Goal: Task Accomplishment & Management: Complete application form

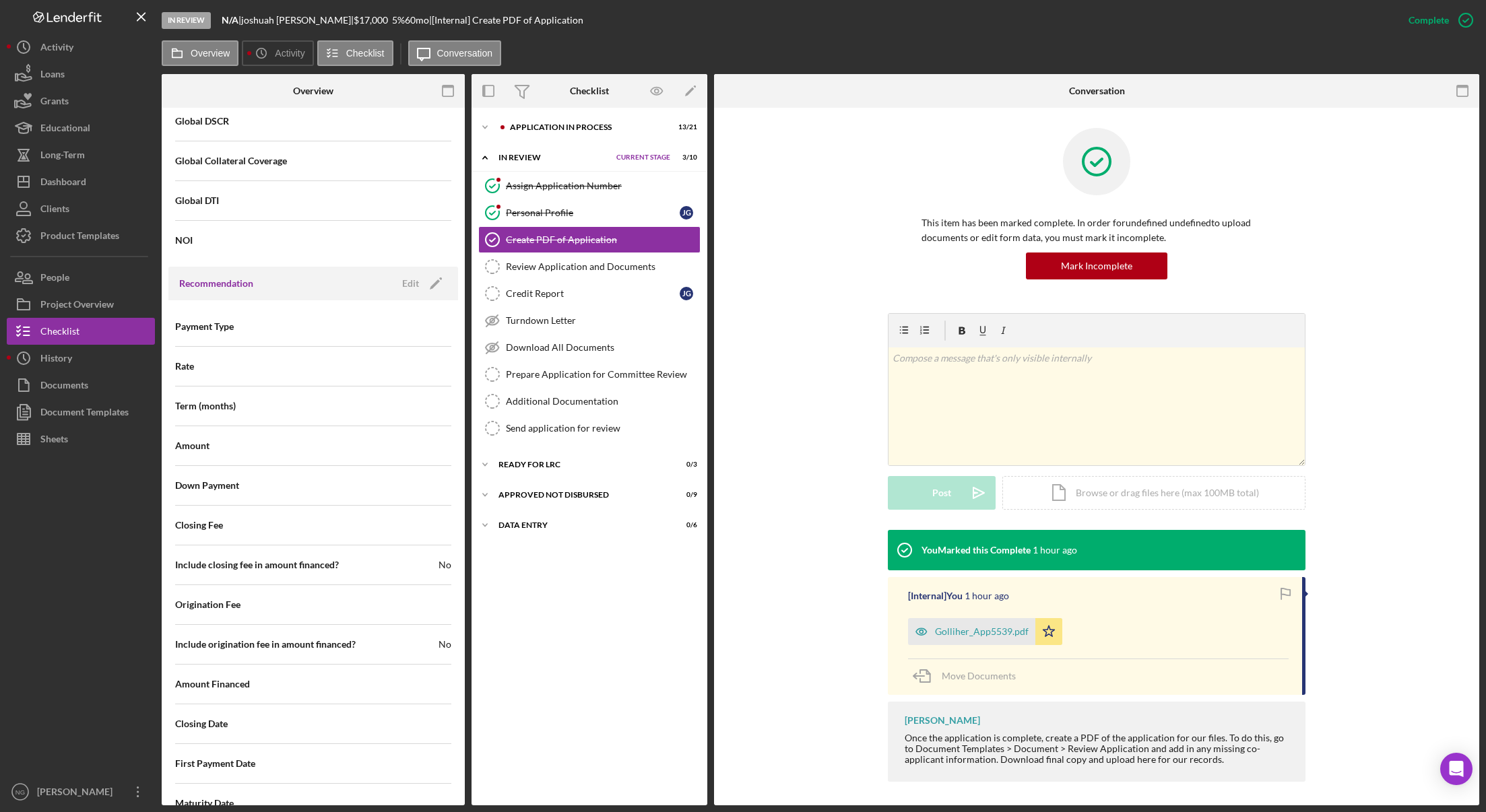
scroll to position [1208, 0]
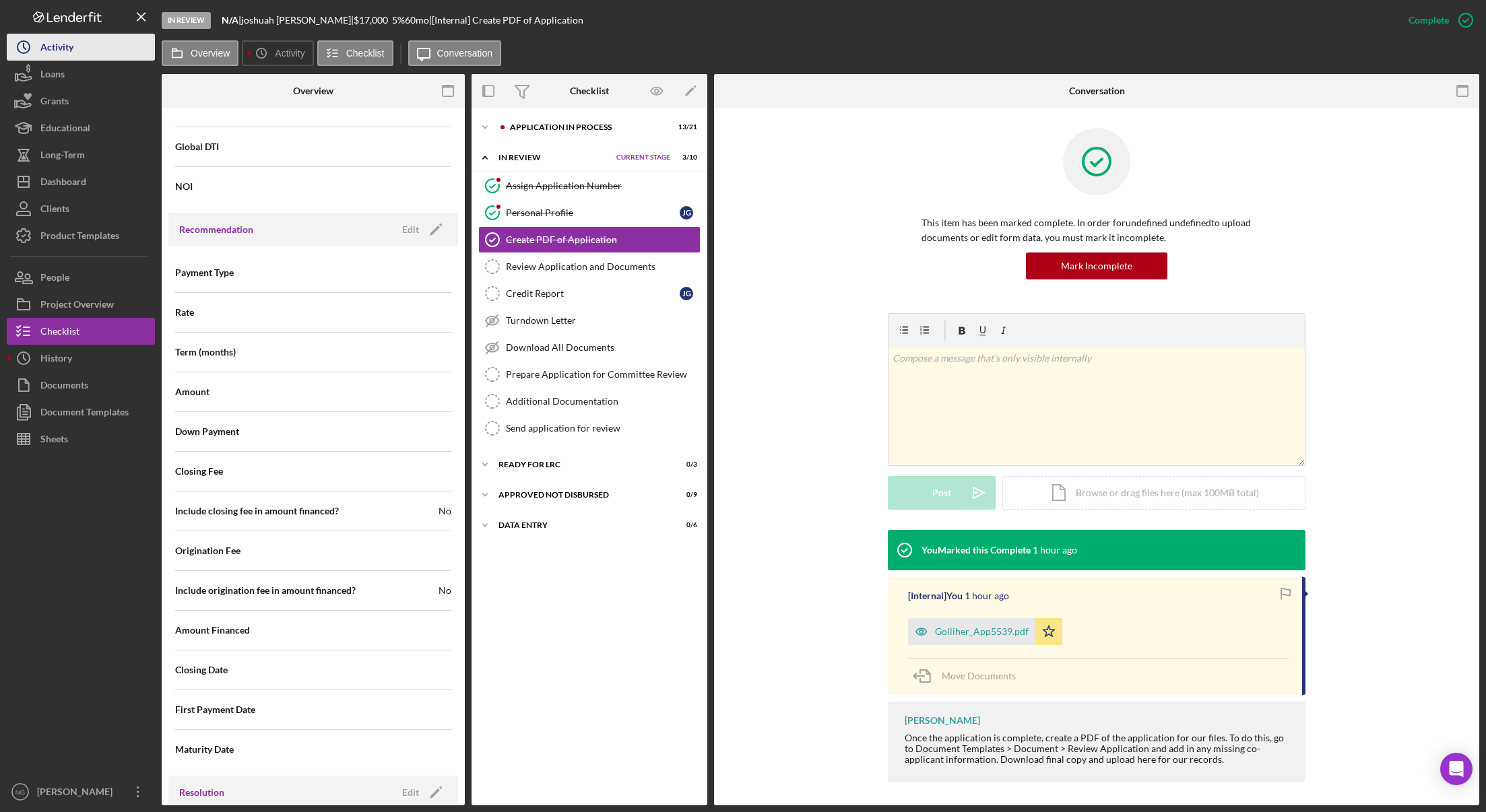
click at [58, 55] on div "Activity" at bounding box center [57, 48] width 33 height 31
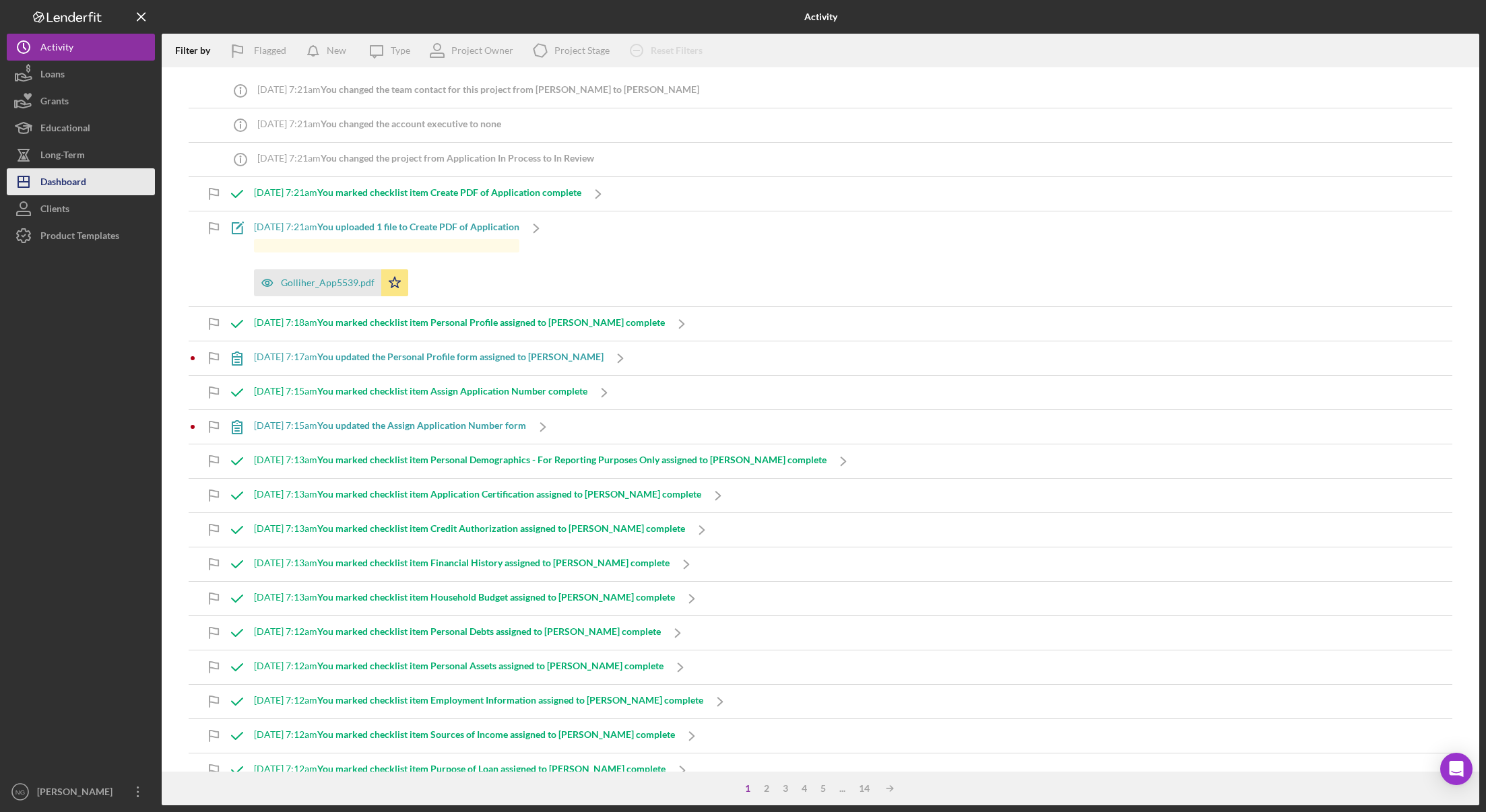
click at [72, 187] on div "Dashboard" at bounding box center [63, 183] width 46 height 31
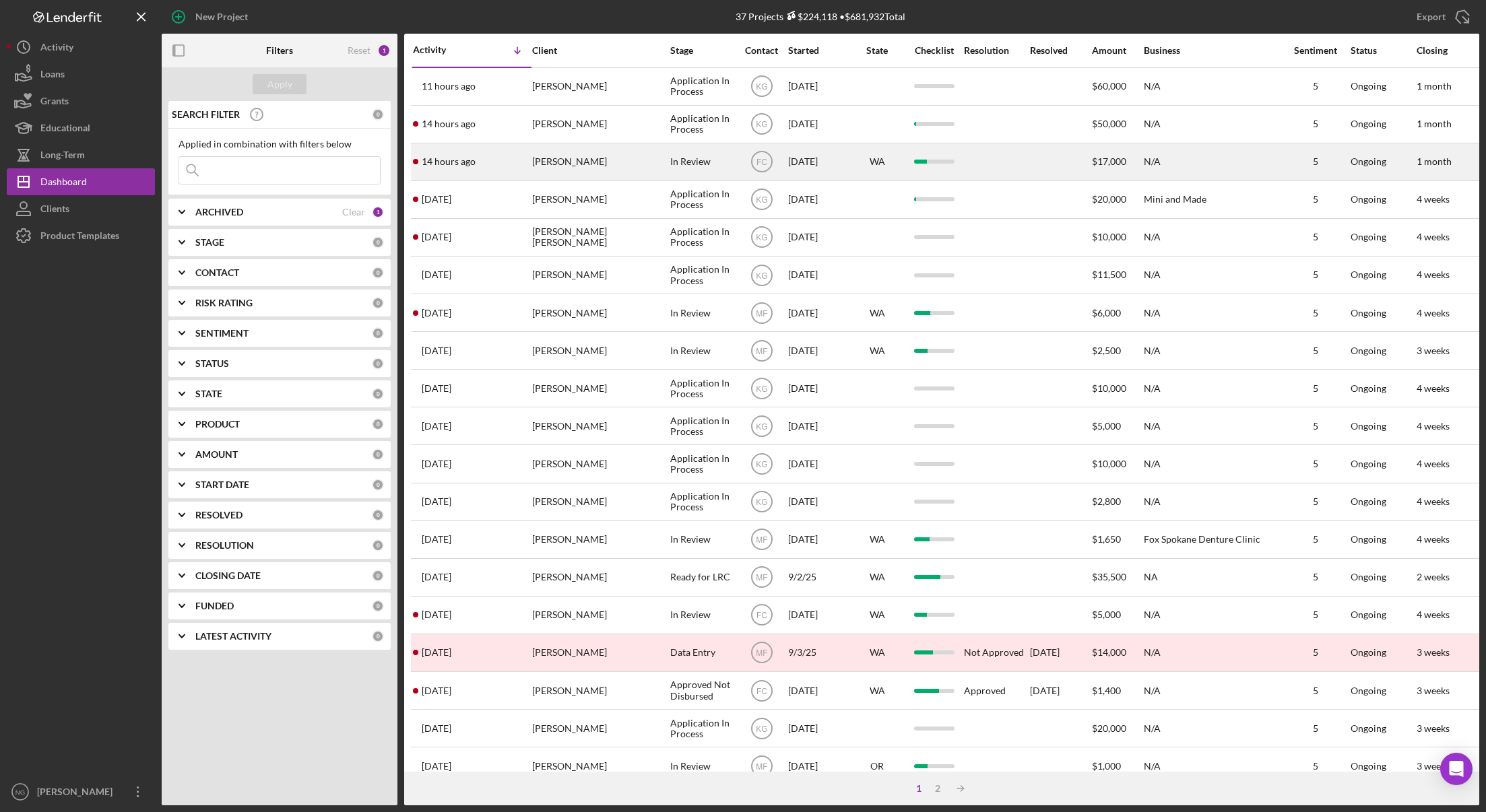
click at [630, 161] on div "[PERSON_NAME]" at bounding box center [599, 162] width 135 height 36
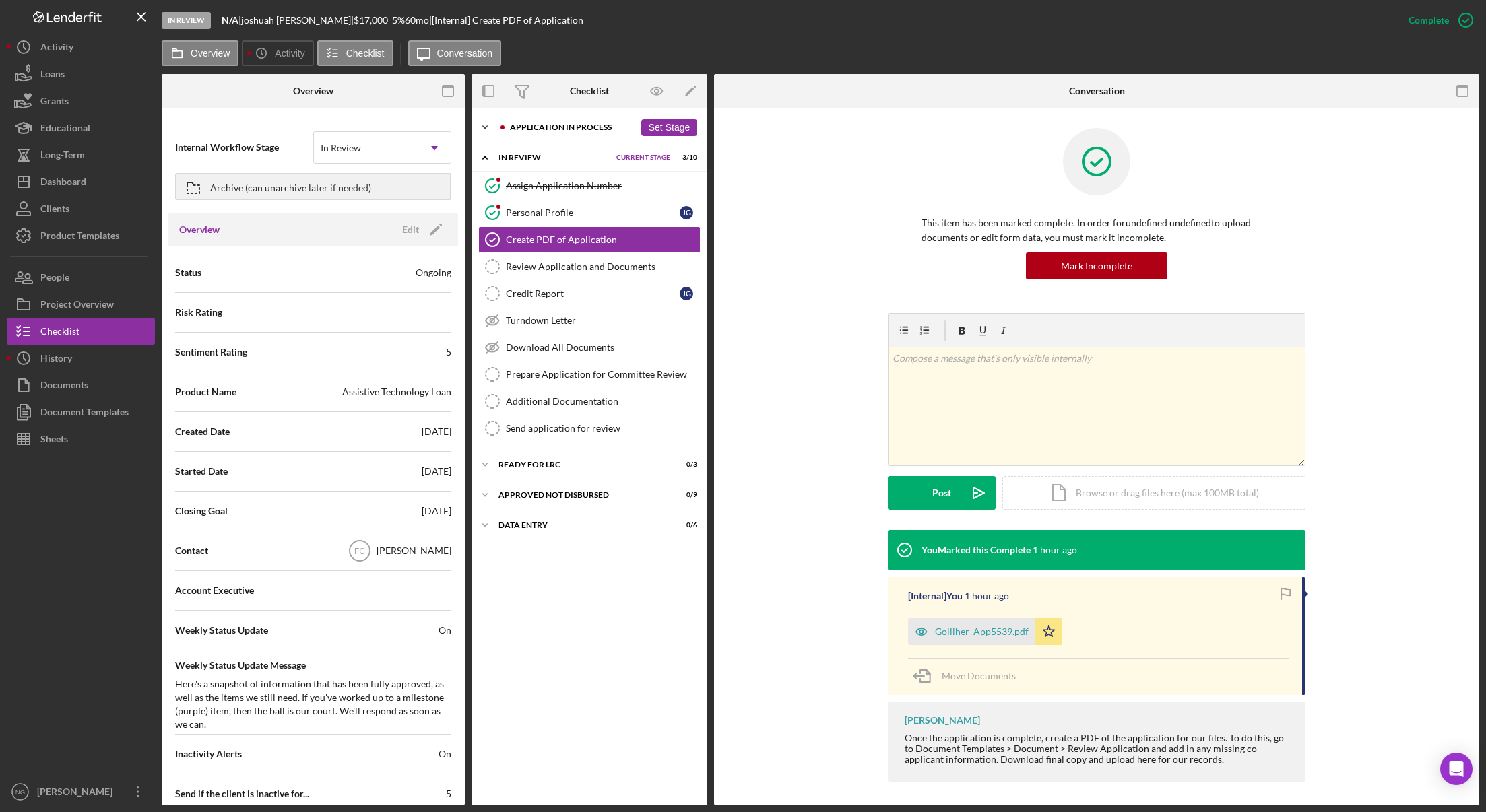
click at [526, 128] on div "Application In Process" at bounding box center [572, 127] width 125 height 8
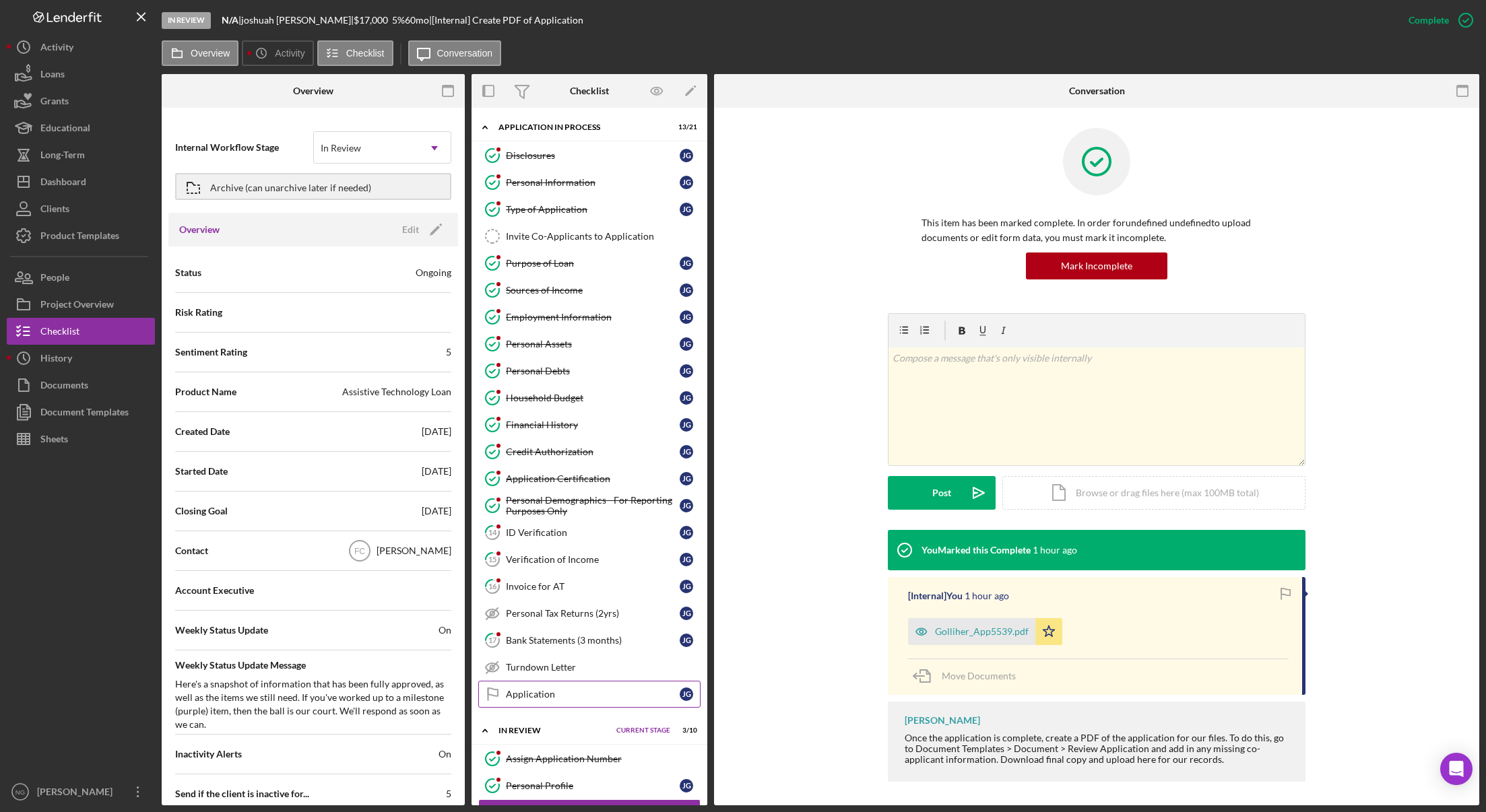
click at [578, 695] on div "Application" at bounding box center [593, 694] width 174 height 11
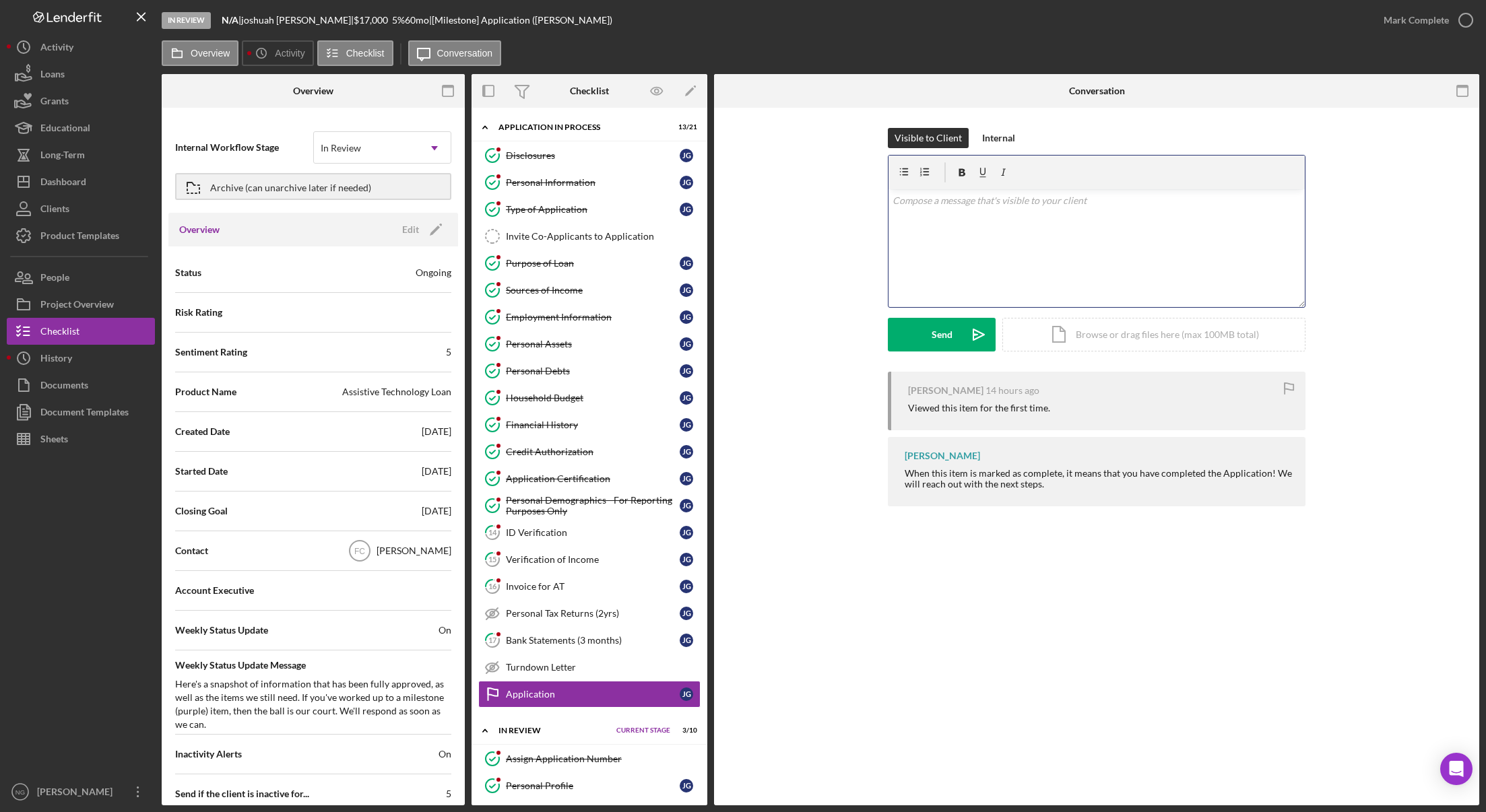
paste div
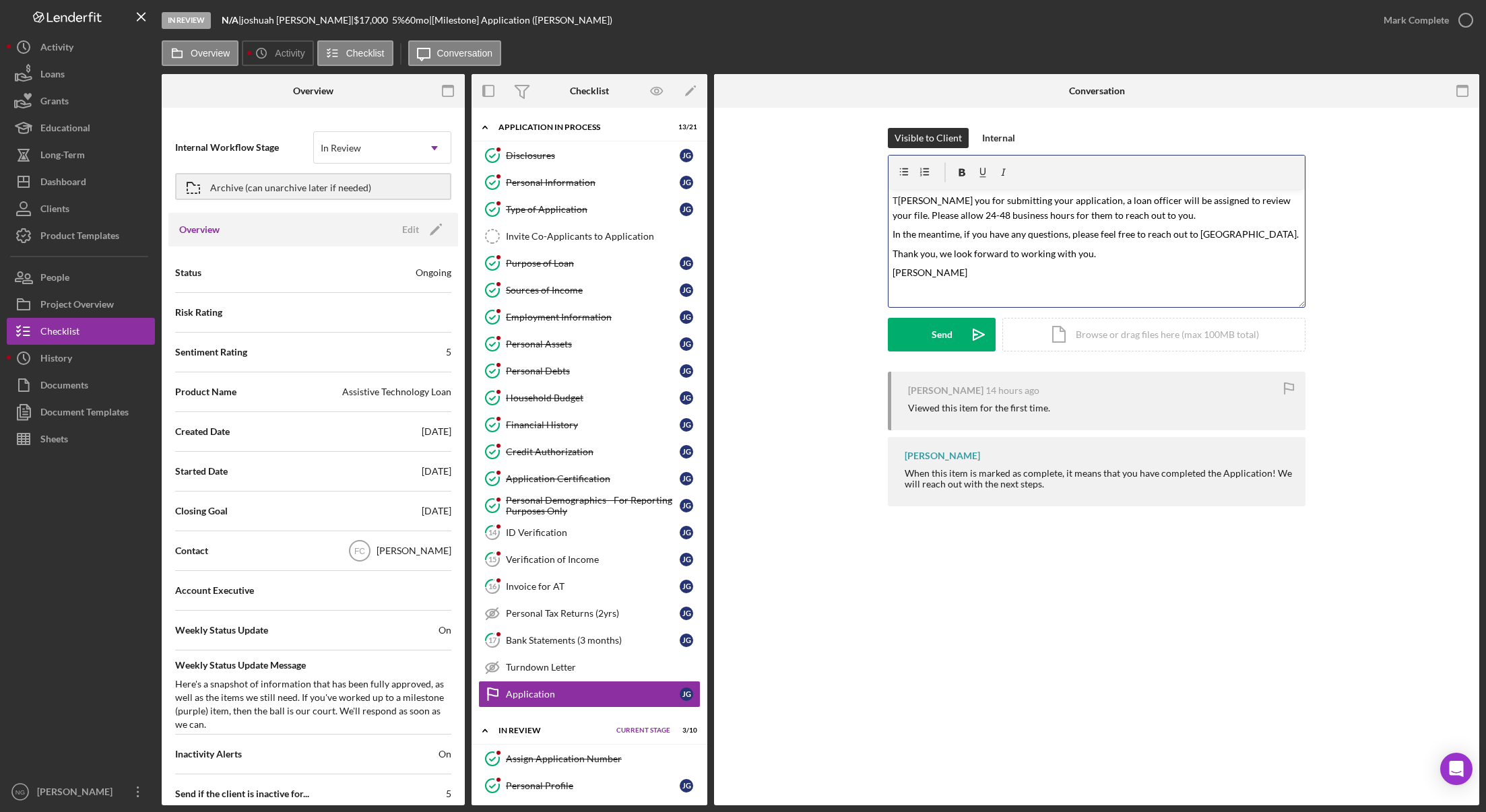
click at [895, 202] on span "[PERSON_NAME] you for submitting your application, a loan officer will be assig…" at bounding box center [1093, 208] width 400 height 26
drag, startPoint x: 1147, startPoint y: 219, endPoint x: 1124, endPoint y: 219, distance: 23.0
click at [1124, 219] on span "[PERSON_NAME] you for submitting your application, a loan officer will be assig…" at bounding box center [1093, 227] width 400 height 27
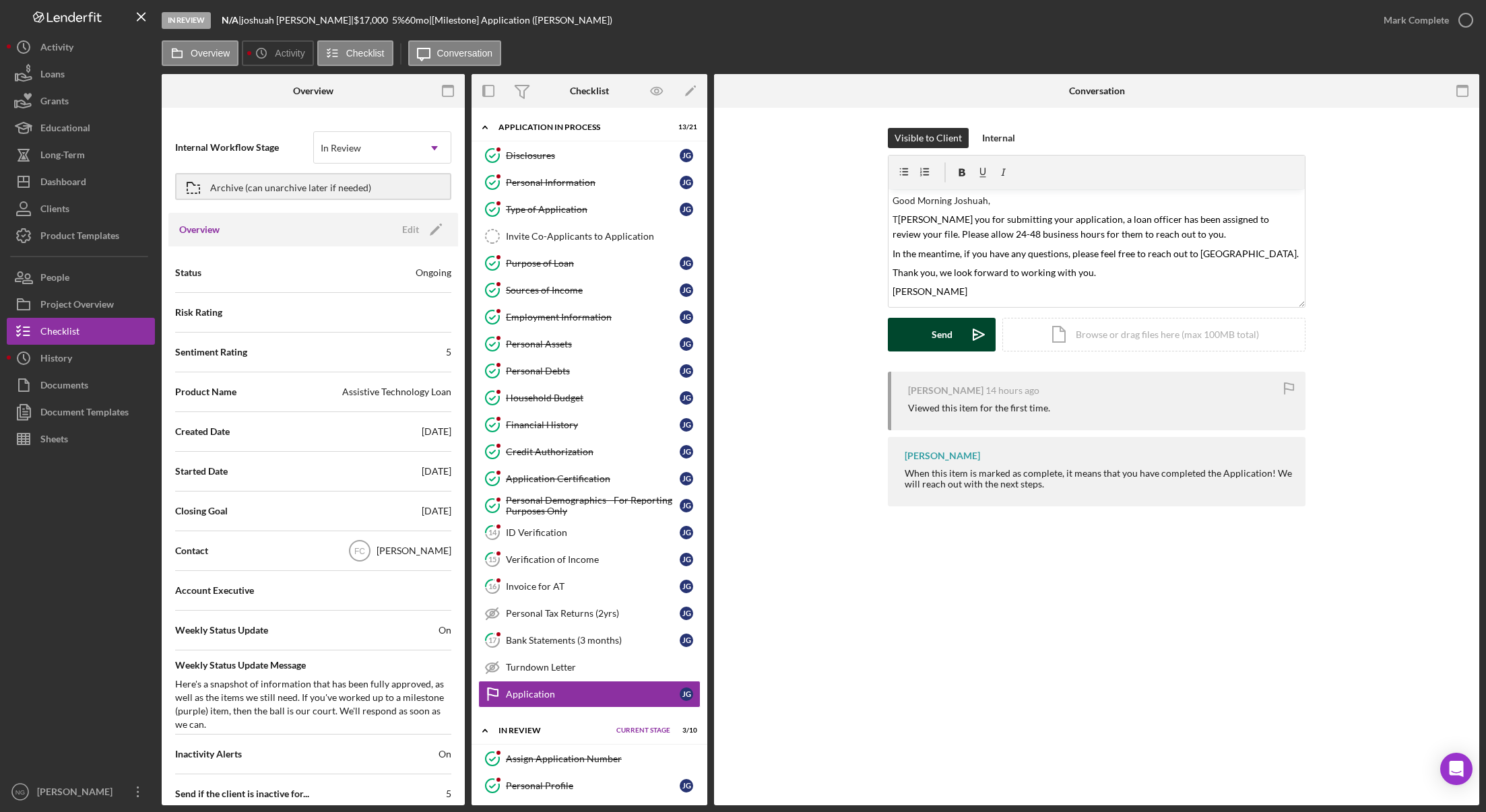
click at [956, 333] on button "Send Icon/icon-invite-send" at bounding box center [941, 334] width 108 height 33
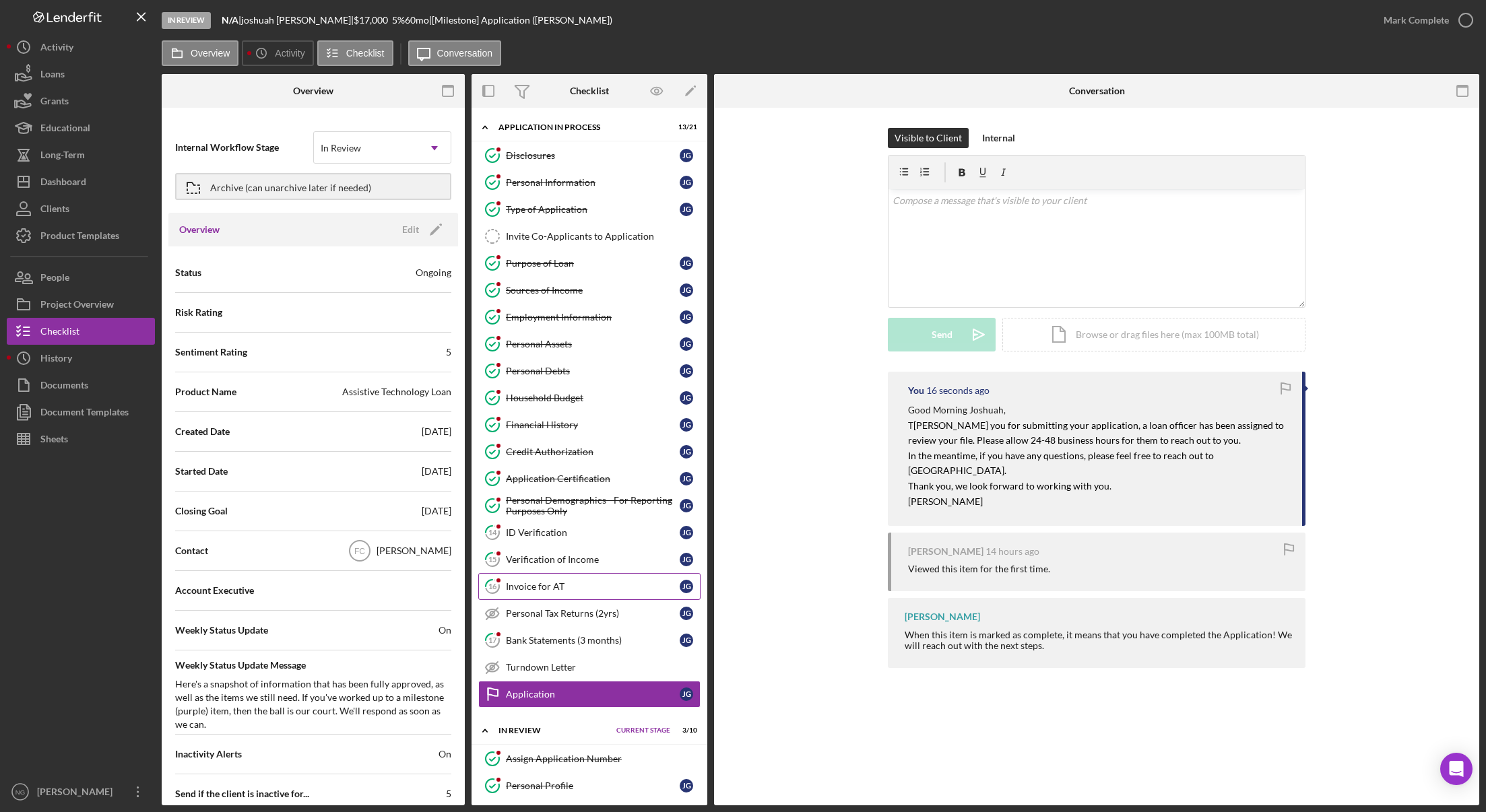
click at [600, 590] on div "Invoice for AT" at bounding box center [593, 586] width 174 height 11
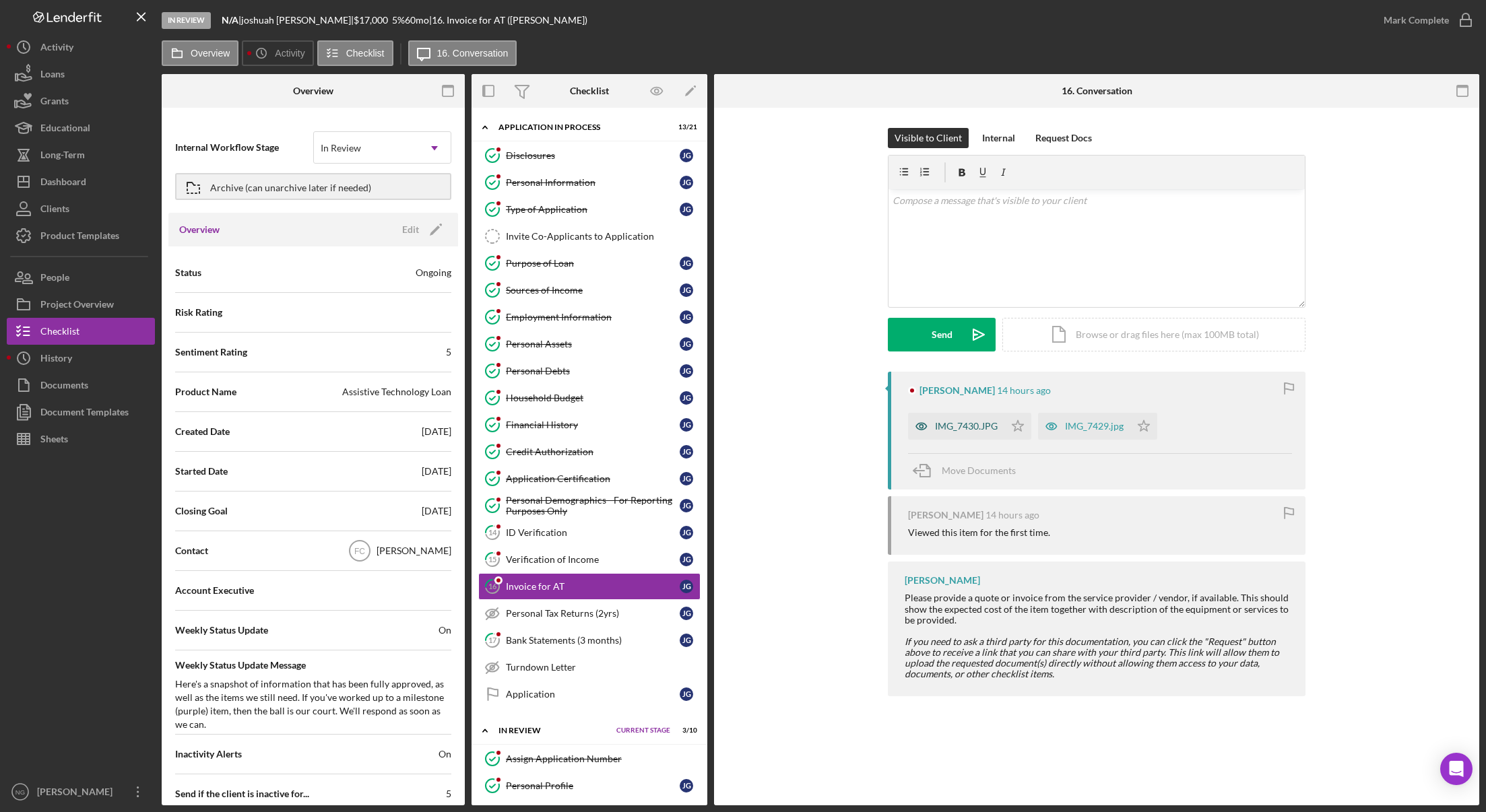
click at [952, 427] on div "IMG_7430.JPG" at bounding box center [966, 426] width 63 height 11
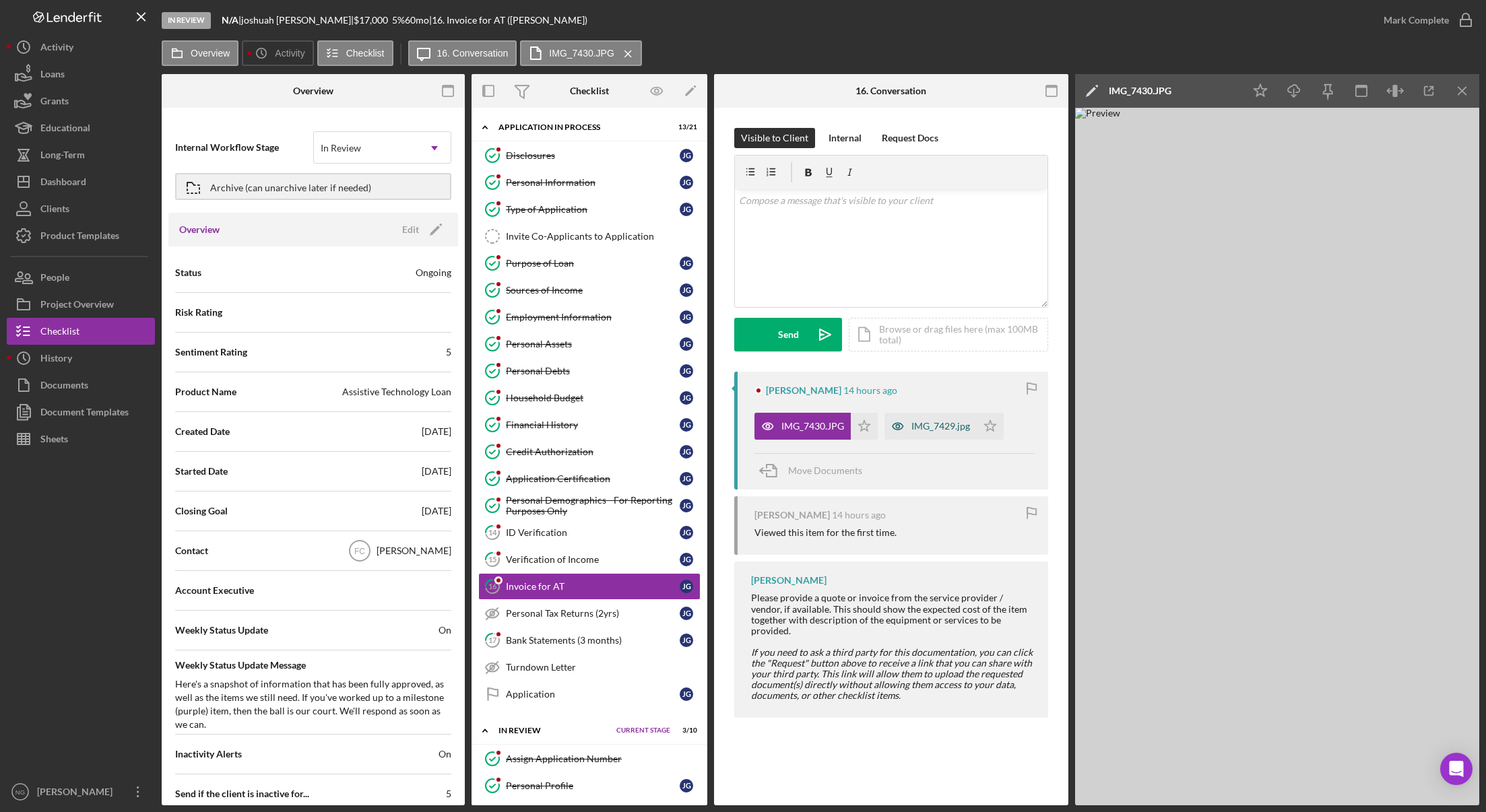
click at [953, 427] on div "IMG_7429.jpg" at bounding box center [940, 426] width 58 height 11
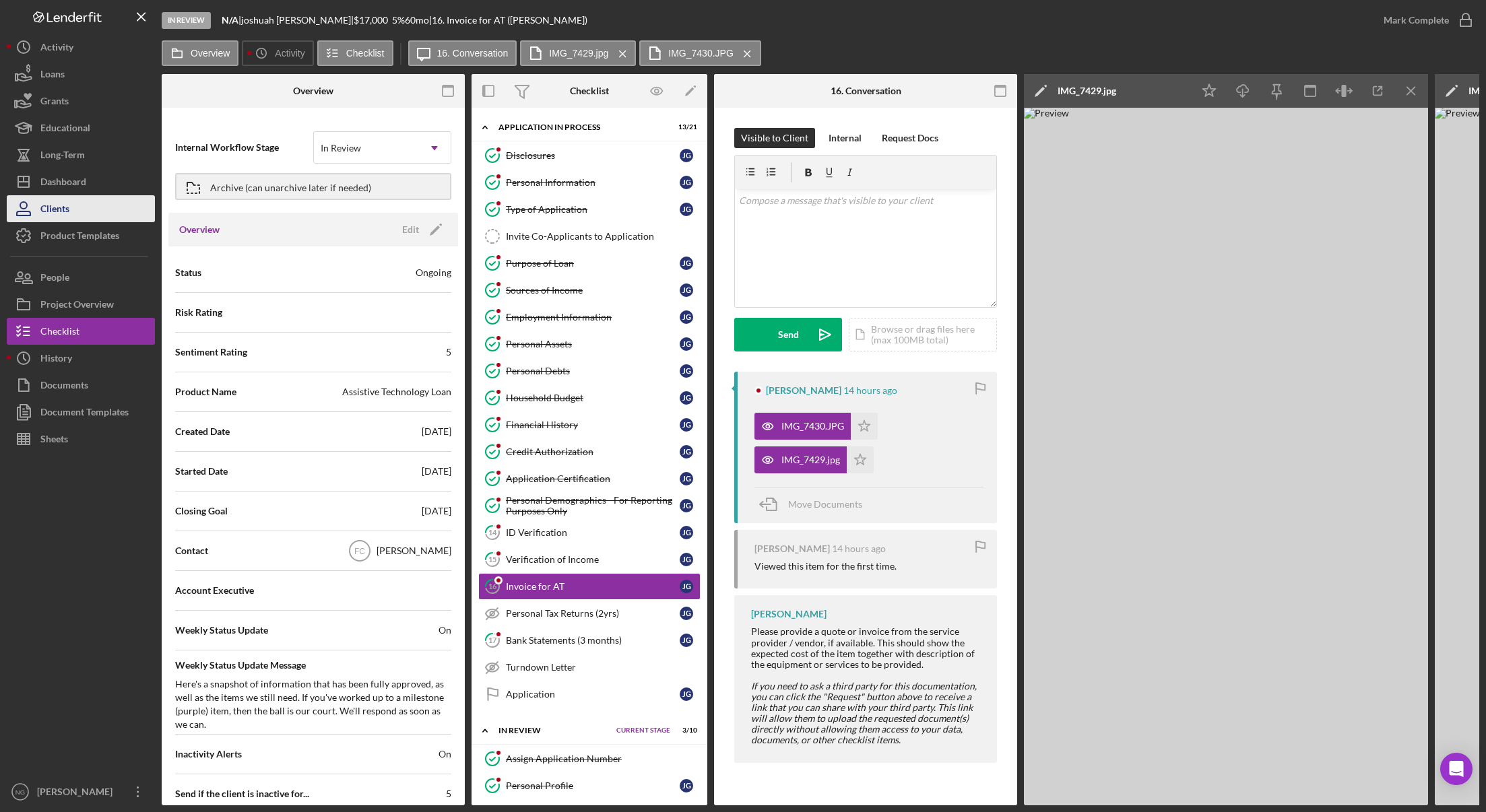
click at [78, 197] on button "Clients" at bounding box center [80, 209] width 148 height 27
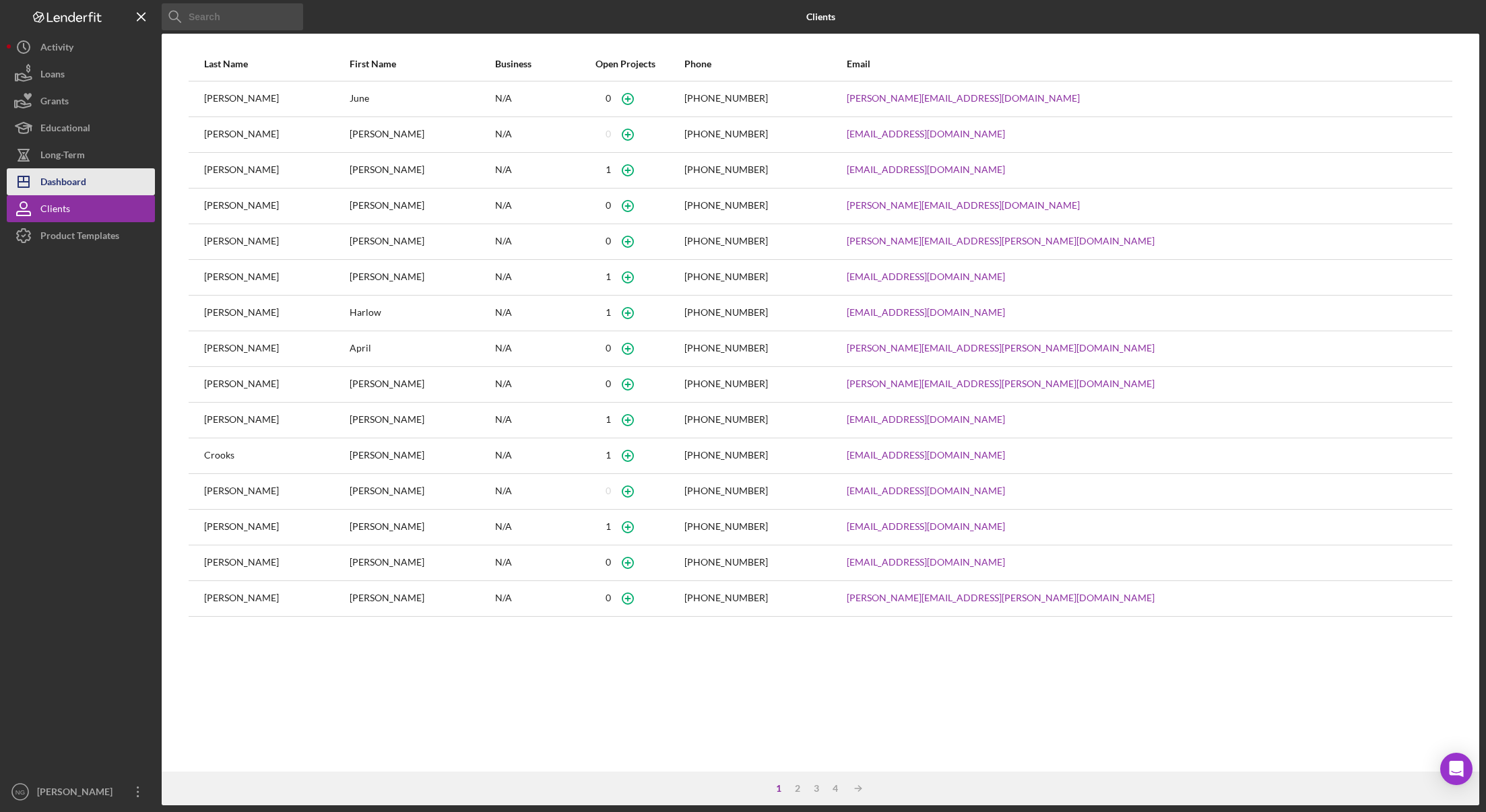
click at [81, 184] on div "Dashboard" at bounding box center [63, 183] width 46 height 31
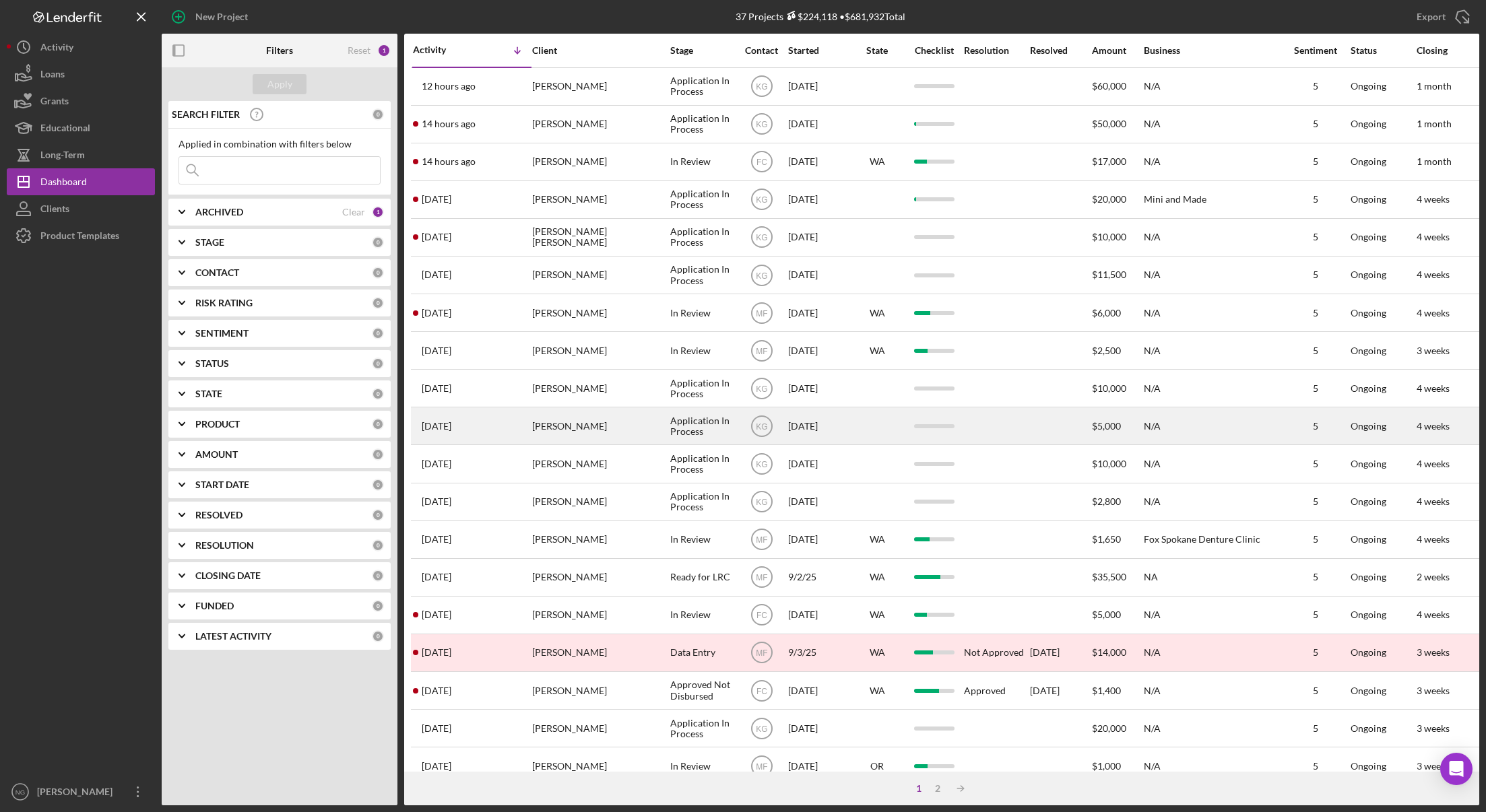
click at [488, 439] on div "[DATE] [PERSON_NAME]" at bounding box center [472, 426] width 118 height 36
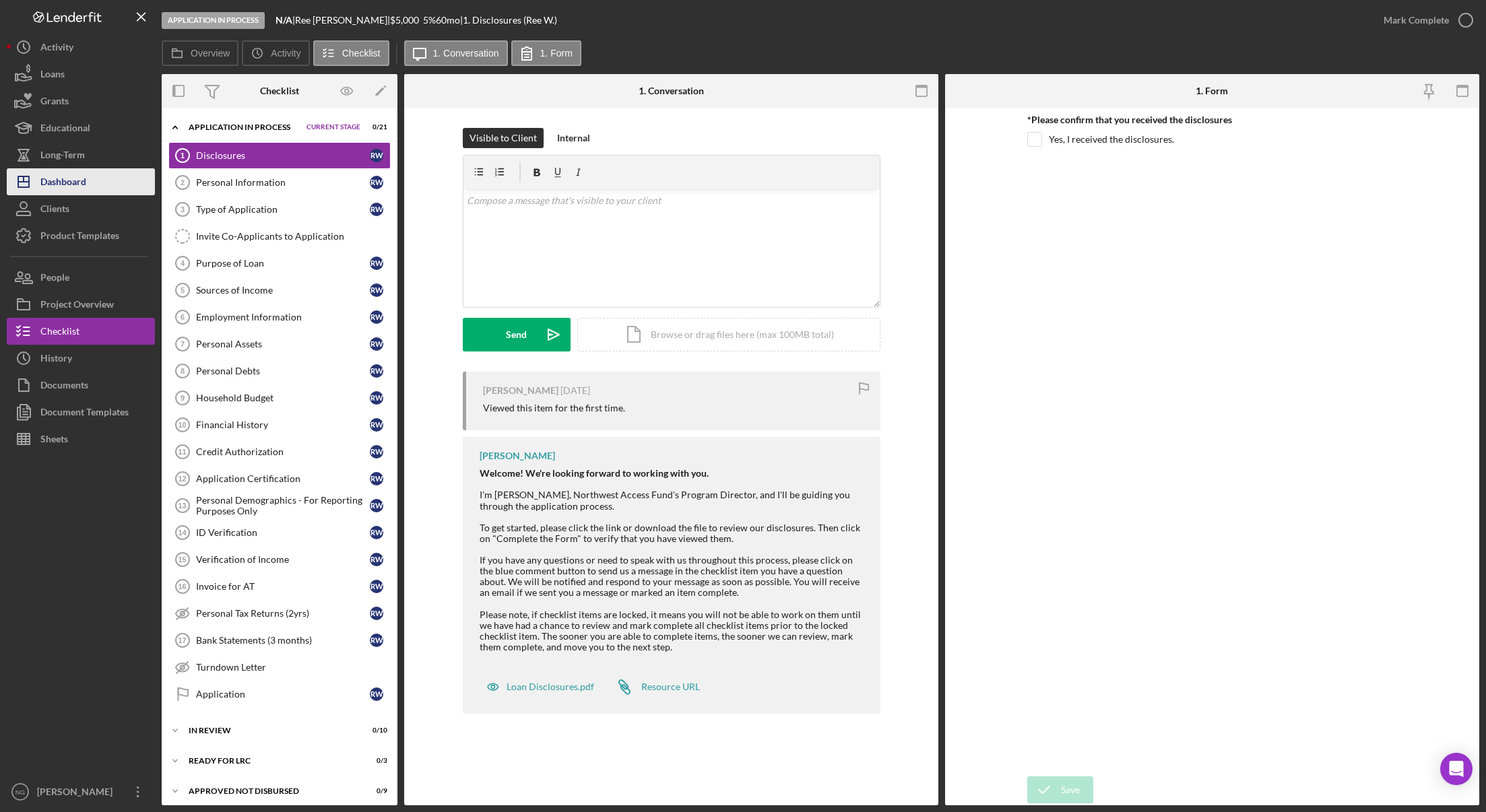
click at [81, 184] on div "Dashboard" at bounding box center [63, 183] width 46 height 31
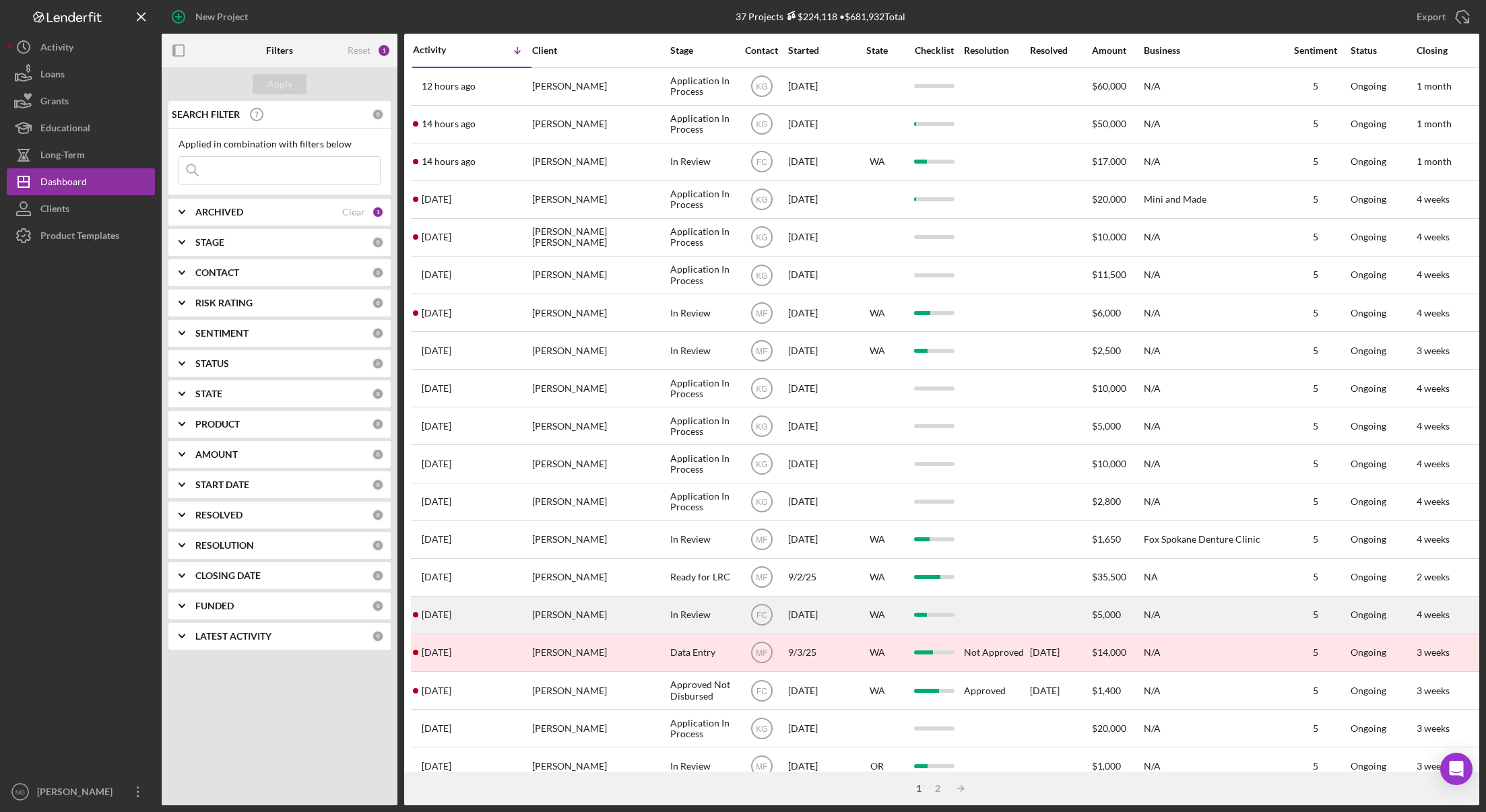
click at [536, 607] on div "[PERSON_NAME]" at bounding box center [599, 615] width 135 height 36
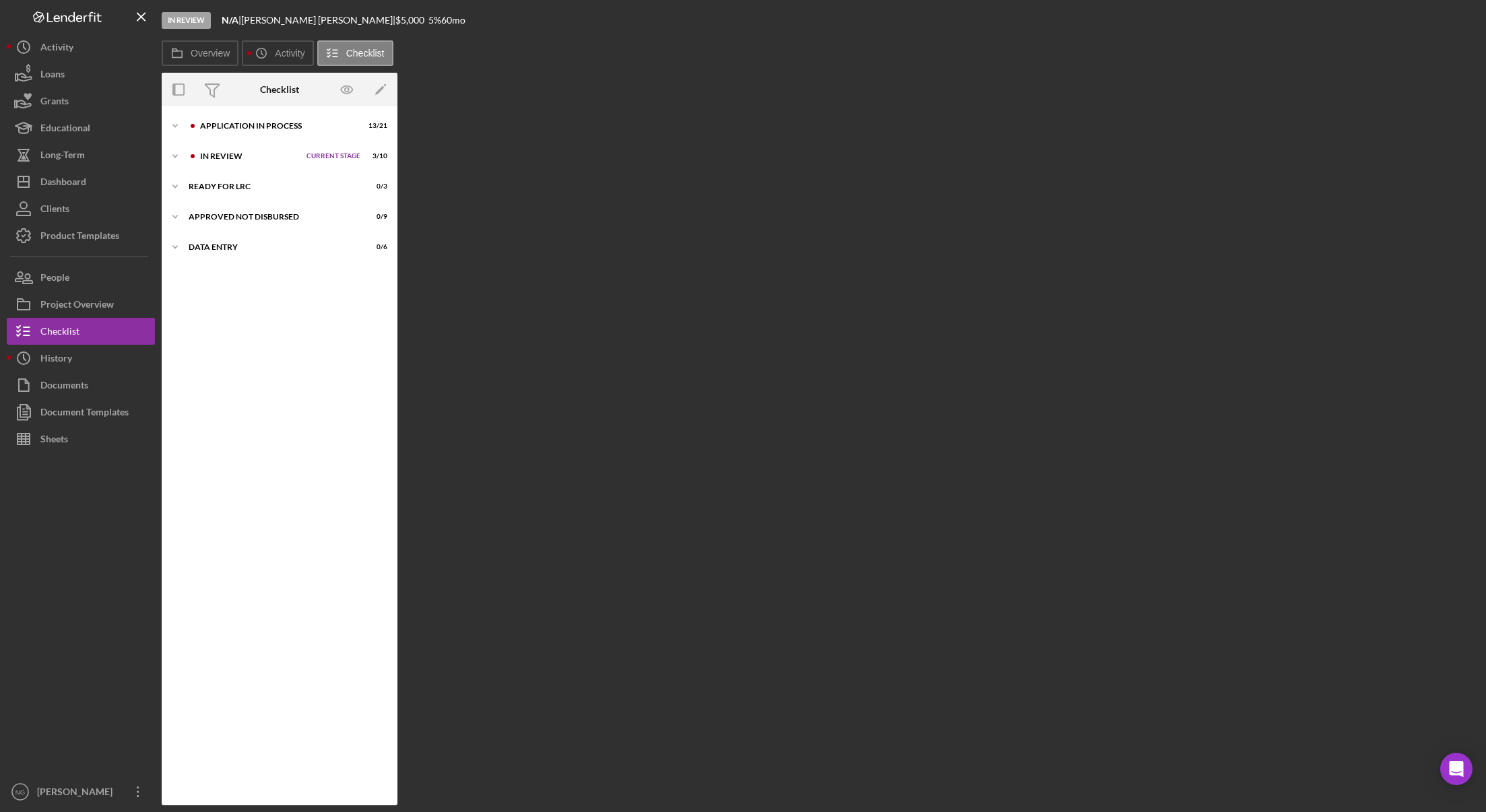
scroll to position [36, 0]
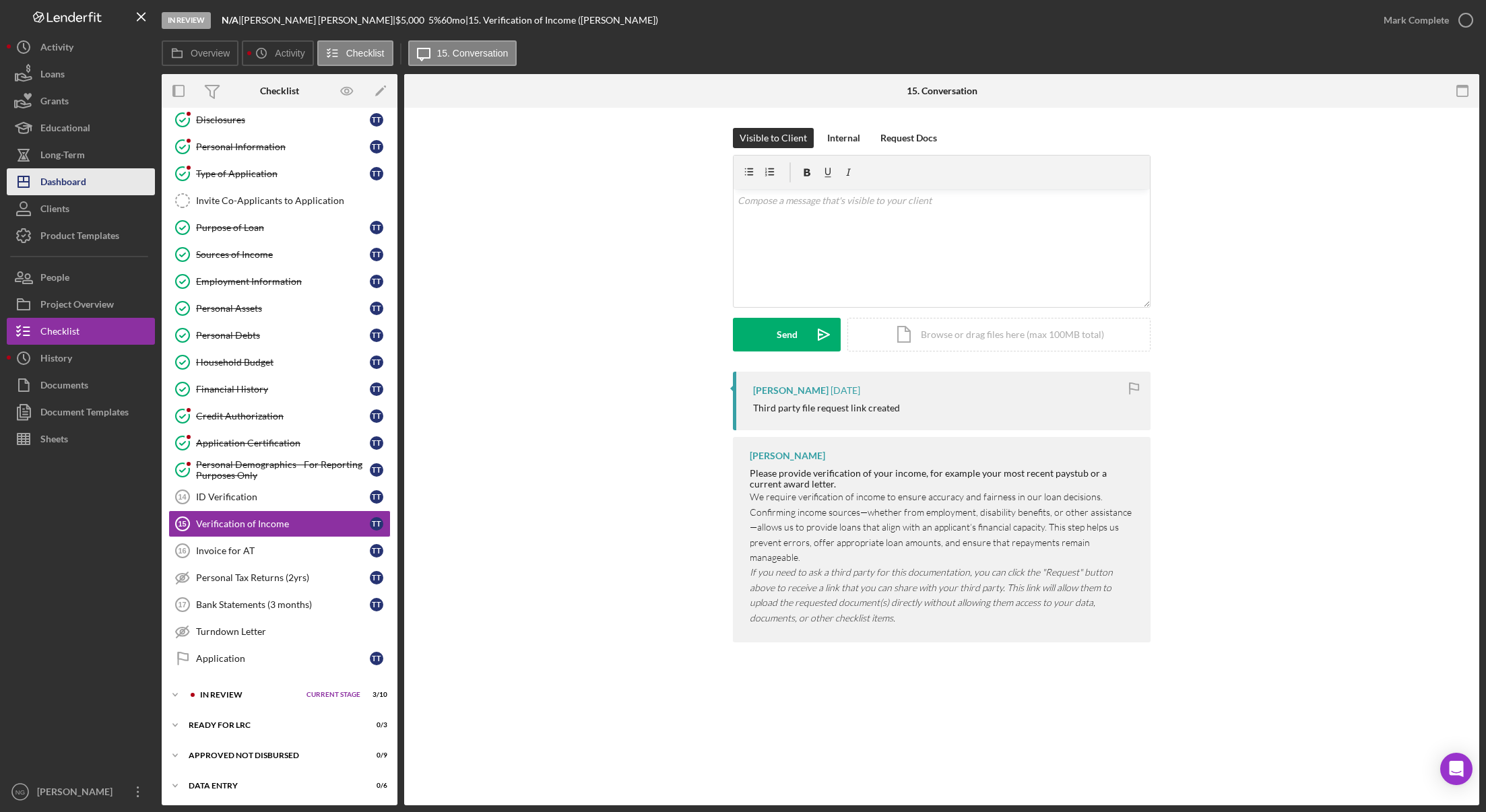
click at [61, 185] on div "Dashboard" at bounding box center [63, 183] width 46 height 31
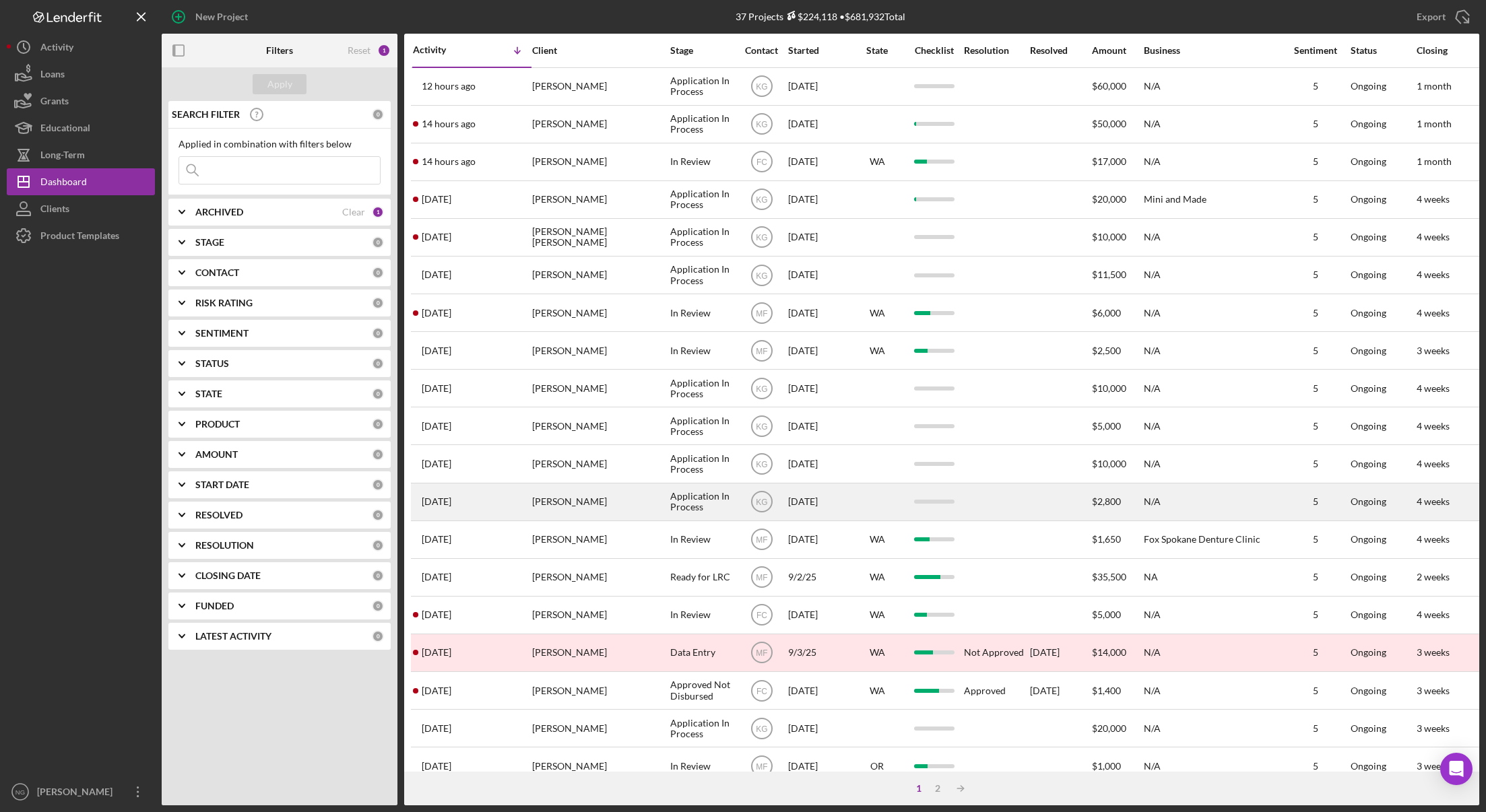
click at [537, 500] on div "[PERSON_NAME]" at bounding box center [599, 502] width 135 height 36
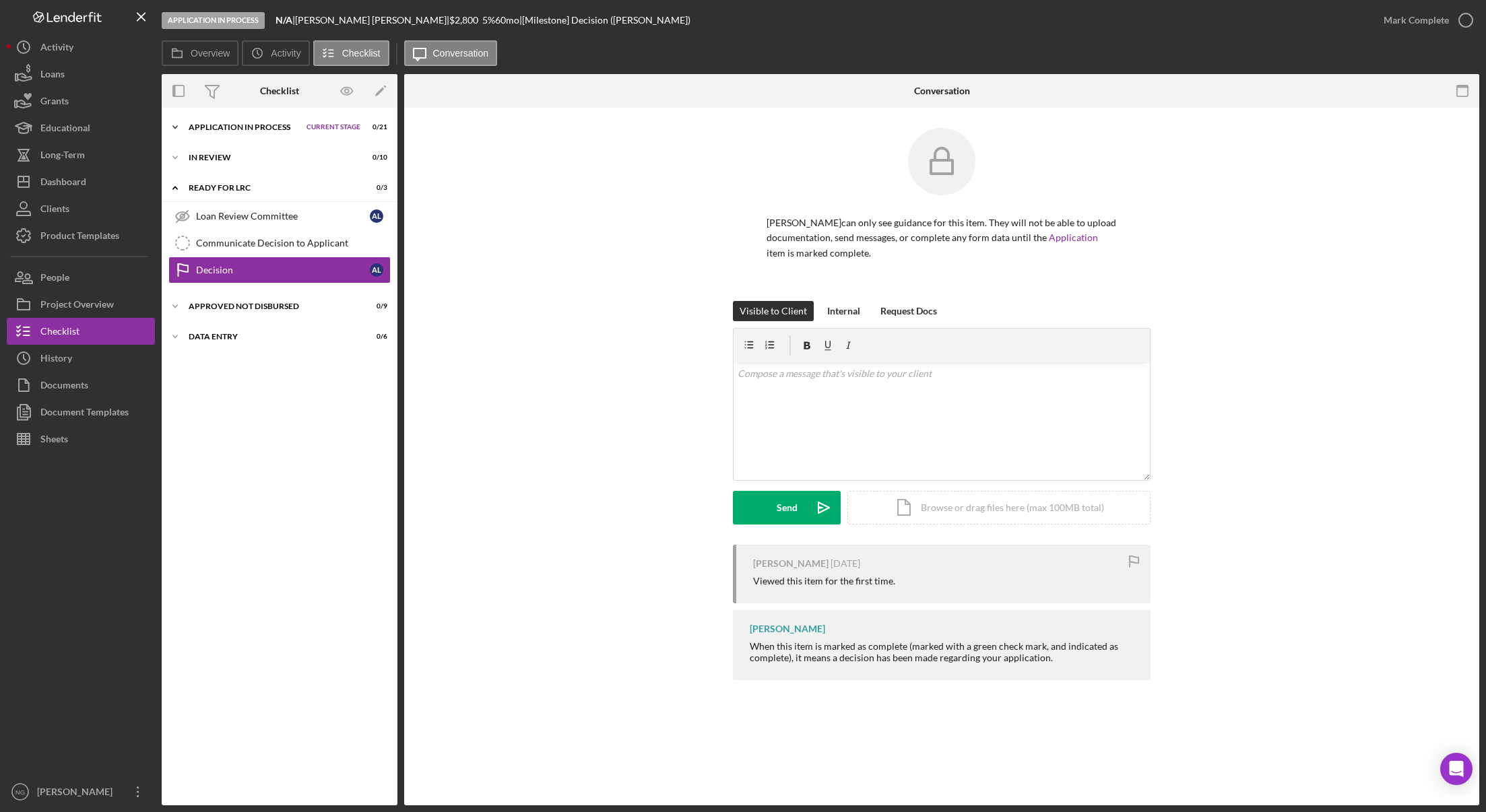
click at [237, 127] on div "Application In Process" at bounding box center [244, 127] width 111 height 8
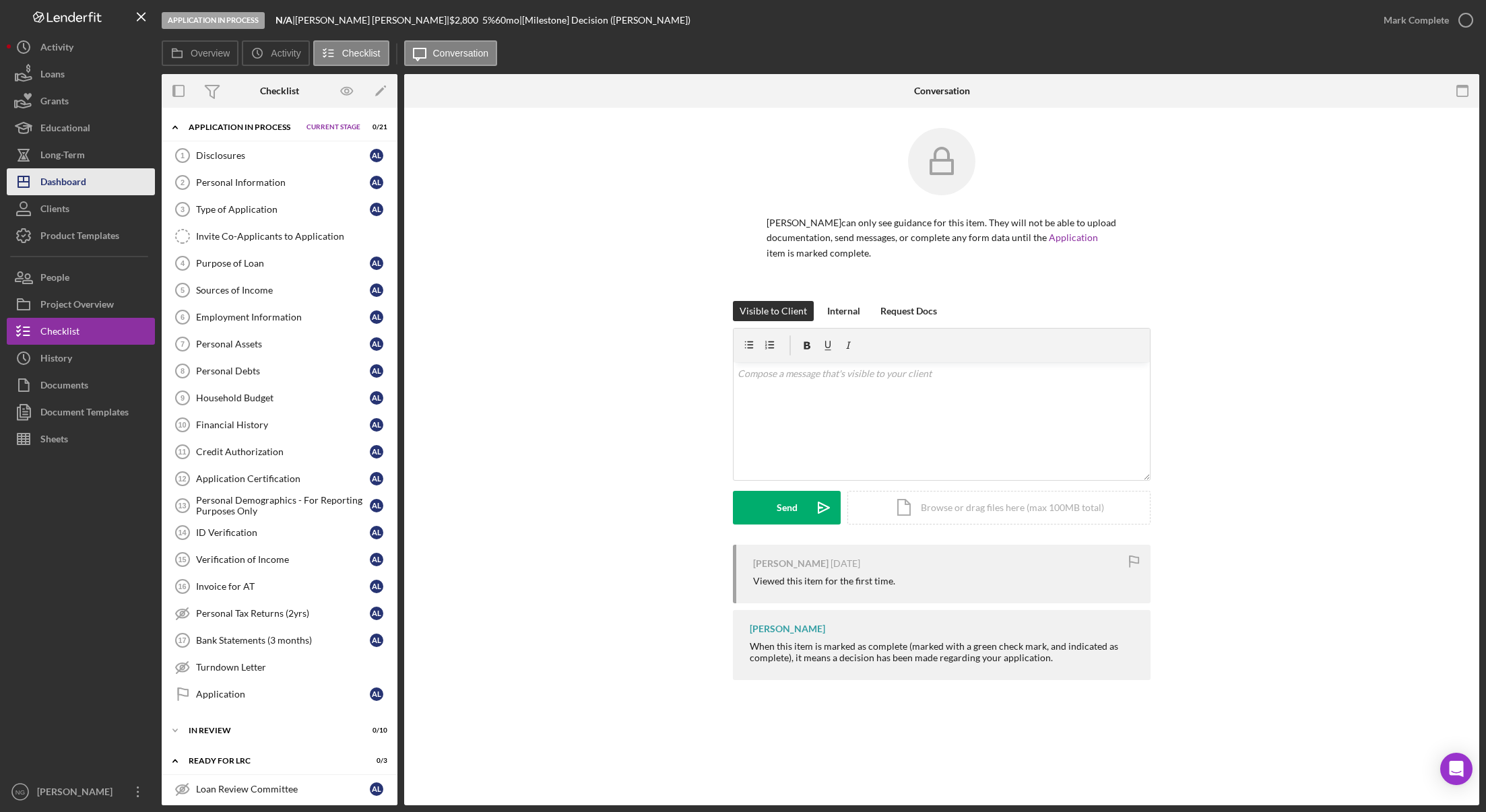
click at [77, 187] on div "Dashboard" at bounding box center [63, 183] width 46 height 31
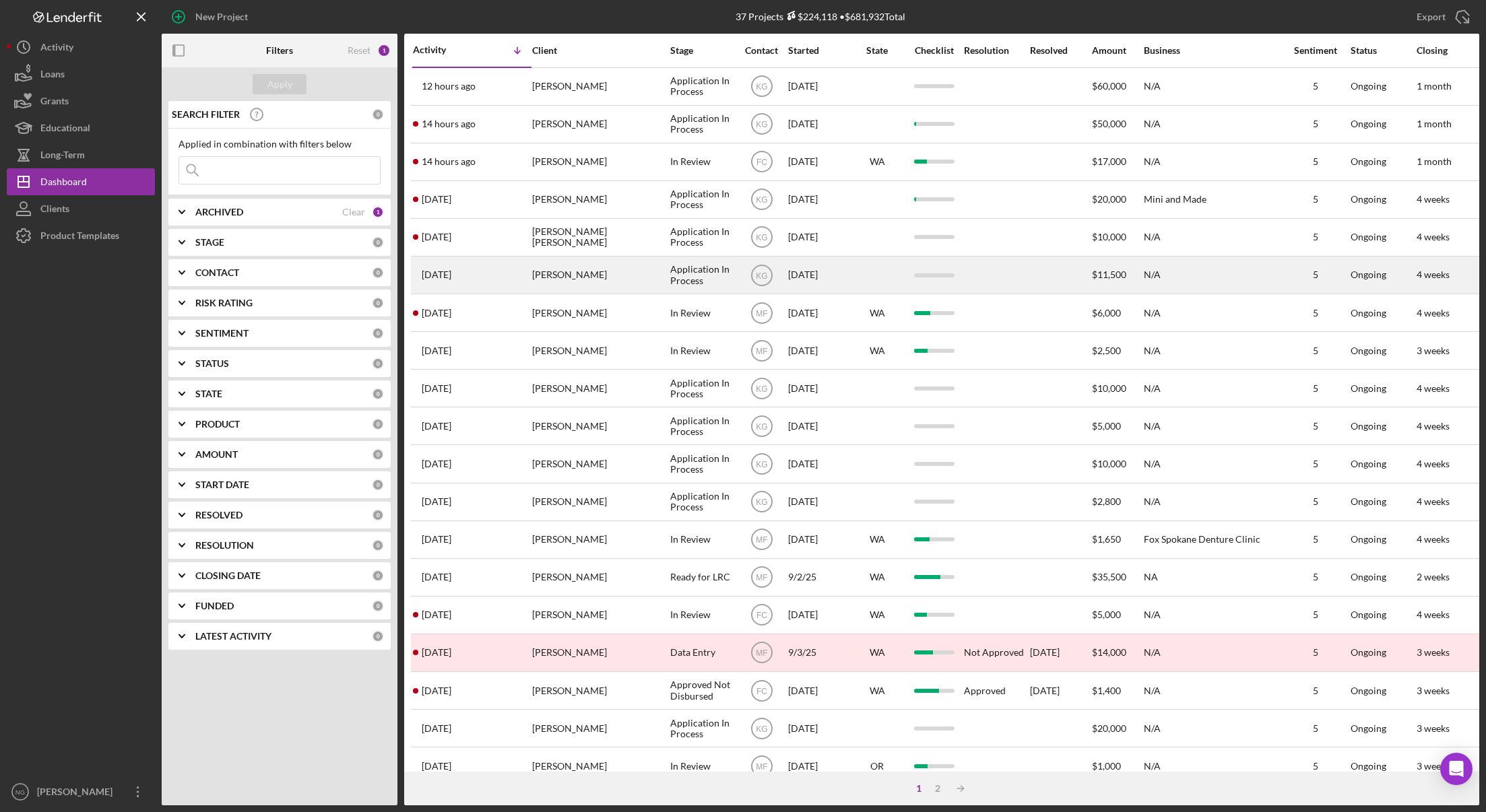
click at [596, 277] on div "[PERSON_NAME]" at bounding box center [599, 275] width 135 height 36
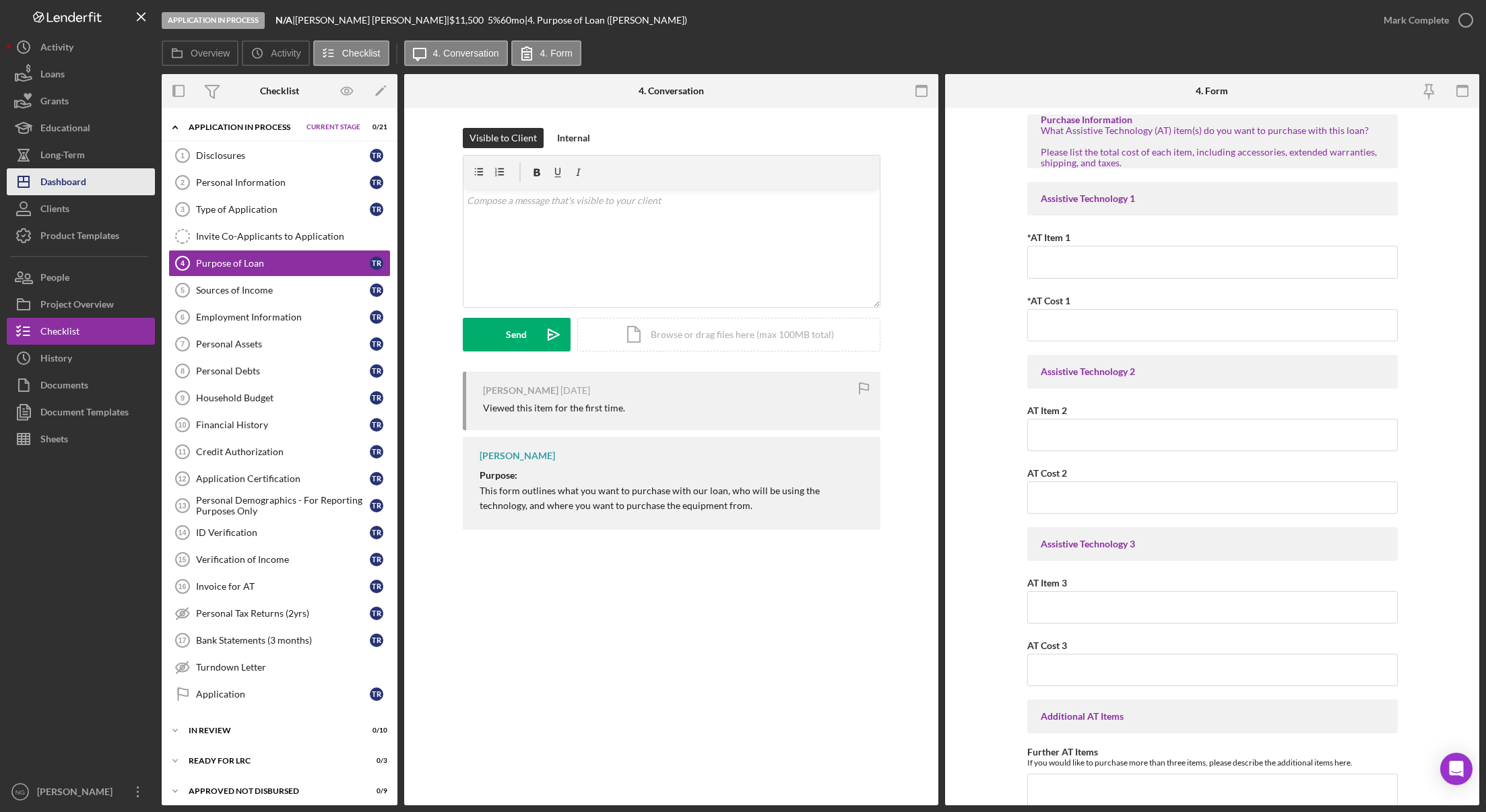
click at [78, 181] on div "Dashboard" at bounding box center [63, 183] width 46 height 31
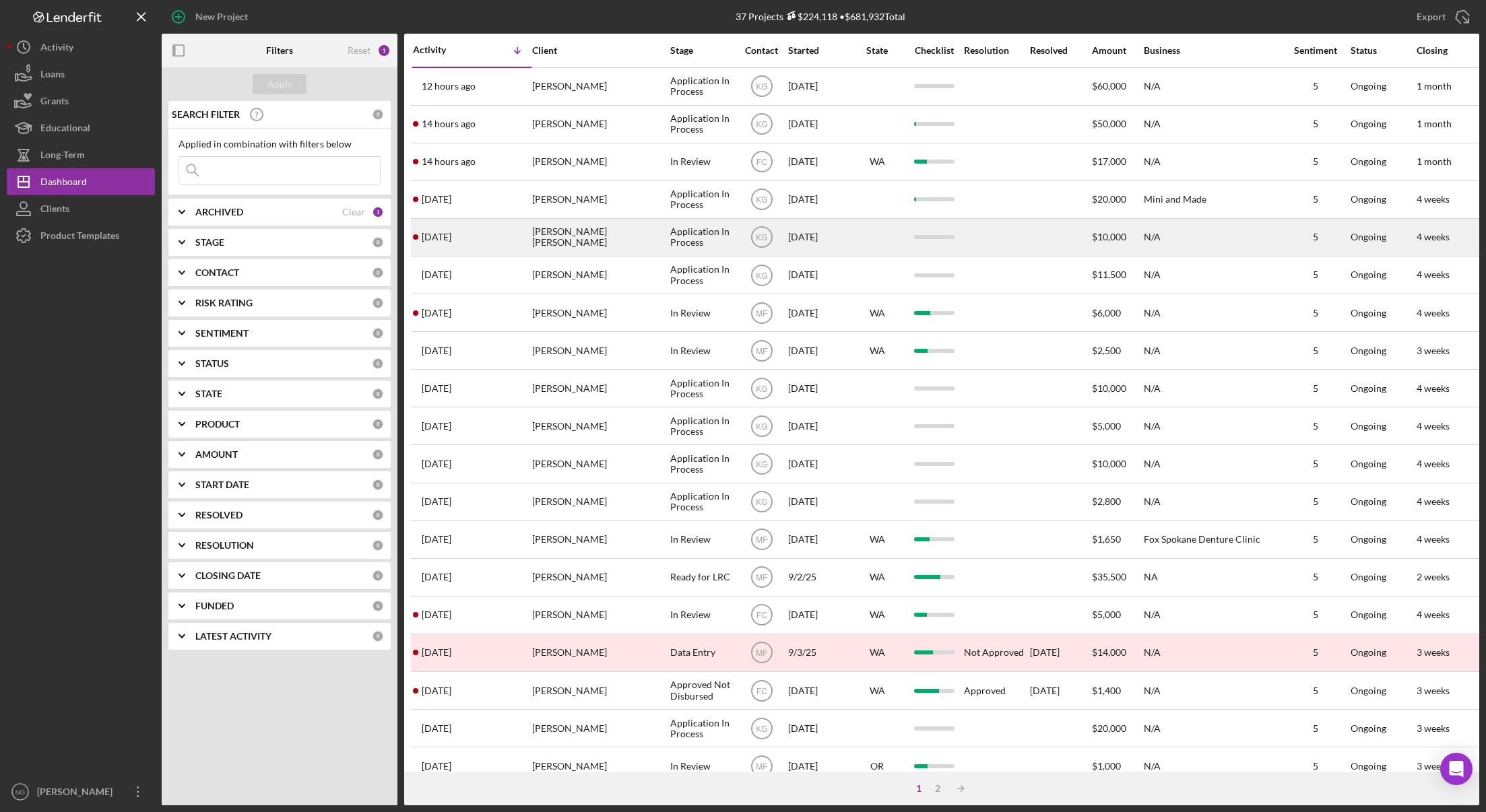
click at [557, 233] on div "[PERSON_NAME] [PERSON_NAME]" at bounding box center [599, 237] width 135 height 36
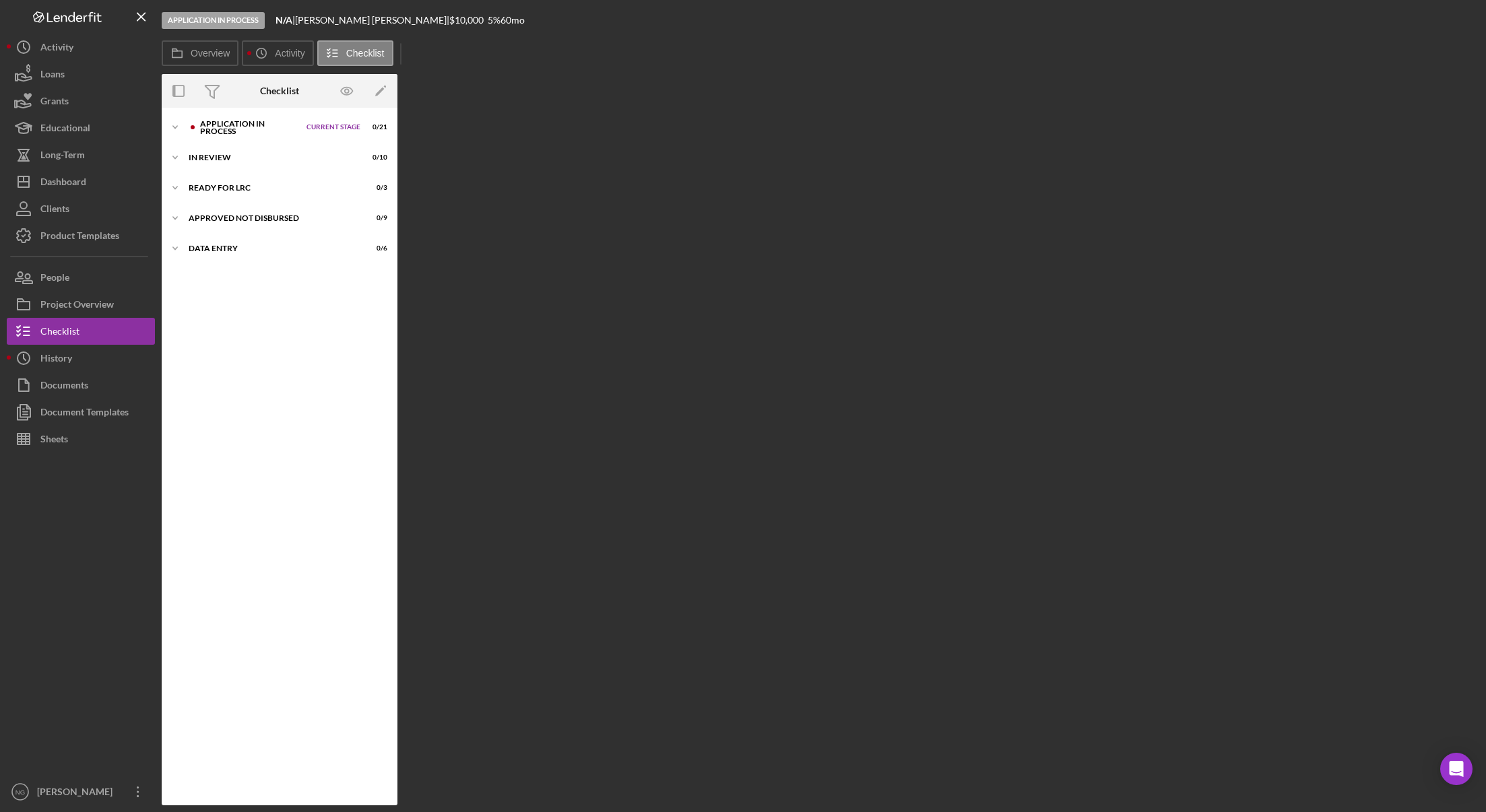
scroll to position [21, 0]
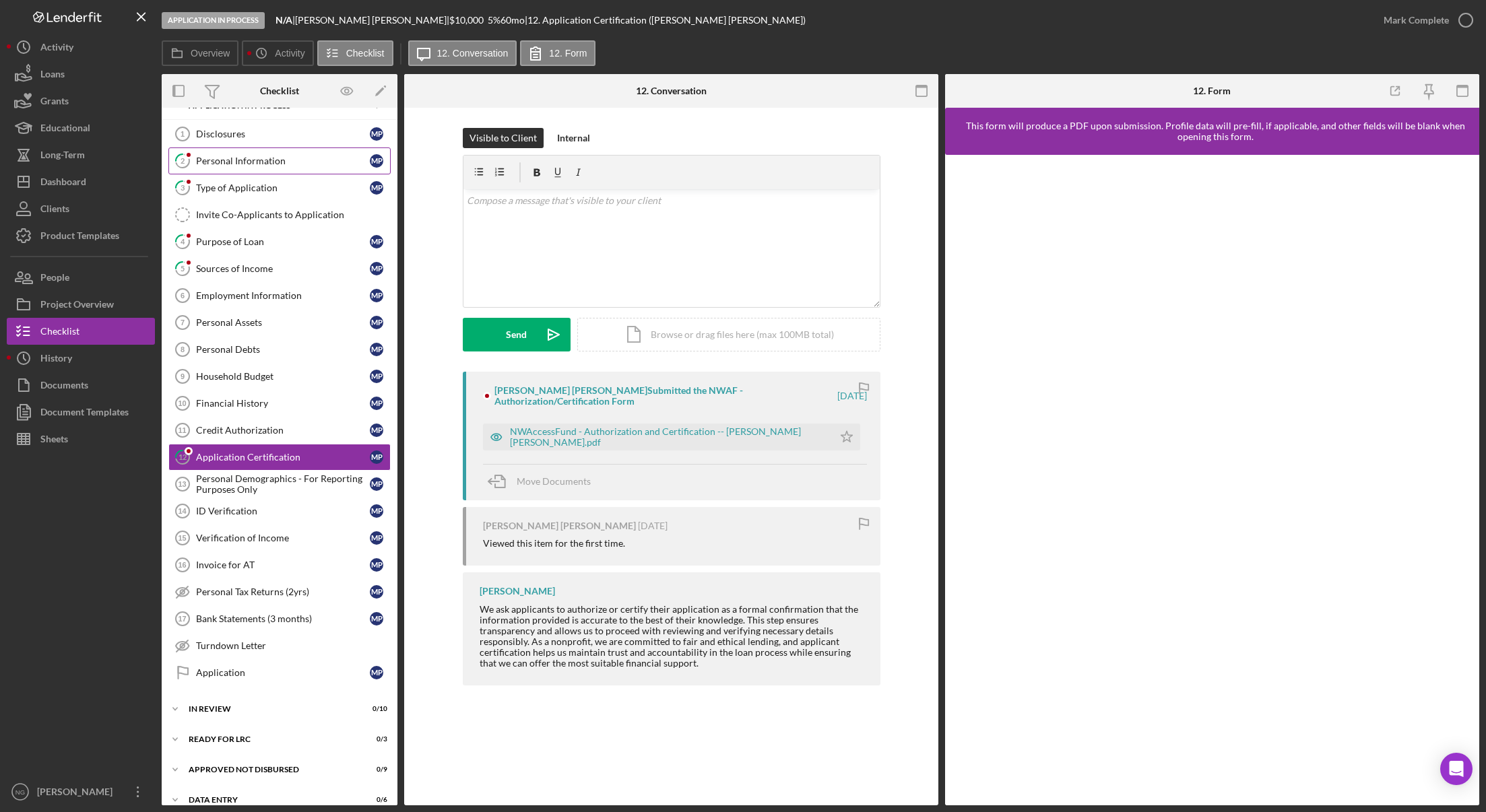
click at [255, 167] on link "2 Personal Information M P" at bounding box center [279, 161] width 222 height 27
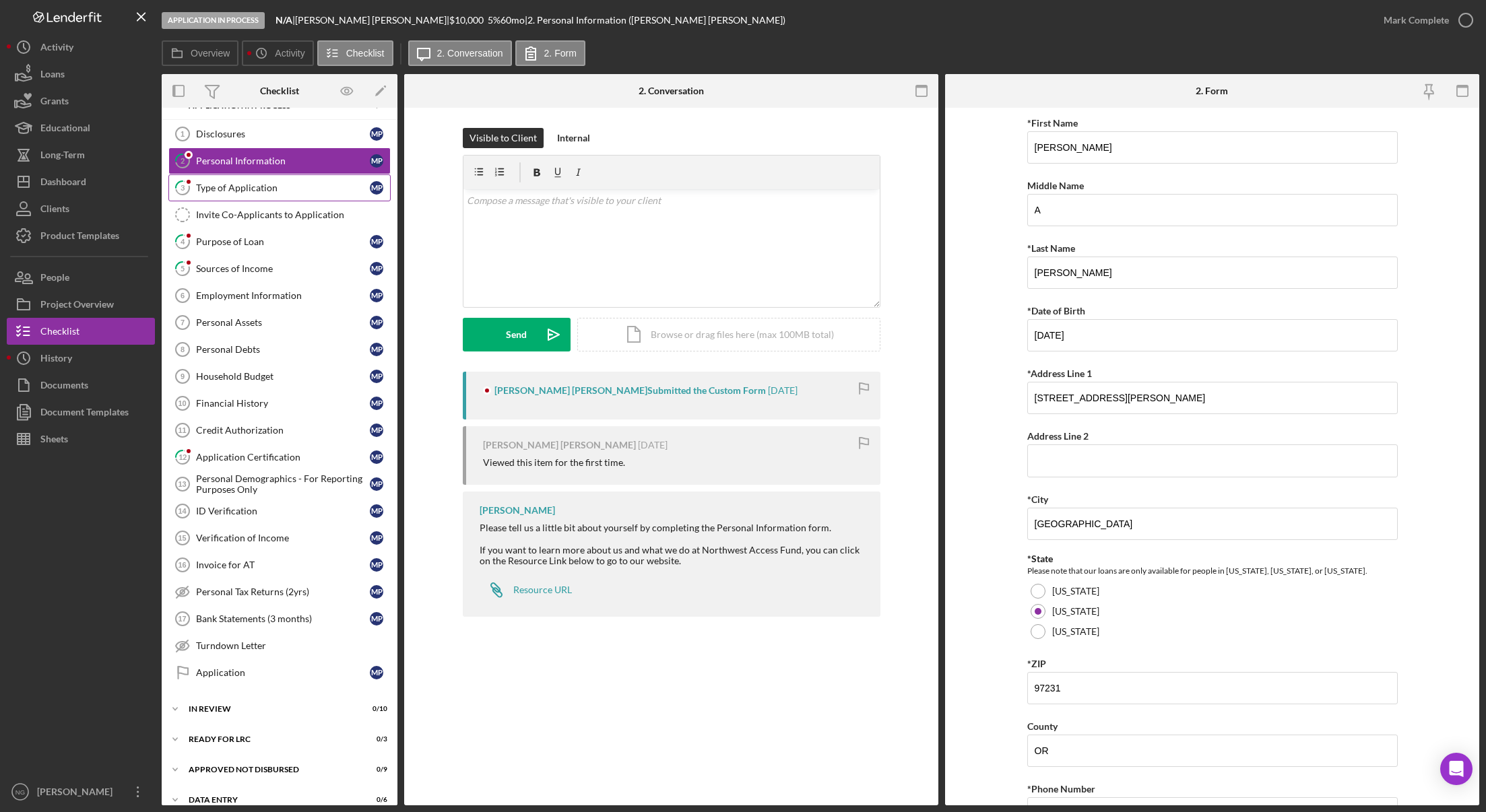
click at [269, 192] on div "Type of Application" at bounding box center [283, 187] width 174 height 11
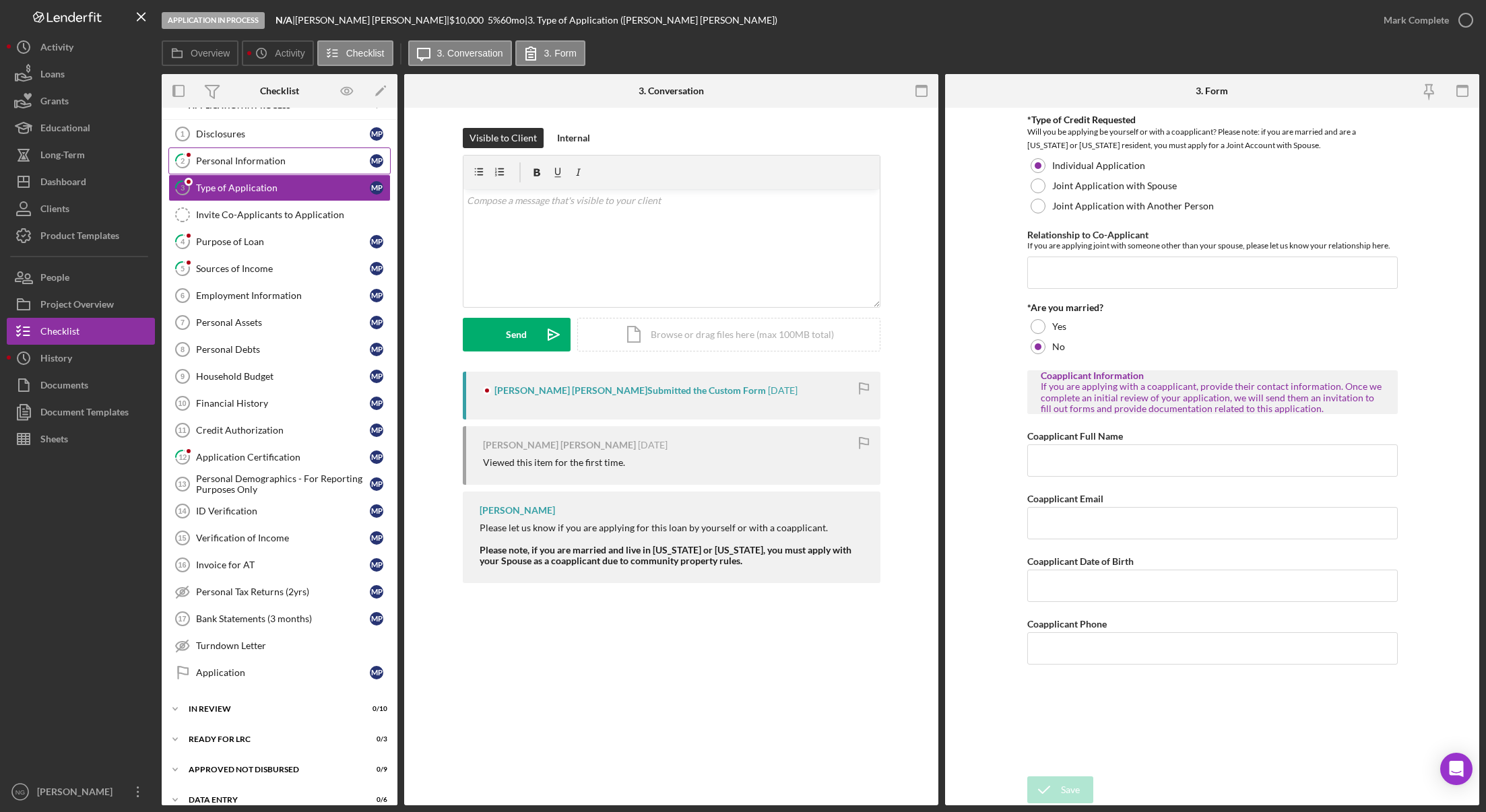
click at [276, 168] on link "2 Personal Information M P" at bounding box center [279, 161] width 222 height 27
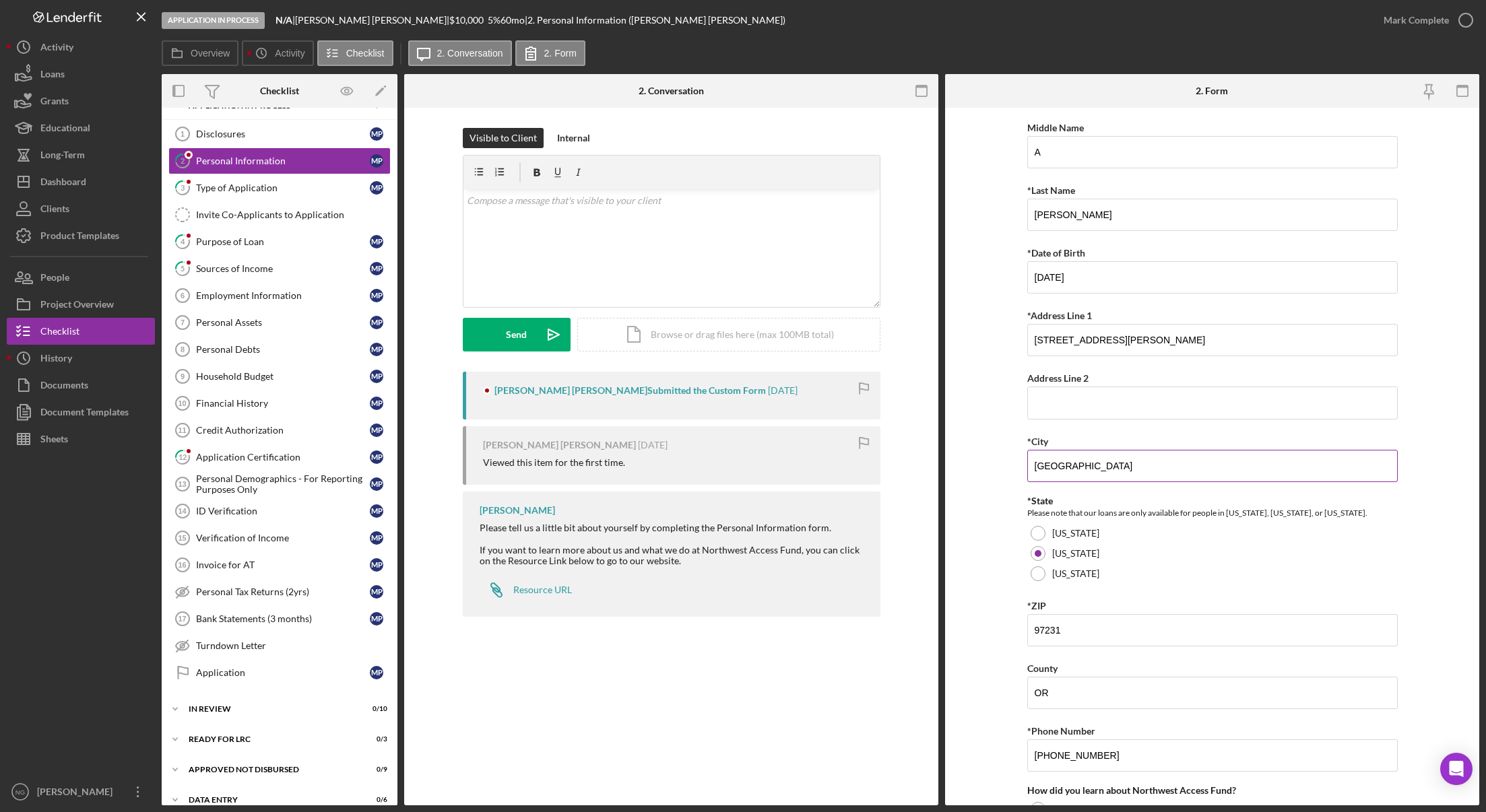
scroll to position [242, 0]
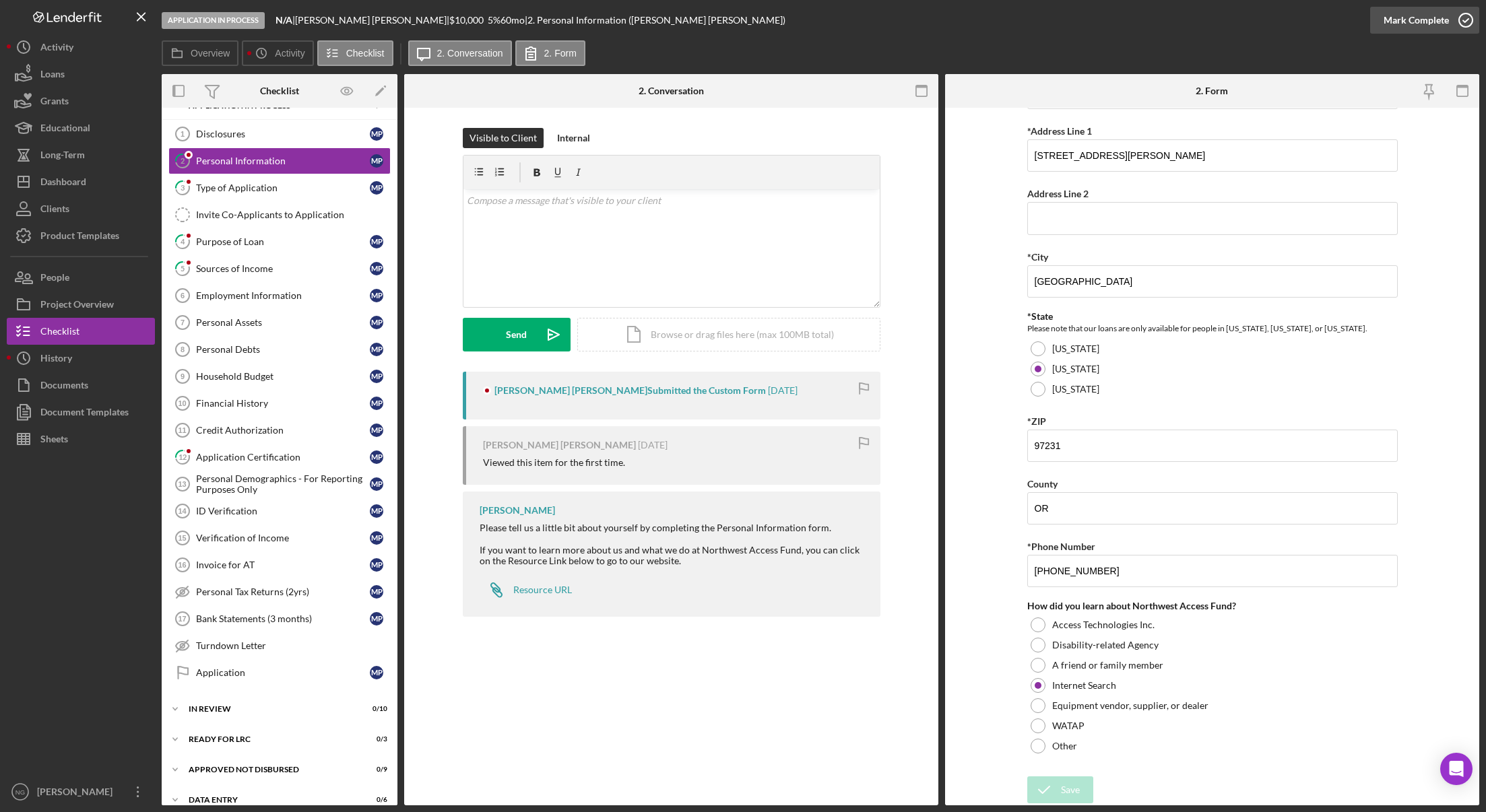
click at [1472, 22] on icon "button" at bounding box center [1465, 20] width 33 height 33
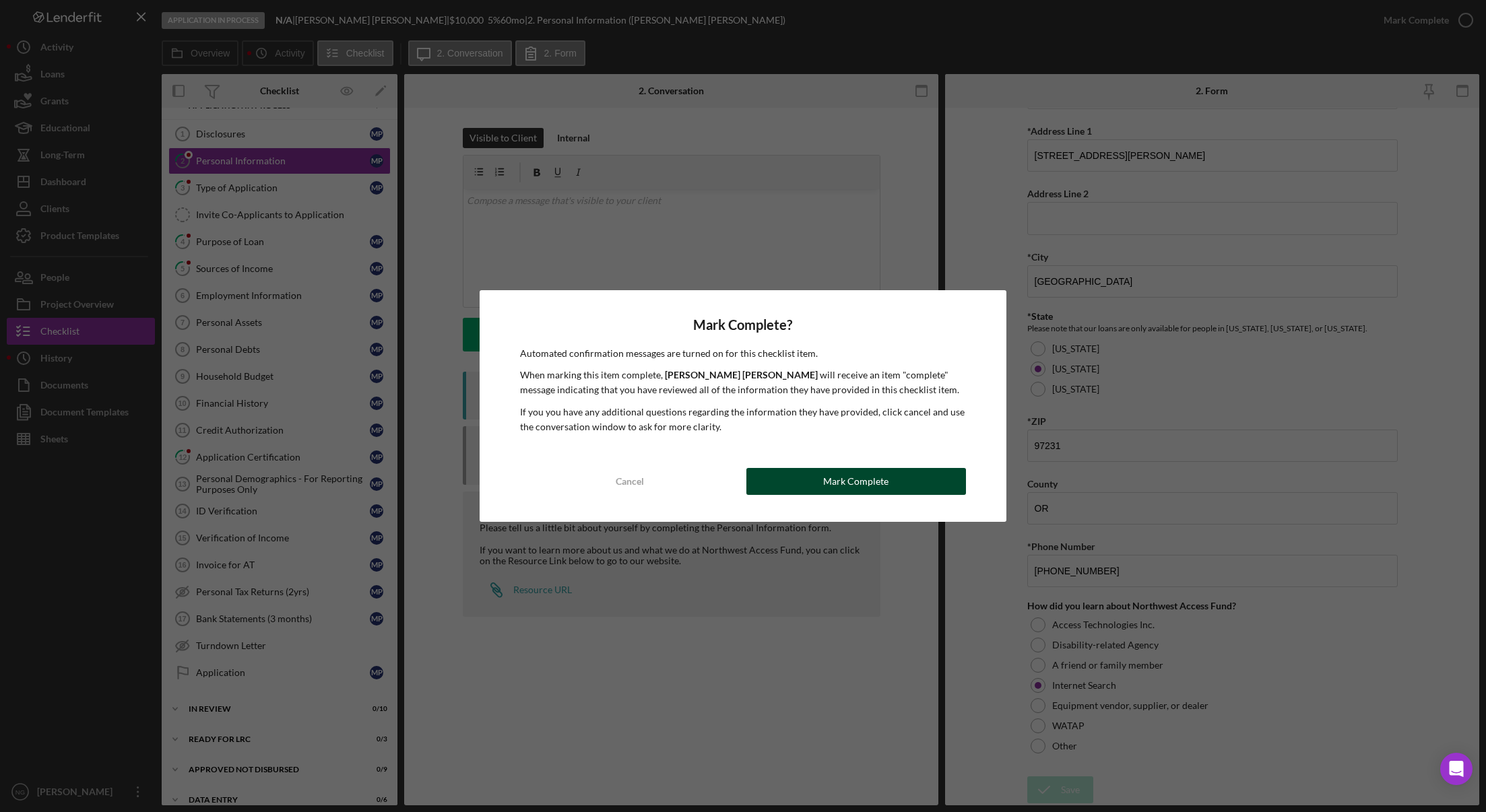
click at [918, 487] on button "Mark Complete" at bounding box center [856, 482] width 219 height 27
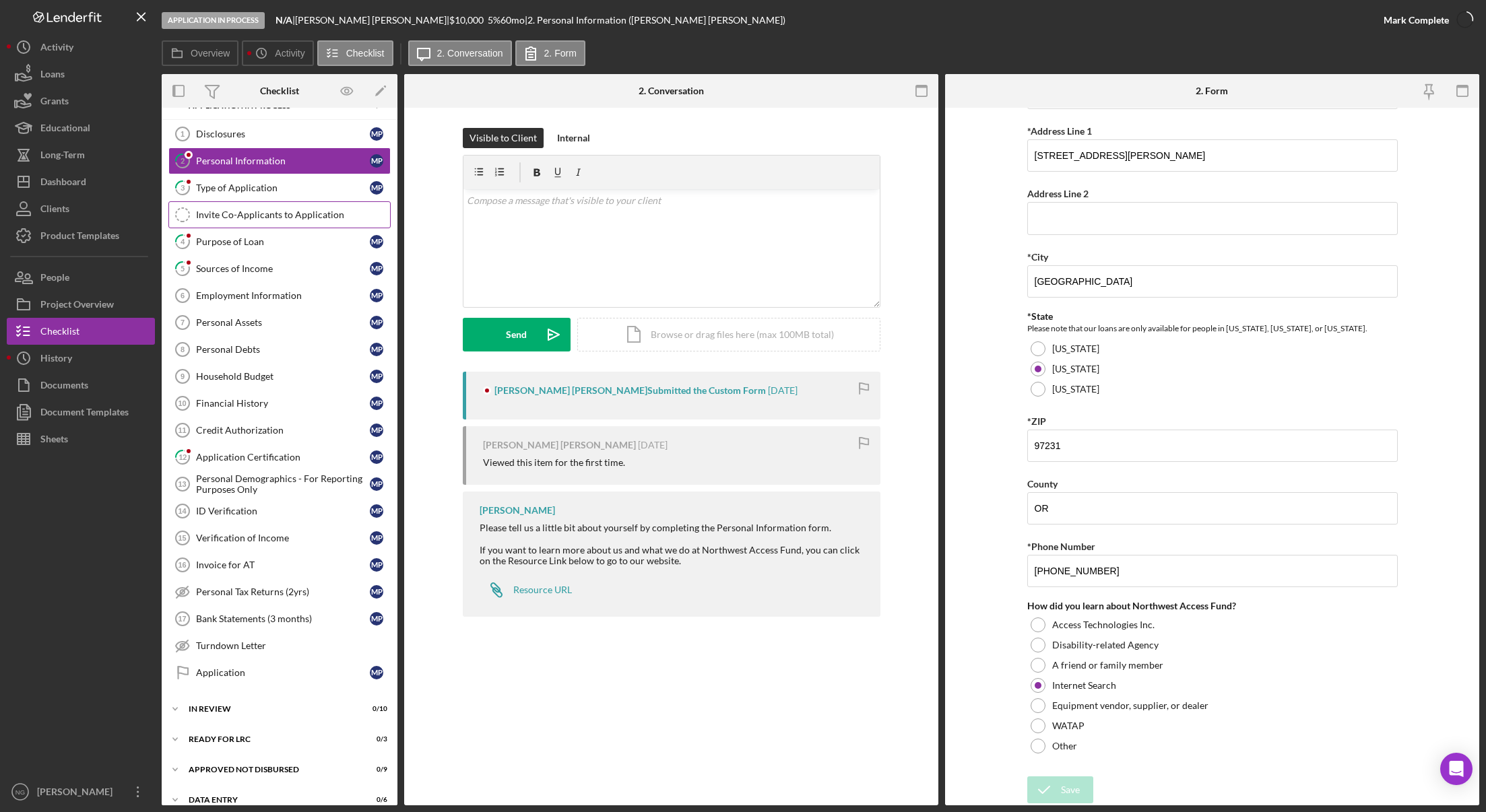
scroll to position [296, 0]
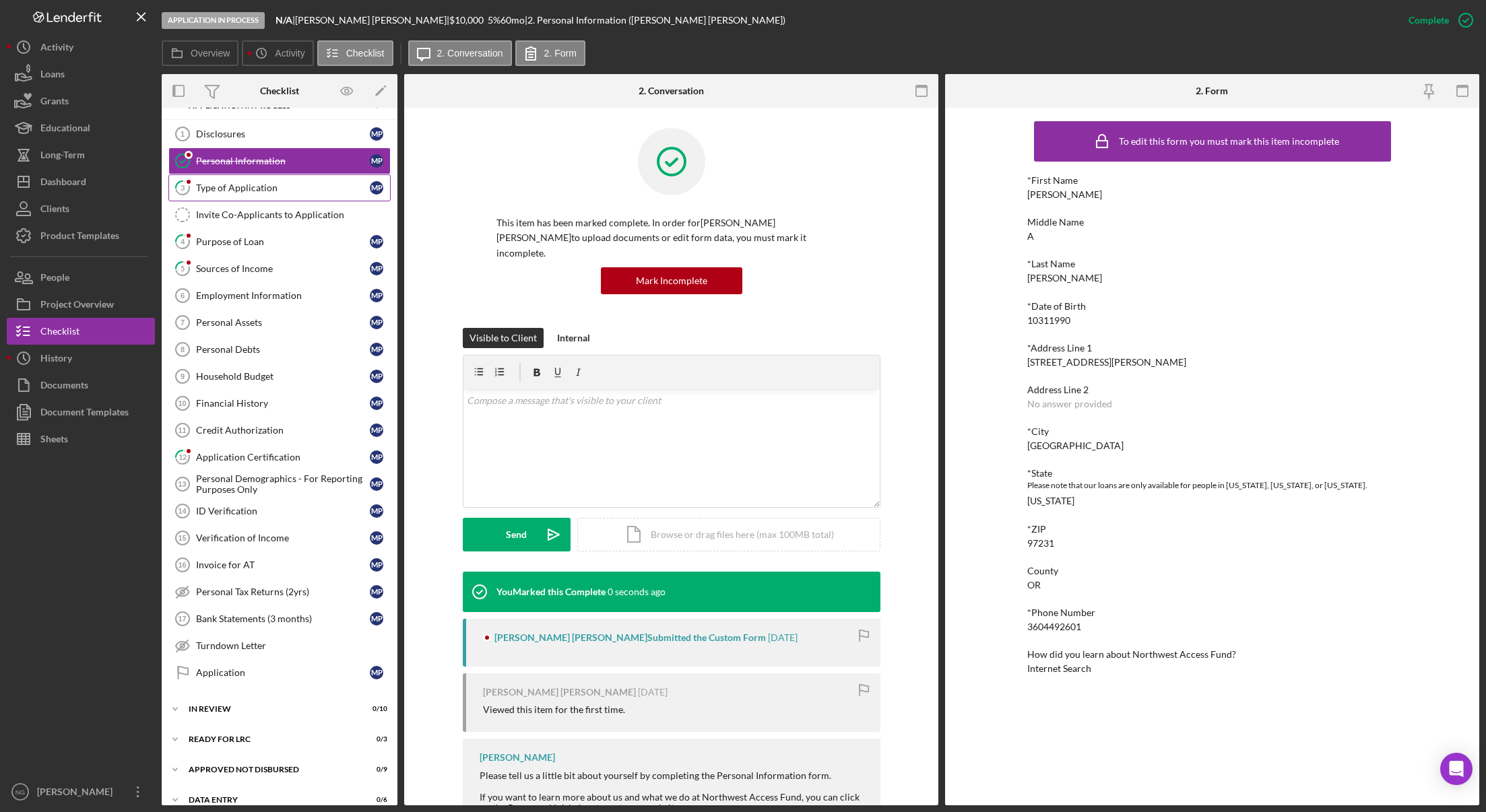
click at [306, 194] on link "3 Type of Application M P" at bounding box center [279, 188] width 222 height 27
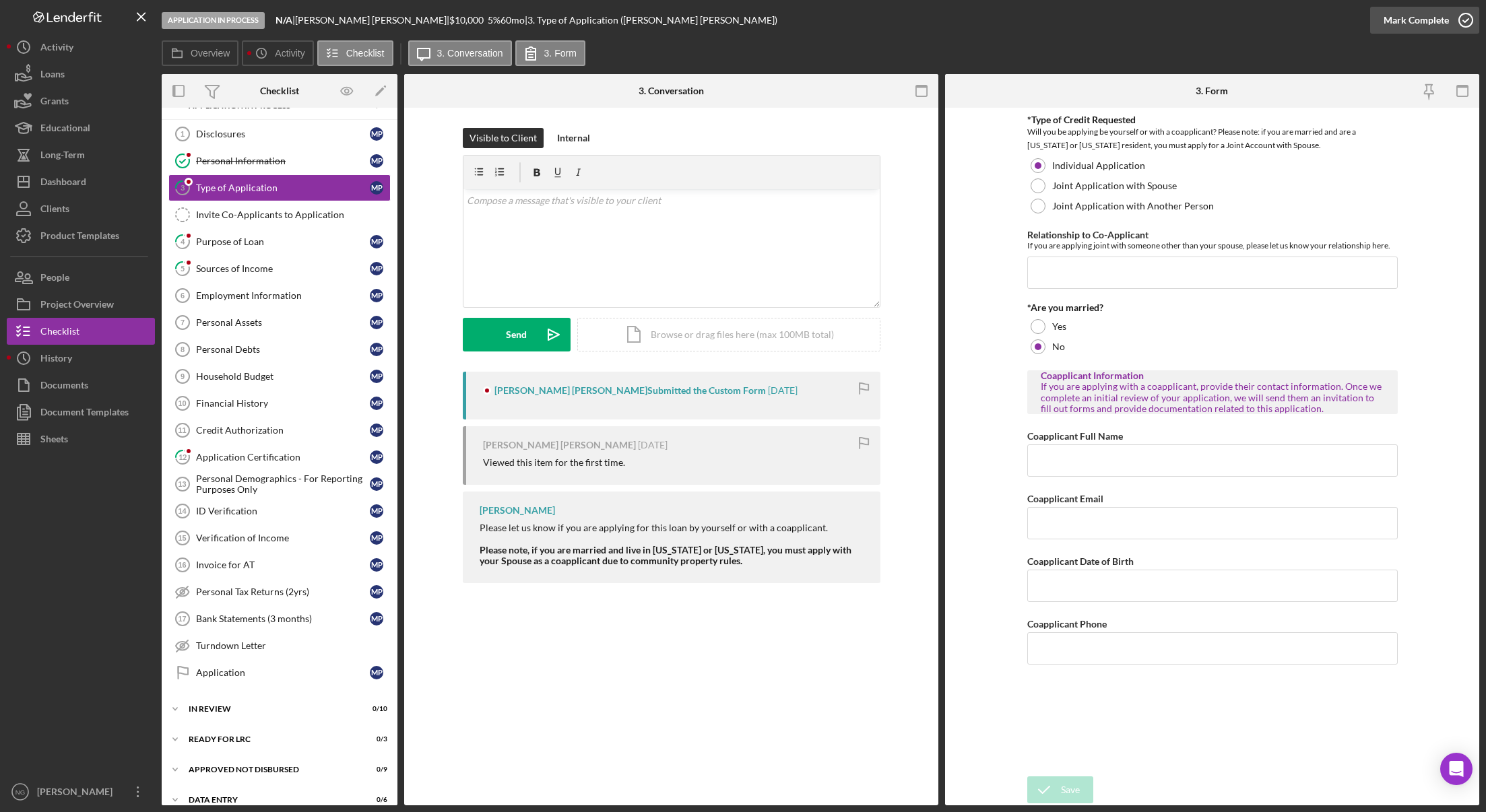
click at [1463, 16] on icon "button" at bounding box center [1465, 20] width 33 height 33
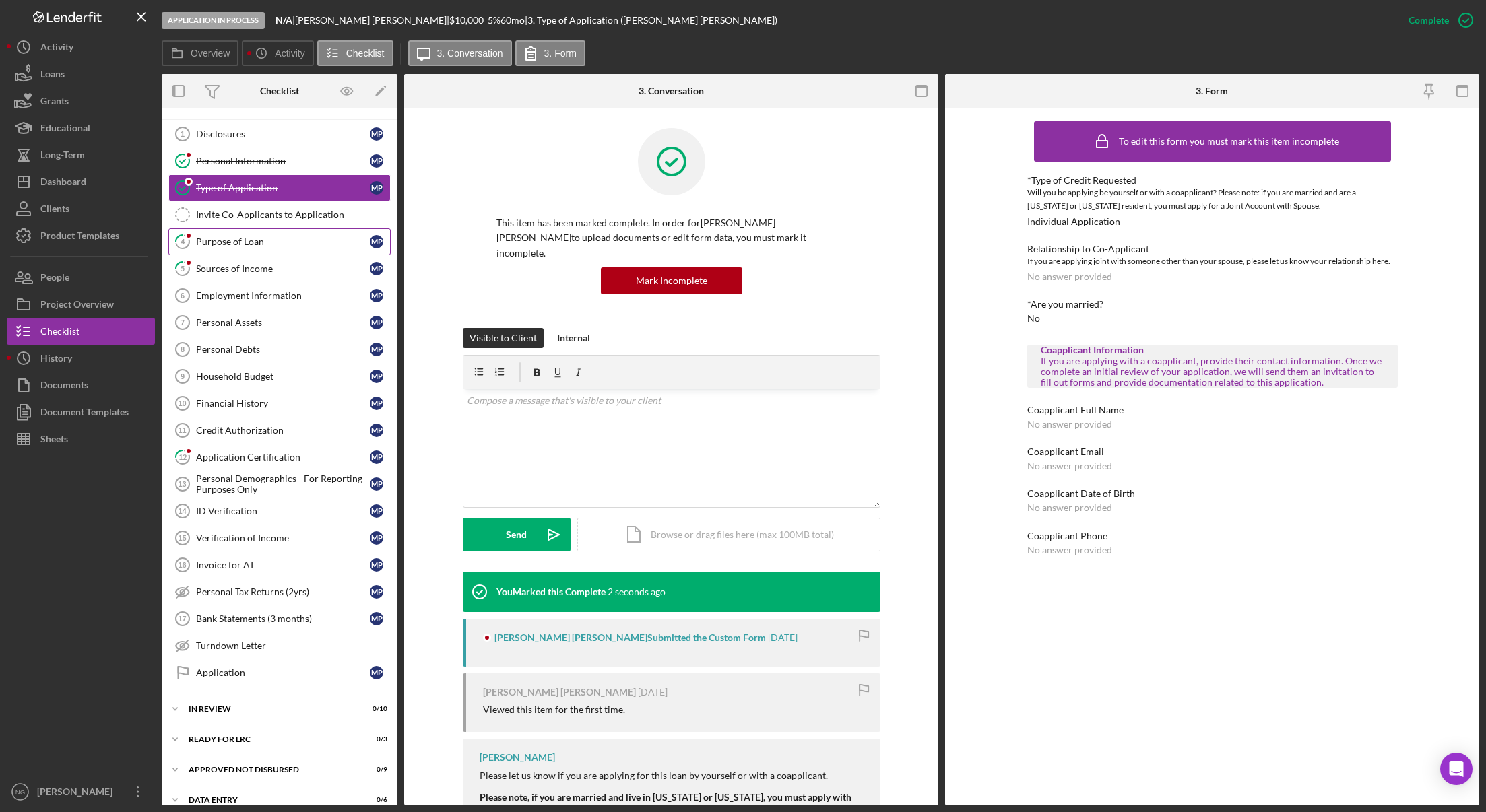
click at [271, 249] on link "4 Purpose of Loan M P" at bounding box center [279, 242] width 222 height 27
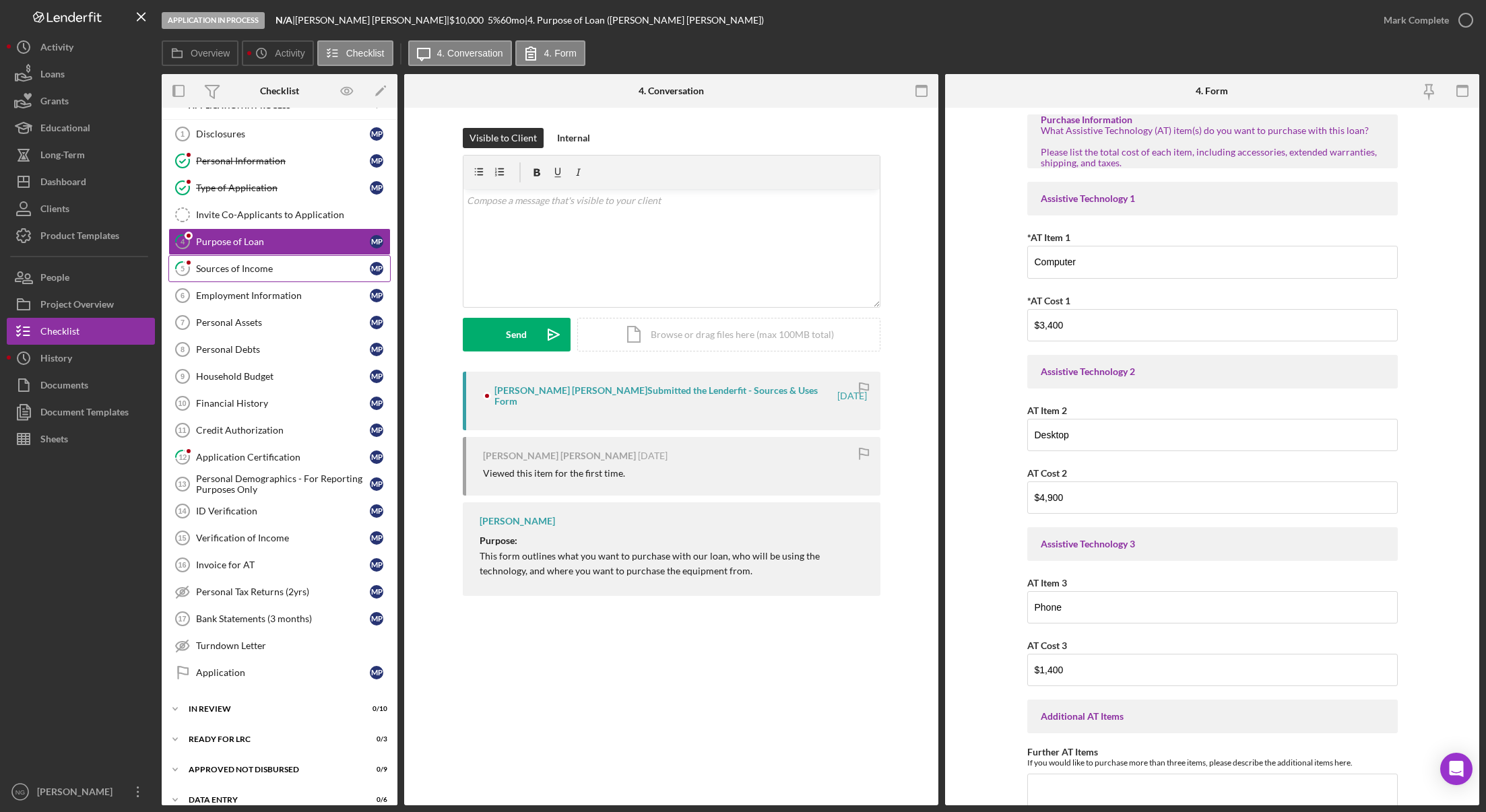
click at [273, 271] on div "Sources of Income" at bounding box center [283, 269] width 174 height 11
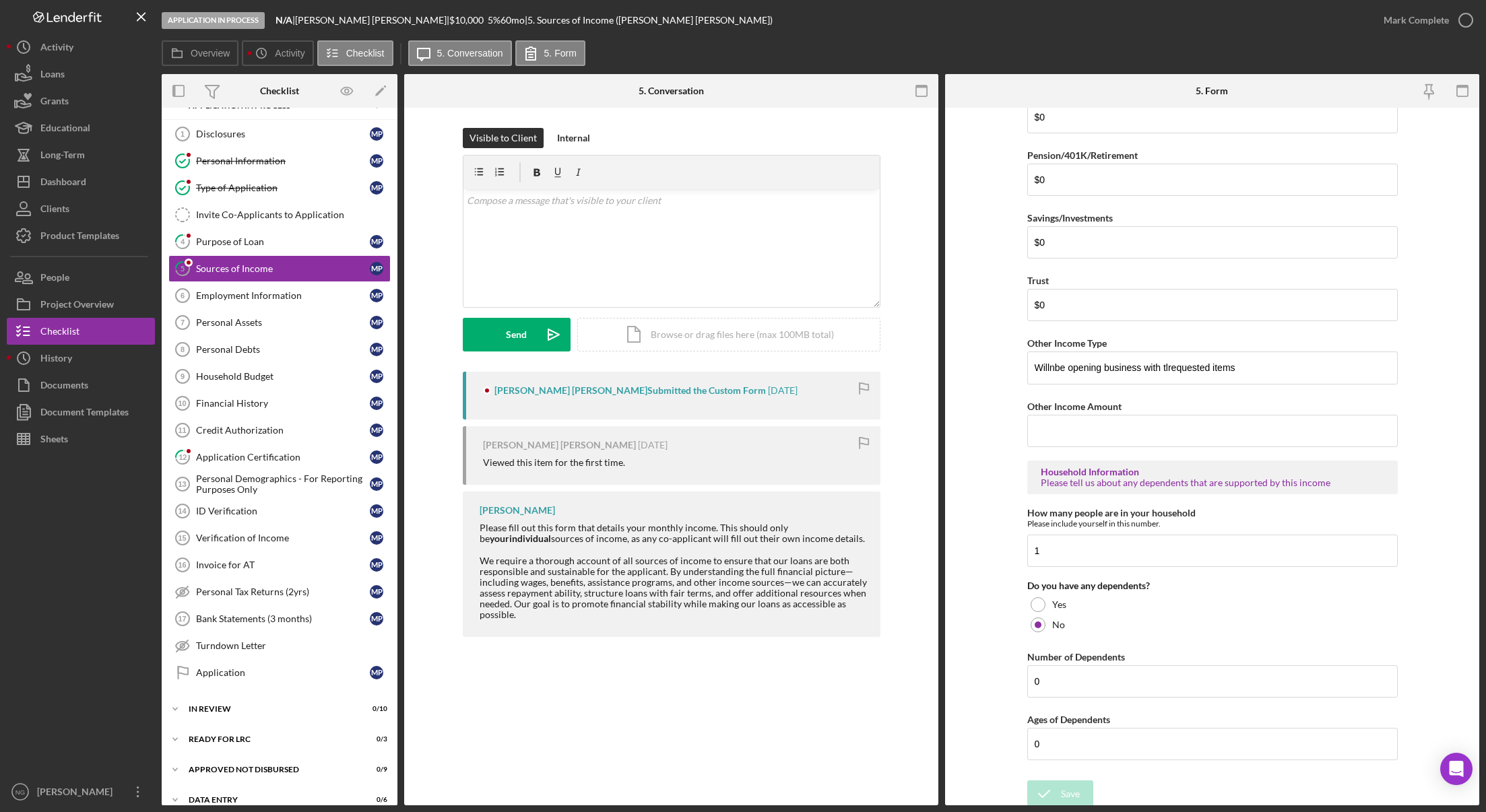
scroll to position [477, 0]
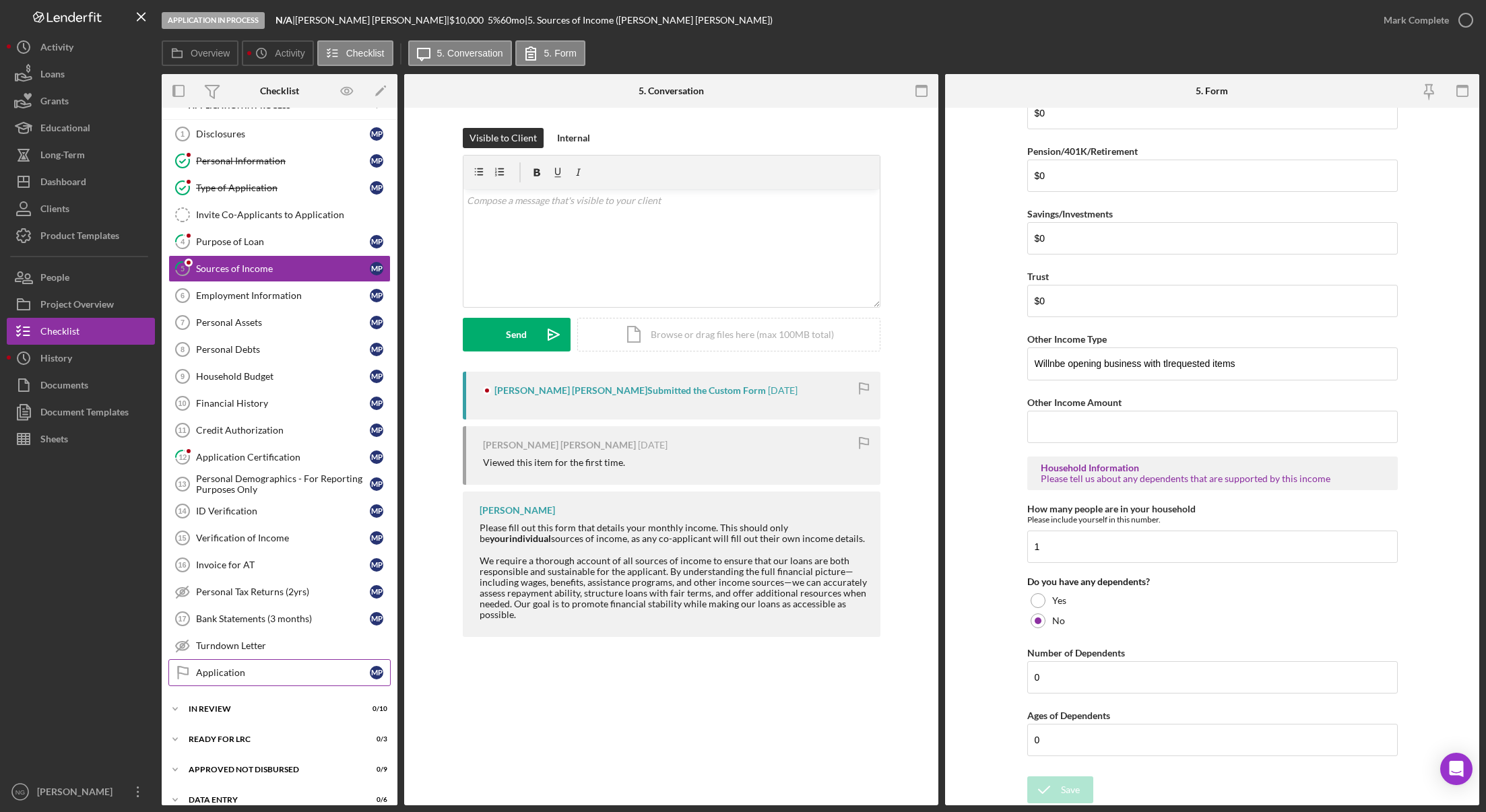
click at [229, 680] on link "Application Application M P" at bounding box center [279, 673] width 222 height 27
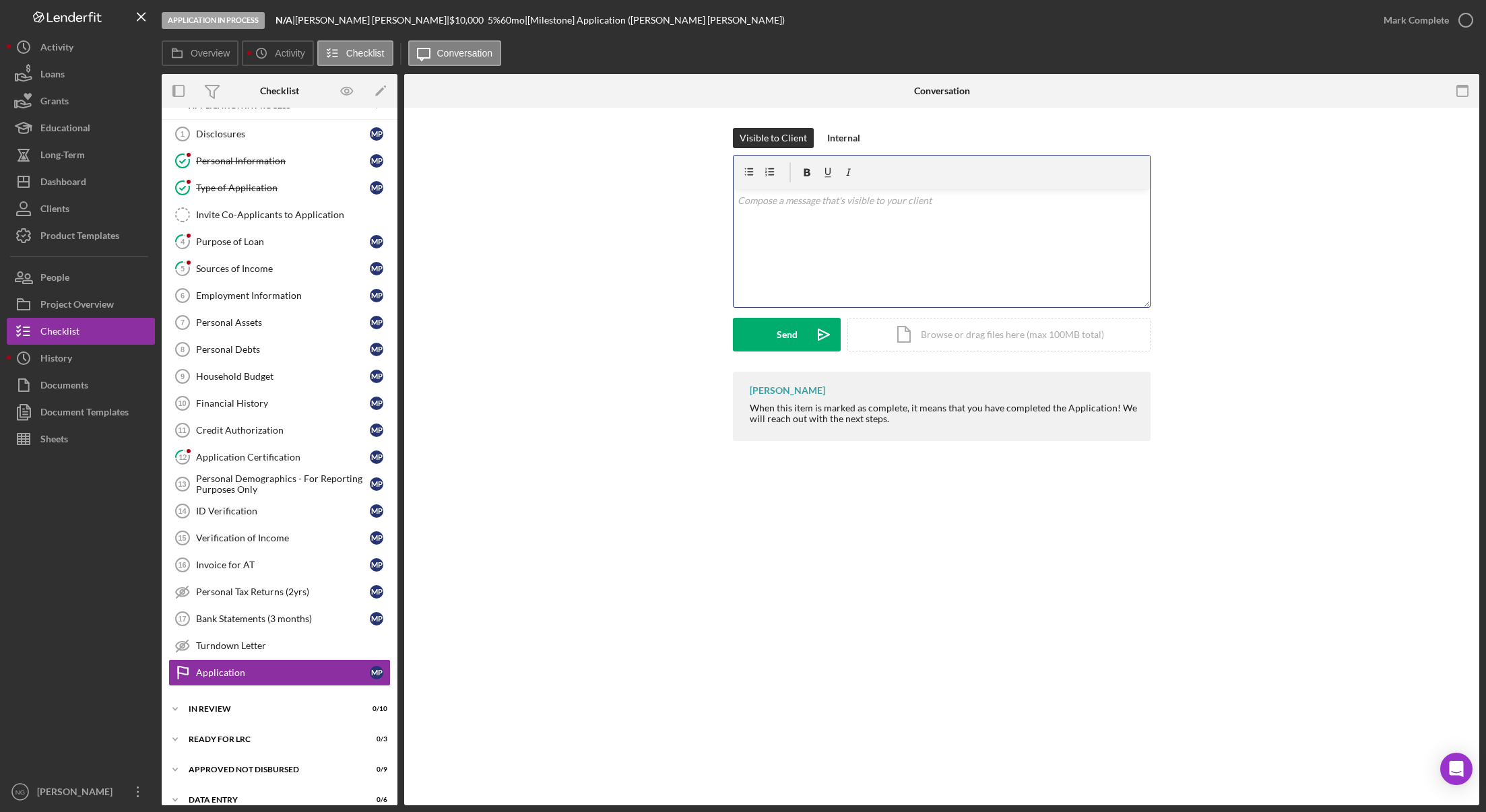
click at [871, 240] on div "v Color teal Color pink Remove color Add row above Add row below Add column bef…" at bounding box center [942, 248] width 416 height 118
drag, startPoint x: 871, startPoint y: 238, endPoint x: 220, endPoint y: 53, distance: 676.8
click at [220, 53] on label "Overview" at bounding box center [210, 53] width 39 height 11
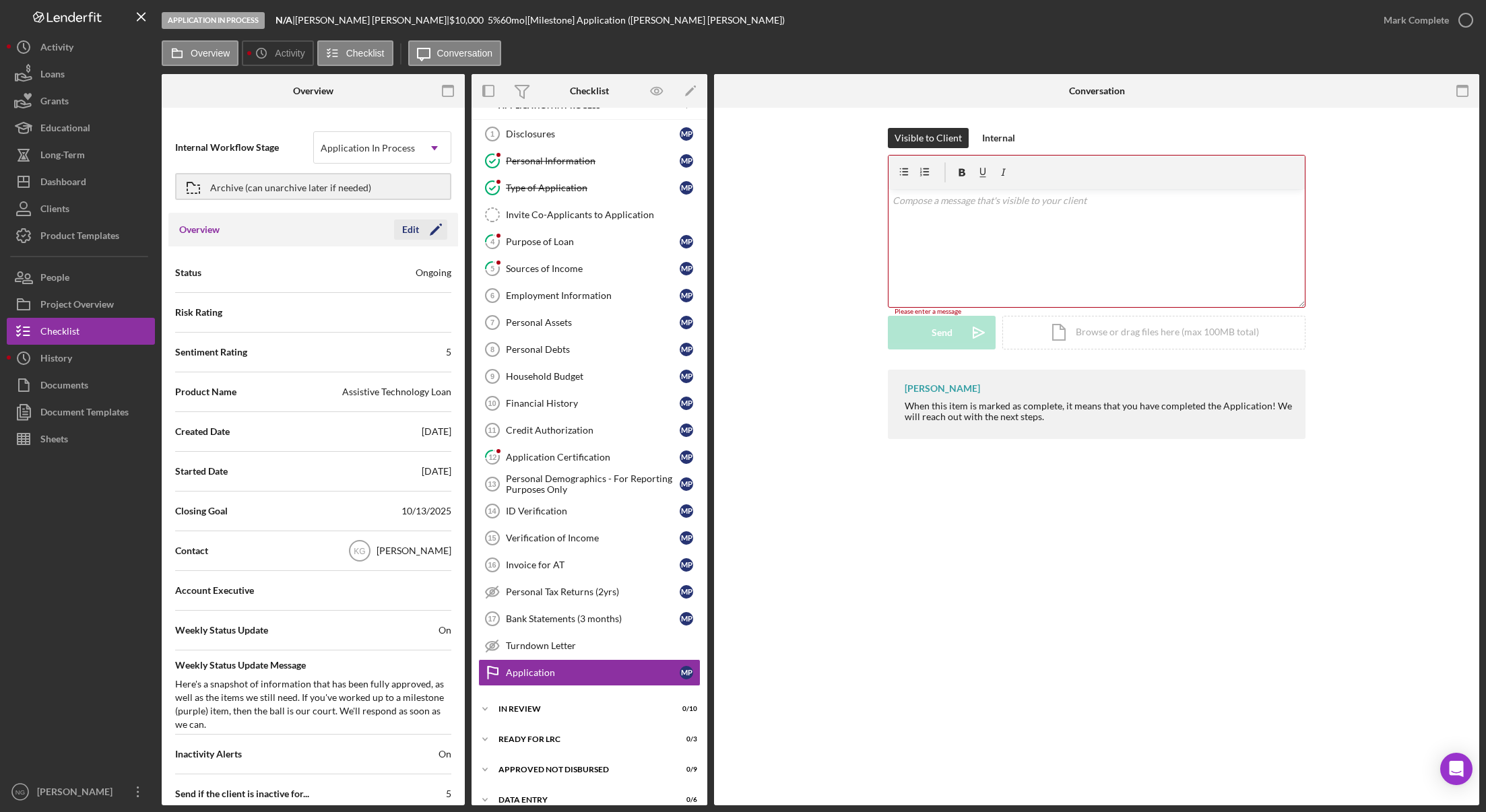
click at [441, 238] on icon "Icon/Edit" at bounding box center [435, 229] width 33 height 33
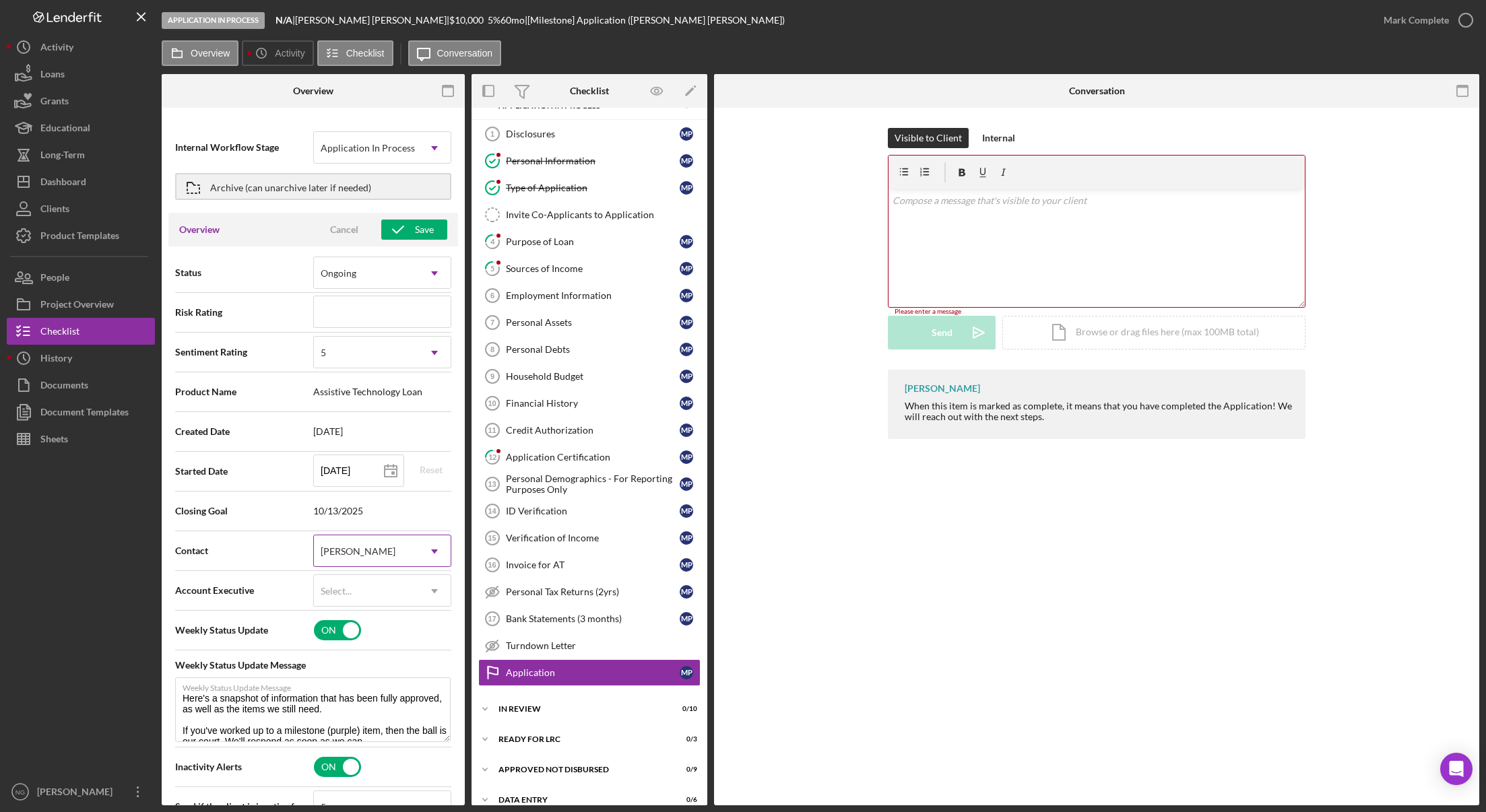
click at [365, 554] on div "[PERSON_NAME]" at bounding box center [358, 551] width 75 height 11
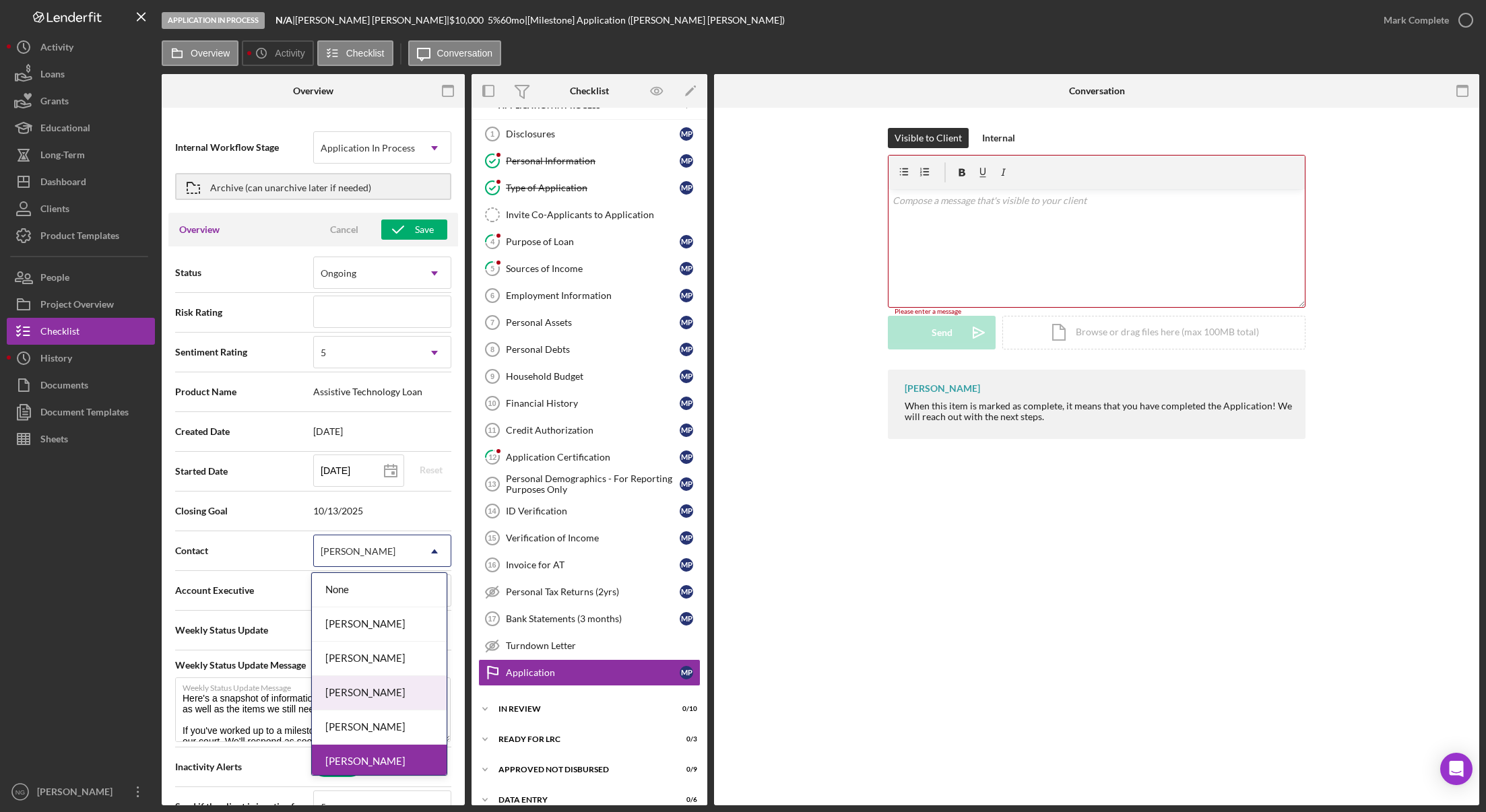
click at [370, 700] on div "[PERSON_NAME]" at bounding box center [379, 693] width 135 height 34
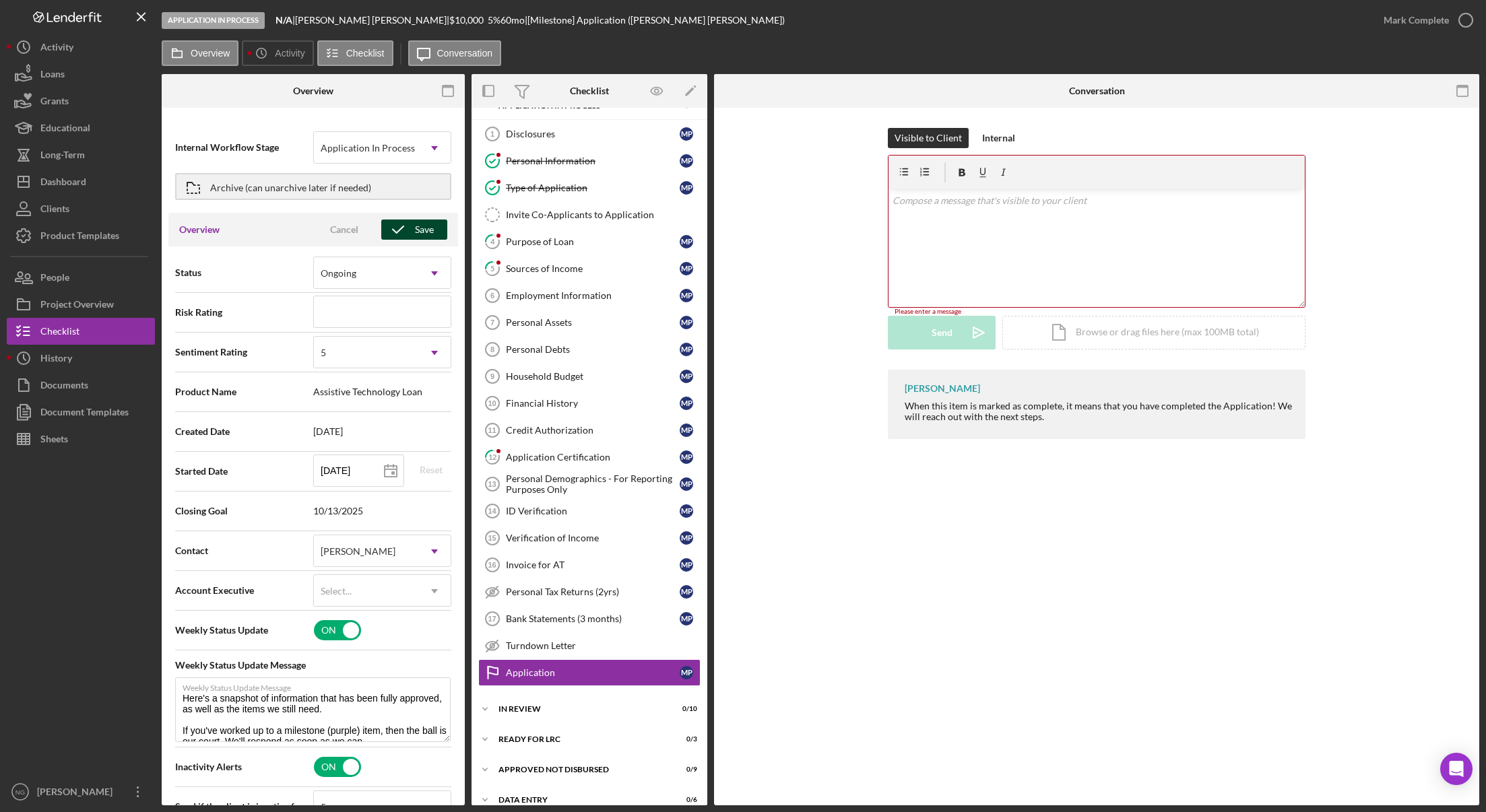
click at [401, 234] on icon "button" at bounding box center [398, 229] width 33 height 33
type textarea "Here's a snapshot of information that has been fully approved, as well as the i…"
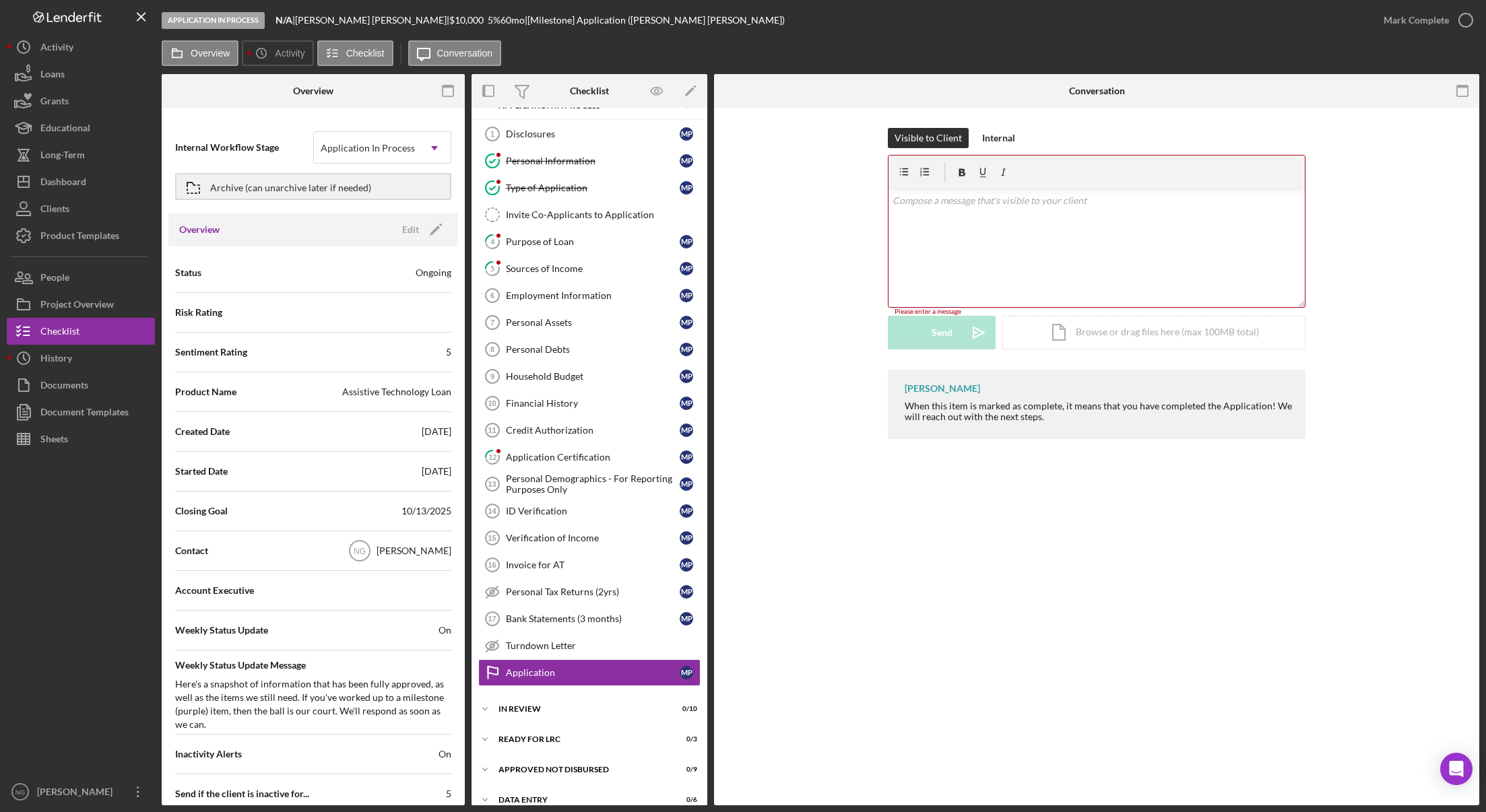
click at [924, 212] on div "v Color teal Color pink Remove color Add row above Add row below Add column bef…" at bounding box center [1096, 248] width 416 height 118
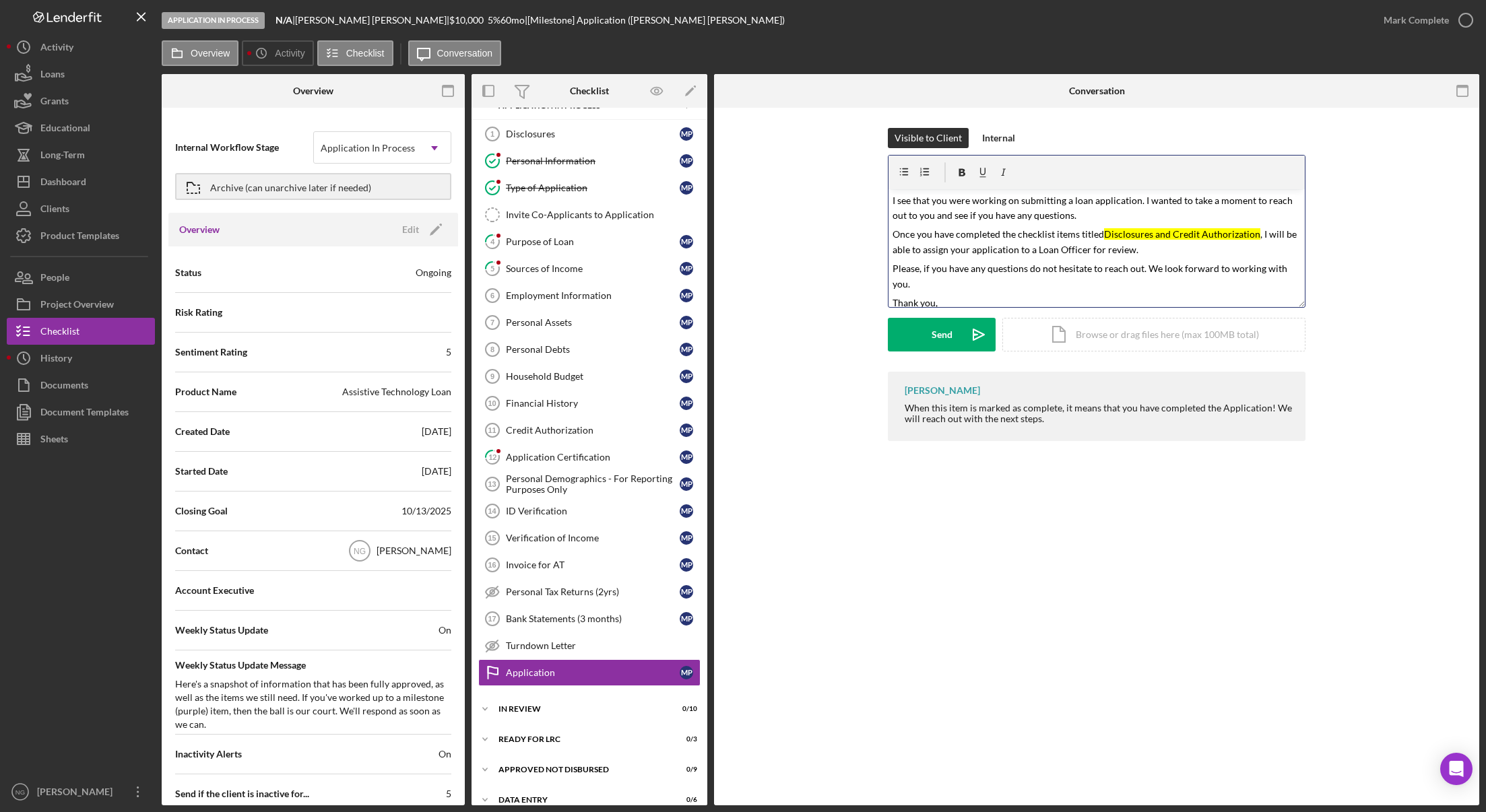
click at [893, 199] on mark "I see that you were working on submitting a loan application. I wanted to take …" at bounding box center [1093, 208] width 402 height 27
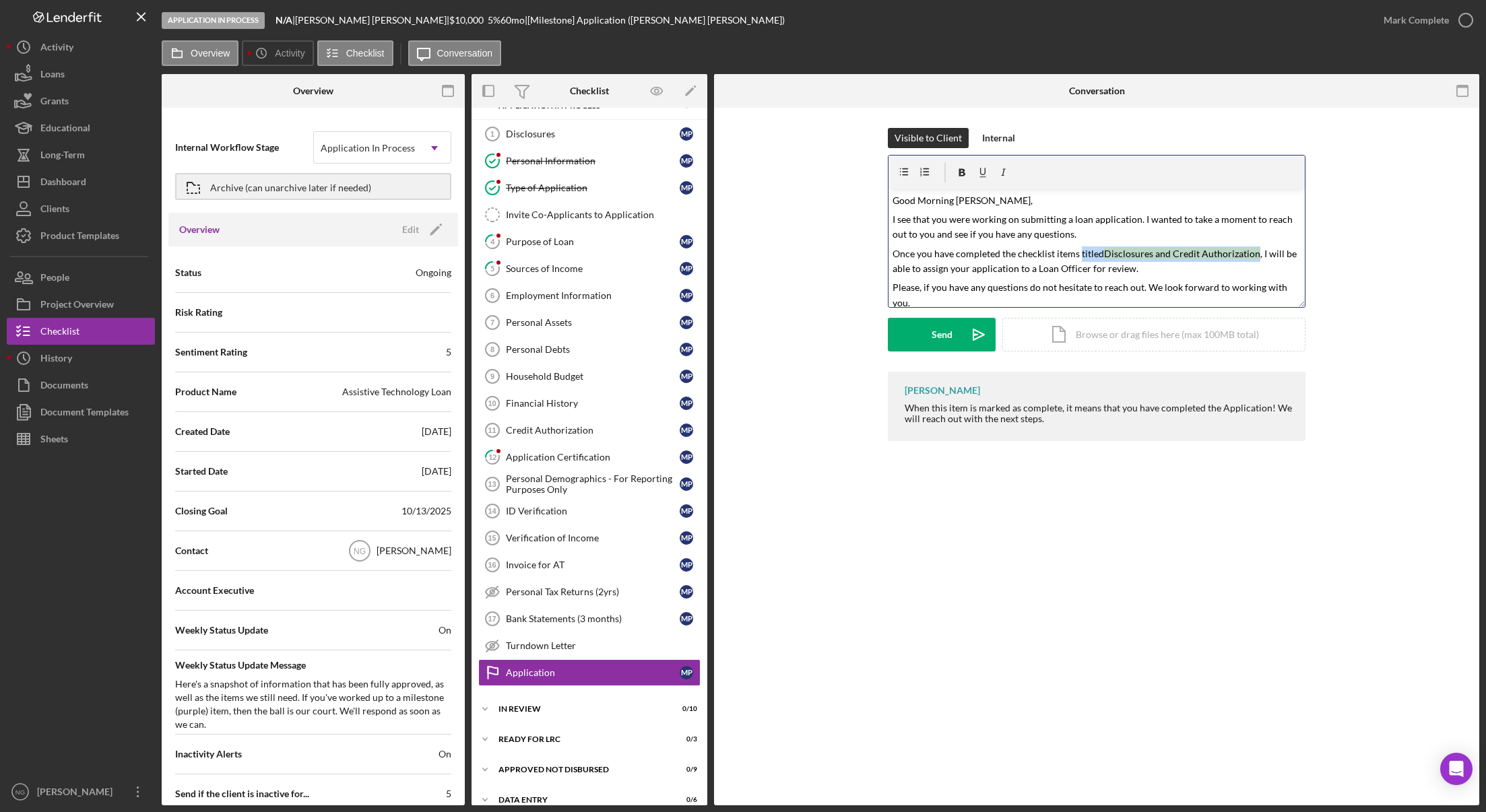
drag, startPoint x: 1254, startPoint y: 253, endPoint x: 1078, endPoint y: 256, distance: 176.0
click at [1078, 256] on span "Once you have completed the checklist items titled Disclosures and Credit Autho…" at bounding box center [1096, 261] width 406 height 27
click at [1254, 254] on mark "Once you have completed the checklist items including the Disclosures and Credi…" at bounding box center [1096, 261] width 407 height 27
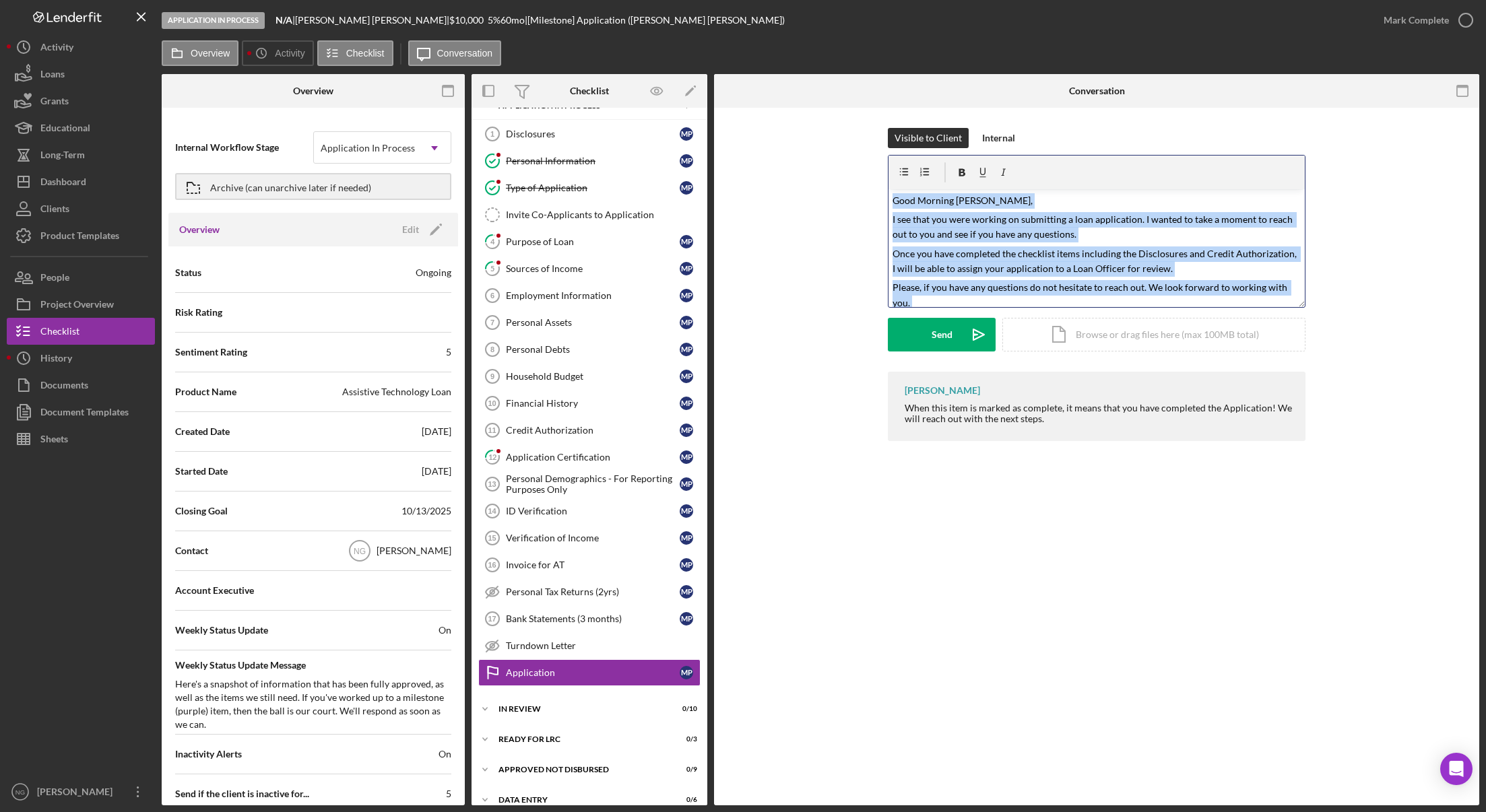
drag, startPoint x: 942, startPoint y: 300, endPoint x: 849, endPoint y: 112, distance: 209.7
click at [849, 112] on div "Visible to Client Internal v Color teal Color pink Remove color Add row above A…" at bounding box center [1096, 288] width 765 height 360
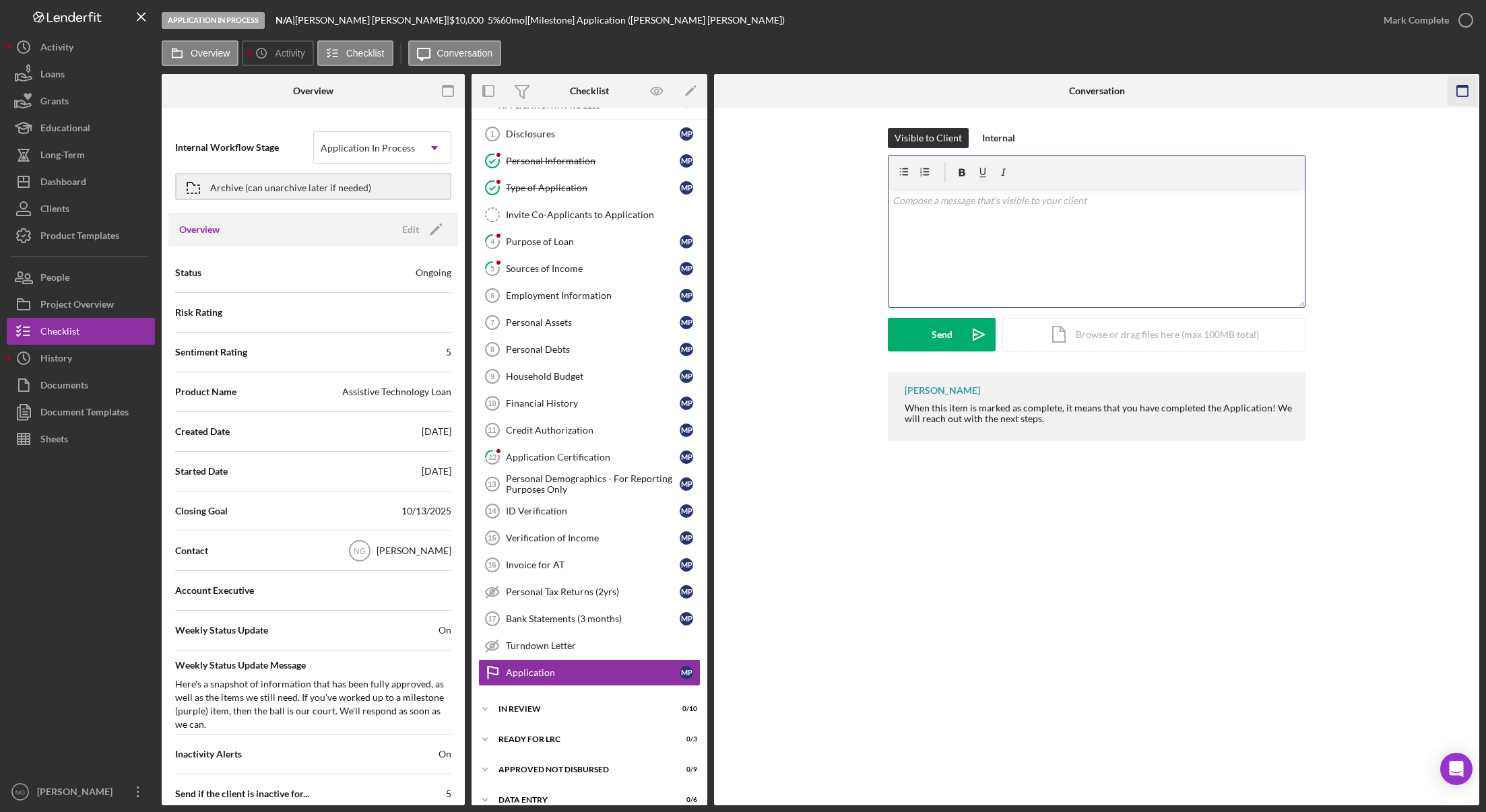
click at [1467, 87] on rect "button" at bounding box center [1462, 87] width 11 height 3
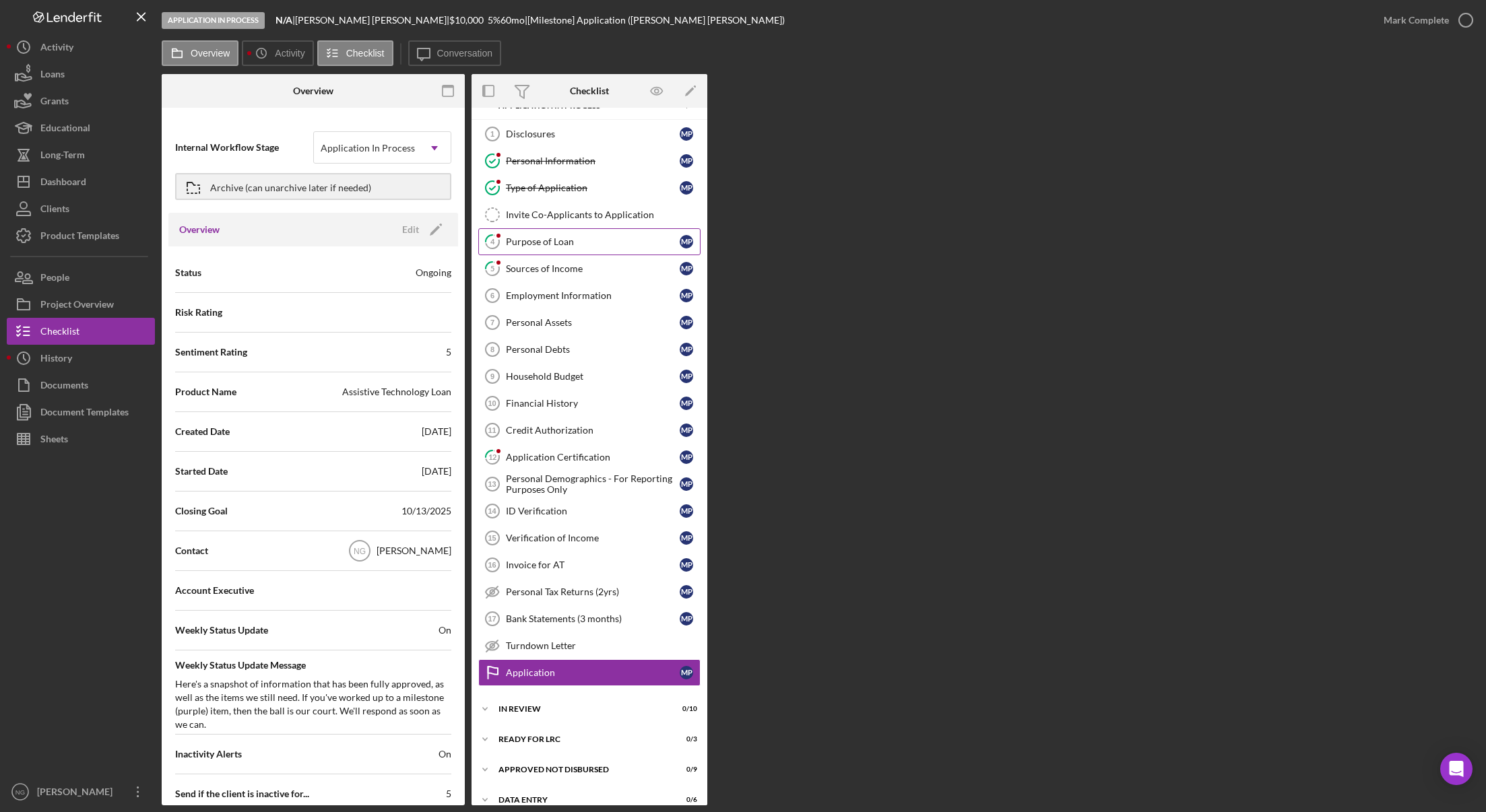
click at [622, 239] on div "Purpose of Loan" at bounding box center [593, 241] width 174 height 11
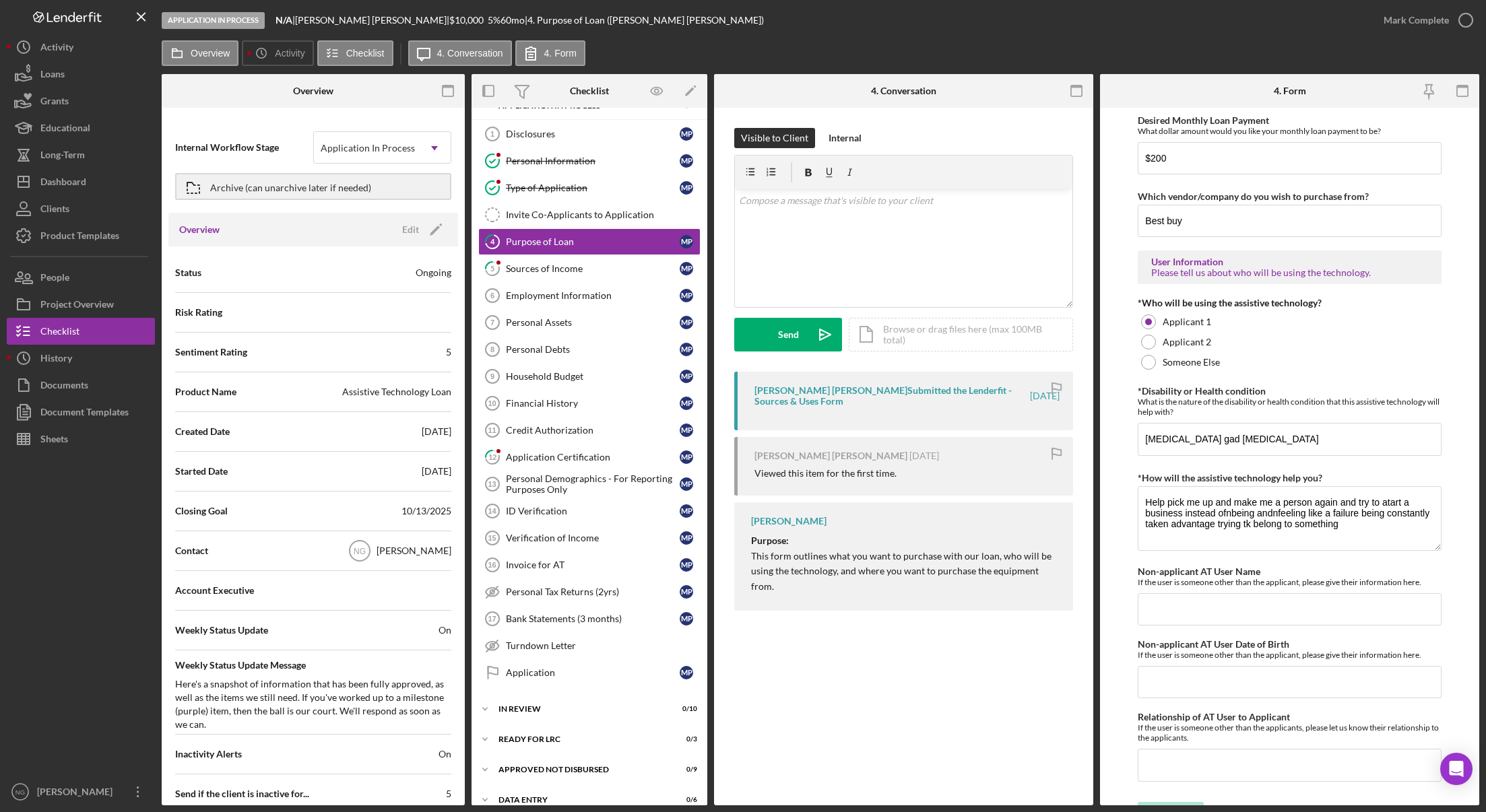
scroll to position [969, 0]
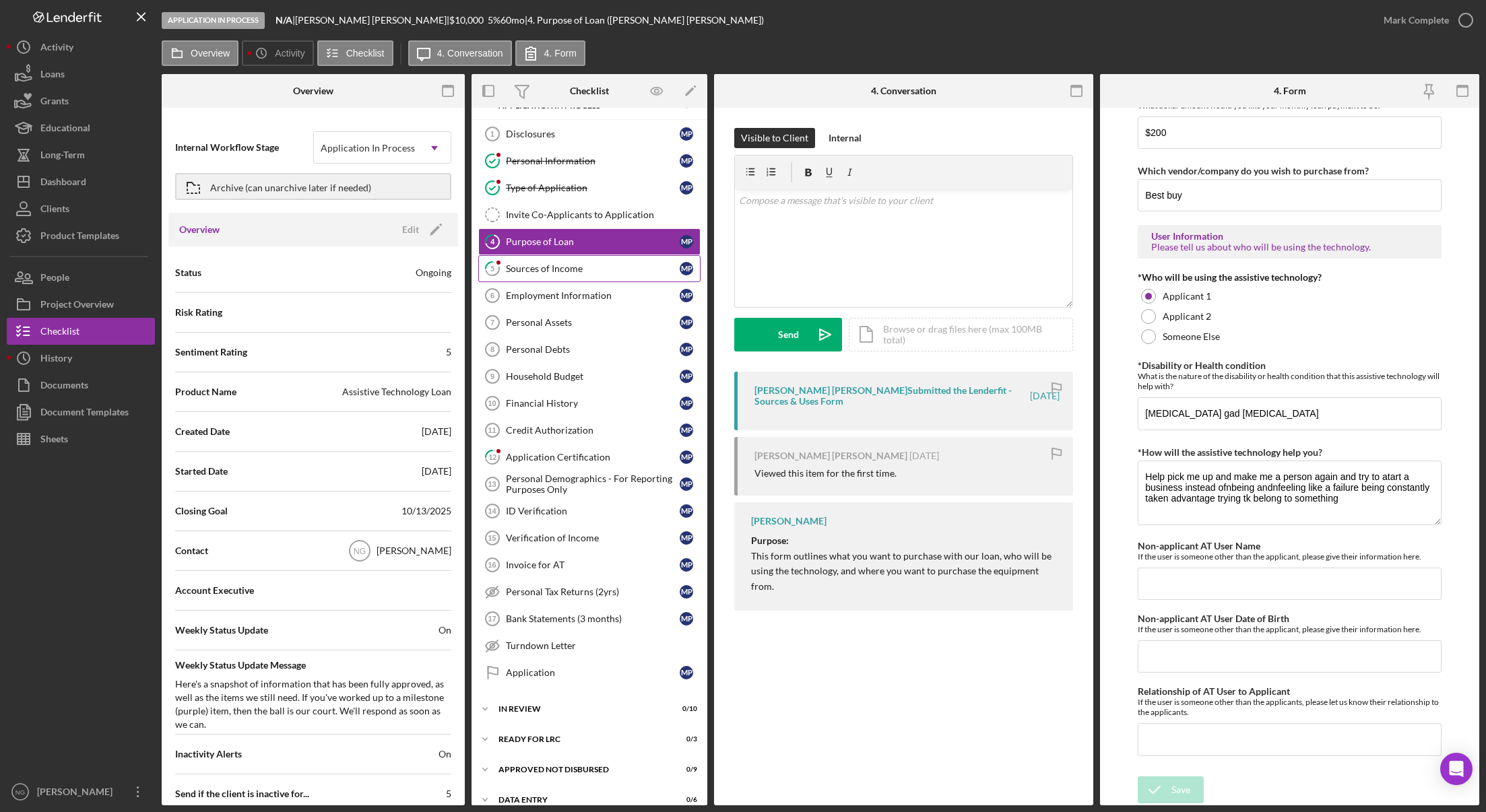
click at [608, 278] on link "5 Sources of Income M P" at bounding box center [589, 269] width 222 height 27
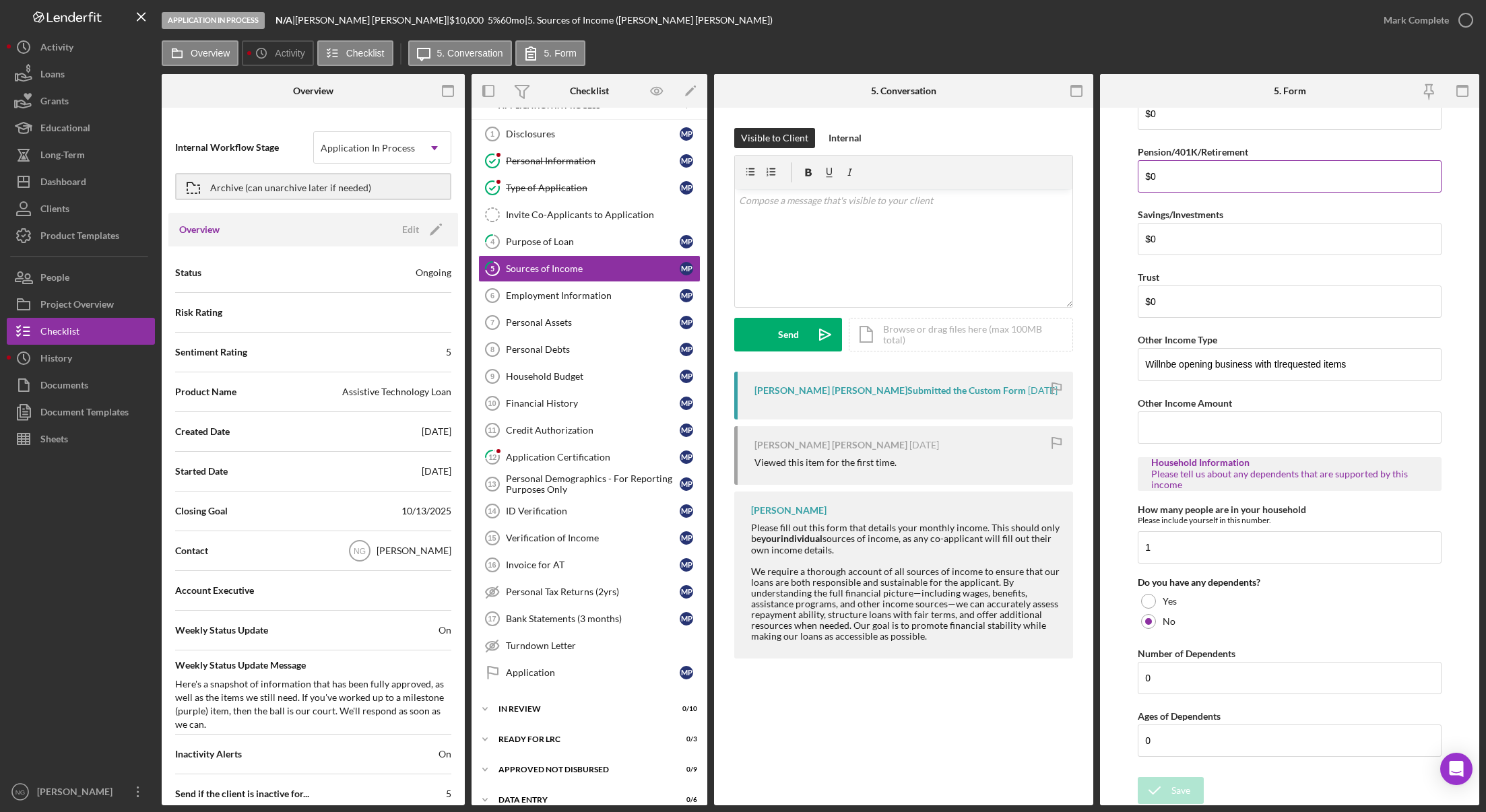
scroll to position [477, 0]
click at [562, 677] on div "Application" at bounding box center [593, 672] width 174 height 11
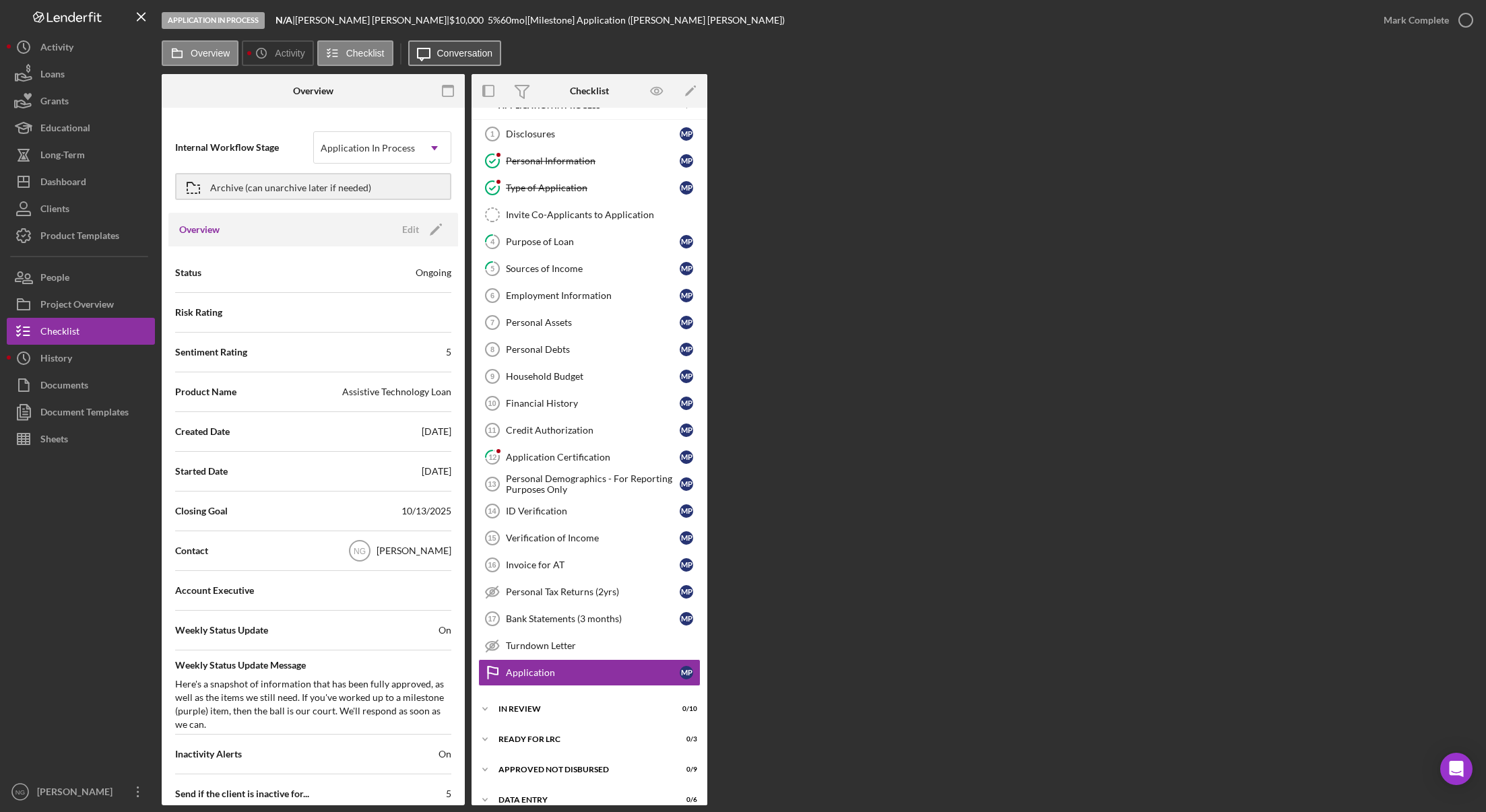
click at [479, 56] on label "Conversation" at bounding box center [465, 53] width 56 height 11
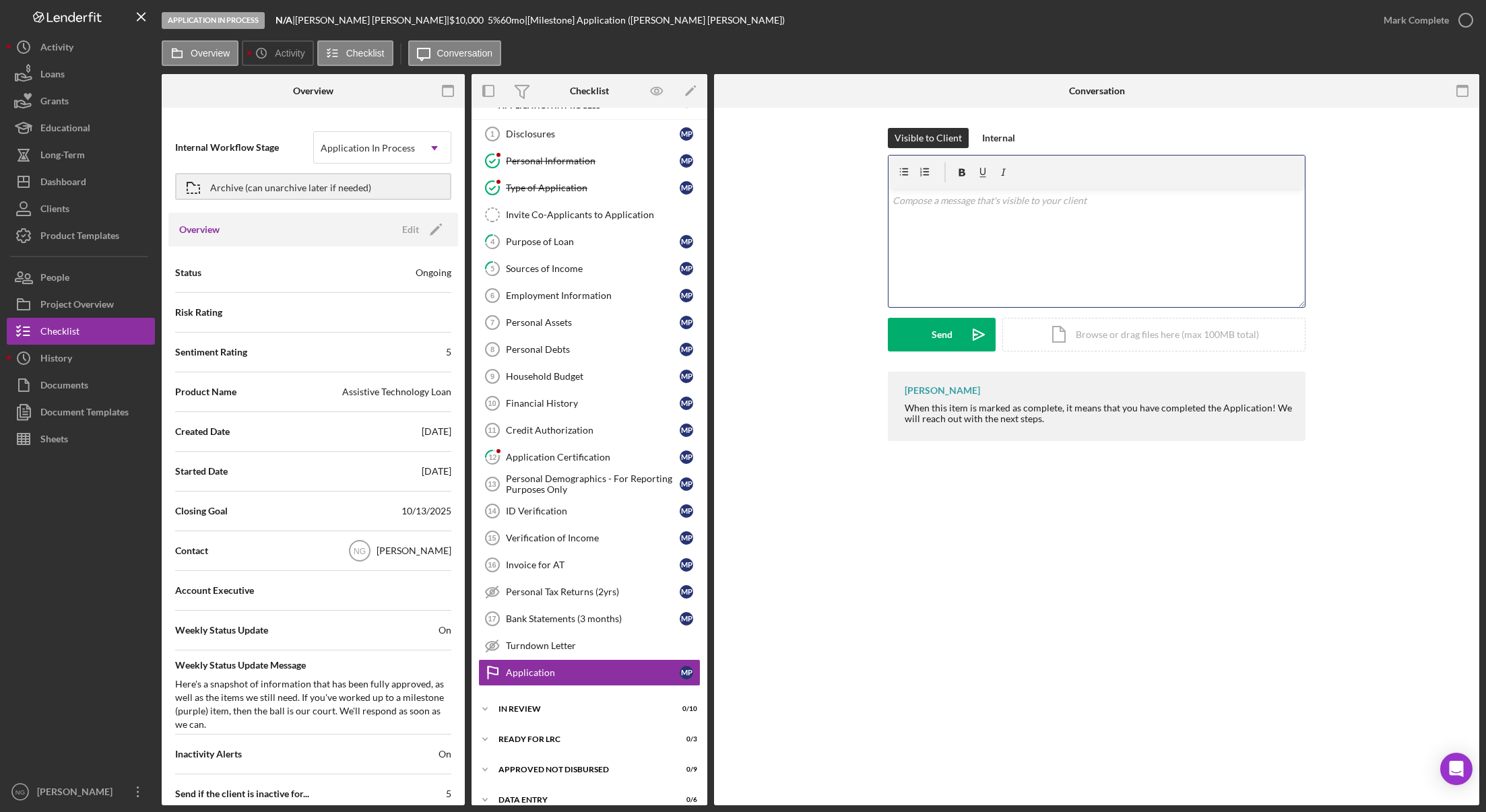
click at [957, 215] on div "v Color teal Color pink Remove color Add row above Add row below Add column bef…" at bounding box center [1096, 248] width 416 height 118
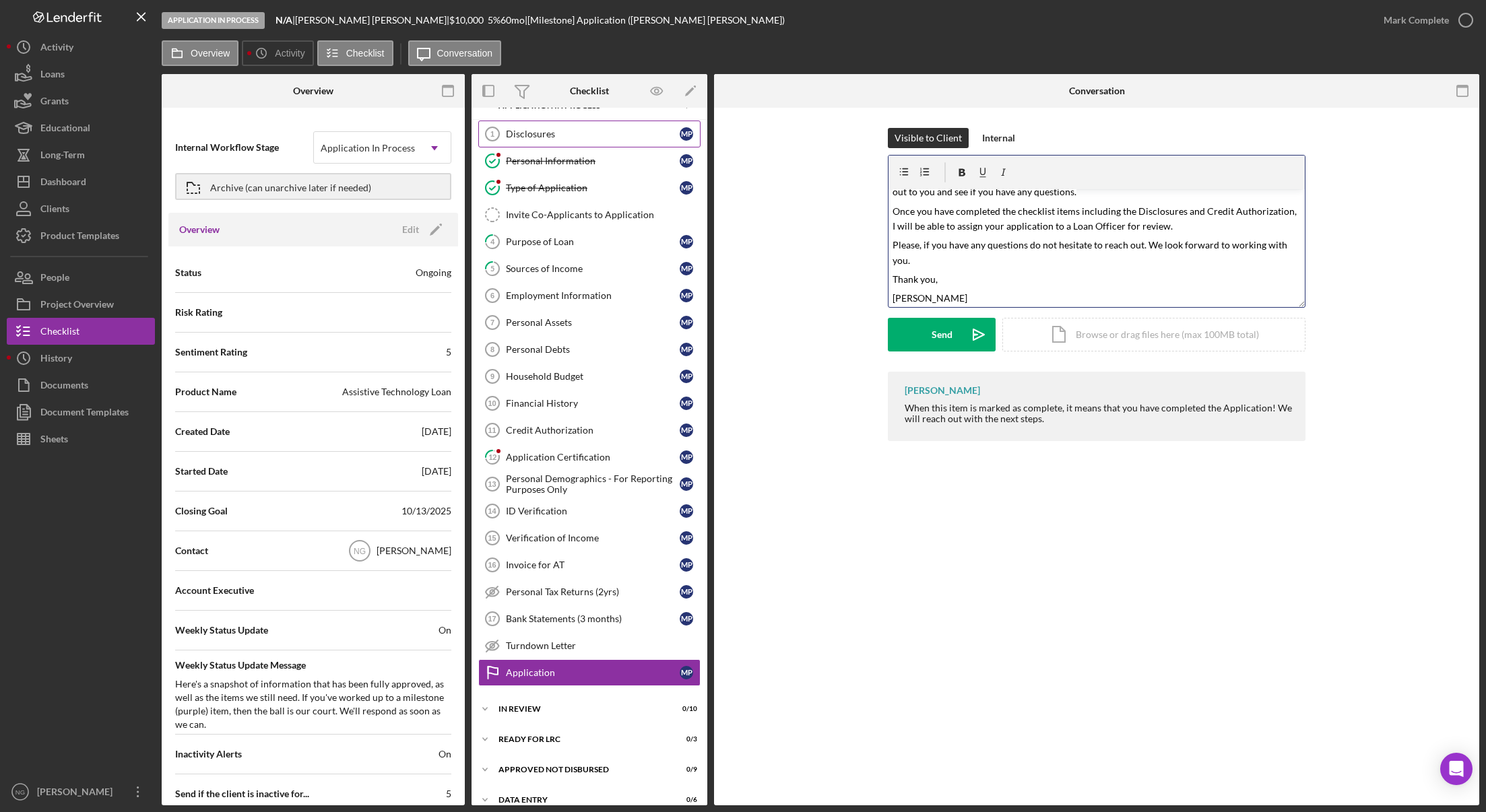
click at [584, 141] on link "Disclosures 1 Disclosures M P" at bounding box center [589, 134] width 222 height 27
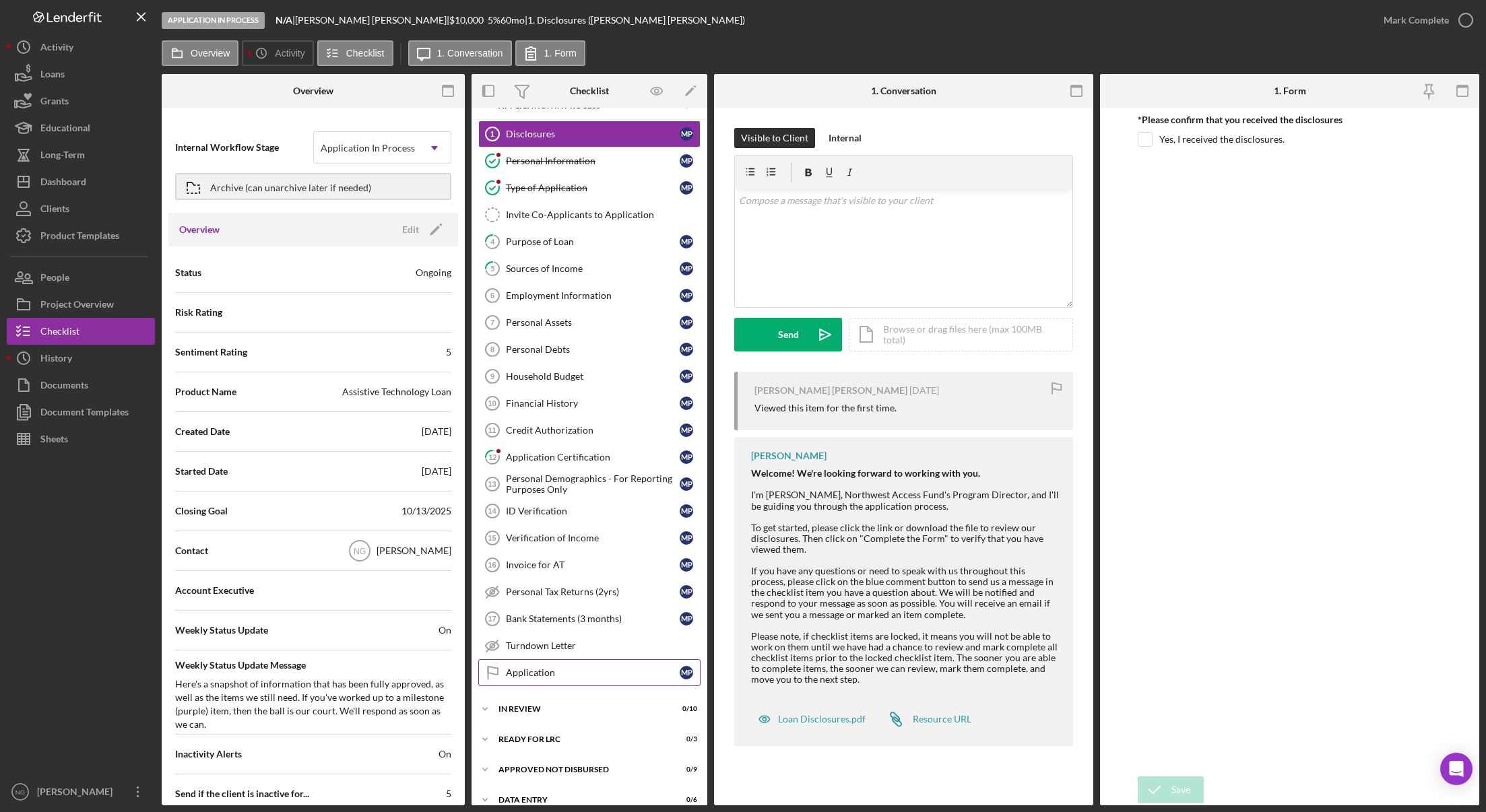
click at [646, 675] on div "Application" at bounding box center [593, 672] width 174 height 11
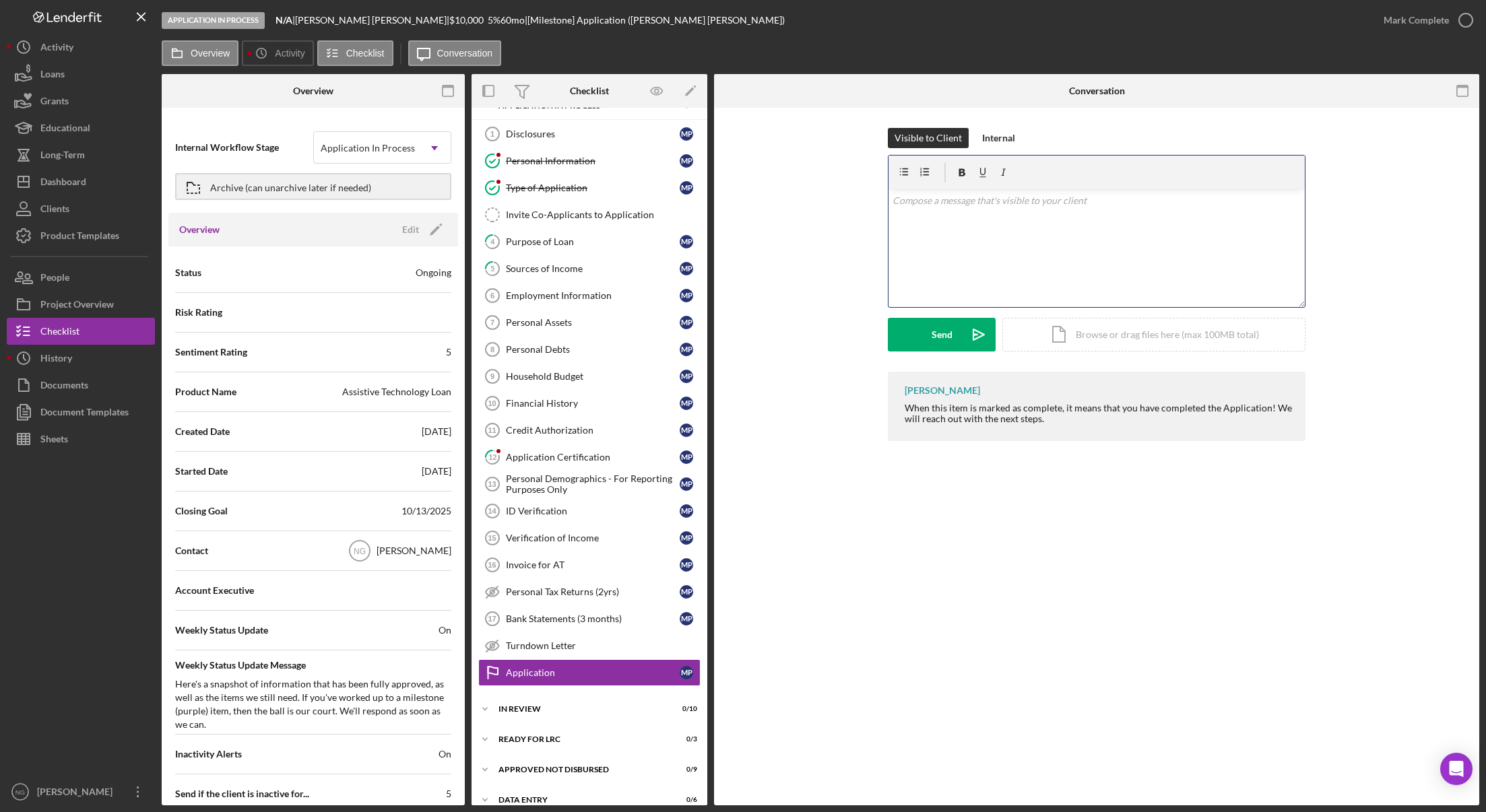
click at [956, 212] on div "v Color teal Color pink Remove color Add row above Add row below Add column bef…" at bounding box center [1096, 248] width 416 height 118
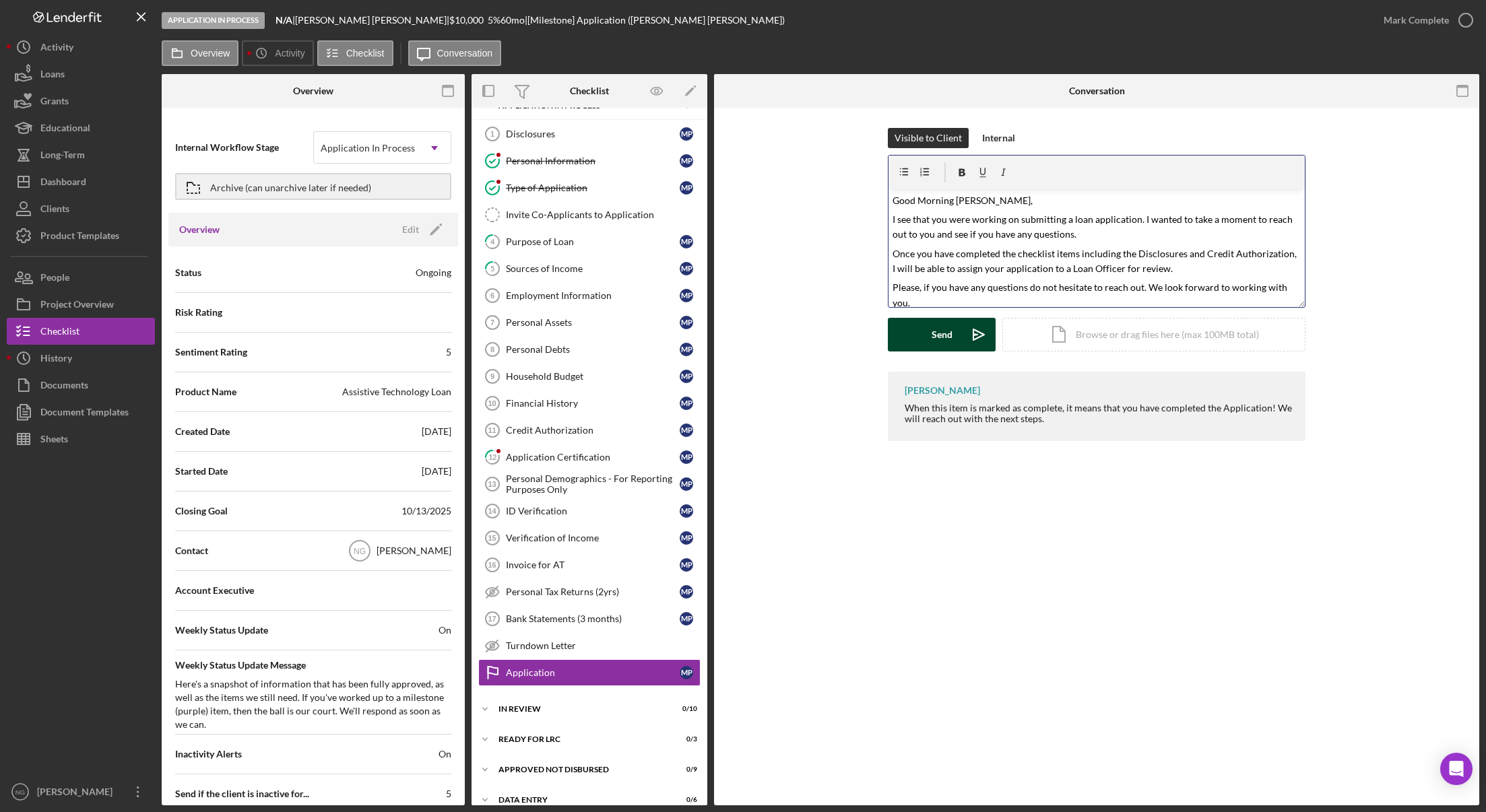
click at [926, 338] on button "Send Icon/icon-invite-send" at bounding box center [941, 334] width 108 height 33
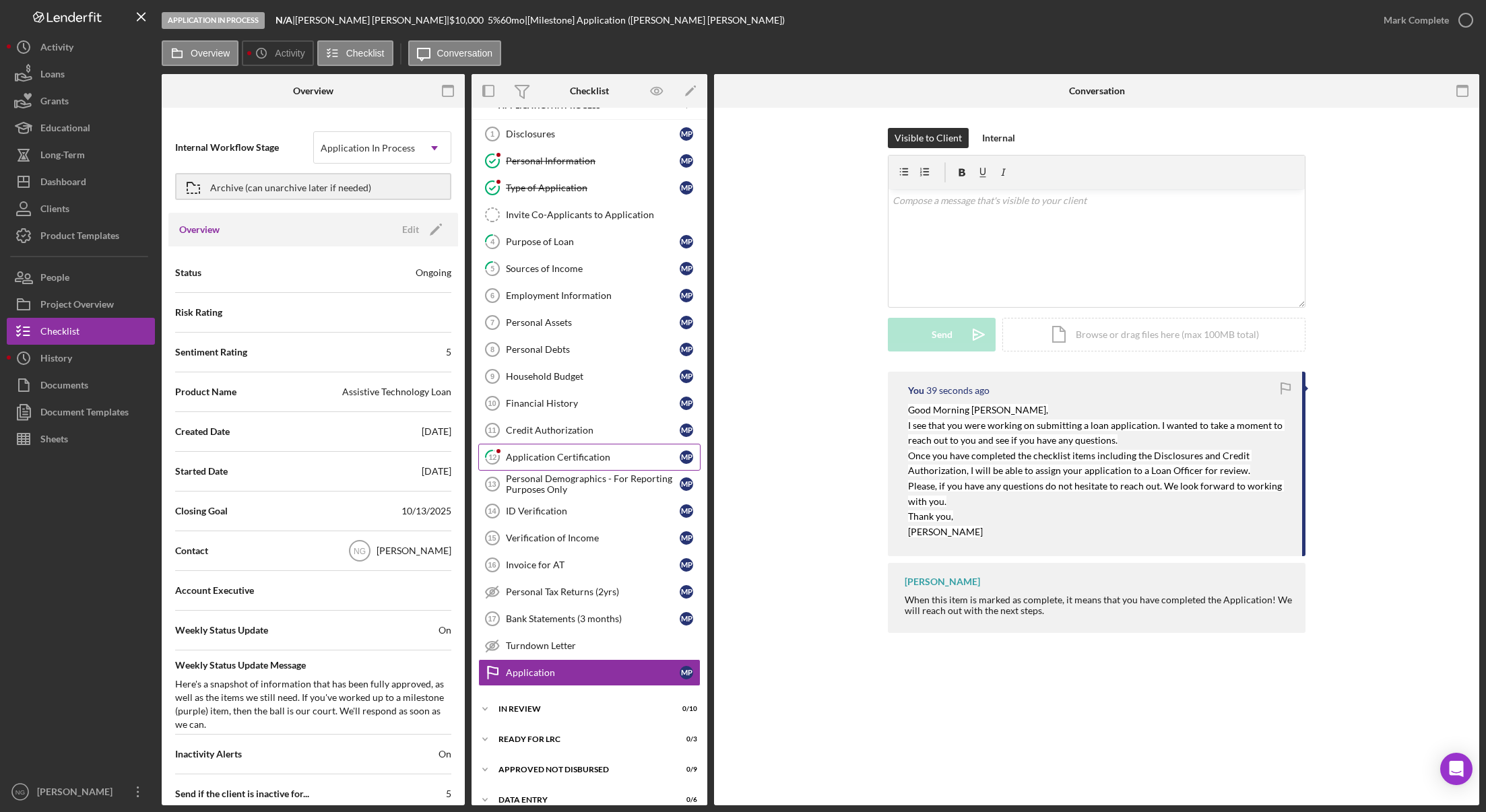
click at [609, 459] on div "Application Certification" at bounding box center [593, 457] width 174 height 11
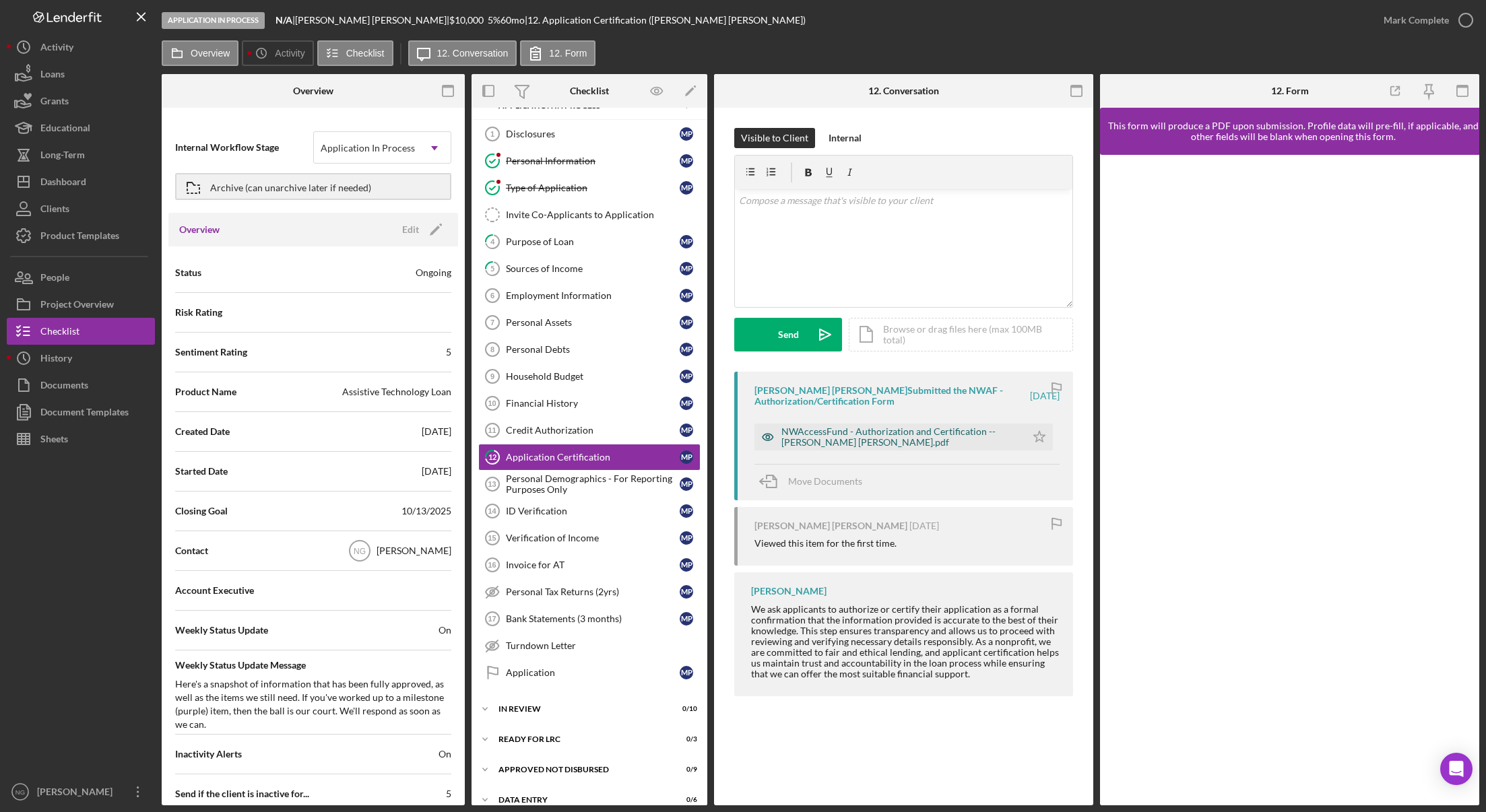
click at [915, 439] on div "NWAccessFund - Authorization and Certification -- [PERSON_NAME] [PERSON_NAME].p…" at bounding box center [900, 437] width 238 height 21
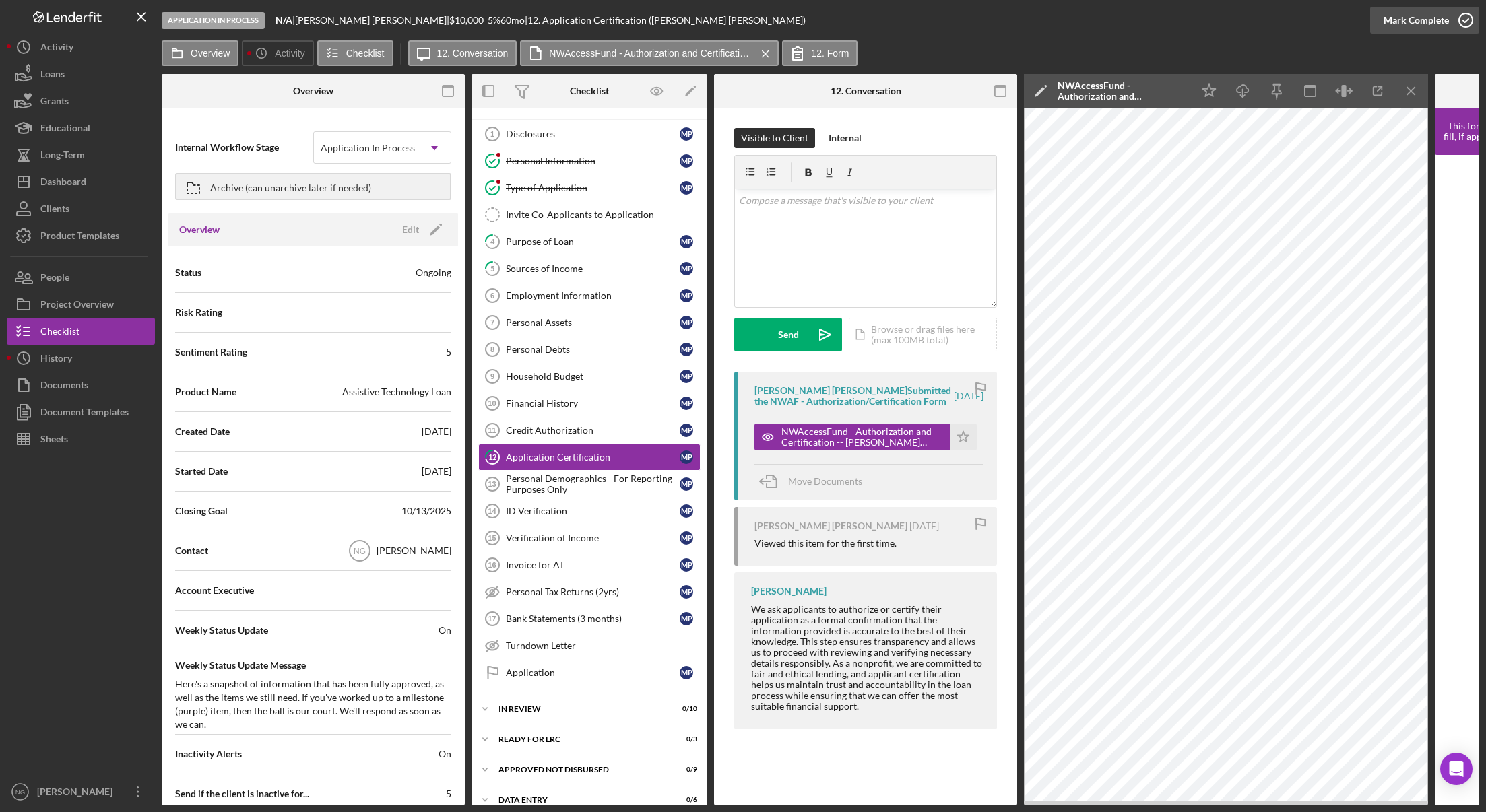
click at [1458, 21] on icon "button" at bounding box center [1465, 20] width 33 height 33
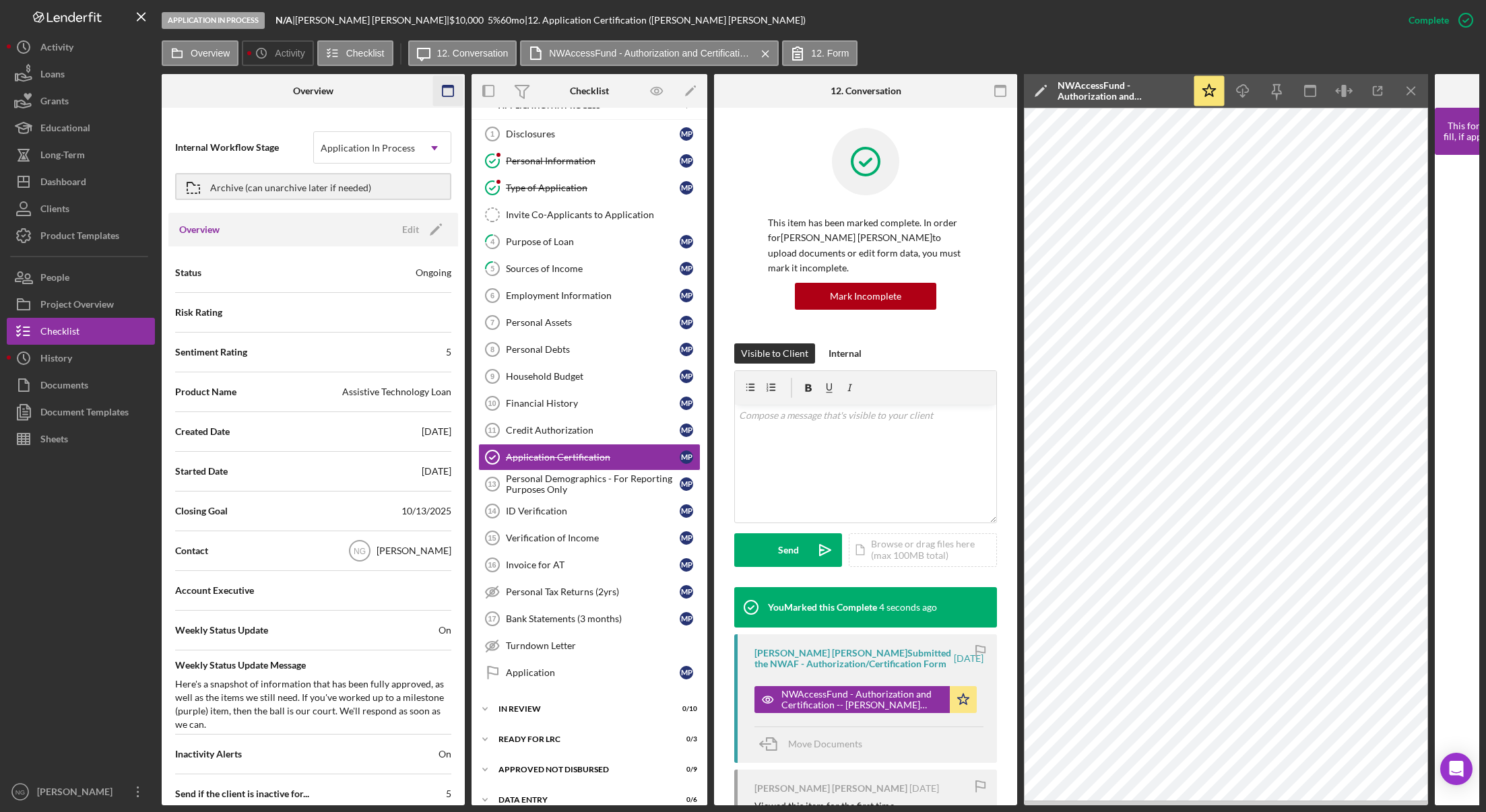
click at [447, 95] on icon "button" at bounding box center [448, 91] width 31 height 31
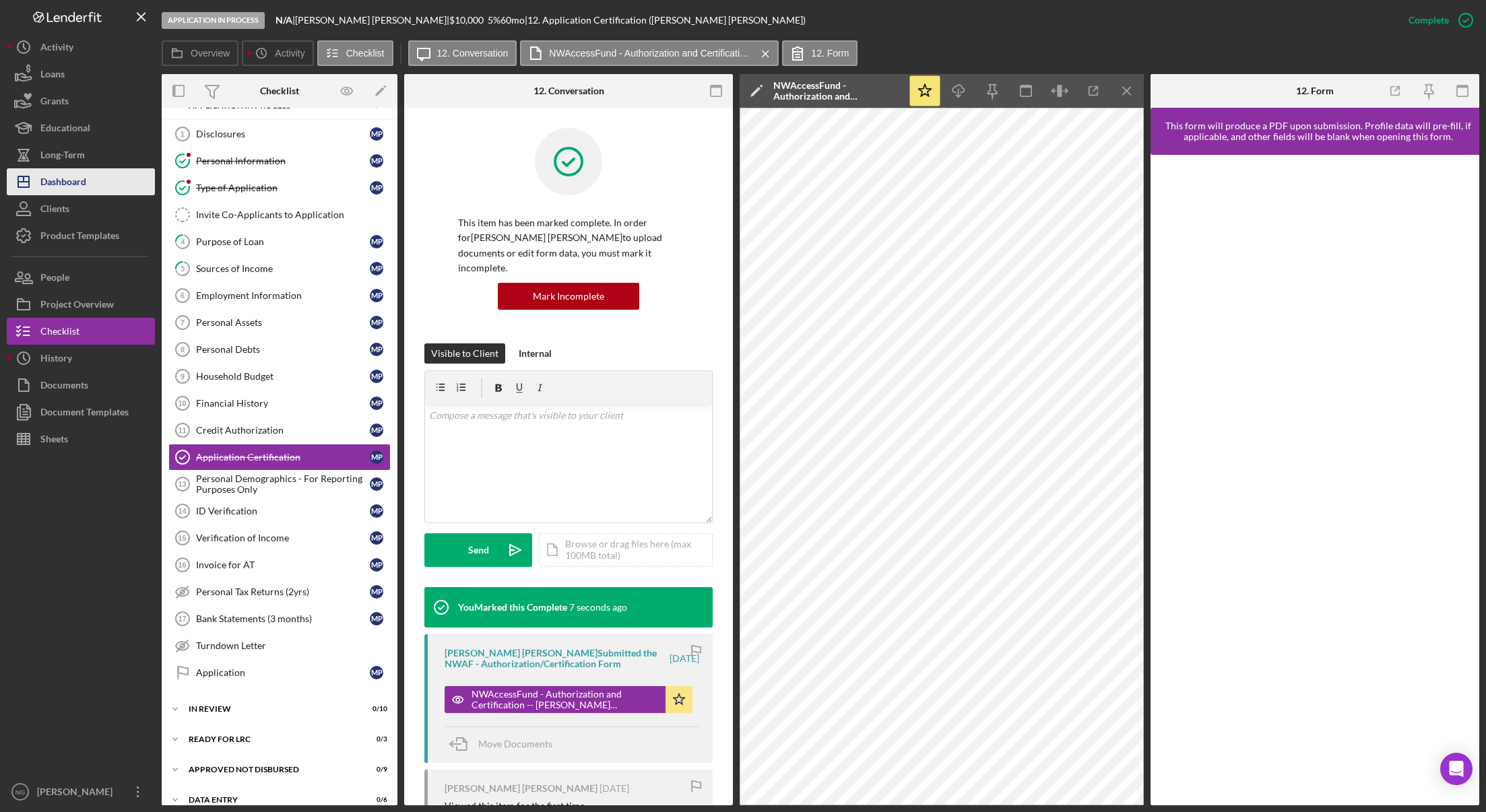
click at [95, 182] on button "Icon/Dashboard Dashboard" at bounding box center [80, 182] width 148 height 27
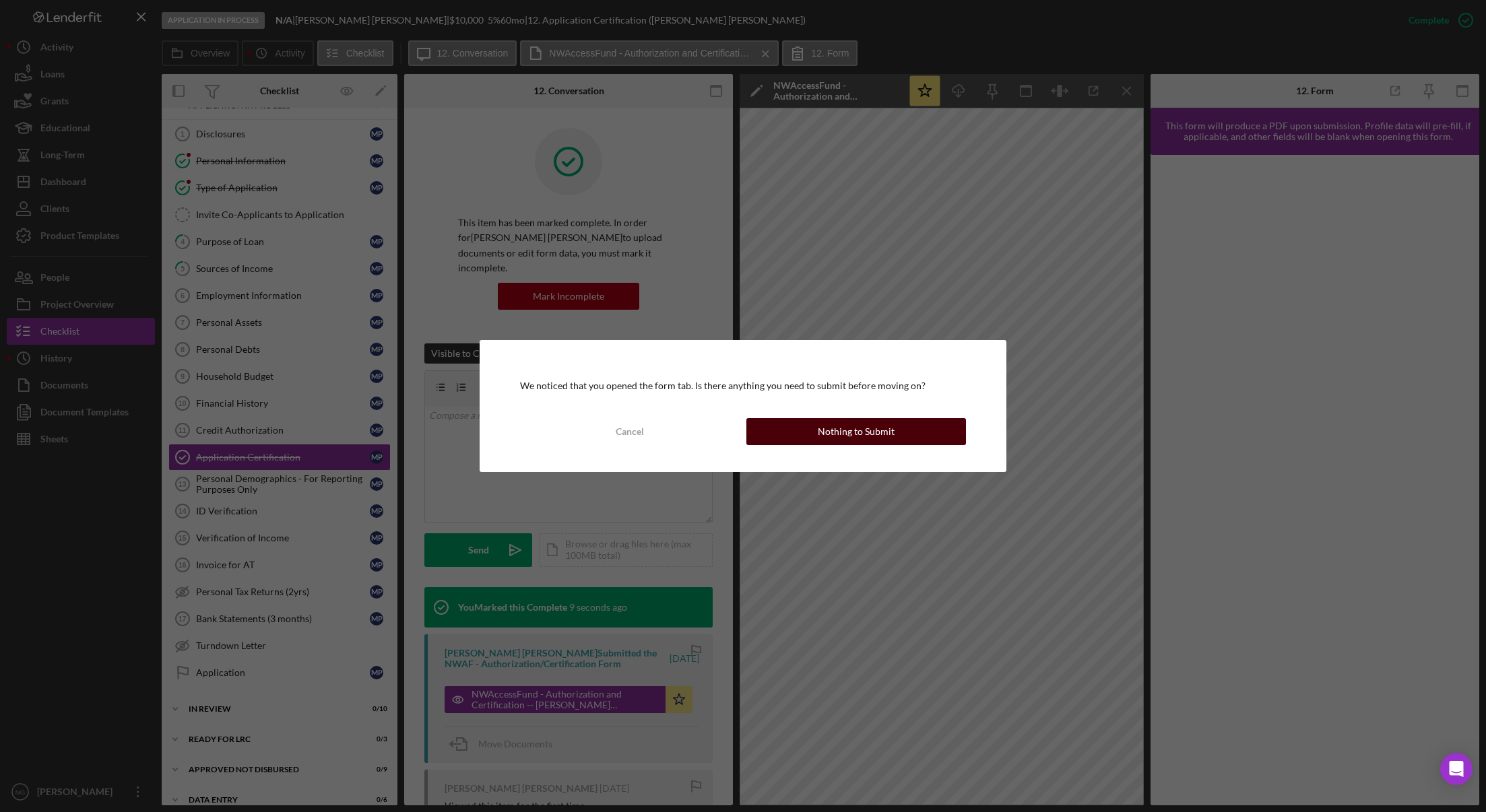
click at [874, 436] on div "Nothing to Submit" at bounding box center [856, 432] width 77 height 27
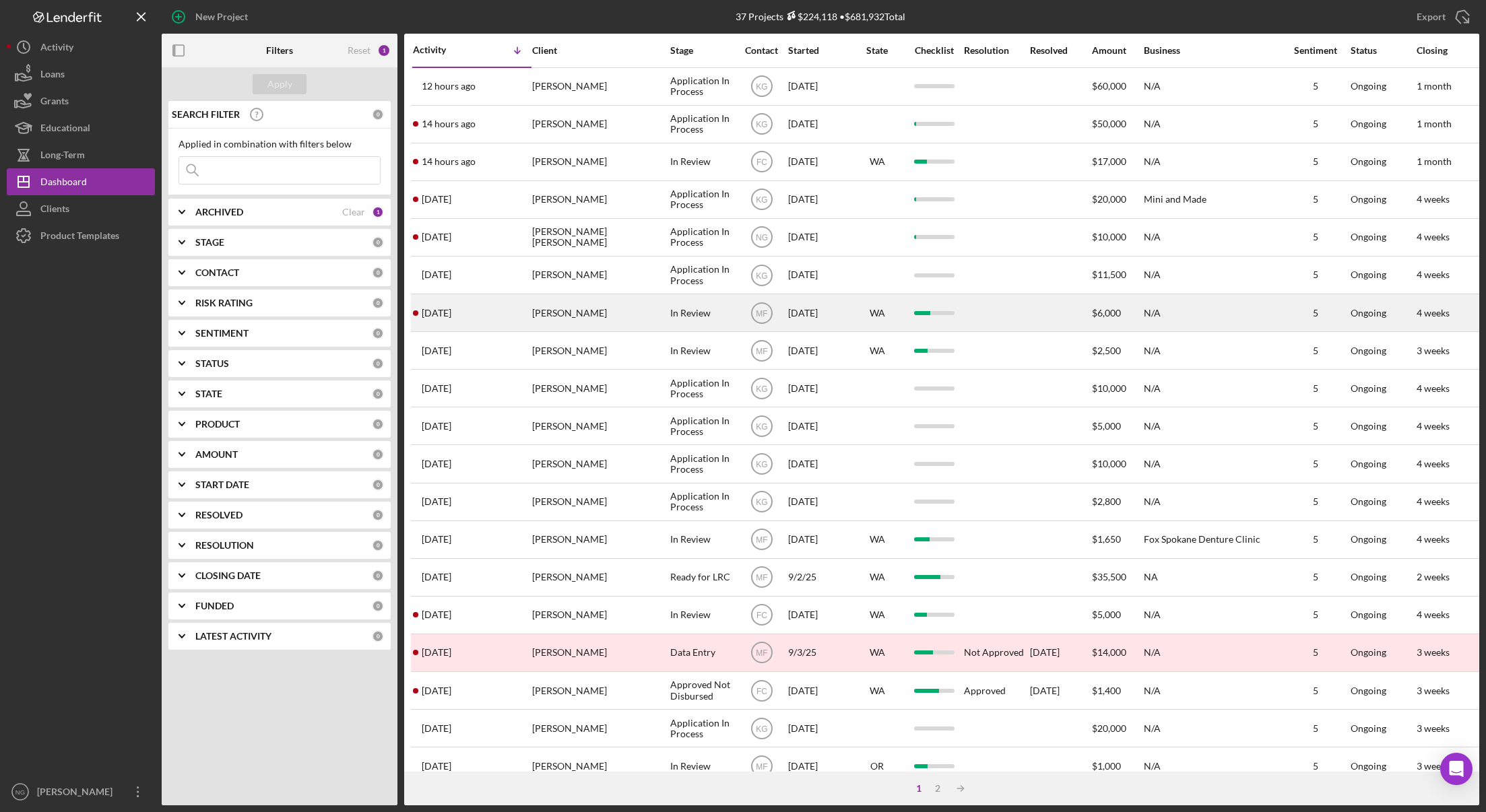
click at [543, 311] on div "[PERSON_NAME]" at bounding box center [599, 313] width 135 height 36
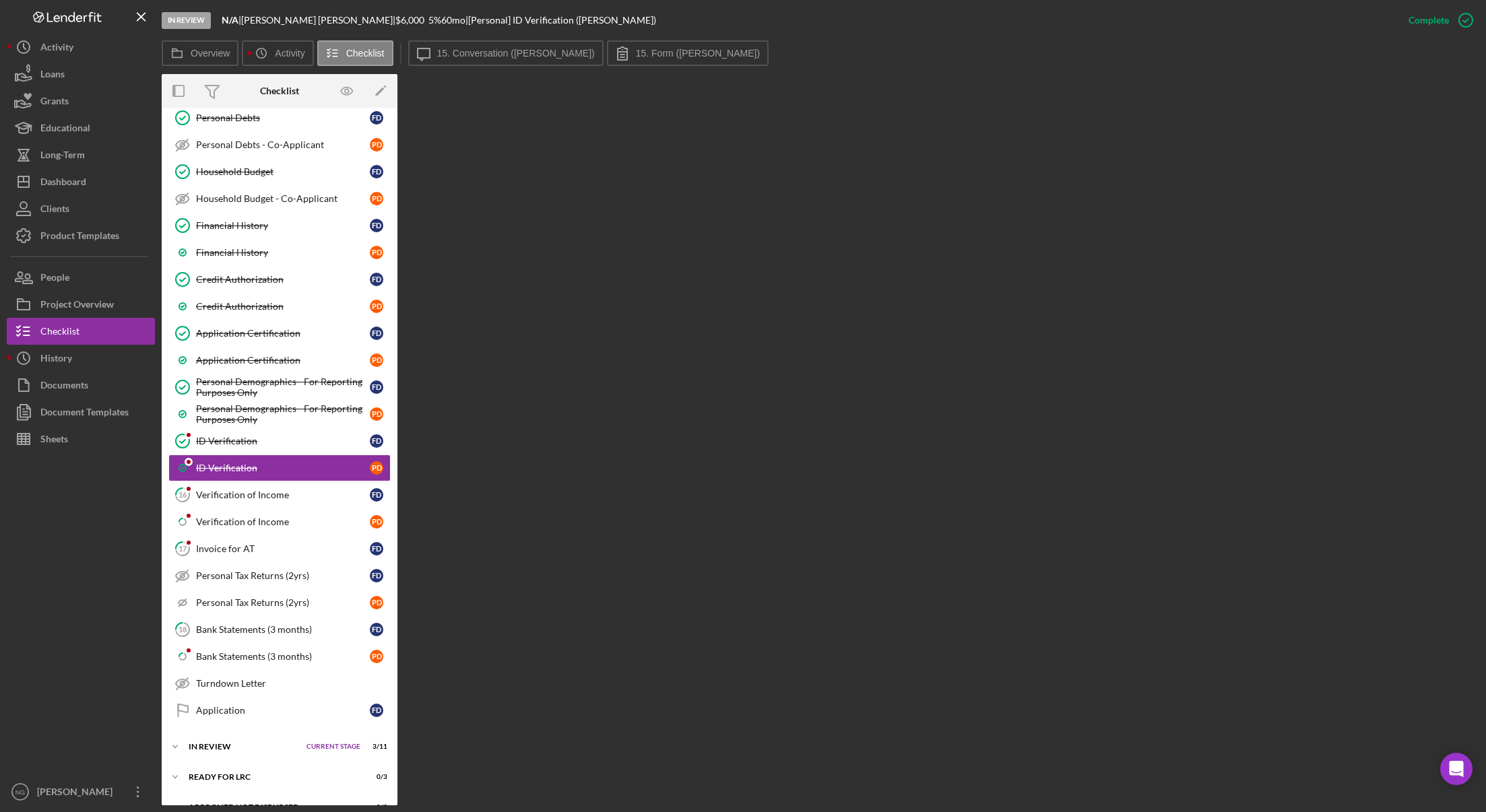
scroll to position [428, 0]
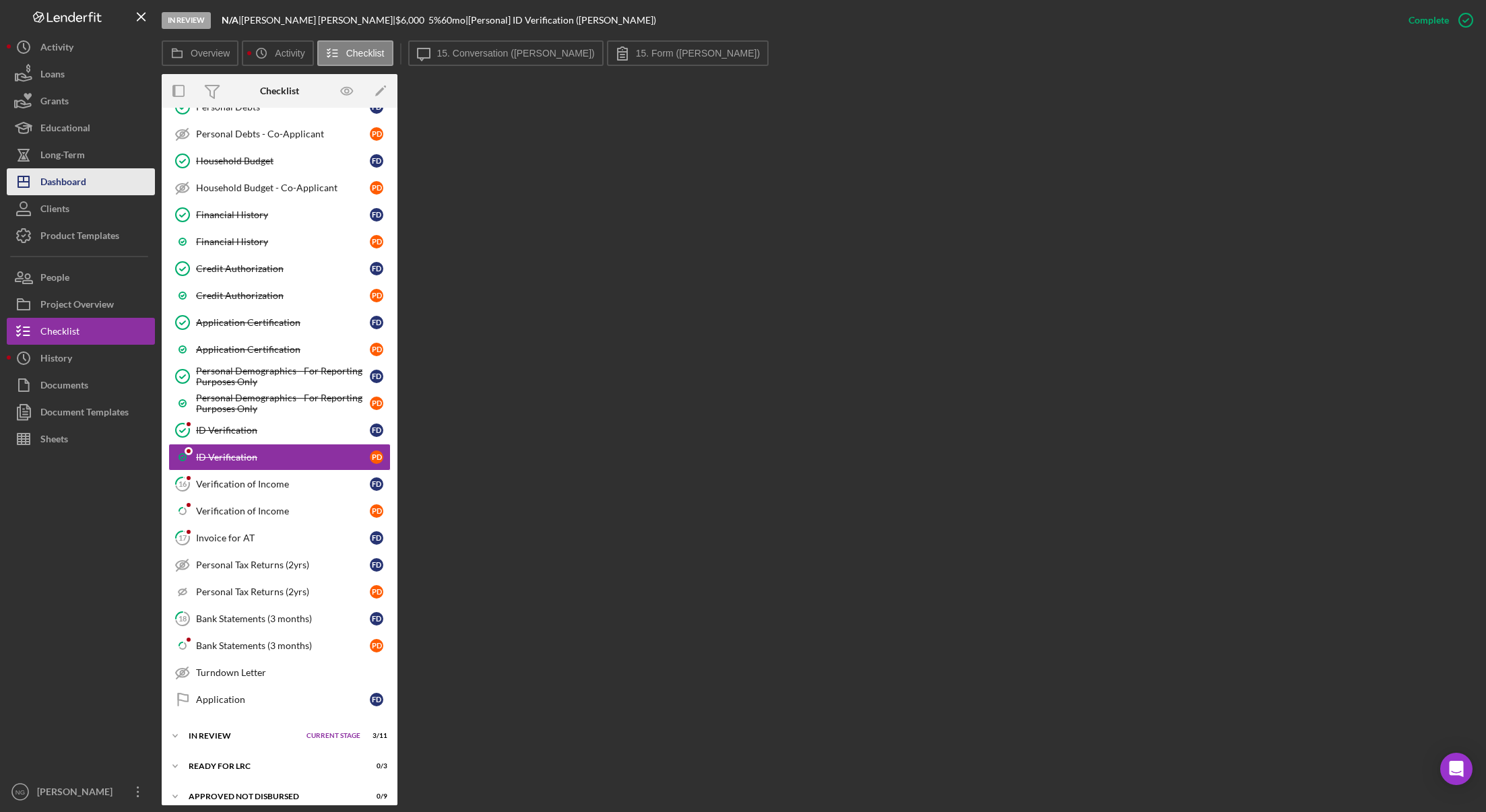
click at [95, 179] on button "Icon/Dashboard Dashboard" at bounding box center [80, 182] width 148 height 27
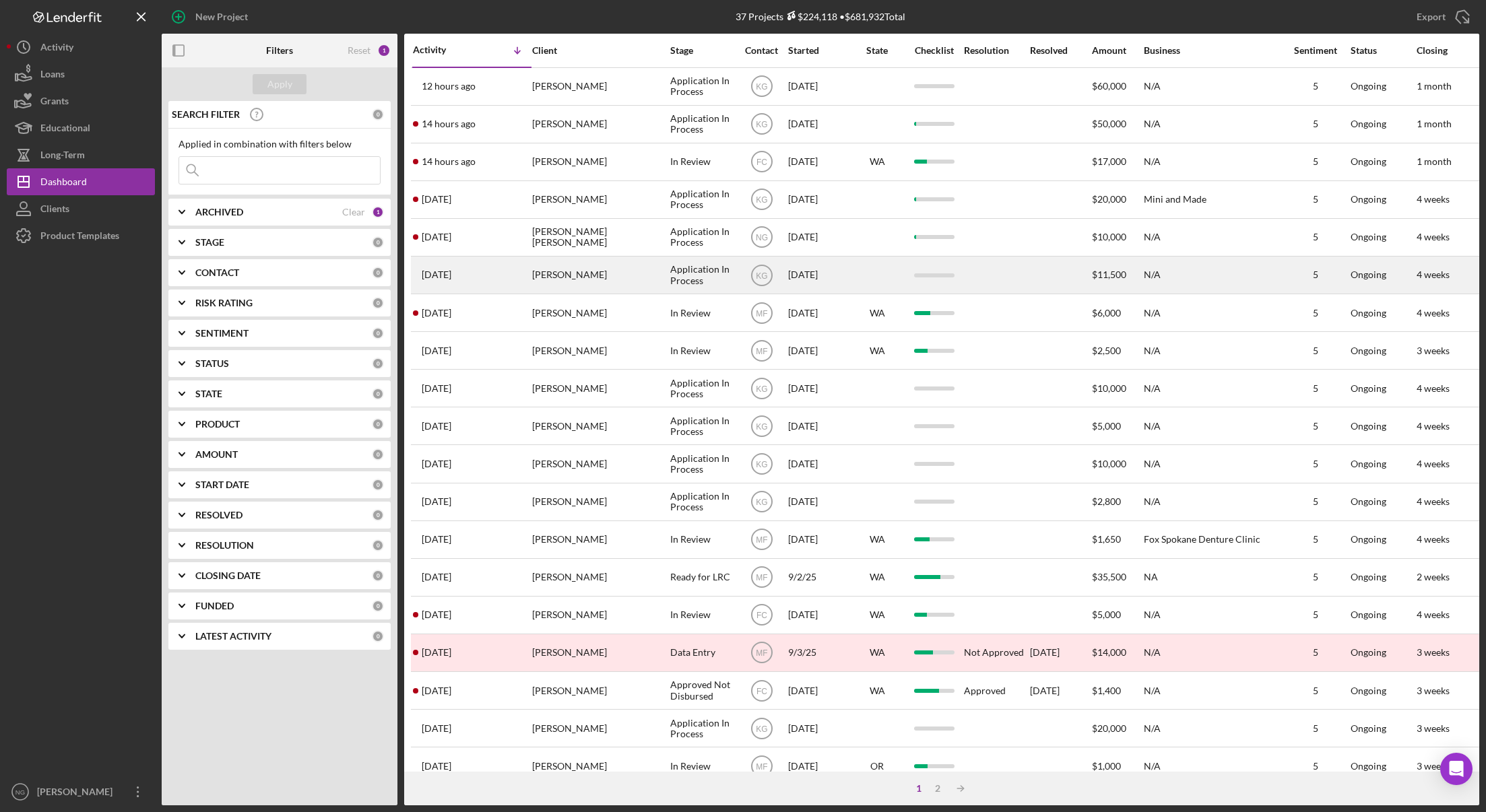
click at [635, 266] on div "[PERSON_NAME]" at bounding box center [599, 275] width 135 height 36
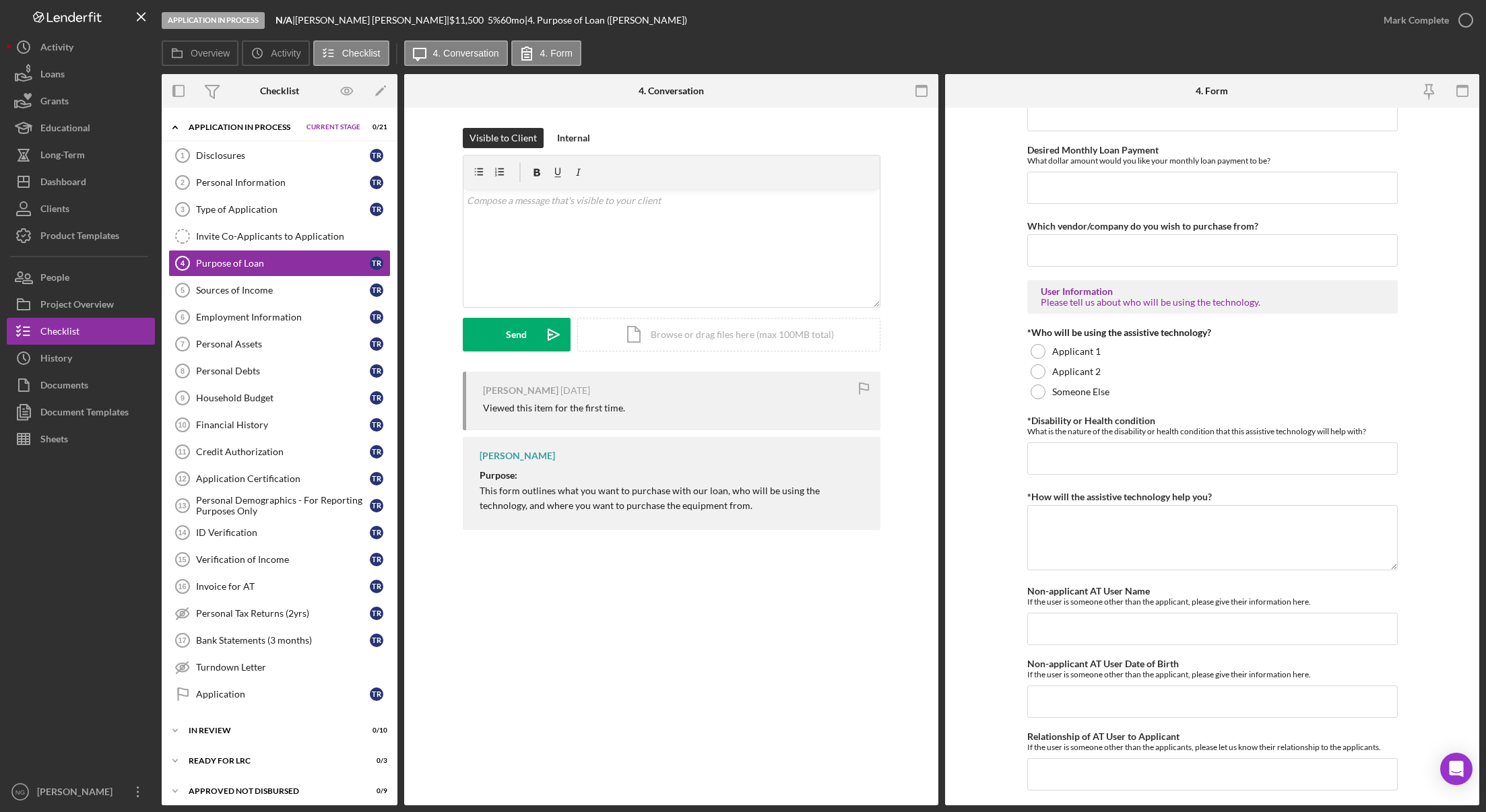
scroll to position [927, 0]
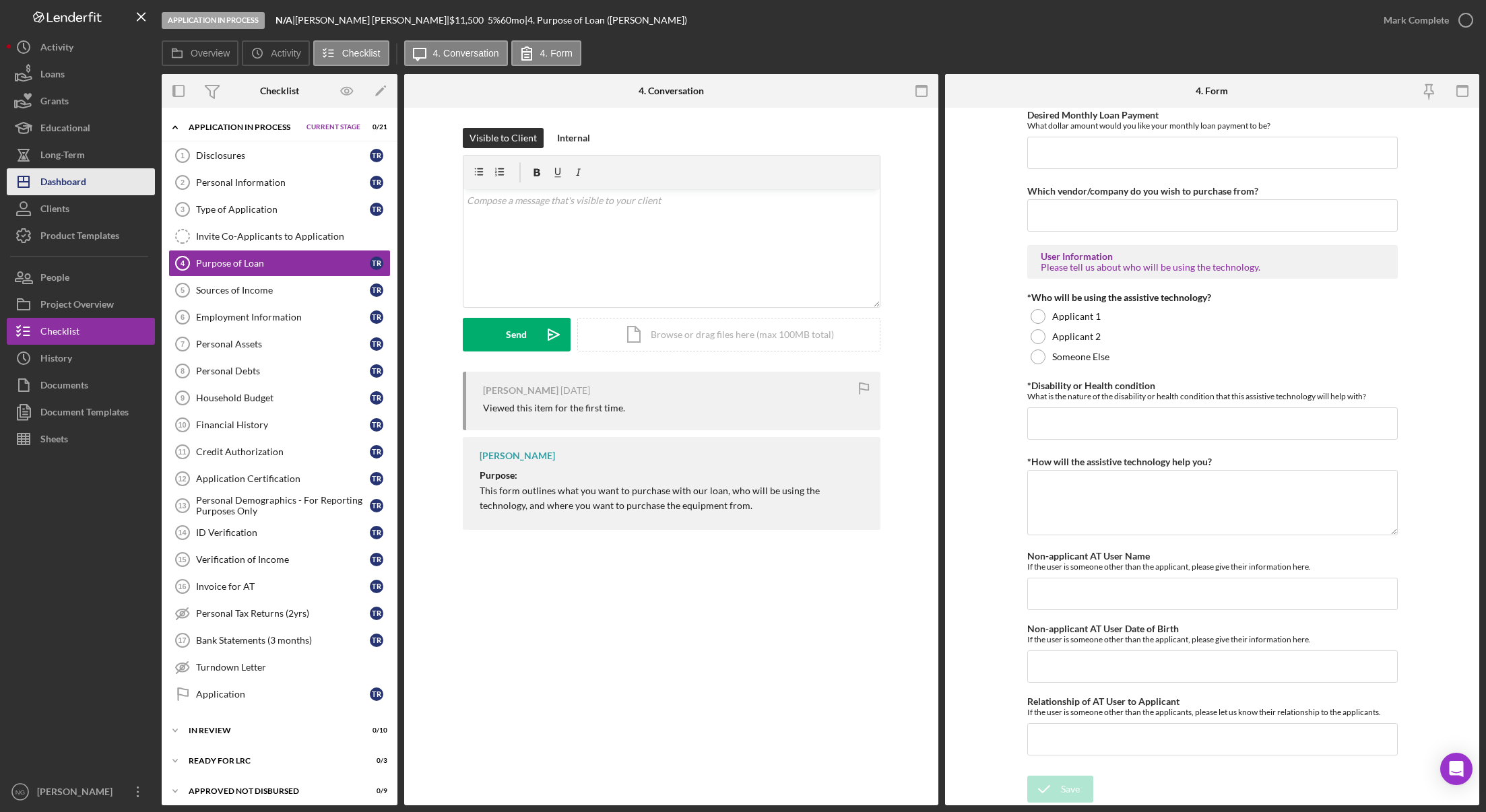
click at [86, 186] on div "Dashboard" at bounding box center [63, 183] width 46 height 31
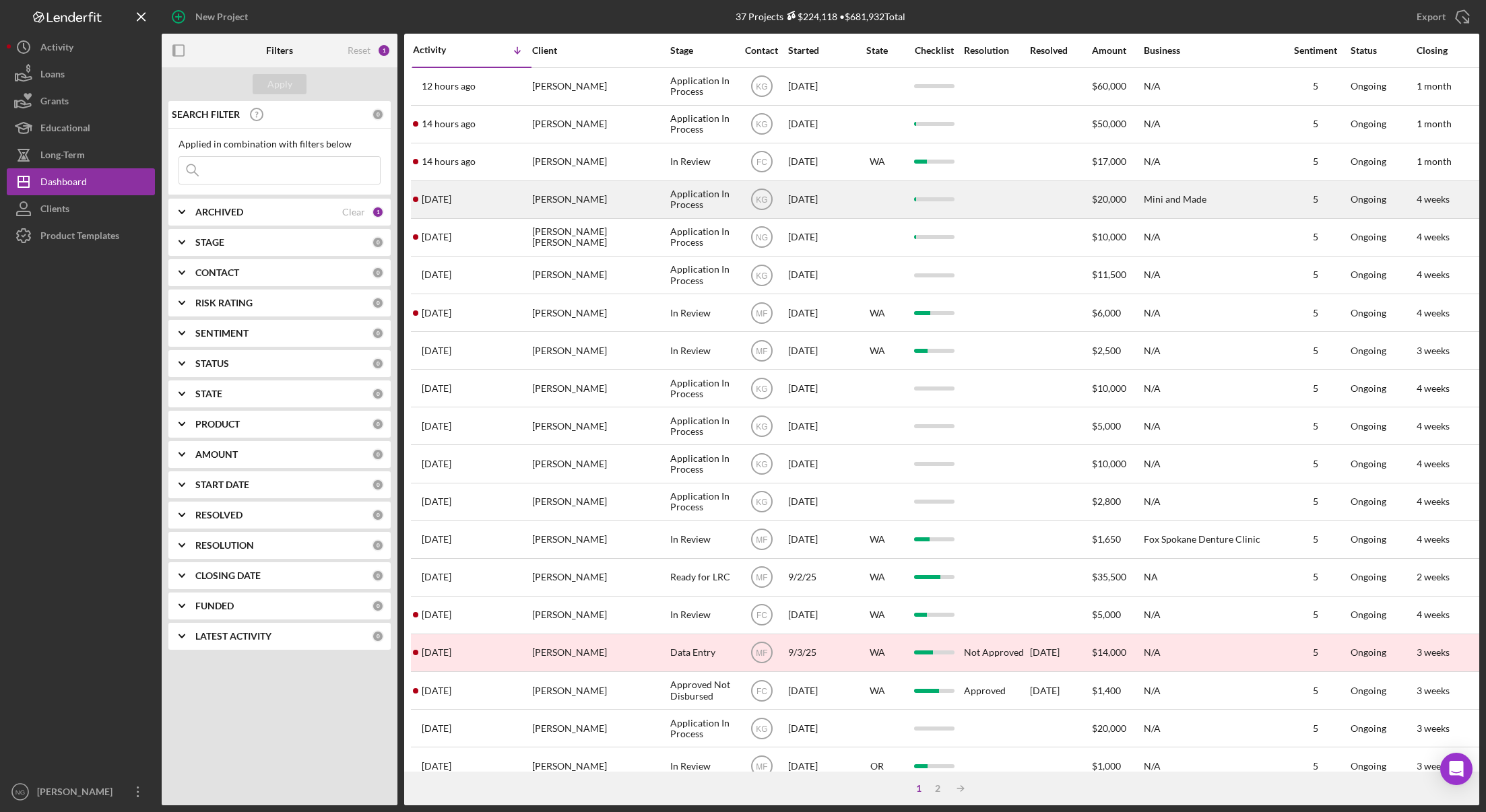
click at [619, 206] on div "[PERSON_NAME]" at bounding box center [599, 199] width 135 height 36
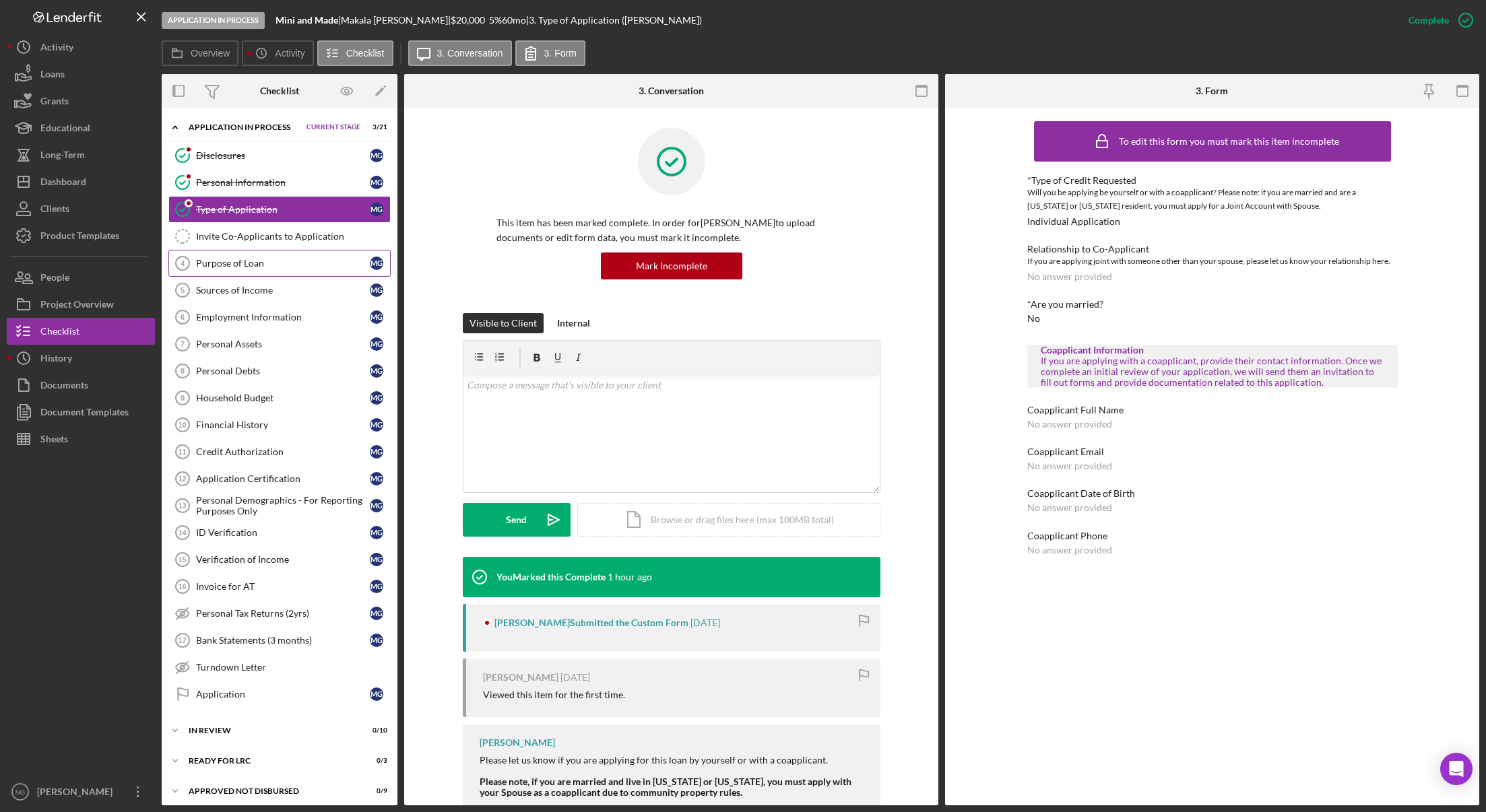
click at [268, 264] on div "Purpose of Loan" at bounding box center [283, 263] width 174 height 11
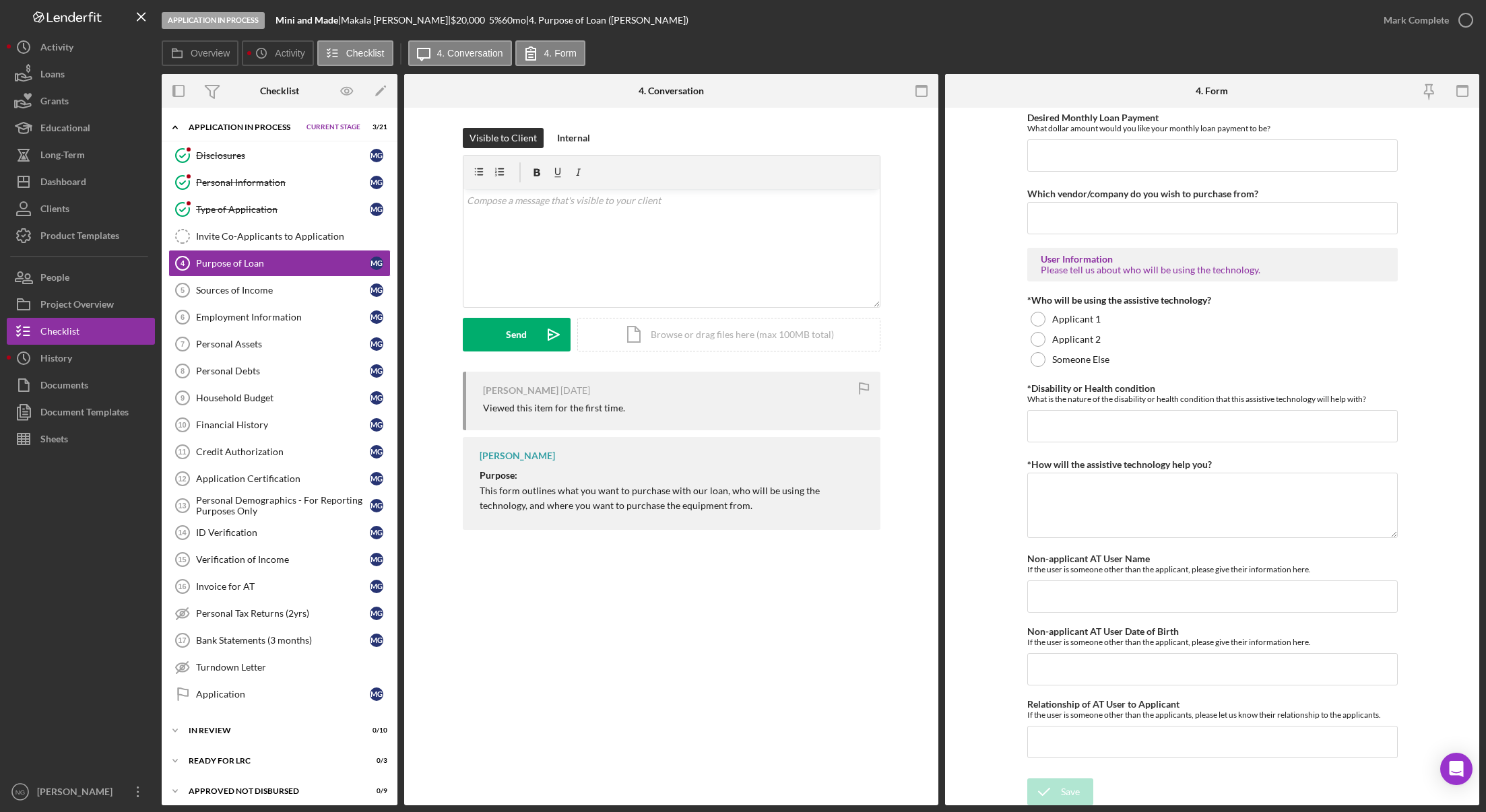
scroll to position [927, 0]
click at [298, 189] on link "Personal Information Personal Information M G" at bounding box center [279, 182] width 222 height 27
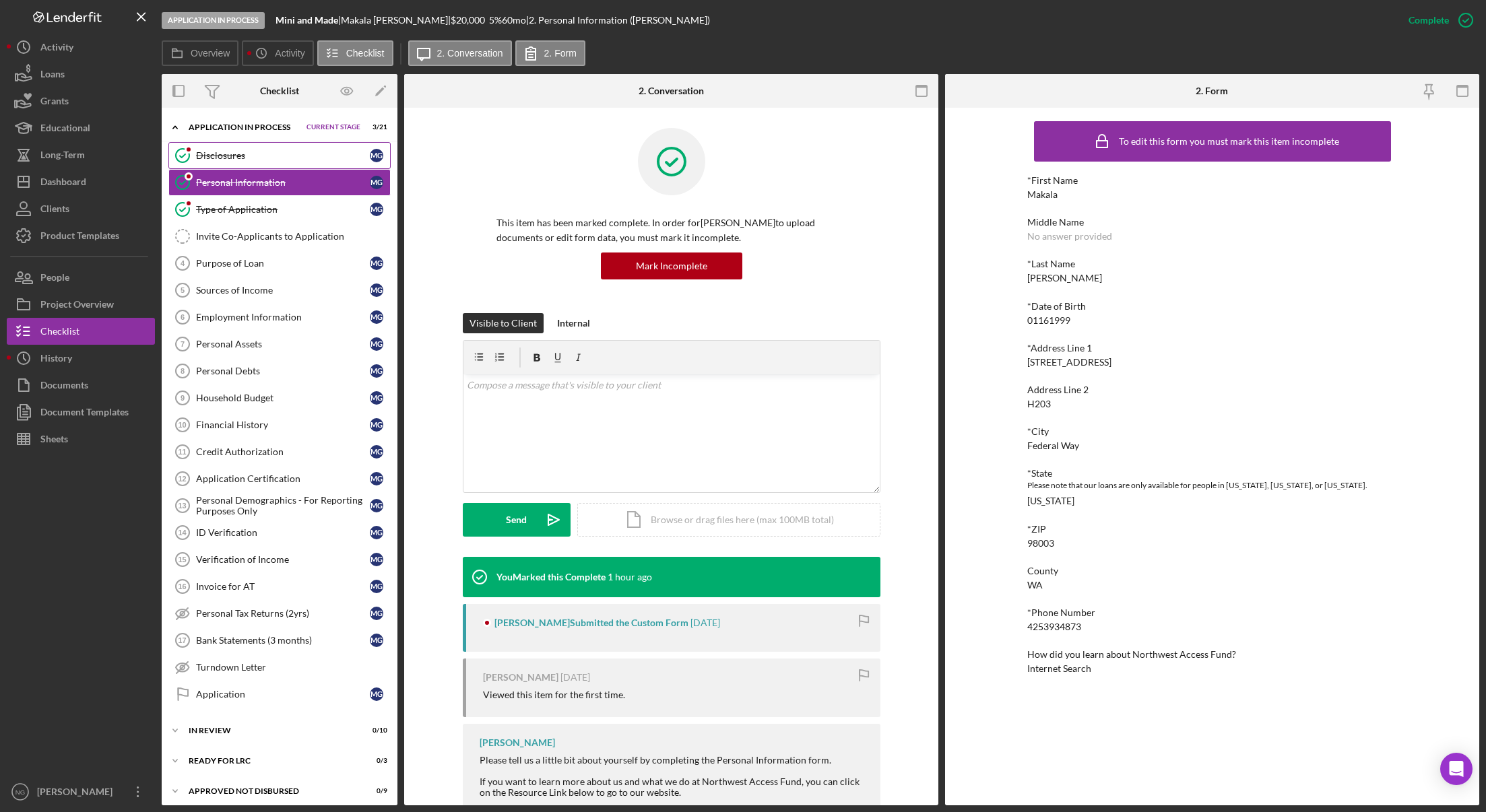
click at [293, 160] on div "Disclosures" at bounding box center [283, 155] width 174 height 11
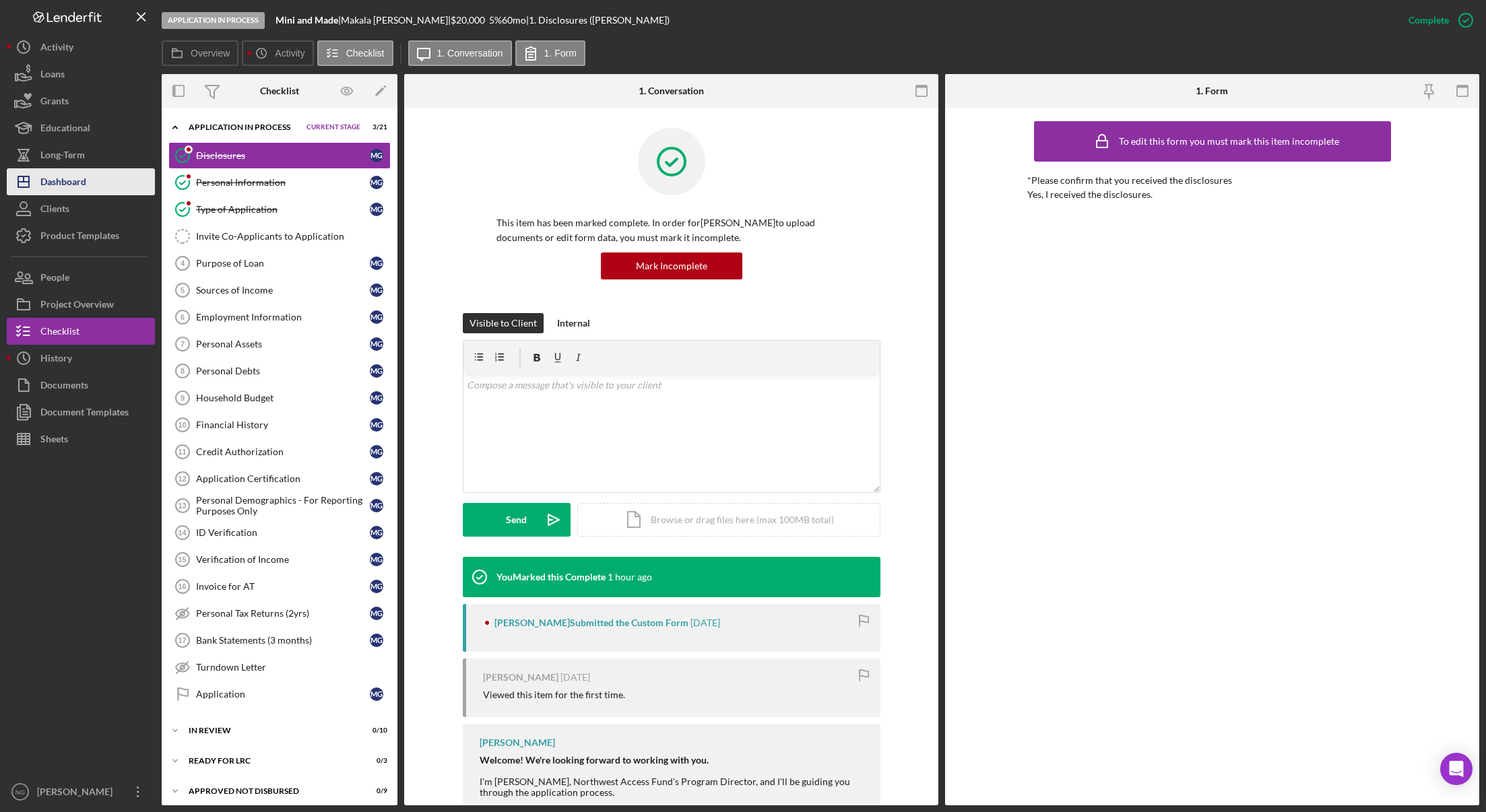
click at [95, 182] on button "Icon/Dashboard Dashboard" at bounding box center [80, 182] width 148 height 27
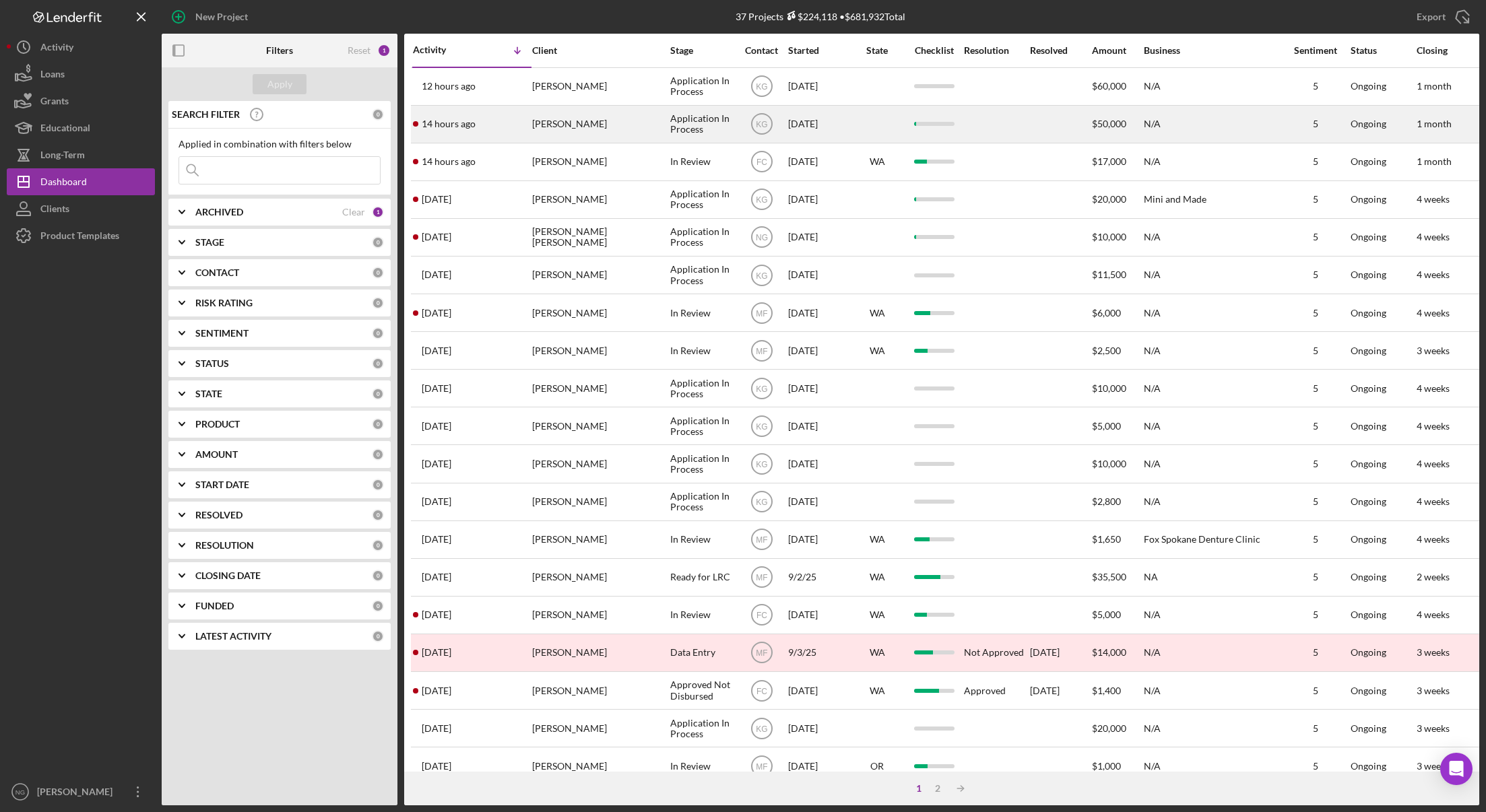
click at [545, 136] on div "[PERSON_NAME]" at bounding box center [599, 124] width 135 height 36
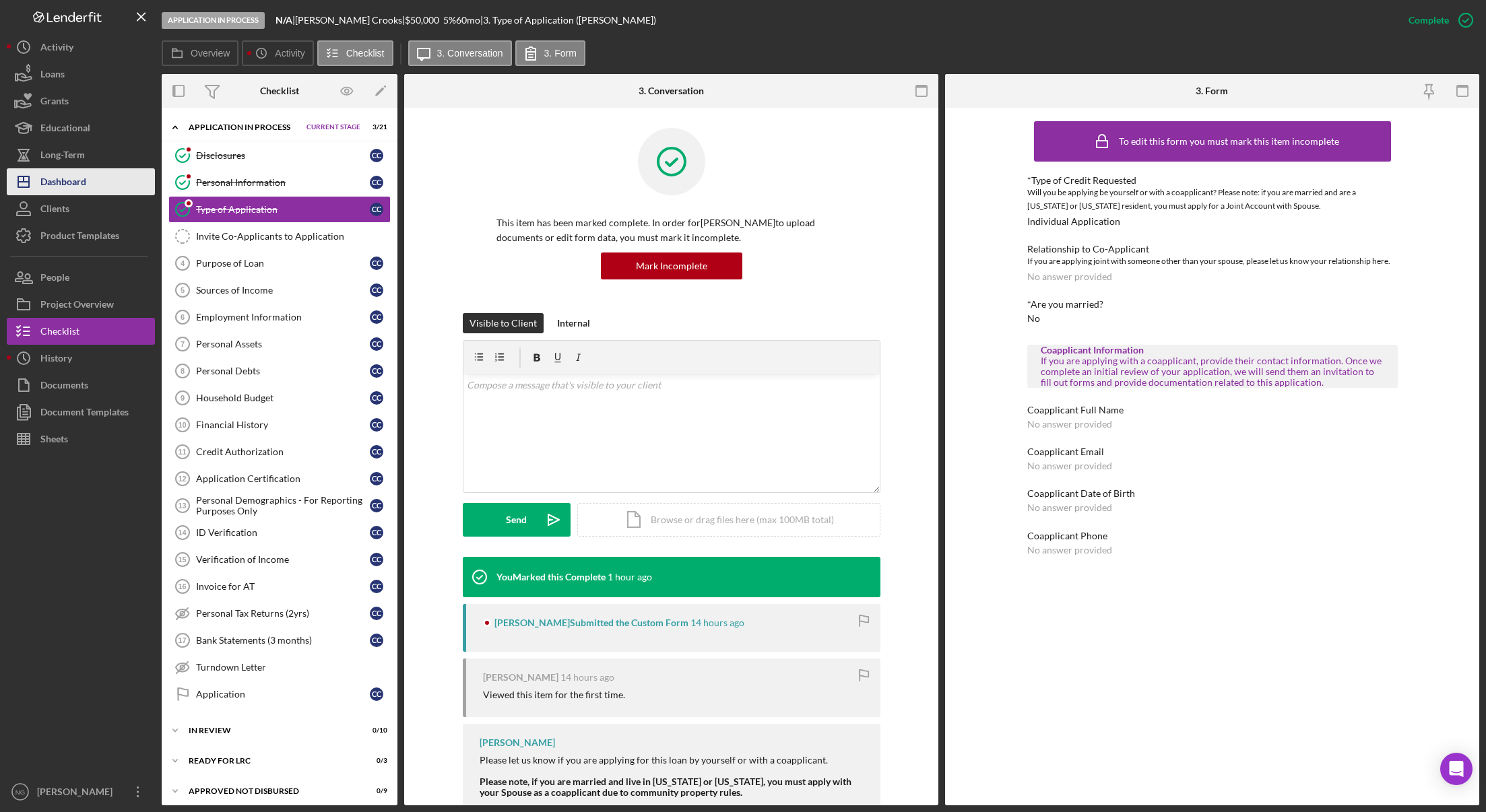
click at [58, 181] on div "Dashboard" at bounding box center [63, 183] width 46 height 31
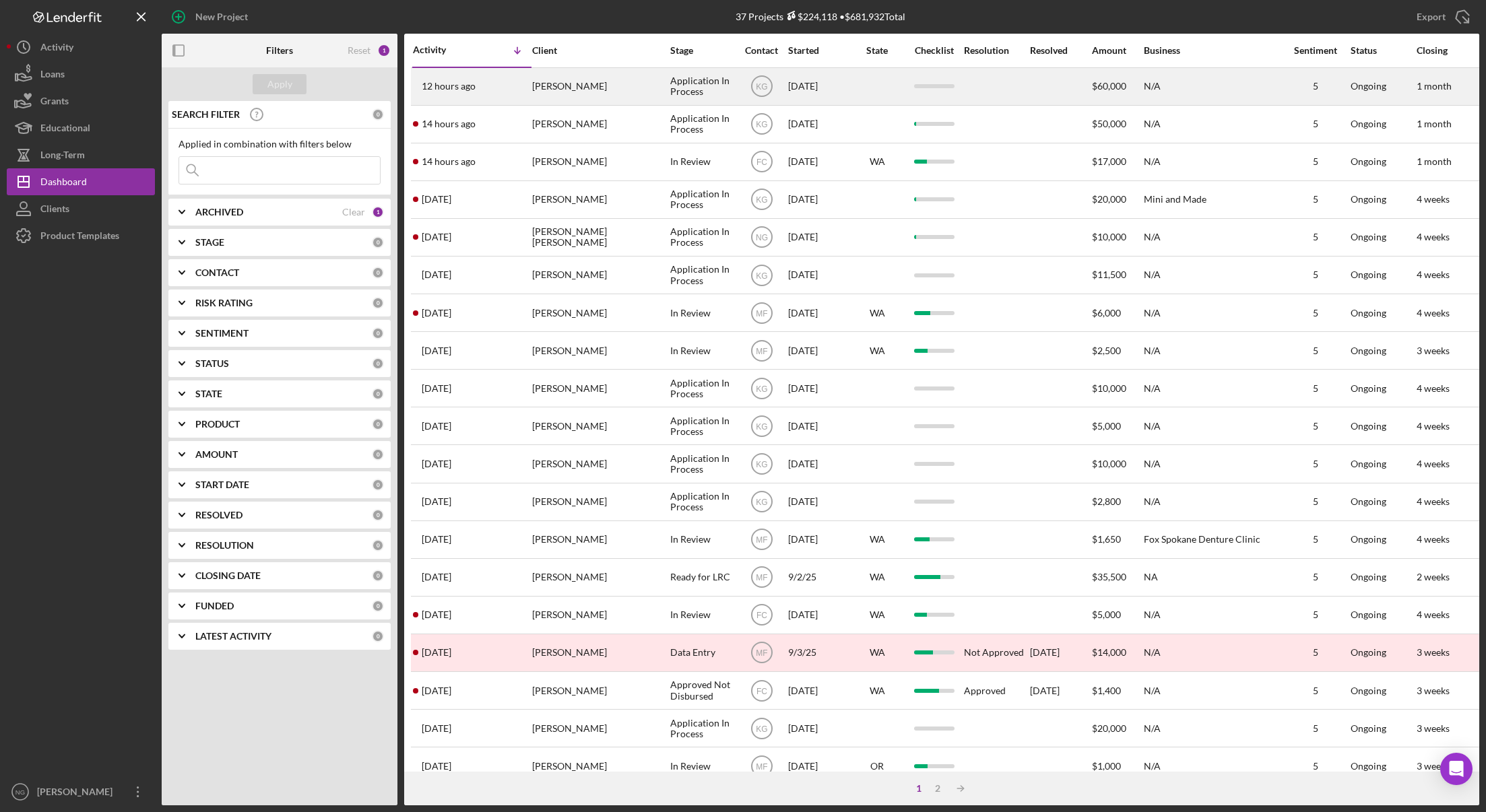
click at [454, 85] on time "12 hours ago" at bounding box center [449, 85] width 54 height 11
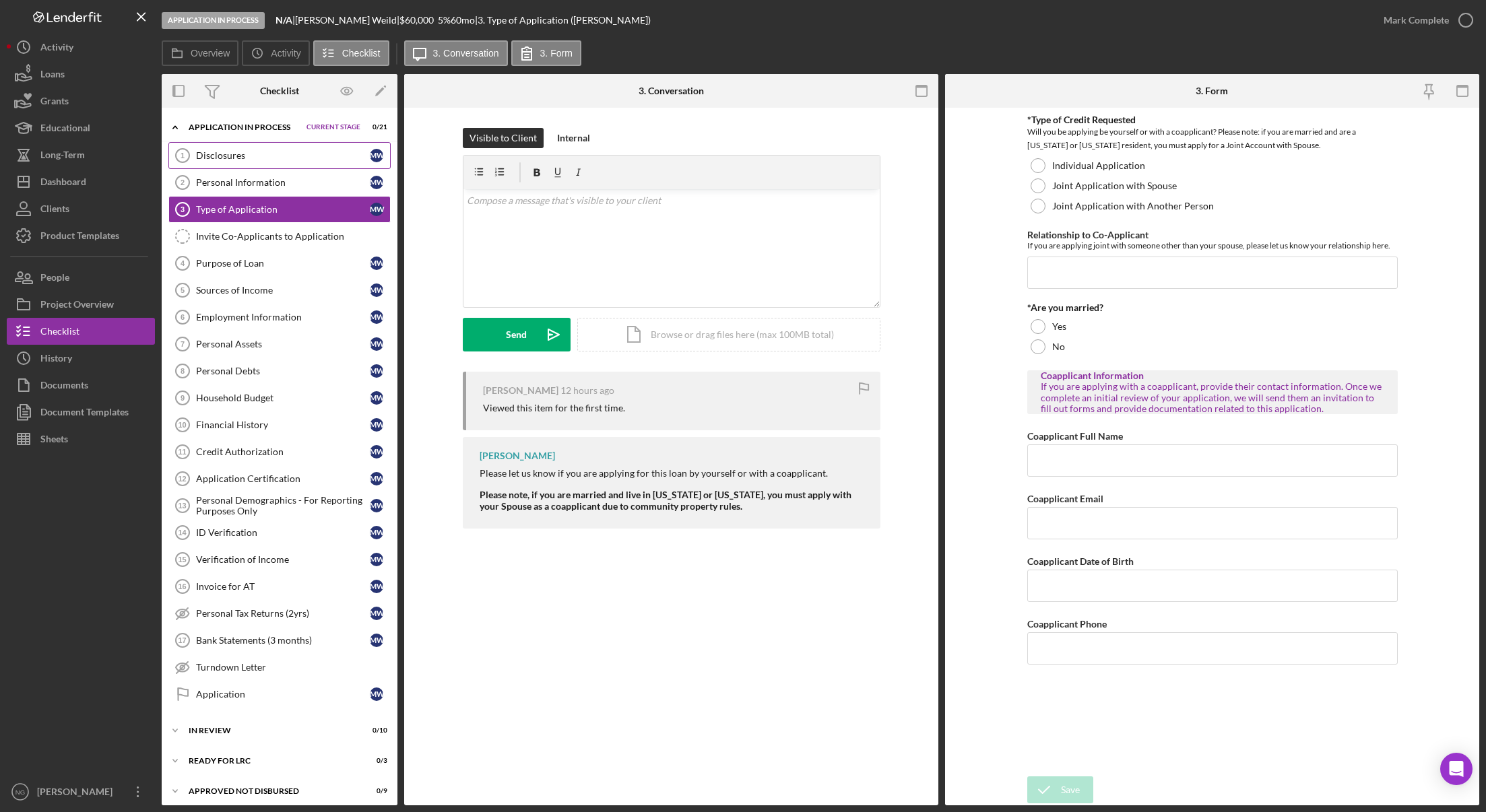
click at [272, 152] on div "Disclosures" at bounding box center [283, 155] width 174 height 11
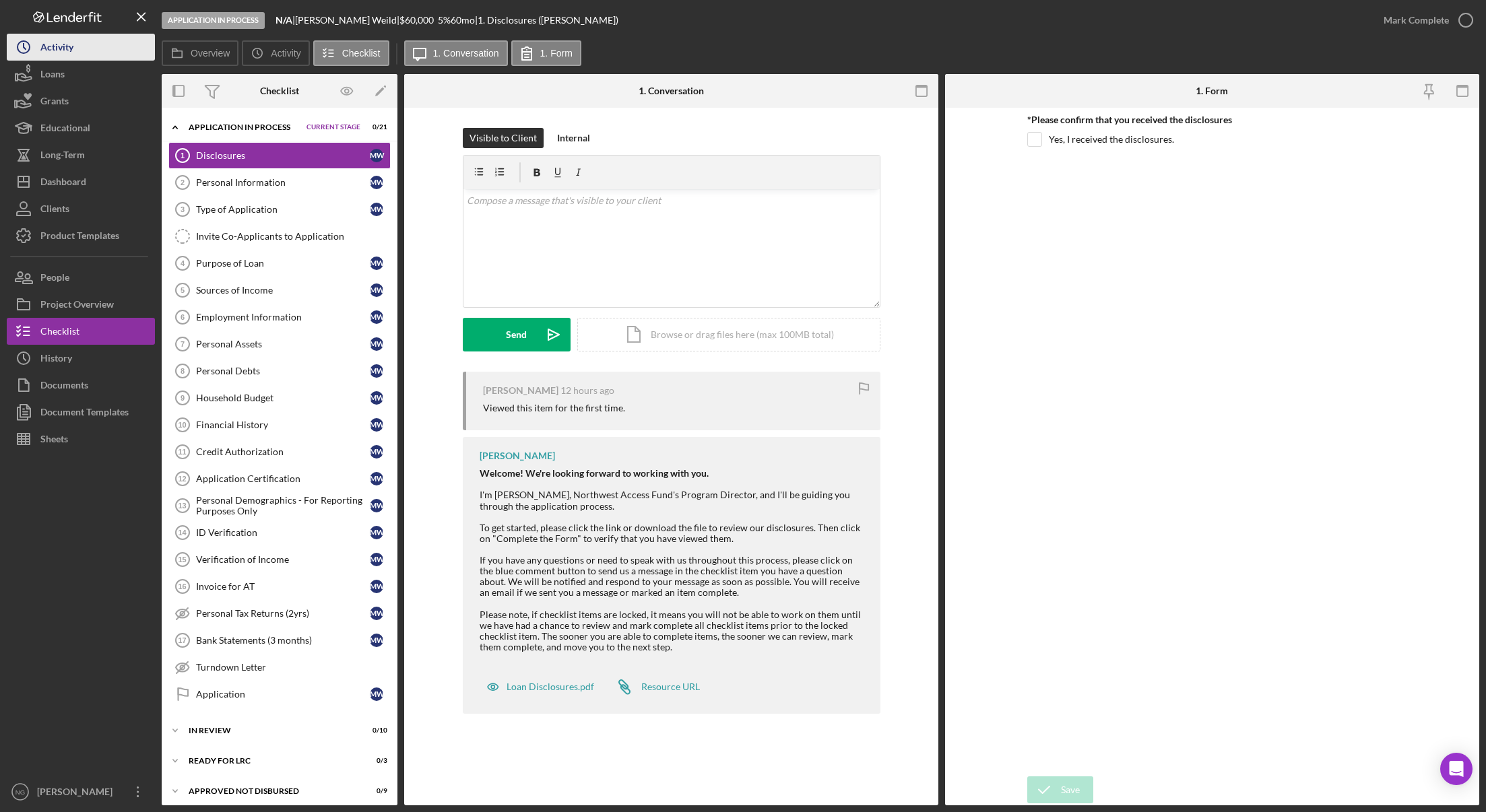
click at [58, 44] on div "Activity" at bounding box center [57, 48] width 33 height 31
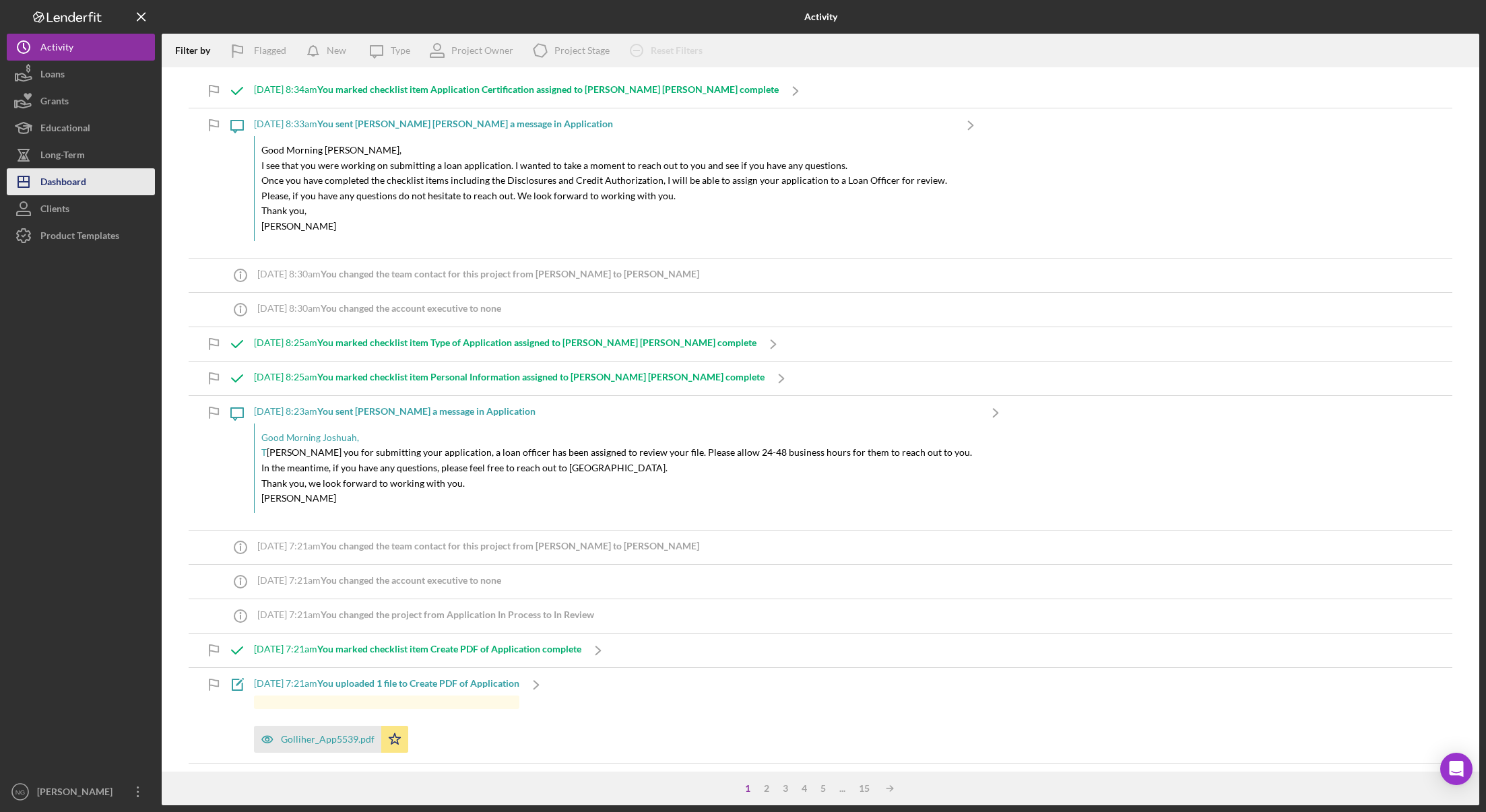
click at [86, 187] on div "Dashboard" at bounding box center [63, 183] width 46 height 31
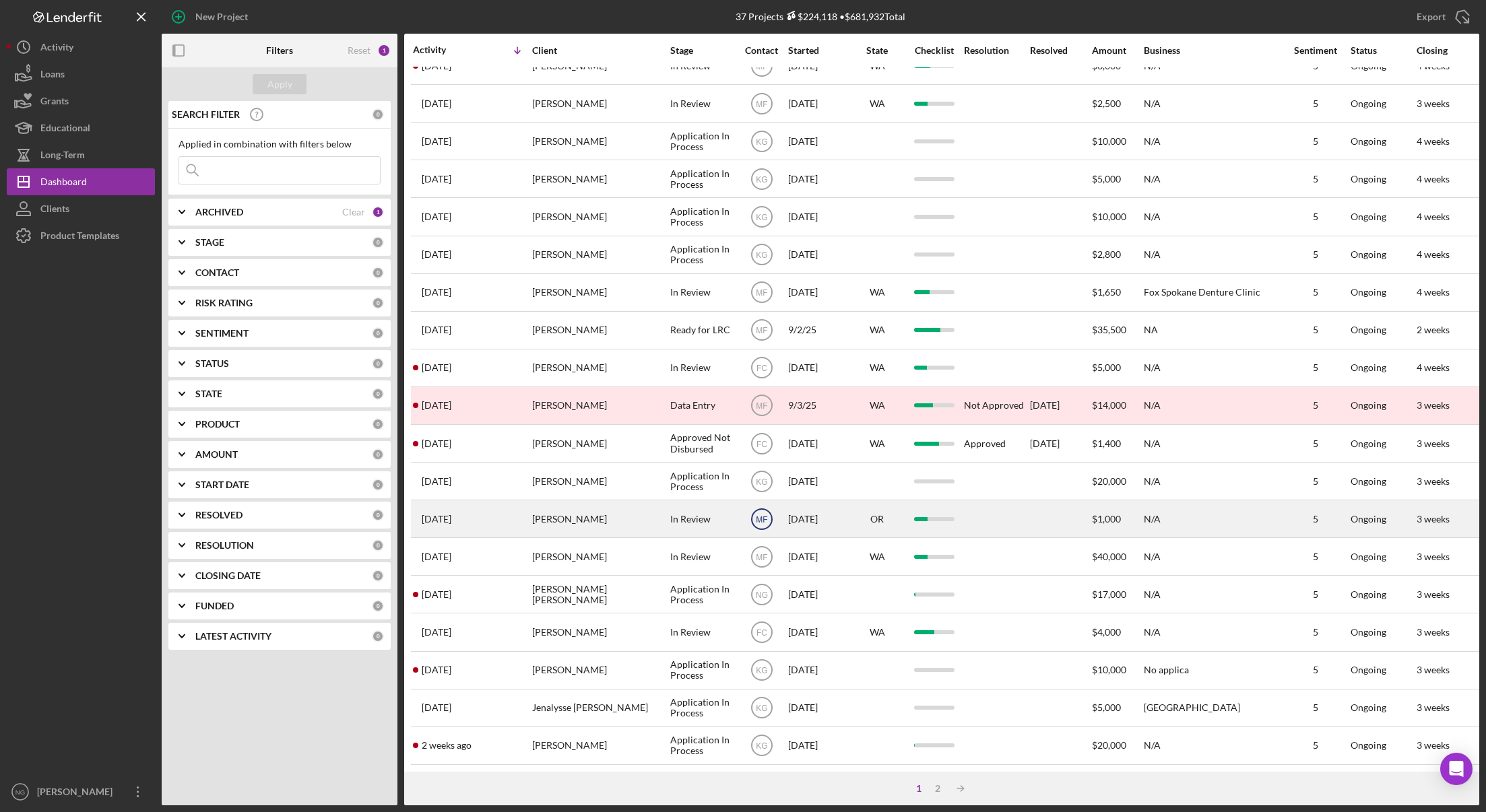
scroll to position [257, 0]
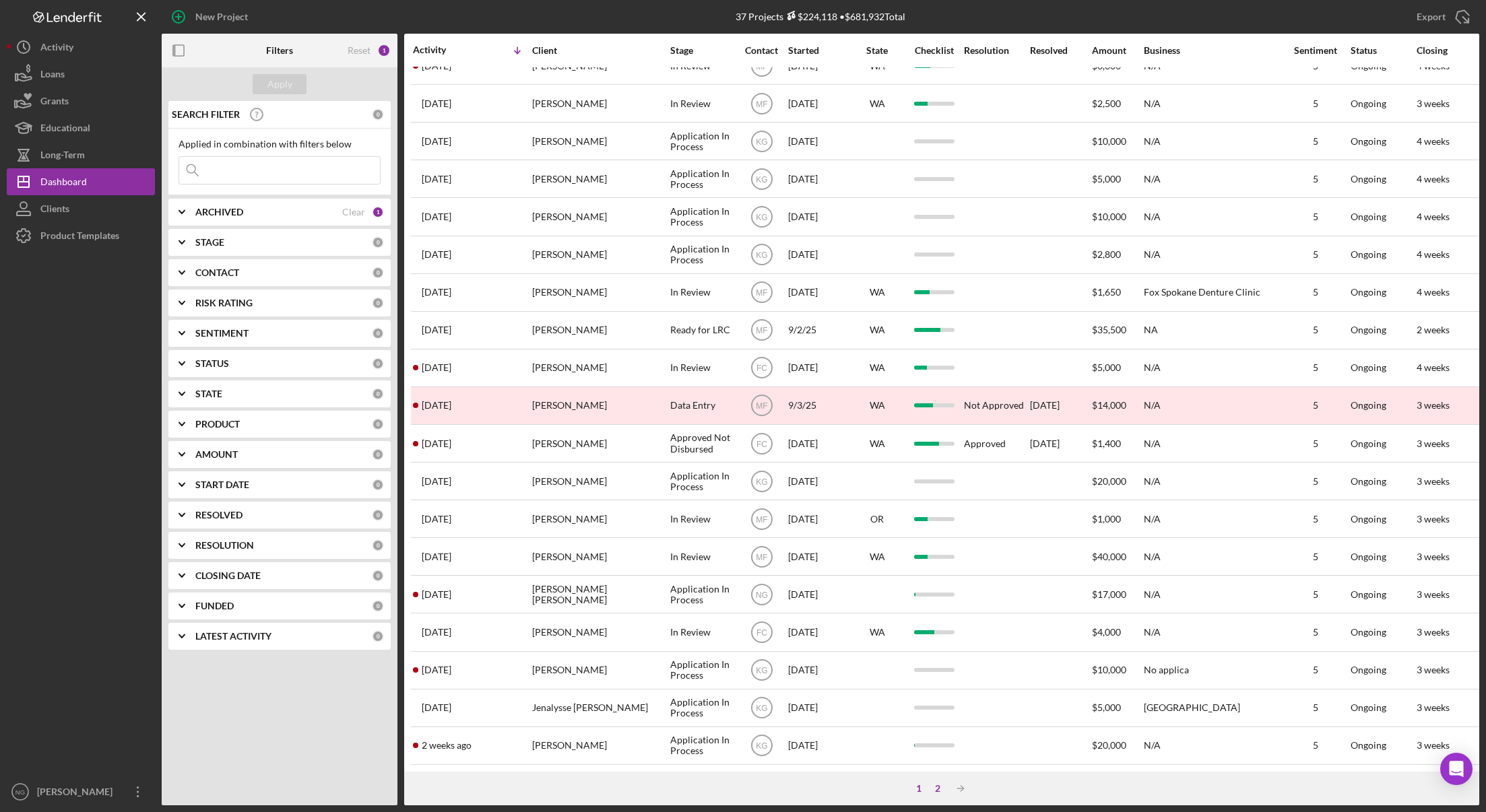
click at [937, 787] on div "2" at bounding box center [937, 788] width 19 height 11
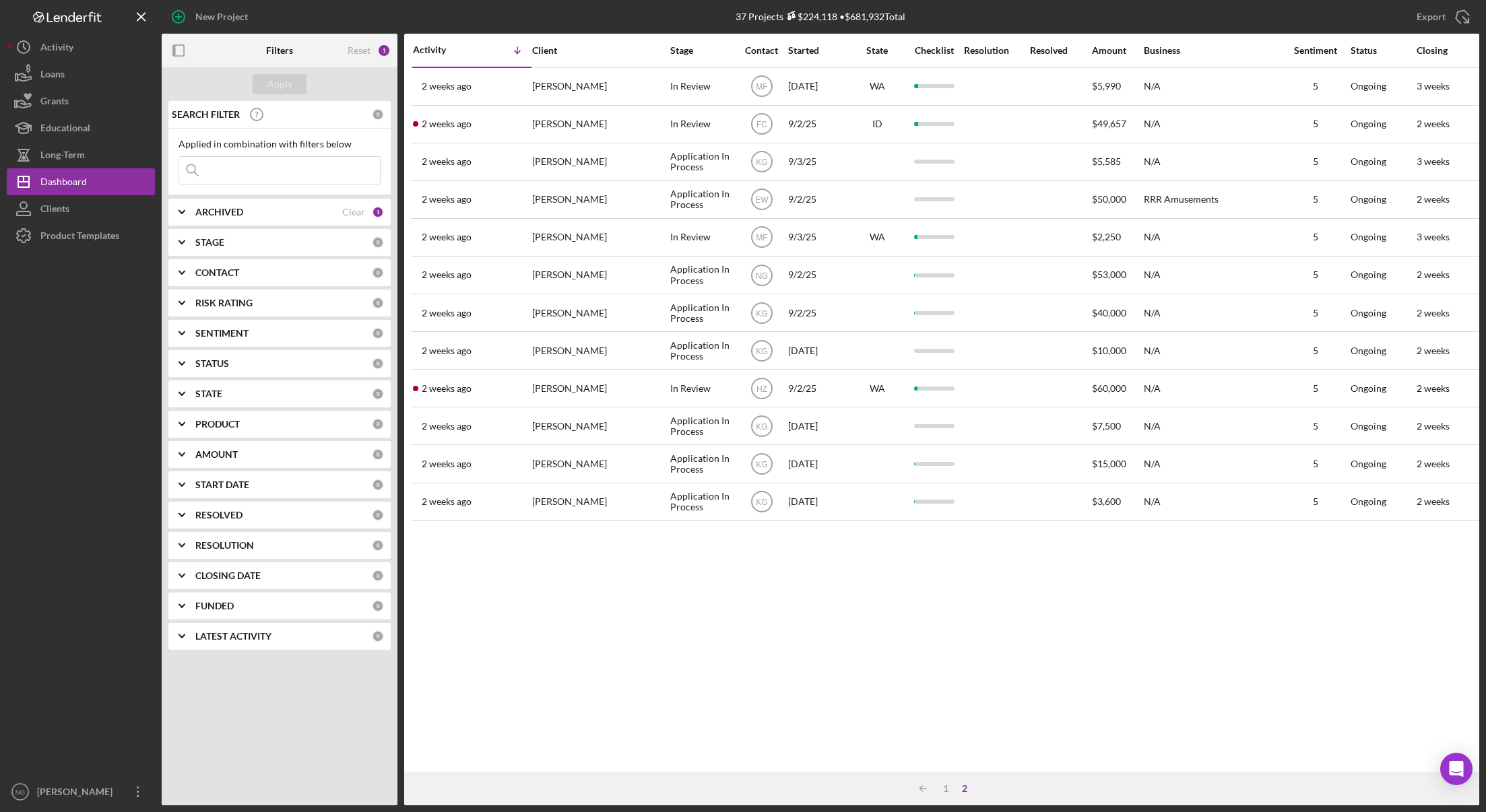
scroll to position [0, 0]
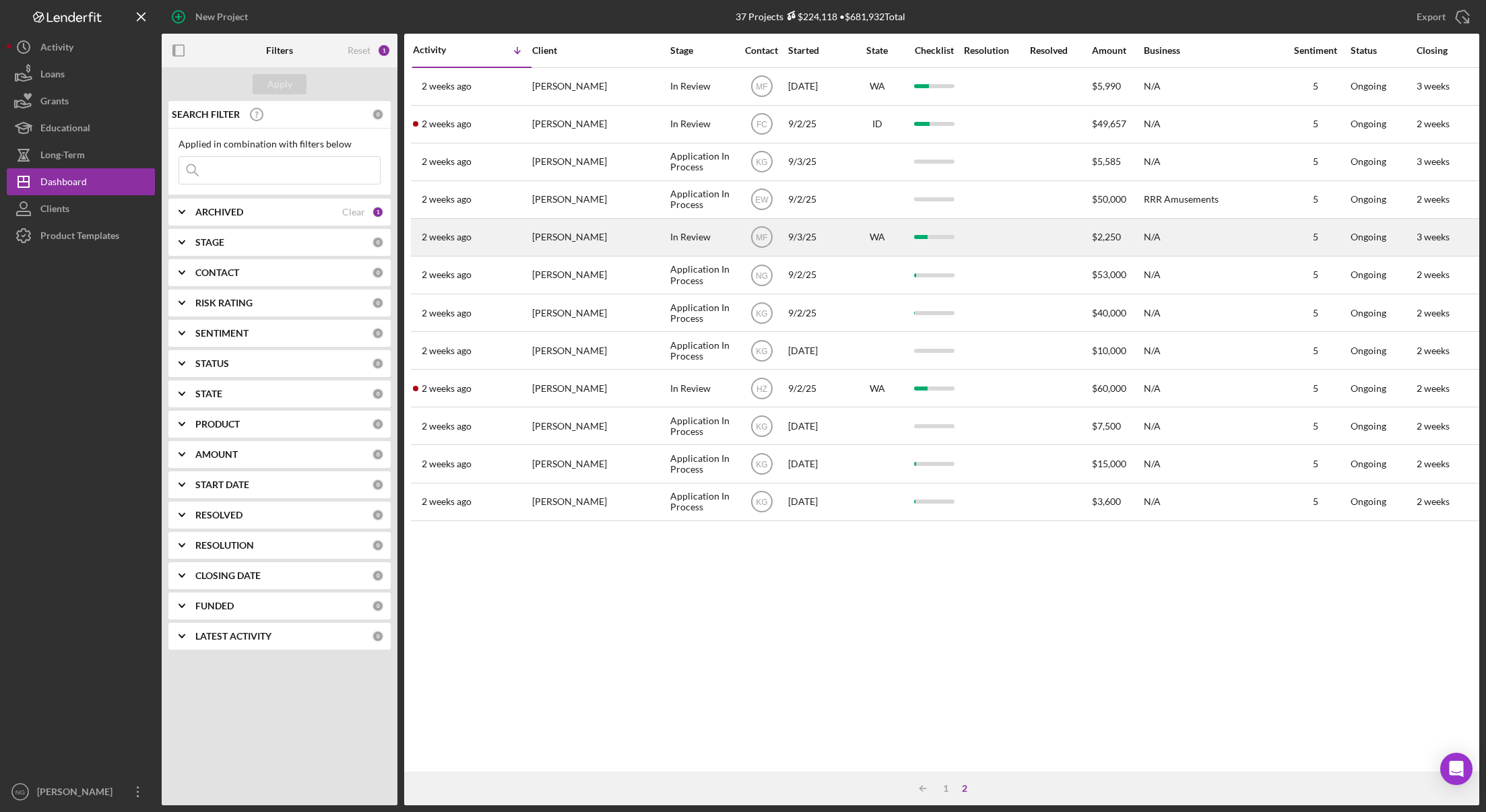
click at [635, 241] on div "[PERSON_NAME]" at bounding box center [599, 237] width 135 height 36
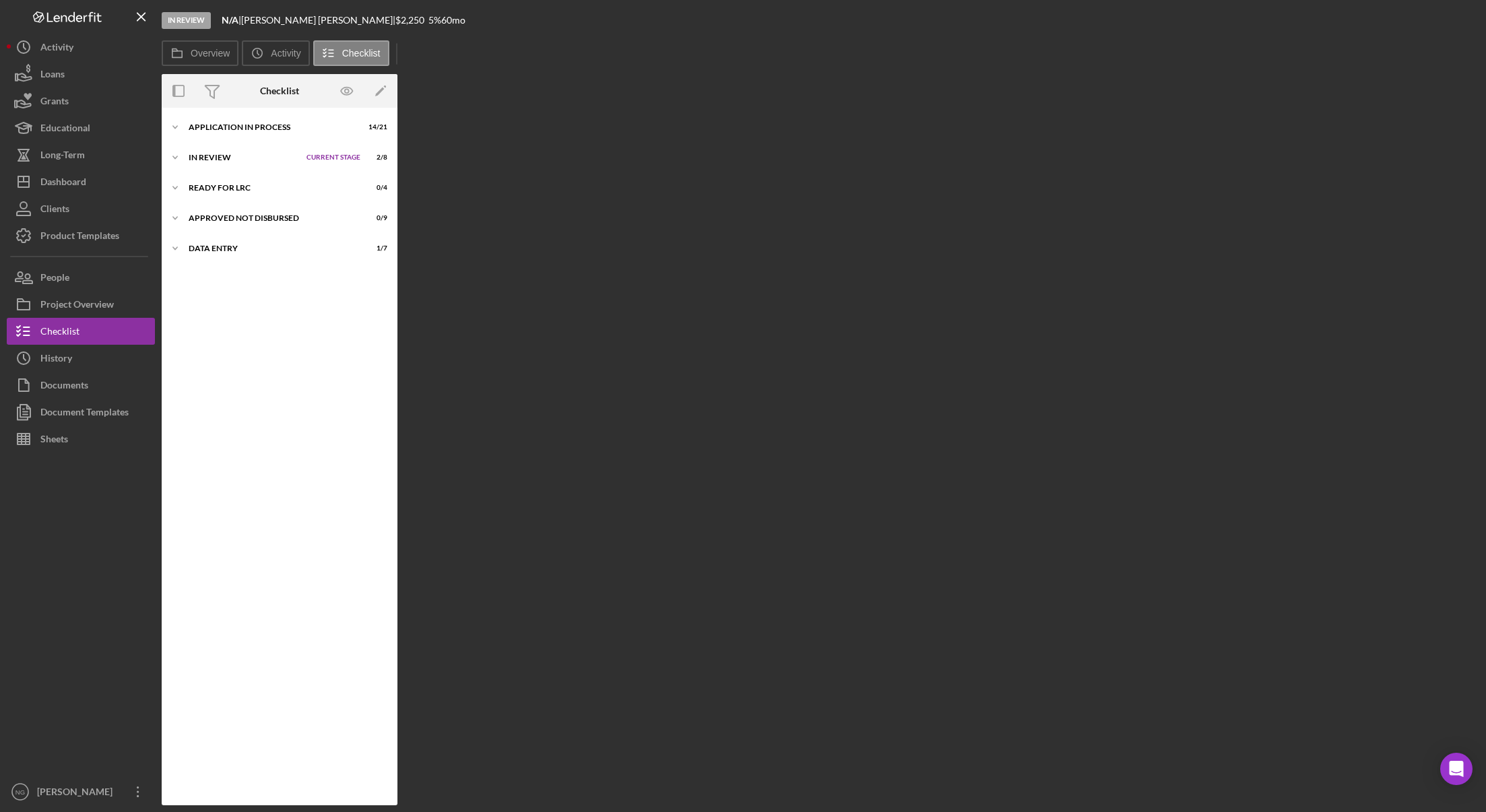
scroll to position [36, 0]
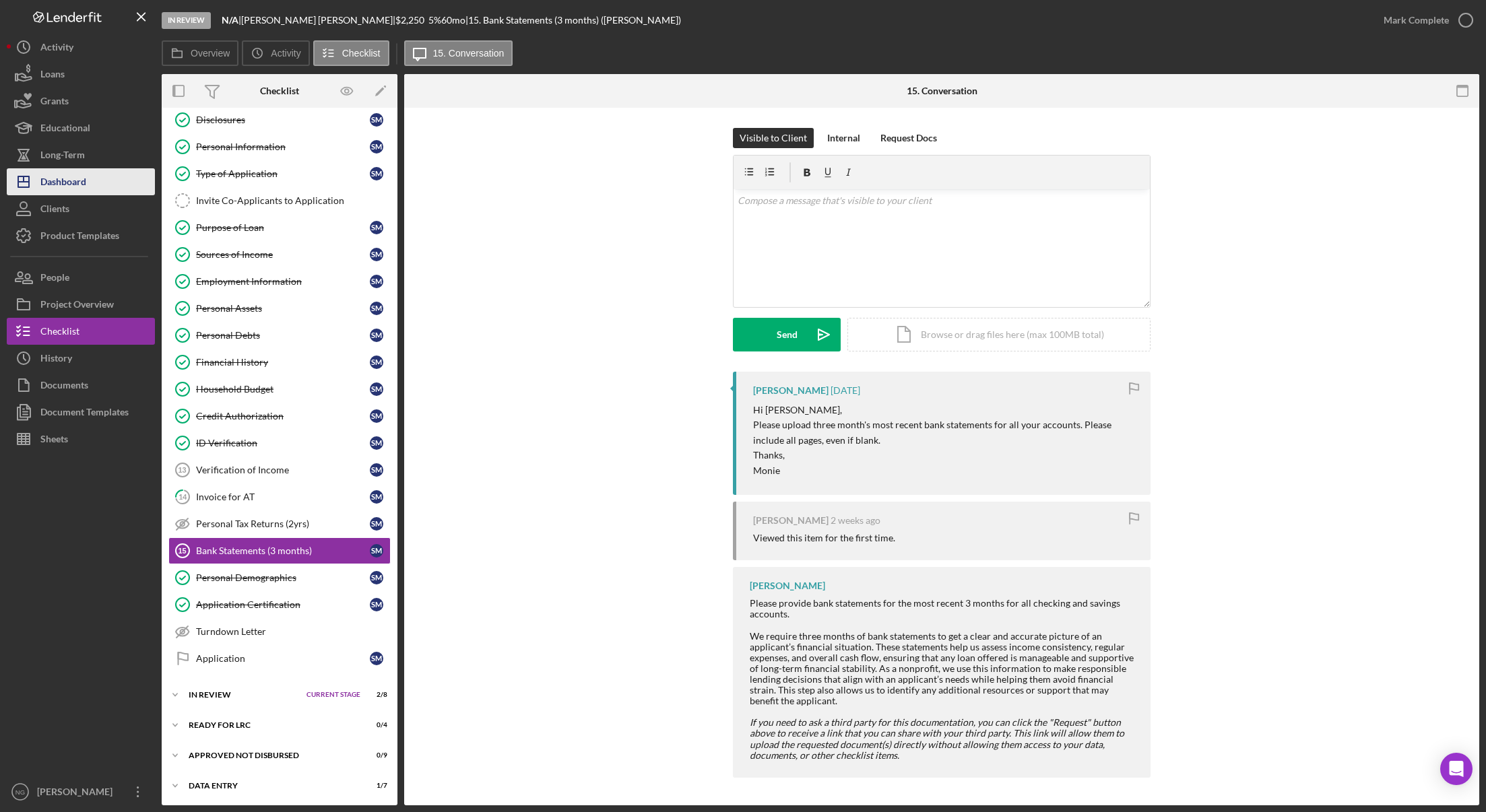
click at [83, 182] on div "Dashboard" at bounding box center [63, 183] width 46 height 31
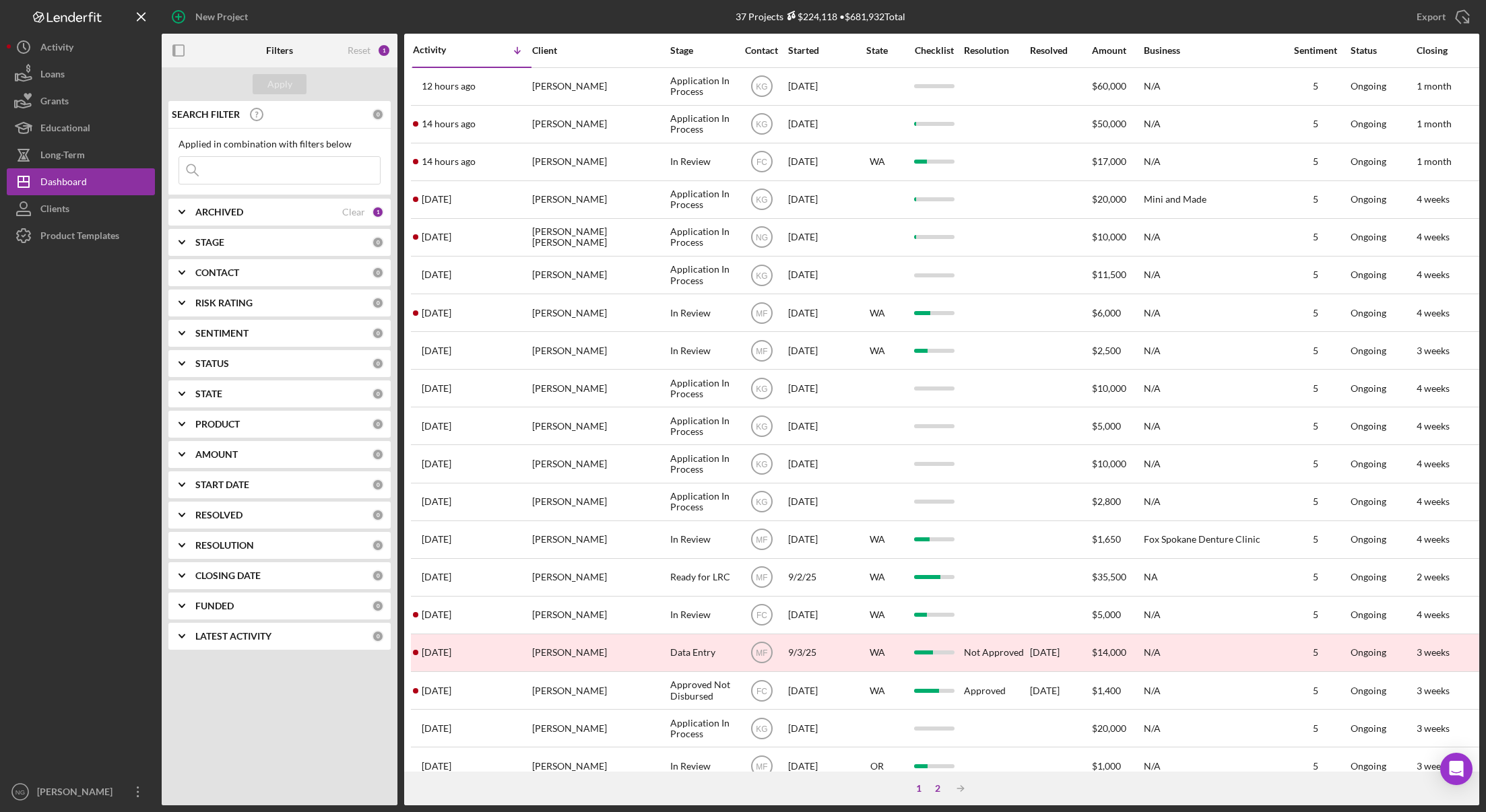
click at [934, 789] on div "2" at bounding box center [937, 788] width 19 height 11
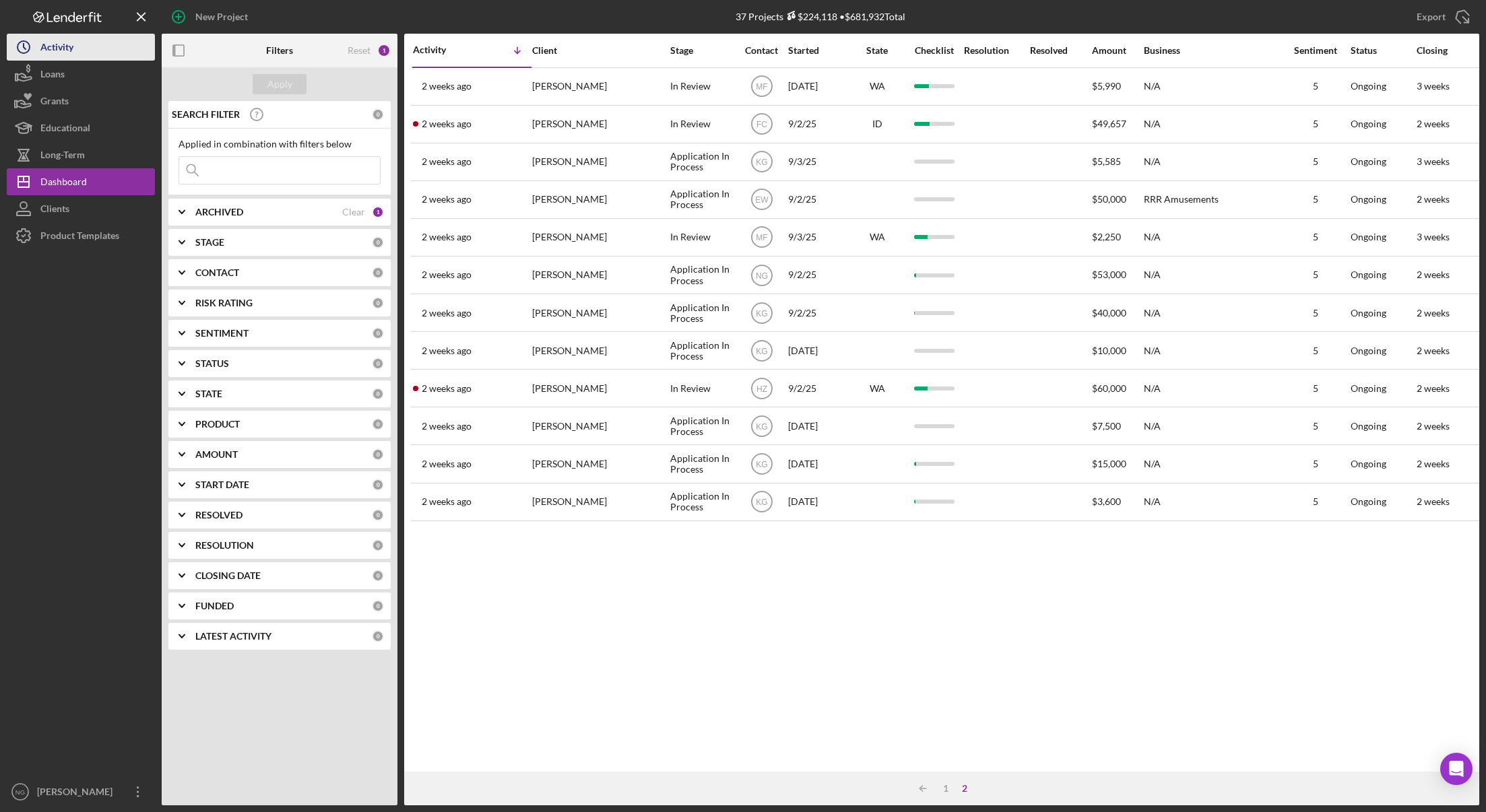
click at [84, 53] on button "Icon/History Activity" at bounding box center [80, 47] width 148 height 27
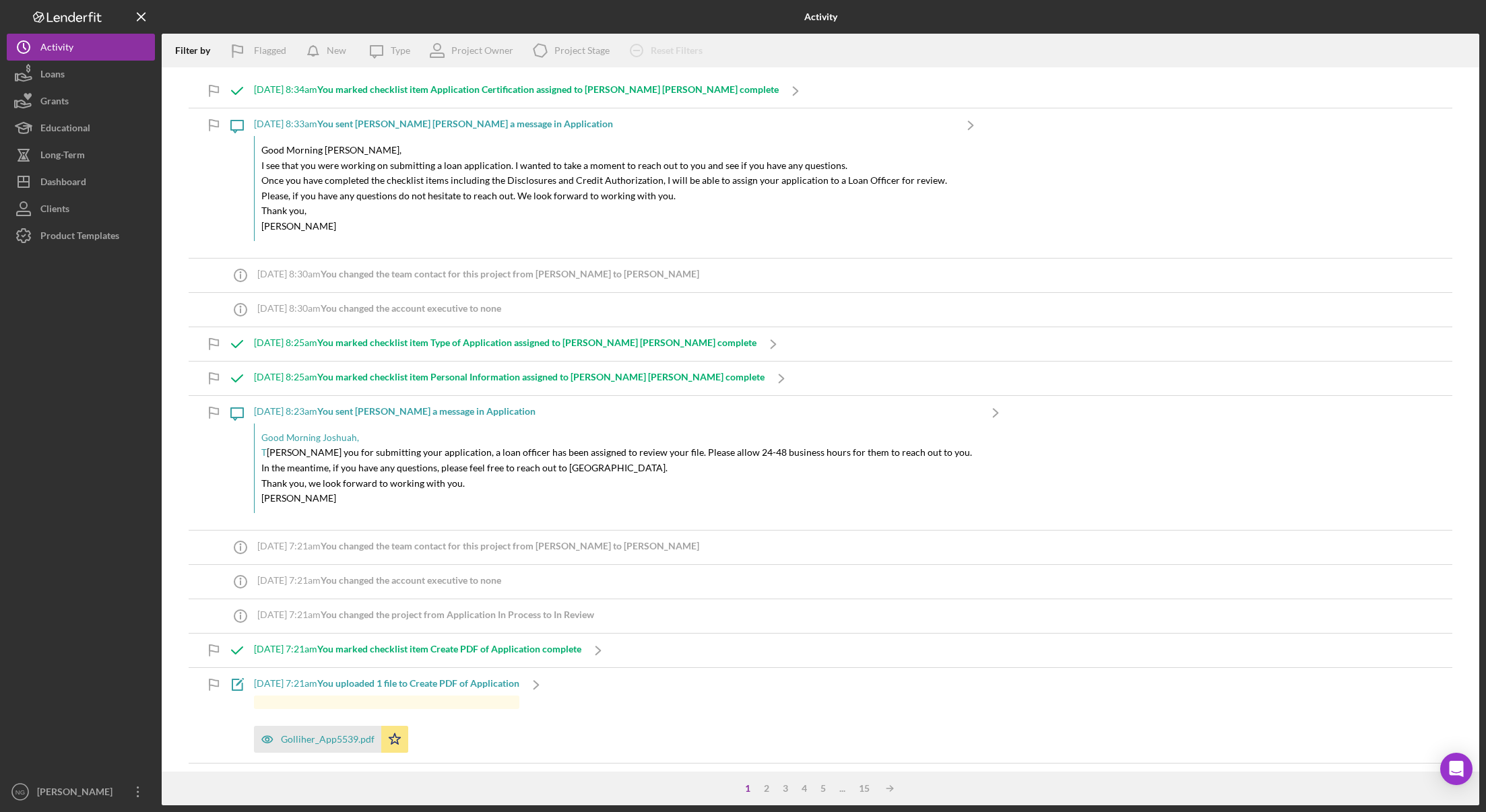
drag, startPoint x: 147, startPoint y: 592, endPoint x: 125, endPoint y: 608, distance: 27.2
click at [147, 592] on div at bounding box center [80, 514] width 148 height 529
click at [109, 192] on button "Icon/Dashboard Dashboard" at bounding box center [80, 182] width 148 height 27
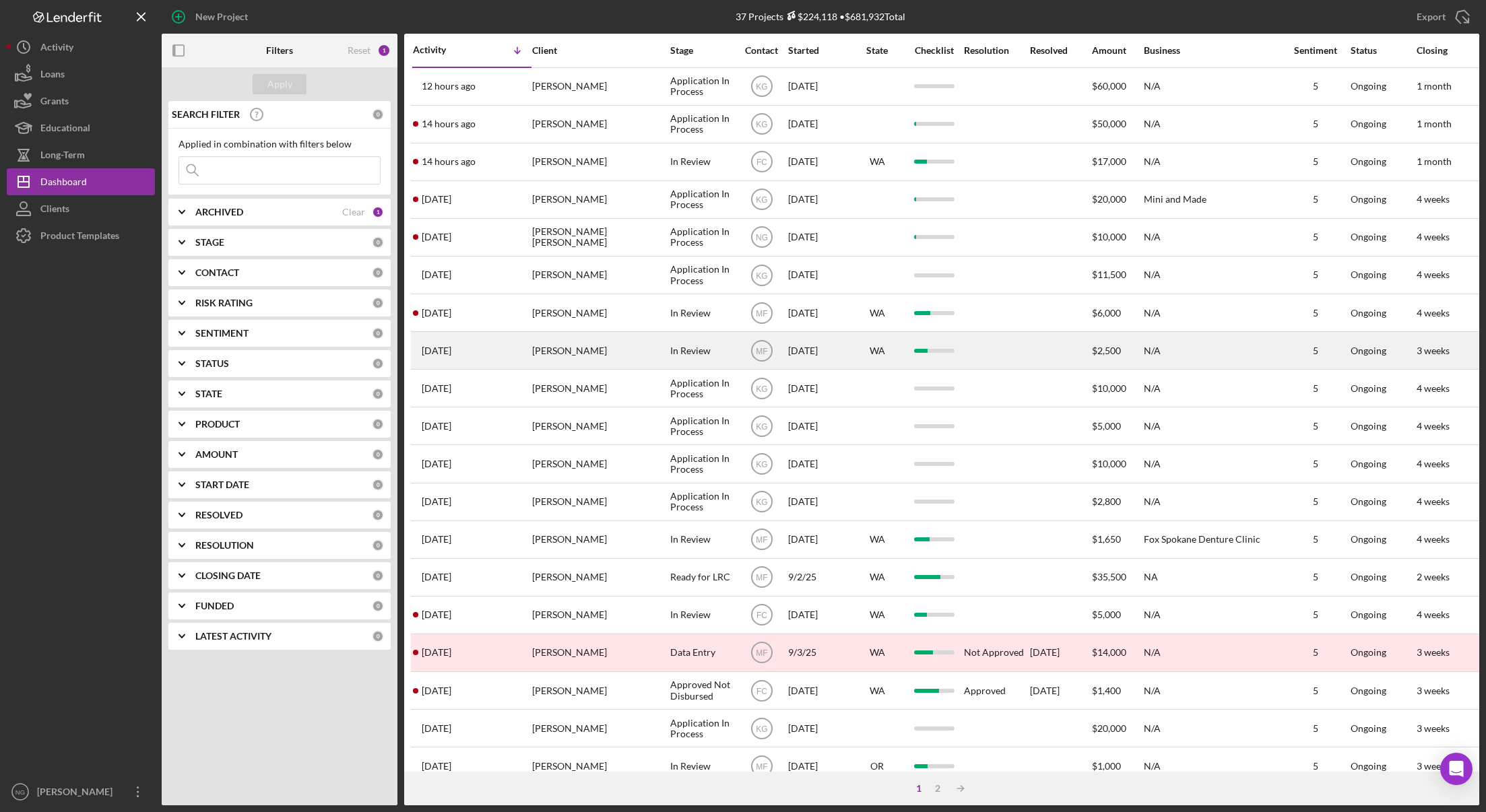
click at [617, 365] on div "[PERSON_NAME]" at bounding box center [599, 350] width 135 height 36
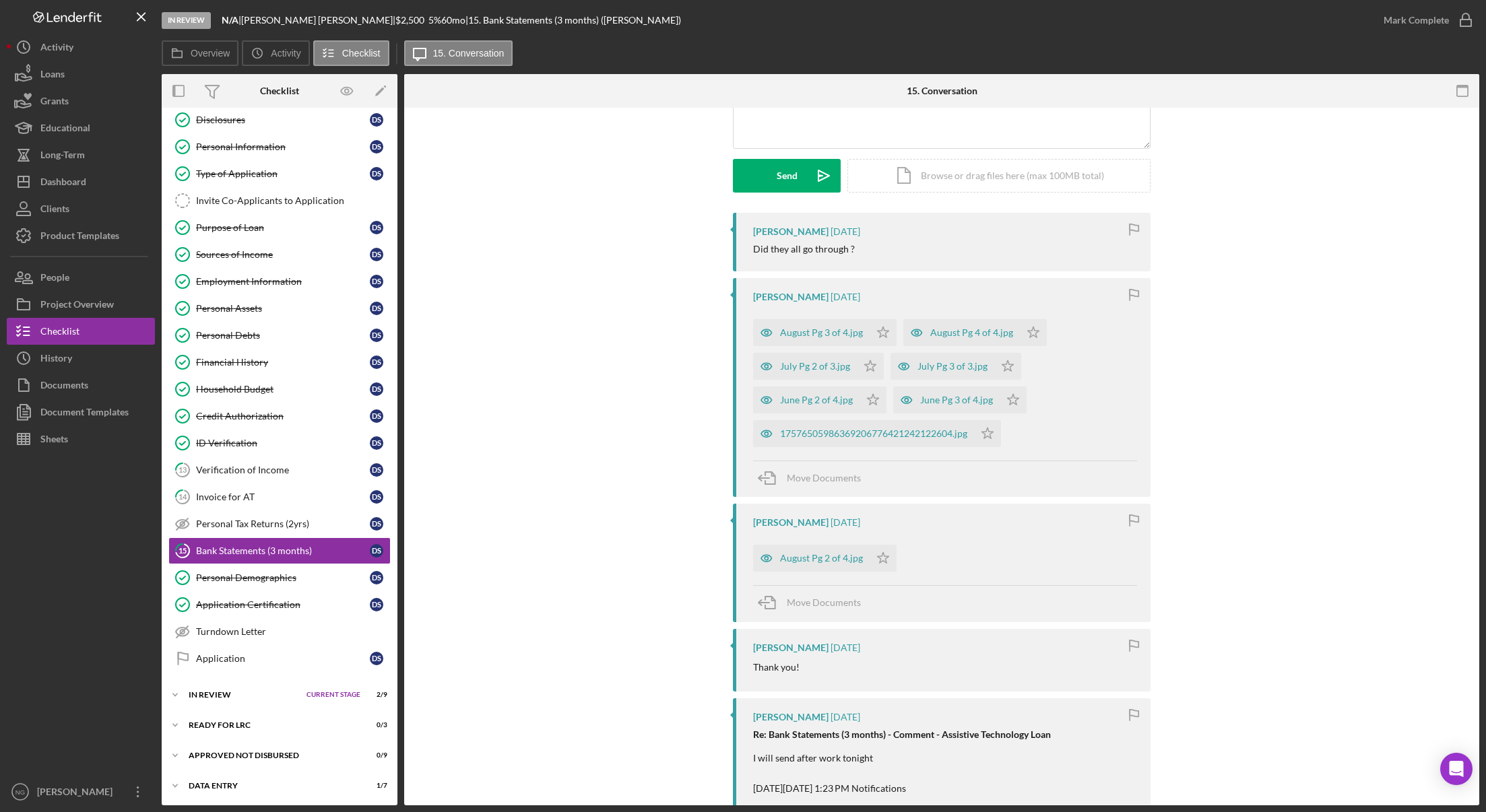
scroll to position [202, 0]
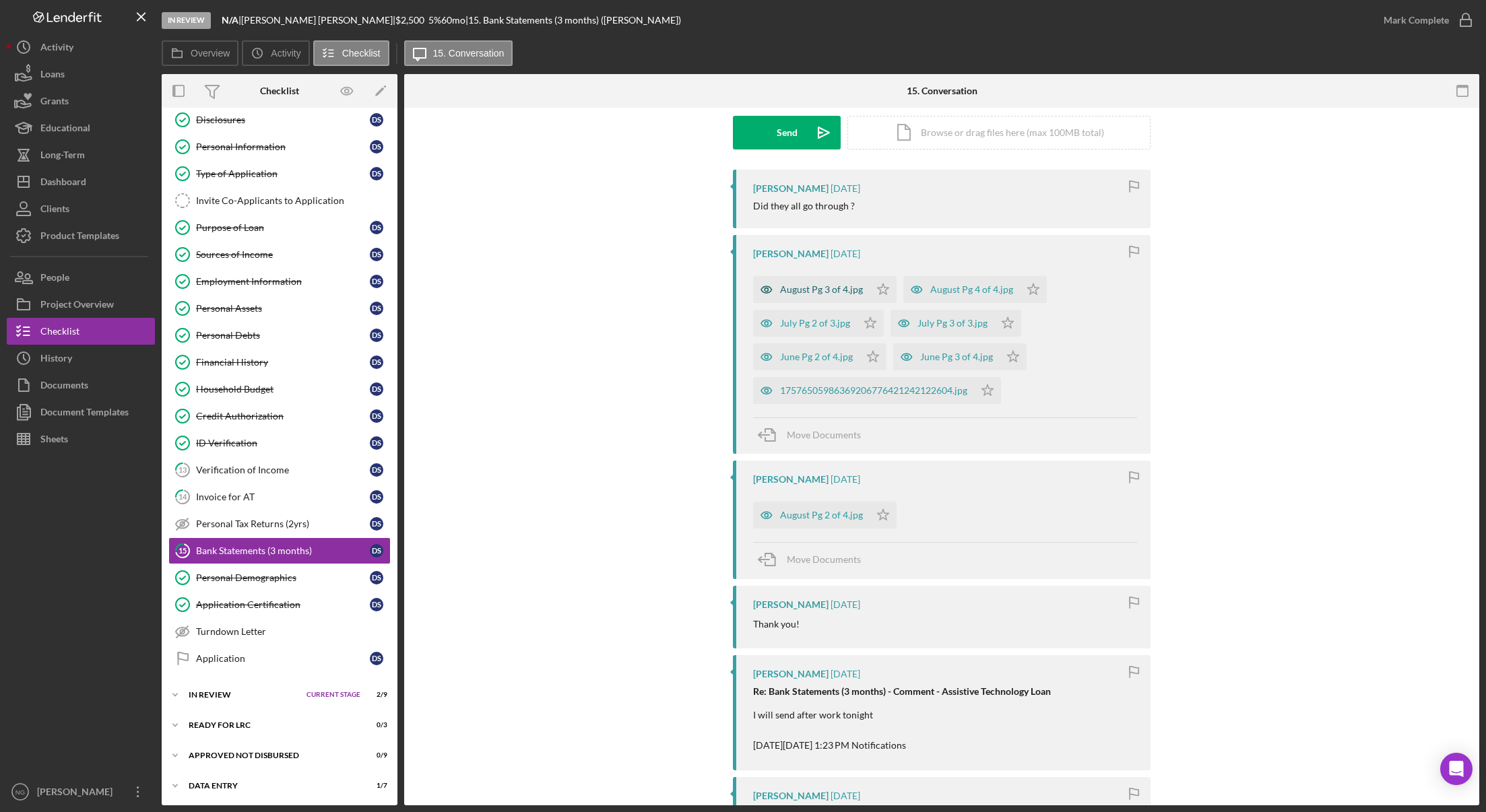
click at [823, 287] on div "August Pg 3 of 4.jpg" at bounding box center [821, 289] width 83 height 11
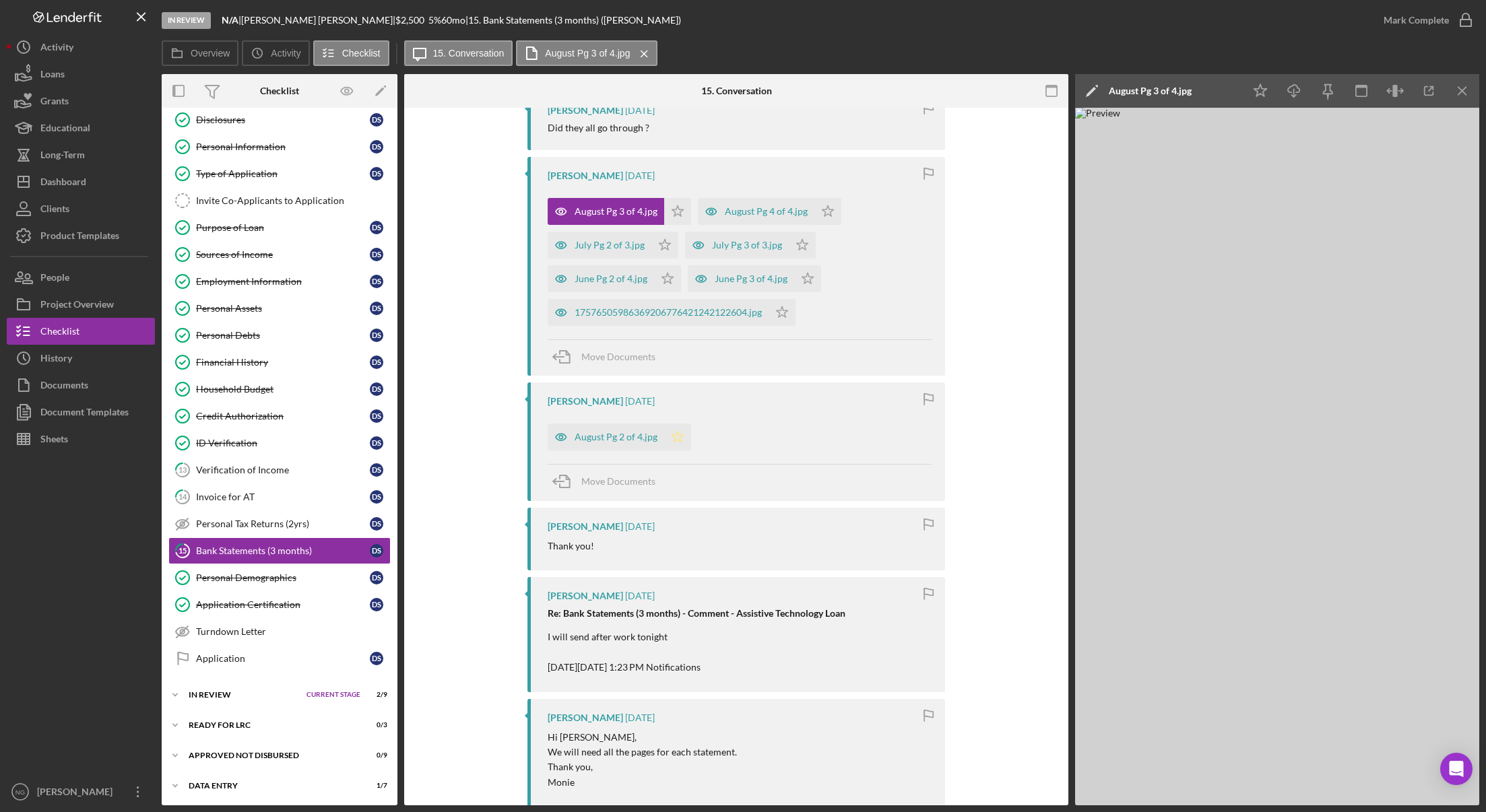
scroll to position [337, 0]
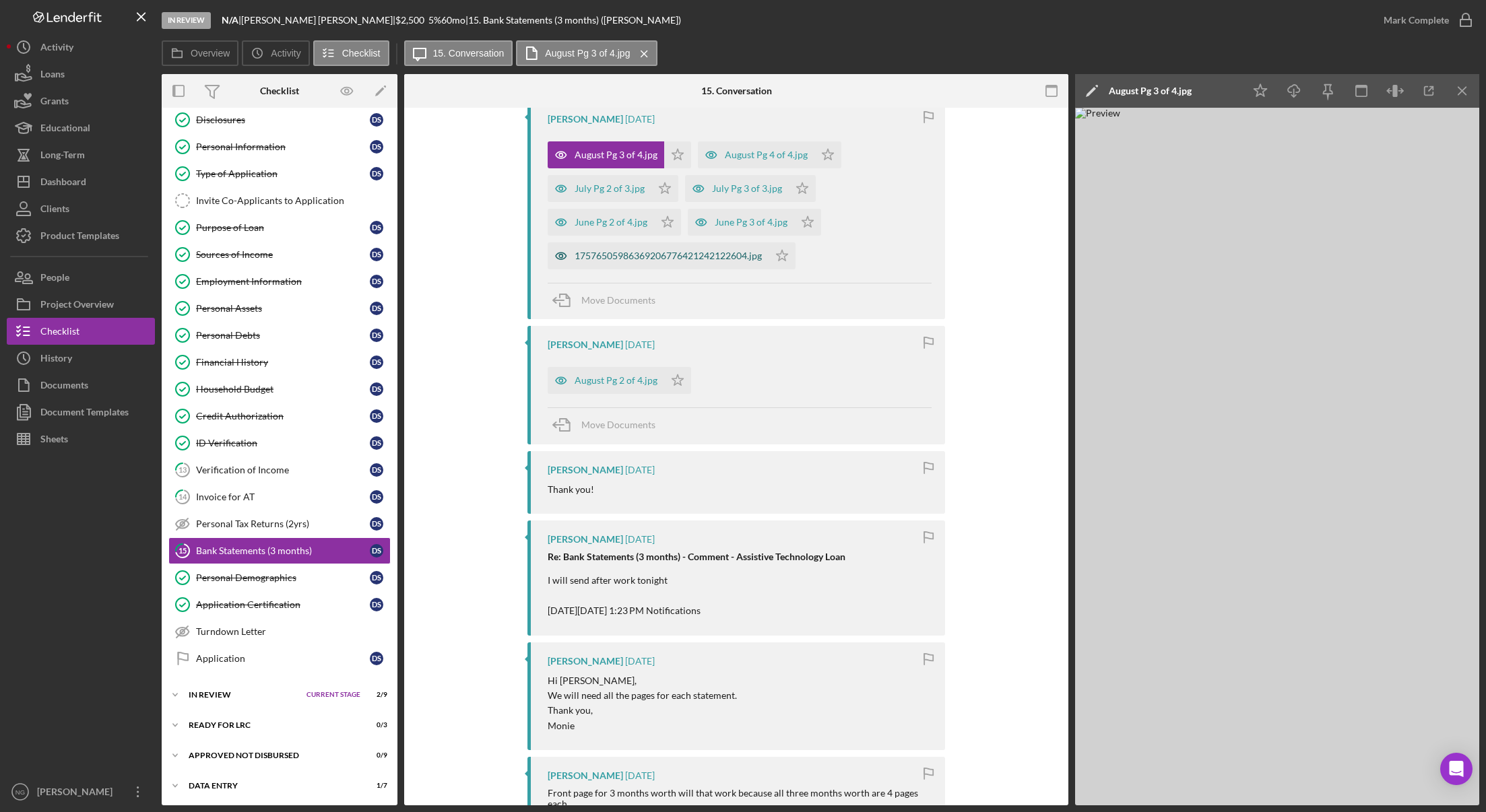
click at [700, 254] on div "17576505986369206776421242122604.jpg" at bounding box center [667, 256] width 187 height 11
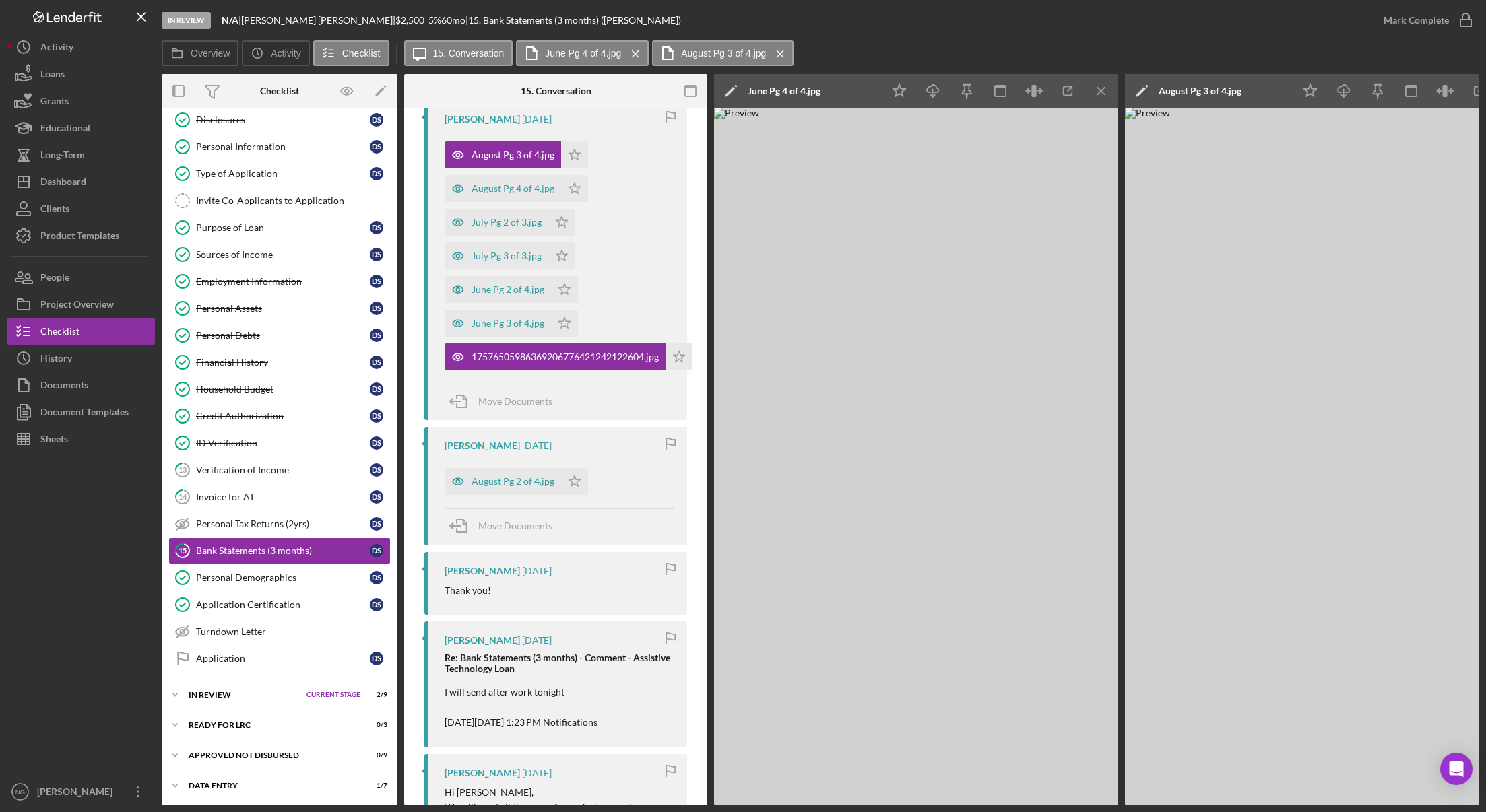
drag, startPoint x: 676, startPoint y: 256, endPoint x: 665, endPoint y: 259, distance: 11.4
click at [665, 259] on div "August Pg 3 of 4.jpg Icon/Star August Pg 4 of 4.jpg Icon/Star July Pg 2 of 3.jp…" at bounding box center [558, 252] width 229 height 236
click at [91, 380] on button "Documents" at bounding box center [80, 385] width 148 height 27
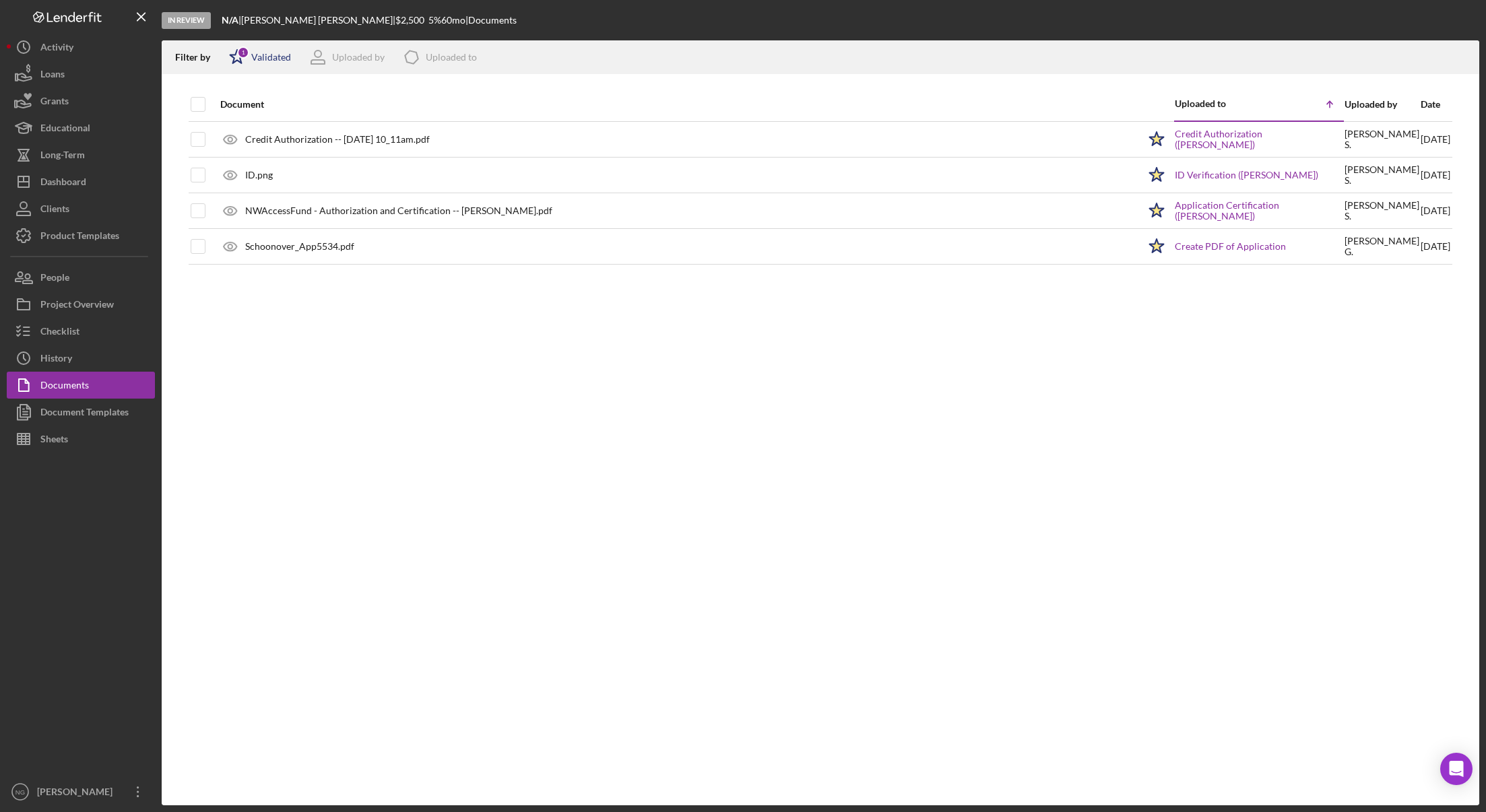
click at [274, 60] on div "Validated" at bounding box center [271, 57] width 40 height 11
click at [238, 131] on input "checkbox" at bounding box center [235, 128] width 14 height 14
checkbox input "true"
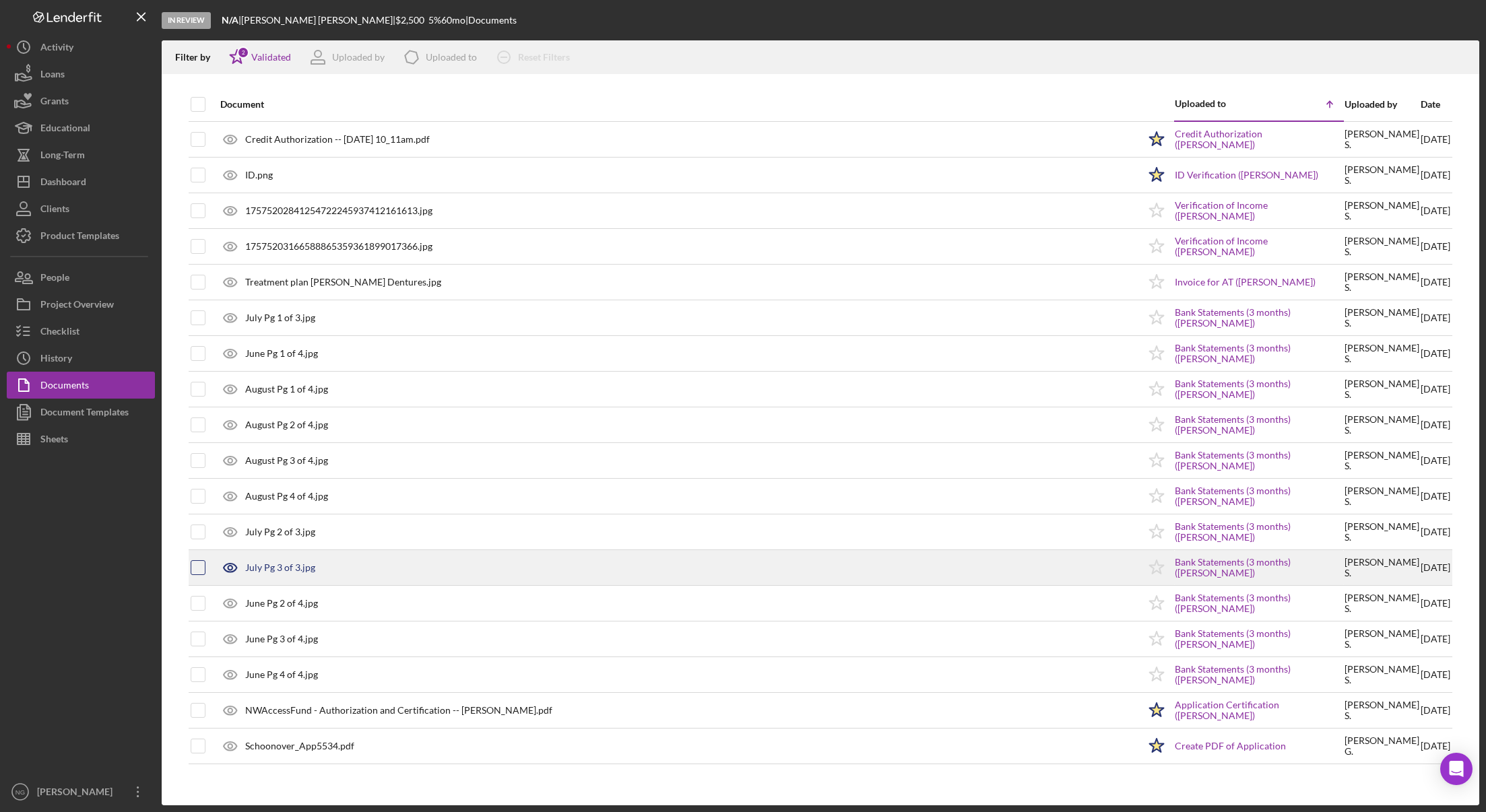
click at [204, 570] on input "checkbox" at bounding box center [198, 568] width 14 height 14
checkbox input "true"
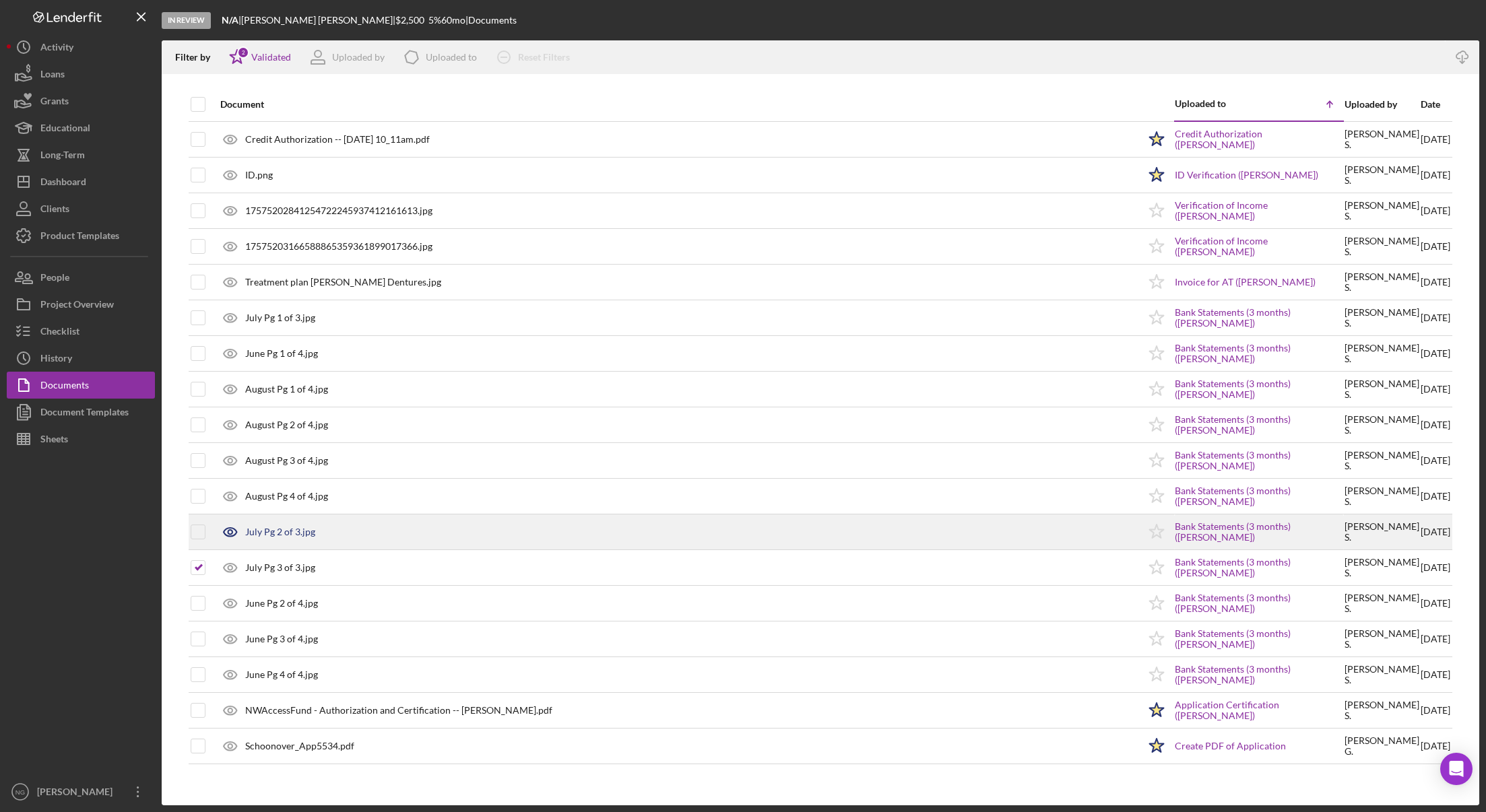
click at [205, 534] on td at bounding box center [198, 532] width 16 height 36
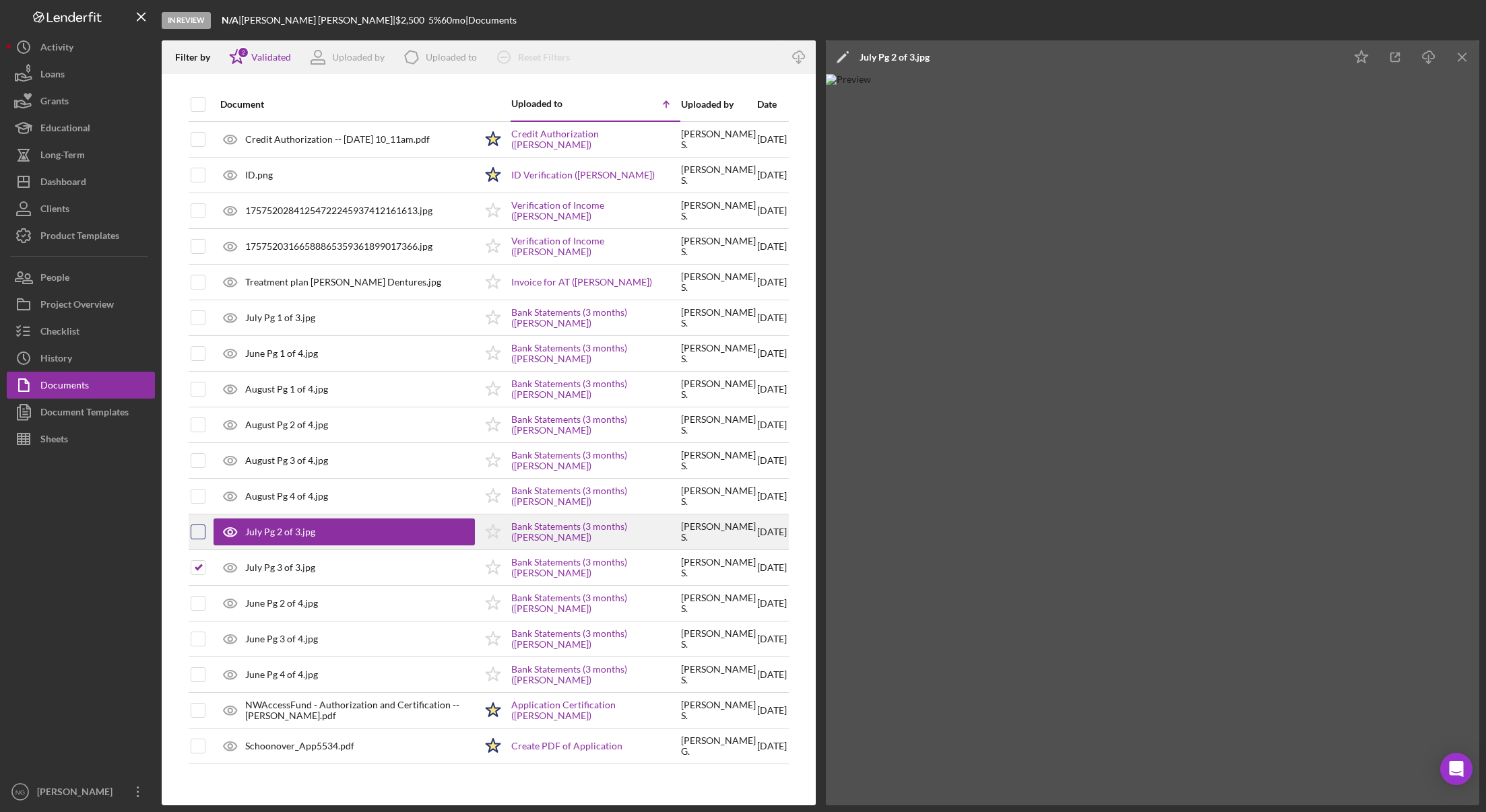
click at [198, 533] on input "checkbox" at bounding box center [198, 531] width 14 height 14
checkbox input "true"
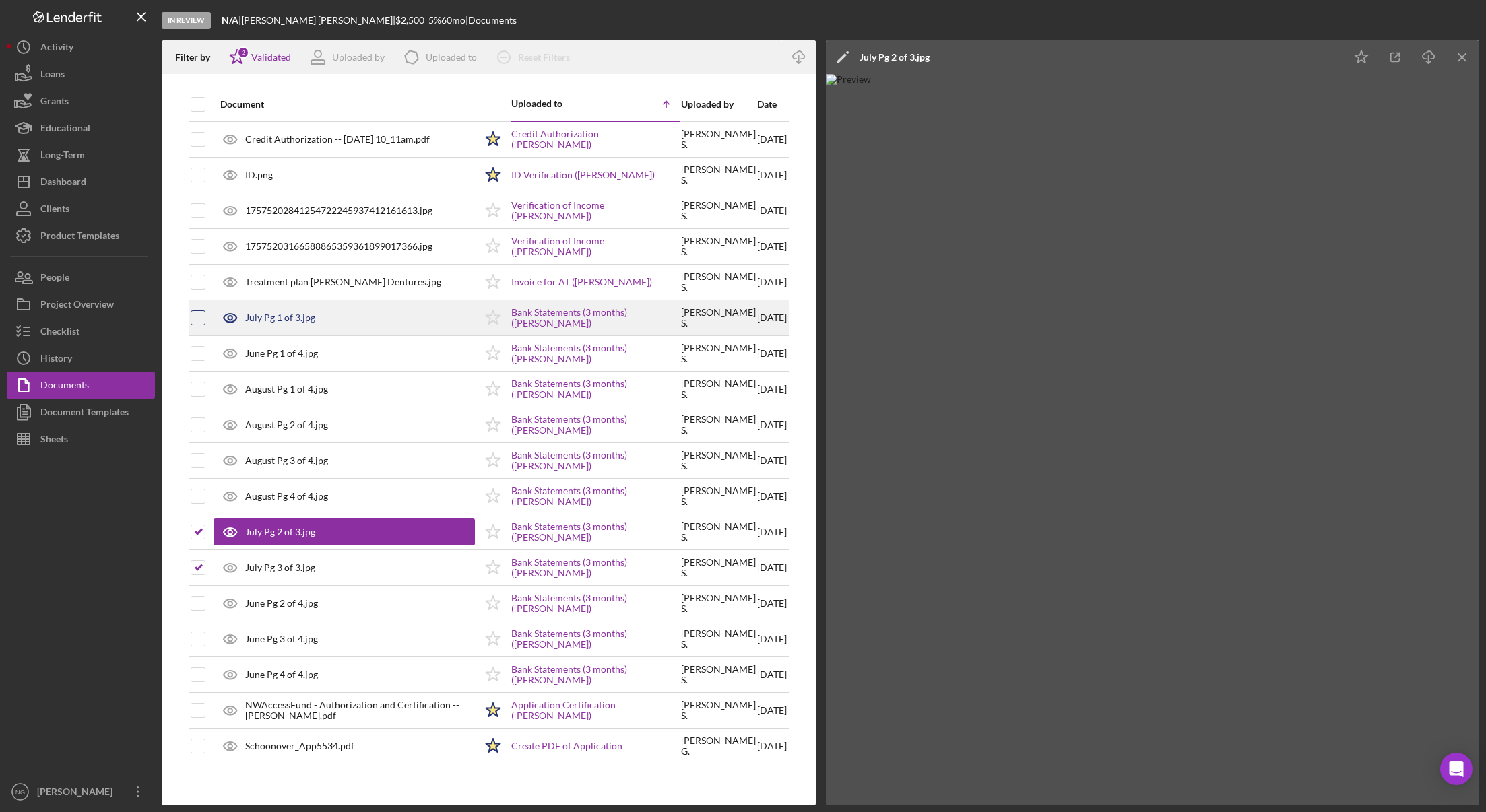
click at [202, 321] on input "checkbox" at bounding box center [198, 318] width 14 height 14
checkbox input "true"
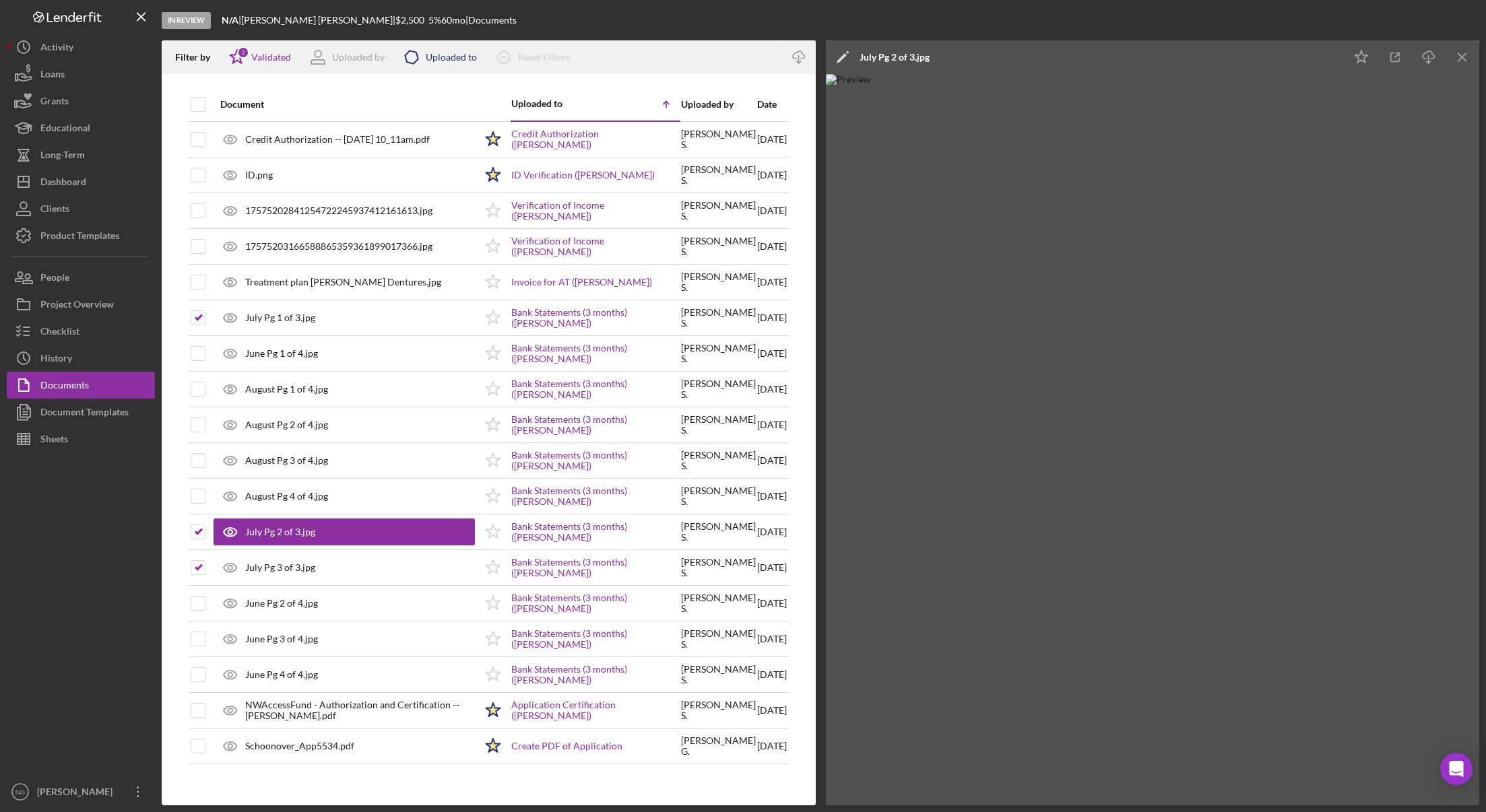
click at [455, 56] on div "Uploaded to" at bounding box center [452, 57] width 51 height 11
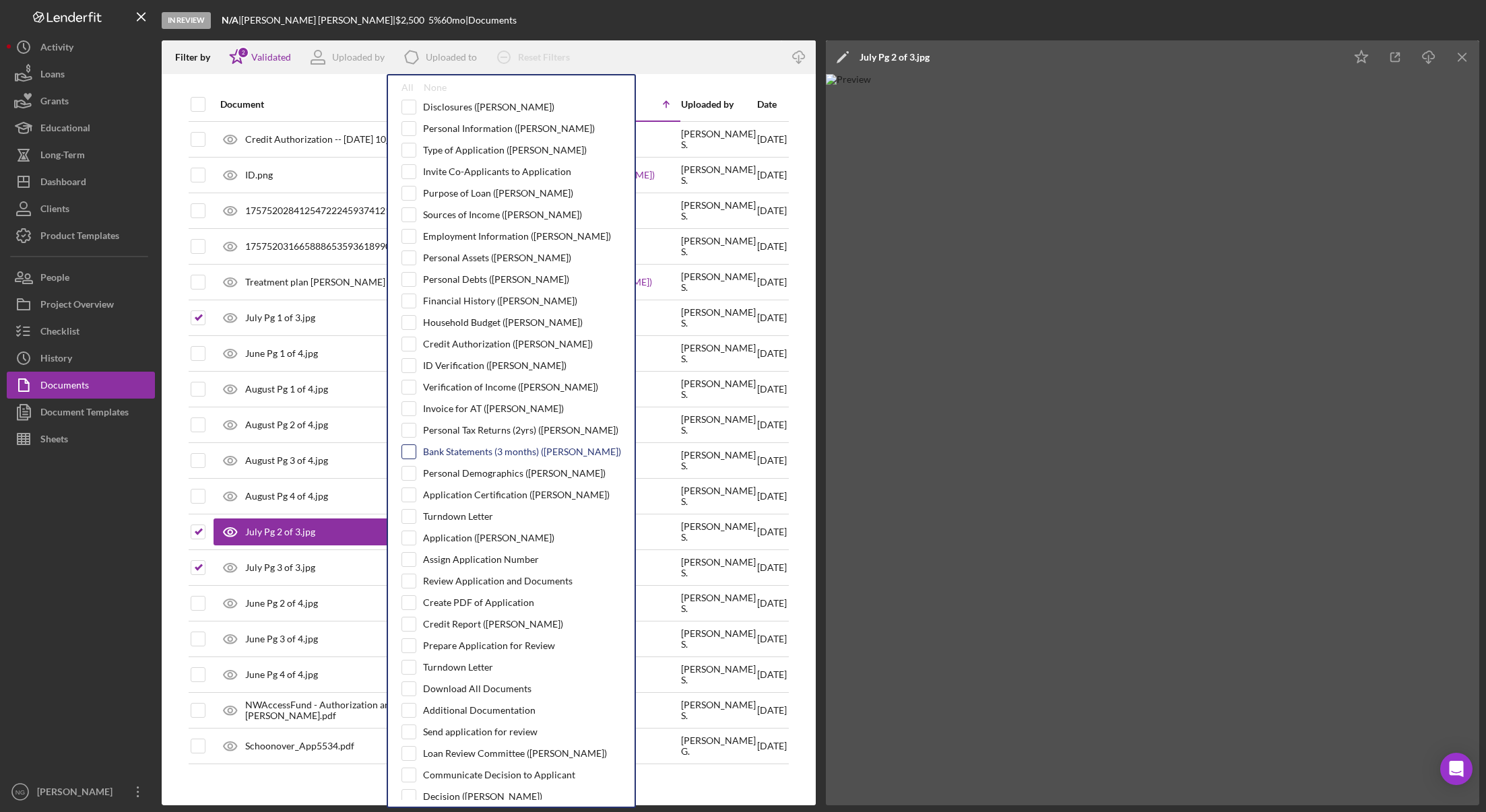
click at [412, 452] on input "checkbox" at bounding box center [408, 452] width 14 height 14
checkbox input "true"
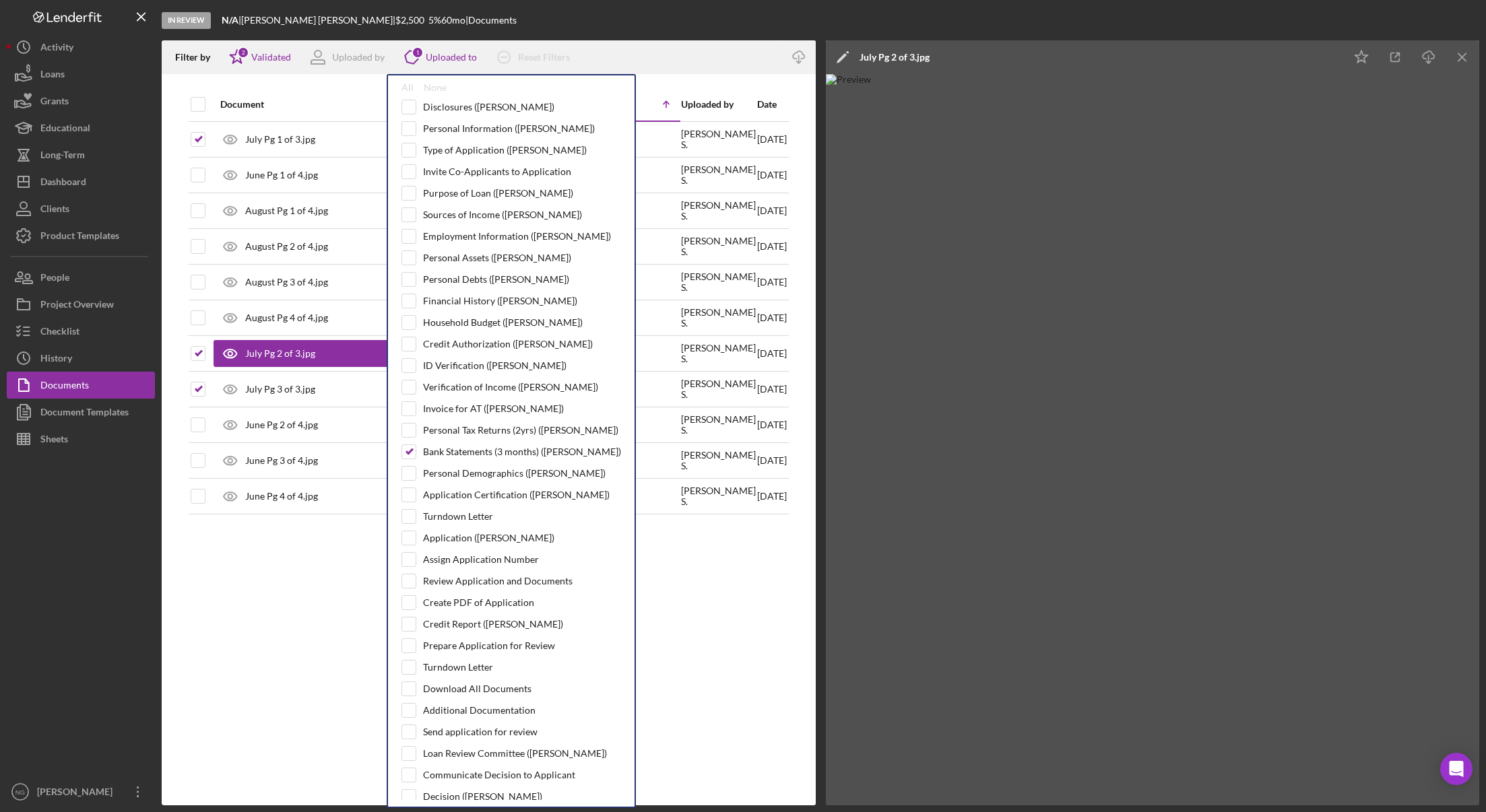
click at [680, 52] on div "Filter by Icon/Star 2 Validated Uploaded by Icon/Product 1 Uploaded to All None…" at bounding box center [472, 57] width 620 height 33
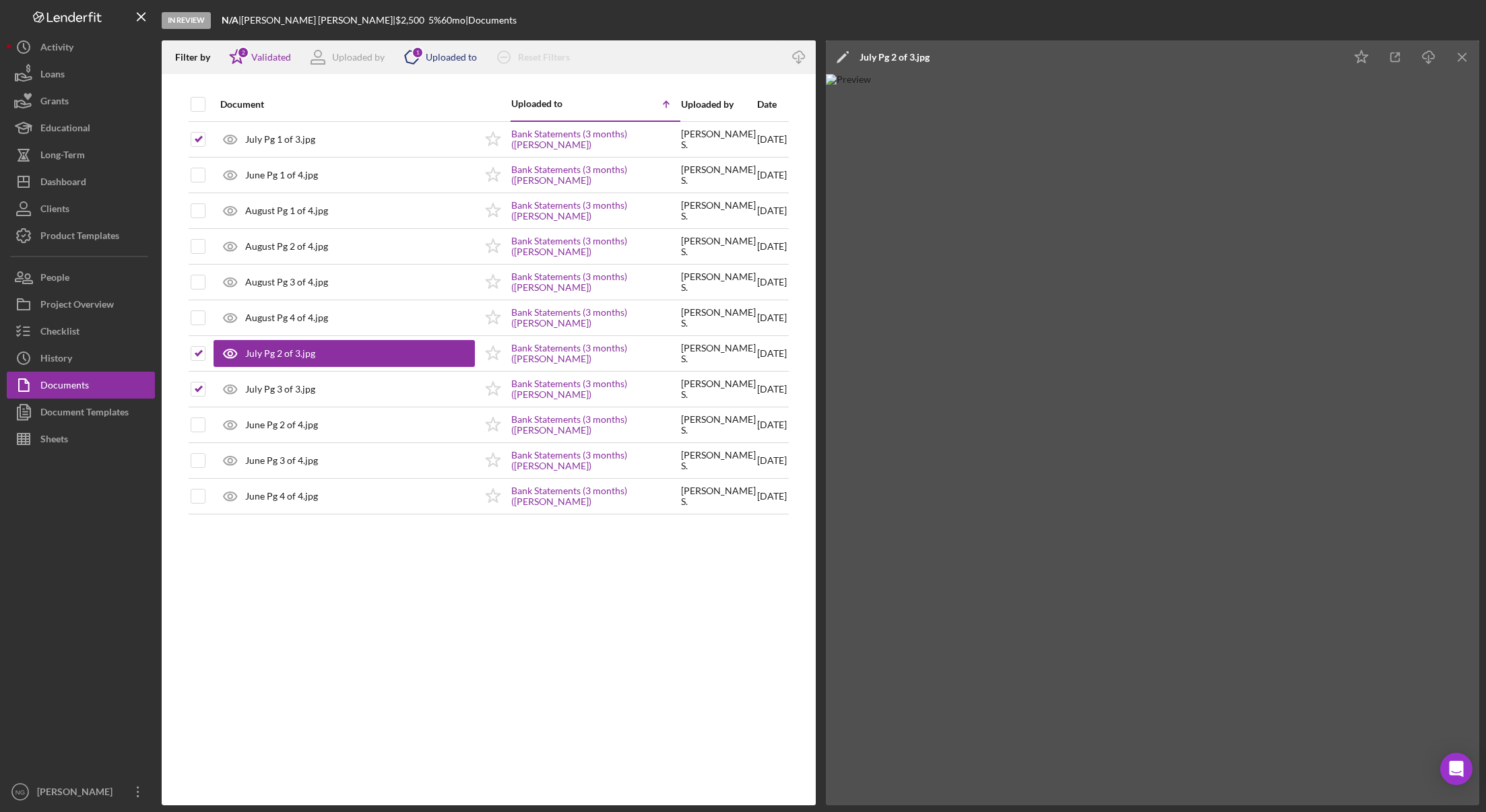
click at [436, 56] on div "Uploaded to" at bounding box center [452, 57] width 51 height 11
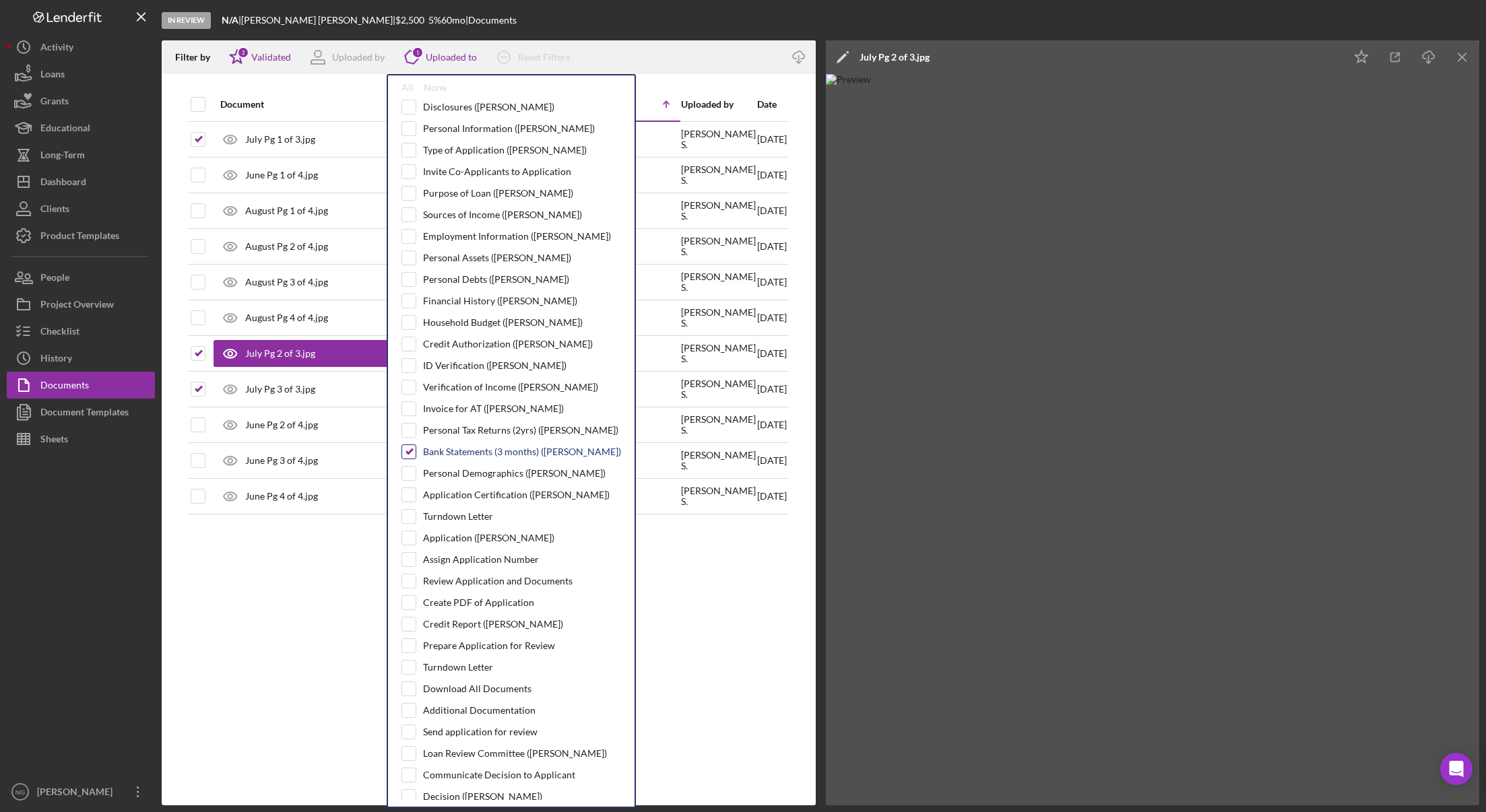
click at [407, 451] on input "checkbox" at bounding box center [408, 452] width 14 height 14
checkbox input "false"
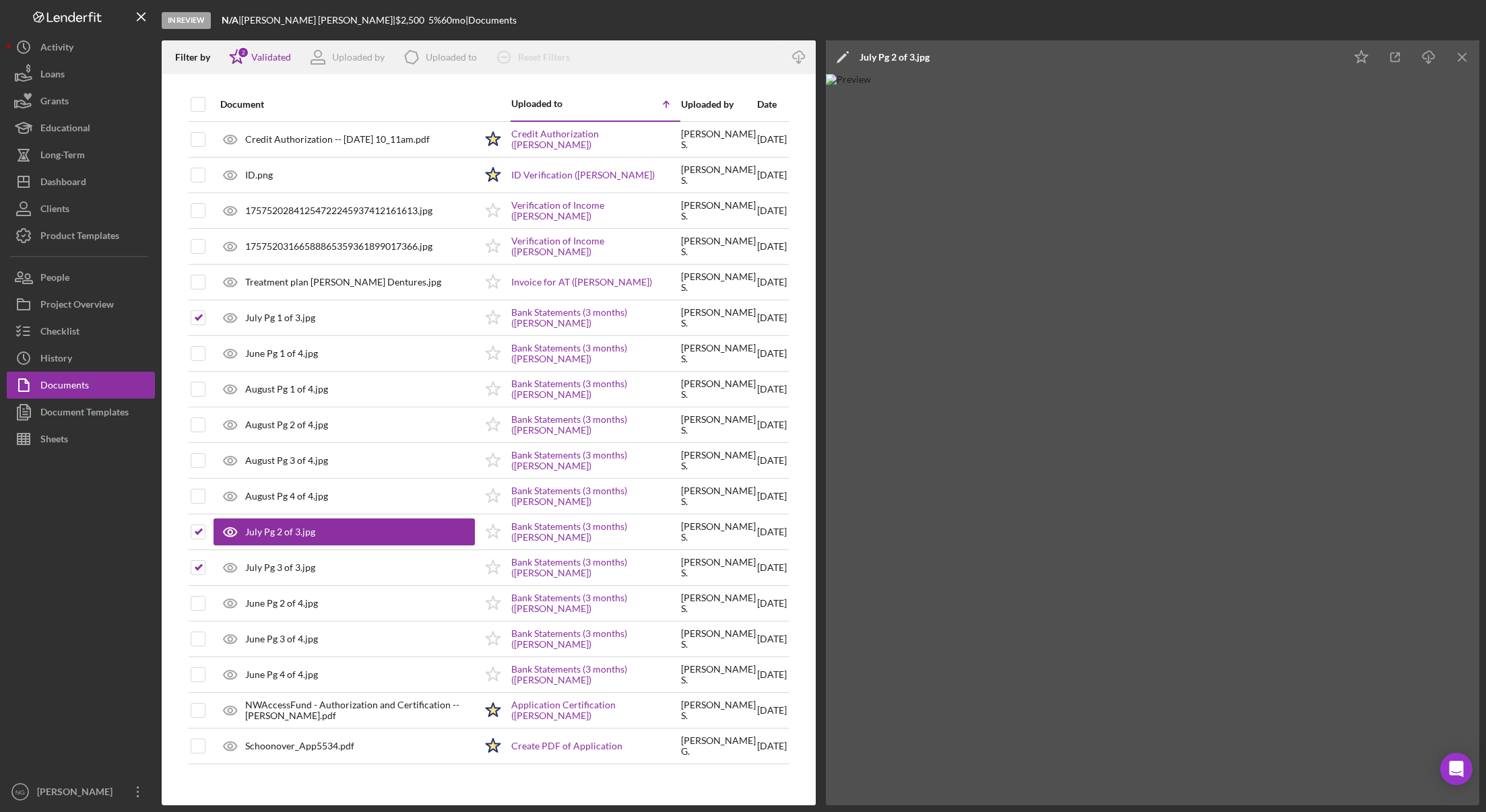
click at [633, 63] on div "Filter by Icon/Star 2 Validated Uploaded by Icon/Product Uploaded to Icon/Clear…" at bounding box center [472, 57] width 620 height 33
click at [256, 58] on div "Validated" at bounding box center [271, 57] width 40 height 11
click at [804, 56] on icon "Icon/Download" at bounding box center [799, 58] width 31 height 31
click at [105, 620] on div at bounding box center [80, 615] width 148 height 326
click at [61, 421] on div "Document Templates" at bounding box center [85, 414] width 88 height 31
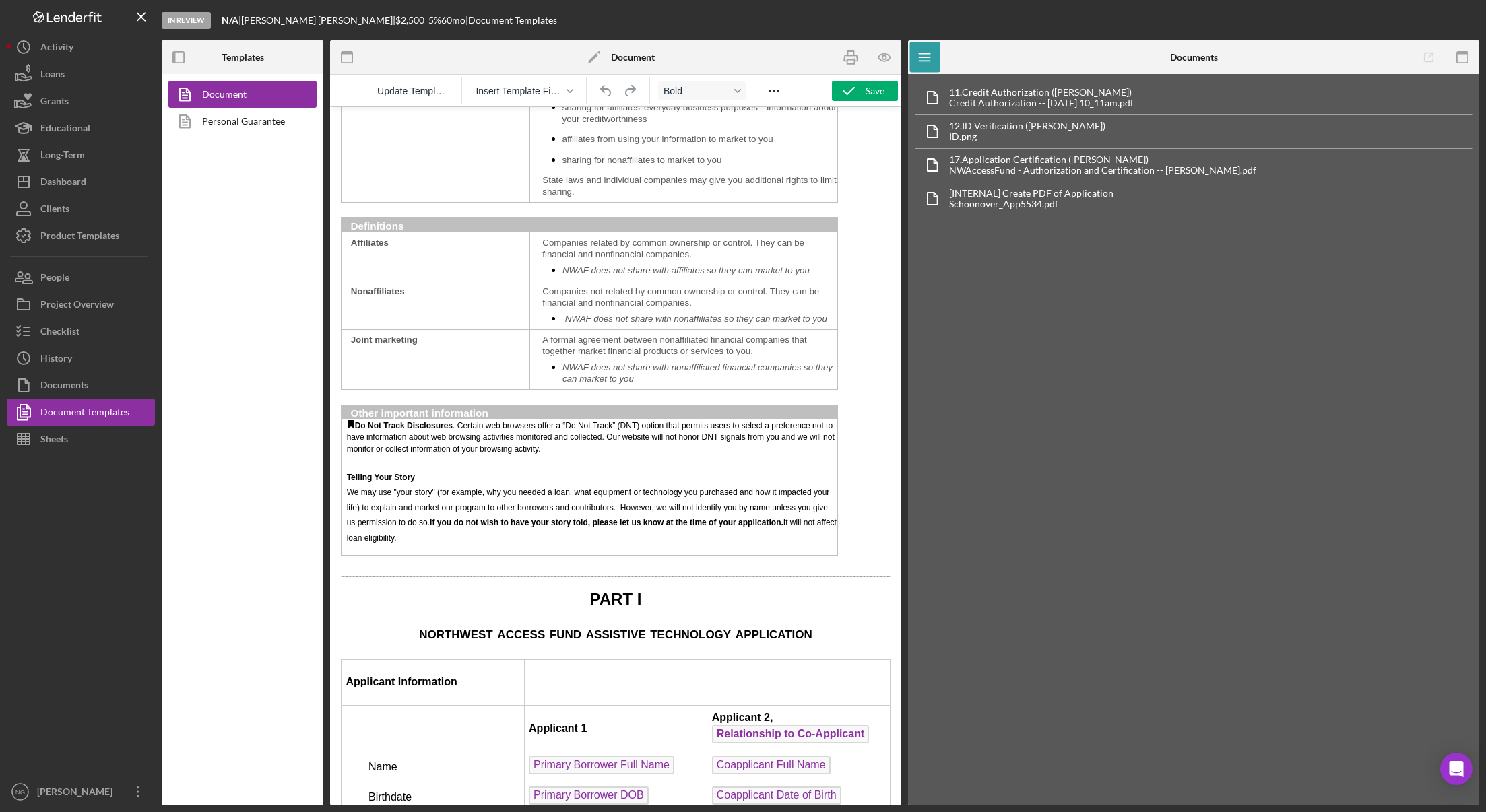
scroll to position [1616, 0]
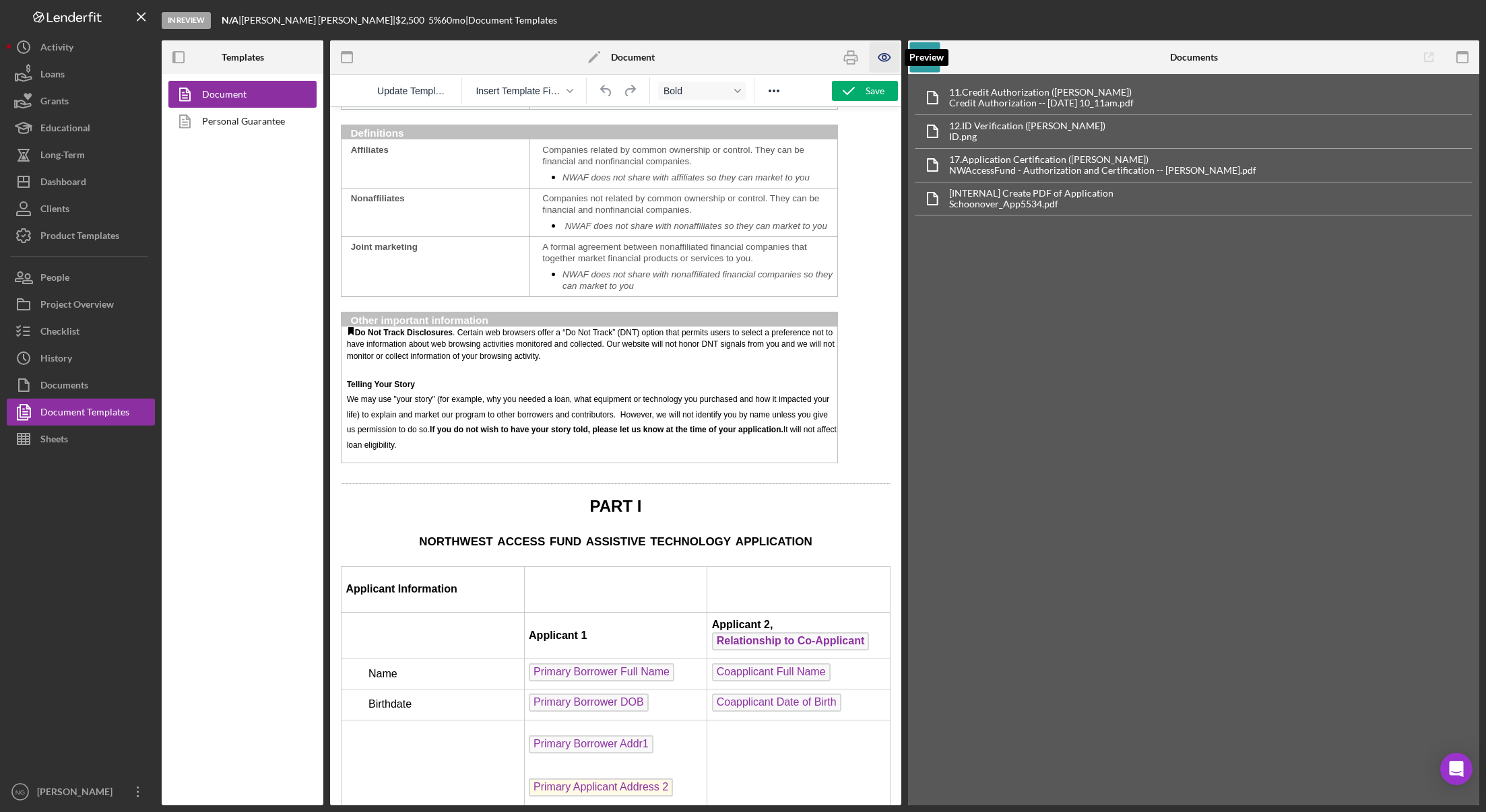
click at [885, 61] on icon "button" at bounding box center [884, 58] width 11 height 7
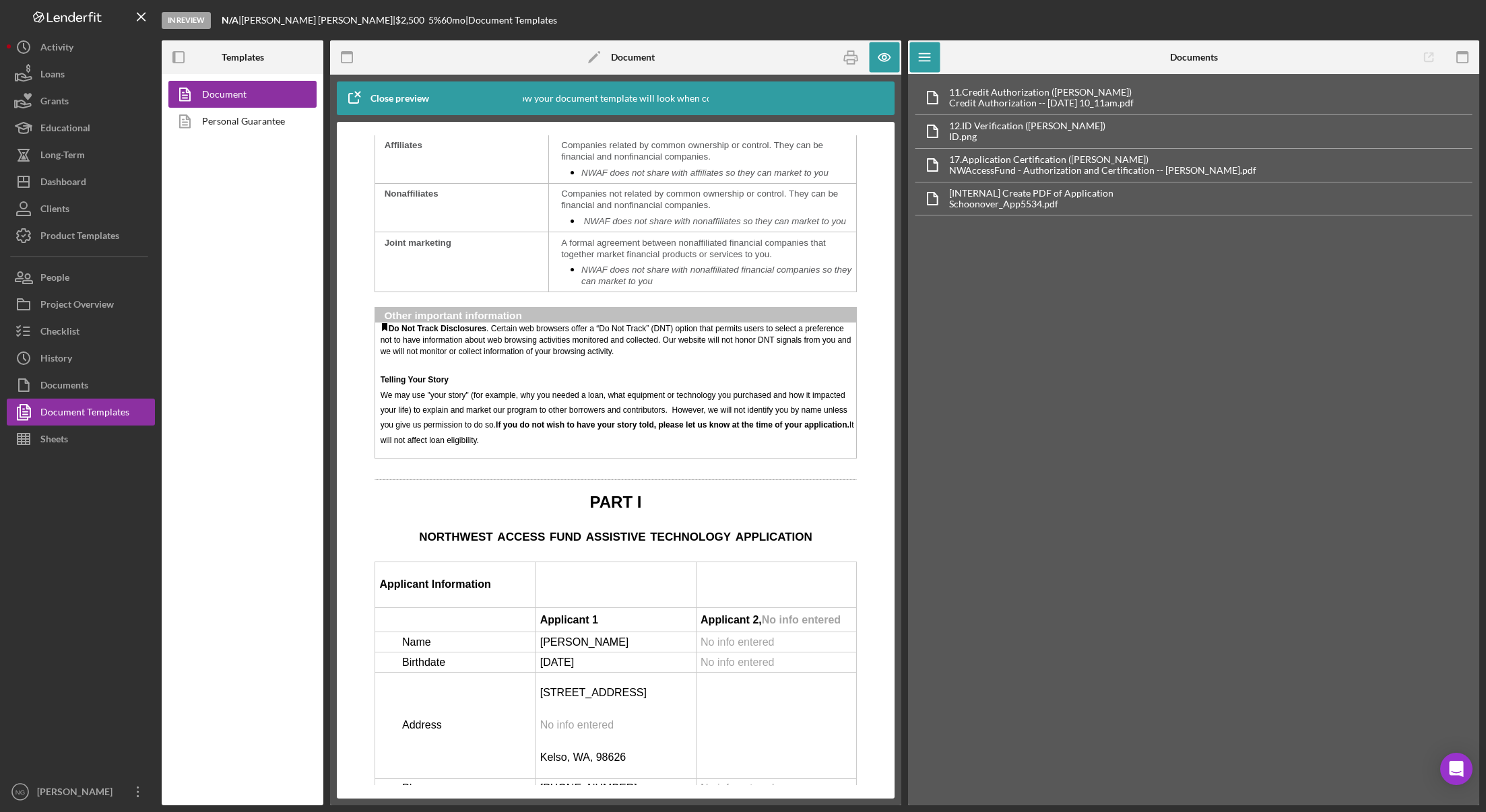
scroll to position [1751, 0]
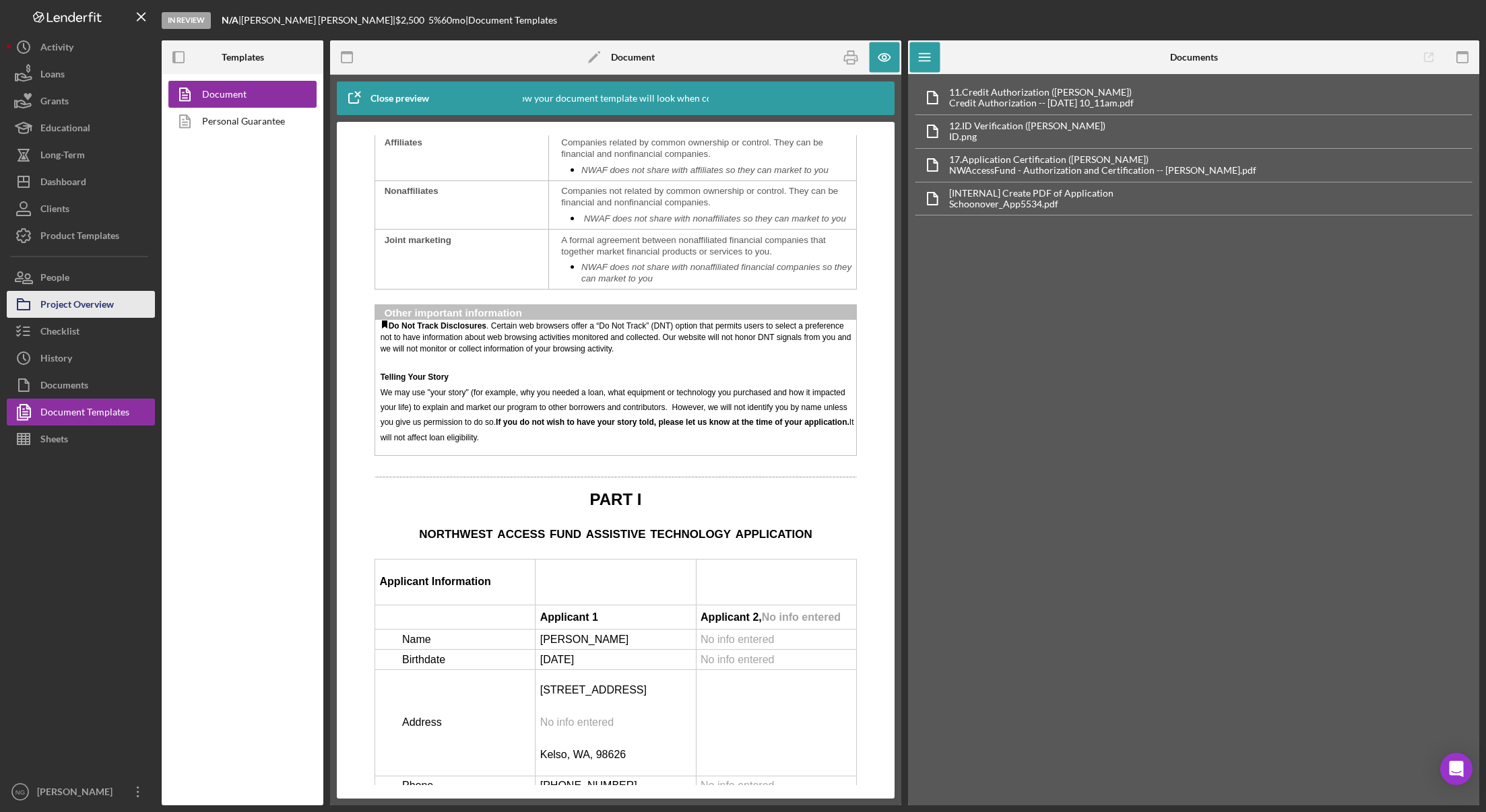
click at [76, 316] on div "Project Overview" at bounding box center [77, 306] width 73 height 31
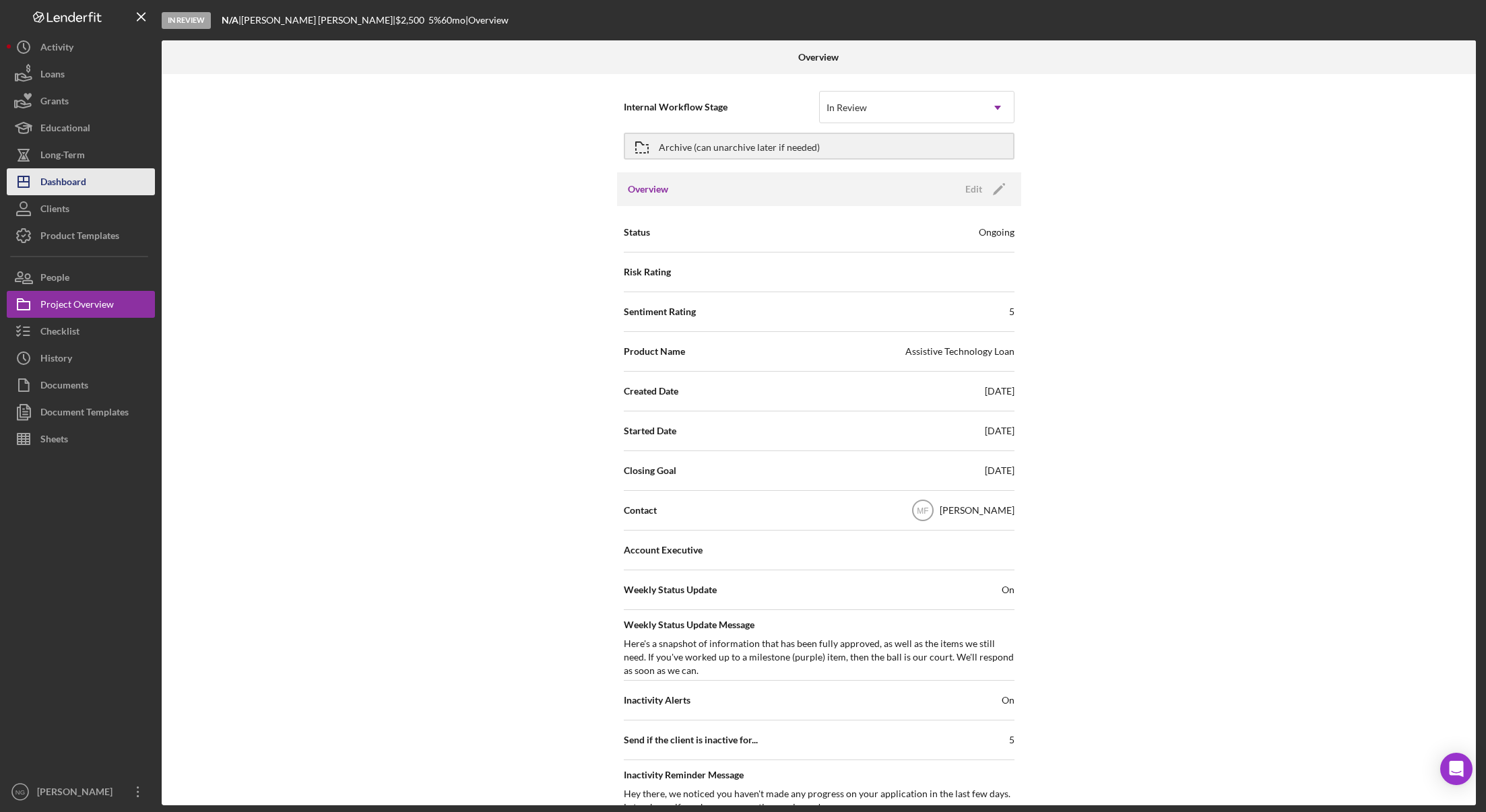
click at [77, 181] on div "Dashboard" at bounding box center [63, 183] width 46 height 31
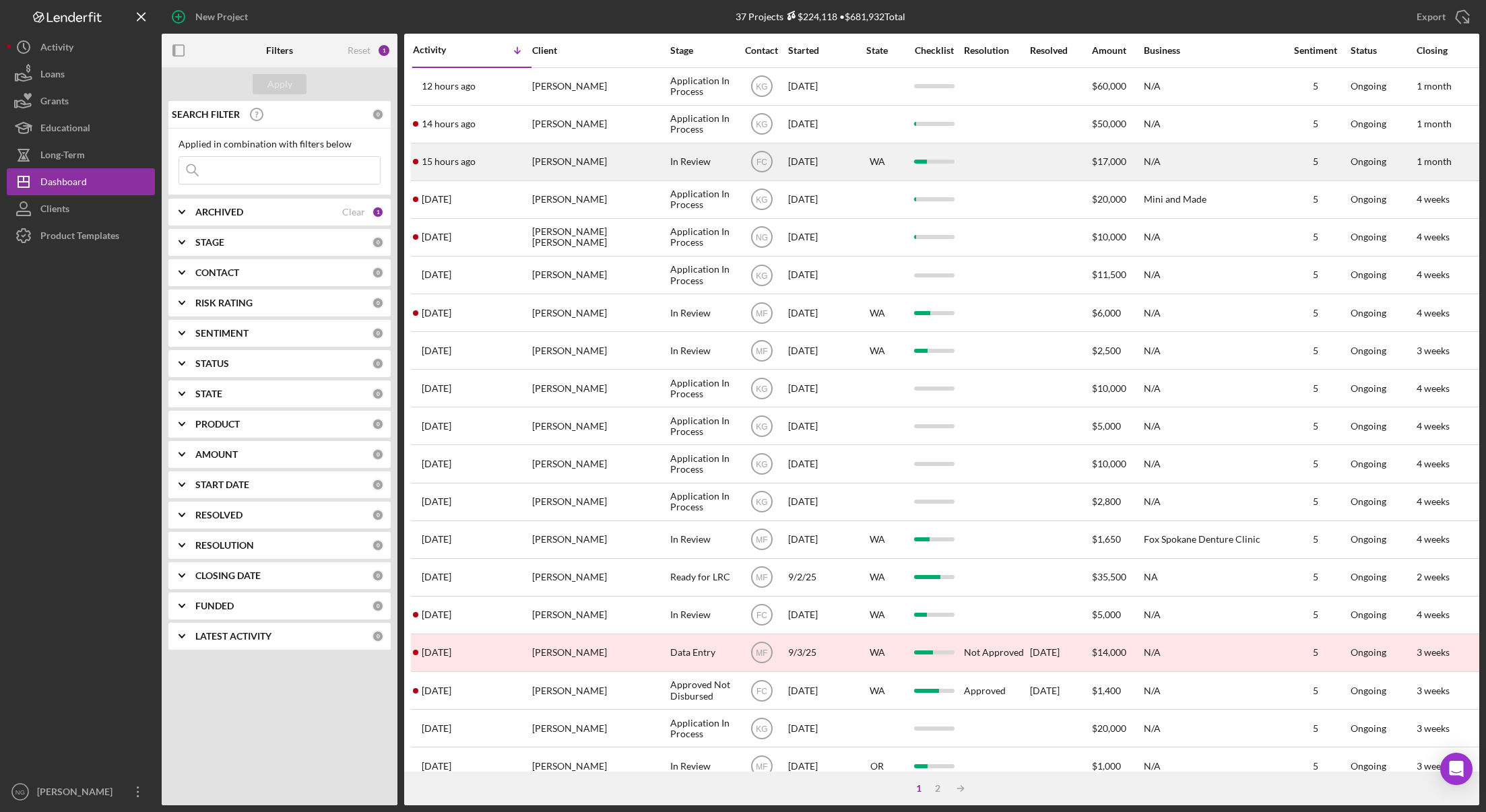
click at [617, 165] on div "[PERSON_NAME]" at bounding box center [599, 162] width 135 height 36
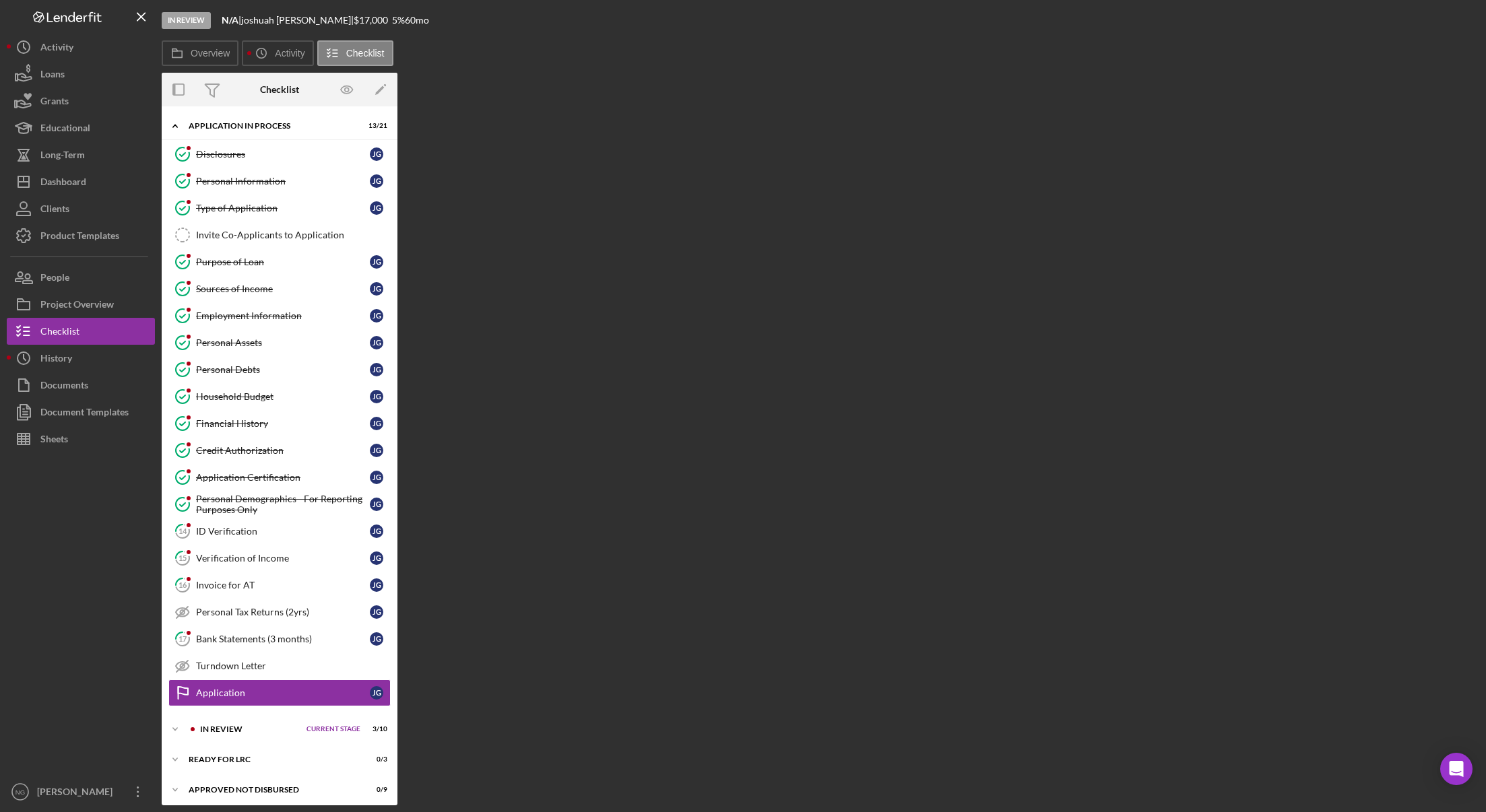
scroll to position [36, 0]
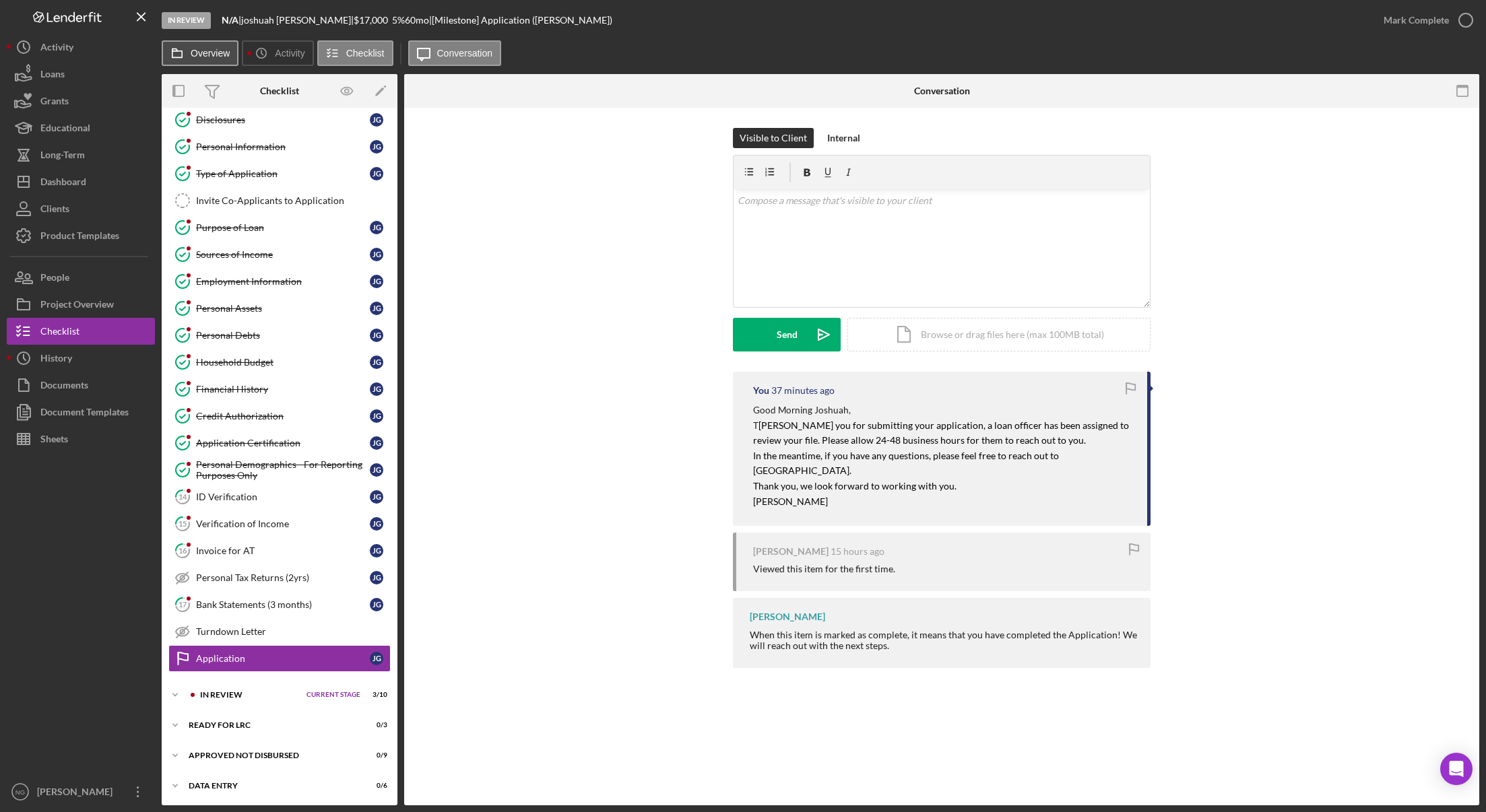
click at [197, 57] on label "Overview" at bounding box center [210, 53] width 39 height 11
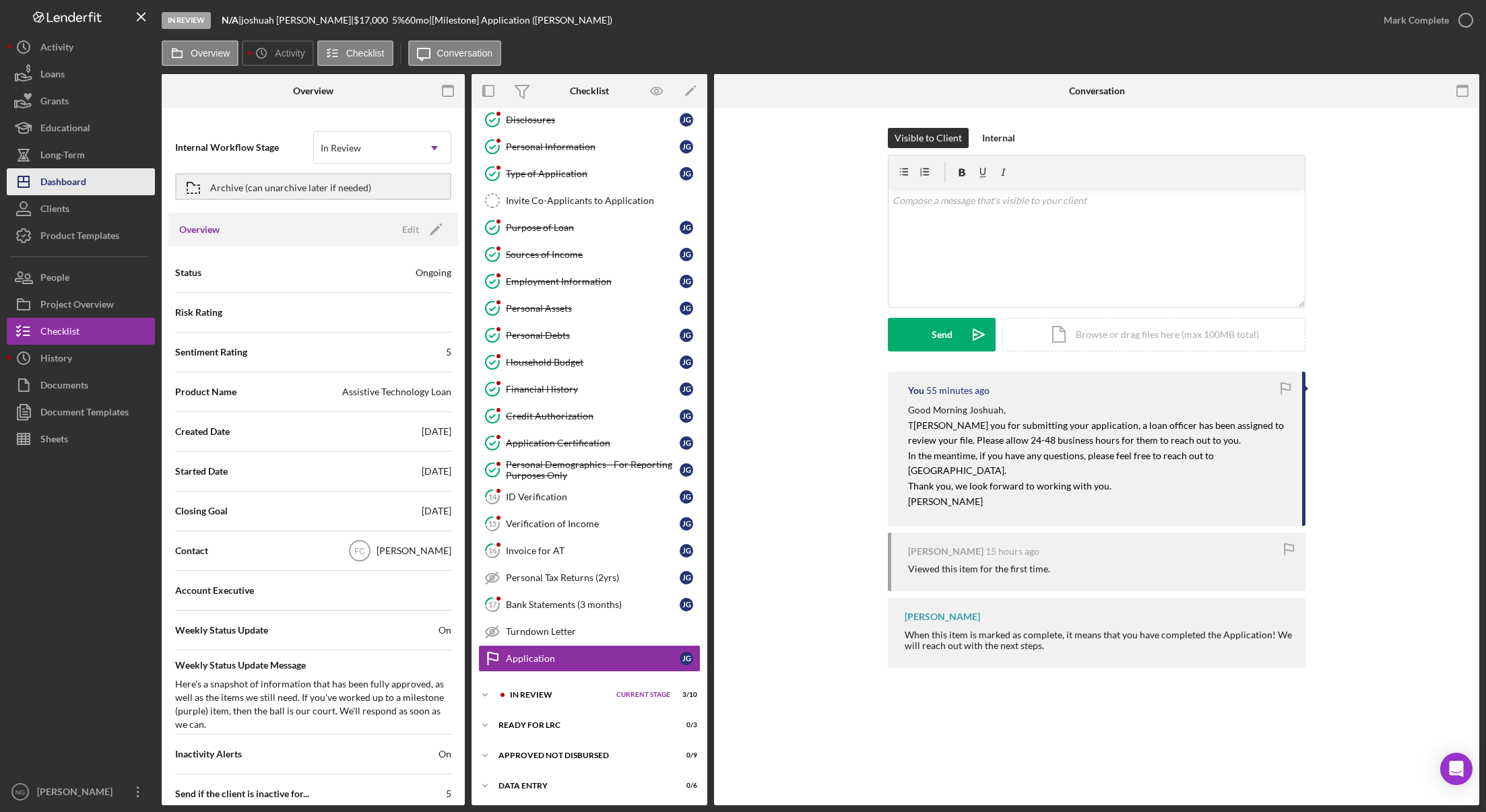
click at [82, 185] on div "Dashboard" at bounding box center [63, 183] width 46 height 31
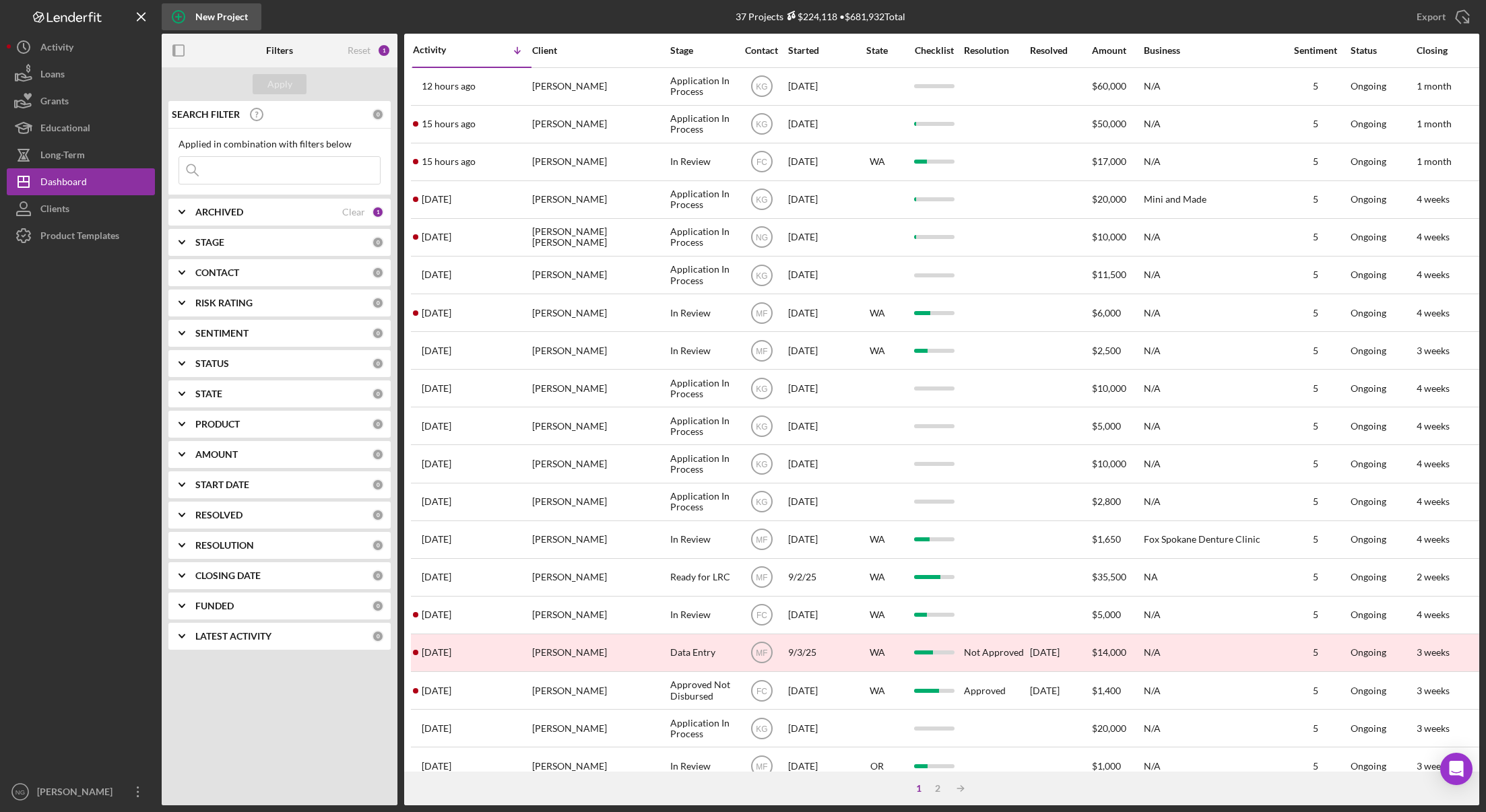
click at [179, 16] on icon "button" at bounding box center [178, 16] width 6 height 6
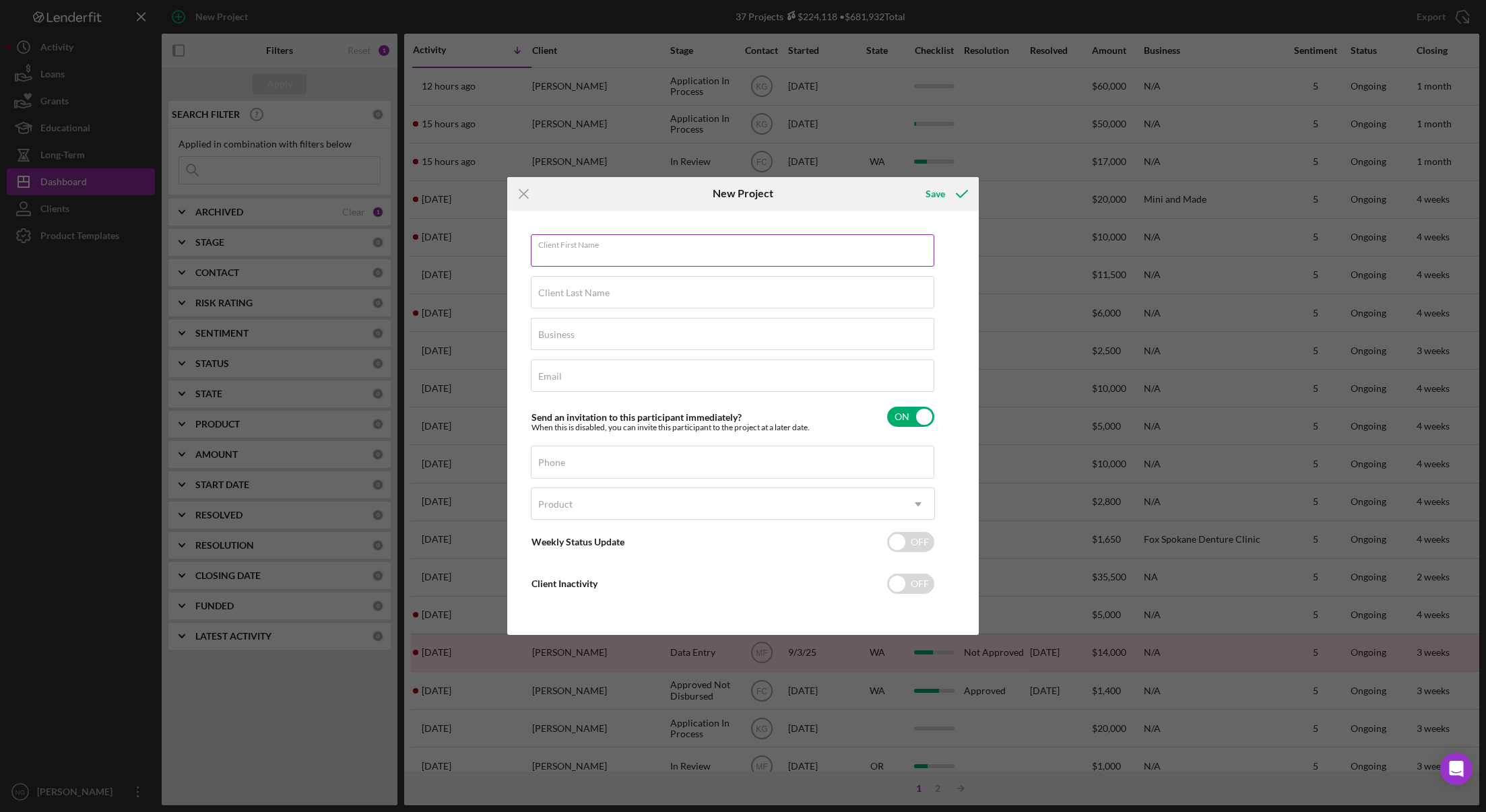
click at [755, 246] on div "Client First Name Required" at bounding box center [732, 251] width 404 height 33
type input "Fayo"
type input "[PERSON_NAME]"
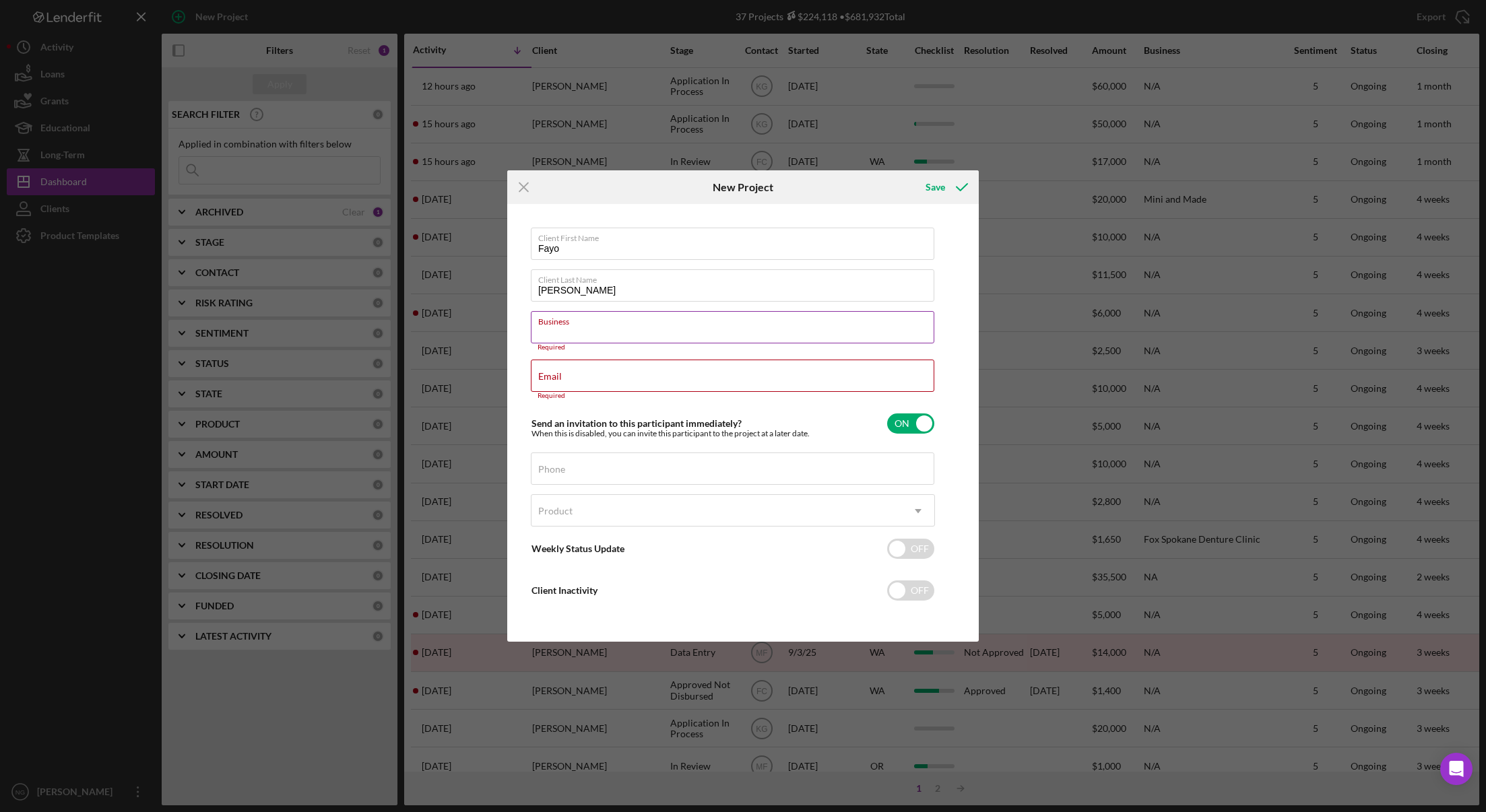
click at [630, 334] on input "Business" at bounding box center [732, 327] width 403 height 32
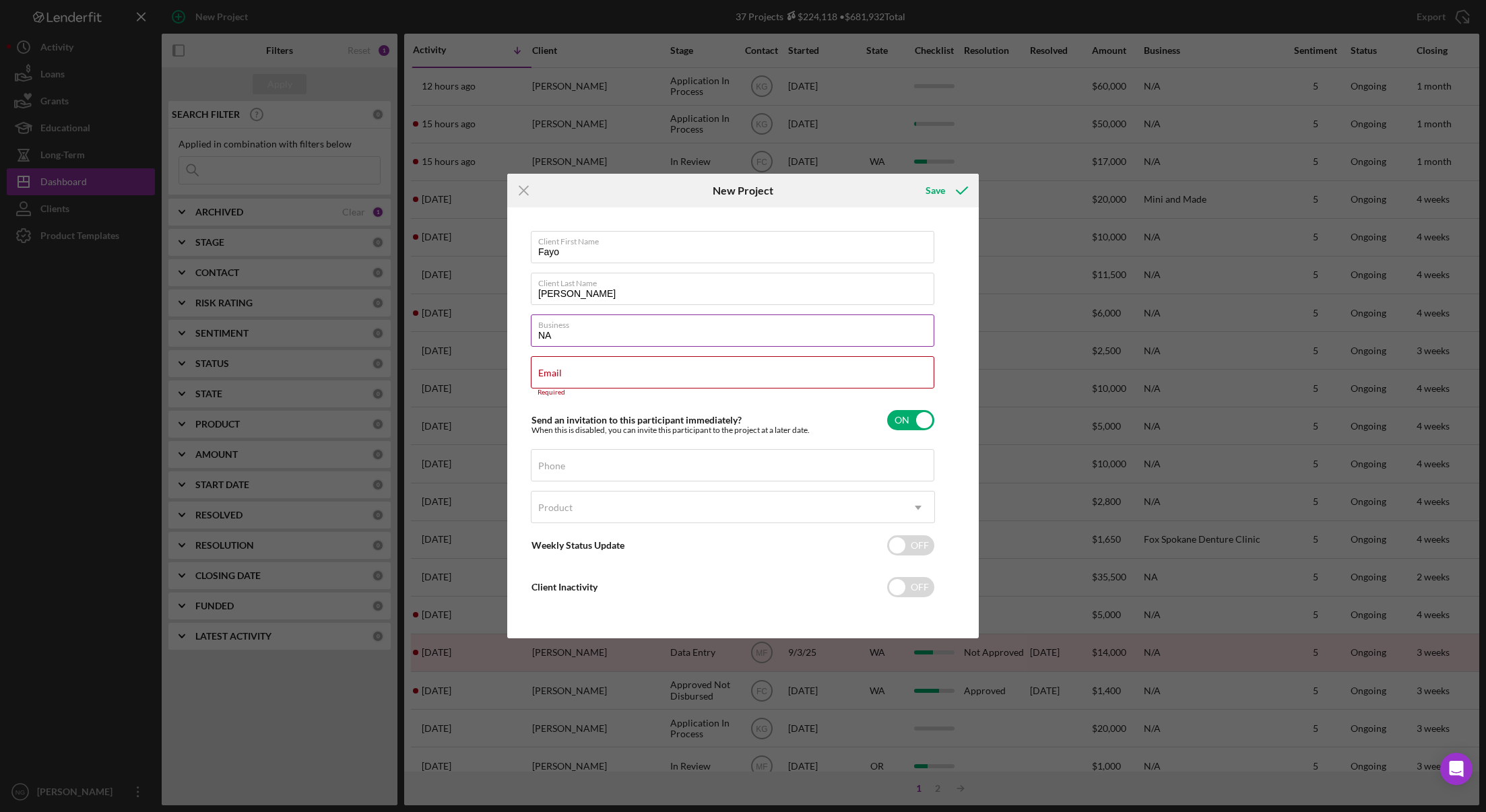
type input "NA"
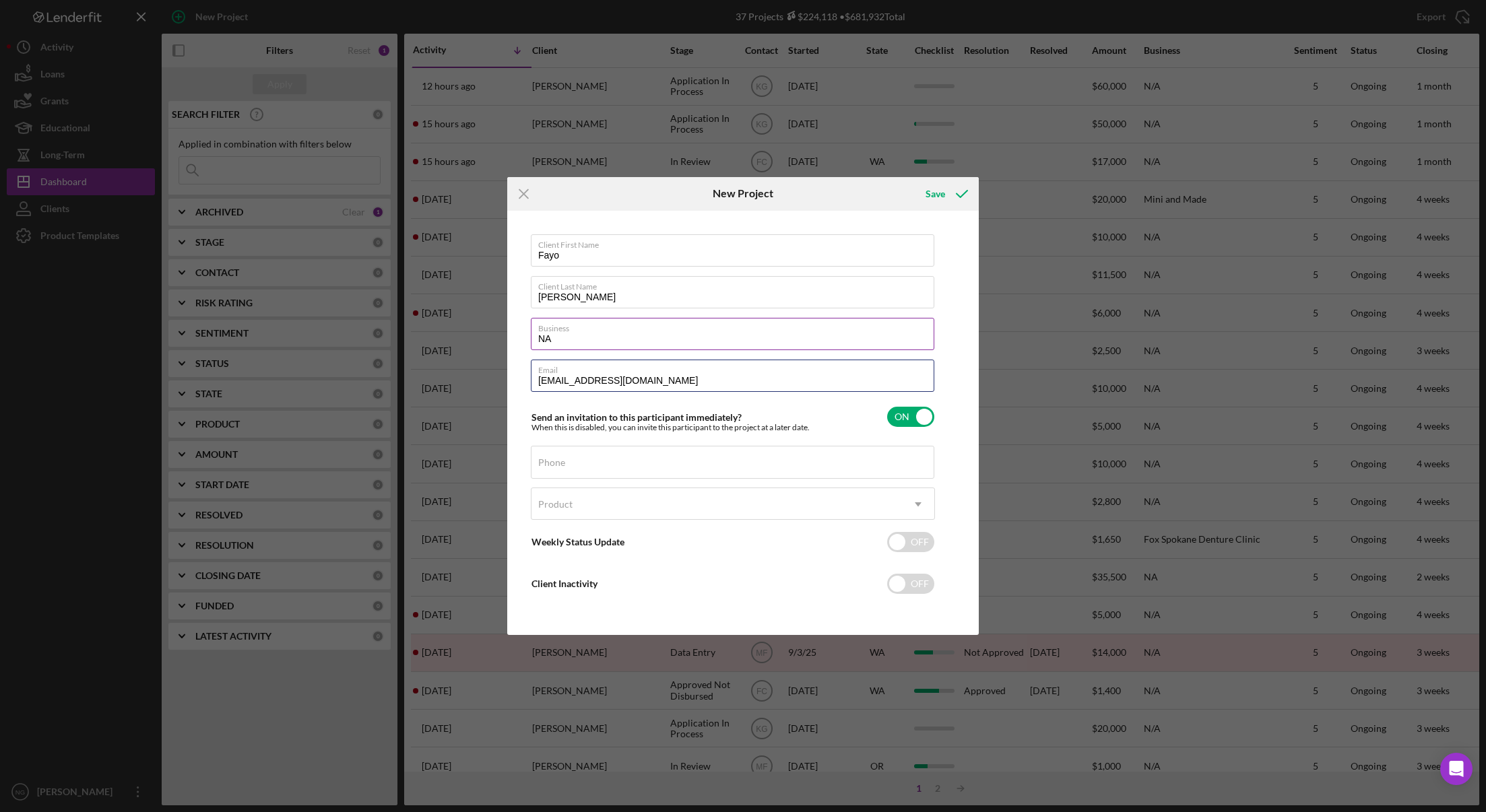
type input "[EMAIL_ADDRESS][DOMAIN_NAME]"
type input "[PHONE_NUMBER]"
click at [771, 505] on div "Product" at bounding box center [717, 504] width 370 height 31
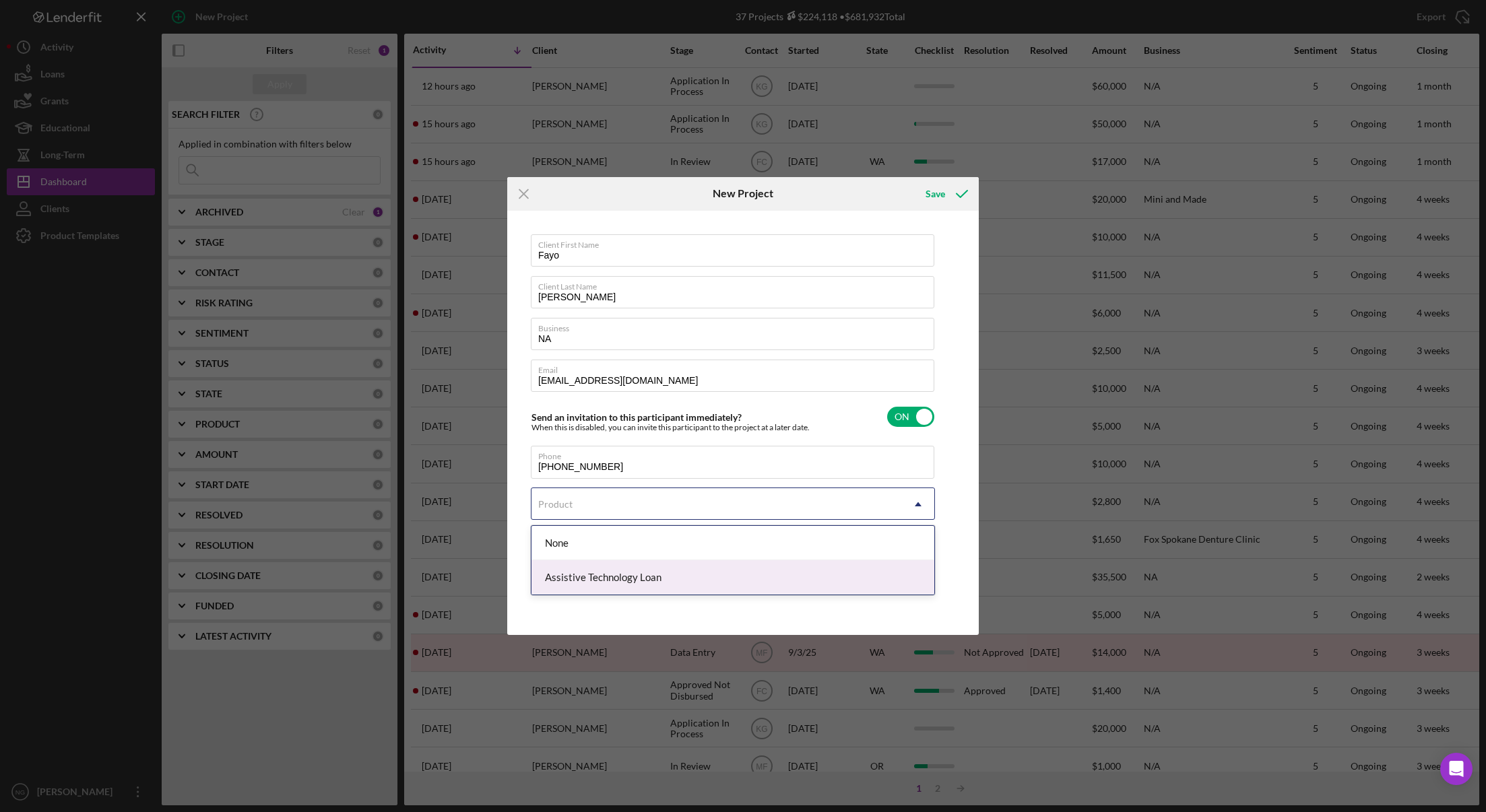
click at [675, 568] on div "Assistive Technology Loan" at bounding box center [732, 578] width 402 height 34
checkbox input "true"
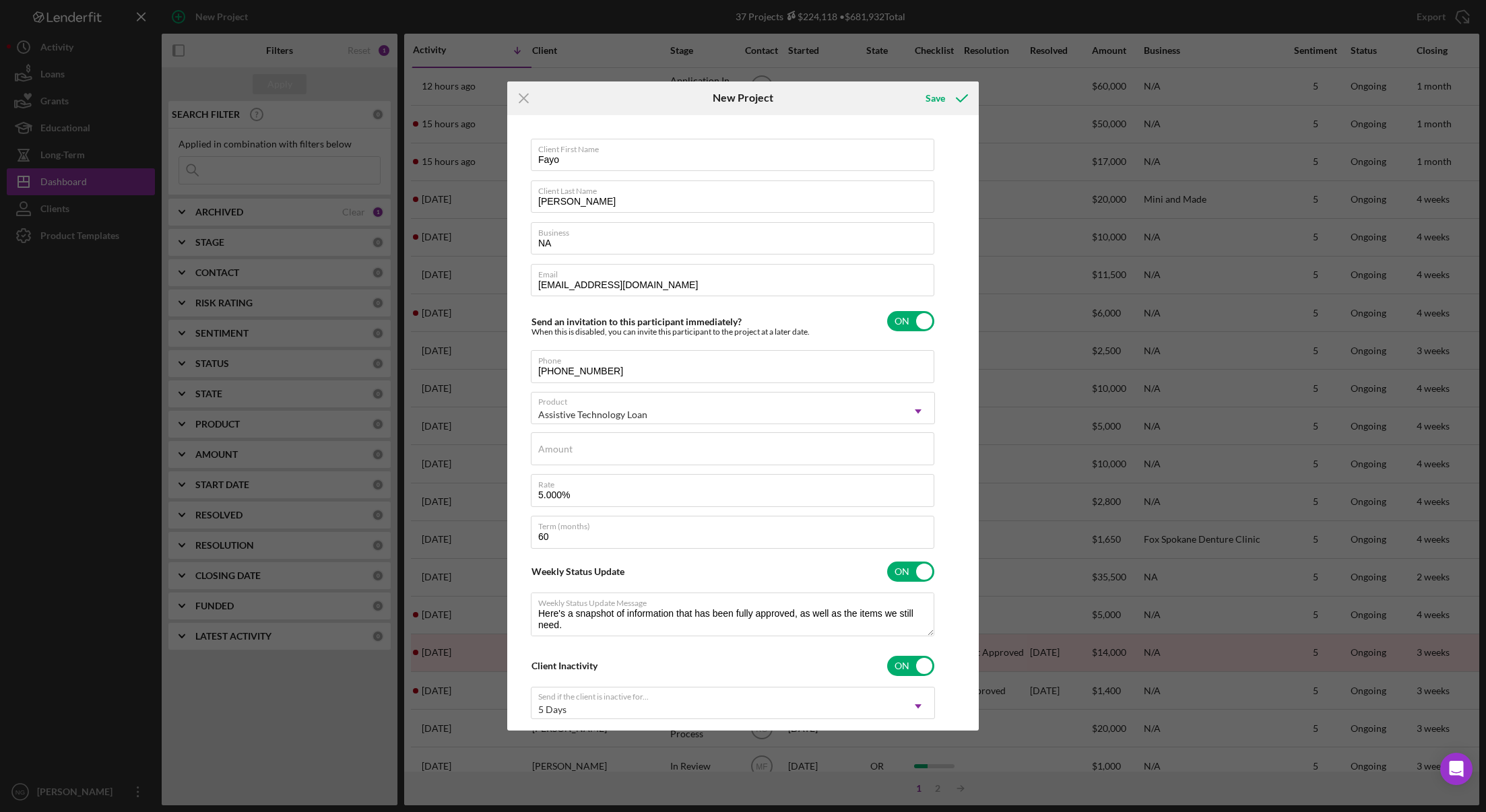
type textarea "Here's a snapshot of information that has been fully approved, as well as the i…"
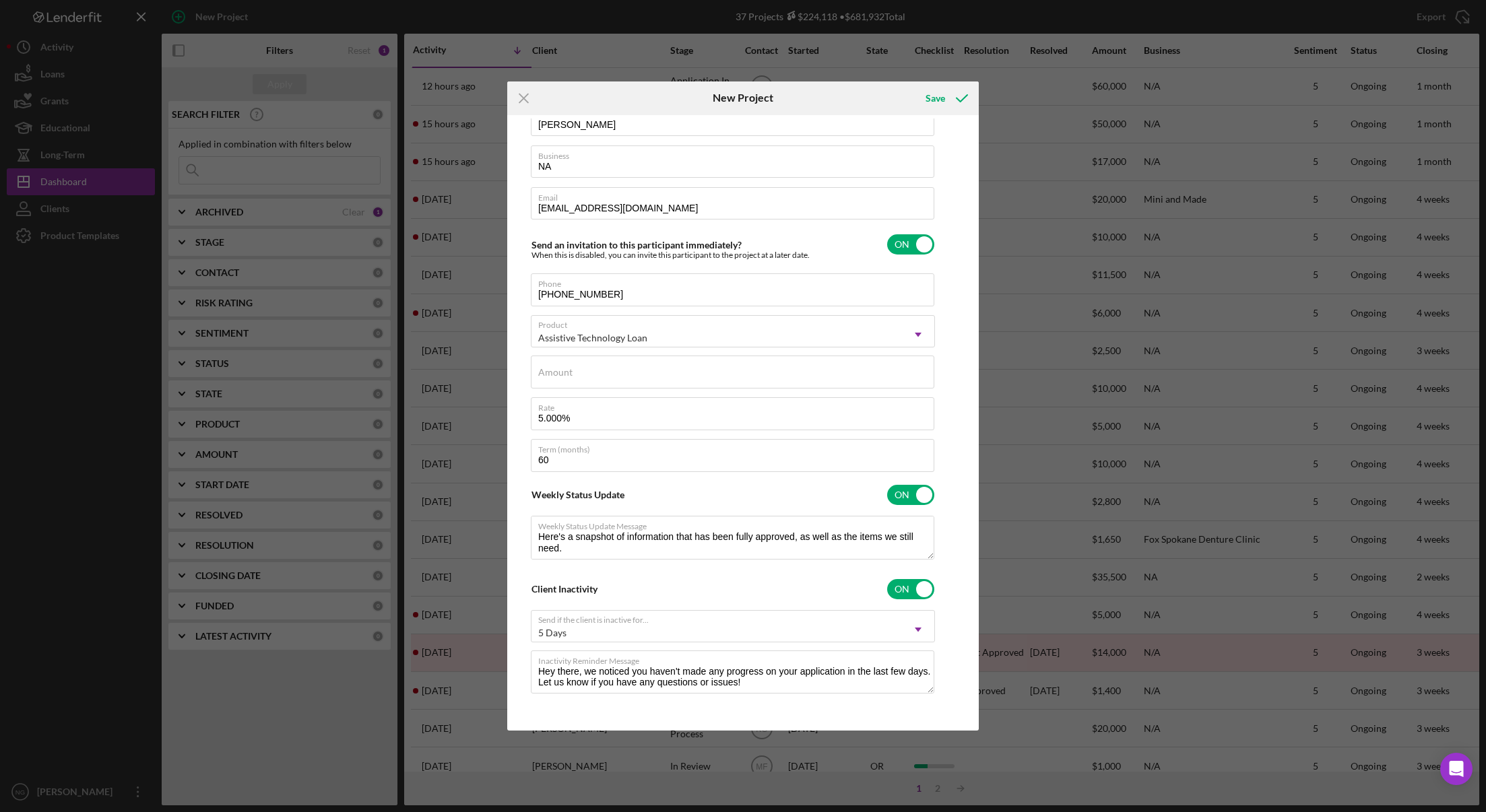
scroll to position [78, 0]
click at [571, 369] on label "Amount" at bounding box center [555, 370] width 34 height 11
click at [571, 369] on input "Amount" at bounding box center [732, 370] width 403 height 32
type input "$5"
type textarea "Here's a snapshot of information that has been fully approved, as well as the i…"
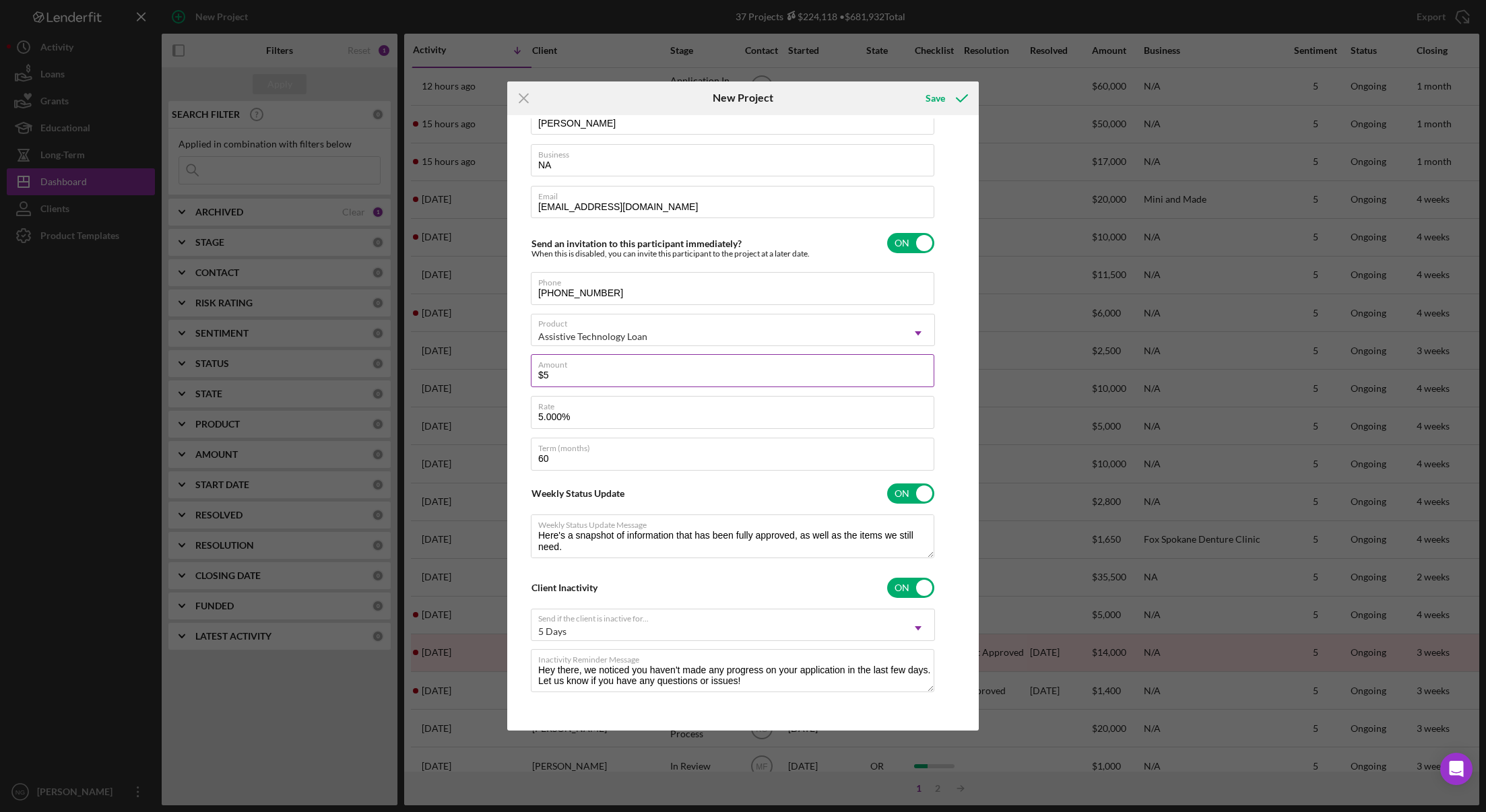
type input "$59"
type textarea "Here's a snapshot of information that has been fully approved, as well as the i…"
type input "$597"
type textarea "Here's a snapshot of information that has been fully approved, as well as the i…"
type input "$5,975"
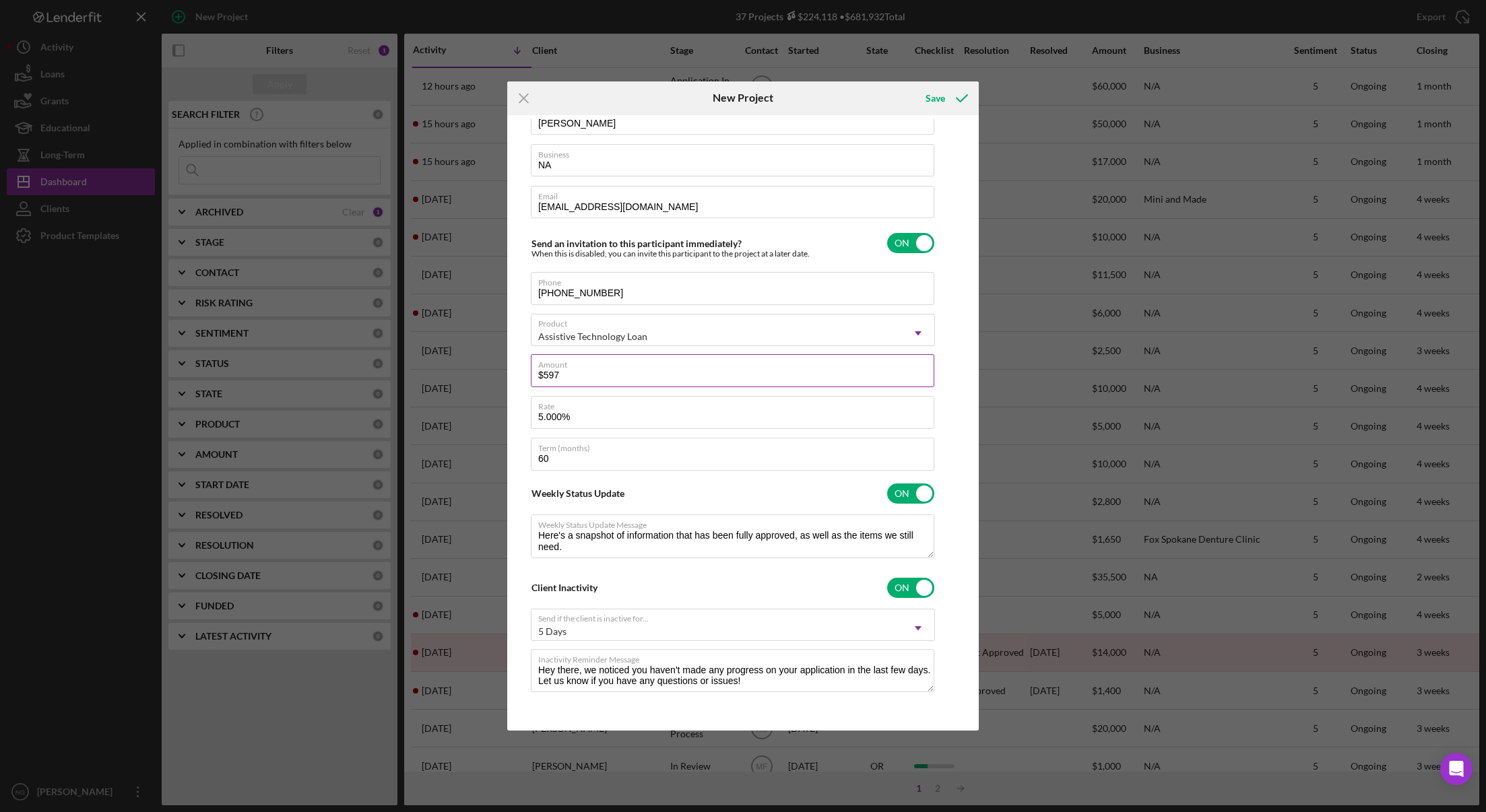
type textarea "Here's a snapshot of information that has been fully approved, as well as the i…"
type input "$59,757"
type textarea "Here's a snapshot of information that has been fully approved, as well as the i…"
type input "$59,757."
type textarea "Here's a snapshot of information that has been fully approved, as well as the i…"
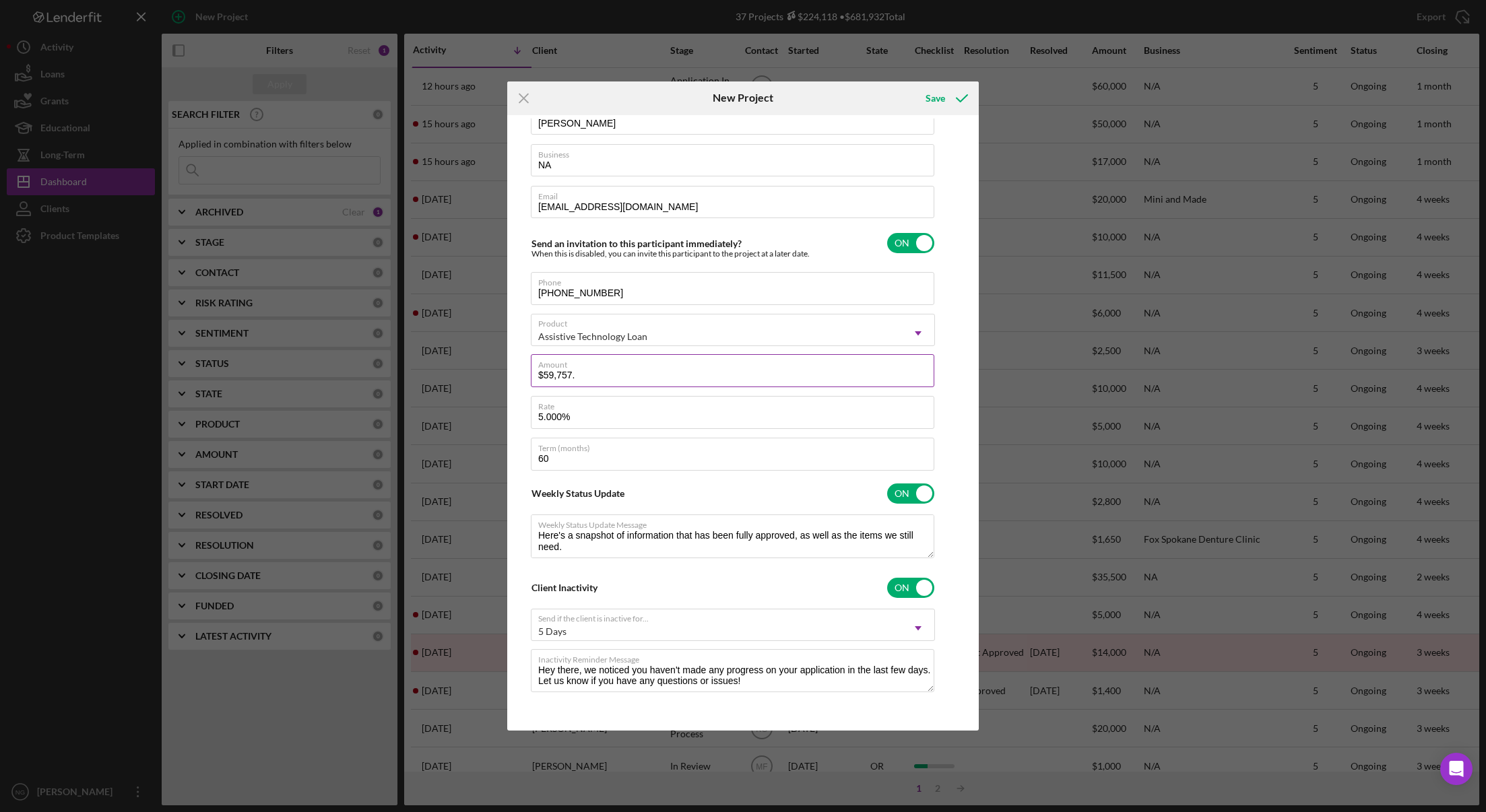
type input "$59,757.2"
type textarea "Here's a snapshot of information that has been fully approved, as well as the i…"
type input "$59,757.20"
type textarea "Here's a snapshot of information that has been fully approved, as well as the i…"
type input "$59,757.20"
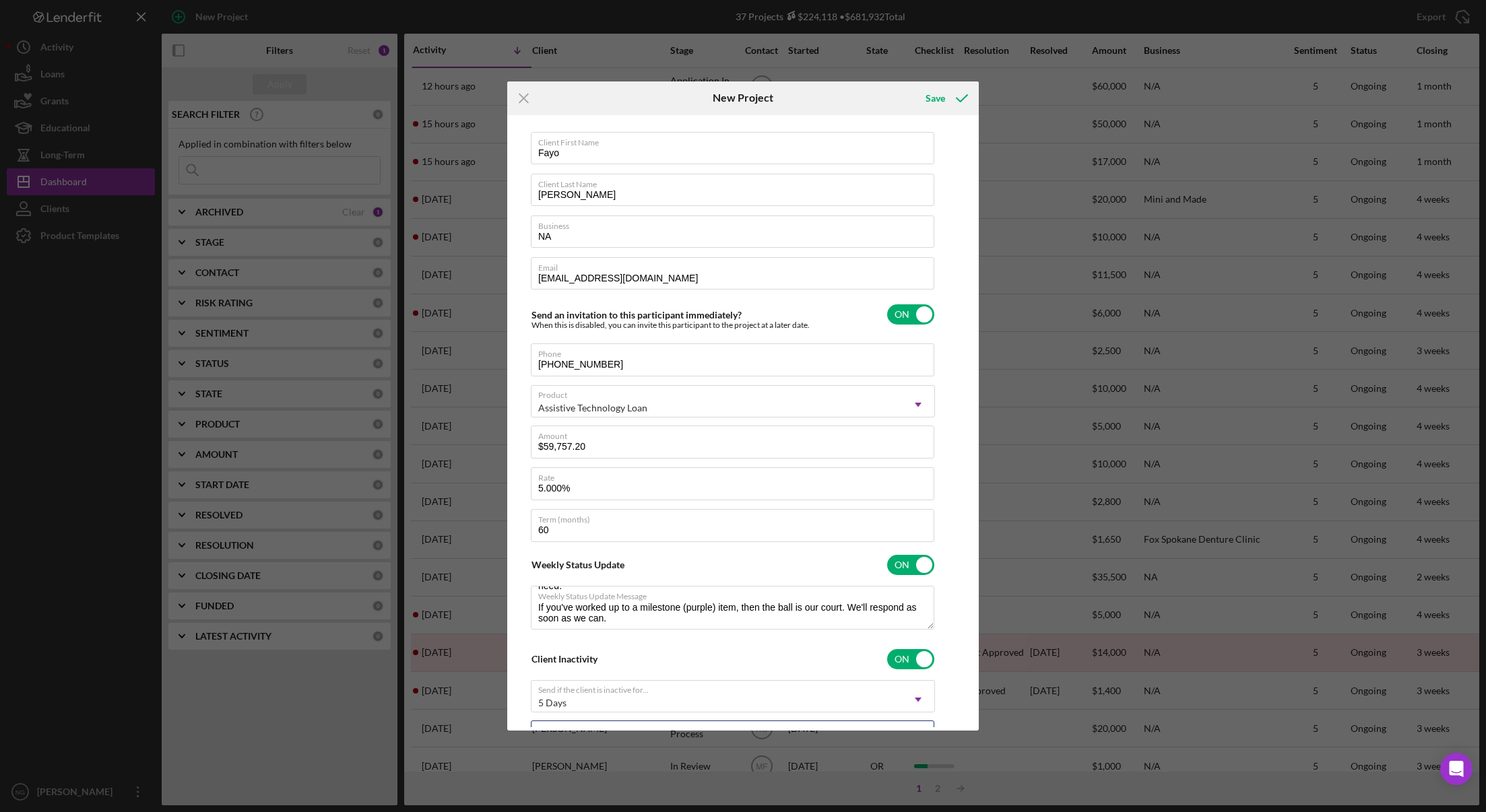
scroll to position [0, 0]
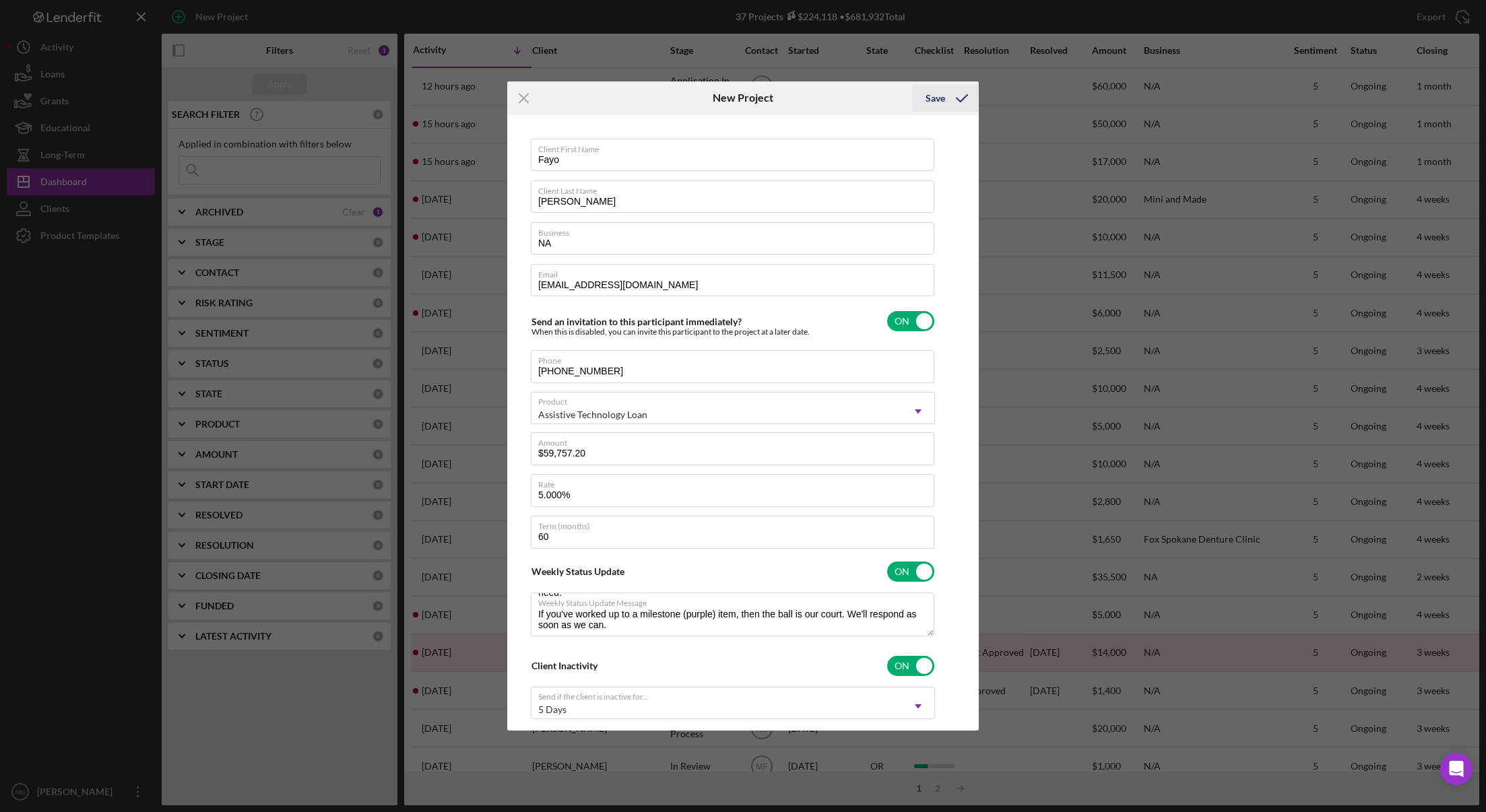
click at [941, 93] on div "Save" at bounding box center [935, 98] width 19 height 27
type textarea "Here's a snapshot of information that has been fully approved, as well as the i…"
checkbox input "false"
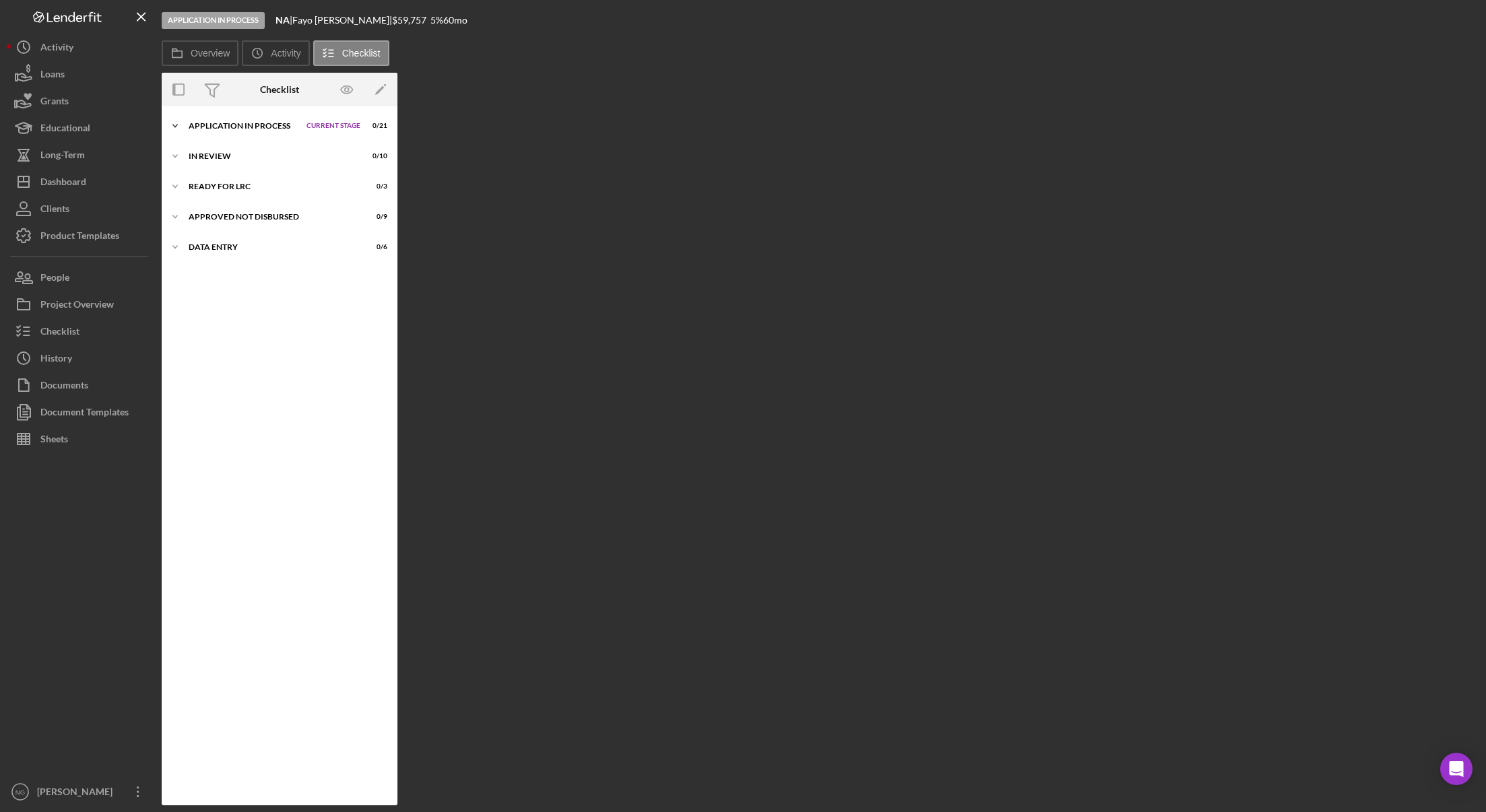
click at [249, 121] on div "Icon/Expander Application In Process Current Stage 0 / 21 Set Stage" at bounding box center [279, 126] width 236 height 27
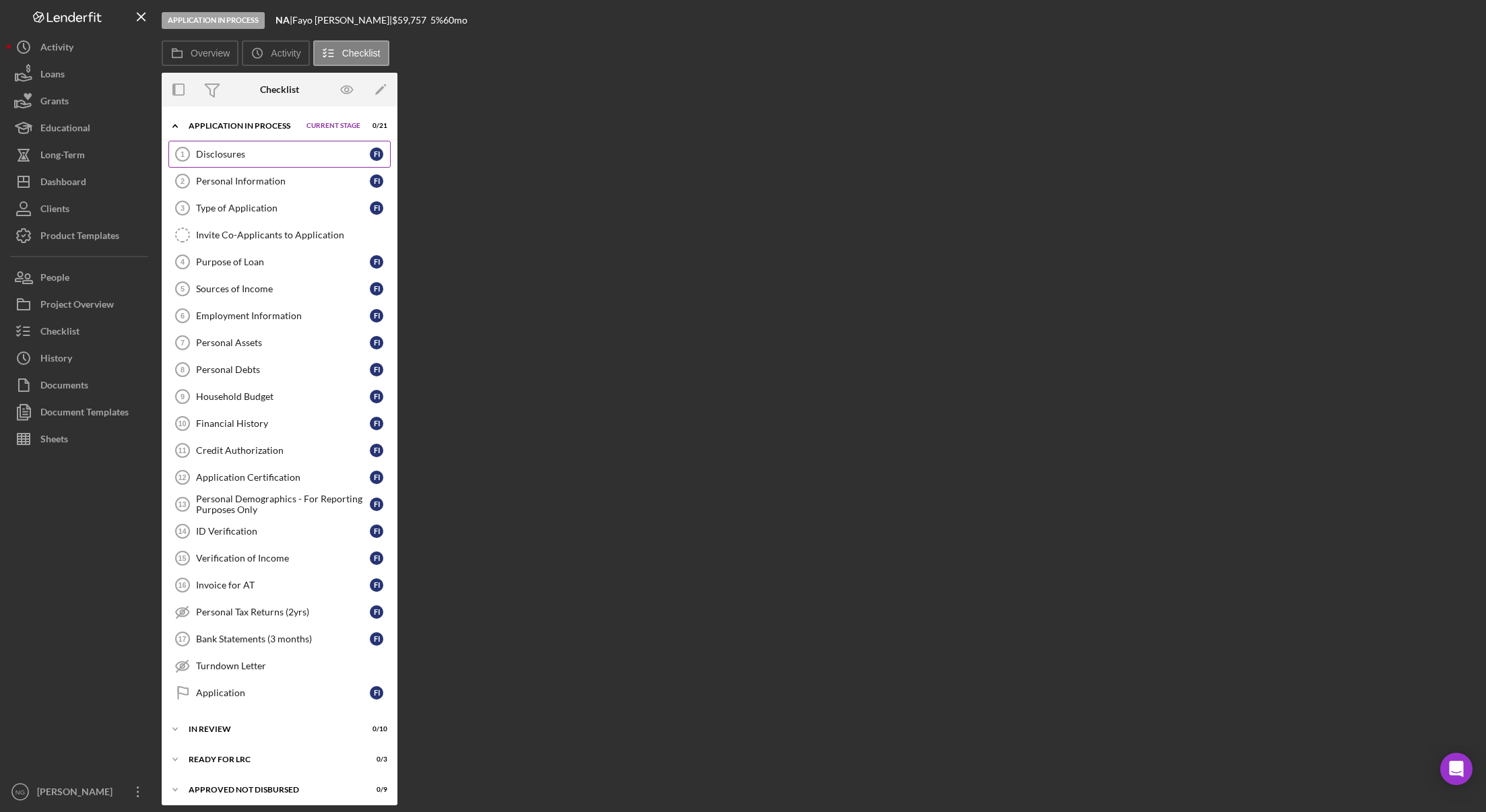
click at [241, 149] on div "Disclosures" at bounding box center [283, 154] width 174 height 11
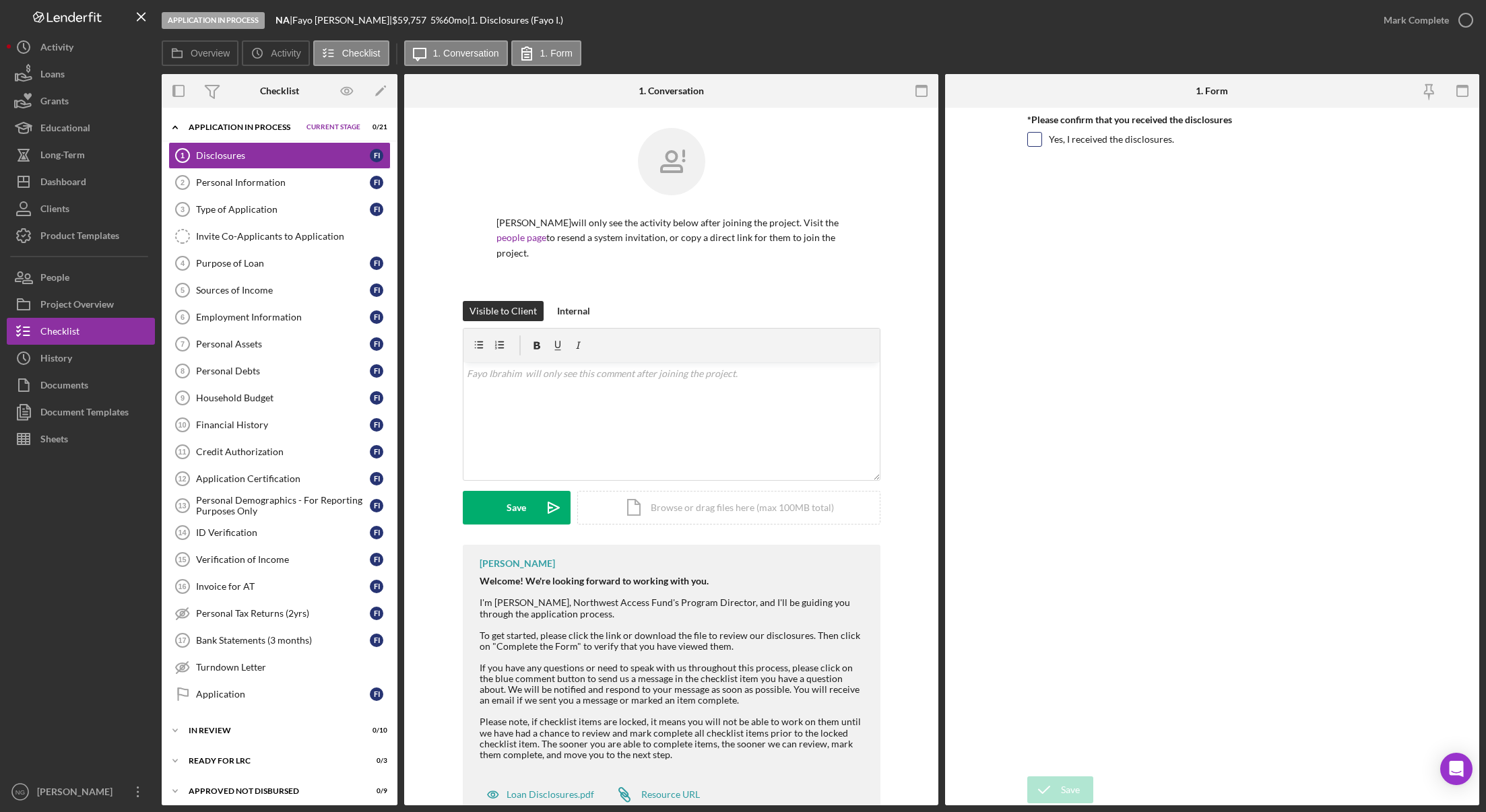
click at [1035, 142] on input "Yes, I received the disclosures." at bounding box center [1034, 139] width 14 height 14
checkbox input "true"
click at [1077, 795] on div "Save" at bounding box center [1070, 790] width 19 height 27
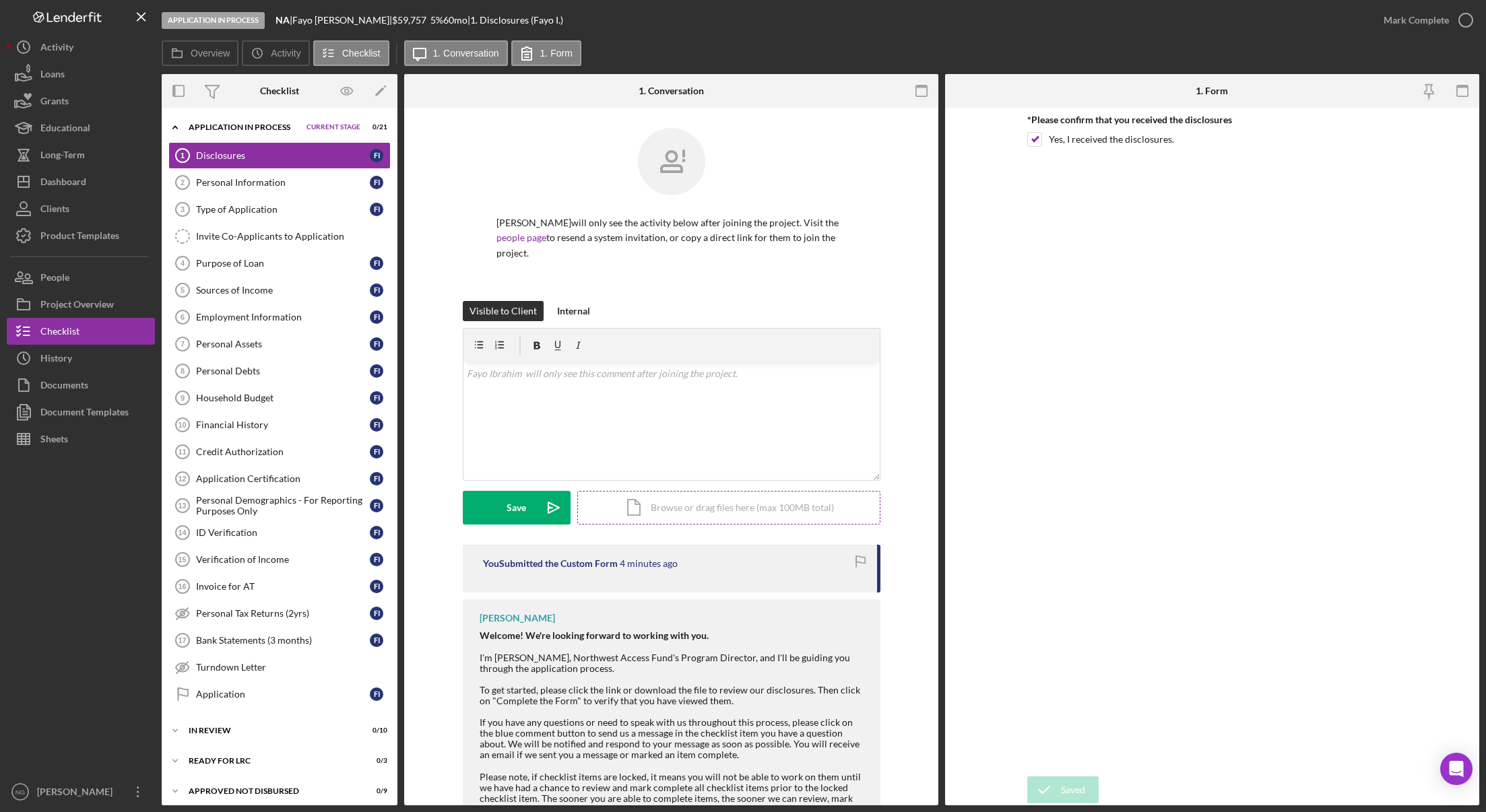
click at [649, 491] on div "Icon/Document Browse or drag files here (max 100MB total) Tap to choose files o…" at bounding box center [728, 507] width 303 height 33
click at [567, 301] on div "Internal" at bounding box center [573, 311] width 33 height 20
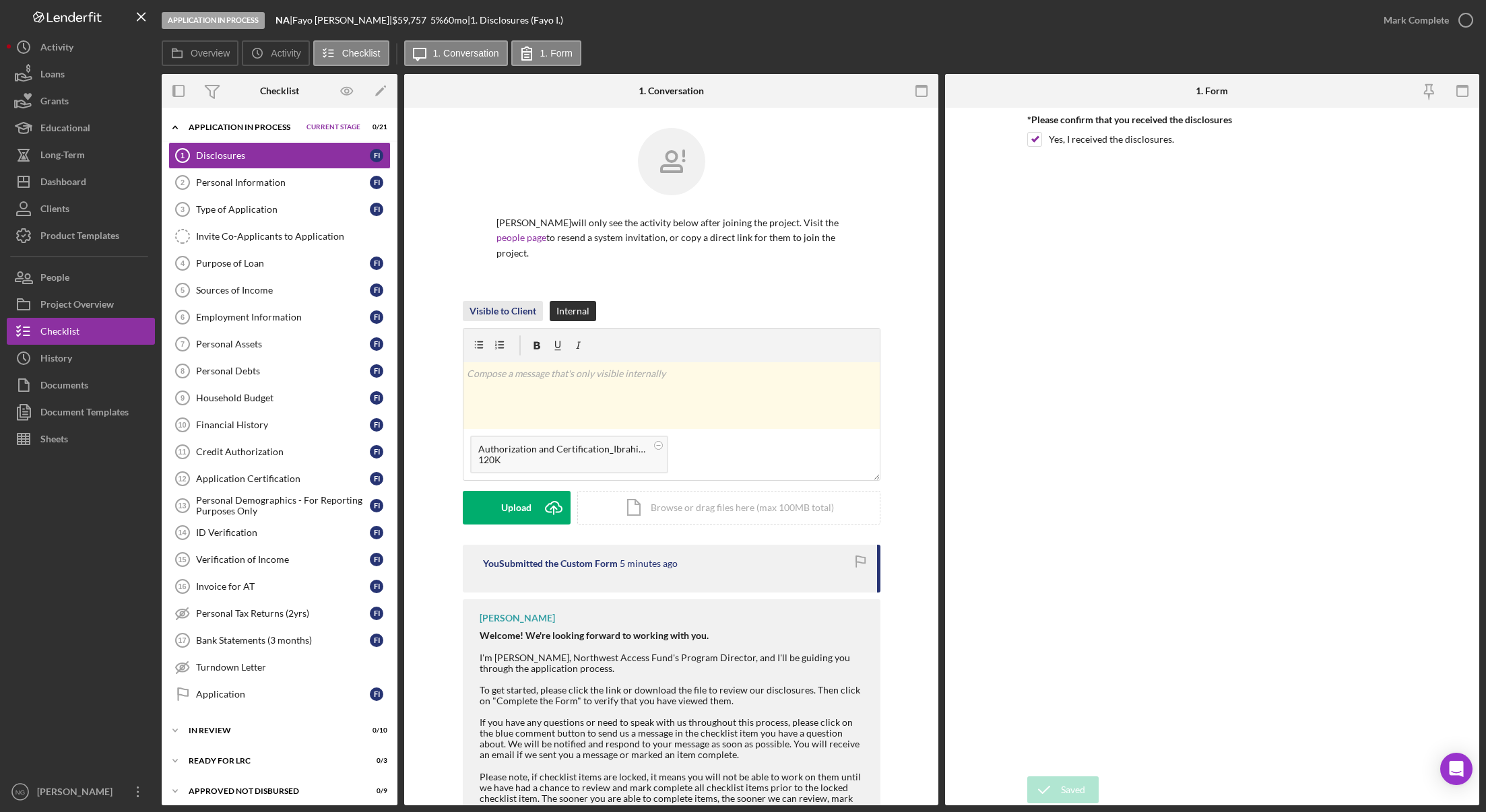
click at [524, 301] on div "Visible to Client" at bounding box center [503, 311] width 67 height 20
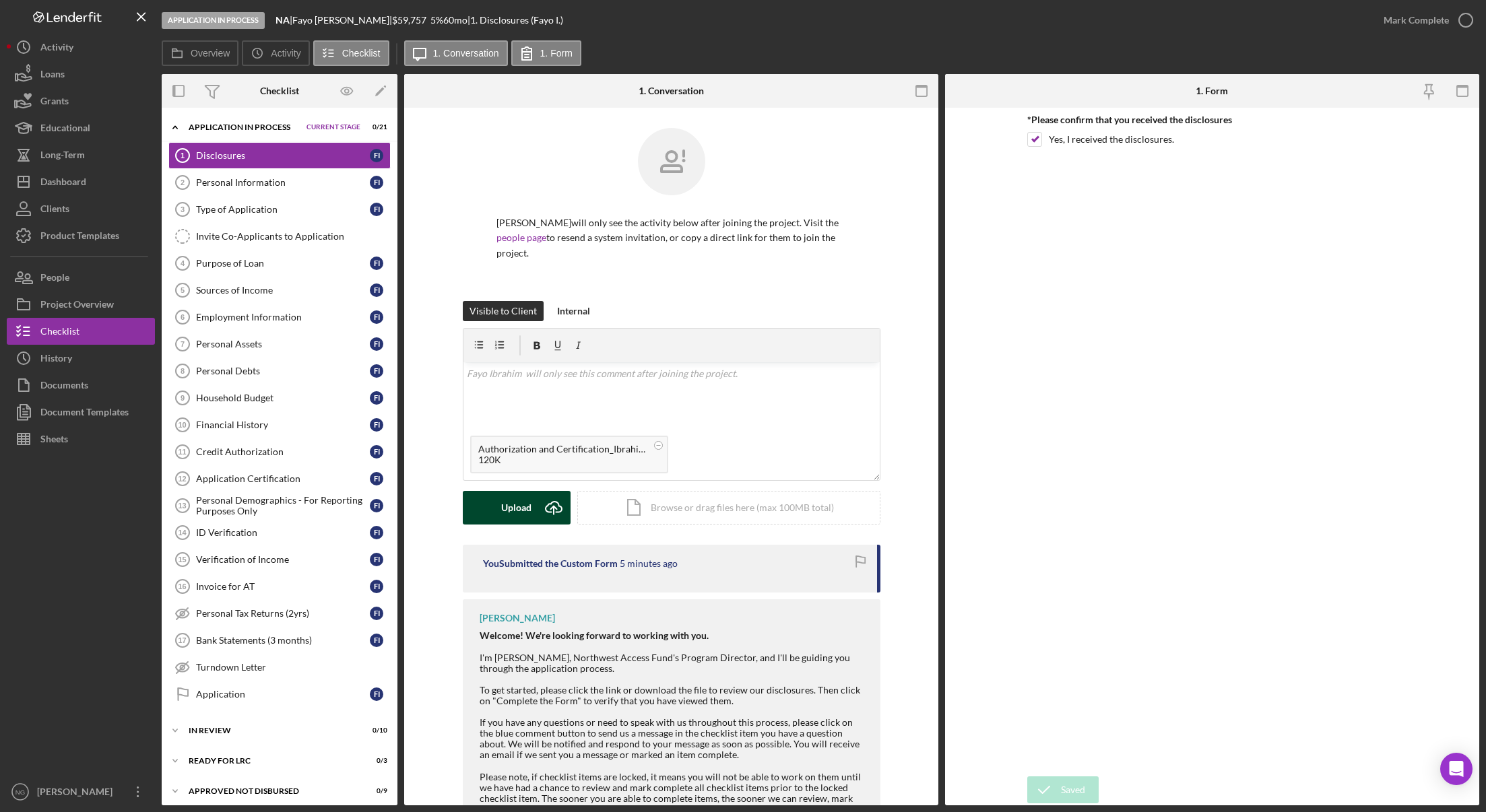
click at [511, 492] on div "Upload" at bounding box center [516, 507] width 31 height 33
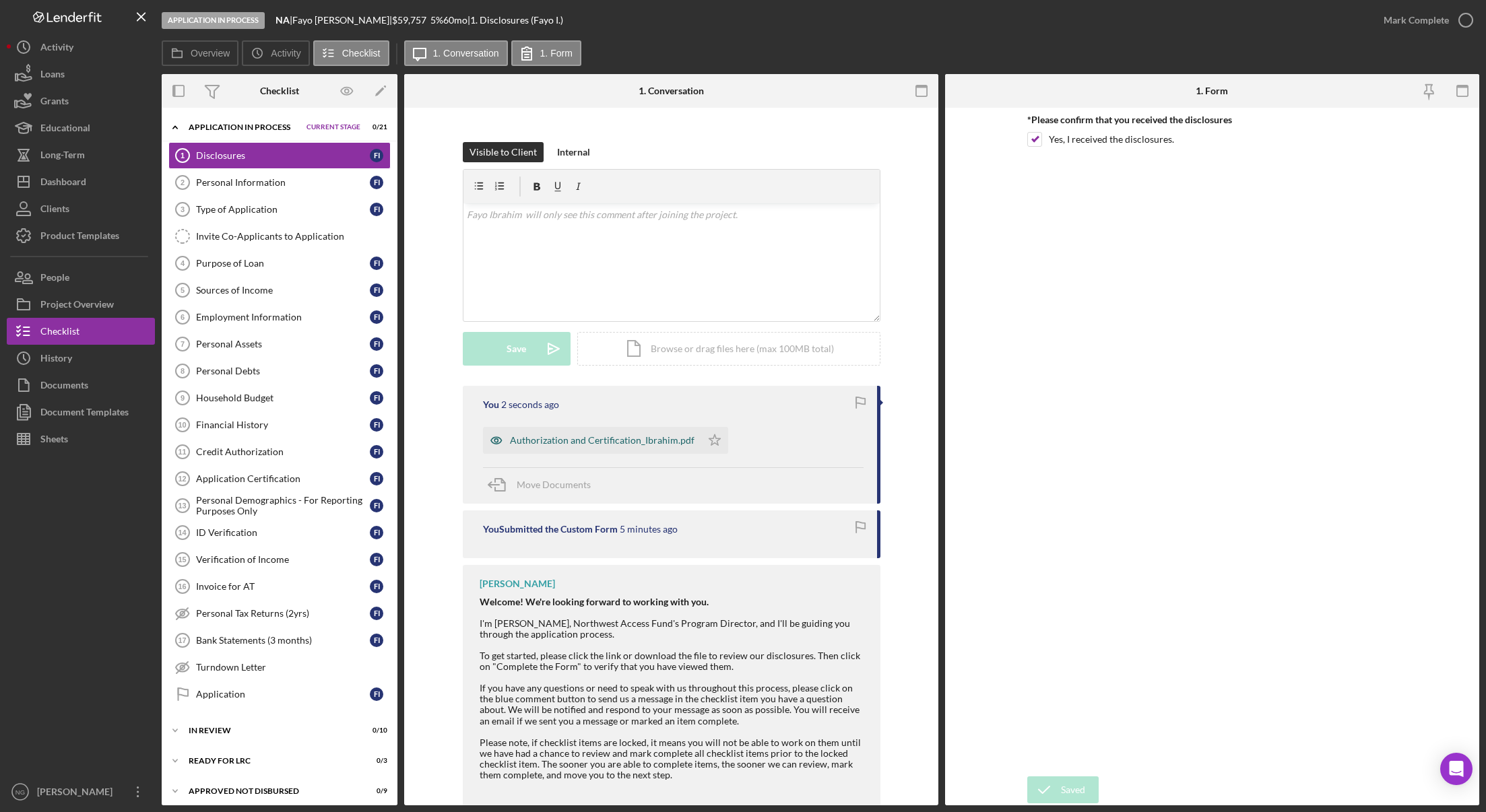
scroll to position [207, 0]
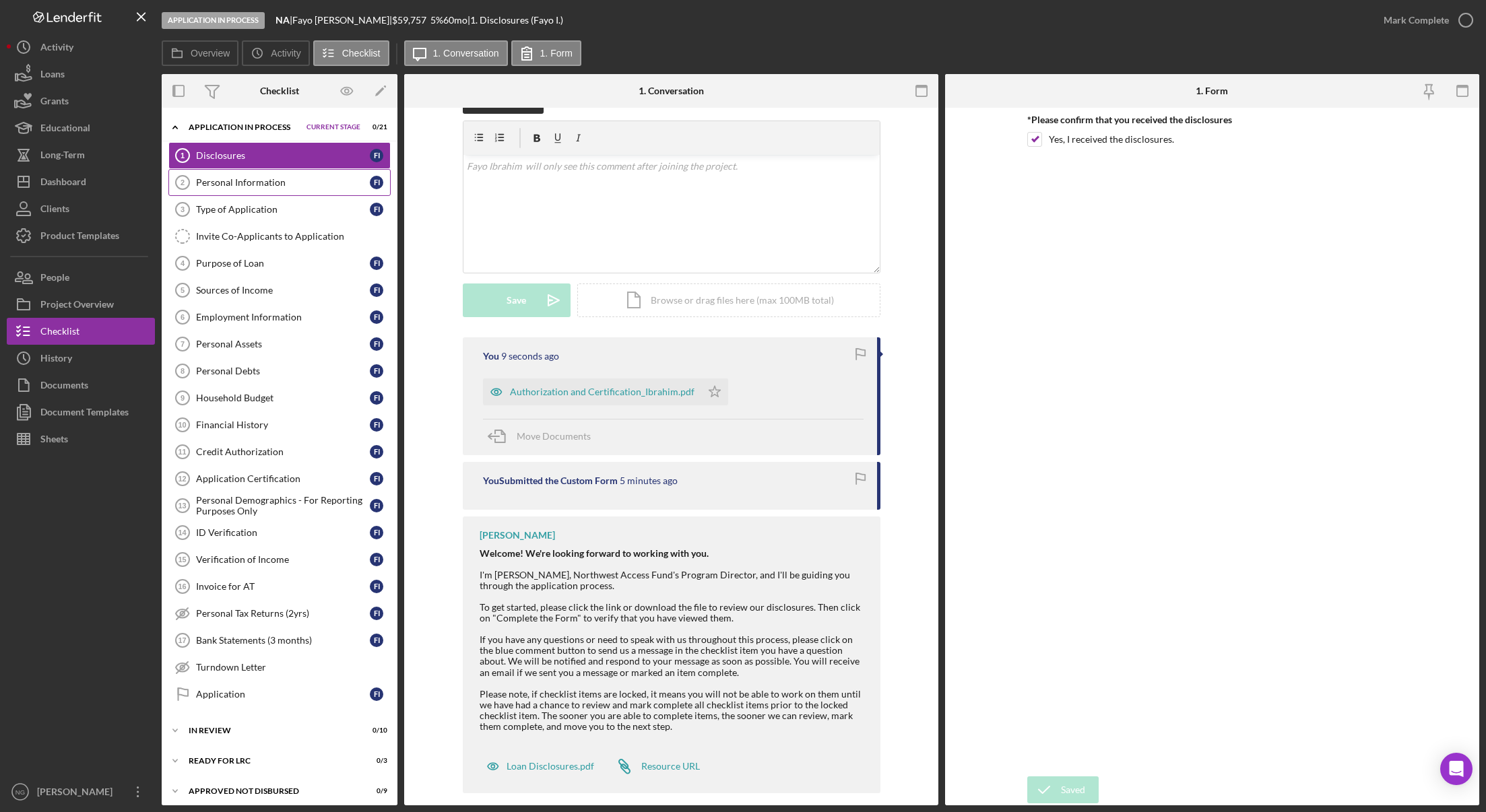
click at [235, 189] on link "Personal Information 2 Personal Information F I" at bounding box center [279, 182] width 222 height 27
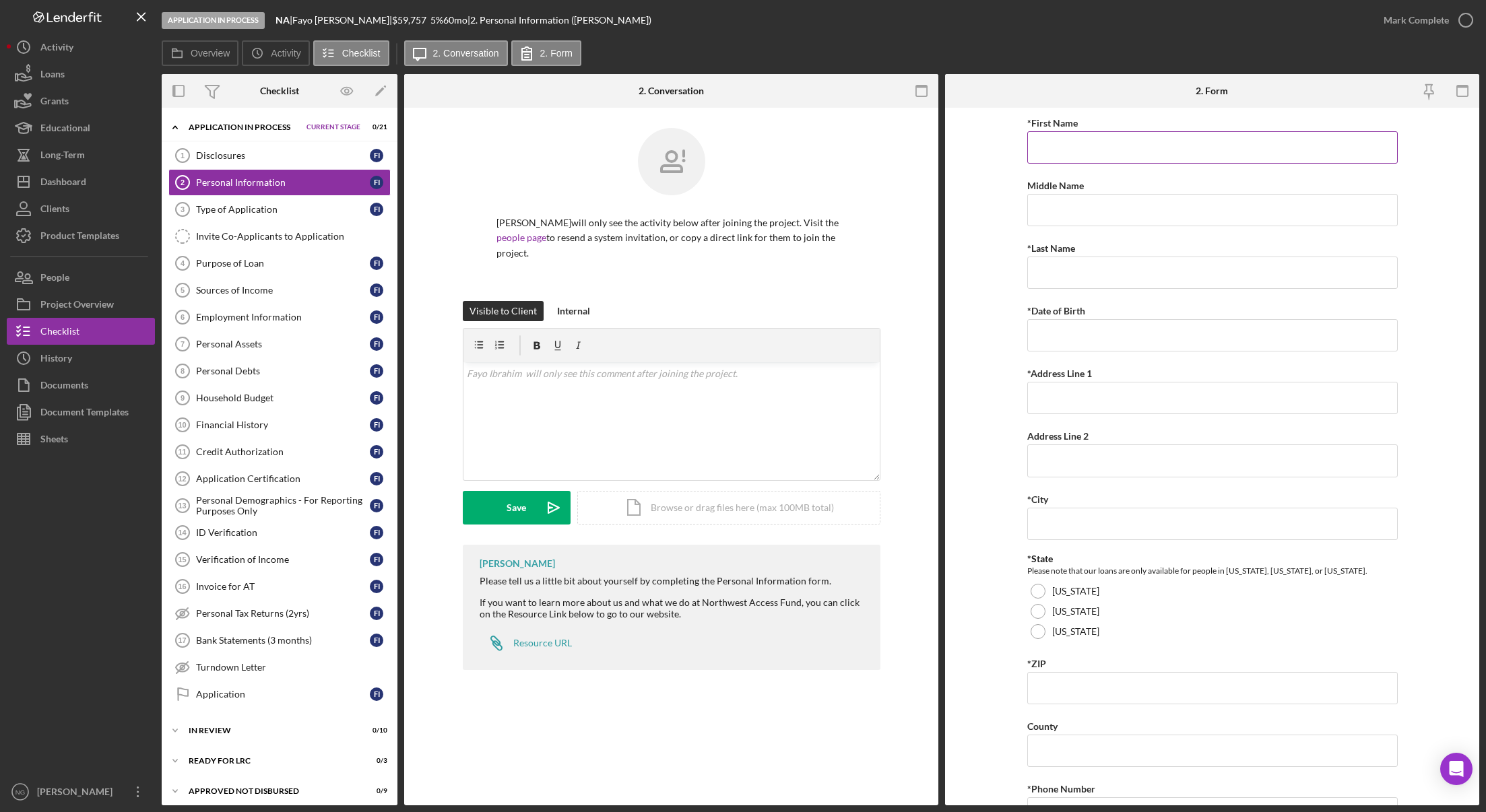
click at [1081, 132] on input "*First Name" at bounding box center [1212, 147] width 370 height 32
type input "Fayo"
type input "[PERSON_NAME]"
type input "[DATE]"
type input "2917 S Snoqualmie"
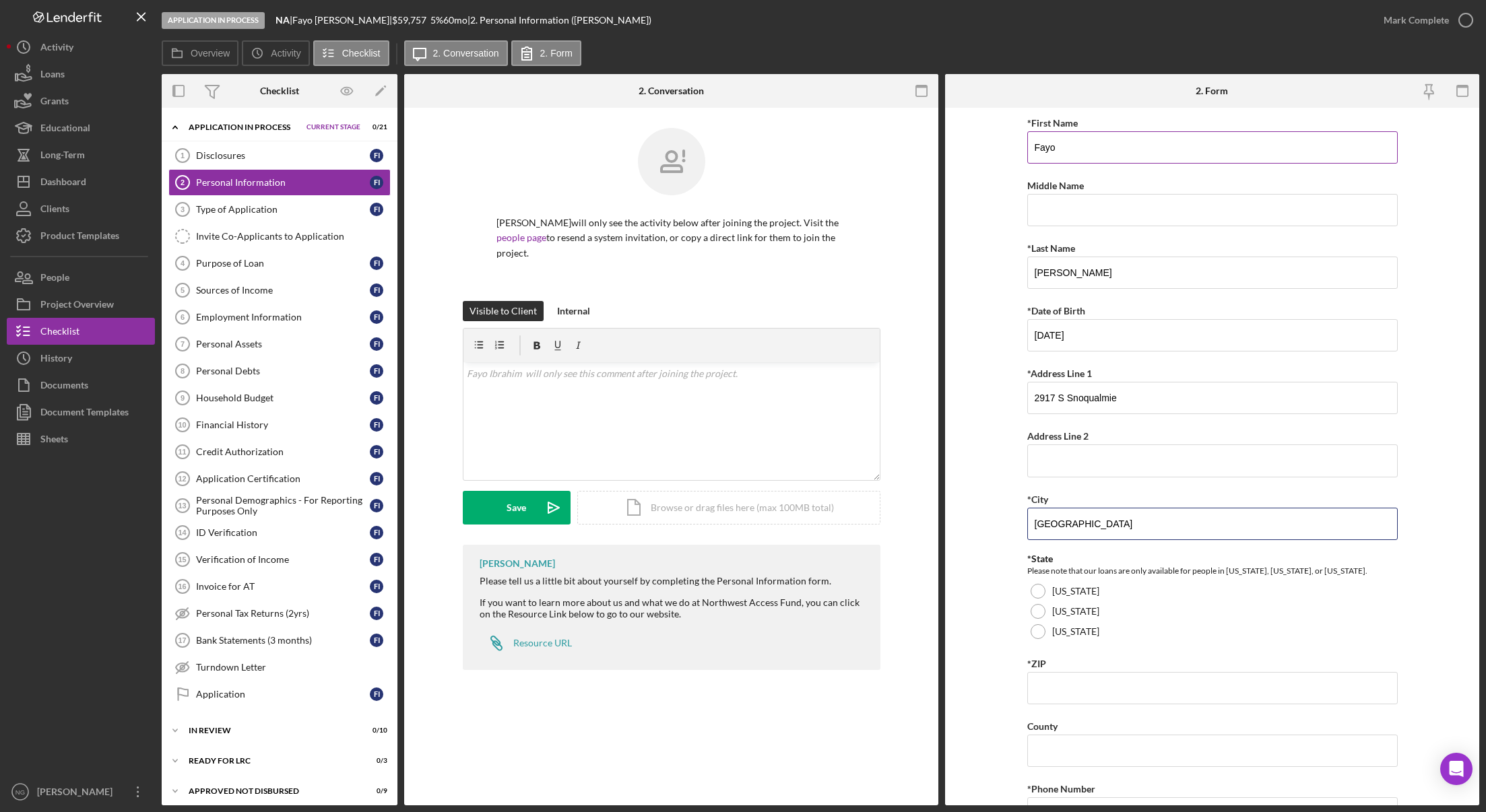
type input "[GEOGRAPHIC_DATA]"
click at [1037, 632] on div at bounding box center [1038, 631] width 15 height 15
type input "98108"
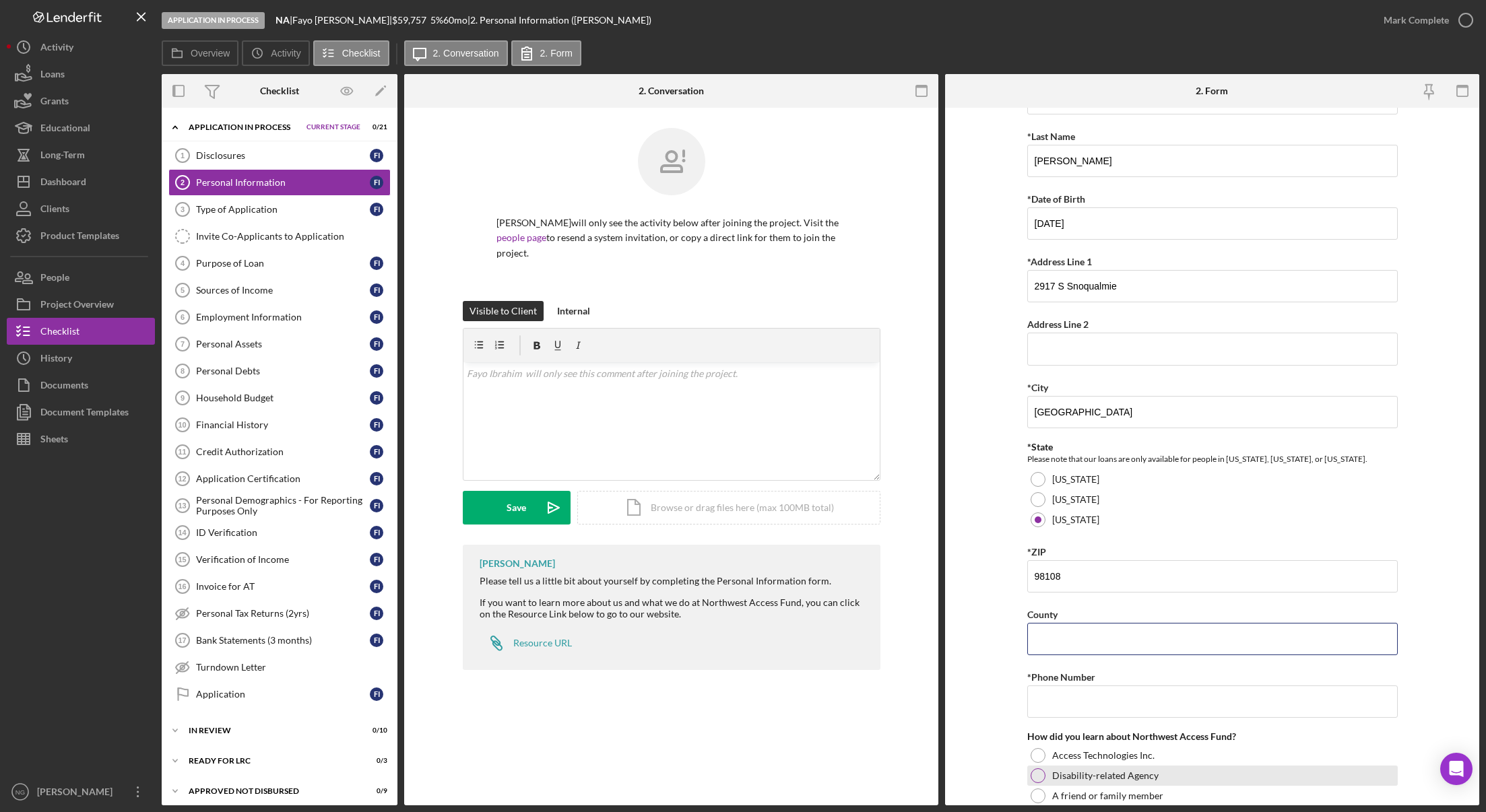
scroll to position [242, 0]
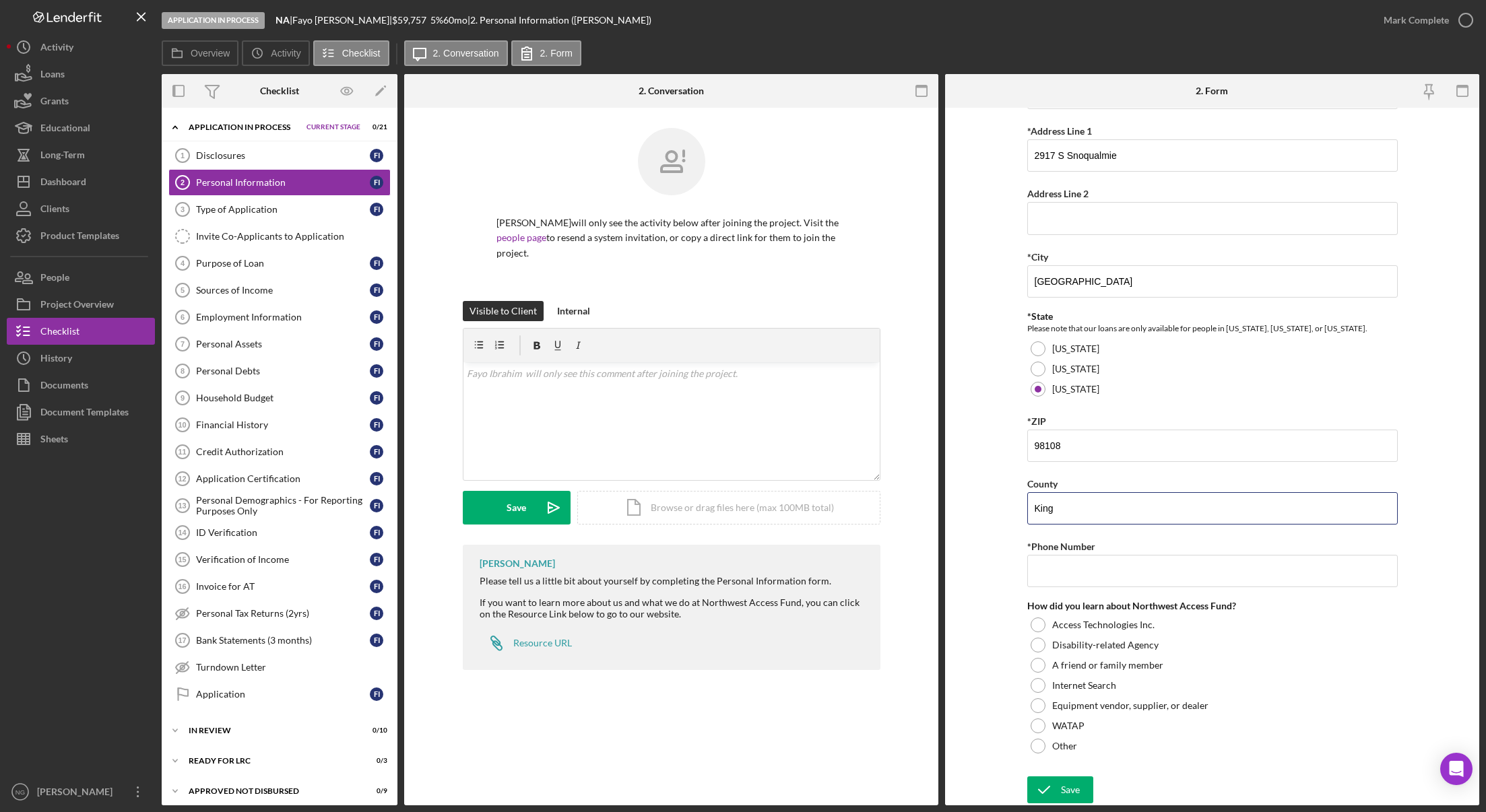
type input "King"
type input "[PHONE_NUMBER]"
click at [1041, 709] on div at bounding box center [1038, 705] width 15 height 15
click at [1074, 788] on div "Save" at bounding box center [1070, 790] width 19 height 27
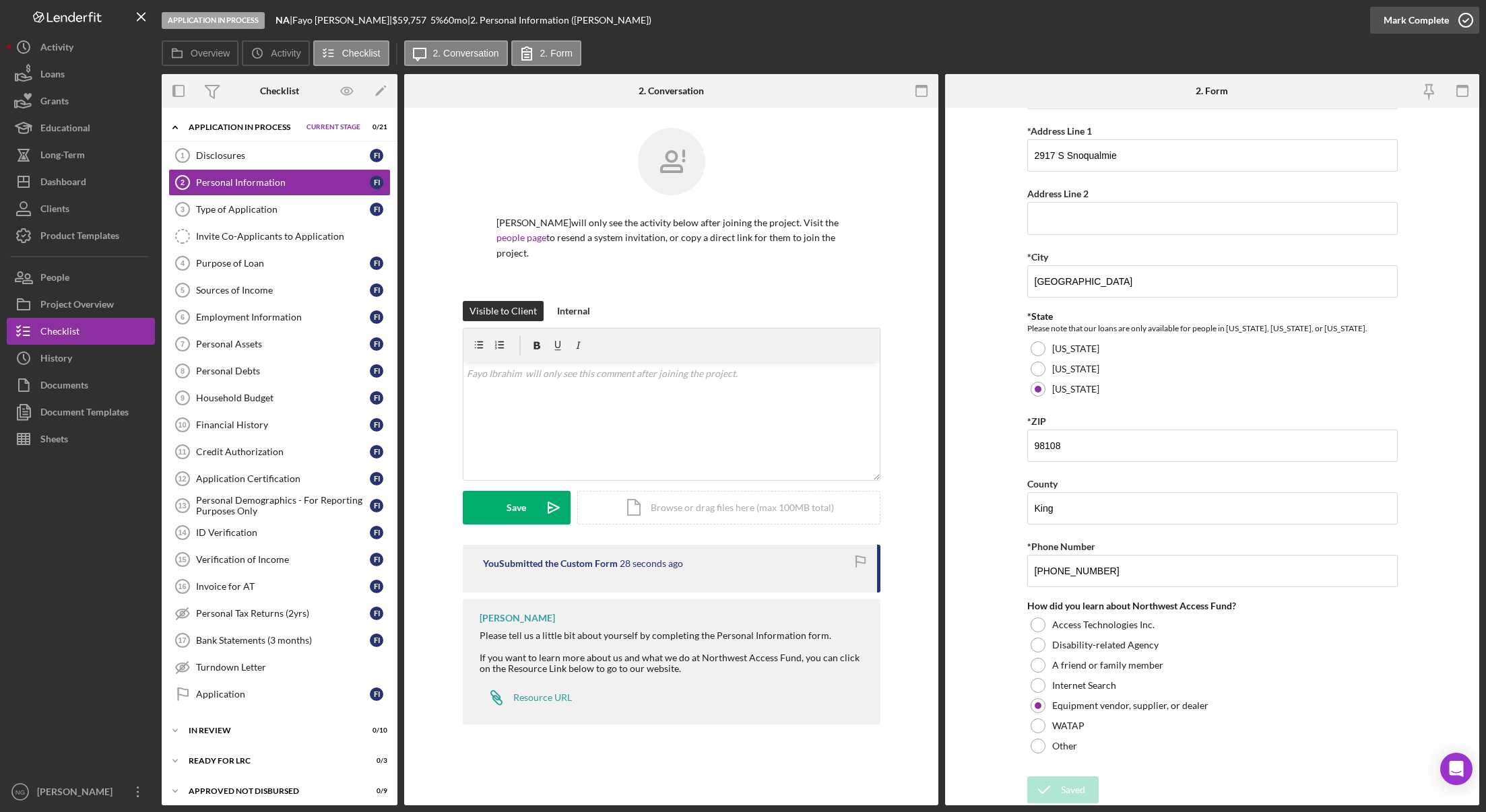
click at [1464, 16] on icon "button" at bounding box center [1465, 20] width 33 height 33
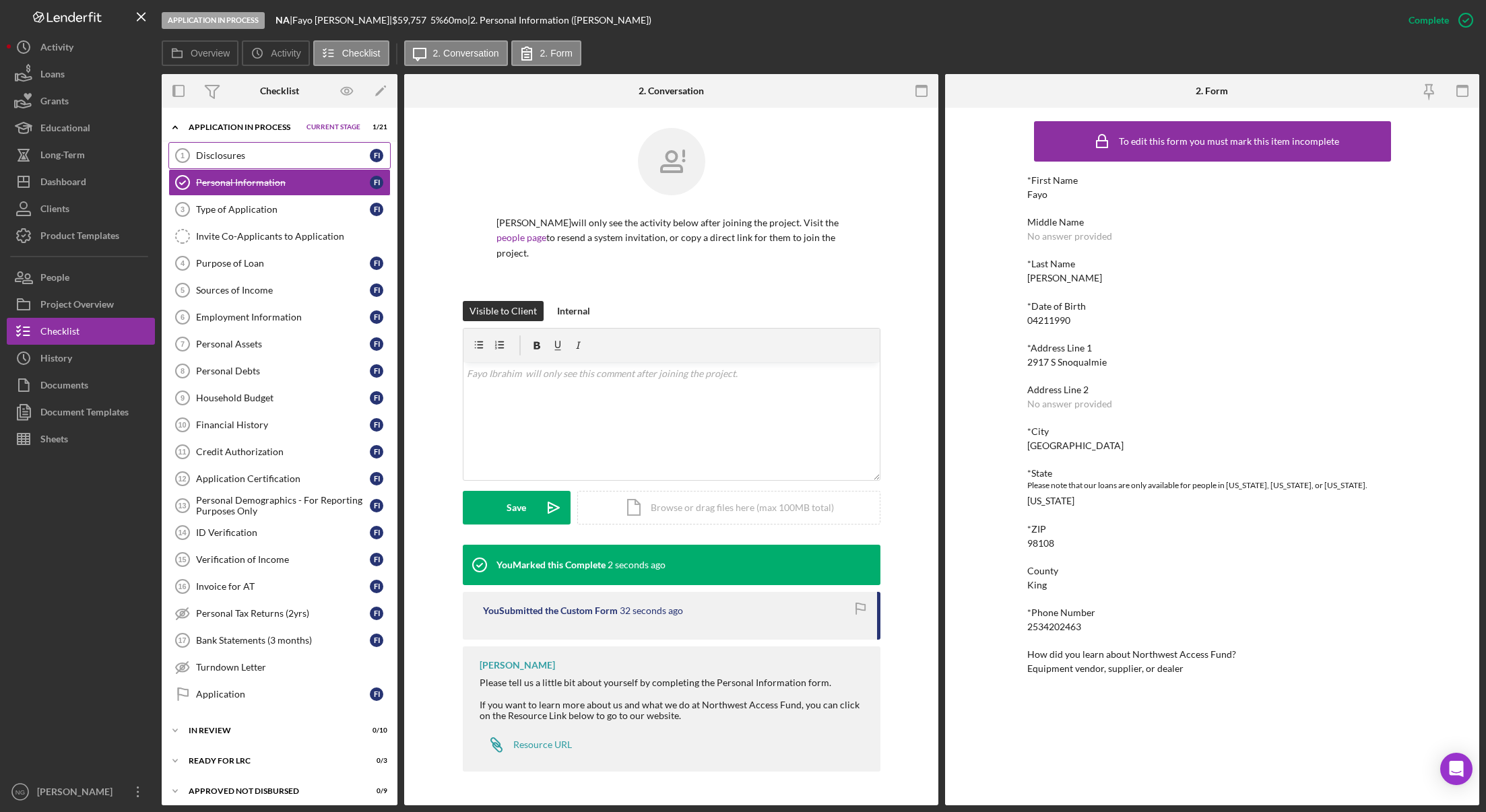
click at [274, 156] on div "Disclosures" at bounding box center [283, 155] width 174 height 11
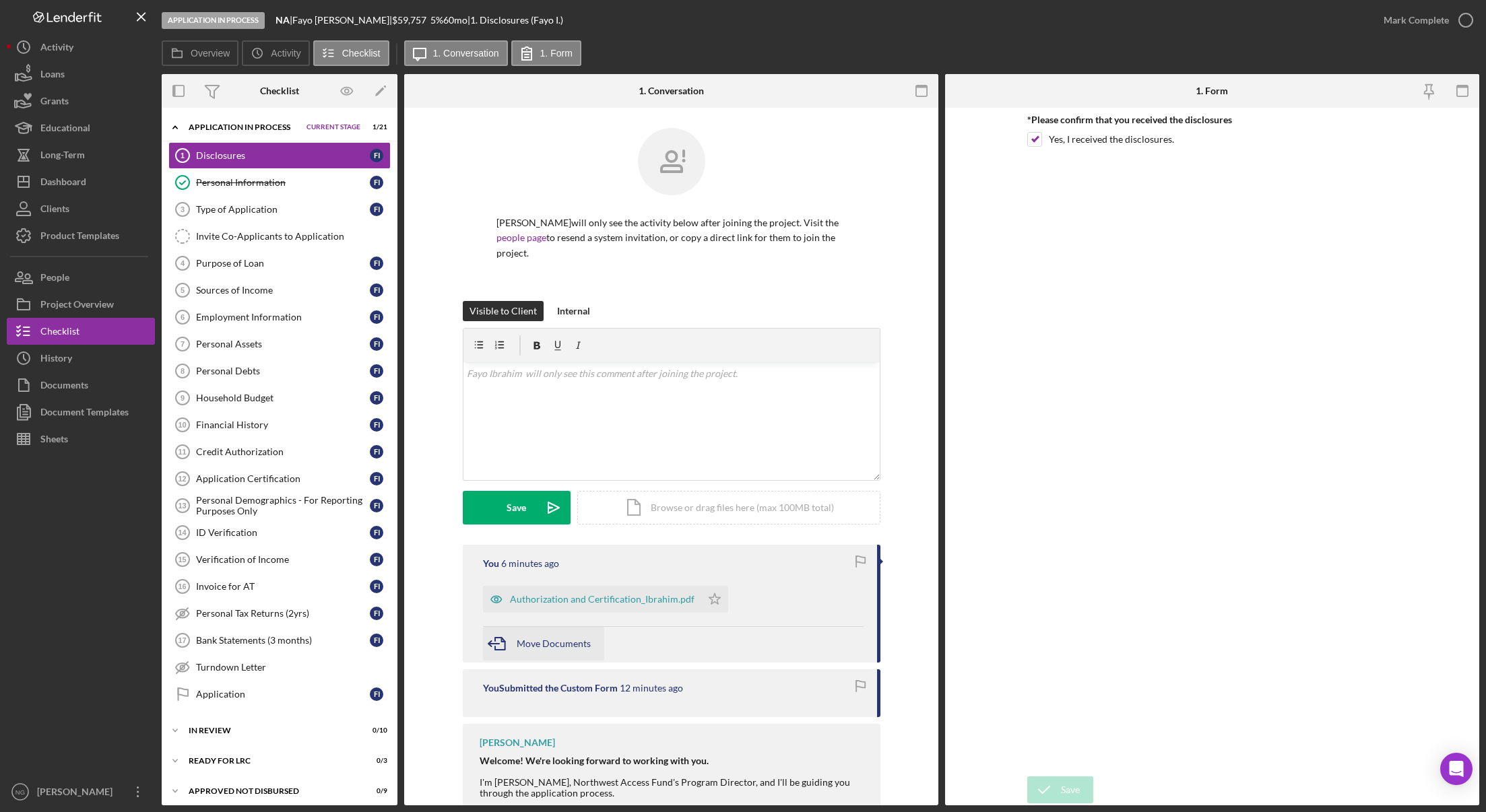
click at [532, 637] on span "Move Documents" at bounding box center [554, 643] width 74 height 11
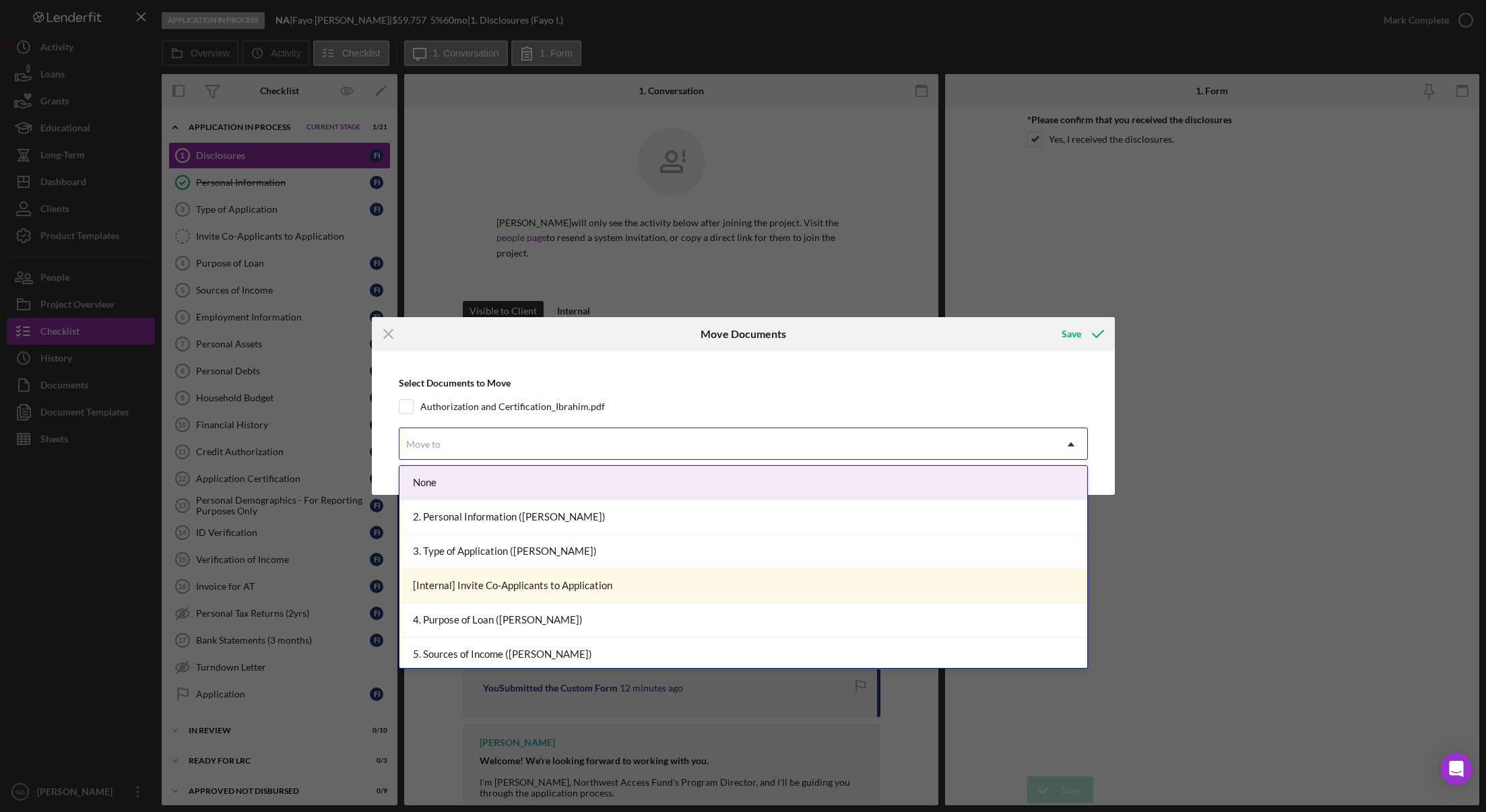
click at [442, 449] on div "Move to" at bounding box center [727, 444] width 655 height 31
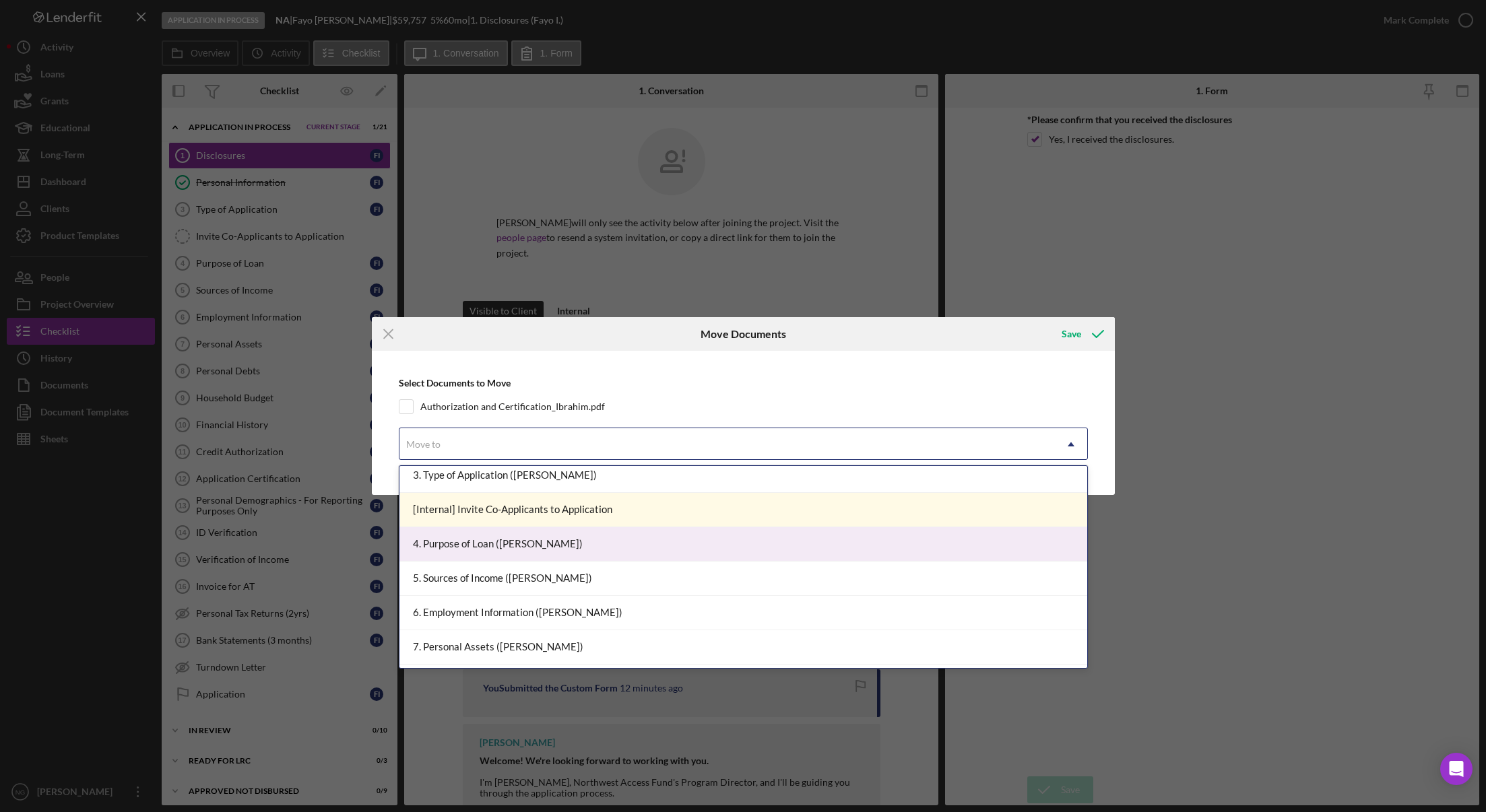
scroll to position [269, 0]
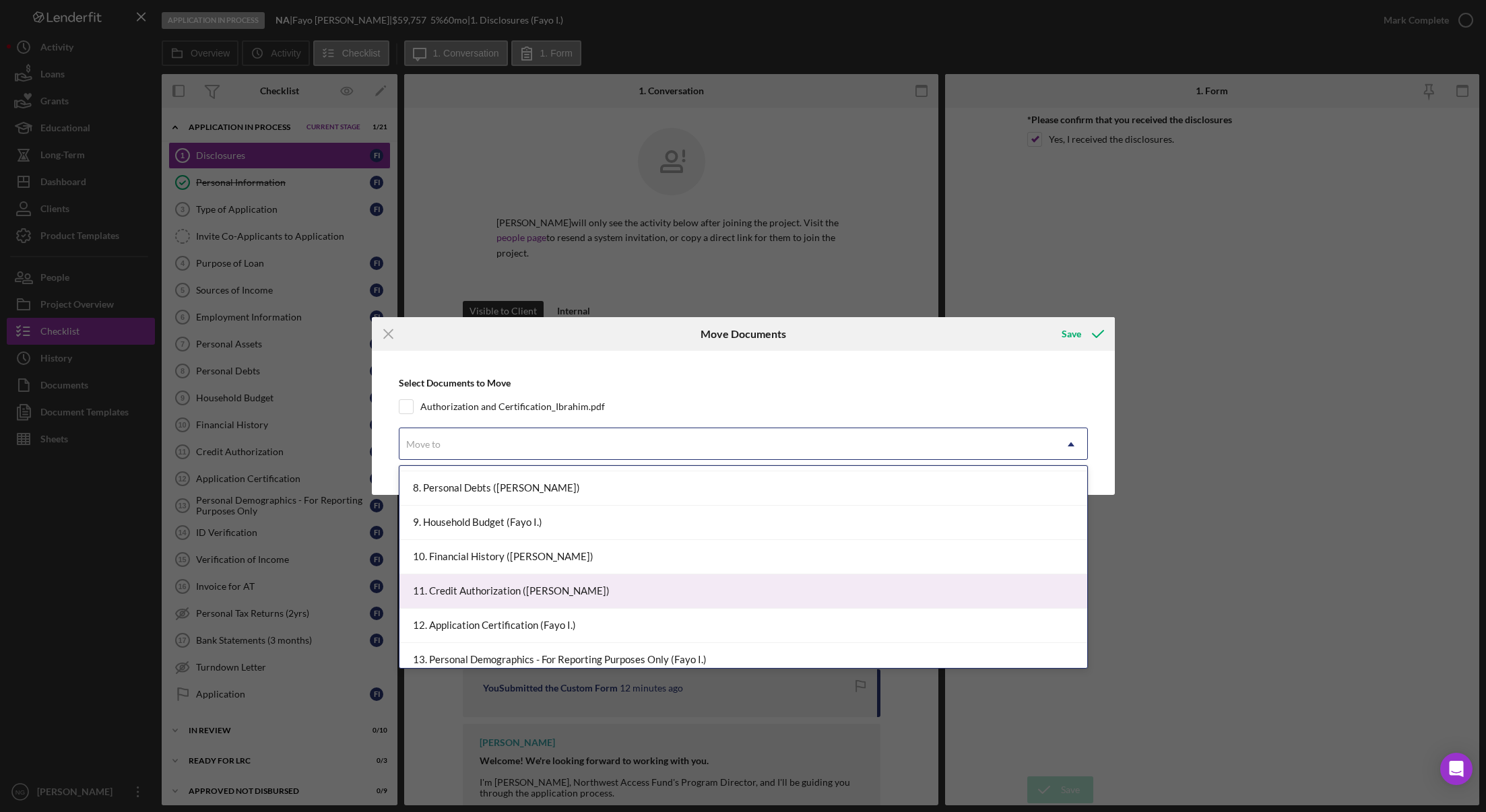
click at [486, 596] on div "11. Credit Authorization ([PERSON_NAME])" at bounding box center [743, 591] width 687 height 34
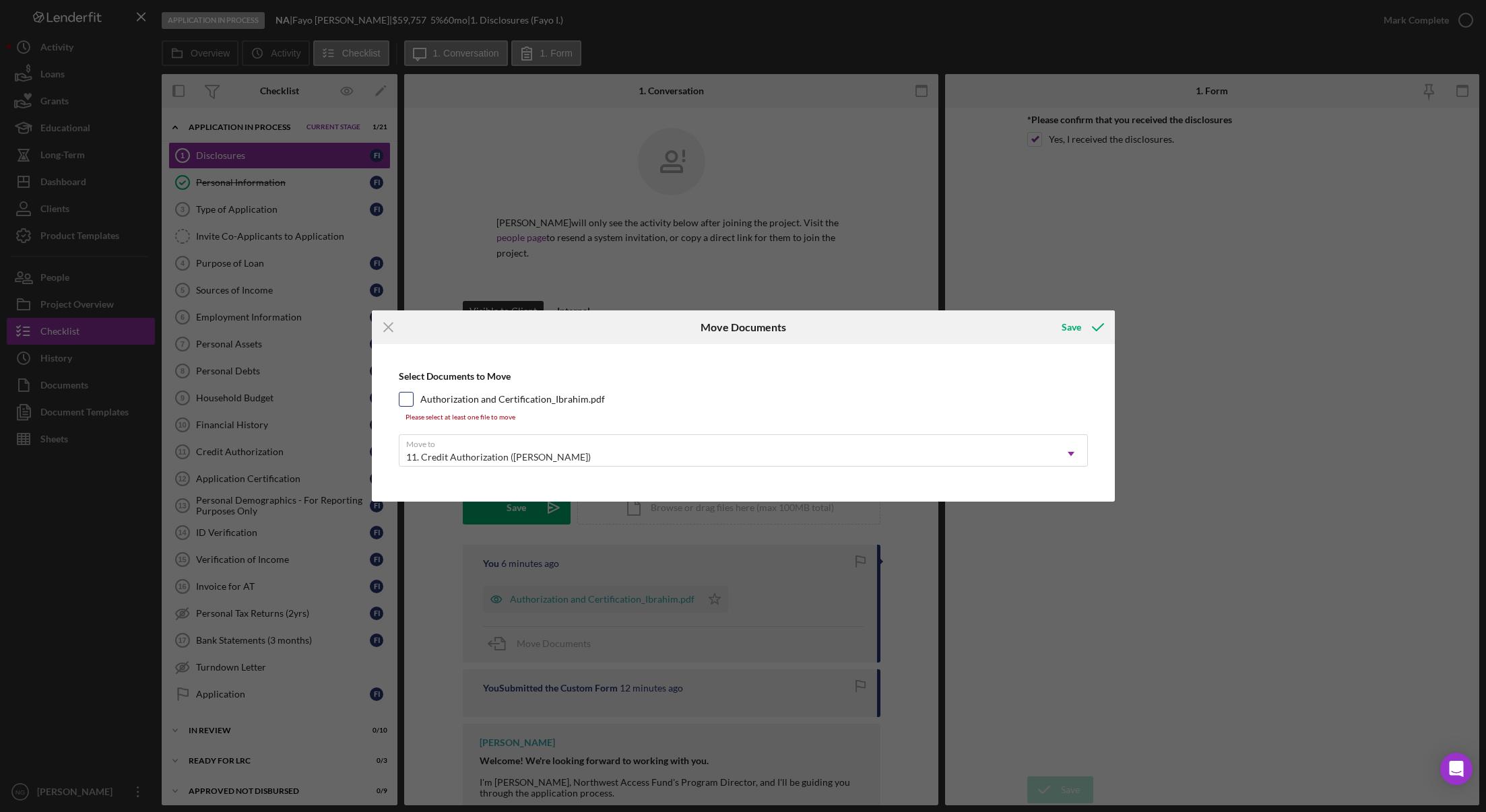
click at [410, 401] on input "Authorization and Certification_Ibrahim.pdf" at bounding box center [406, 399] width 14 height 14
checkbox input "true"
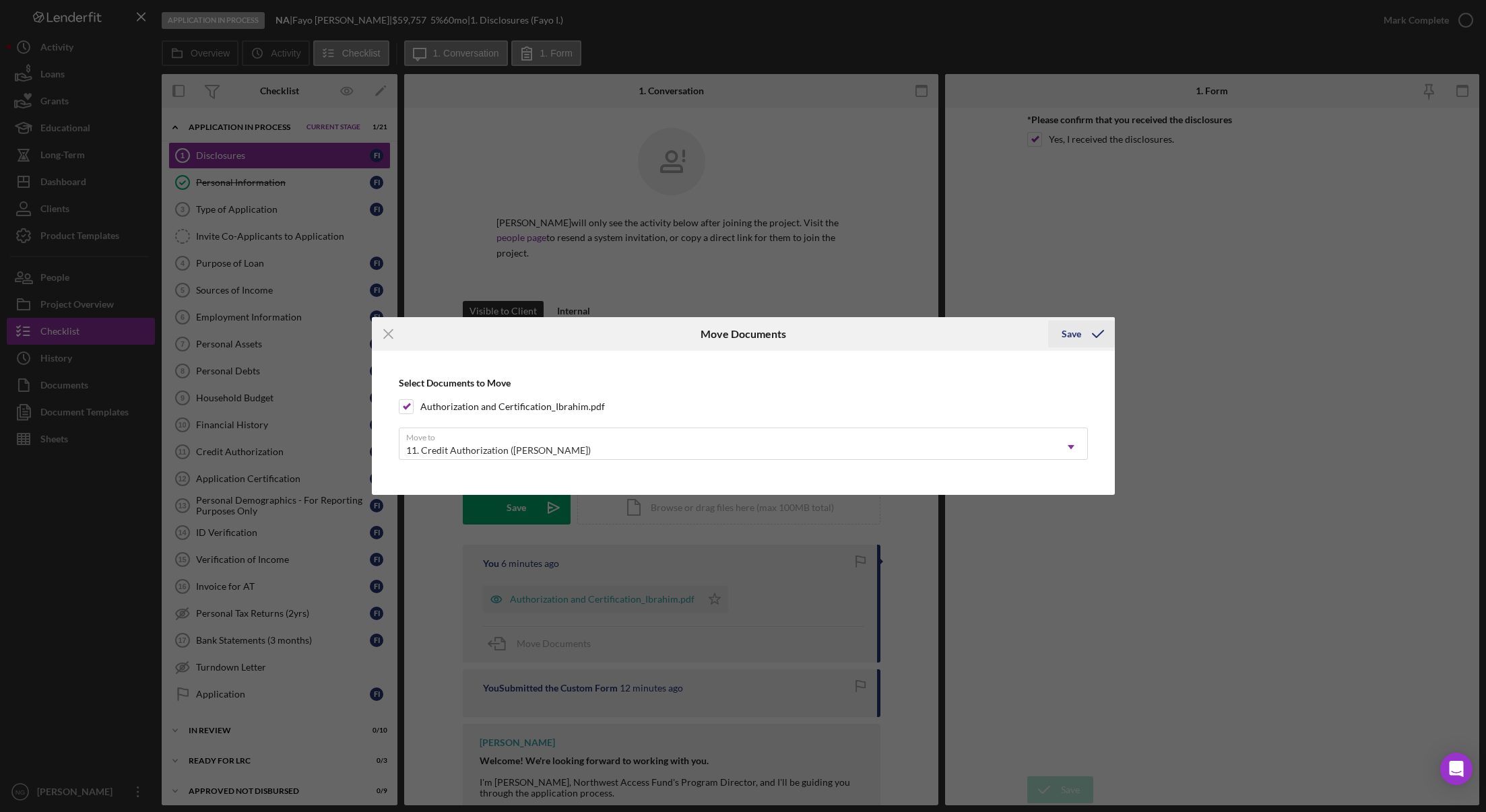
click at [1092, 333] on icon "submit" at bounding box center [1098, 333] width 33 height 33
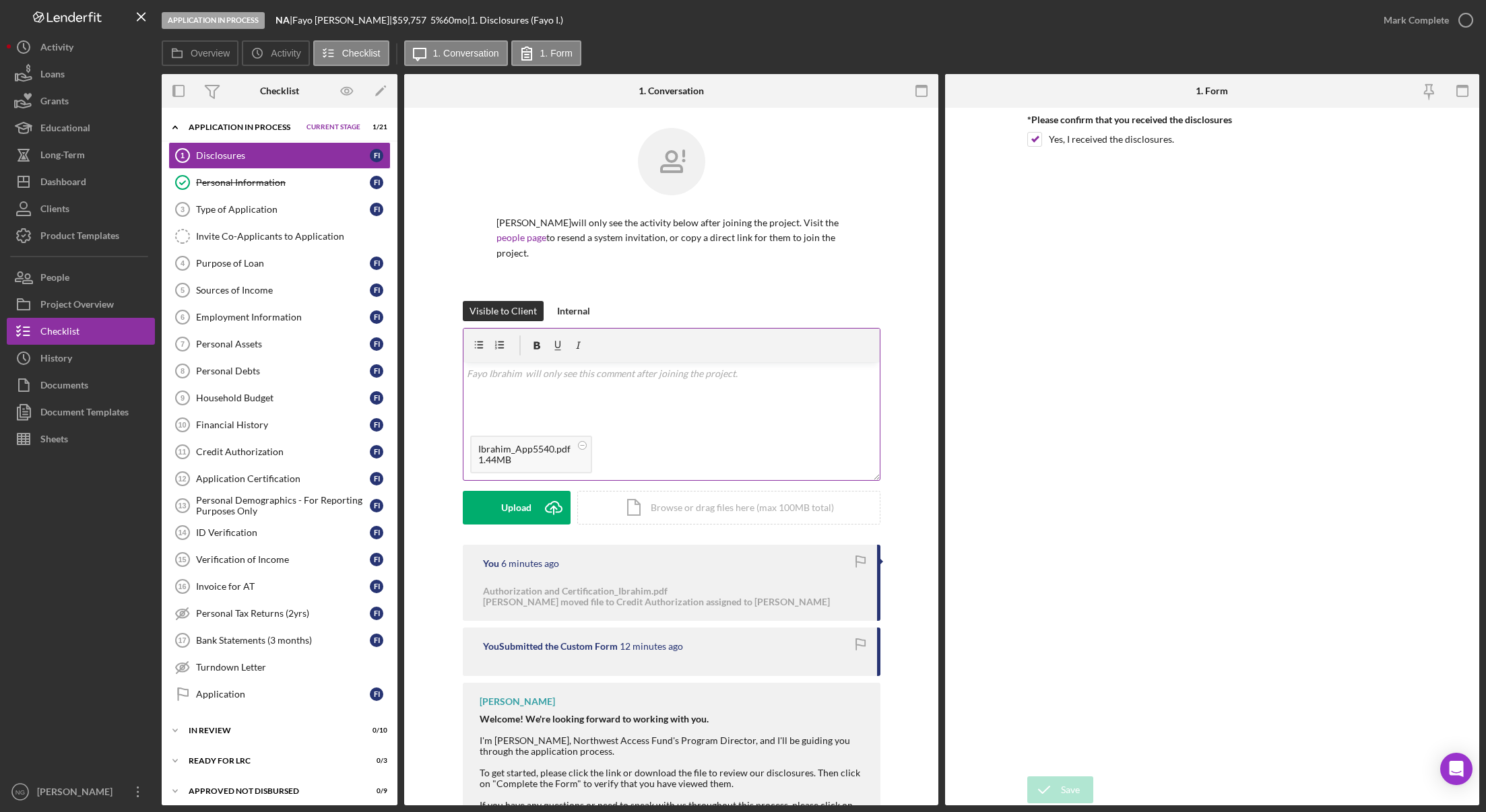
click at [541, 376] on div "v Color teal Color pink Remove color Add row above Add row below Add column bef…" at bounding box center [671, 396] width 416 height 67
drag, startPoint x: 682, startPoint y: 358, endPoint x: 663, endPoint y: 356, distance: 19.1
click at [663, 366] on p "Application received by email from Mobility Works" at bounding box center [671, 373] width 409 height 15
click at [652, 366] on p "Application received by email from Mobility Works" at bounding box center [671, 373] width 409 height 15
drag, startPoint x: 682, startPoint y: 356, endPoint x: 588, endPoint y: 363, distance: 94.3
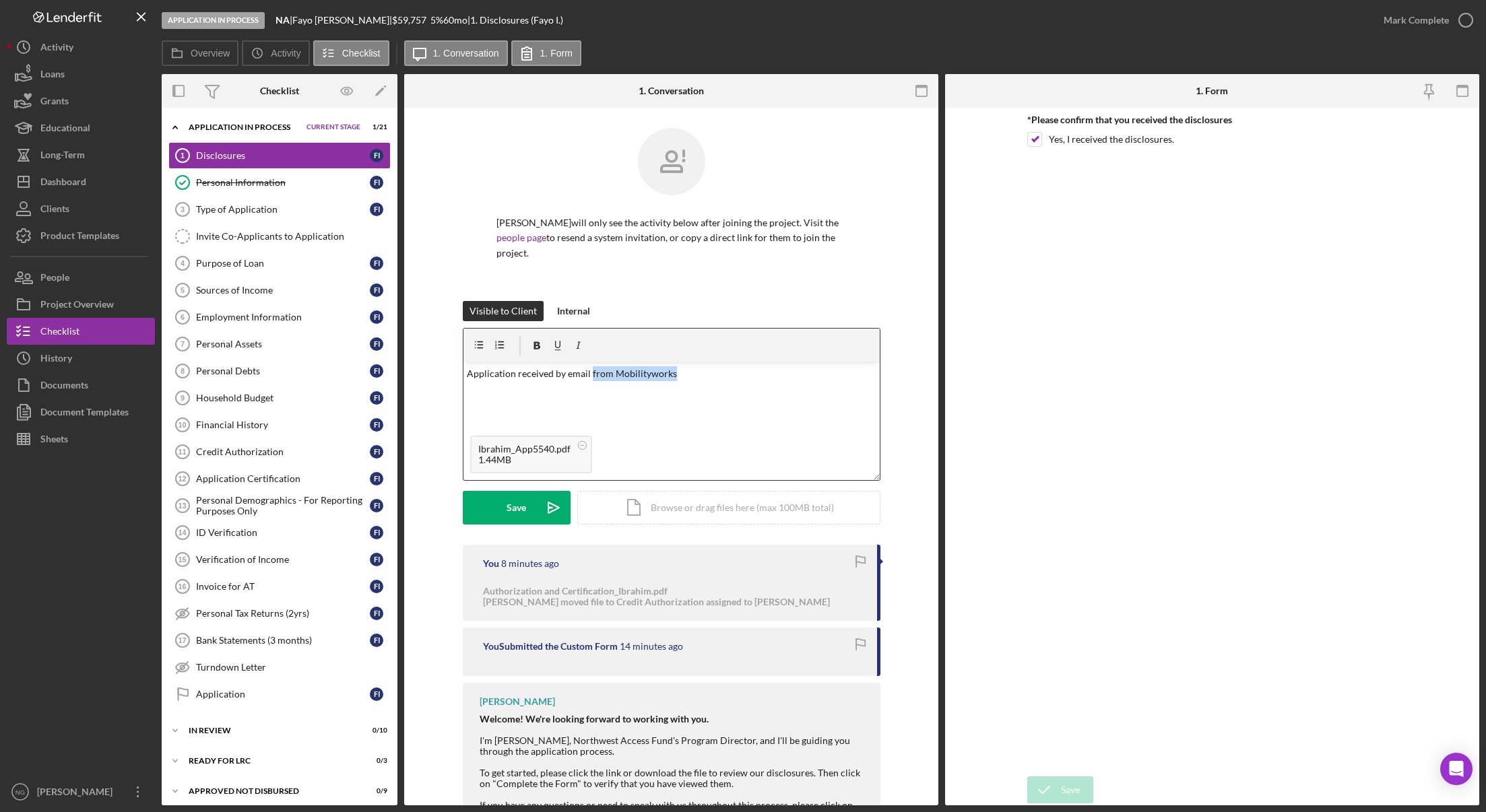
click at [588, 366] on p "Application received by email from Mobilityworks" at bounding box center [671, 373] width 409 height 15
click at [537, 496] on icon "Icon/icon-invite-send" at bounding box center [554, 507] width 33 height 33
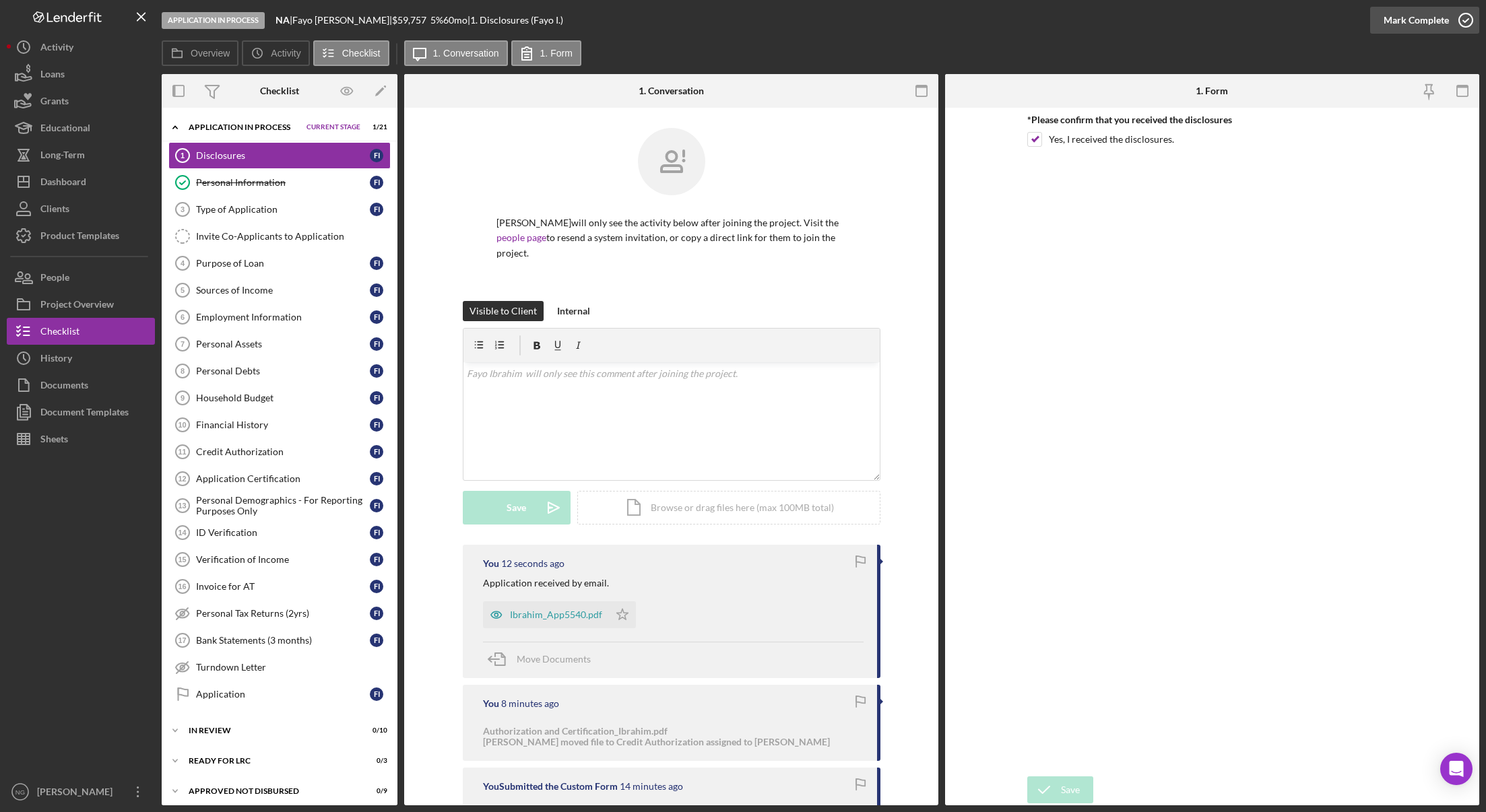
click at [1456, 17] on icon "button" at bounding box center [1465, 20] width 33 height 33
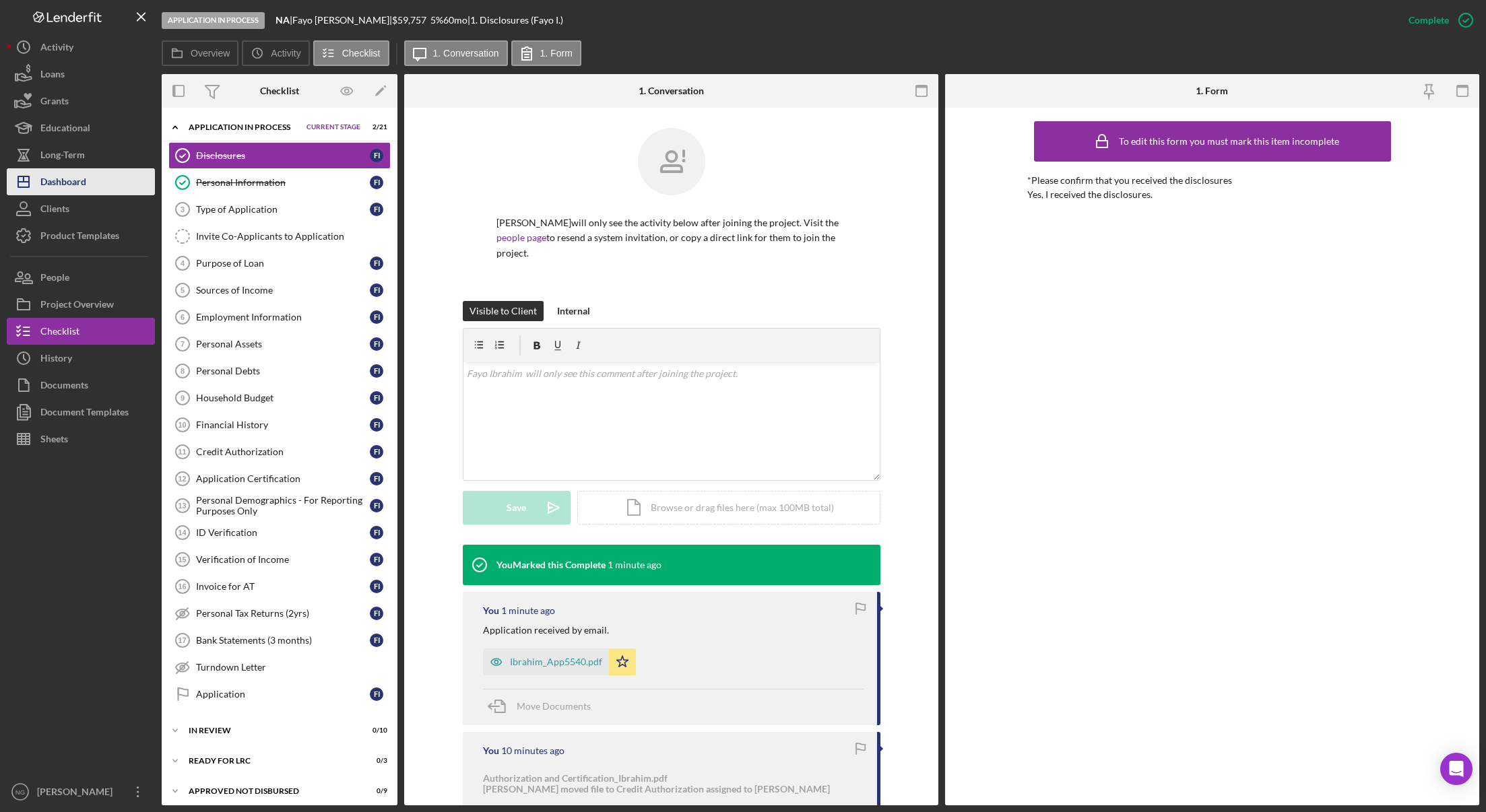
click at [90, 175] on button "Icon/Dashboard Dashboard" at bounding box center [80, 182] width 148 height 27
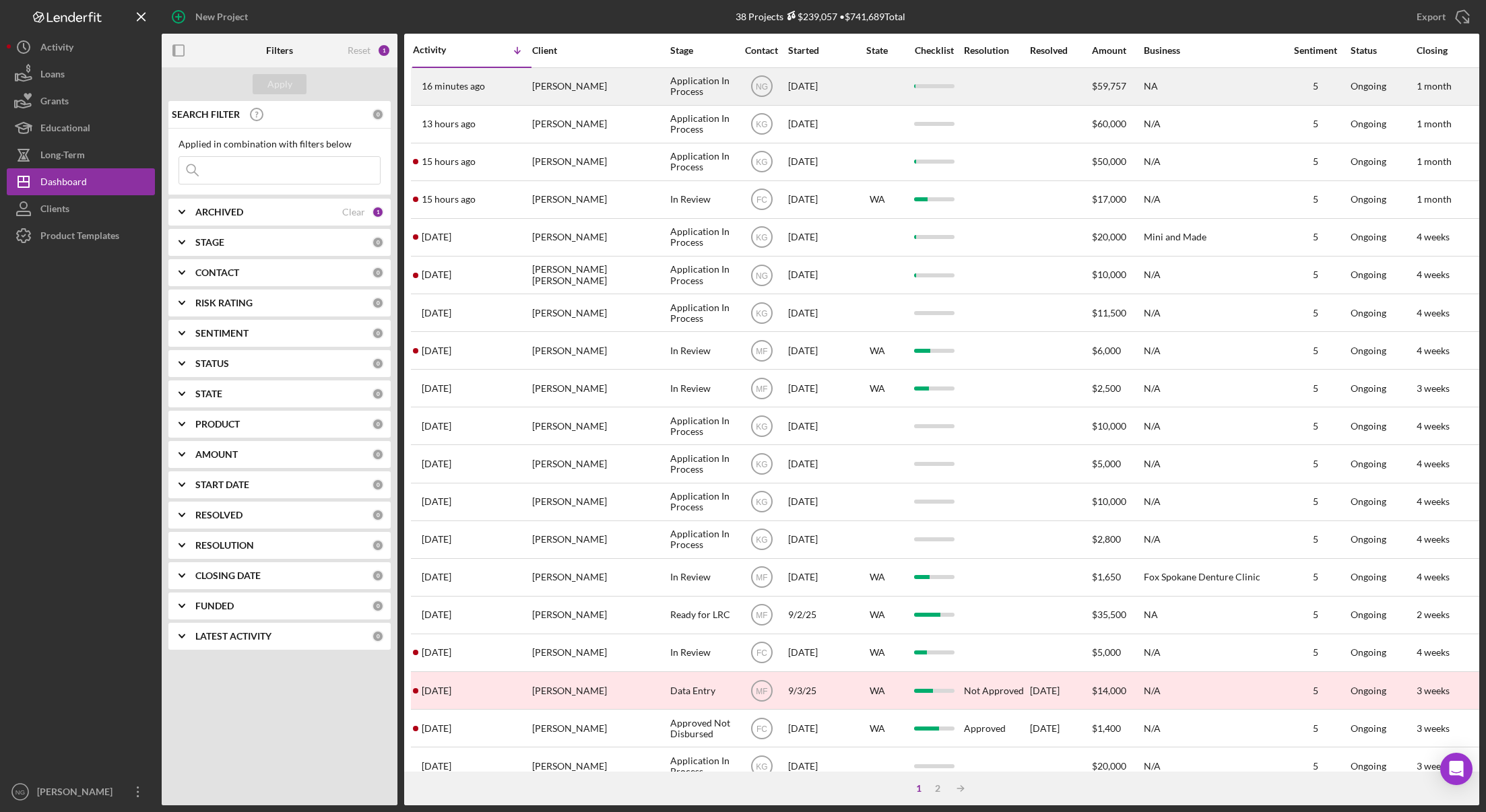
click at [575, 85] on div "[PERSON_NAME]" at bounding box center [599, 86] width 135 height 36
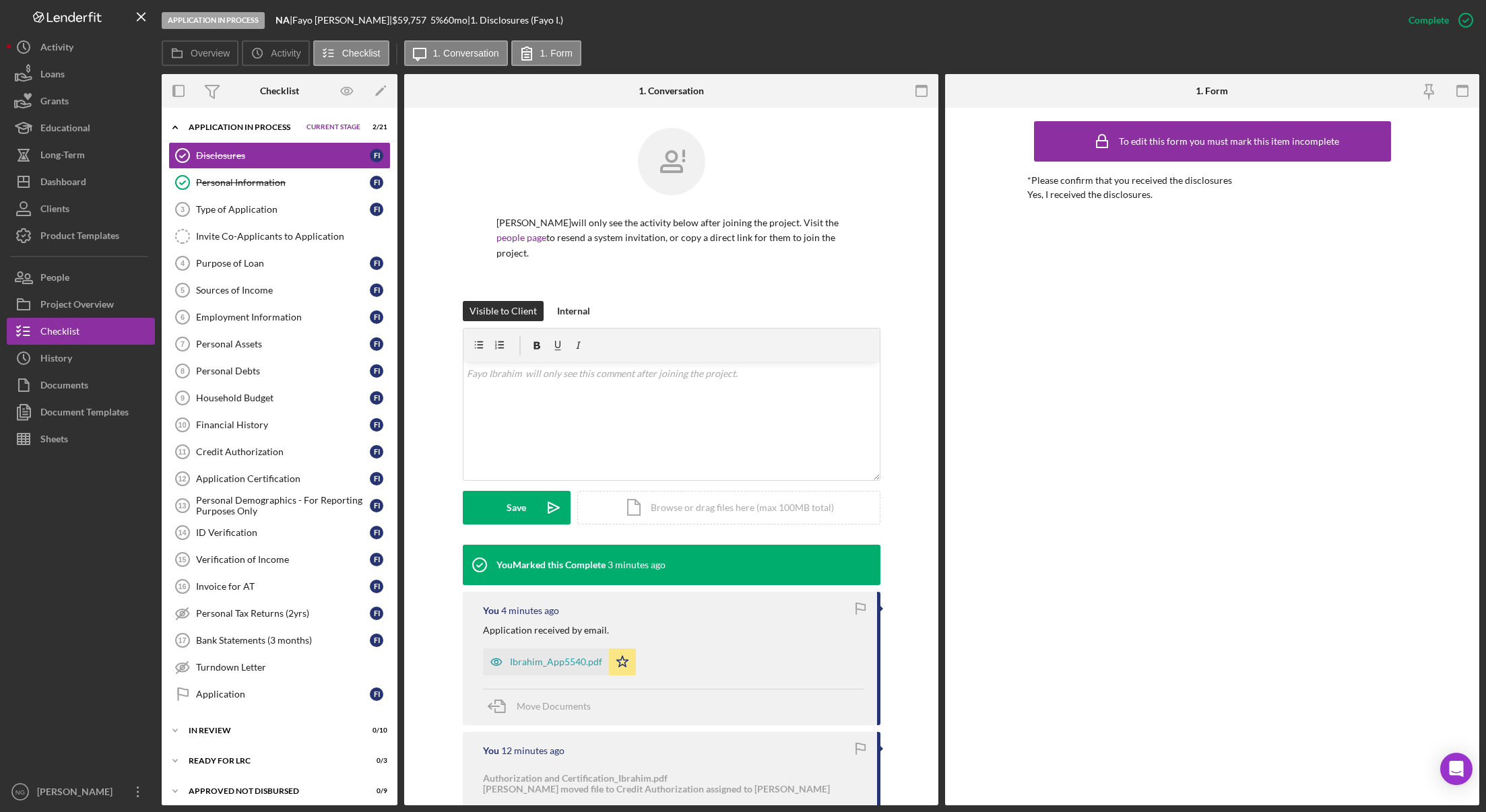
click at [455, 146] on div "[PERSON_NAME] will only see the activity below after joining the project. Visit…" at bounding box center [671, 214] width 494 height 173
click at [286, 207] on div "Type of Application" at bounding box center [283, 209] width 174 height 11
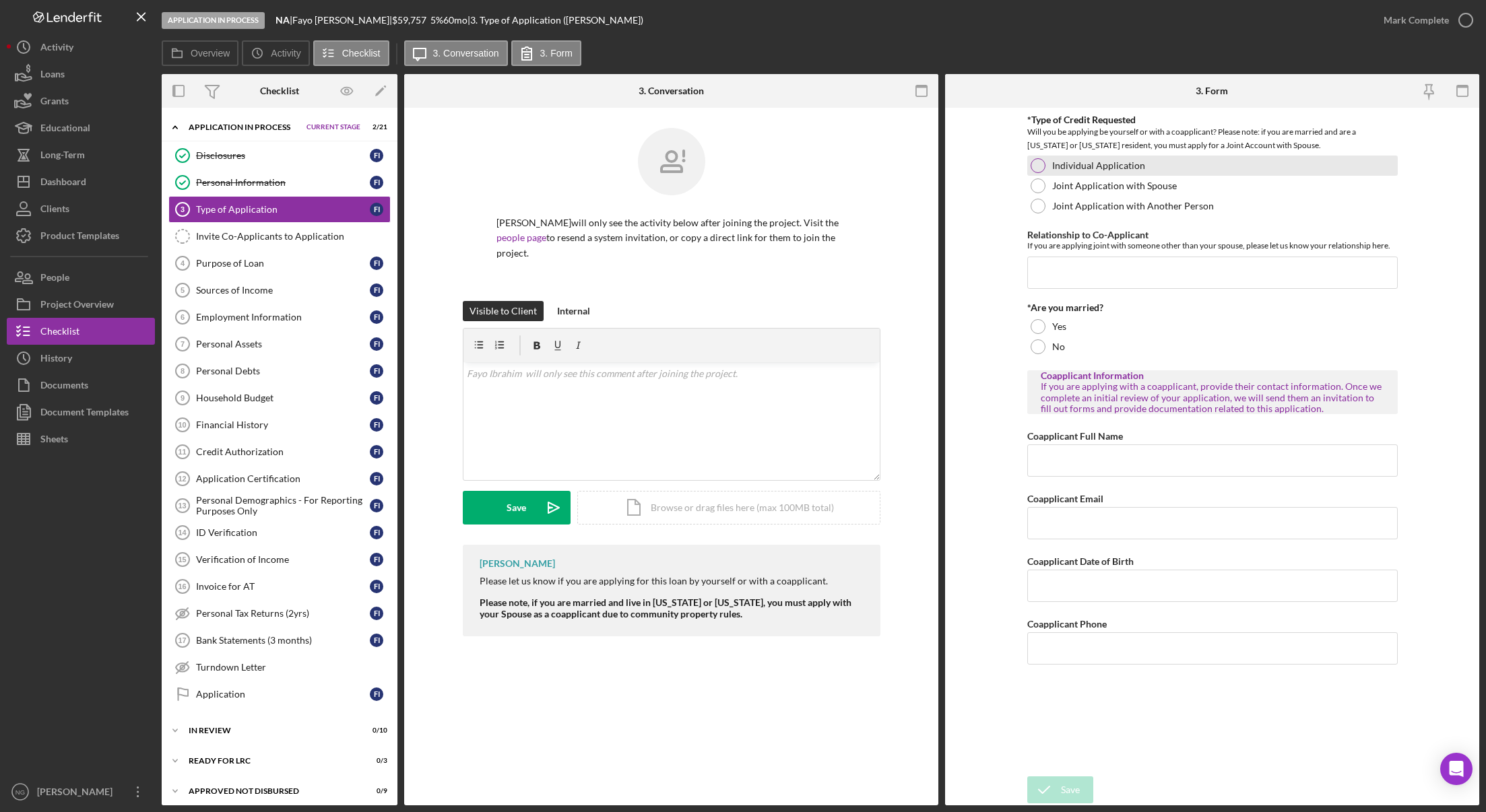
click at [1044, 165] on div at bounding box center [1038, 165] width 15 height 15
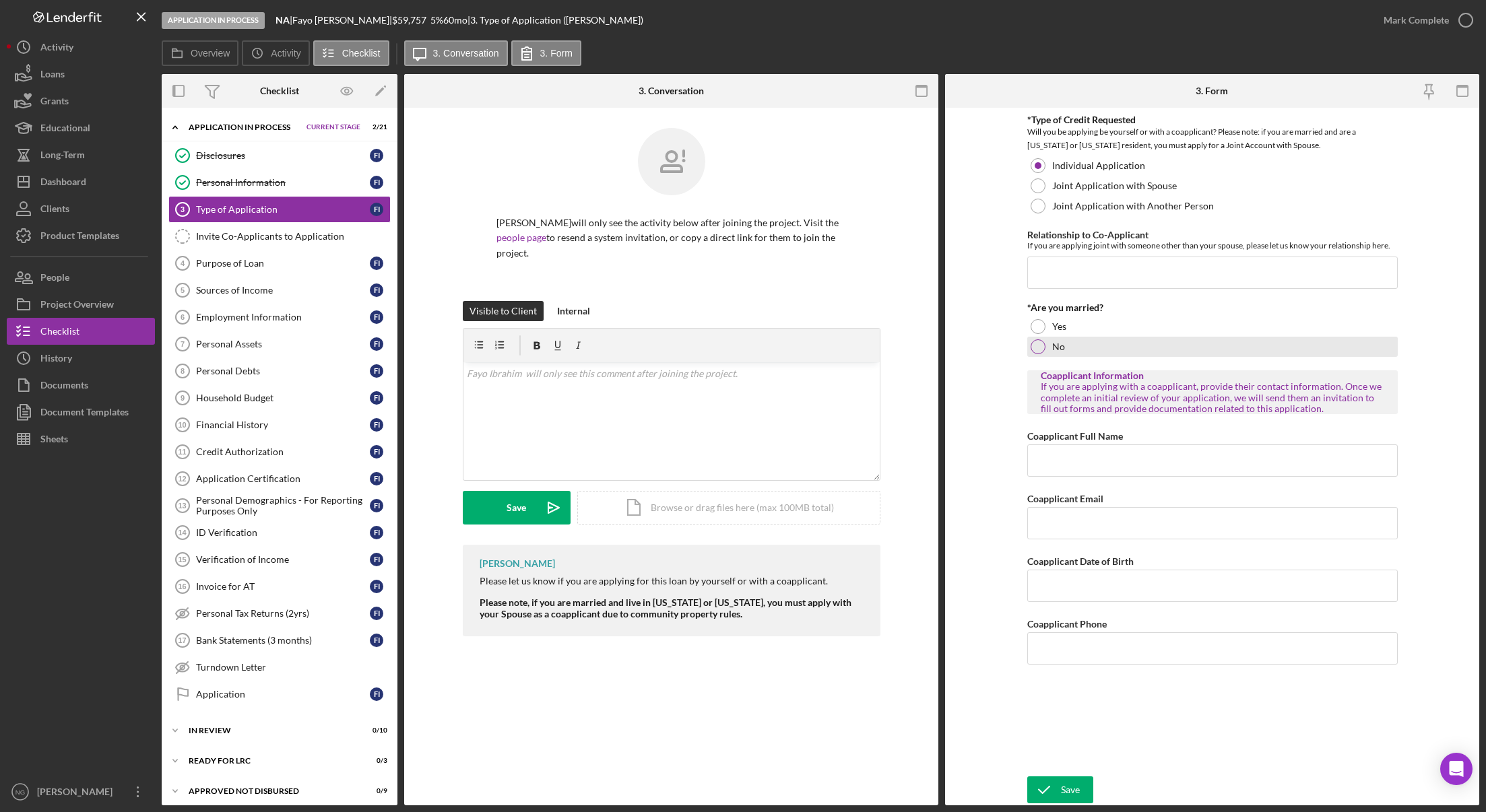
click at [1041, 342] on div at bounding box center [1038, 347] width 15 height 15
click at [1065, 795] on div "Save" at bounding box center [1070, 790] width 19 height 27
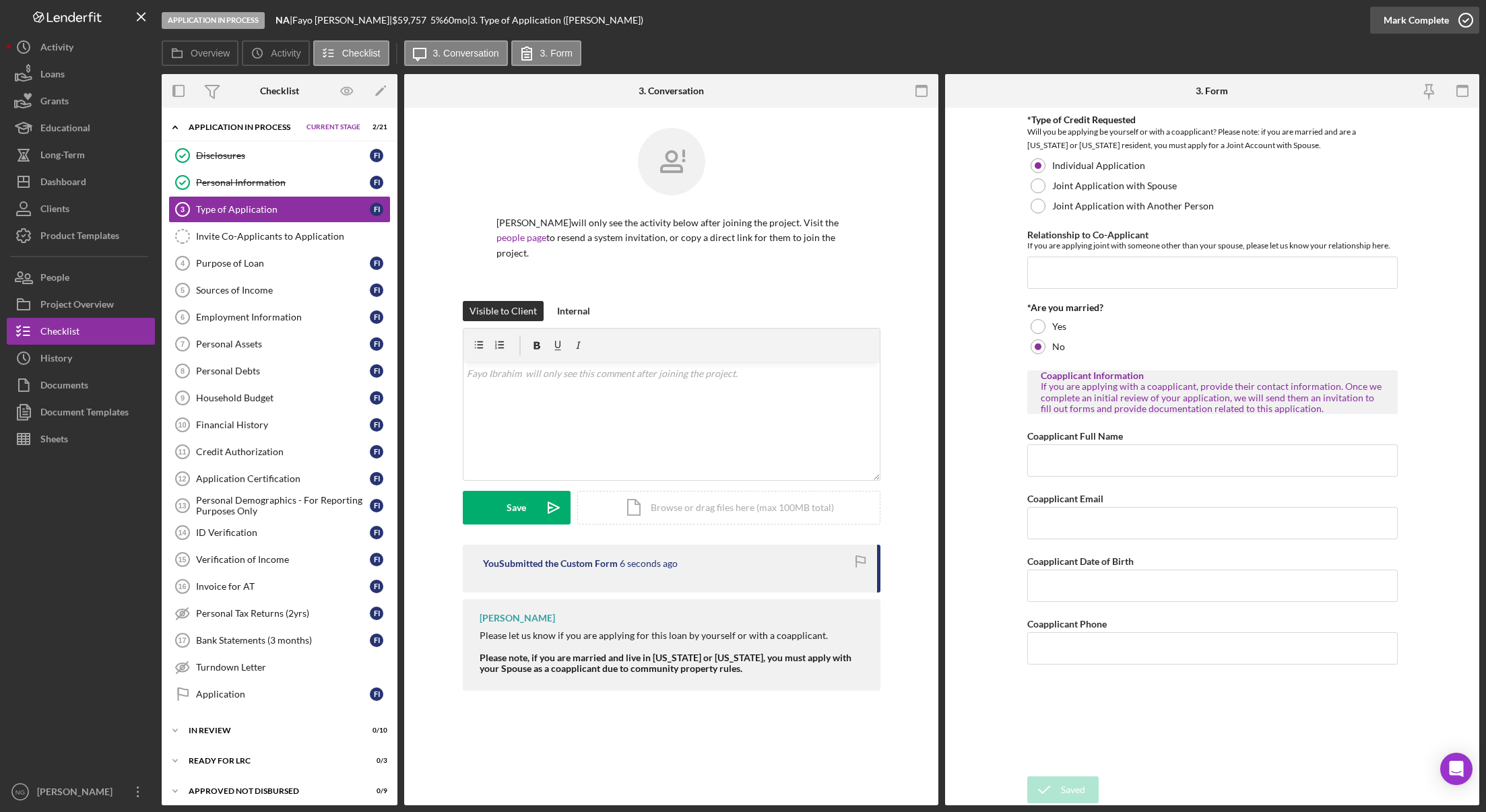
click at [1465, 19] on icon "button" at bounding box center [1465, 20] width 33 height 33
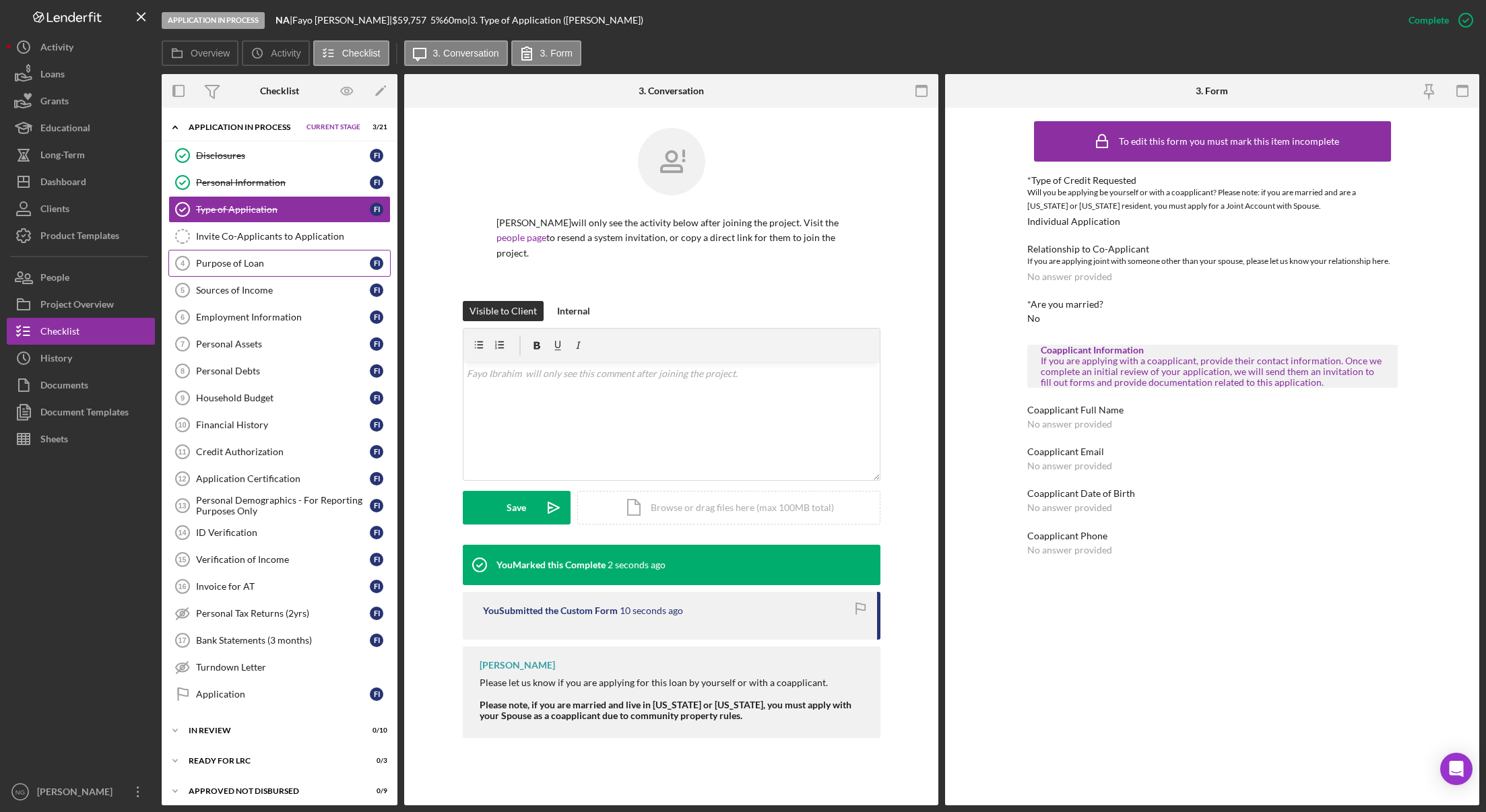
click at [229, 265] on div "Purpose of Loan" at bounding box center [283, 263] width 174 height 11
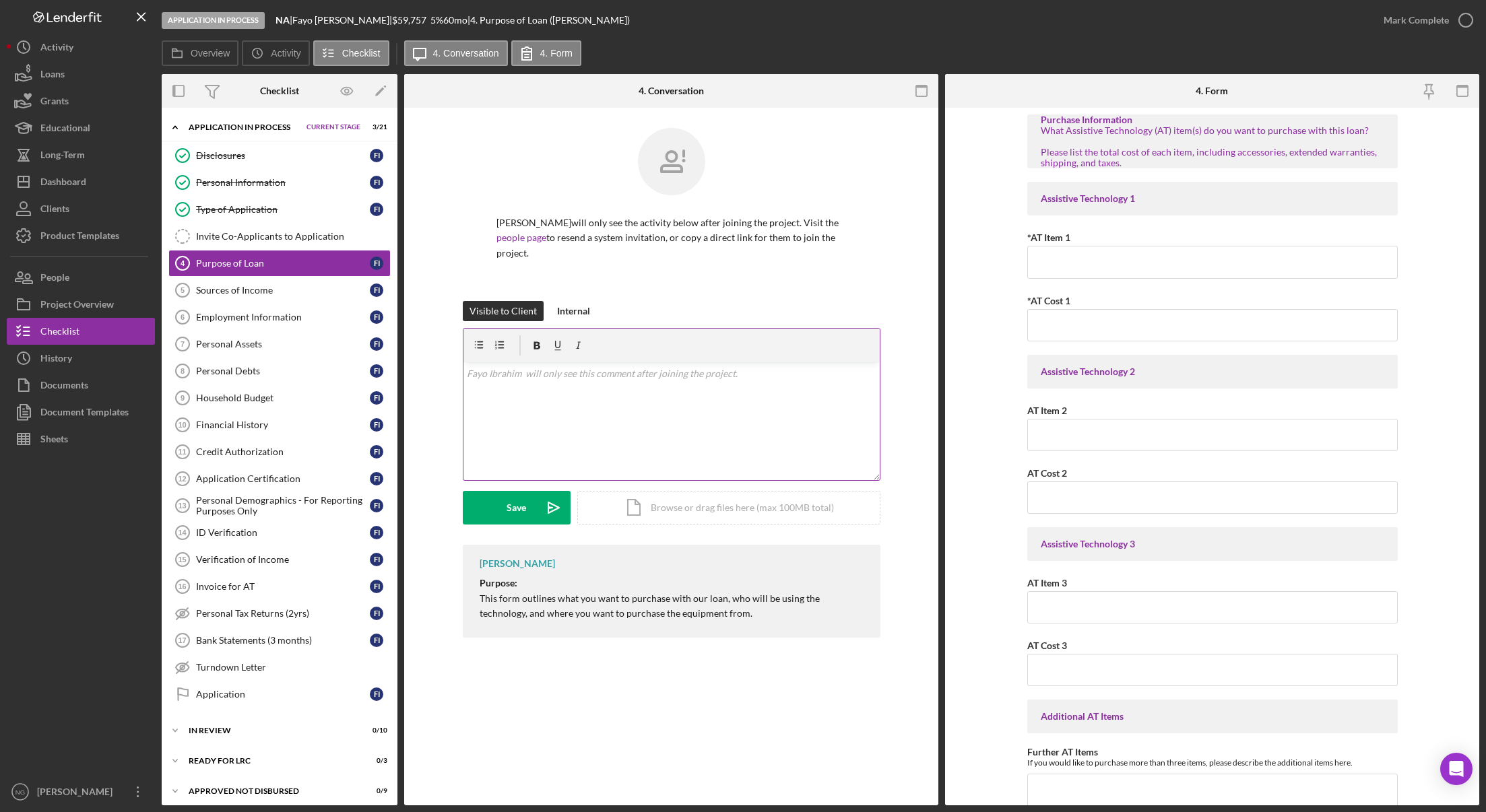
click at [549, 409] on div "v Color teal Color pink Remove color Add row above Add row below Add column bef…" at bounding box center [671, 421] width 416 height 118
click at [1306, 261] on input "*AT Item 1" at bounding box center [1212, 261] width 370 height 32
type input "2024 [GEOGRAPHIC_DATA]"
type input "$90,194.65"
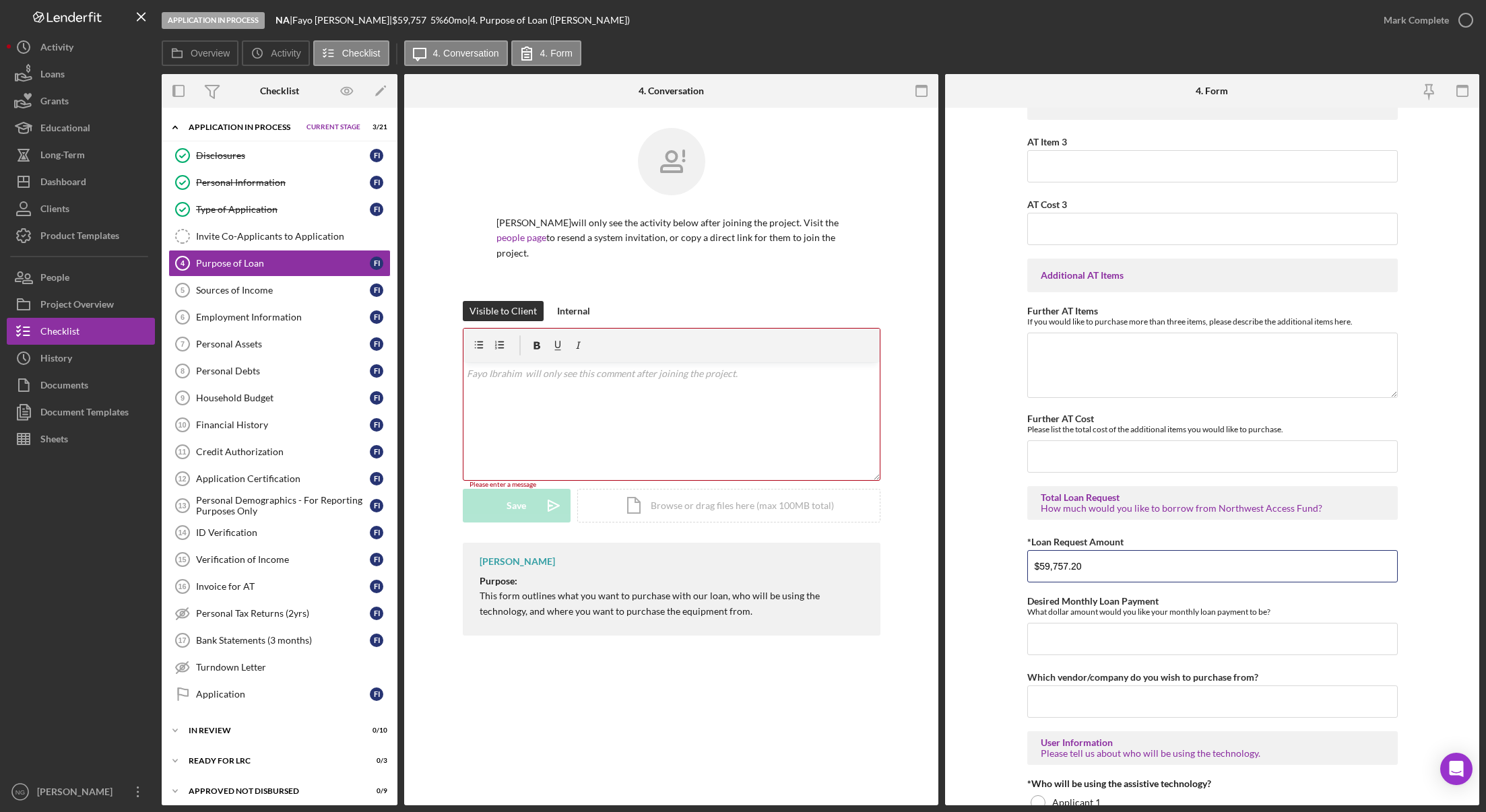
type input "$59,757.20"
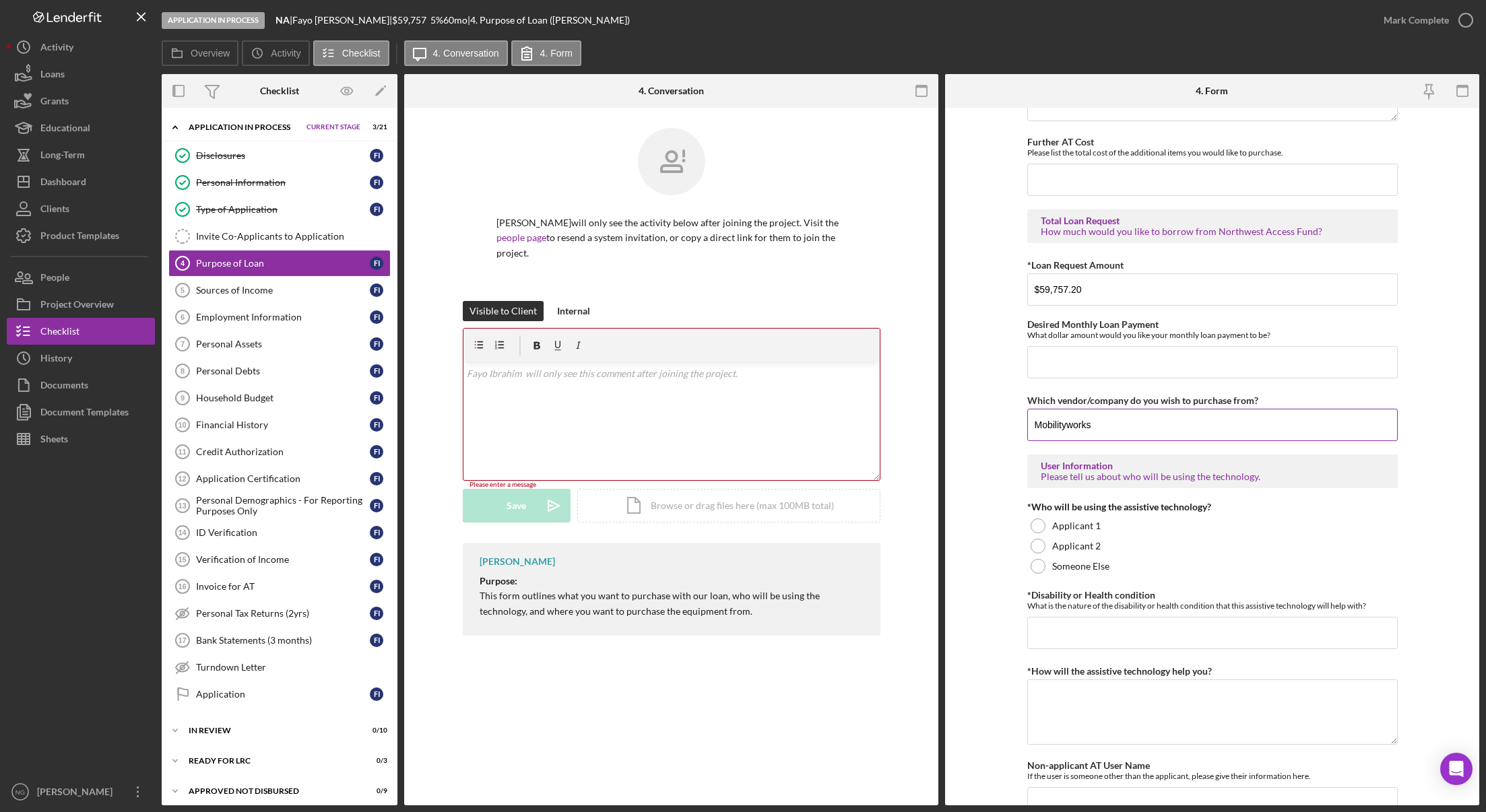
scroll to position [778, 0]
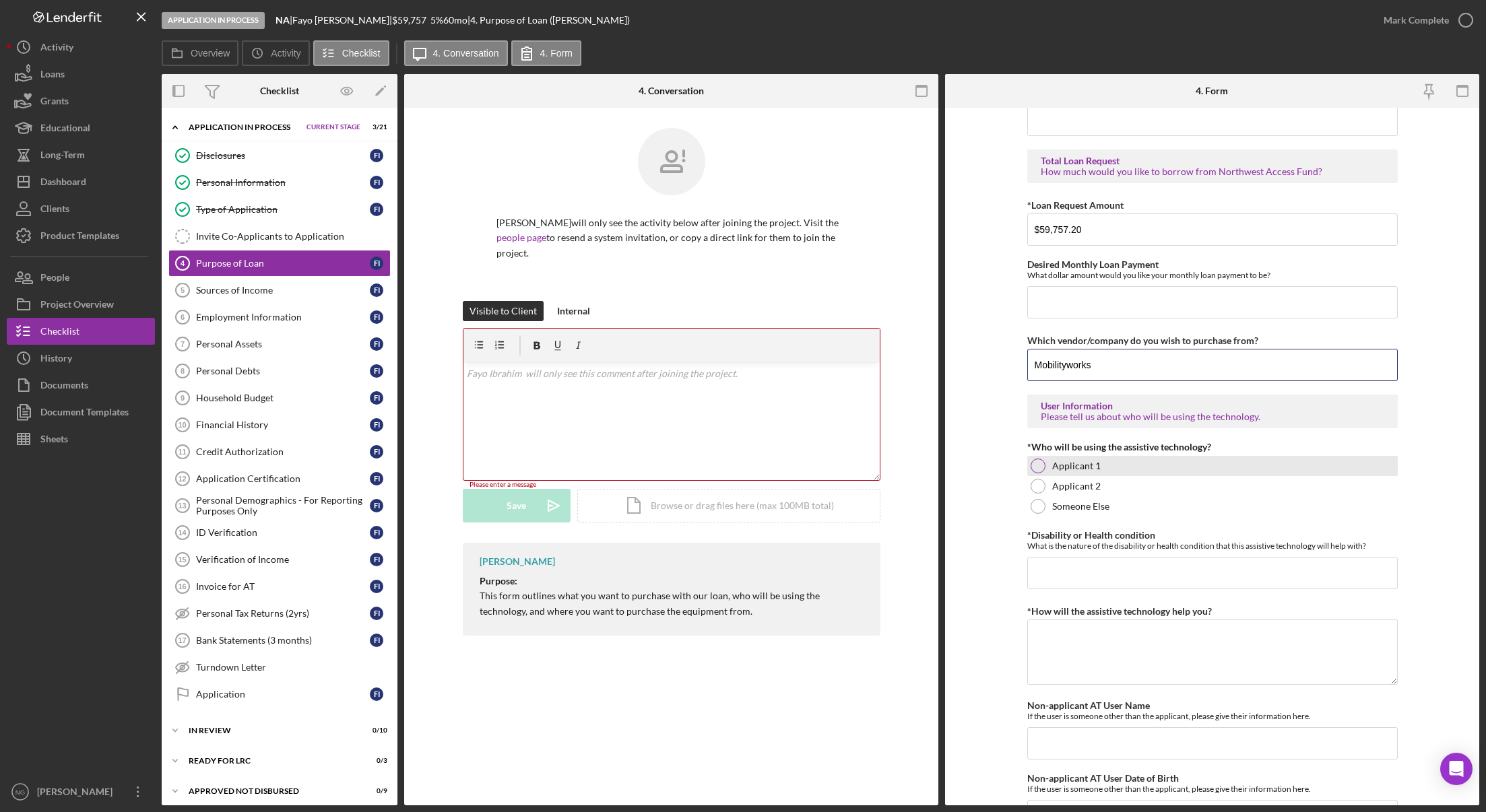
type input "Mobilityworks"
click at [1039, 462] on div at bounding box center [1038, 466] width 15 height 15
click at [1034, 502] on div at bounding box center [1038, 506] width 15 height 15
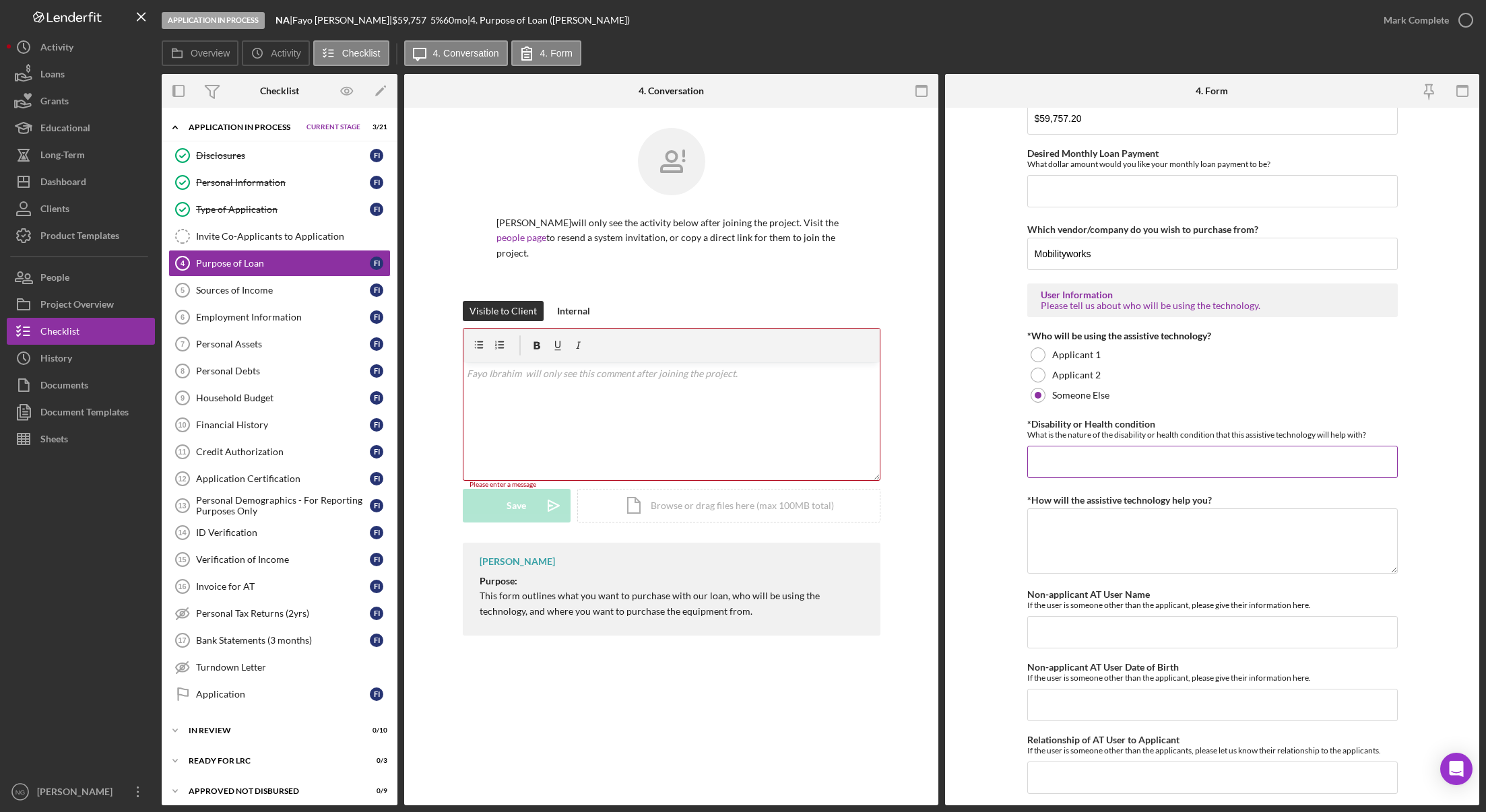
scroll to position [912, 0]
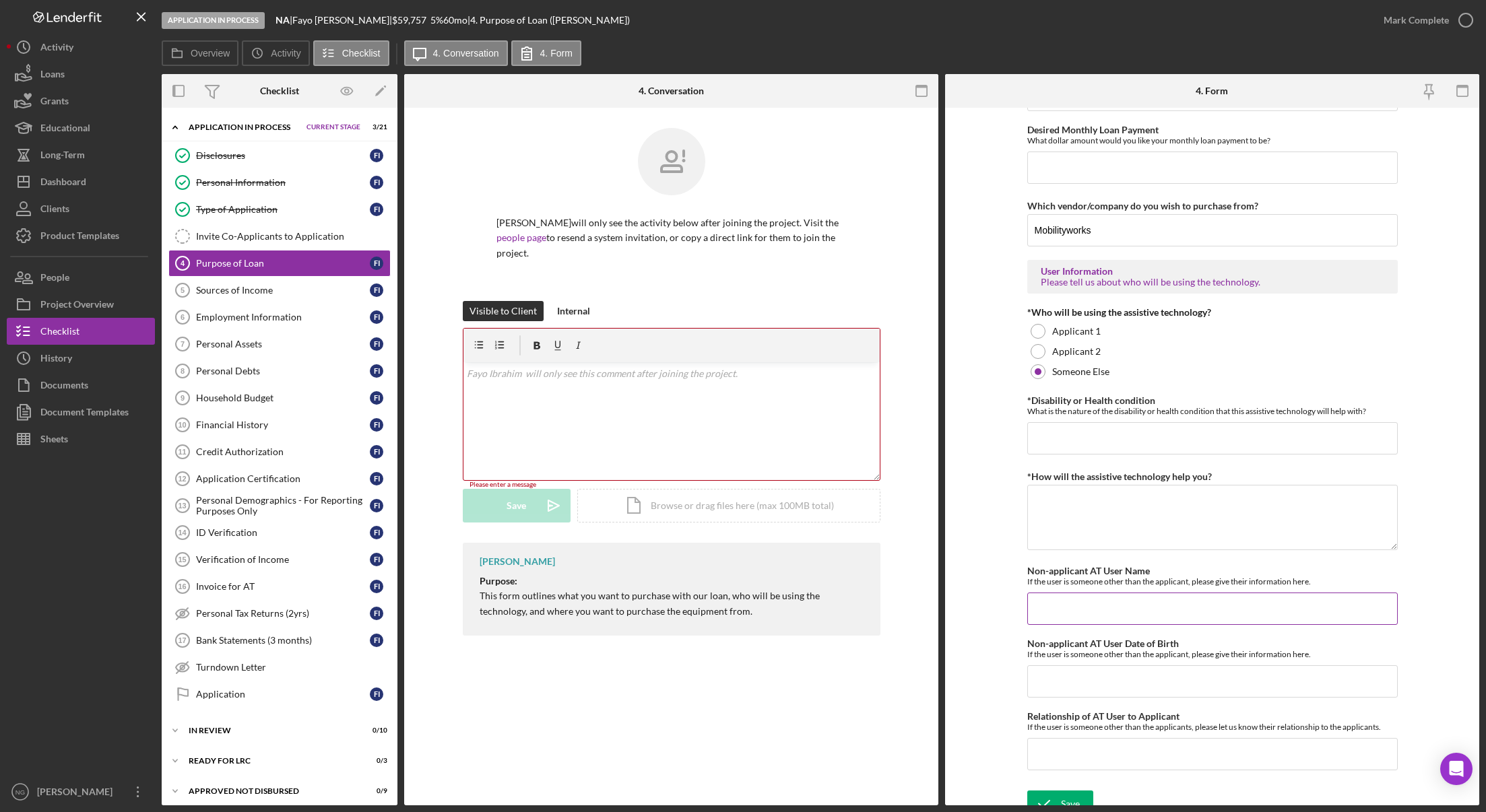
click at [1085, 610] on input "Non-applicant AT User Name" at bounding box center [1212, 608] width 370 height 32
type input "[PERSON_NAME]"
type input "[DATE]"
type input "b"
type input "Boyfriend"
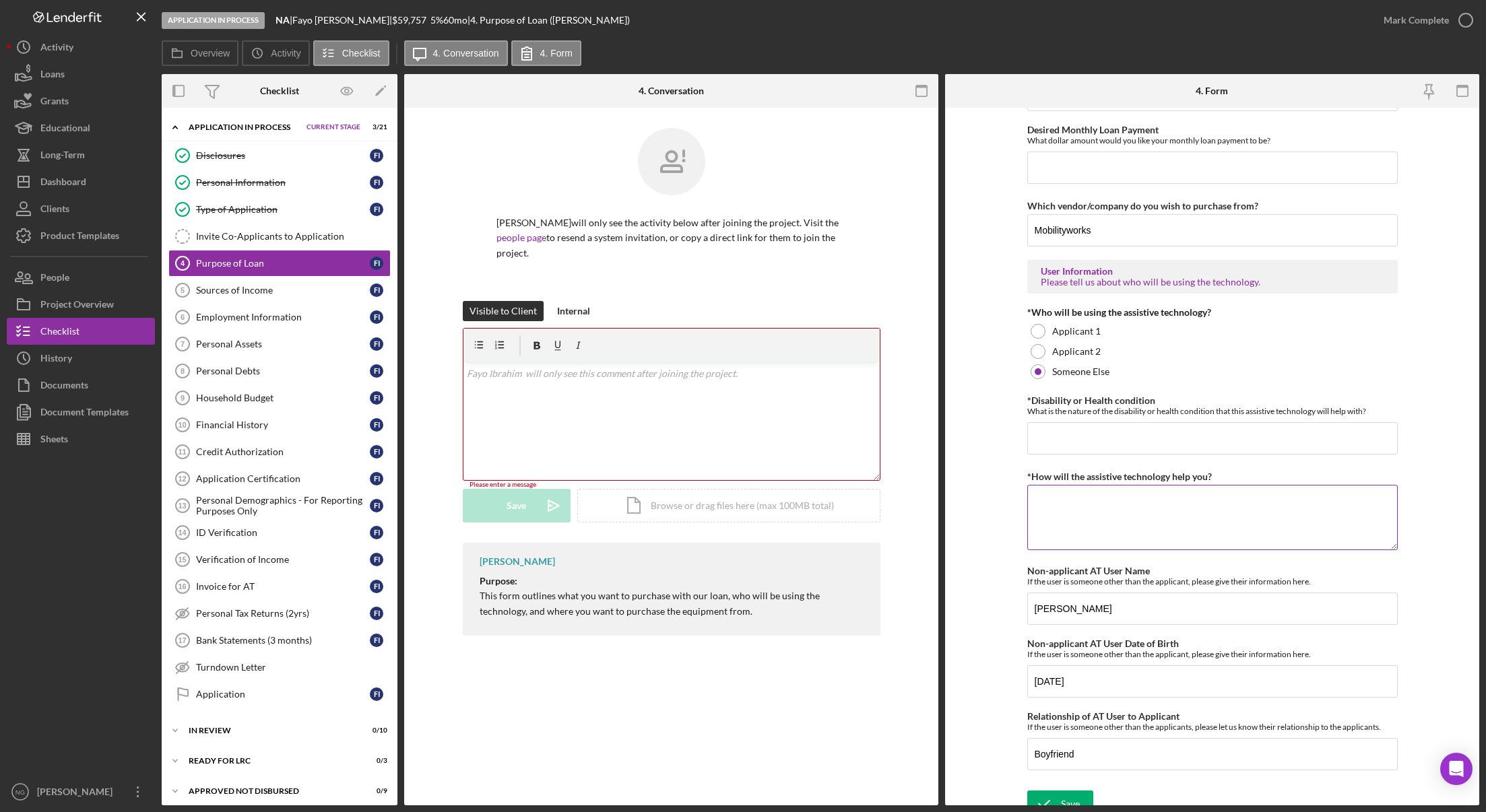
click at [1138, 499] on textarea "*How will the assistive technology help you?" at bounding box center [1212, 517] width 370 height 65
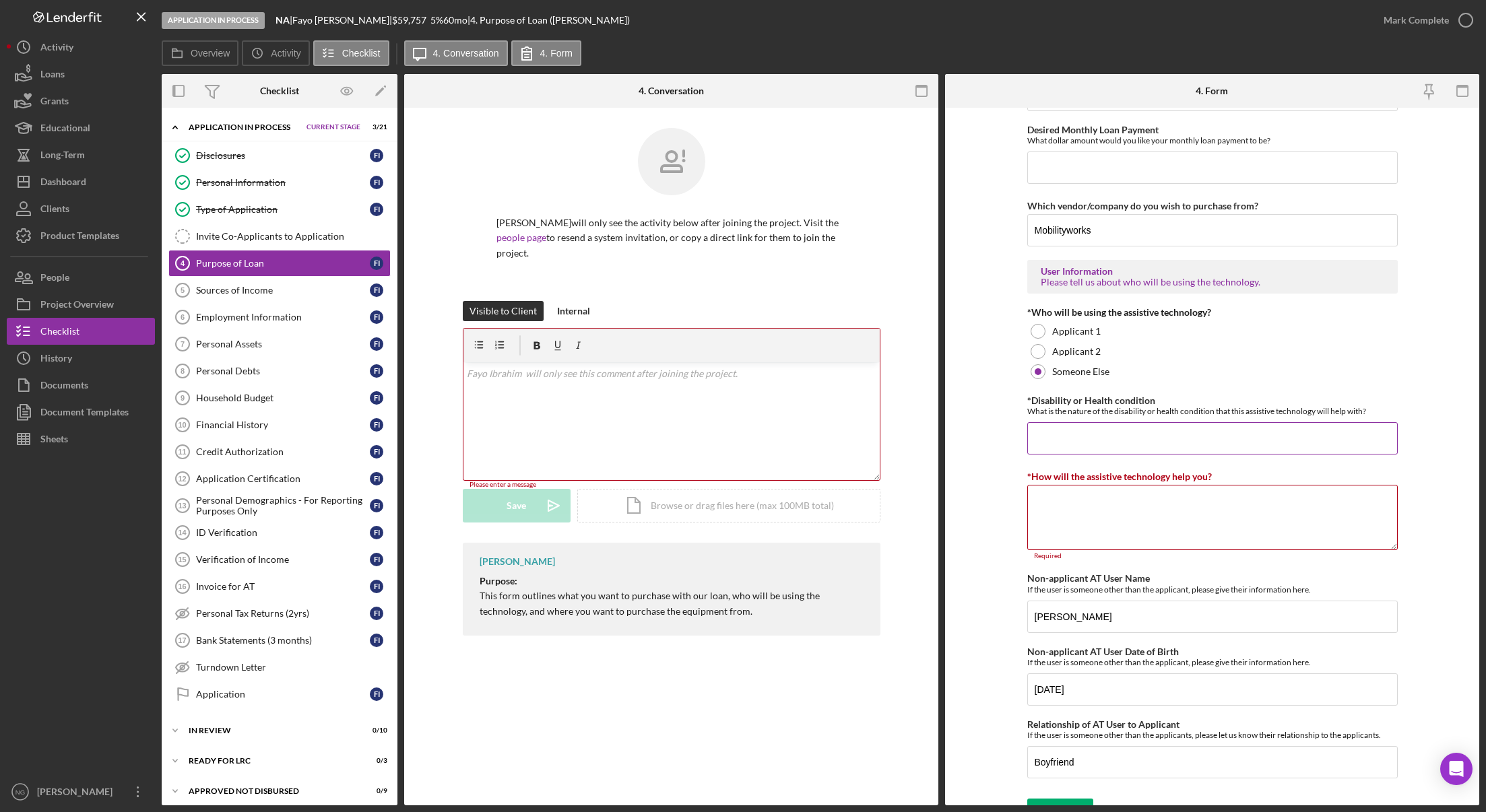
click at [1098, 441] on input "*Disability or Health condition" at bounding box center [1212, 438] width 370 height 32
type input "Quadriplegic"
drag, startPoint x: 748, startPoint y: 43, endPoint x: 578, endPoint y: 116, distance: 185.0
click at [748, 43] on div "Overview Icon/History Activity Checklist Icon/Message 4. Conversation 4. Form" at bounding box center [820, 54] width 1317 height 27
click at [1192, 496] on textarea "*How will the assistive technology help you?" at bounding box center [1212, 517] width 370 height 65
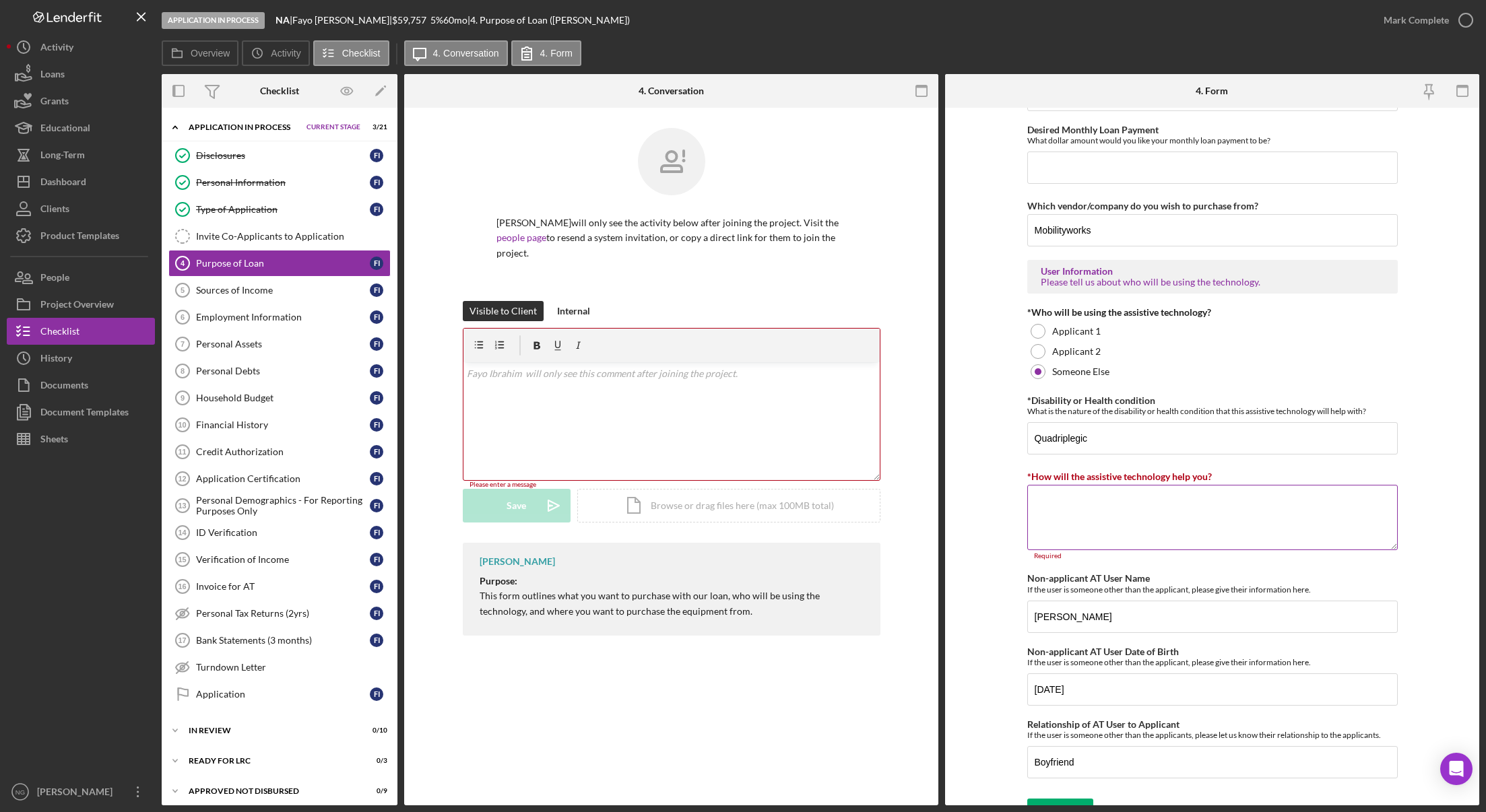
click at [1279, 516] on textarea "*How will the assistive technology help you?" at bounding box center [1212, 517] width 370 height 65
click at [1124, 514] on textarea "*How will the assistive technology help you?" at bounding box center [1212, 517] width 370 height 65
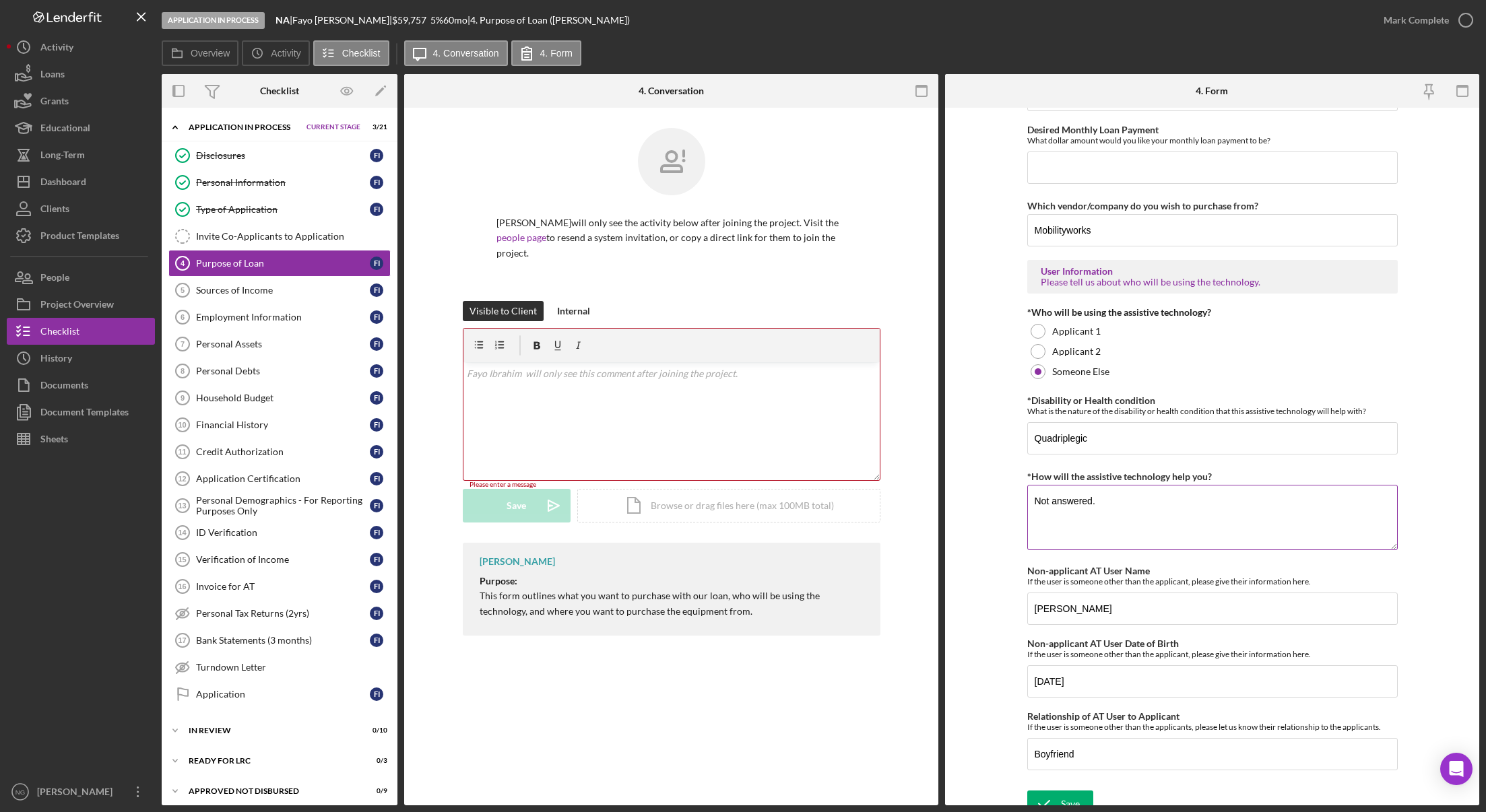
type textarea "Not answered."
click at [839, 672] on div "Purpose of Loan 4 Purpose of Loan [PERSON_NAME] will only see the activity belo…" at bounding box center [671, 457] width 534 height 698
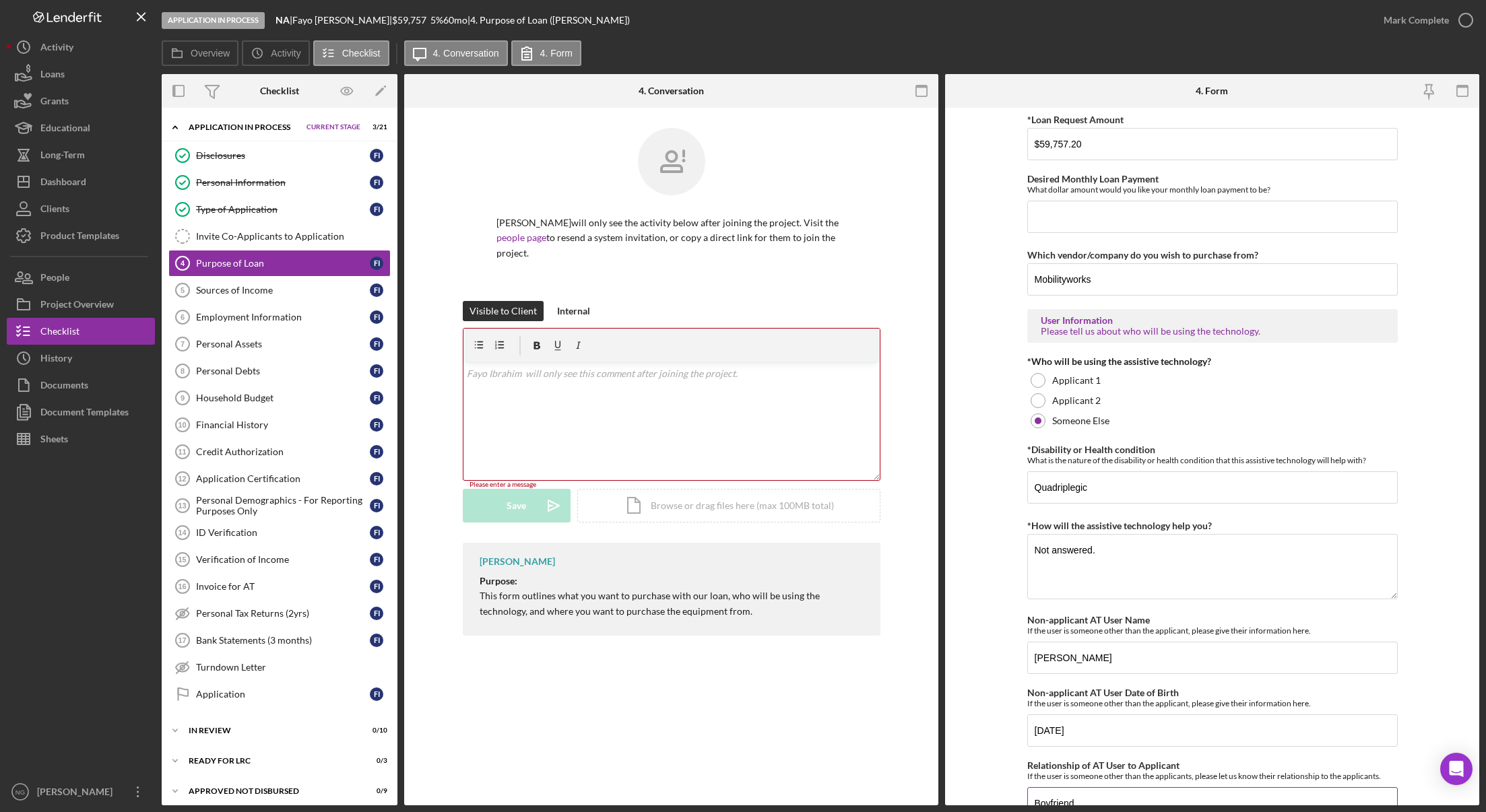
scroll to position [927, 0]
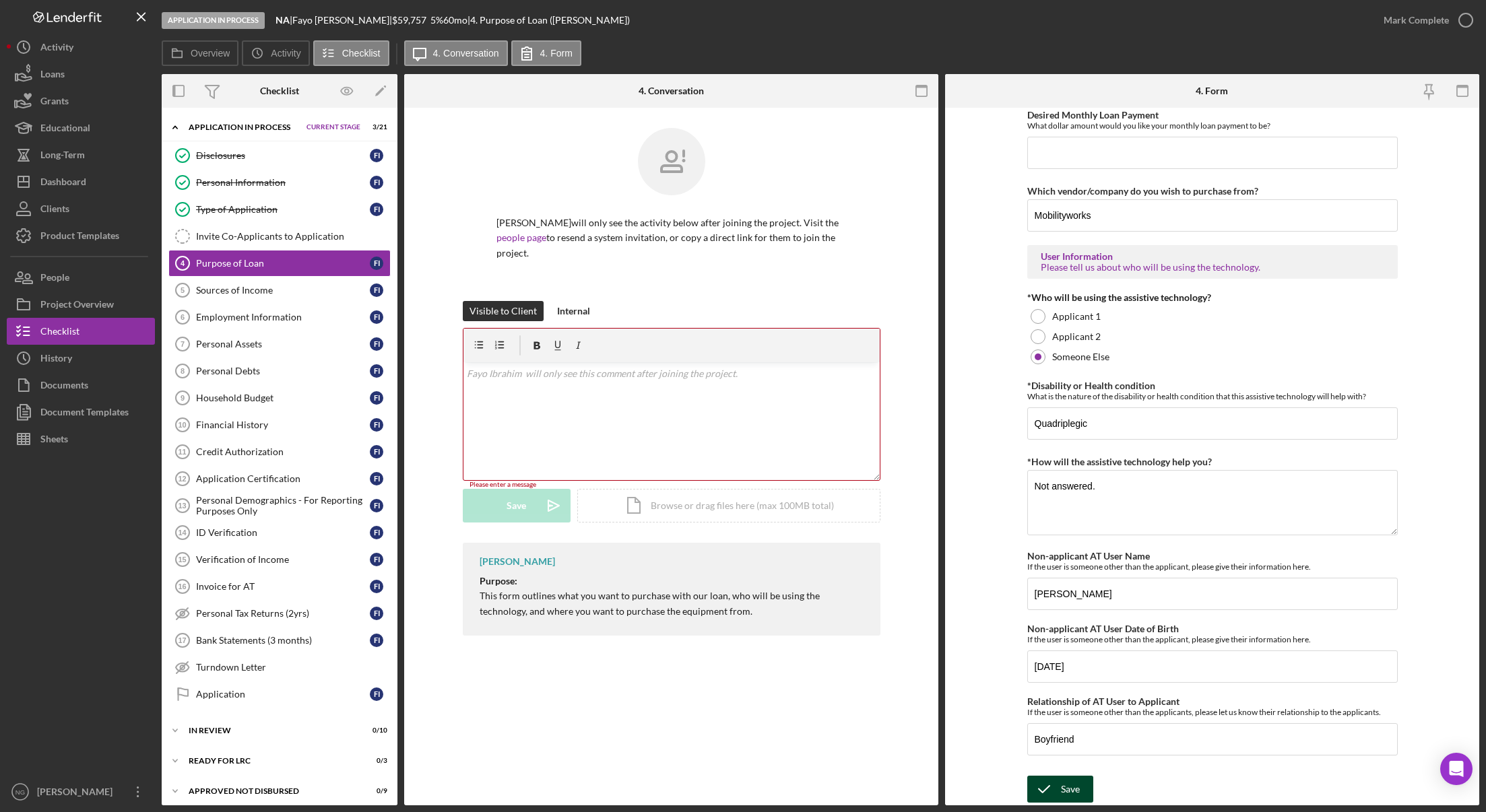
click at [1065, 788] on div "Save" at bounding box center [1070, 789] width 19 height 27
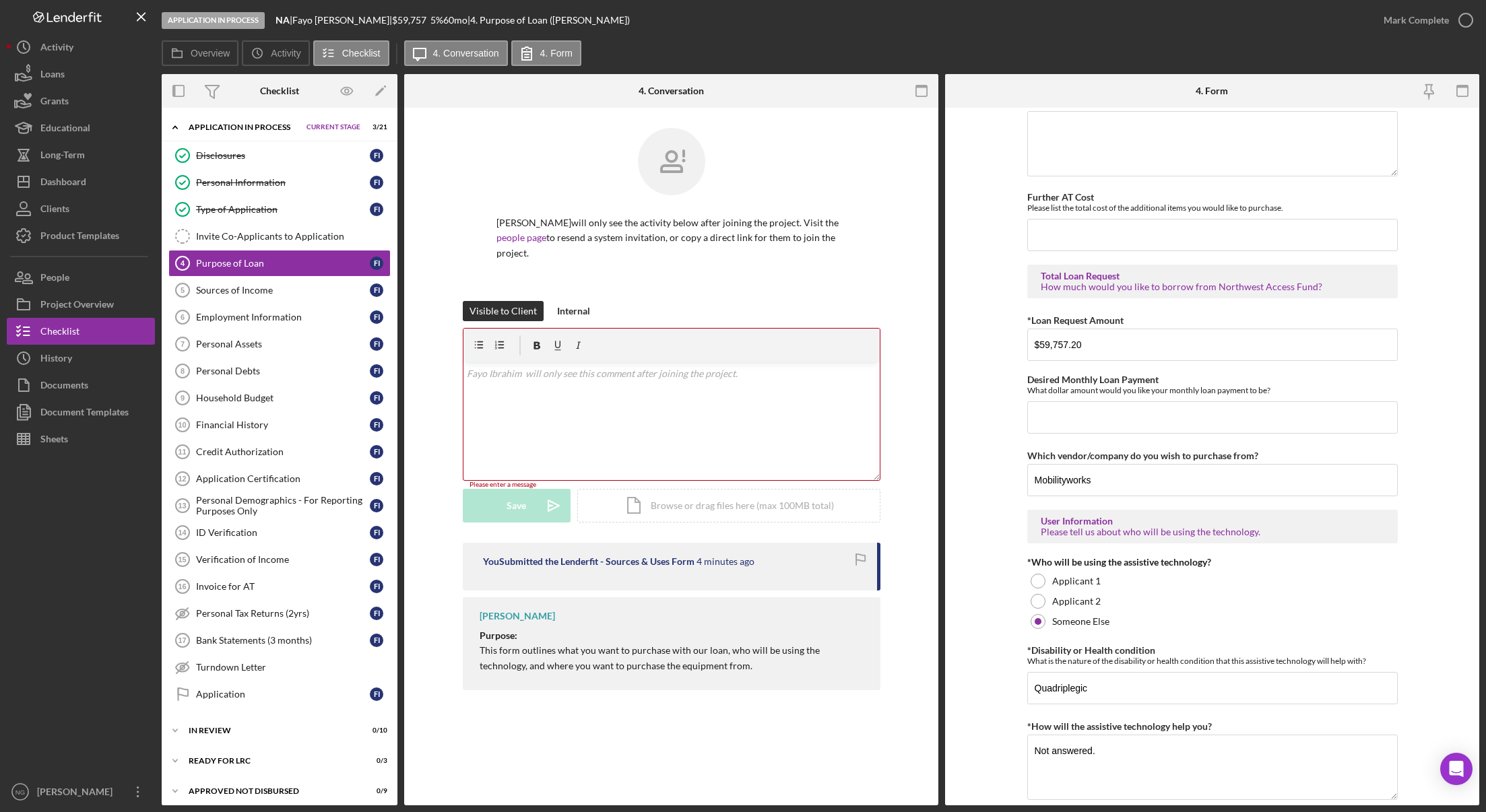
scroll to position [725, 0]
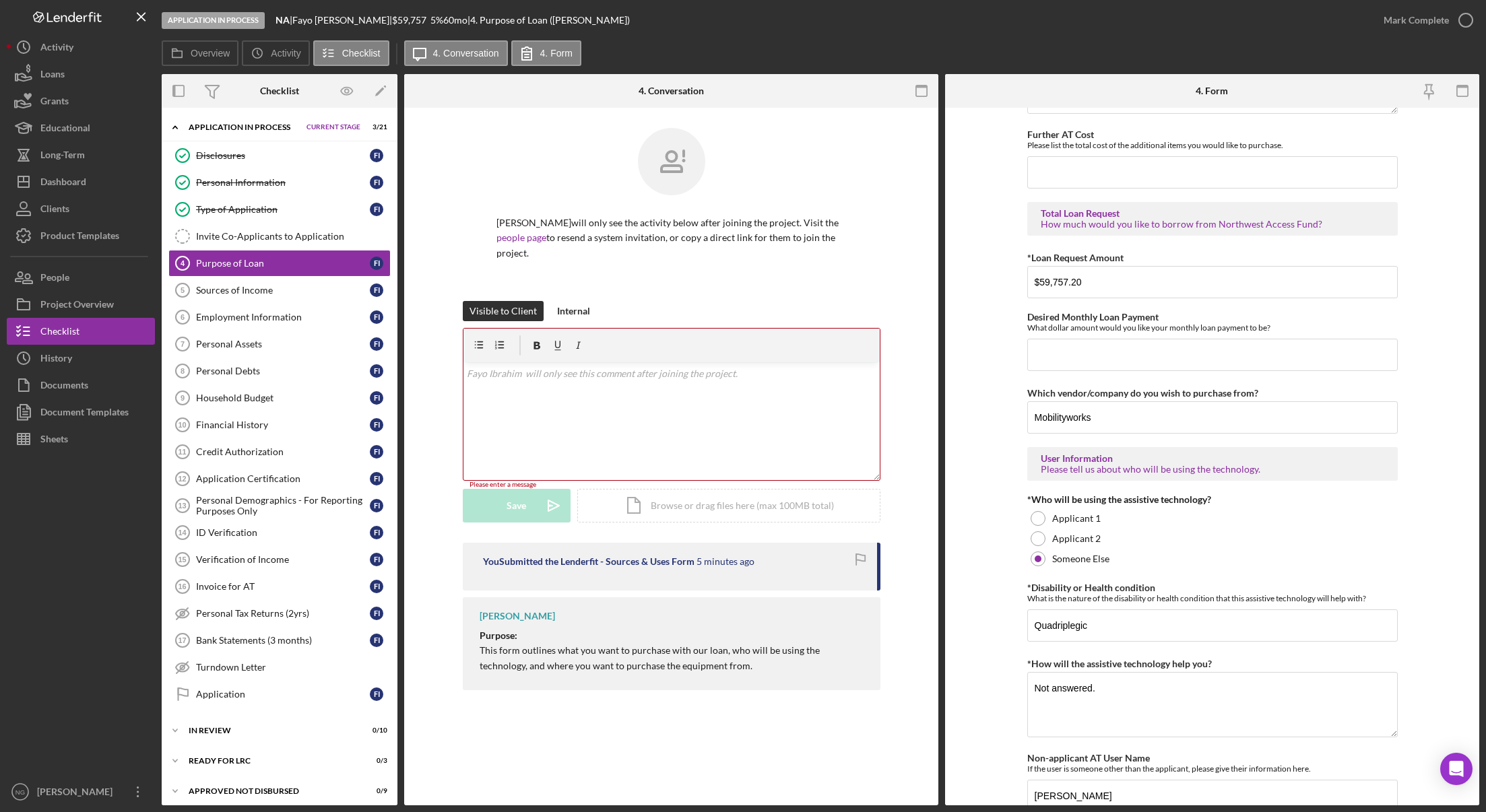
click at [784, 717] on div "Purpose of Loan 4 Purpose of Loan [PERSON_NAME] will only see the activity belo…" at bounding box center [671, 457] width 534 height 698
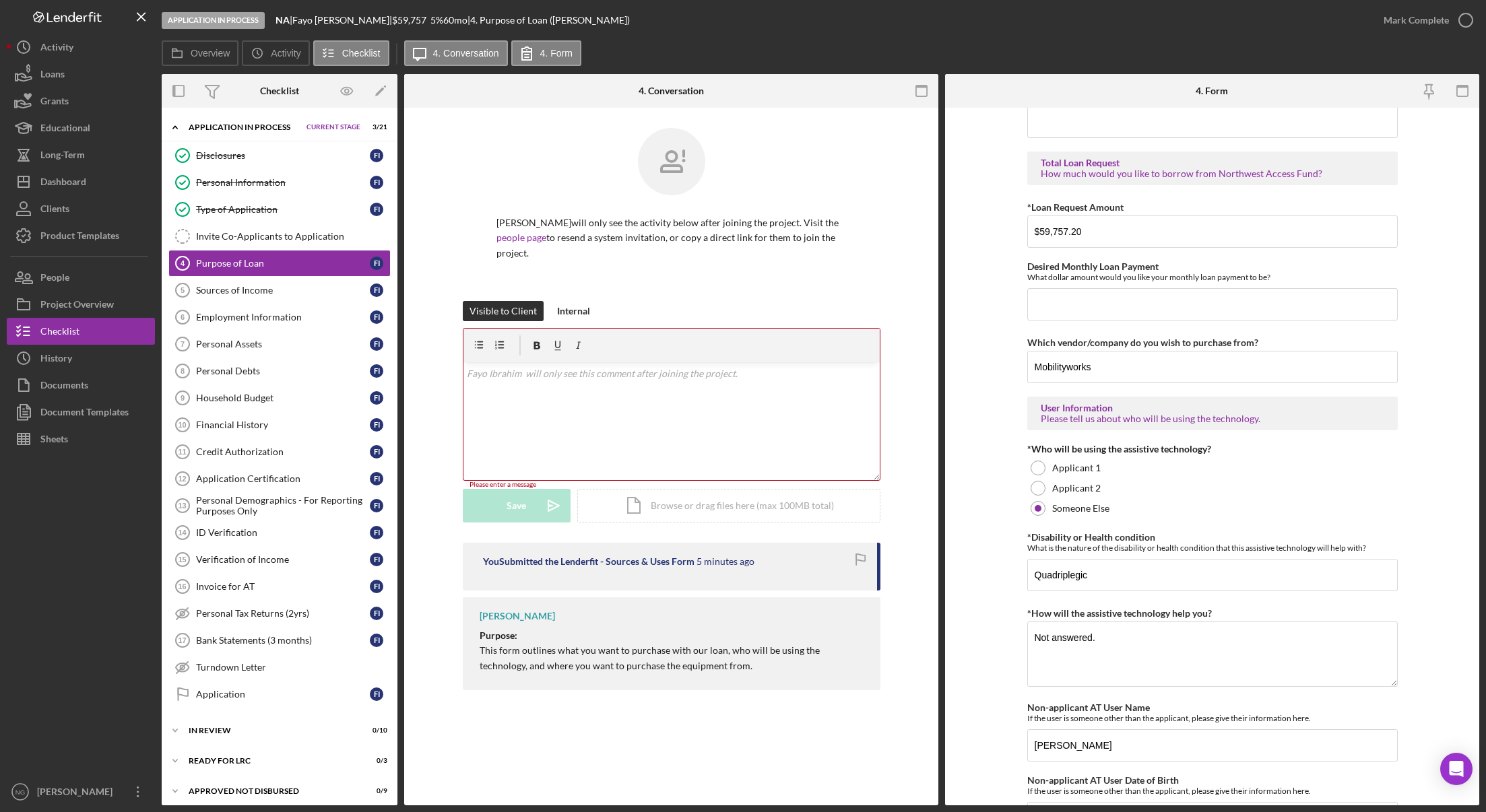
scroll to position [927, 0]
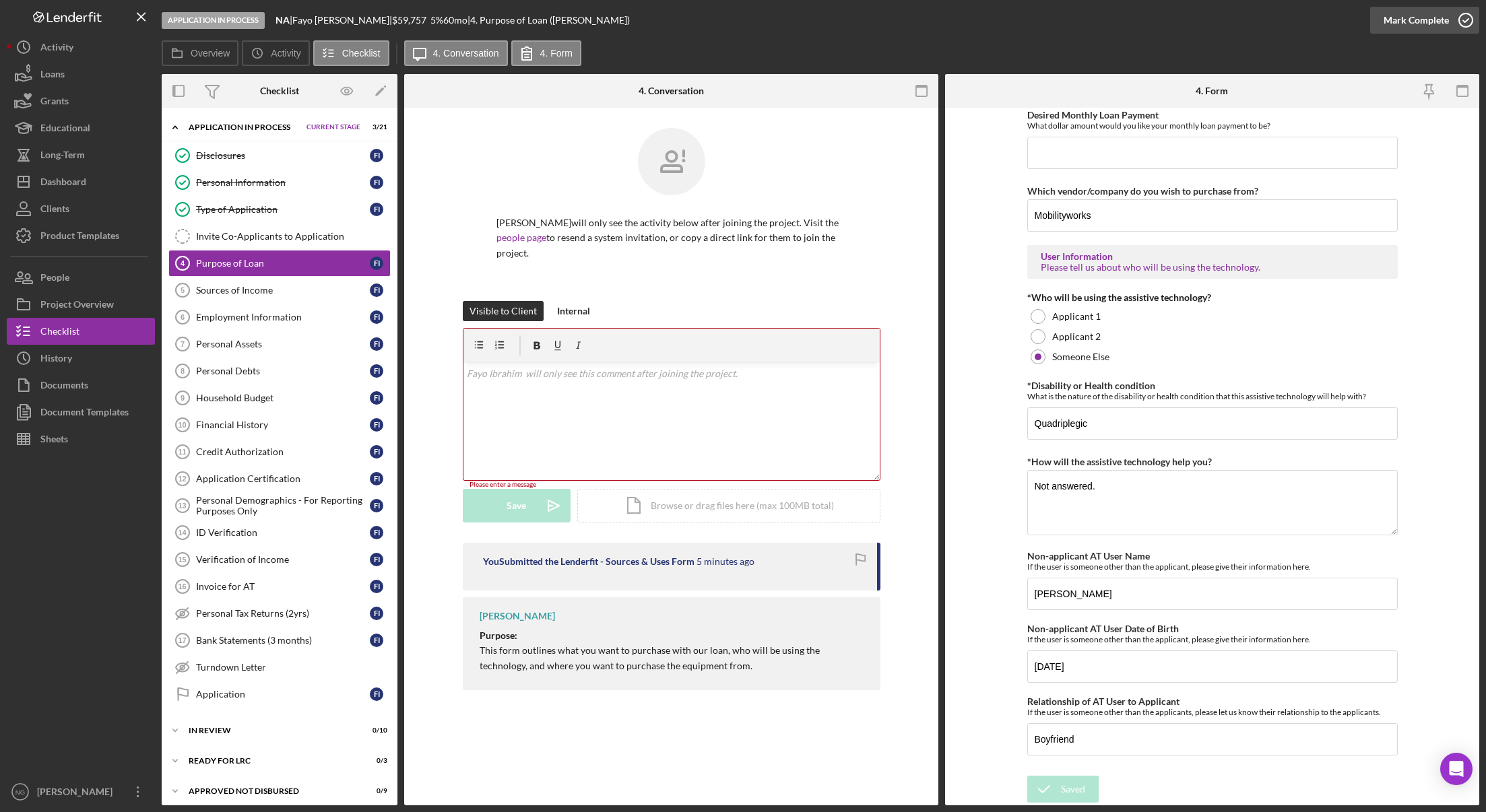
click at [1460, 19] on icon "button" at bounding box center [1465, 20] width 33 height 33
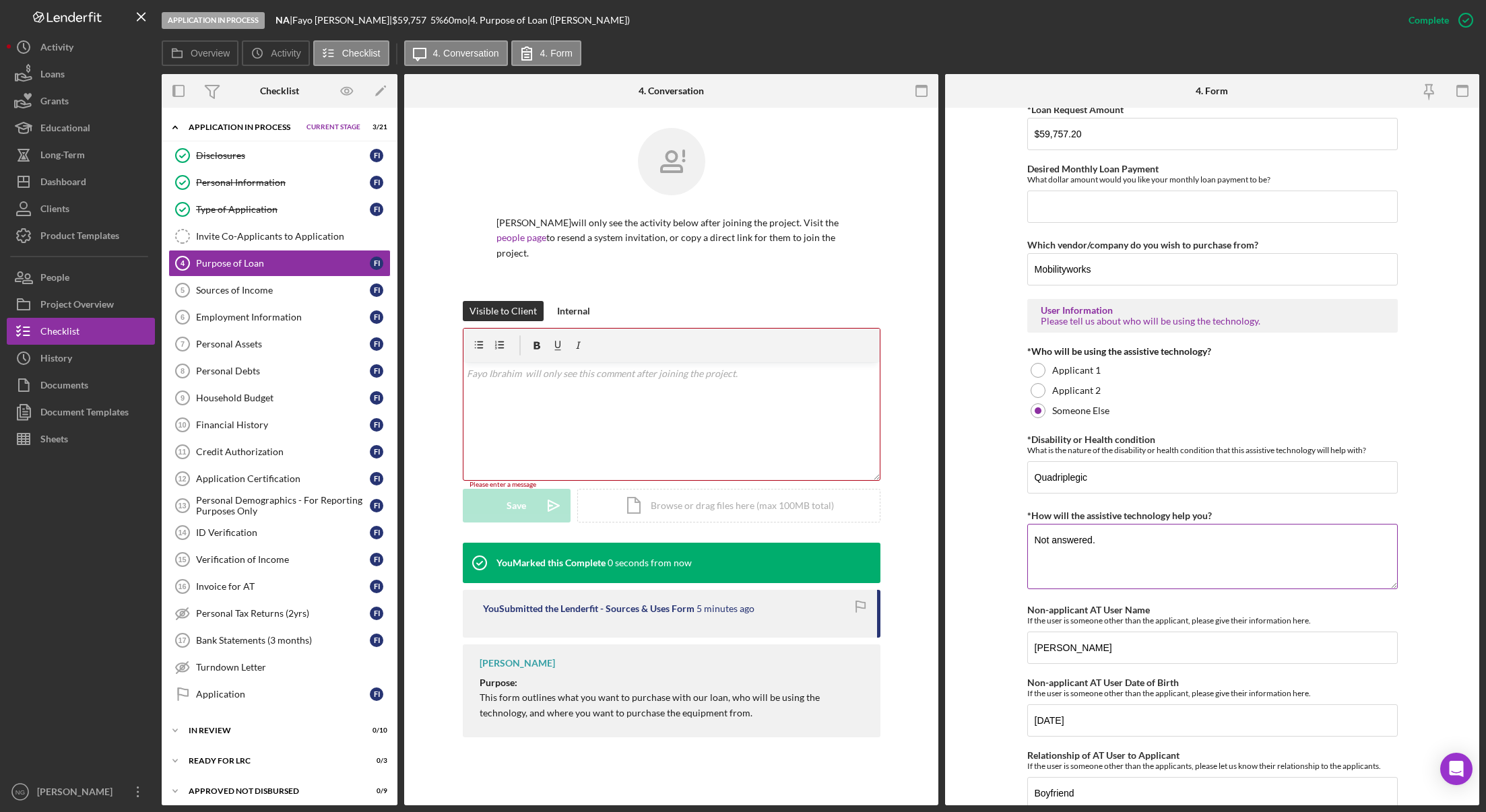
scroll to position [982, 0]
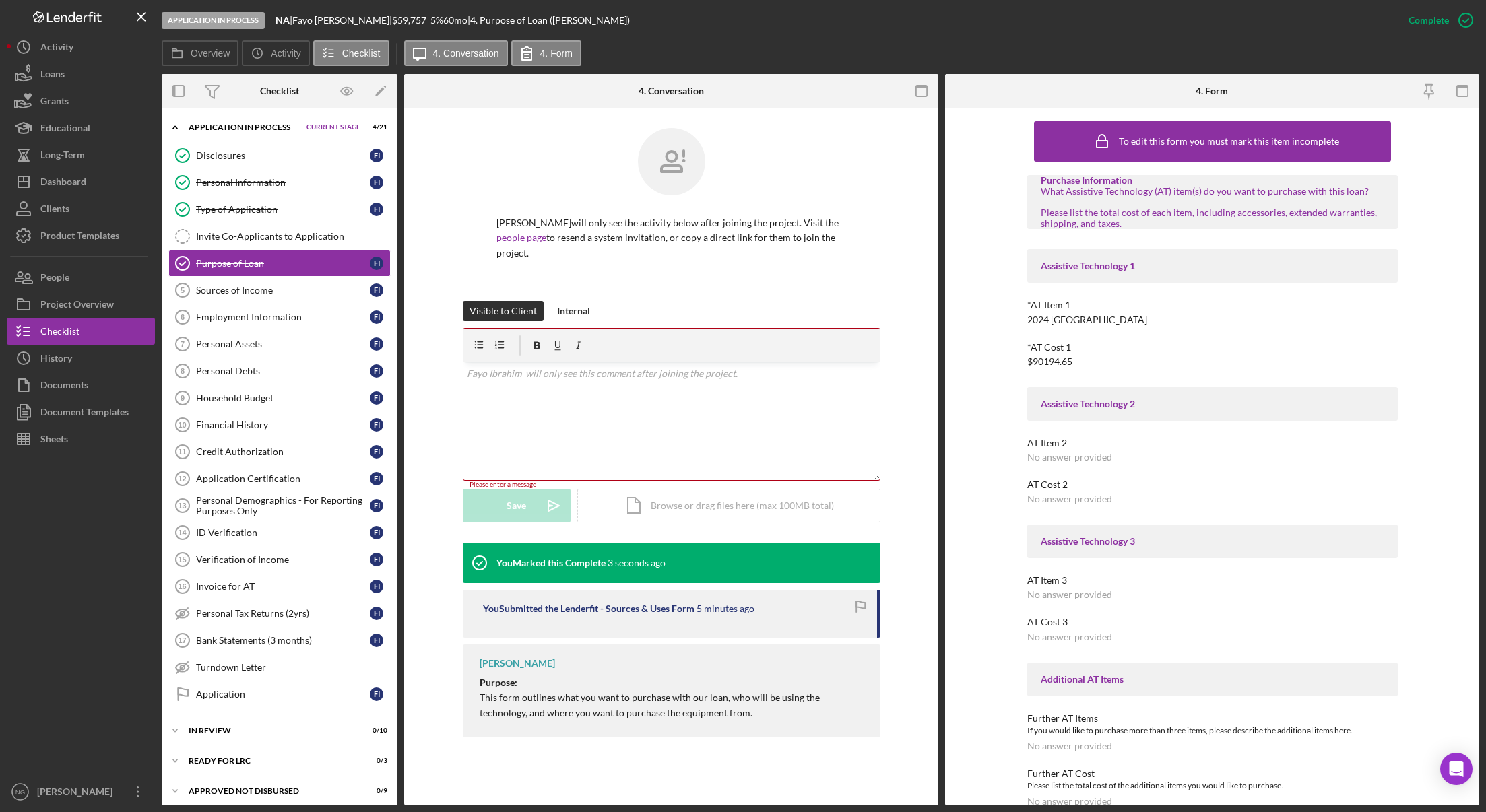
click at [751, 261] on div "[PERSON_NAME] will only see the activity below after joining the project. Visit…" at bounding box center [672, 214] width 417 height 173
click at [716, 402] on div "v Color teal Color pink Remove color Add row above Add row below Add column bef…" at bounding box center [671, 421] width 416 height 118
click at [275, 291] on div "Sources of Income" at bounding box center [283, 290] width 174 height 11
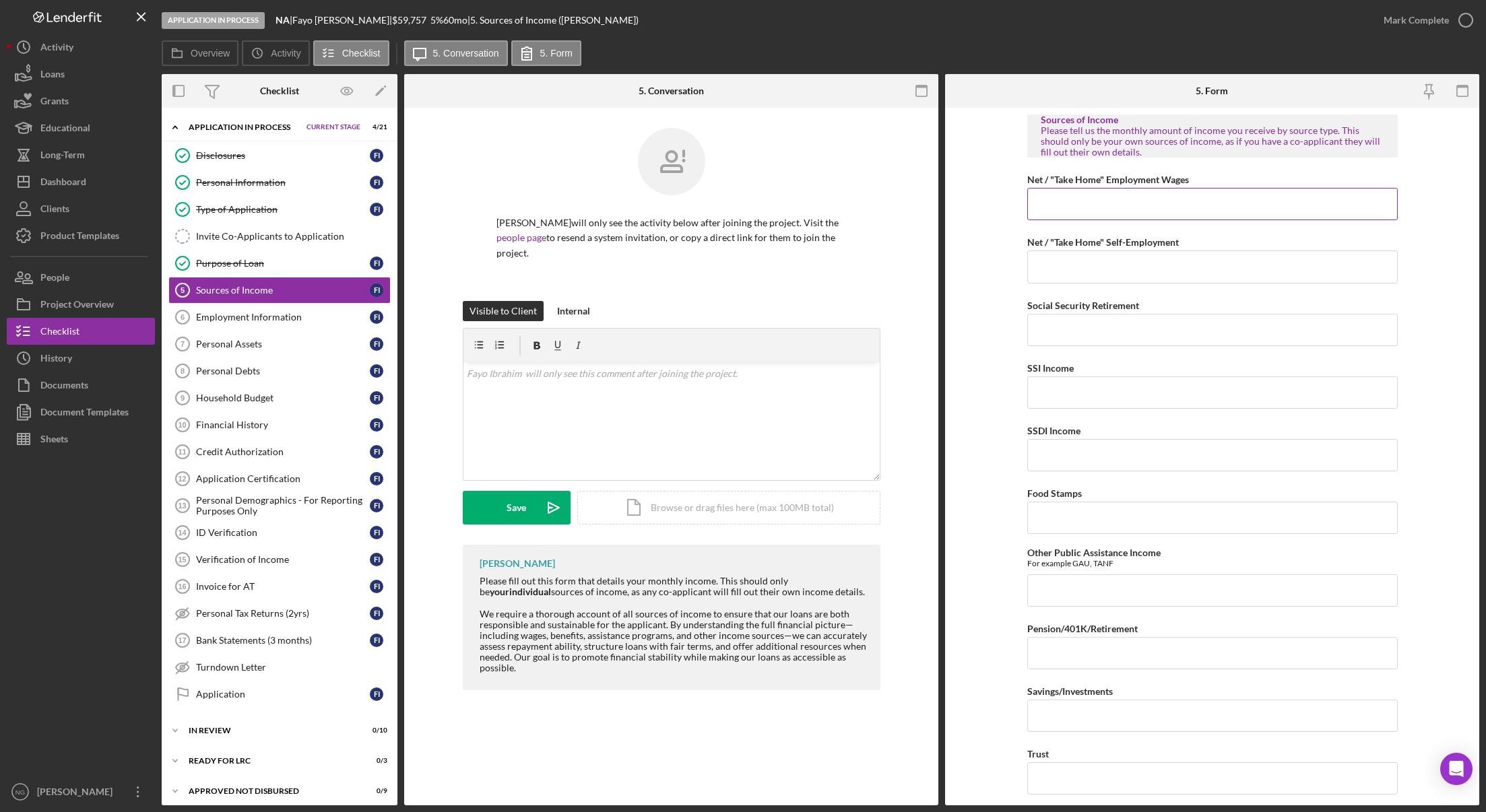
click at [1059, 204] on input "Net / "Take Home" Employment Wages" at bounding box center [1212, 204] width 370 height 32
type input "$7,800.00"
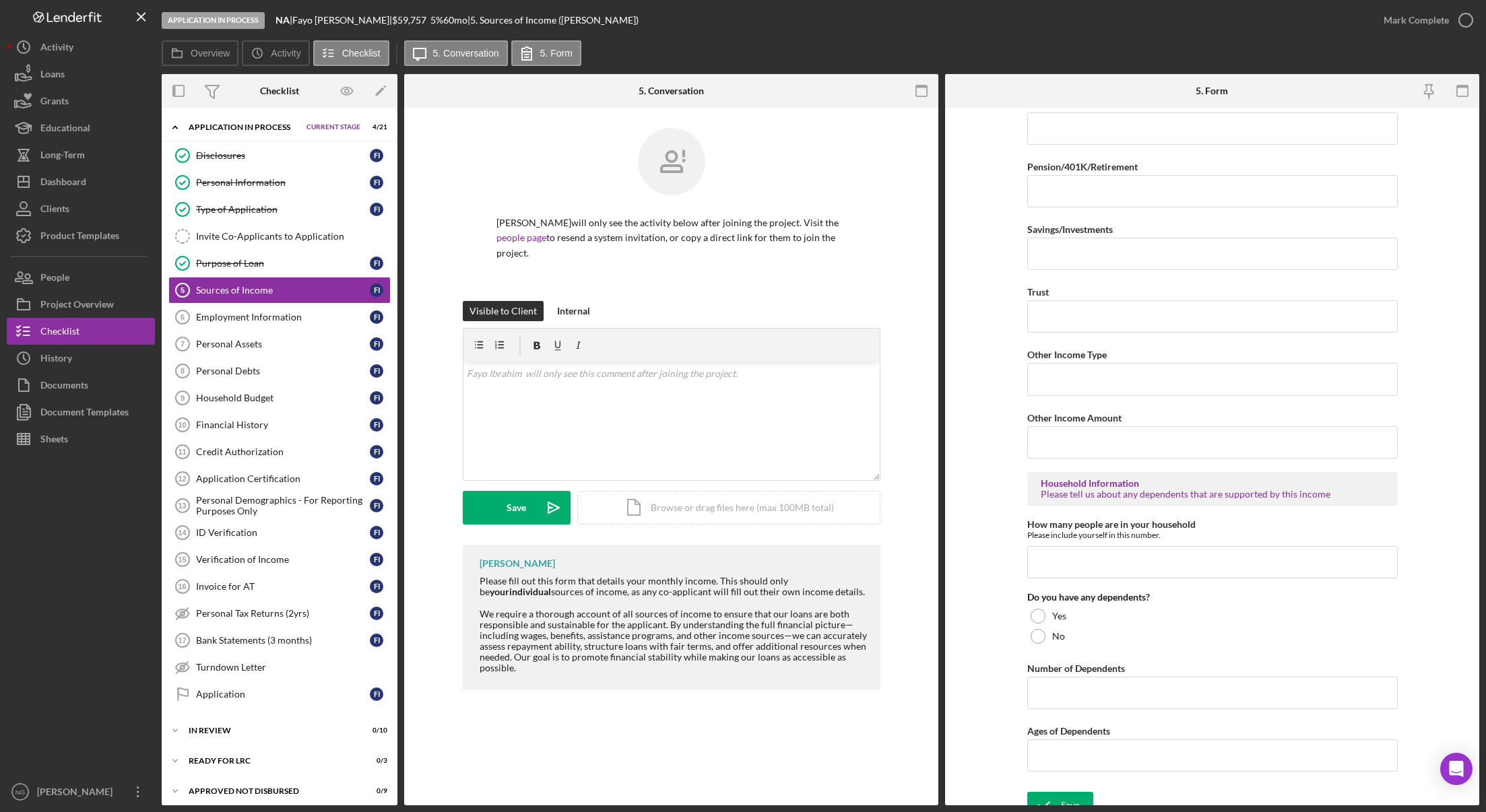
scroll to position [477, 0]
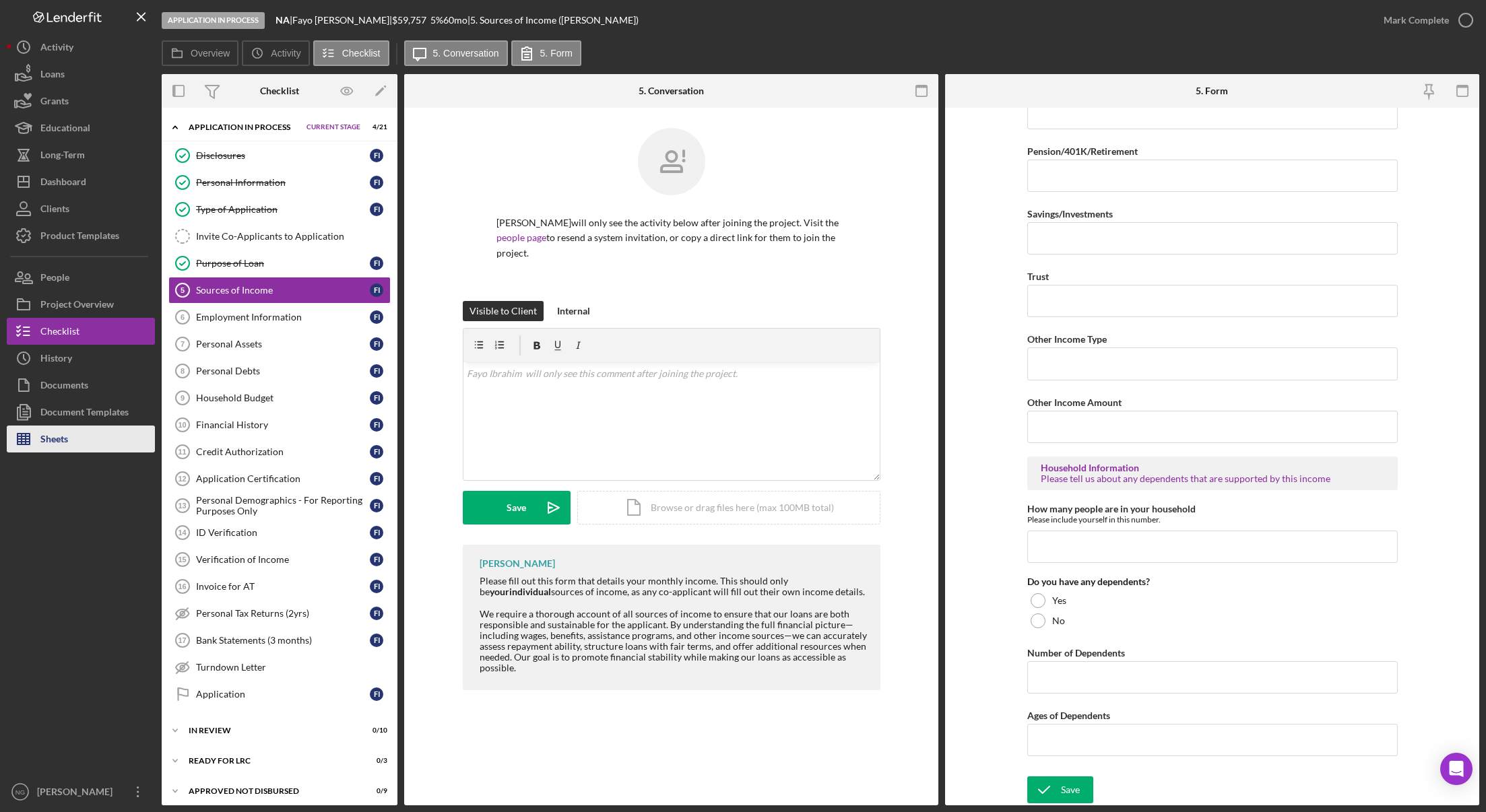
click at [80, 445] on button "Sheets" at bounding box center [80, 439] width 148 height 27
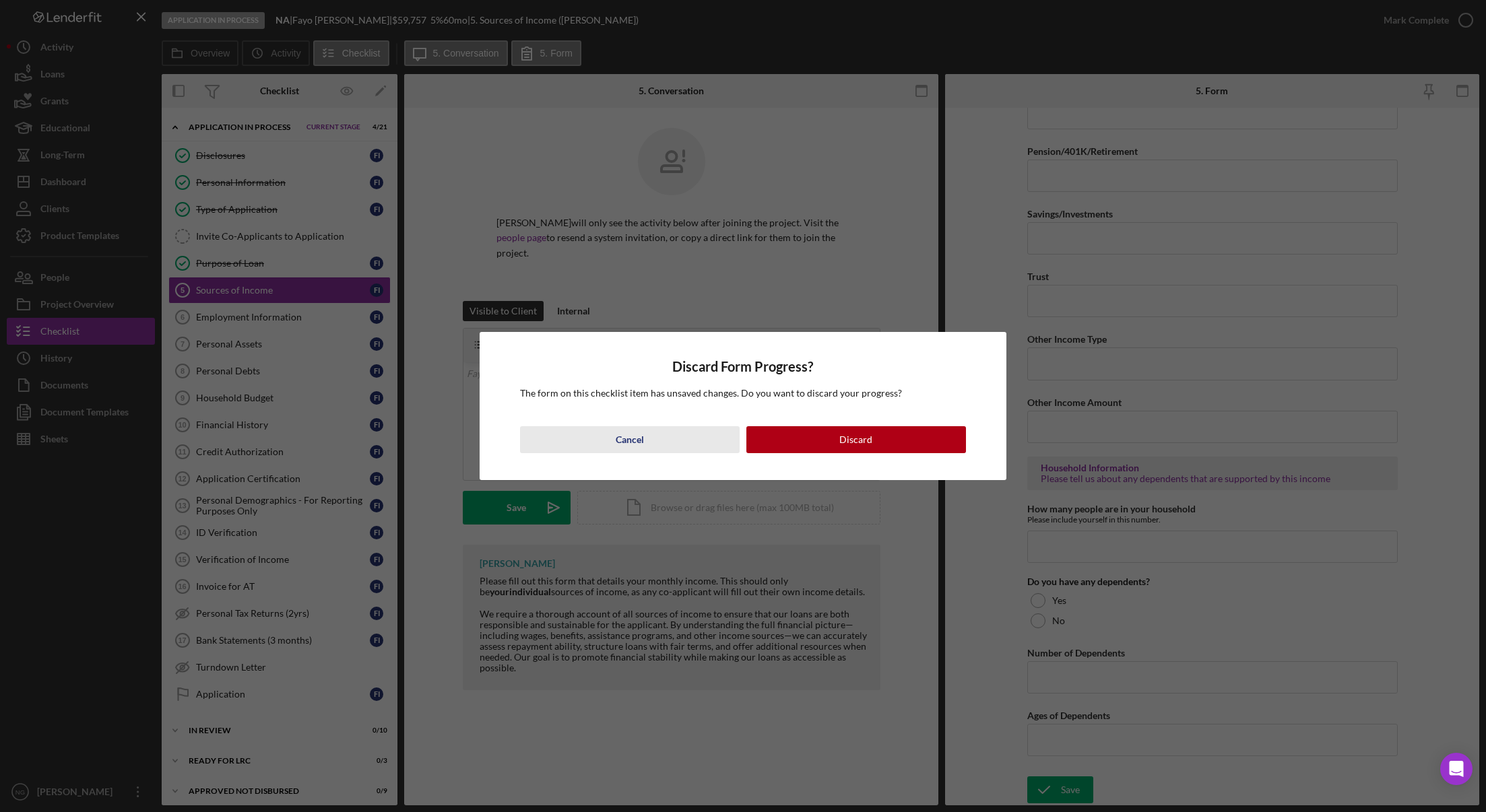
click at [640, 442] on div "Cancel" at bounding box center [630, 439] width 28 height 27
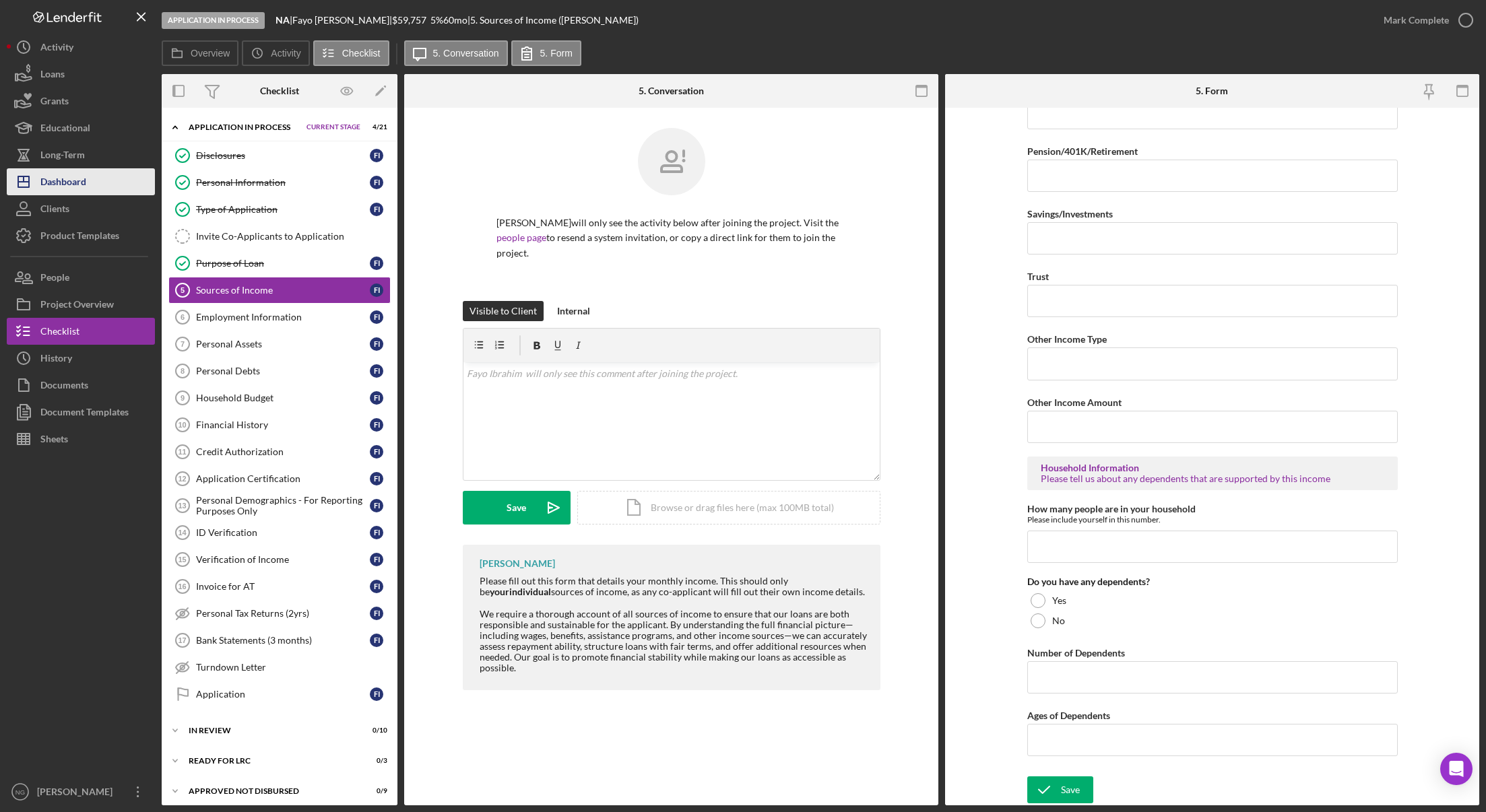
click at [56, 182] on div "Dashboard" at bounding box center [63, 183] width 46 height 31
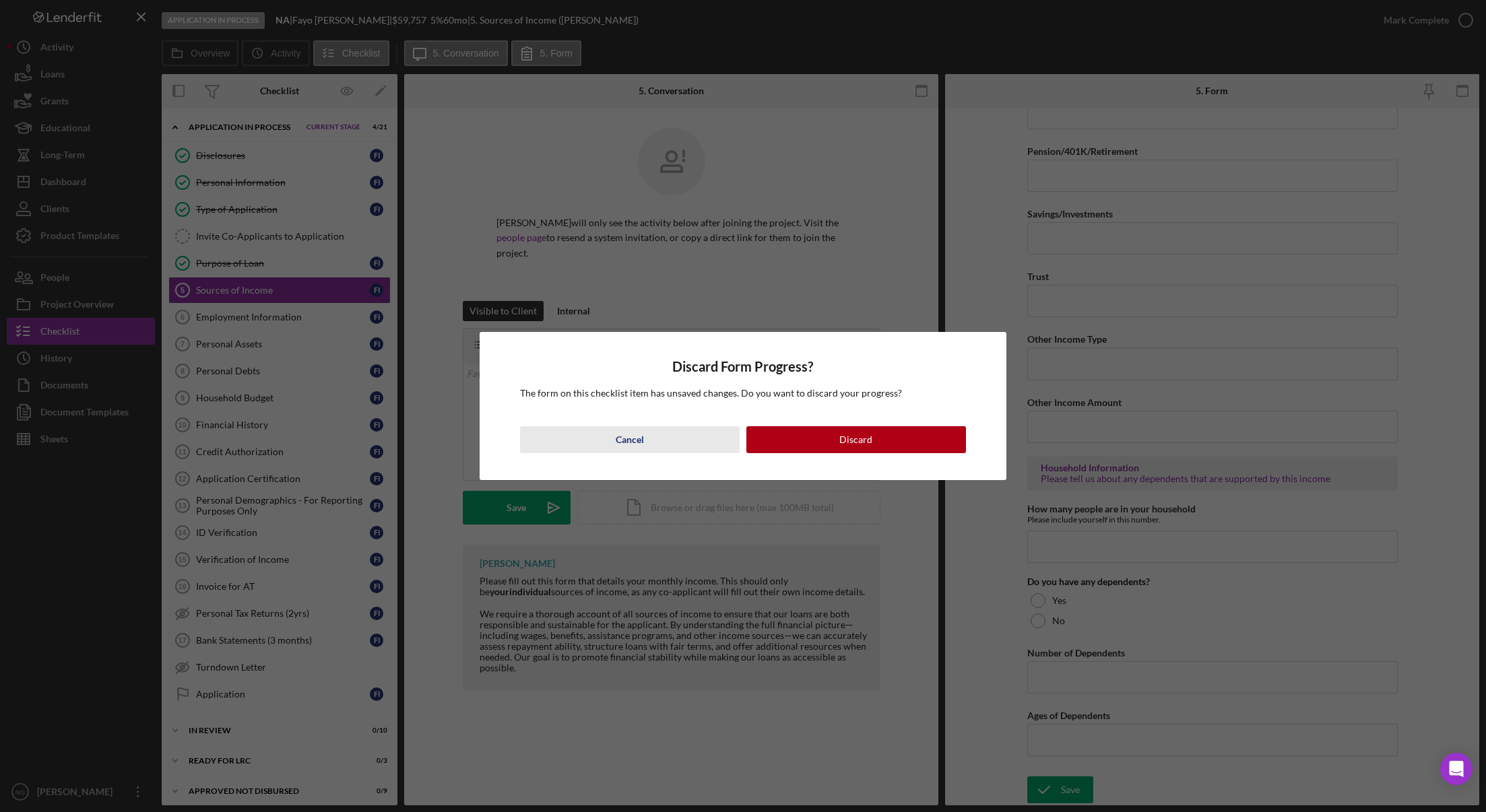
click at [611, 437] on button "Cancel" at bounding box center [630, 439] width 219 height 27
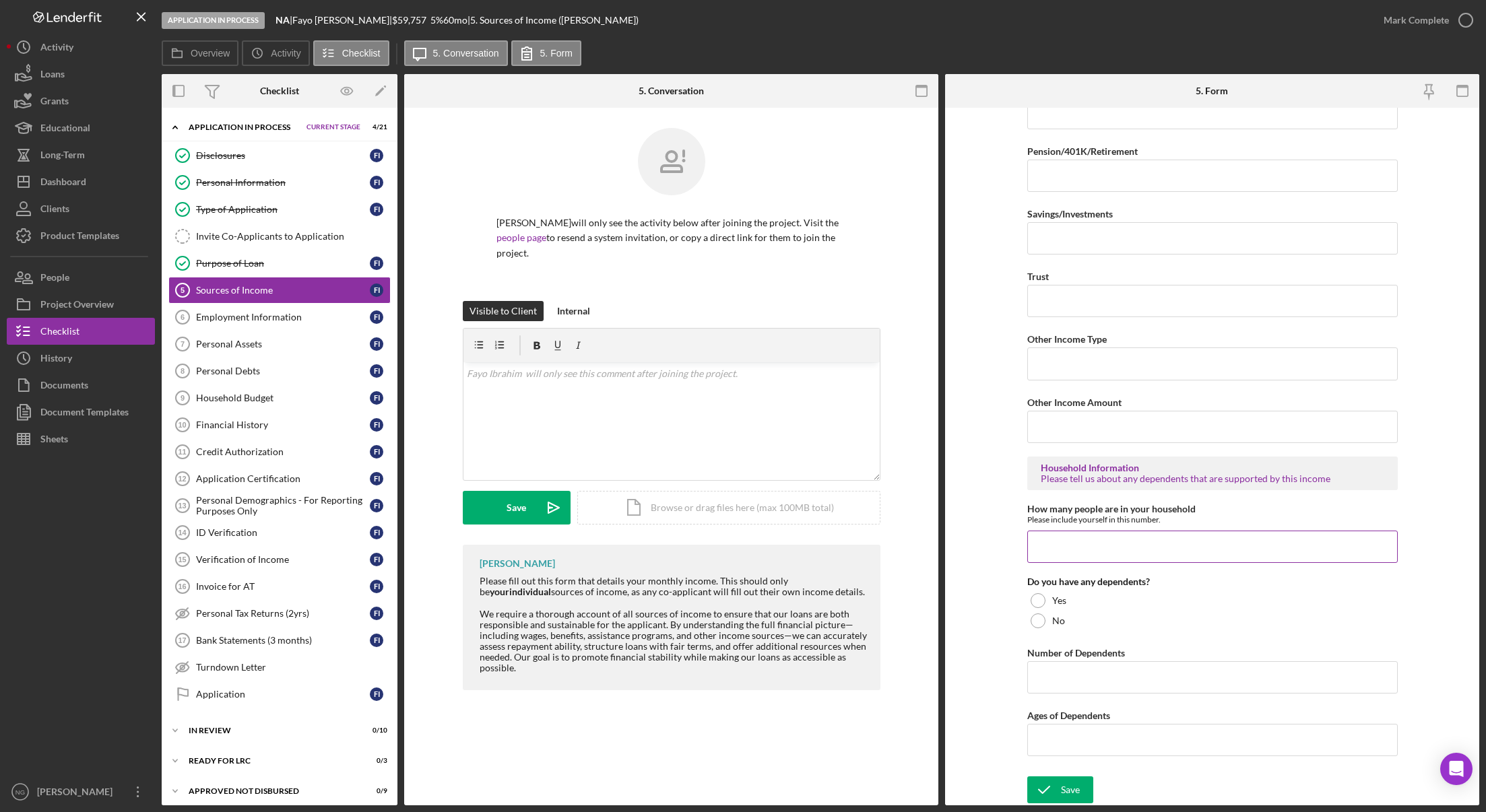
click at [1087, 545] on input "How many people are in your household" at bounding box center [1212, 546] width 370 height 32
click at [1060, 685] on input "Number of Dependents" at bounding box center [1212, 677] width 370 height 32
type input "2"
click at [1069, 747] on input "Ages of Dependents" at bounding box center [1212, 739] width 370 height 32
type input "10 and 13"
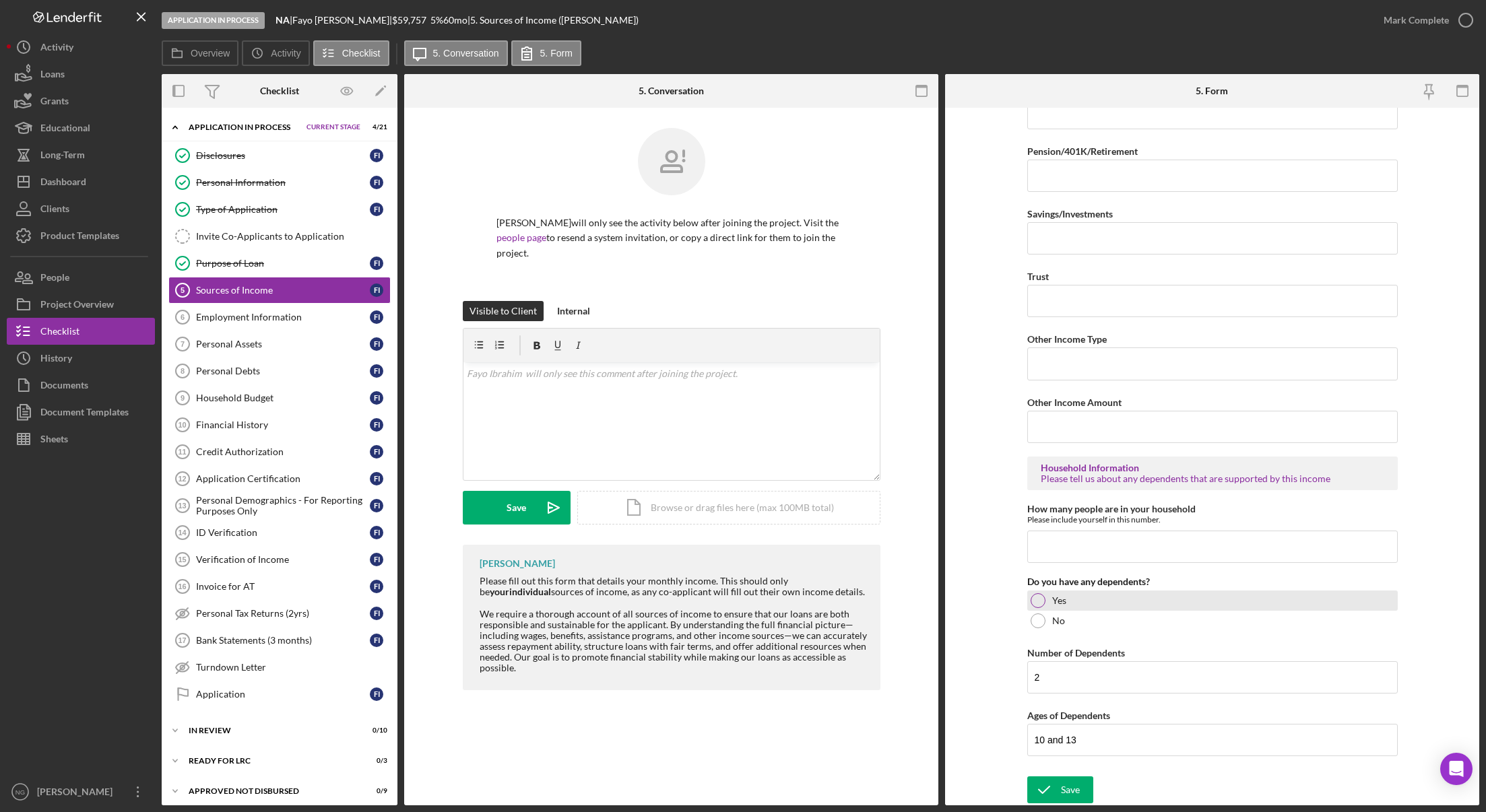
click at [1041, 606] on div at bounding box center [1038, 600] width 15 height 15
click at [1066, 793] on div "Save" at bounding box center [1070, 790] width 19 height 27
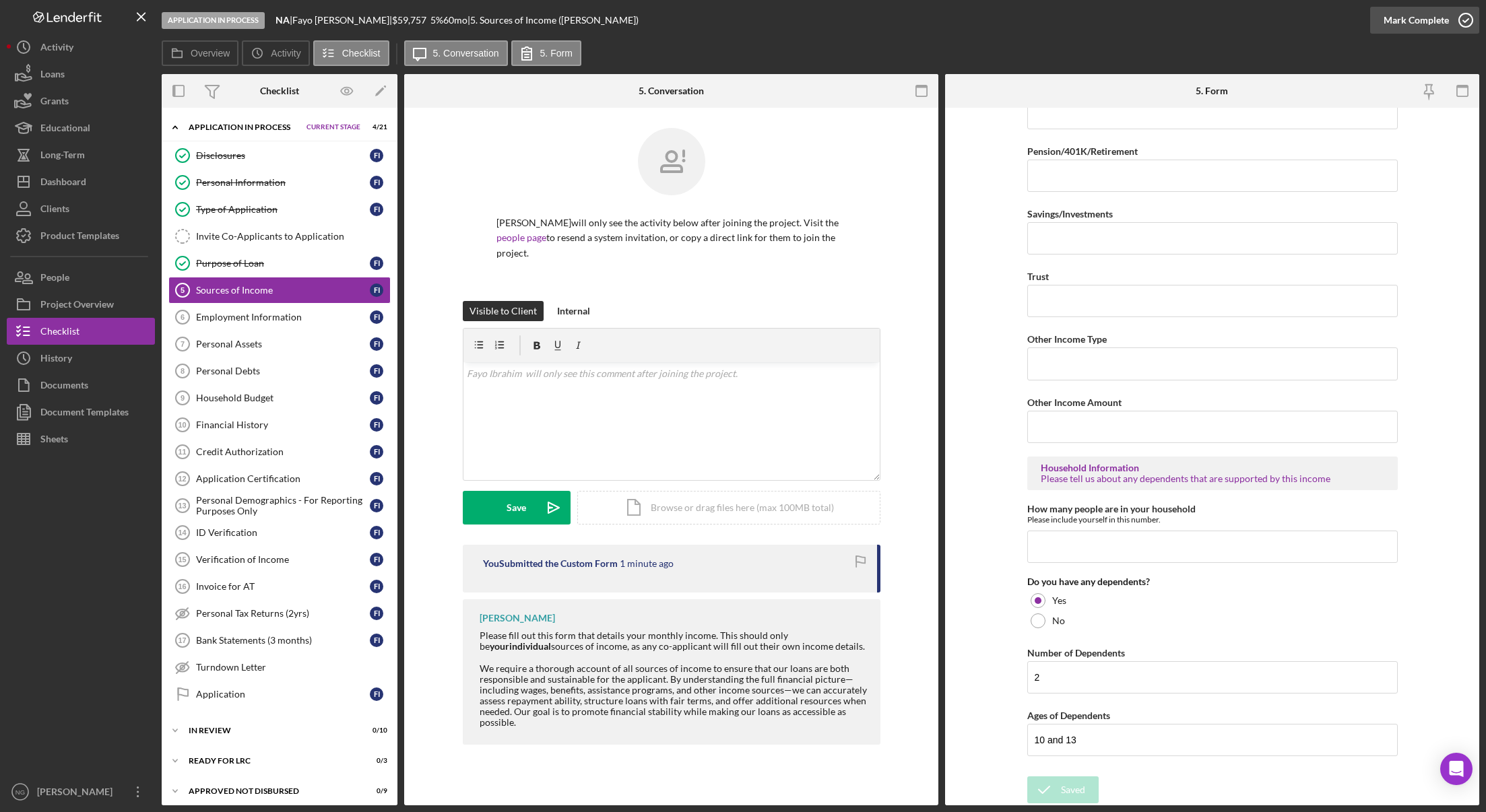
click at [1458, 21] on icon "button" at bounding box center [1465, 20] width 33 height 33
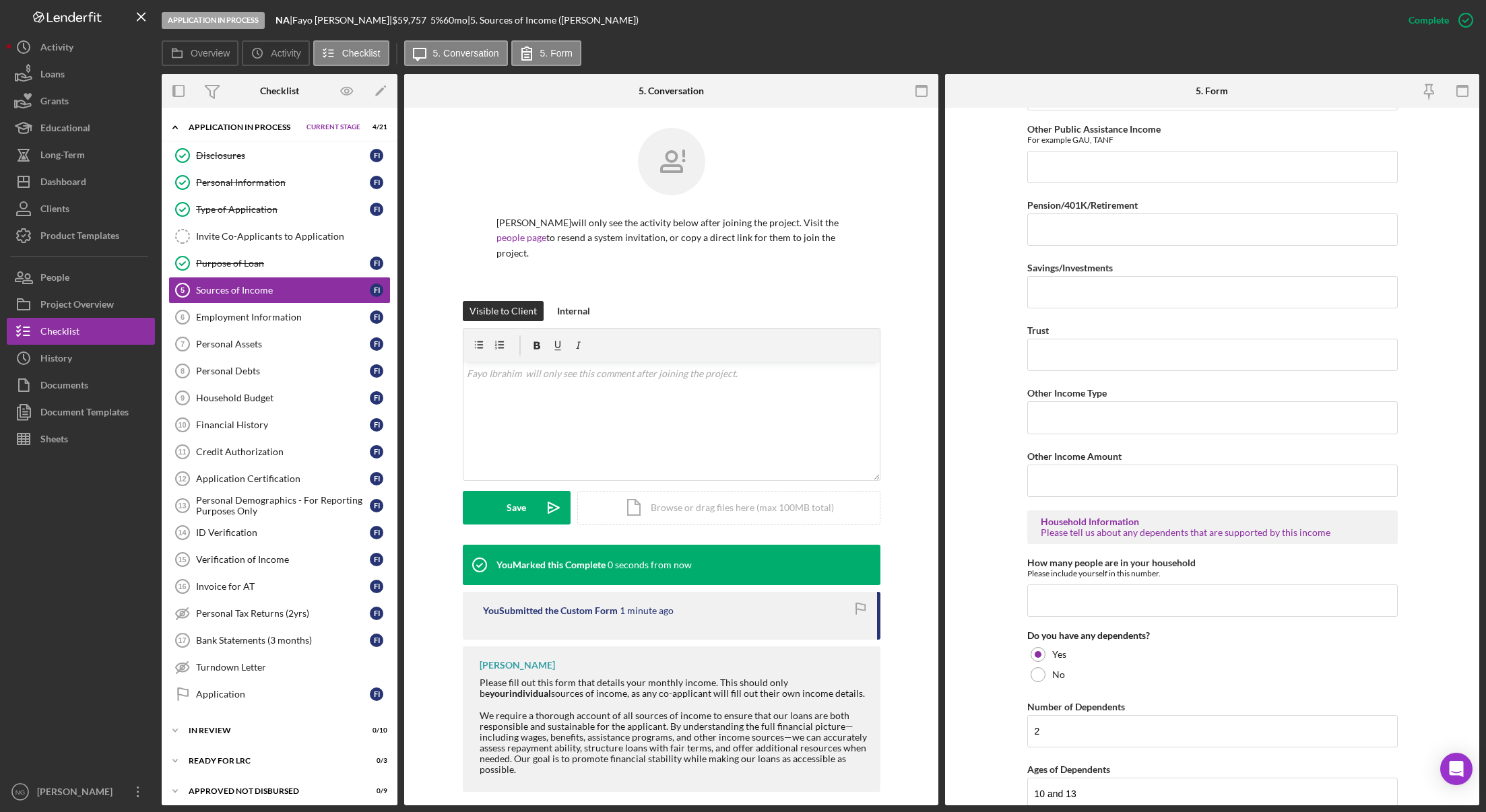
scroll to position [531, 0]
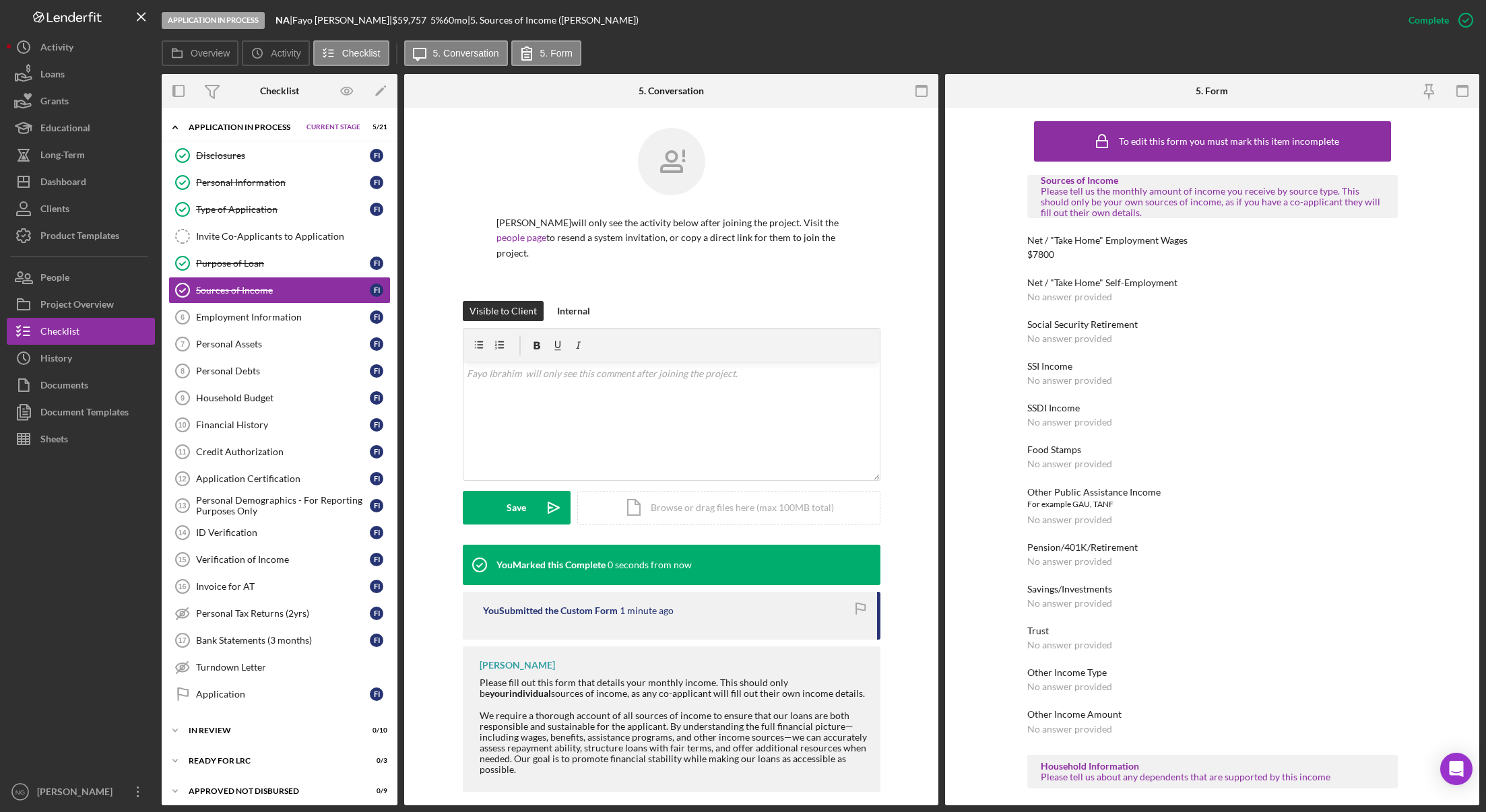
drag, startPoint x: 271, startPoint y: 318, endPoint x: 542, endPoint y: 318, distance: 271.0
click at [271, 318] on div "Employment Information" at bounding box center [283, 317] width 174 height 11
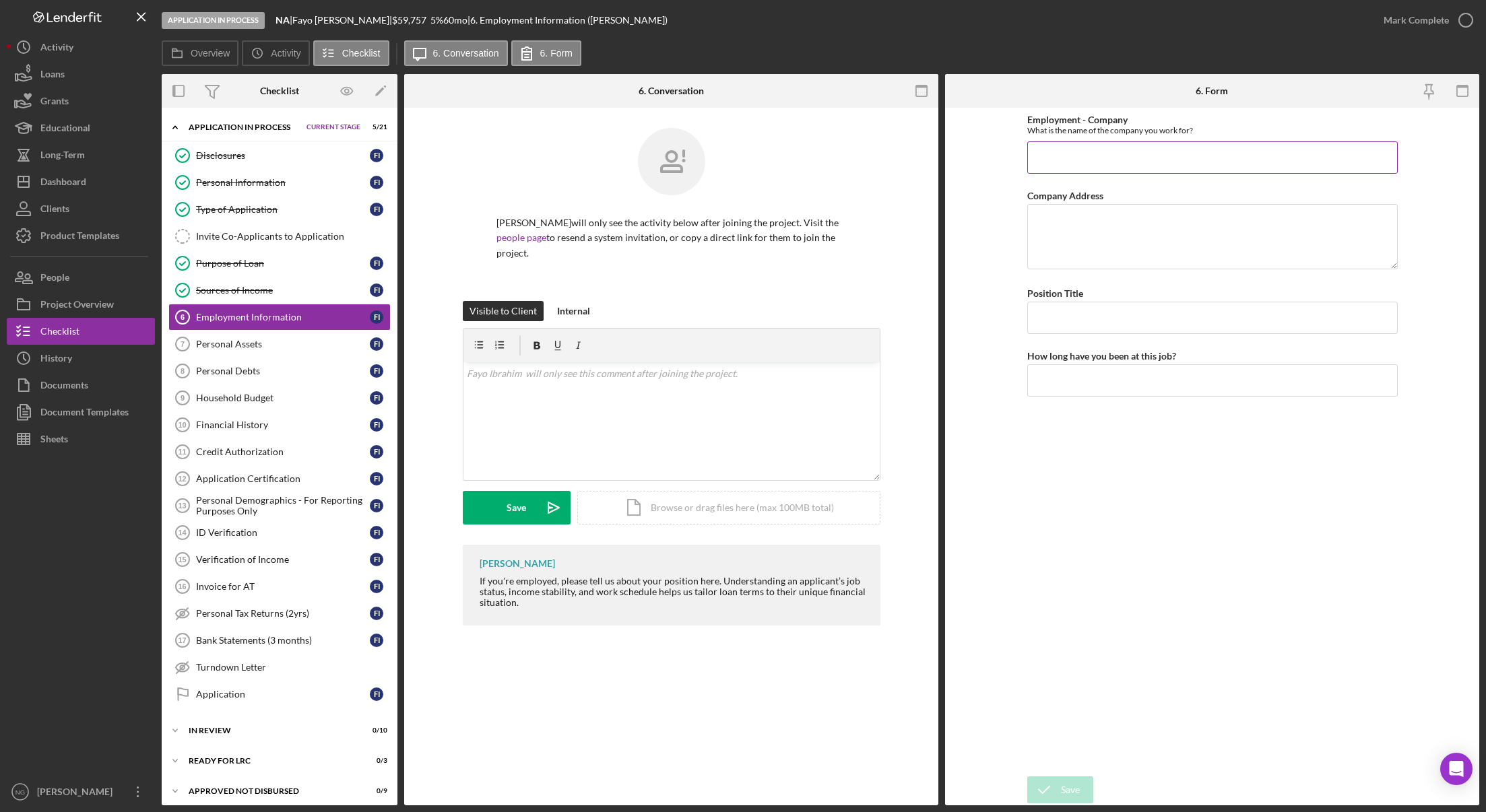
click at [1081, 150] on input "Employment - Company" at bounding box center [1212, 157] width 370 height 32
drag, startPoint x: 1082, startPoint y: 159, endPoint x: 978, endPoint y: 147, distance: 104.7
click at [980, 149] on form "Employment - Company What is the name of the company you work for? CNA Company …" at bounding box center [1212, 457] width 534 height 698
type input "Amicable and CDWA"
type input "CNA"
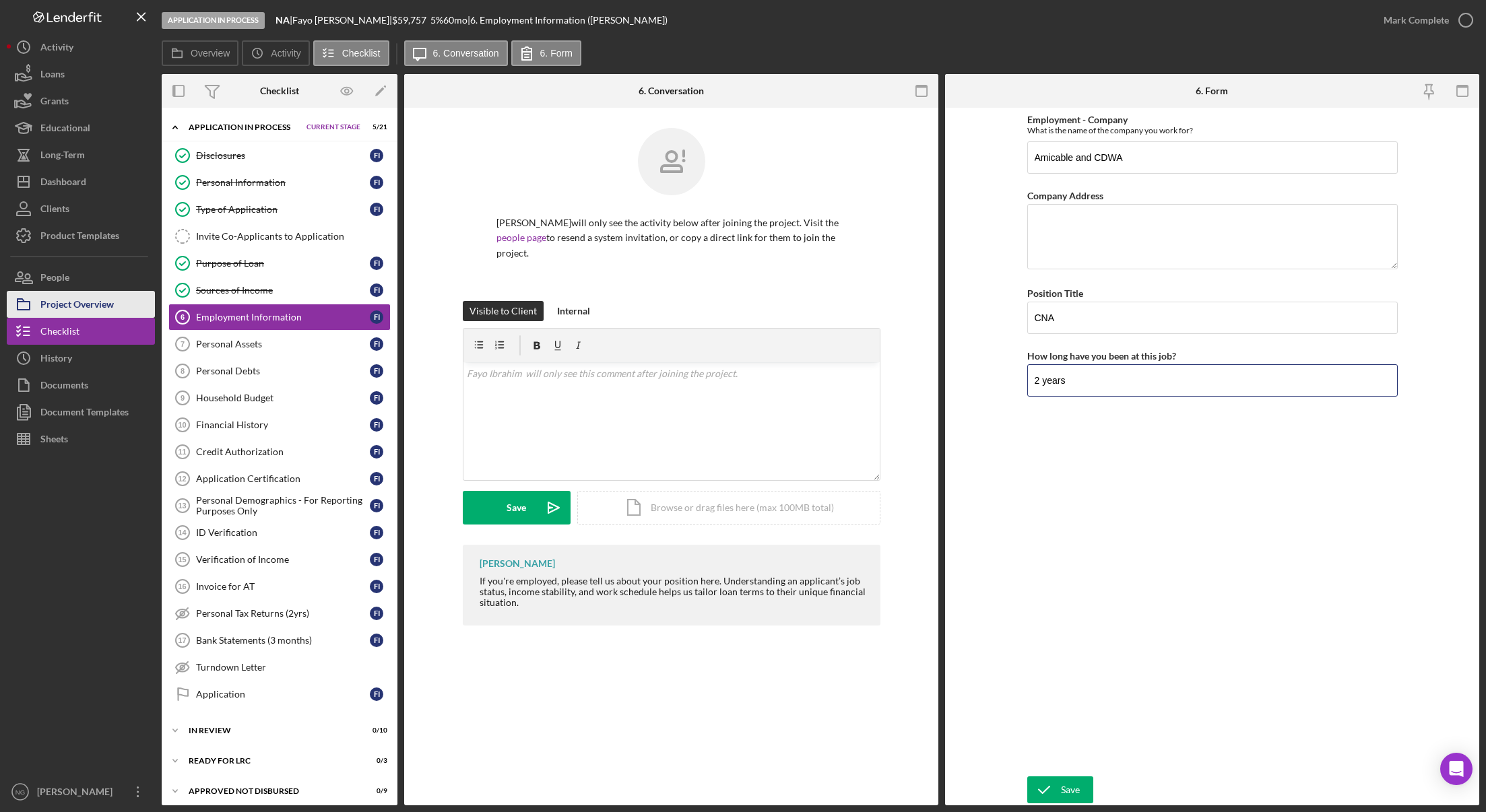
type input "2 years"
click at [1066, 794] on div "Save" at bounding box center [1070, 790] width 19 height 27
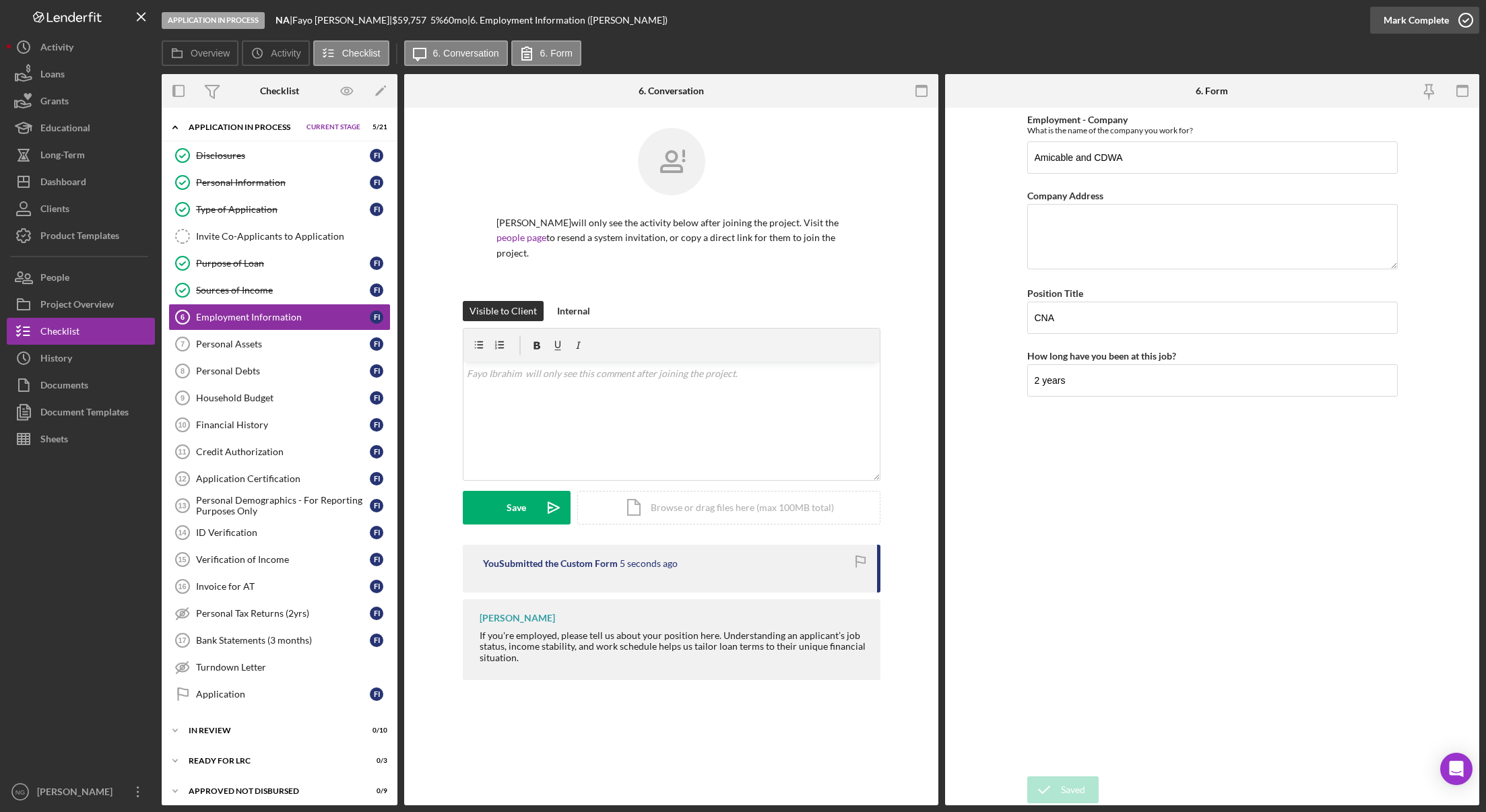
click at [1464, 17] on icon "button" at bounding box center [1465, 20] width 33 height 33
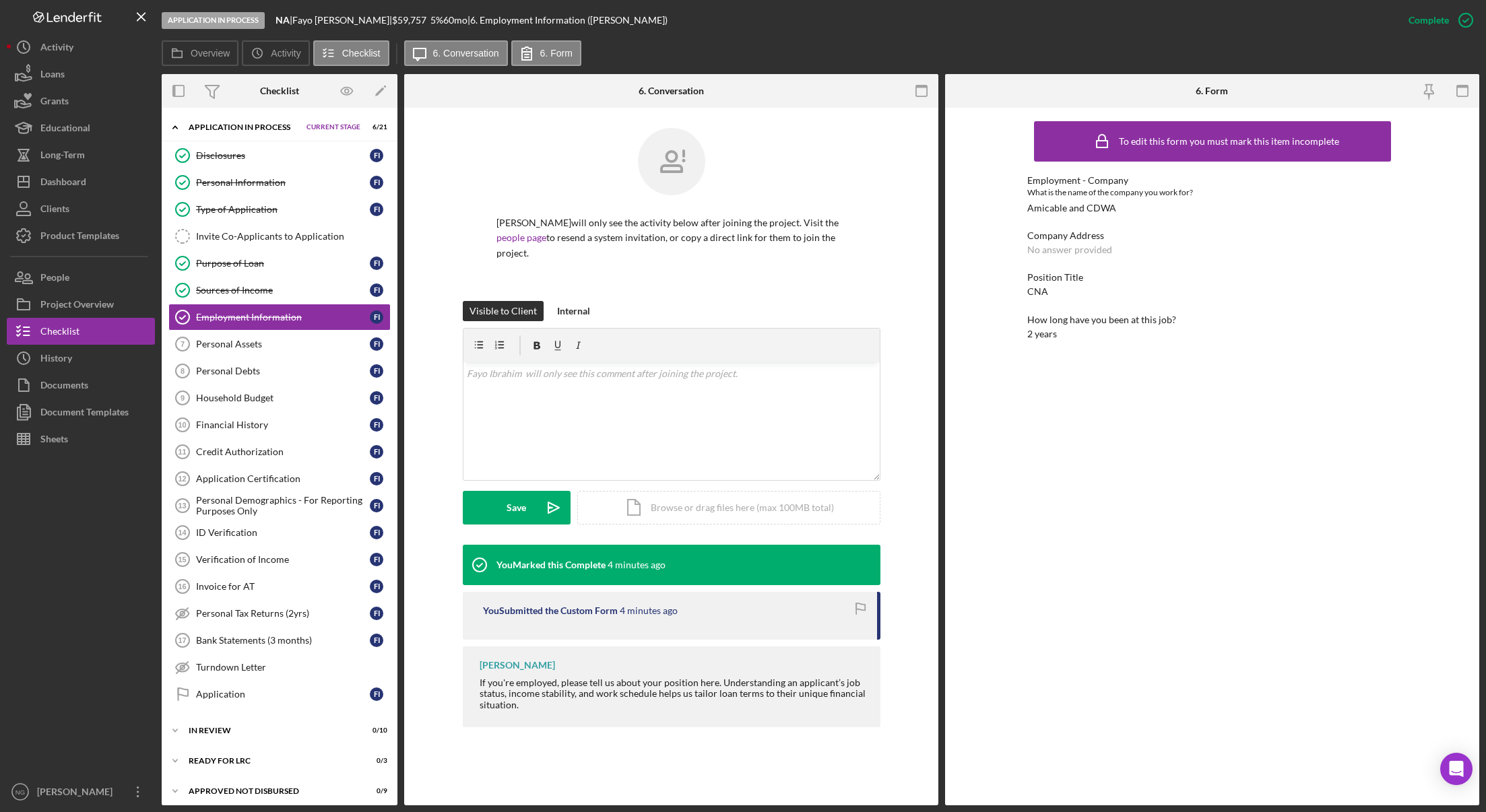
click at [992, 513] on div "To edit this form you must mark this item incomplete Employment - Company What …" at bounding box center [1212, 457] width 534 height 698
click at [242, 344] on div "Personal Assets" at bounding box center [283, 344] width 174 height 11
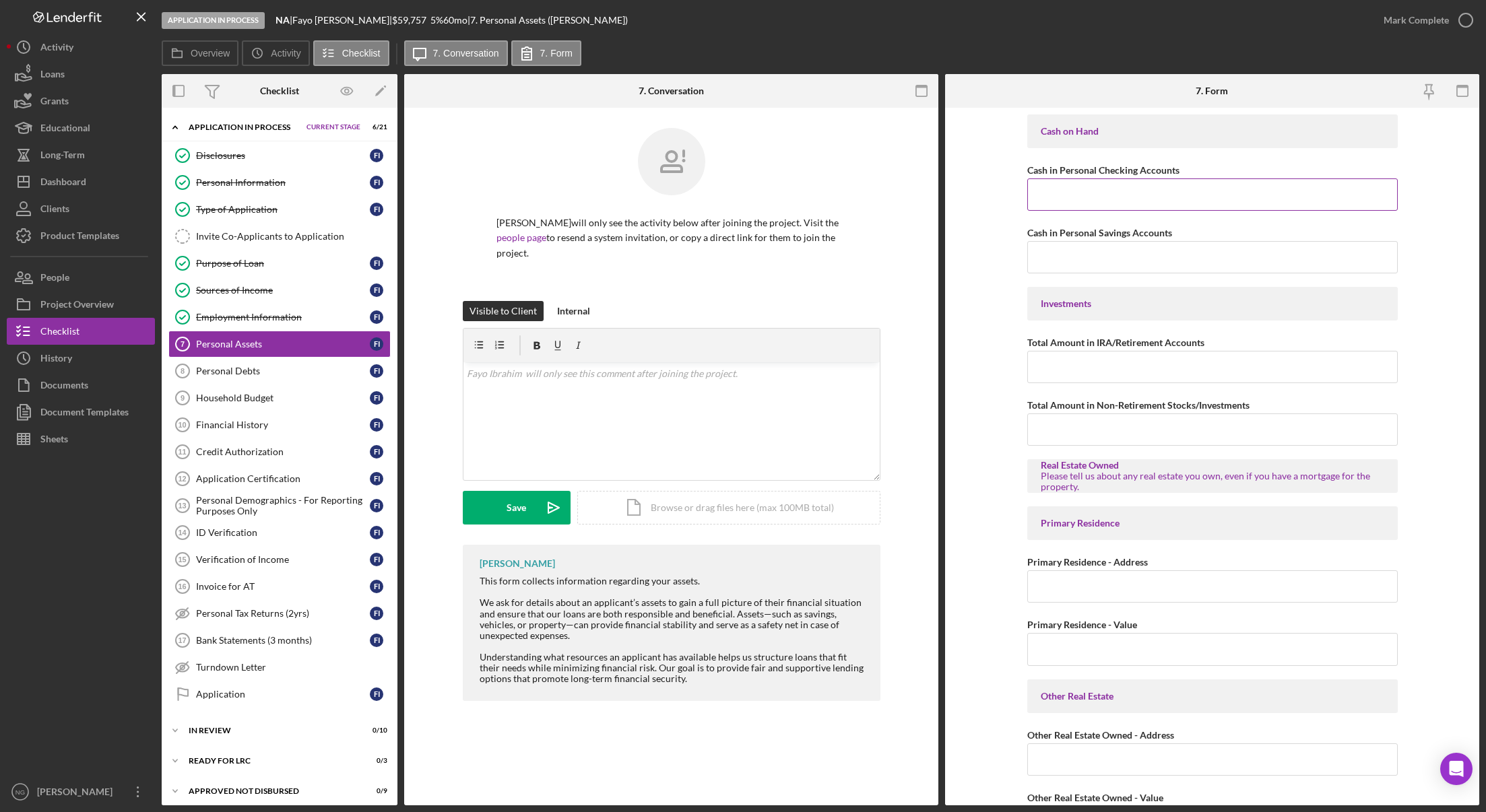
click at [1119, 190] on input "Cash in Personal Checking Accounts" at bounding box center [1212, 194] width 370 height 32
click at [1076, 206] on input "Cash in Personal Checking Accounts" at bounding box center [1212, 194] width 370 height 32
type input "$47,000.00"
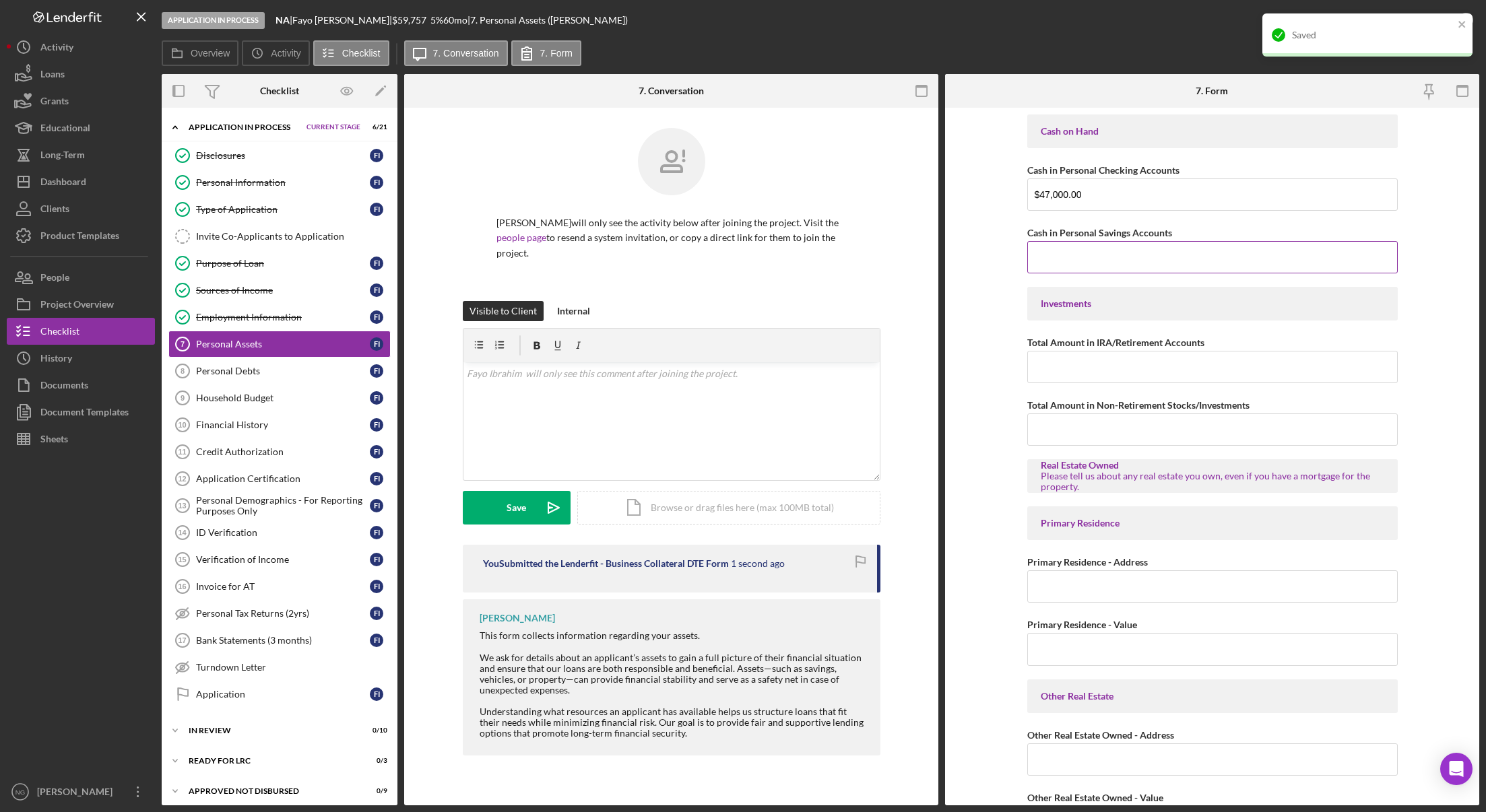
click at [1160, 262] on input "Cash in Personal Savings Accounts" at bounding box center [1212, 256] width 370 height 32
click at [1107, 434] on input "Total Amount in Non-Retirement Stocks/Investments" at bounding box center [1212, 430] width 370 height 32
type input "$250,000.00"
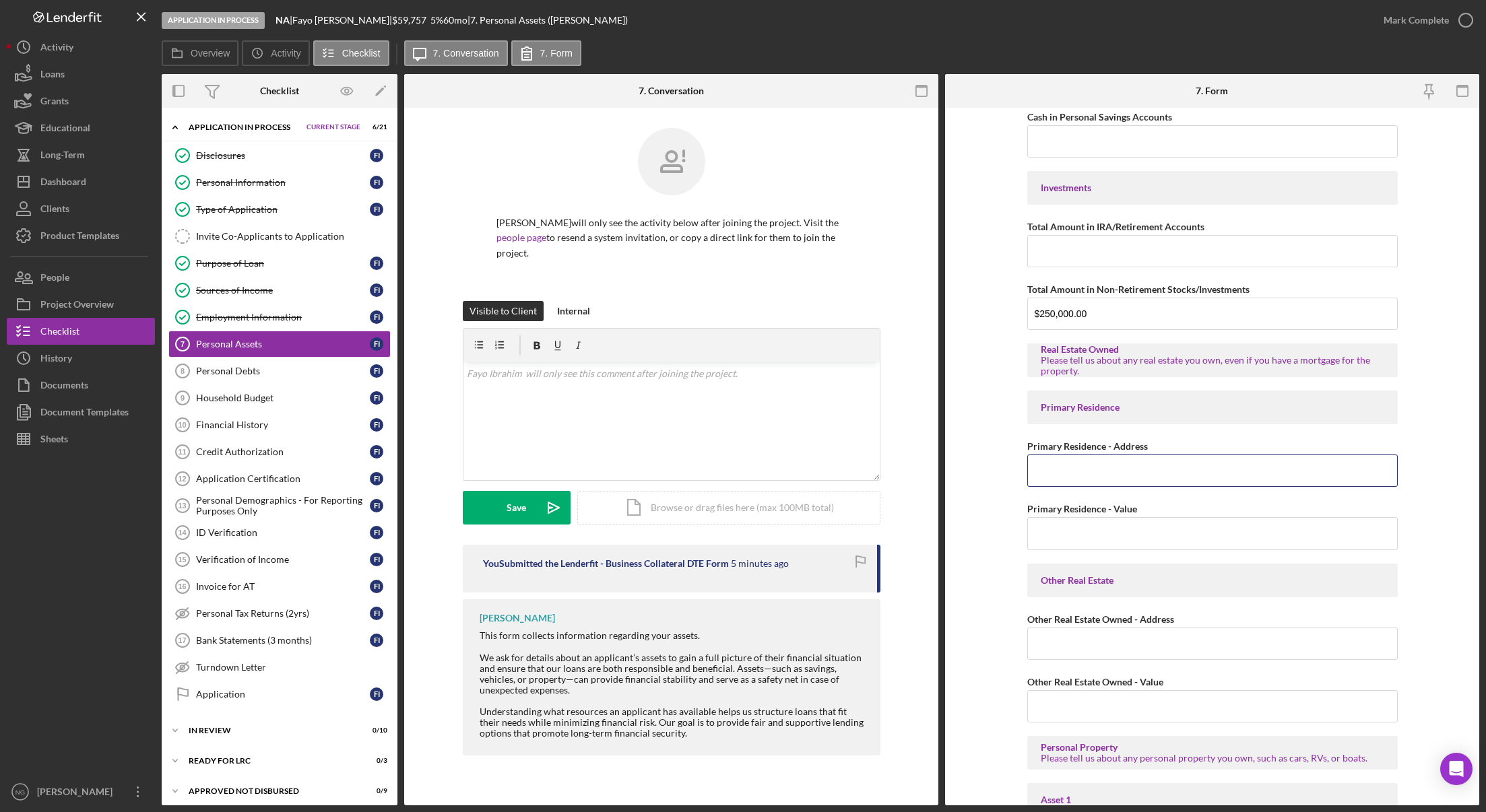
scroll to position [135, 0]
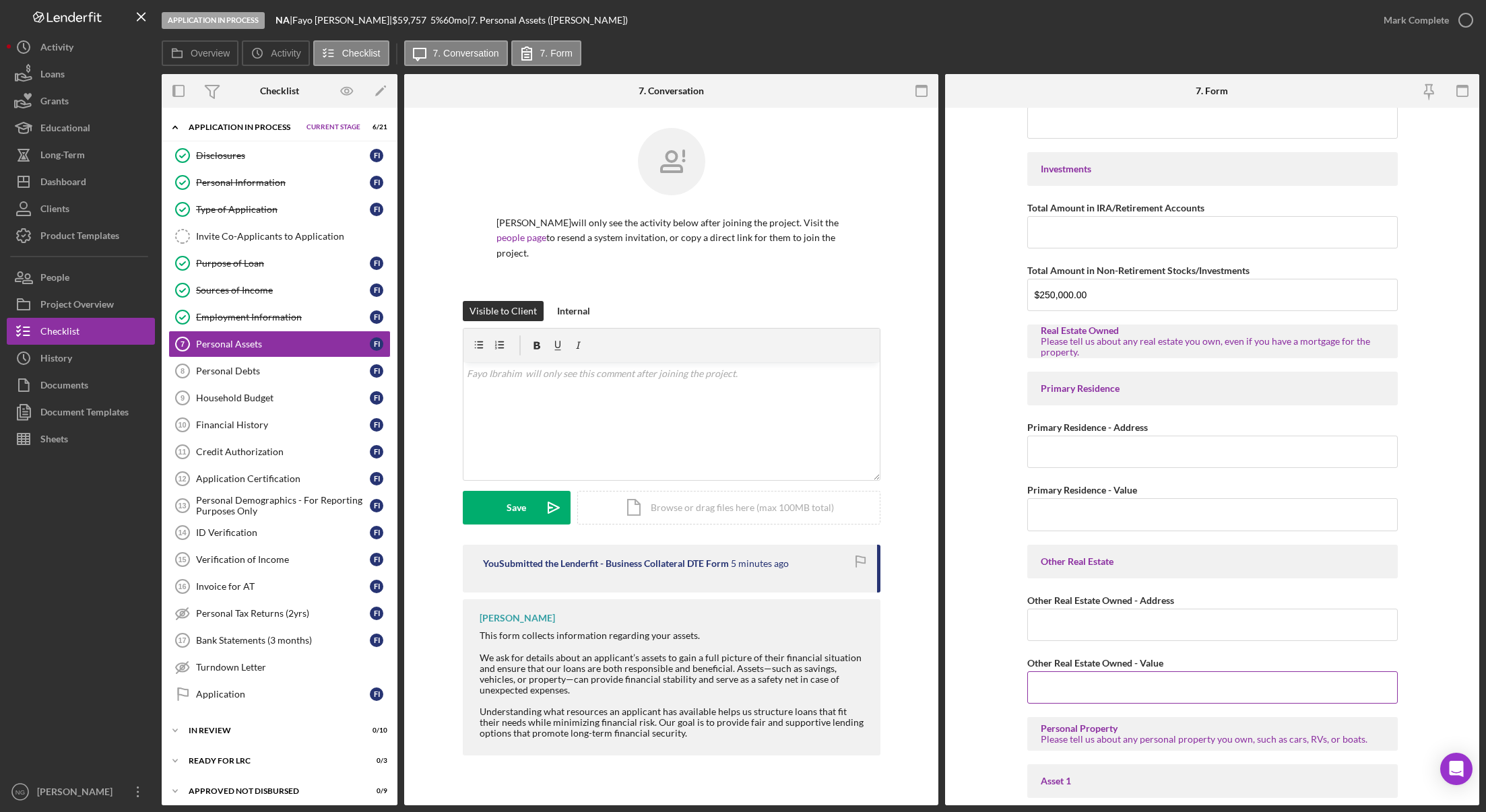
click at [1194, 684] on input "Other Real Estate Owned - Value" at bounding box center [1212, 687] width 370 height 32
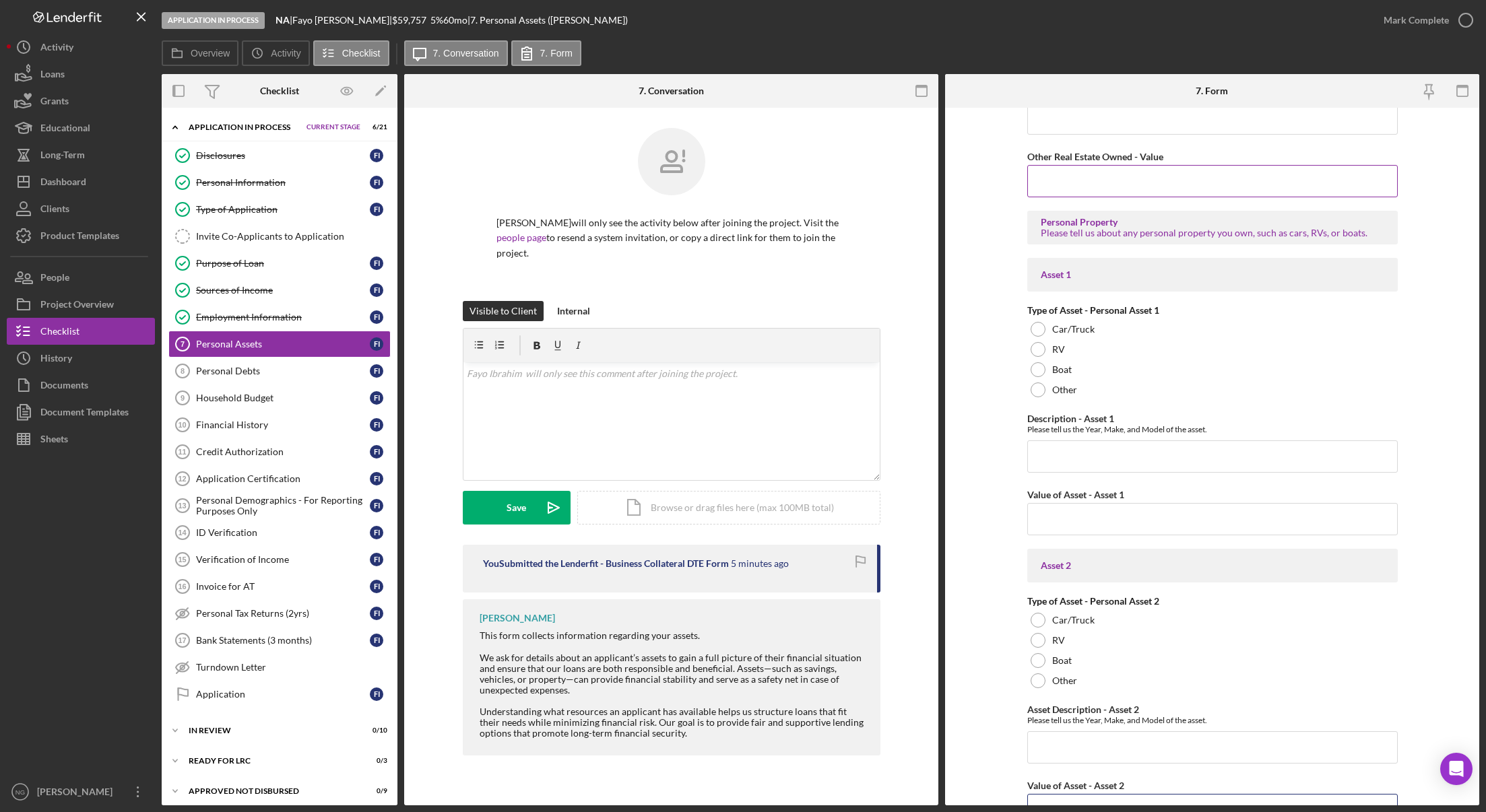
scroll to position [662, 0]
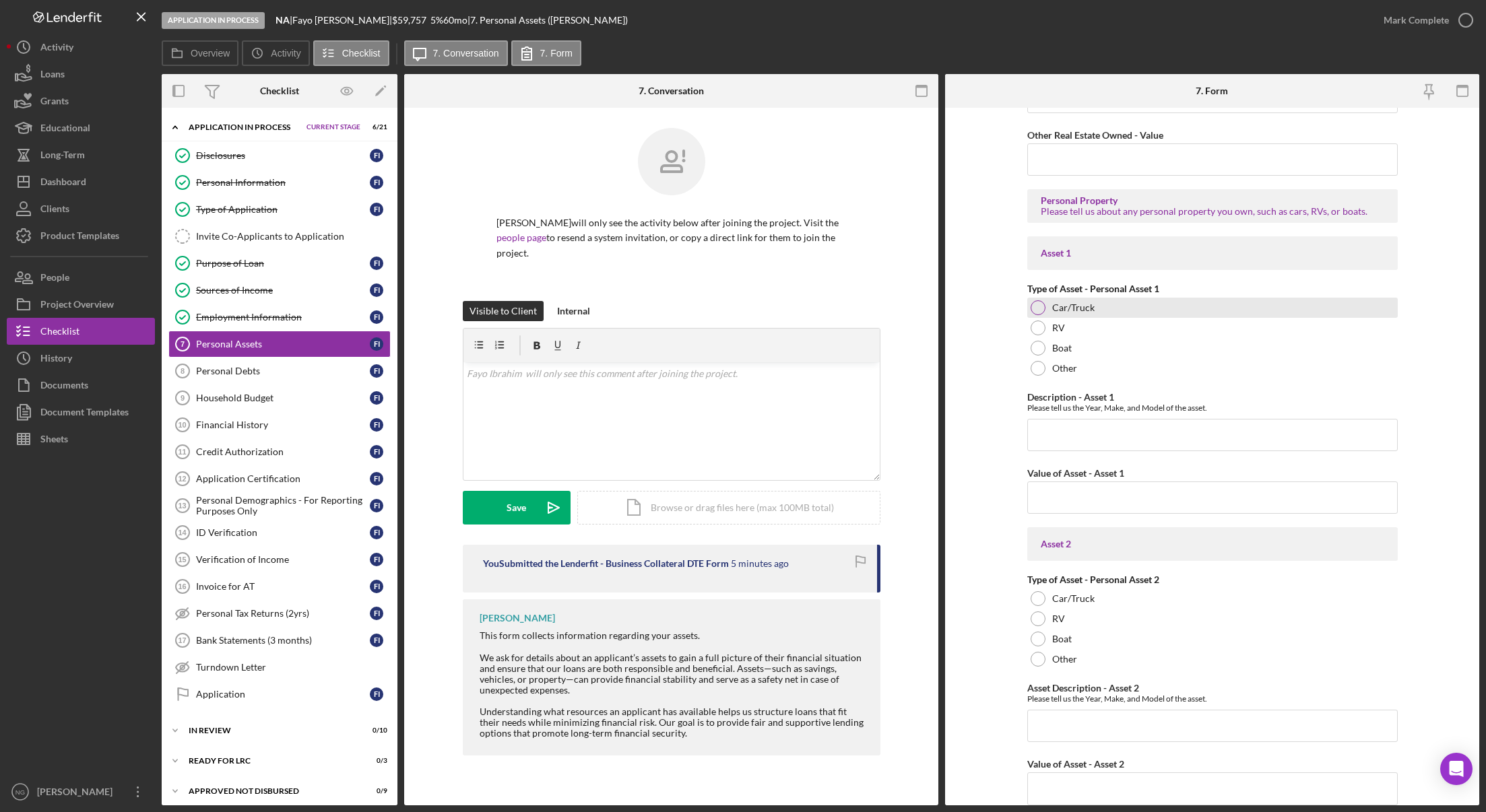
click at [1034, 306] on div at bounding box center [1038, 308] width 15 height 15
click at [1075, 430] on input "Description - Asset 1" at bounding box center [1212, 434] width 370 height 32
type input "2018 Malibu LT"
type input "$10,000.00"
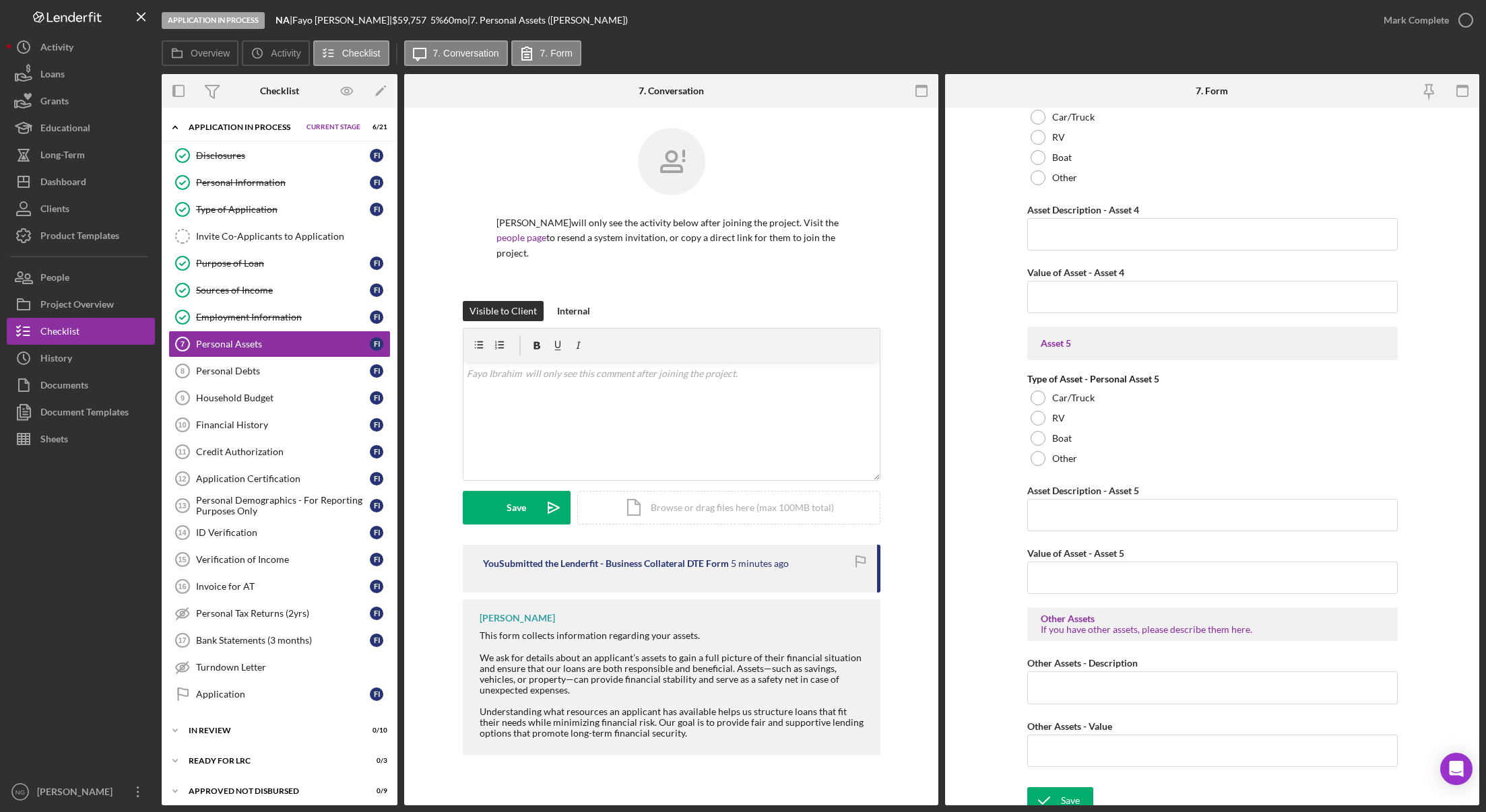
scroll to position [1737, 0]
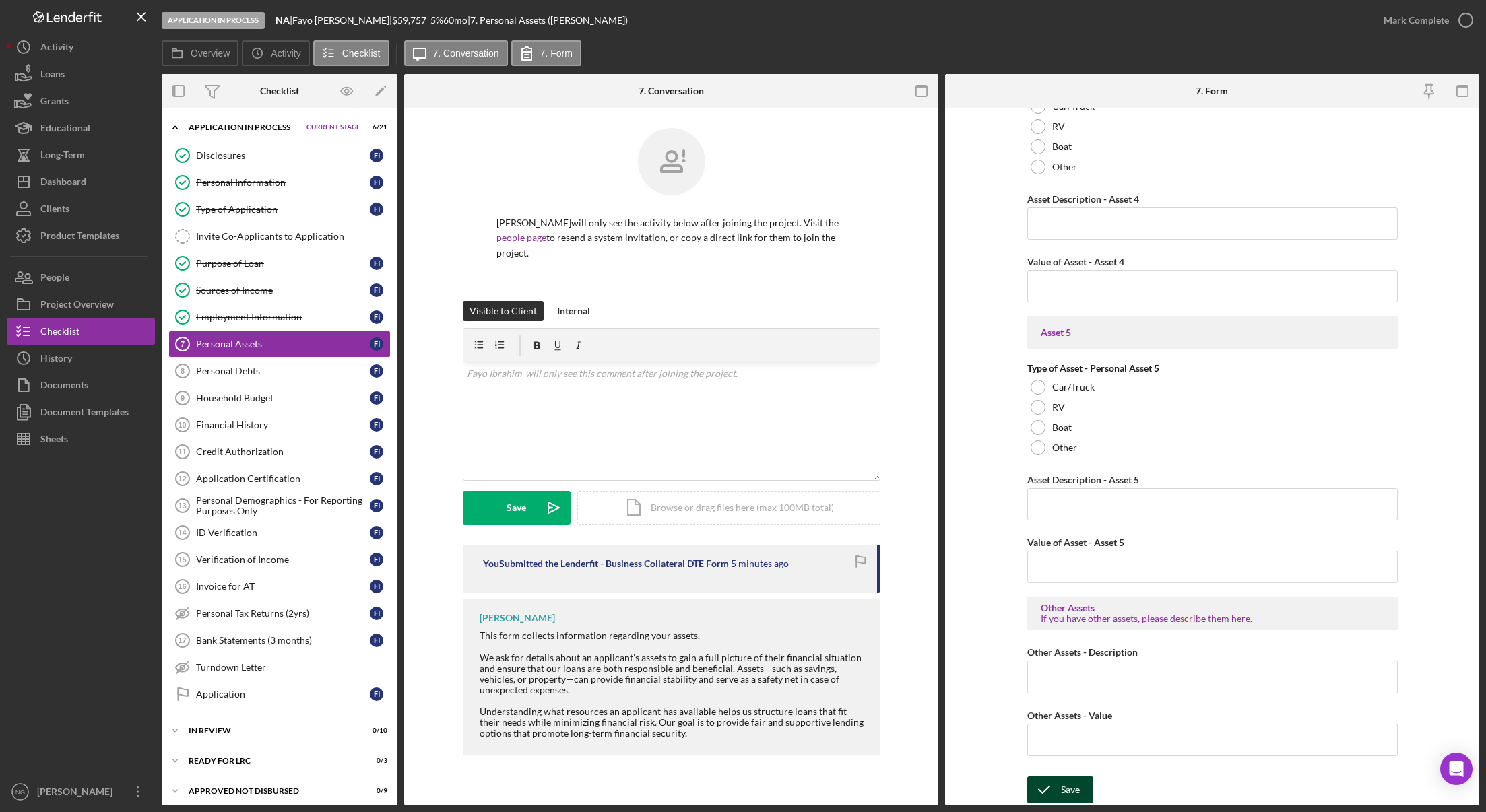
click at [1051, 788] on icon "submit" at bounding box center [1044, 789] width 33 height 33
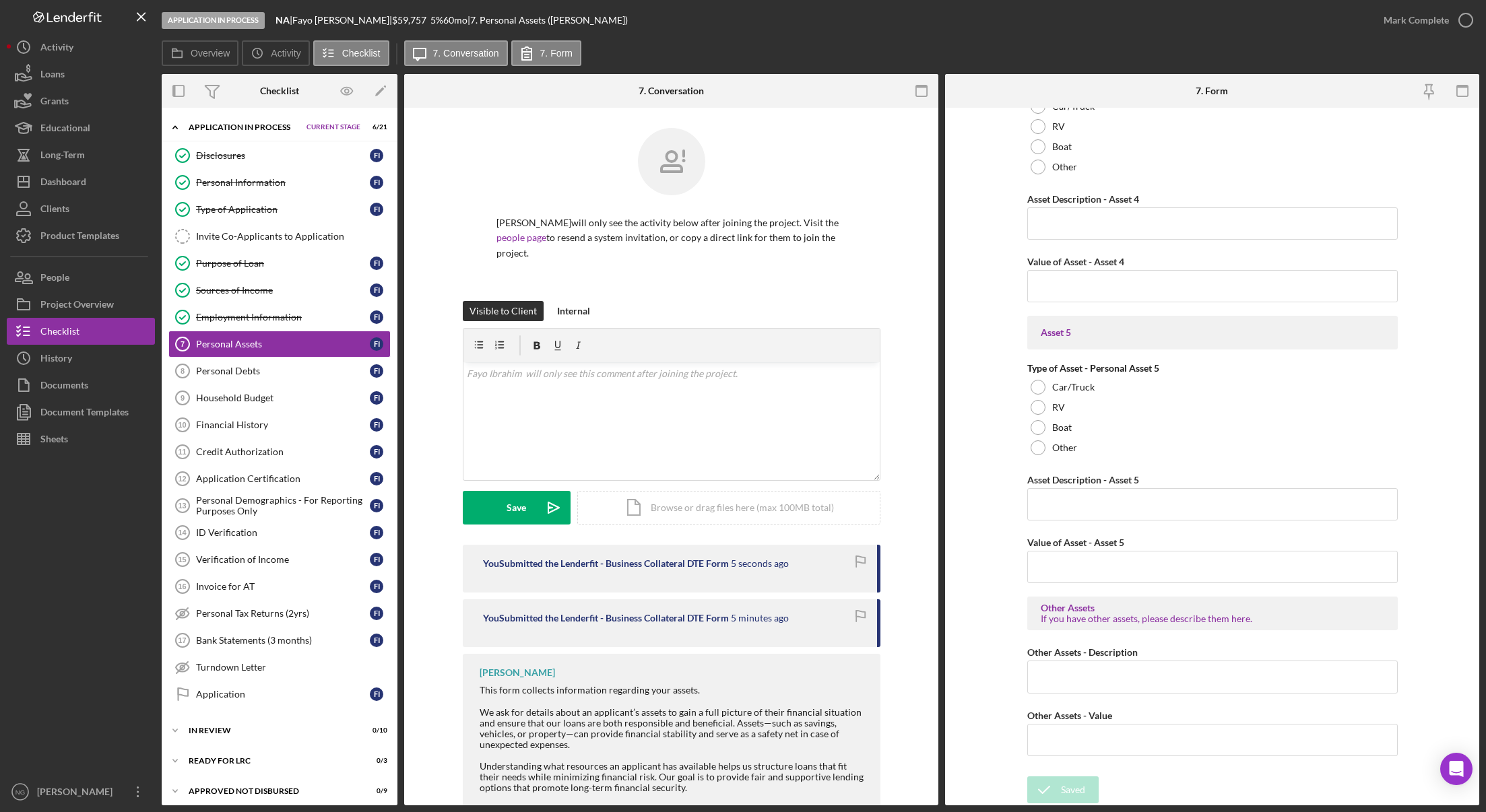
click at [673, 613] on div "You Submitted the Lenderfit - Business Collateral DTE Form" at bounding box center [606, 618] width 246 height 11
click at [684, 558] on div "You Submitted the Lenderfit - Business Collateral DTE Form" at bounding box center [606, 563] width 246 height 11
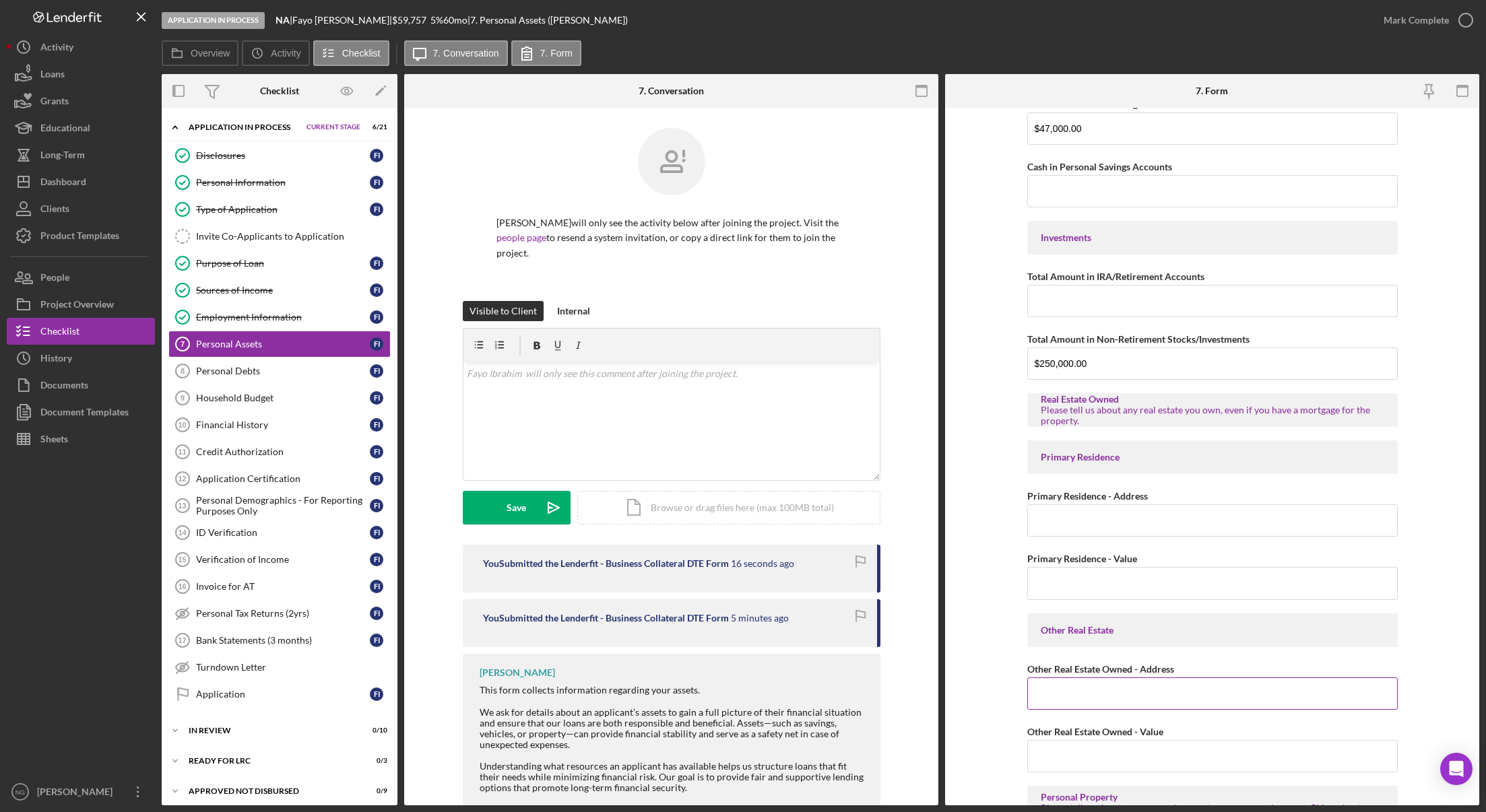
scroll to position [0, 0]
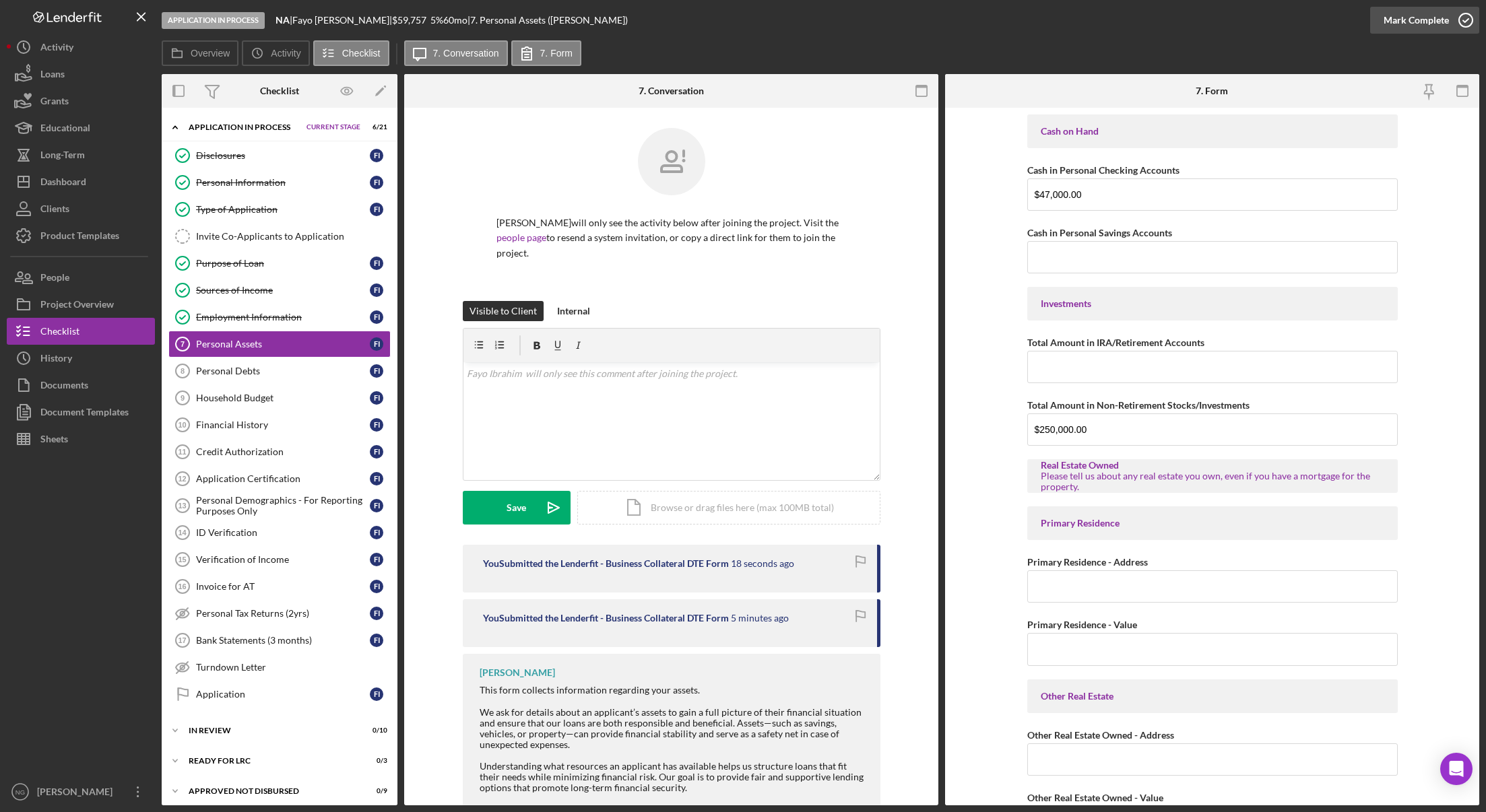
click at [1467, 26] on icon "button" at bounding box center [1465, 20] width 33 height 33
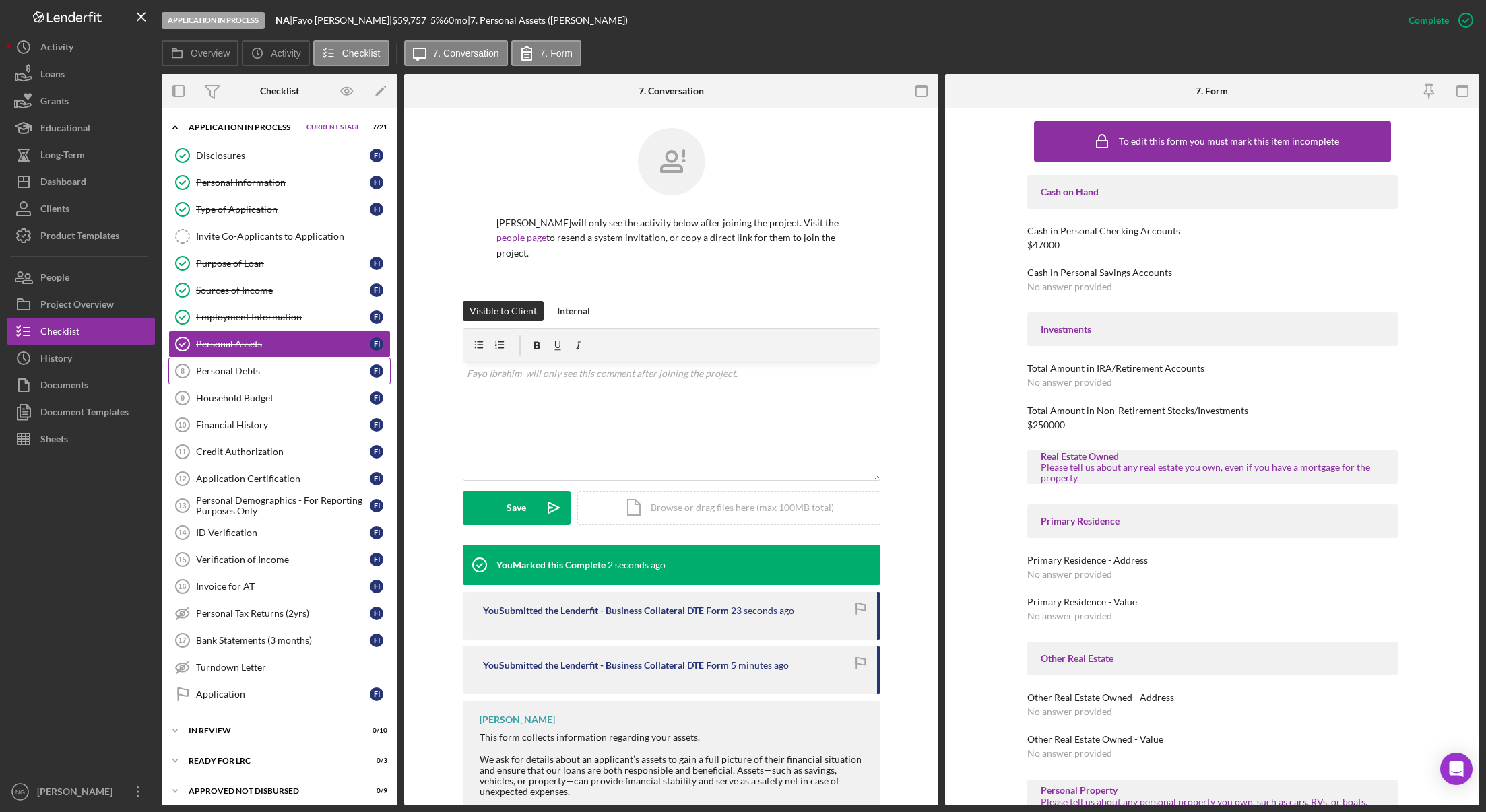
click at [251, 369] on div "Personal Debts" at bounding box center [283, 370] width 174 height 11
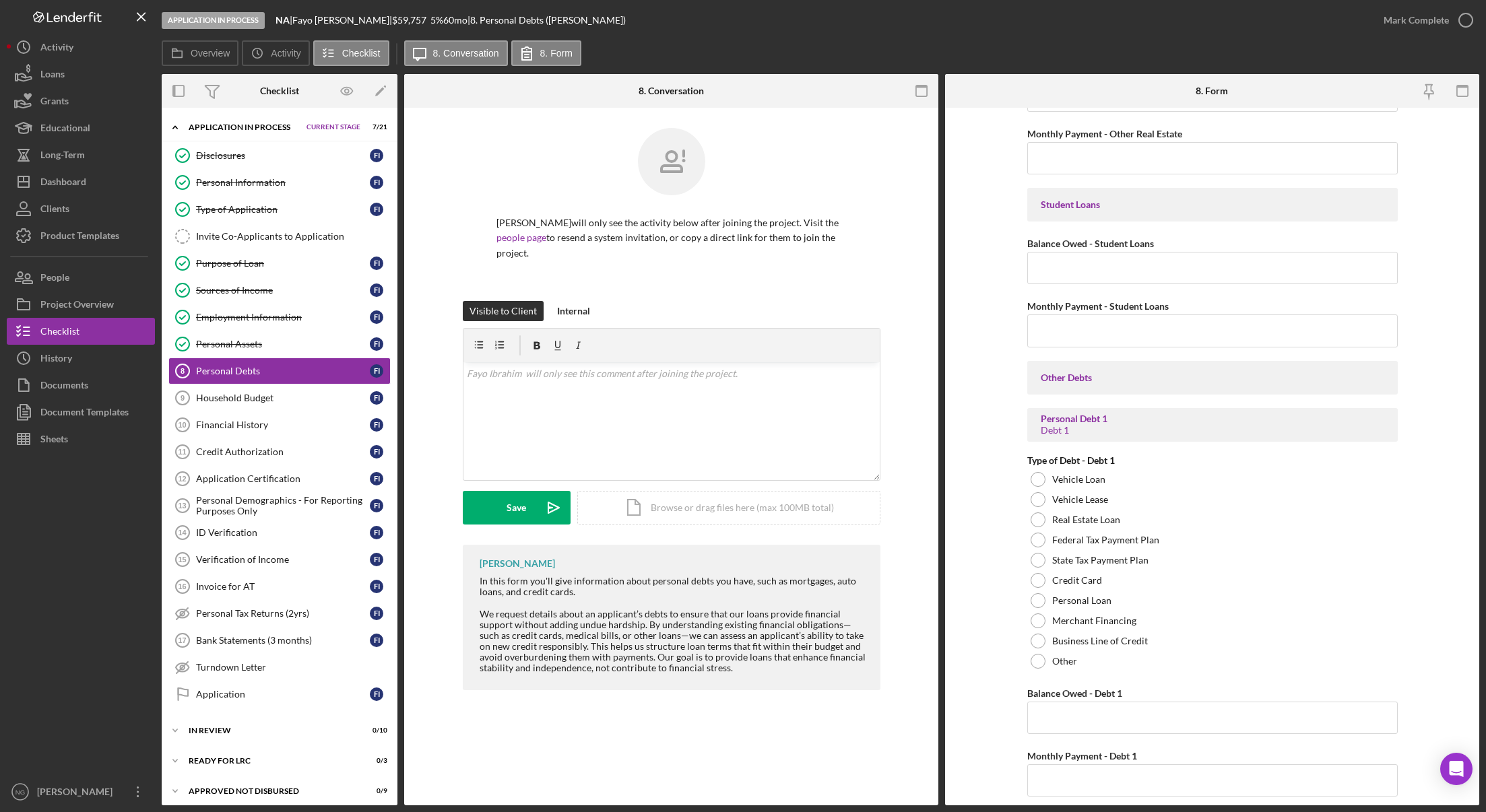
scroll to position [337, 0]
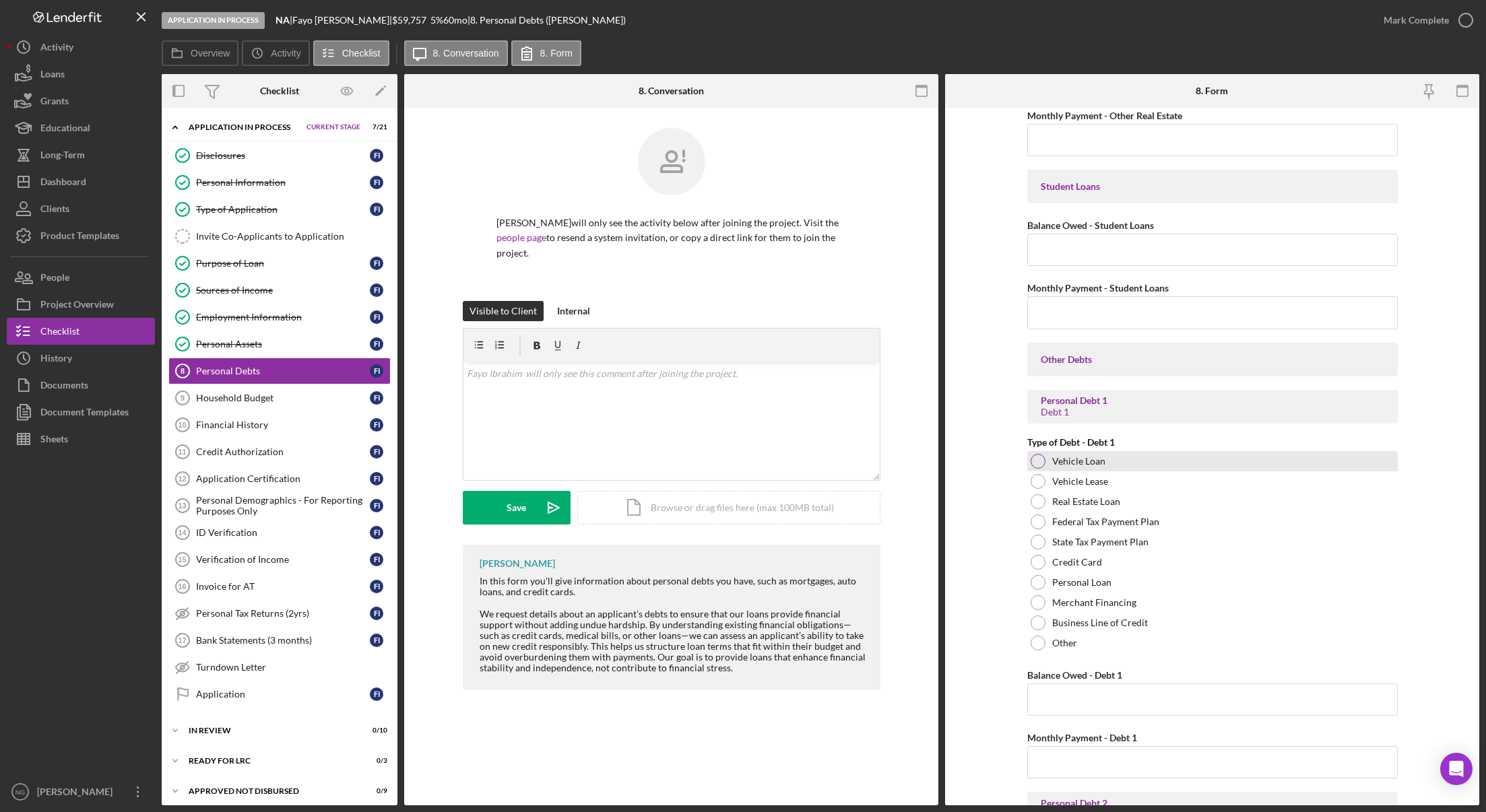
click at [1034, 463] on div at bounding box center [1038, 461] width 15 height 15
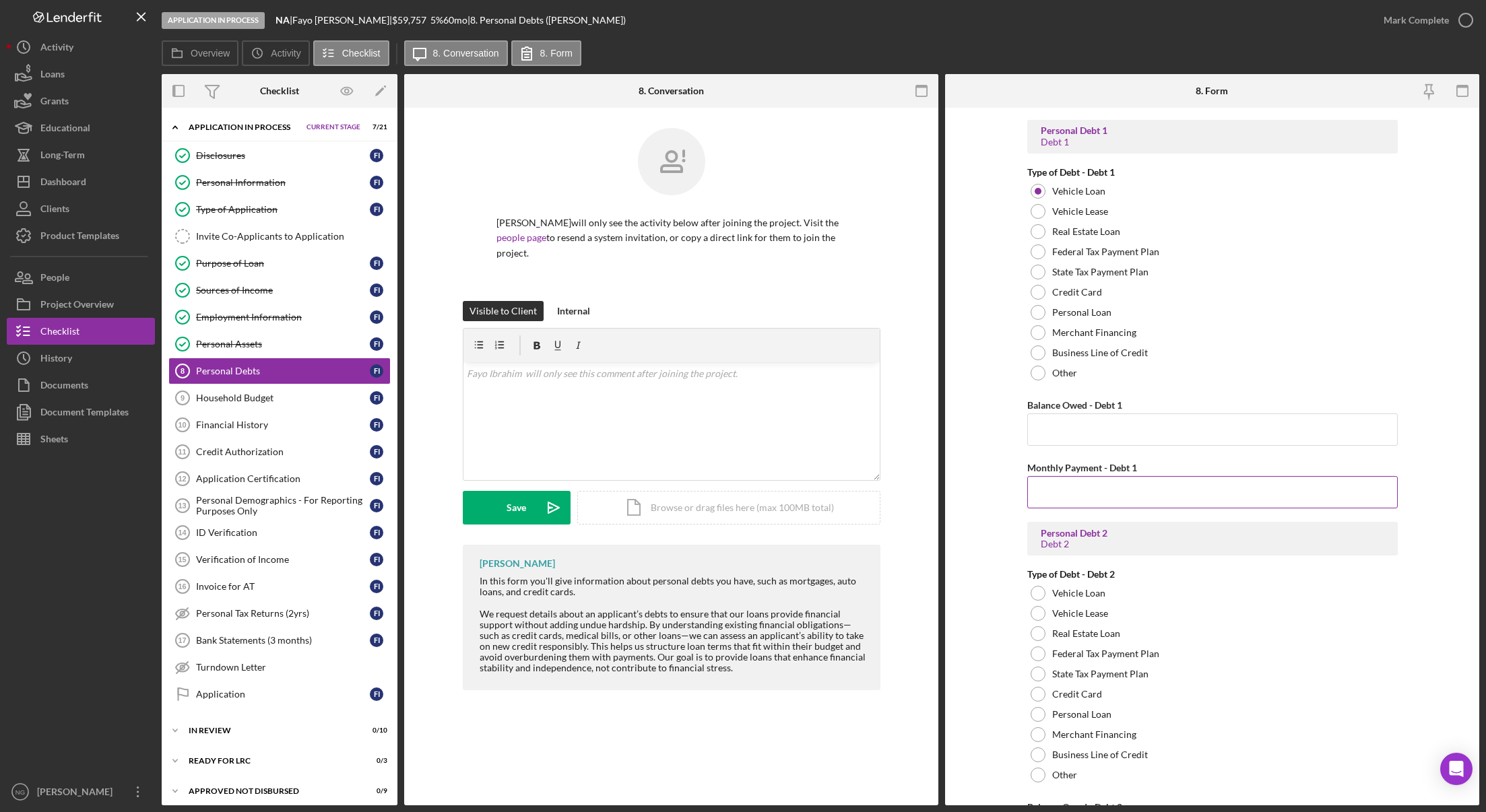
scroll to position [606, 0]
click at [1103, 434] on input "Balance Owed - Debt 1" at bounding box center [1212, 430] width 370 height 32
type input "$4,000.00"
type input "$500.00"
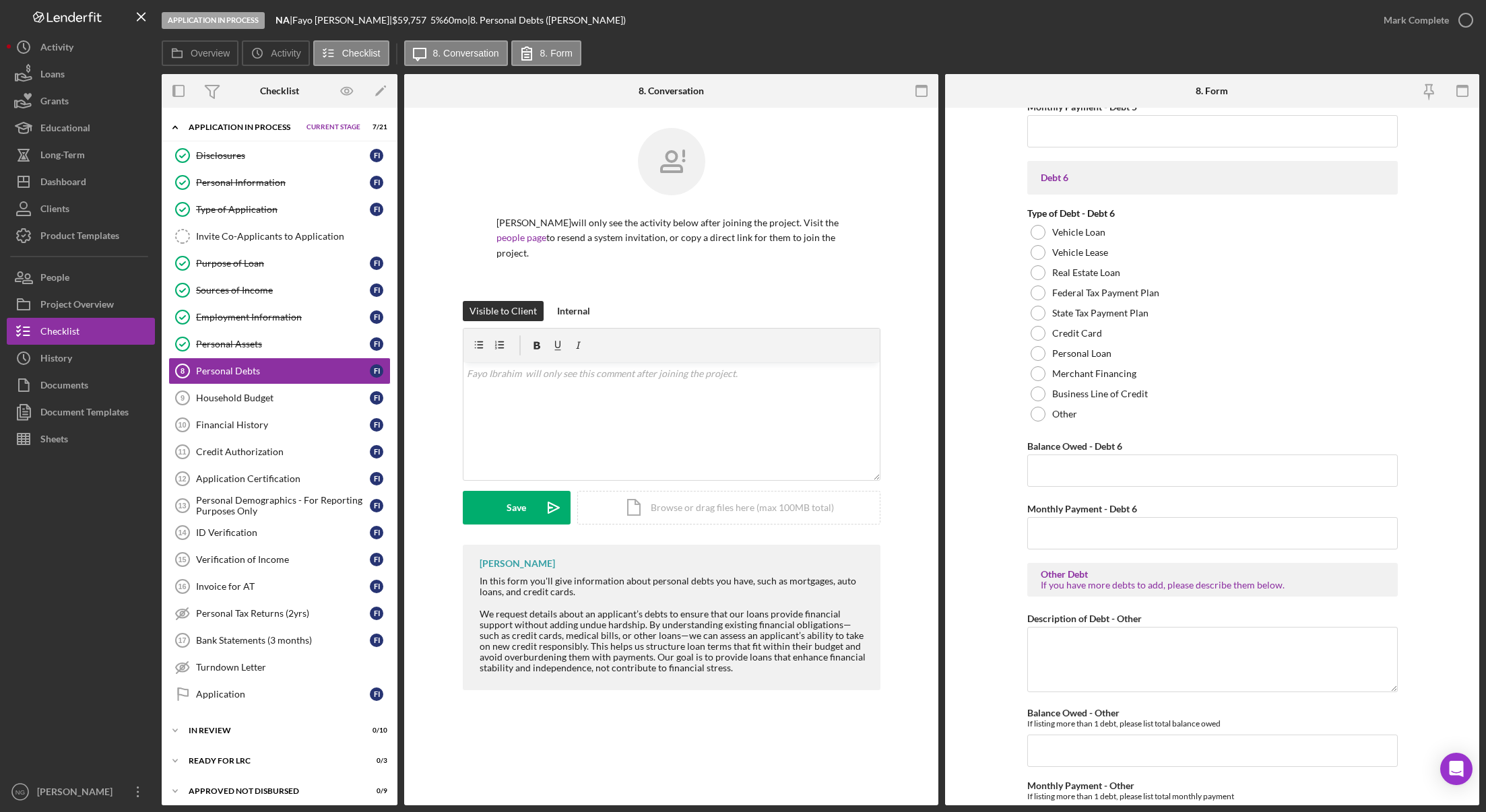
scroll to position [2660, 0]
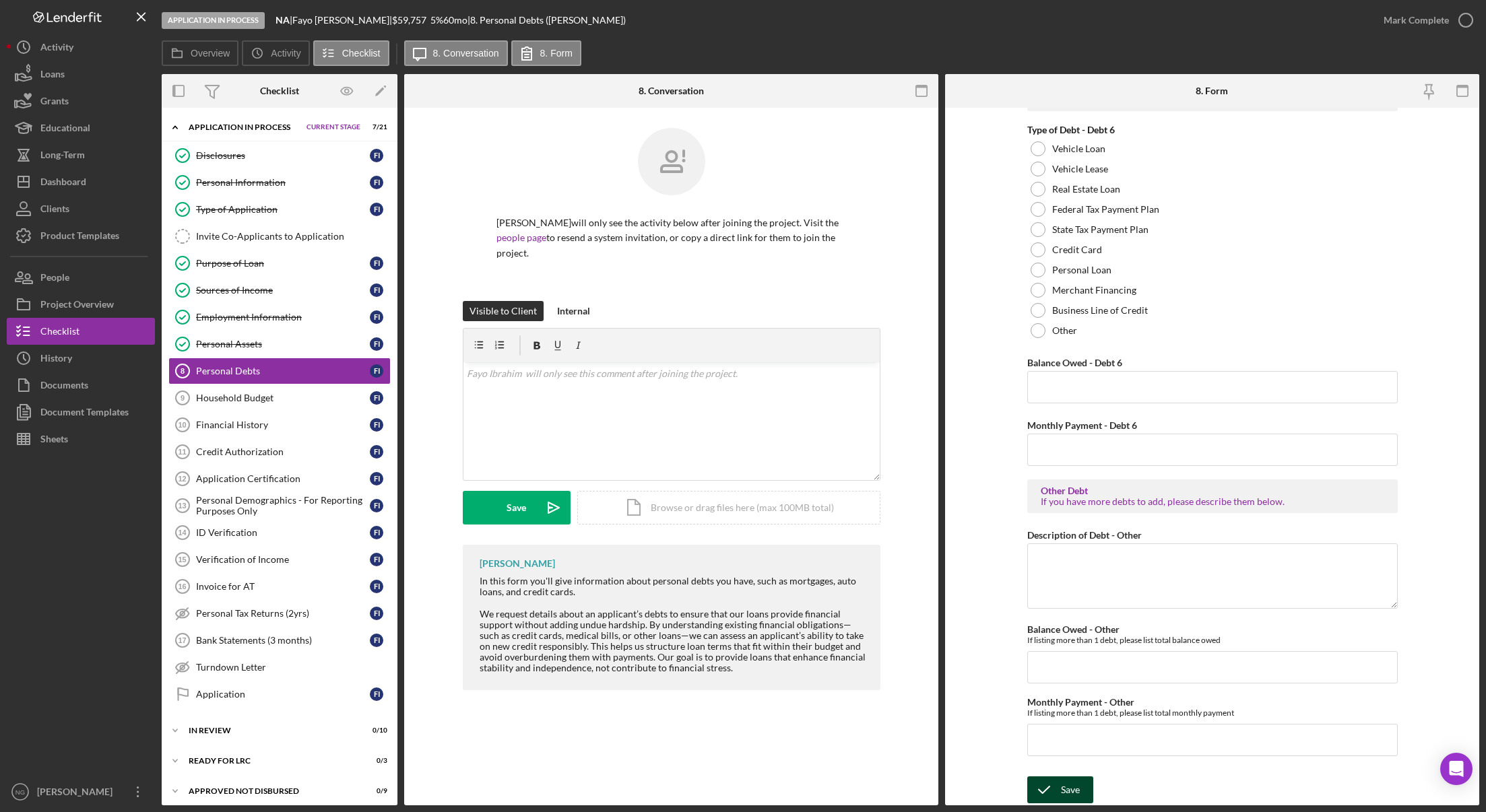
click at [1061, 797] on div "Save" at bounding box center [1070, 790] width 19 height 27
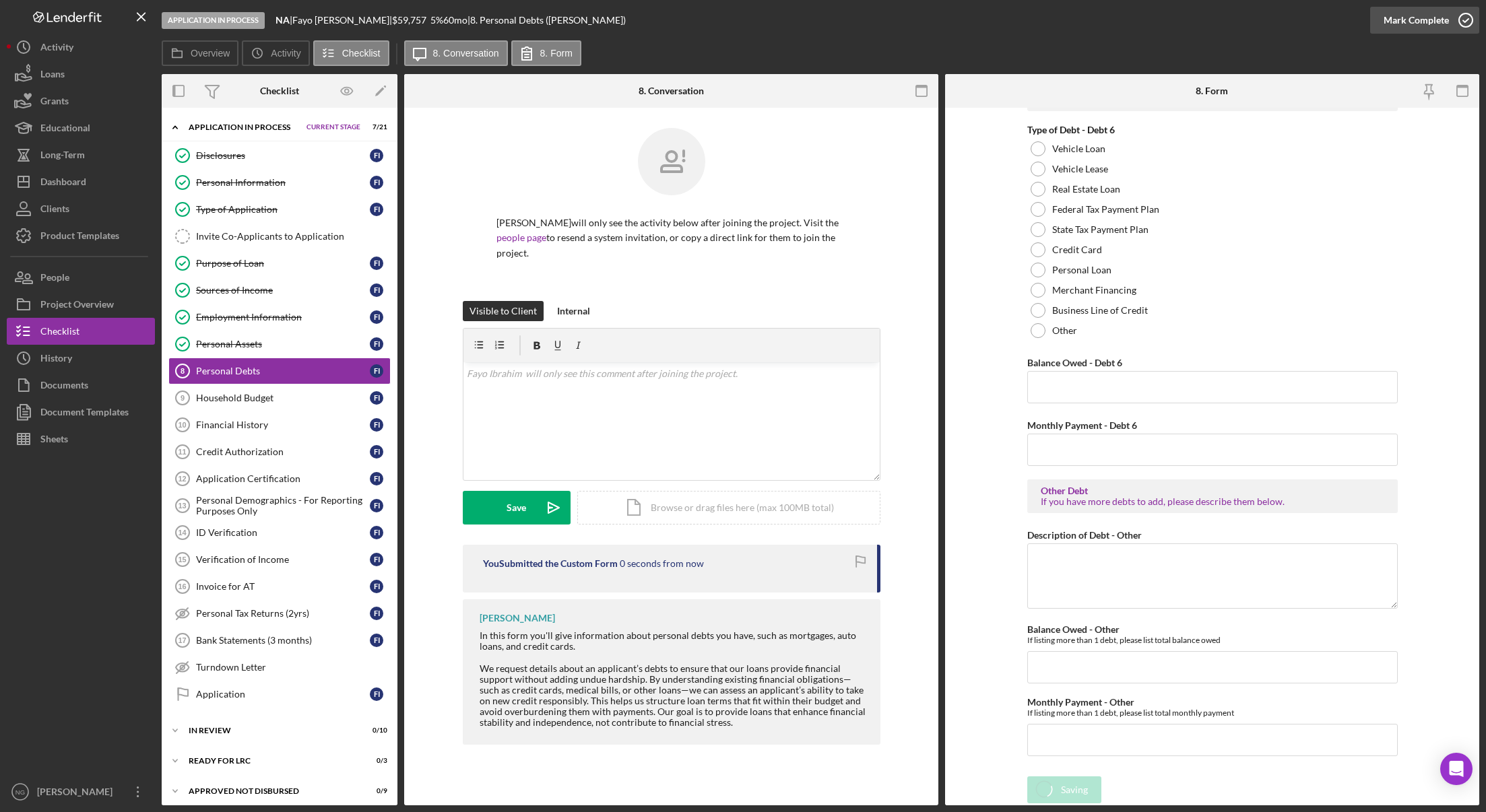
click at [1465, 19] on icon "button" at bounding box center [1465, 20] width 33 height 33
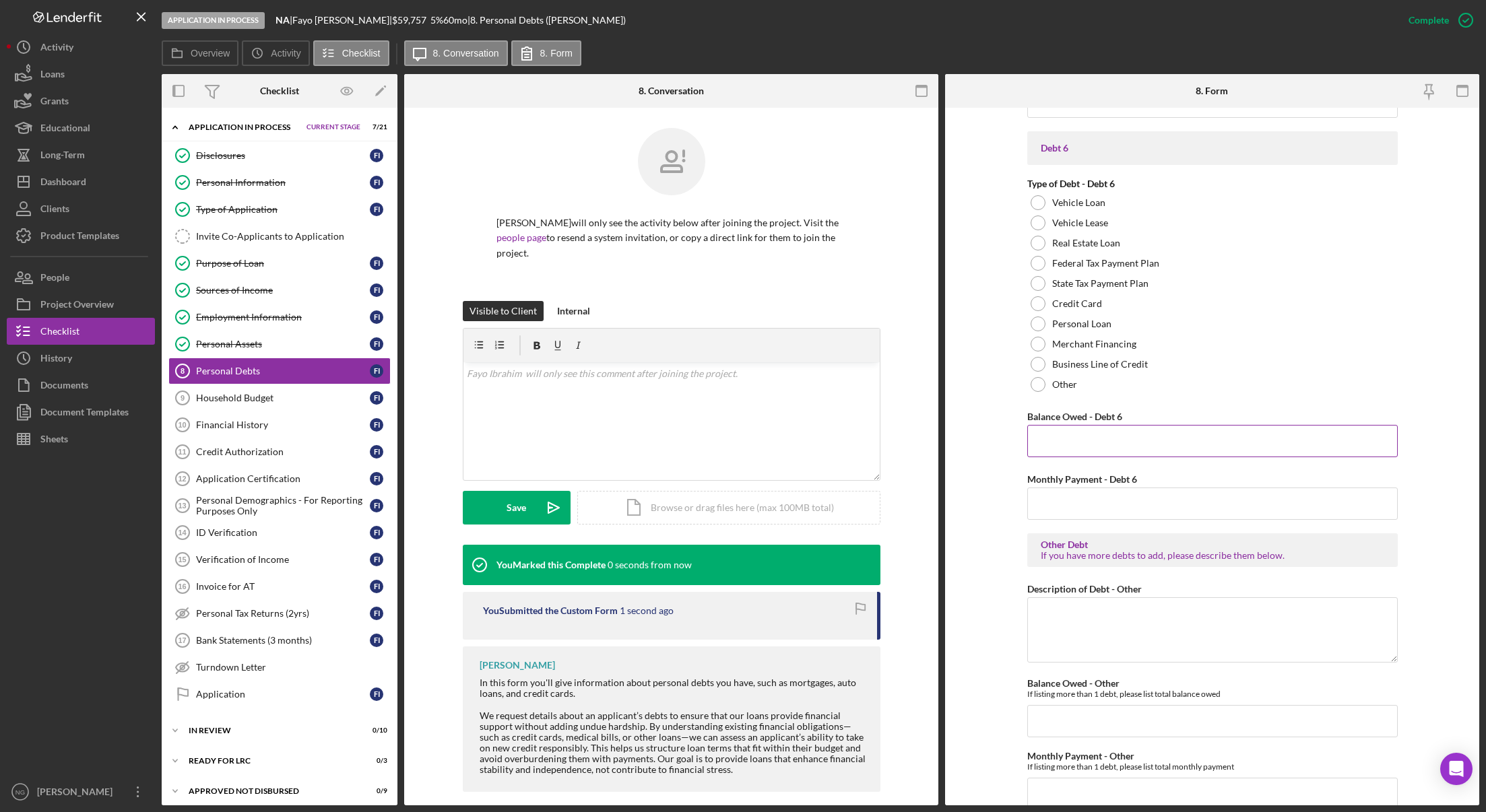
scroll to position [2714, 0]
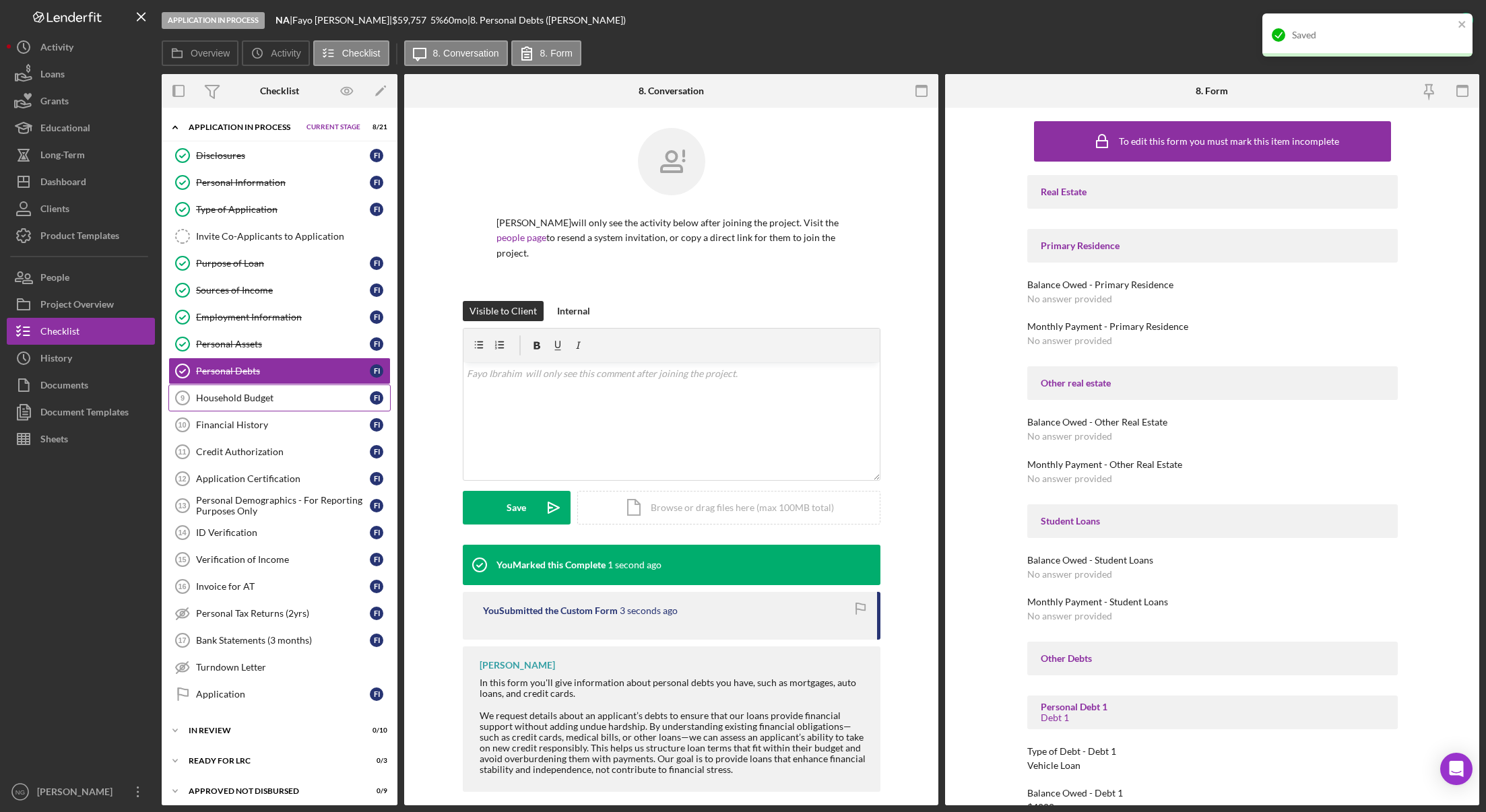
click at [270, 396] on div "Household Budget" at bounding box center [283, 397] width 174 height 11
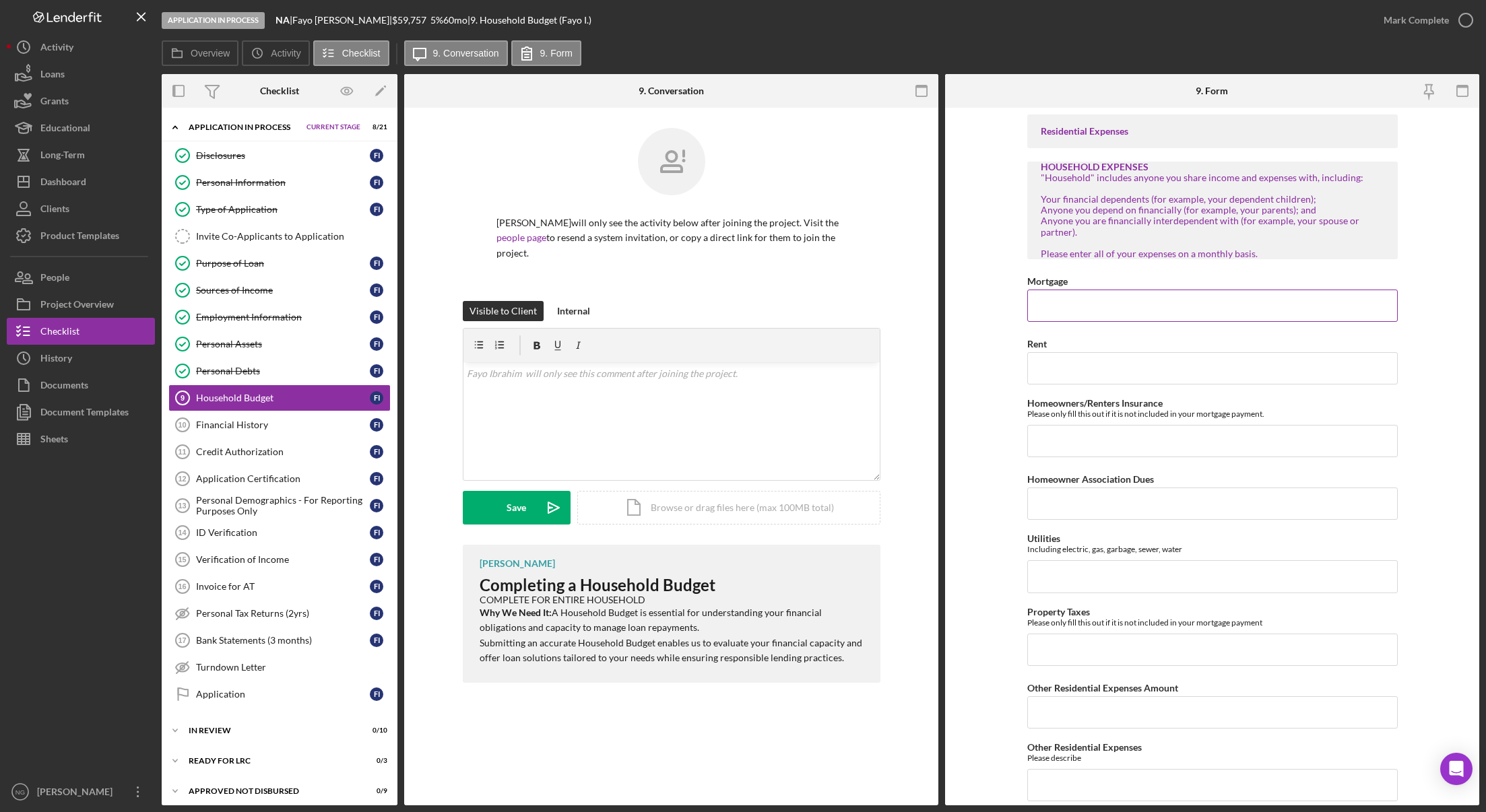
click at [1072, 298] on input "Mortgage" at bounding box center [1212, 306] width 370 height 32
click at [1155, 312] on input "Mortgage" at bounding box center [1212, 306] width 370 height 32
type input "$2,000.00"
type input "$150.00"
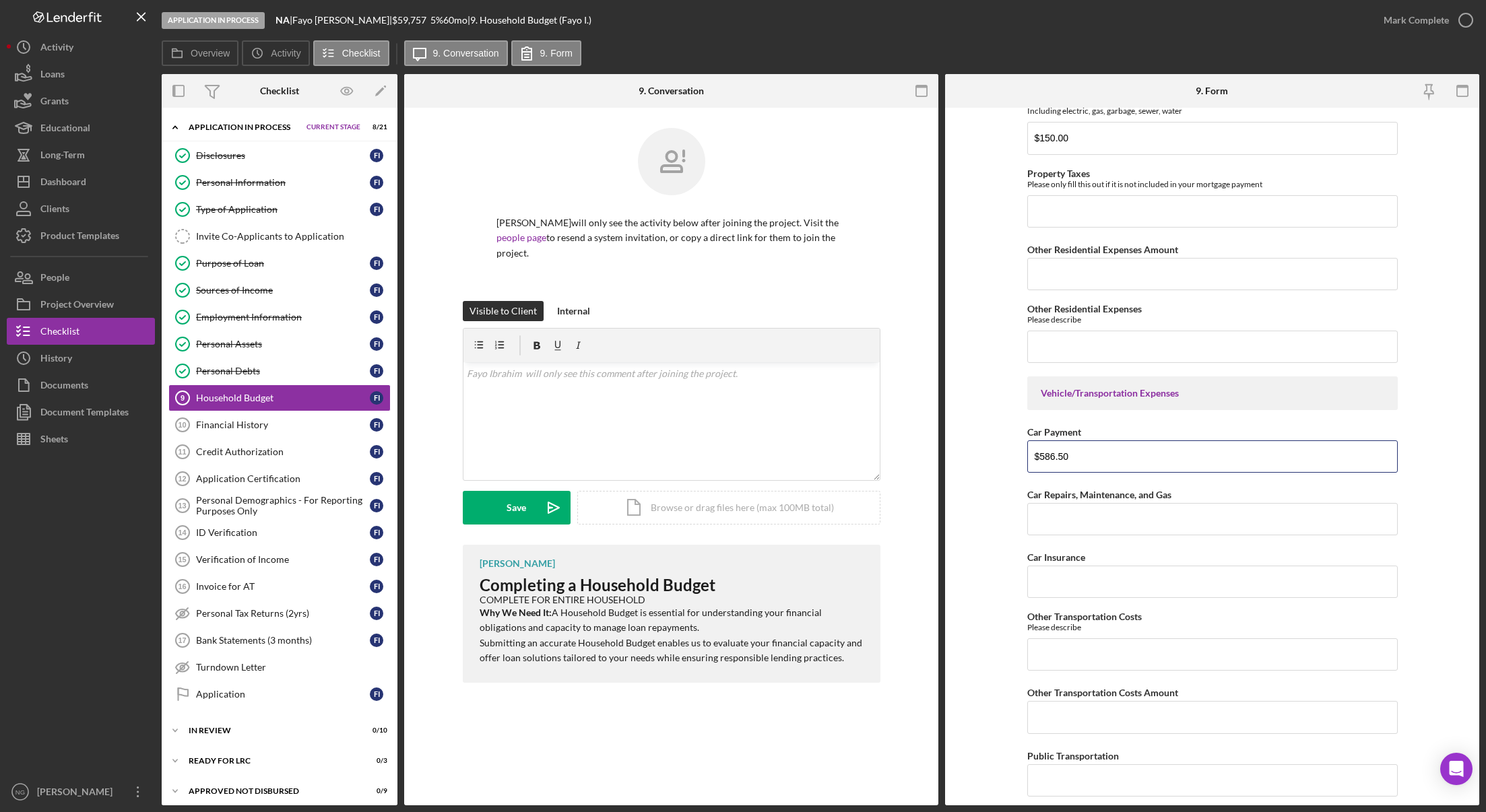
type input "$586.50"
type input "$100.00"
type input "$320.00"
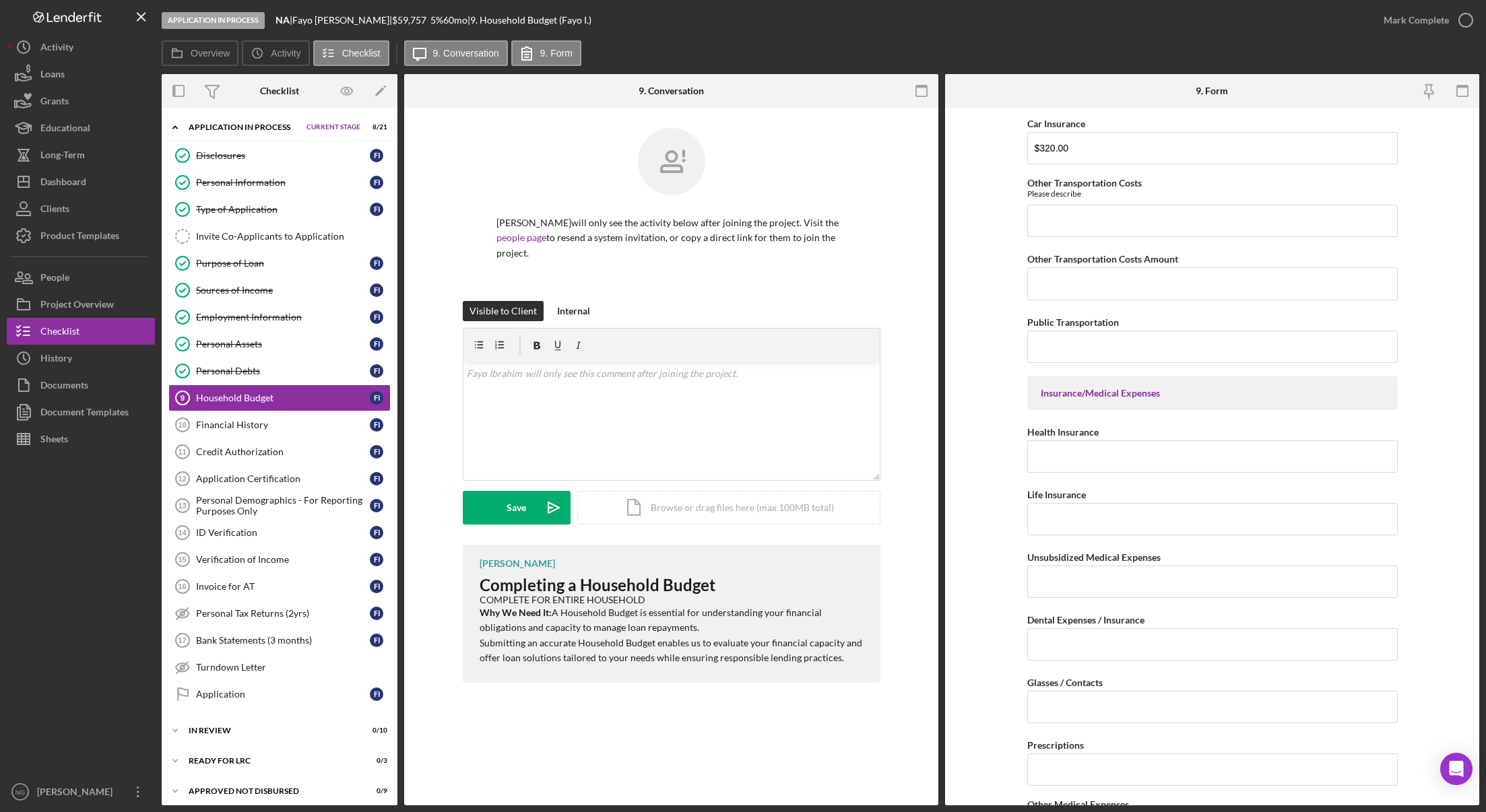
scroll to position [1258, 0]
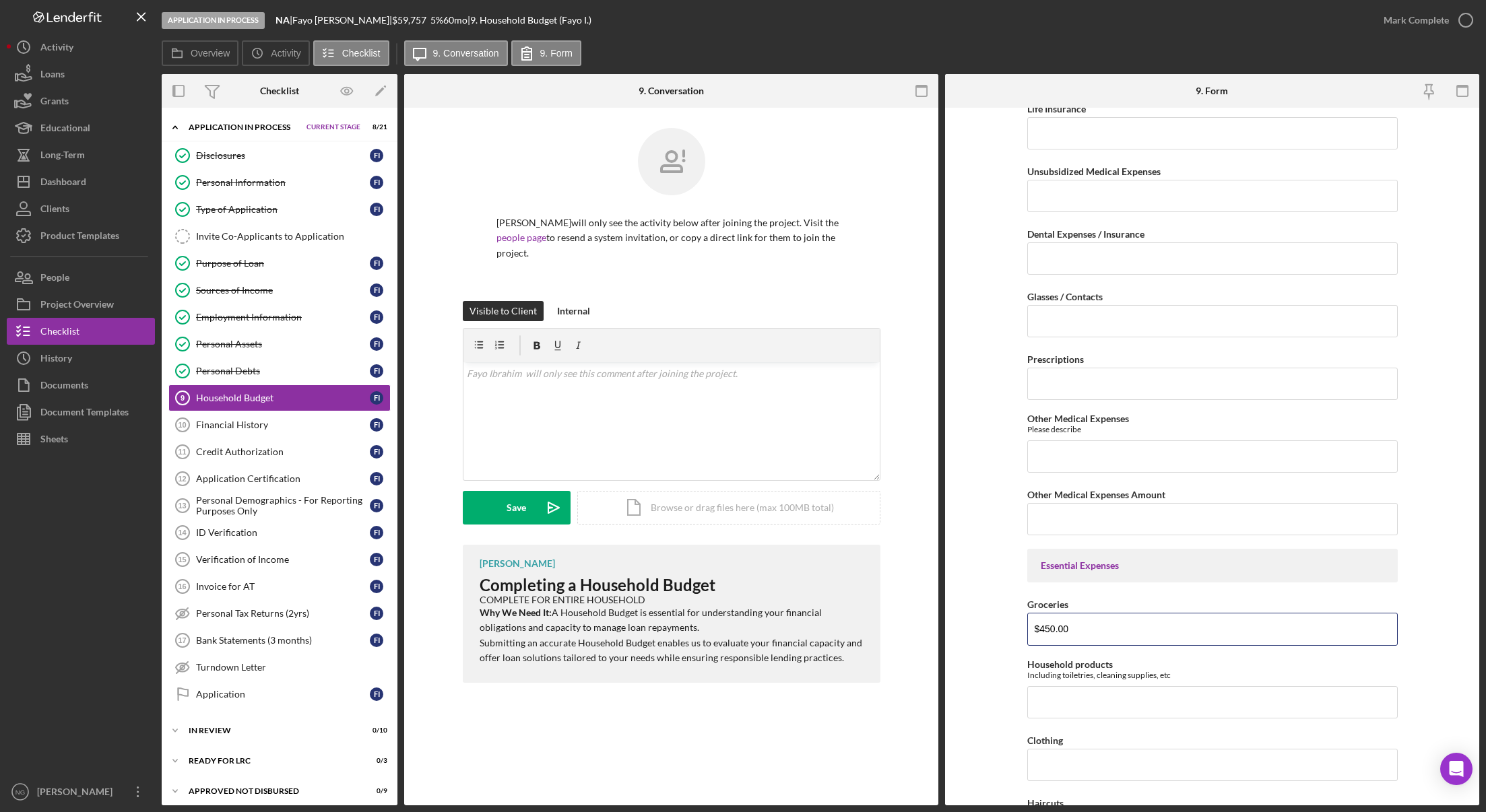
type input "$450.00"
type input "$50.00"
click at [1077, 761] on input "Clothing" at bounding box center [1212, 764] width 370 height 32
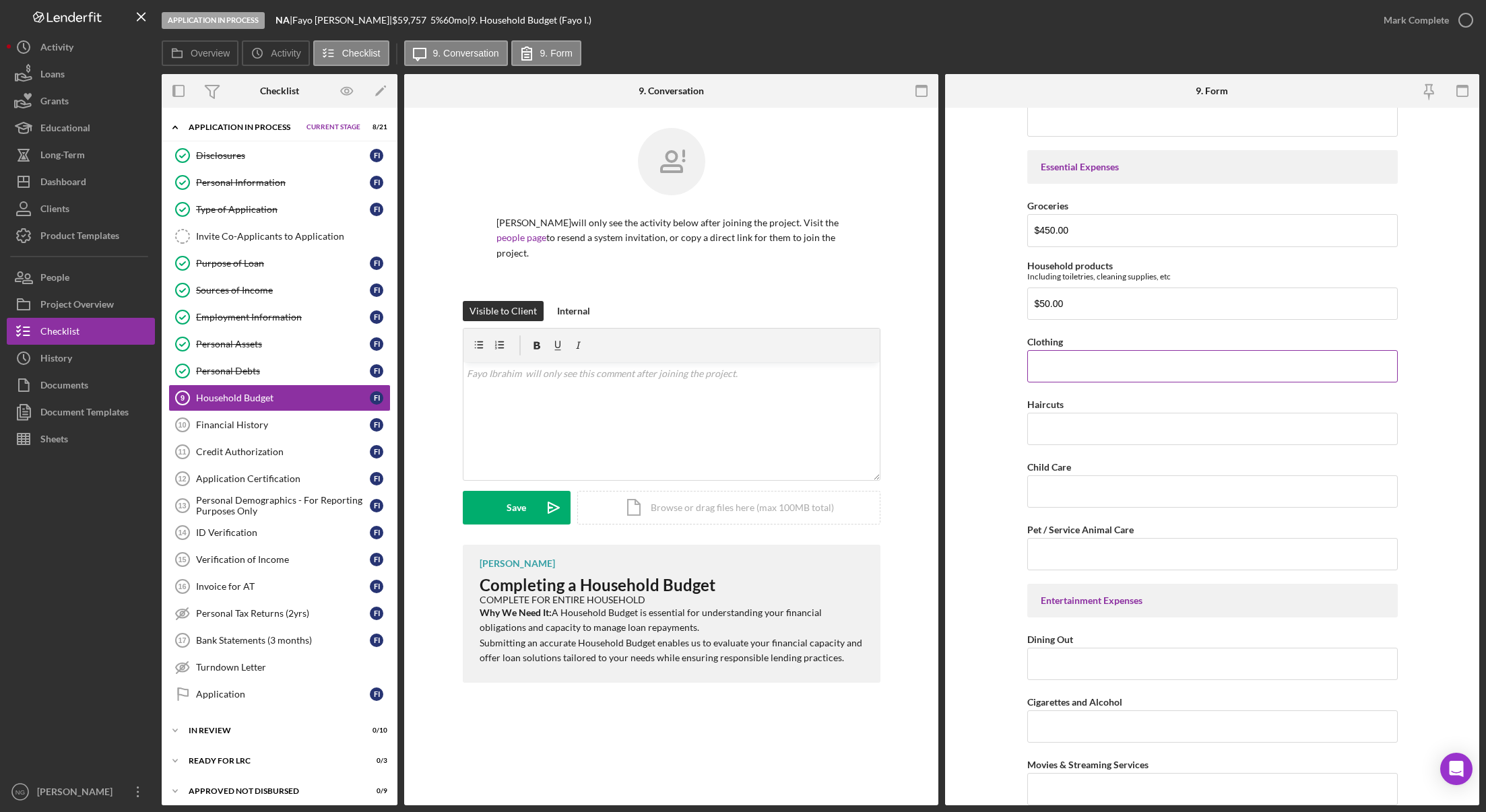
scroll to position [2052, 0]
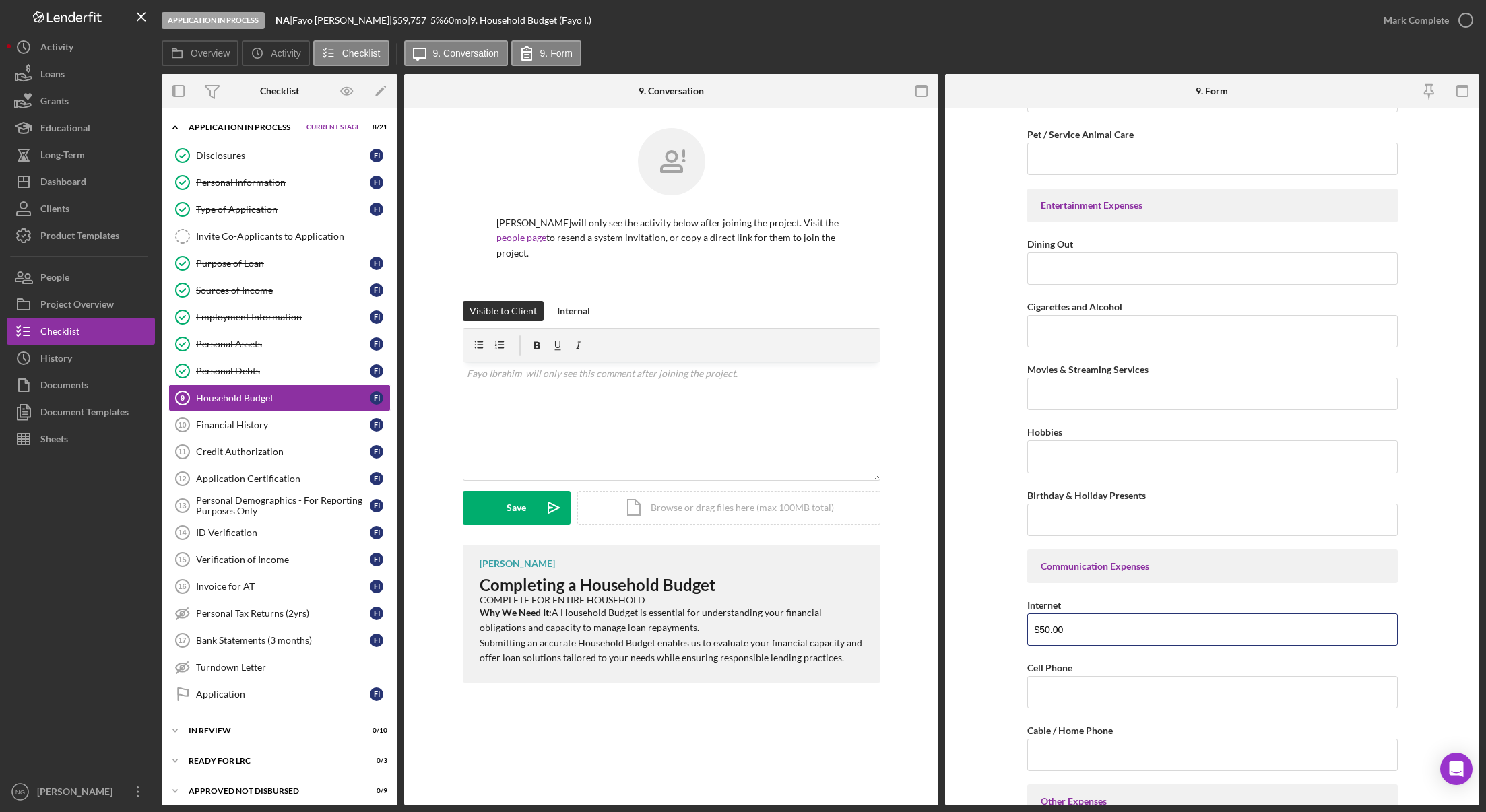
type input "$50.00"
type input "$20.00"
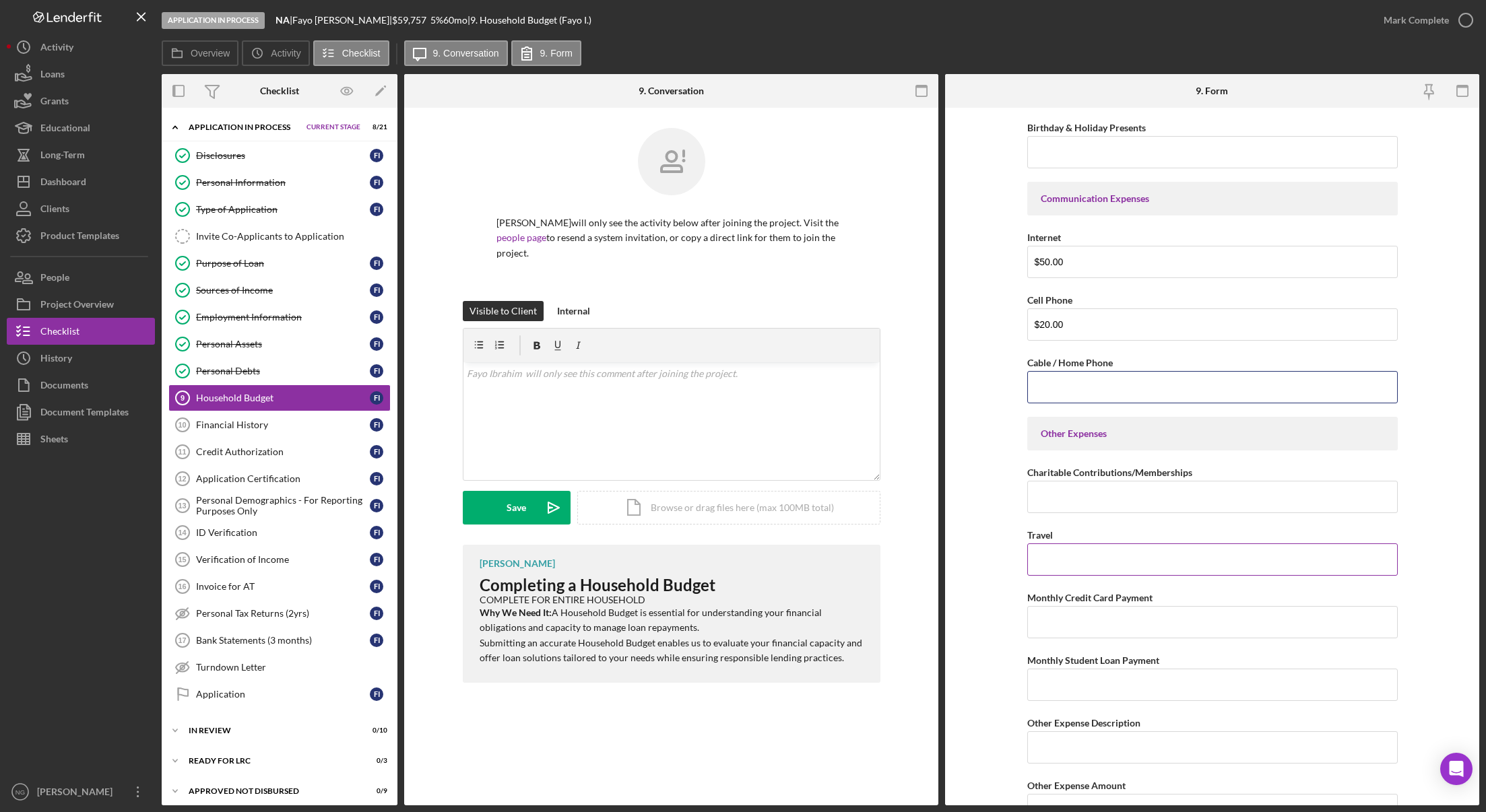
scroll to position [2490, 0]
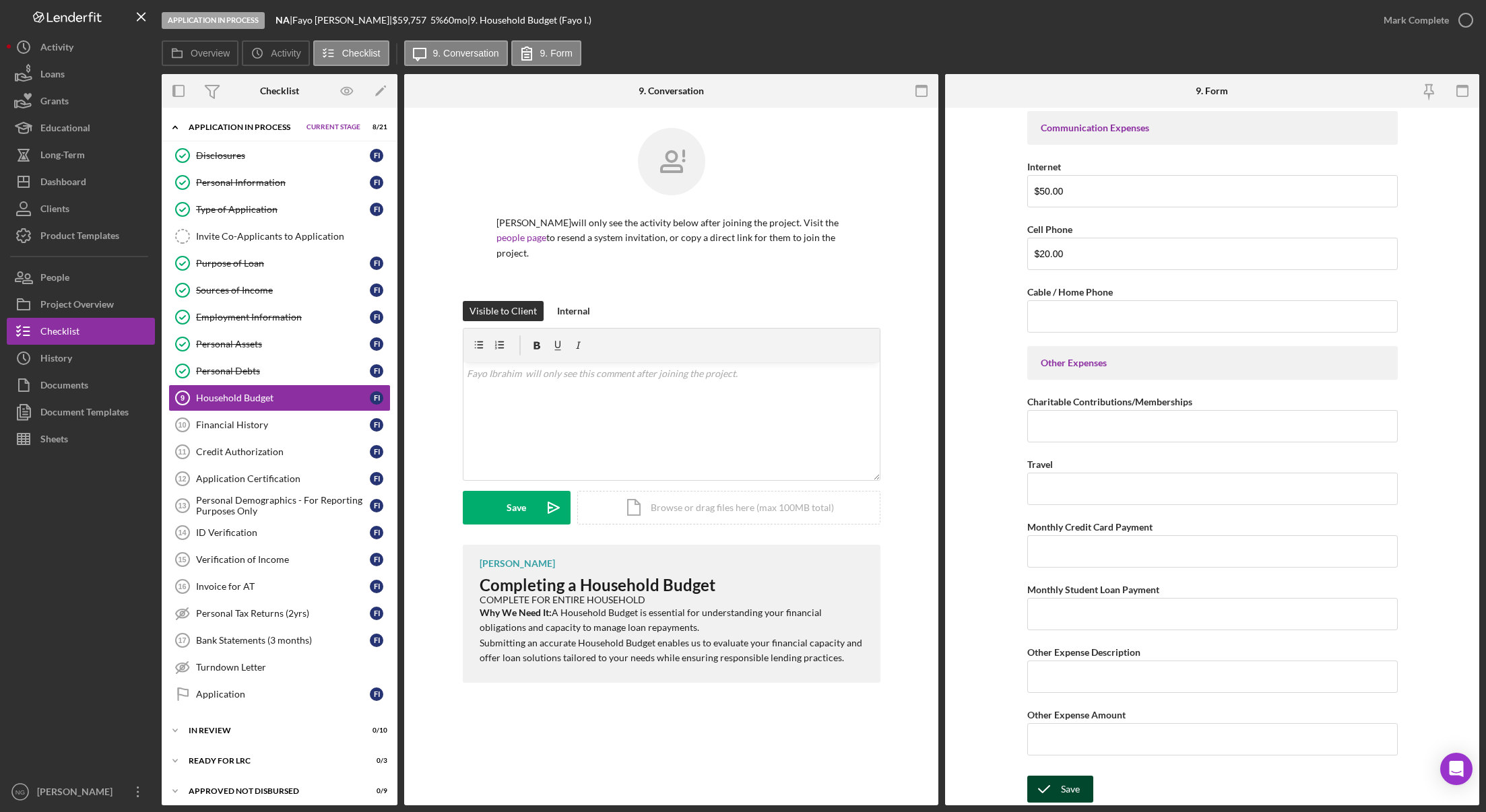
click at [1065, 787] on div "Save" at bounding box center [1070, 789] width 19 height 27
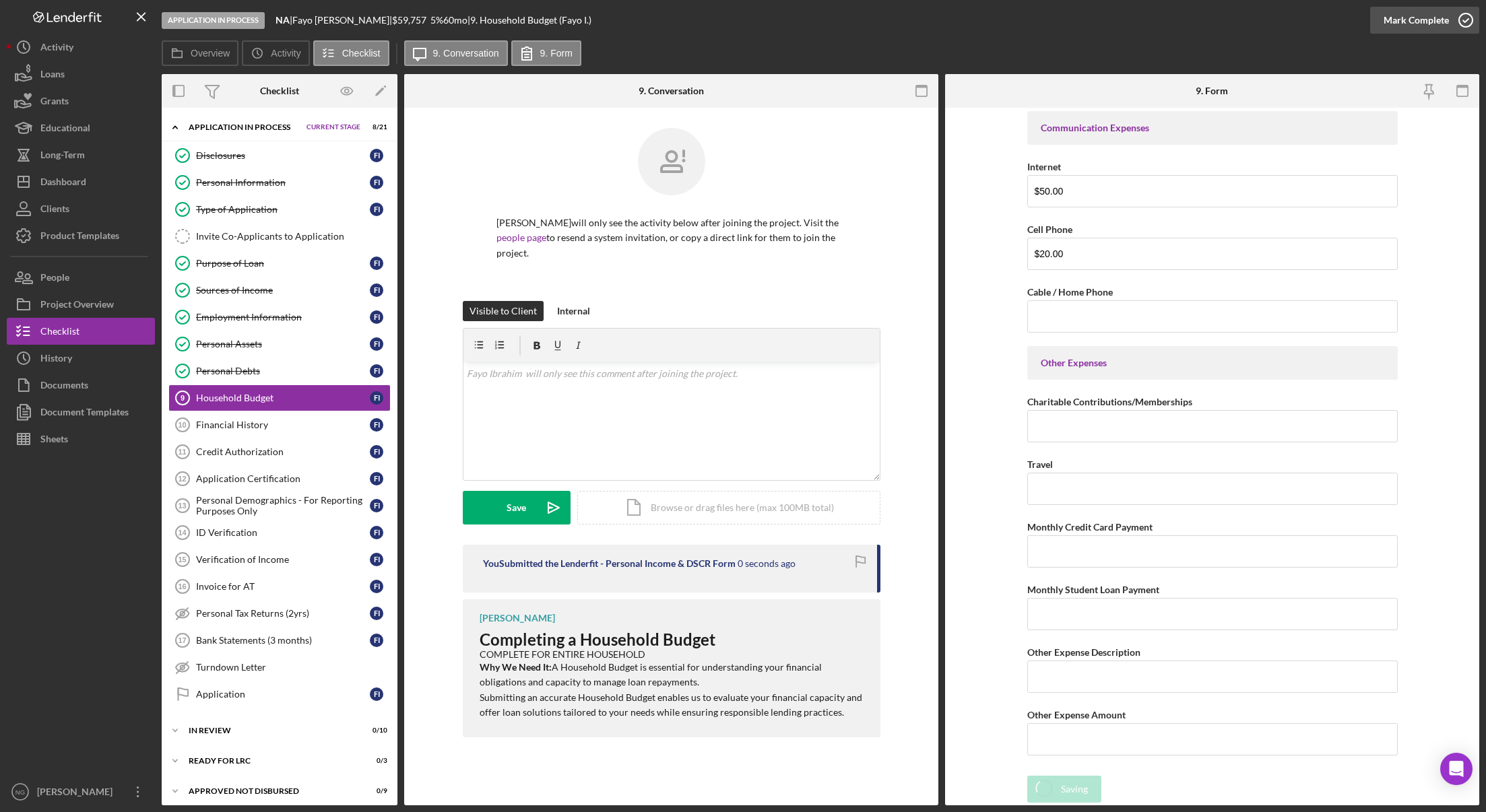
click at [1455, 21] on icon "button" at bounding box center [1465, 20] width 33 height 33
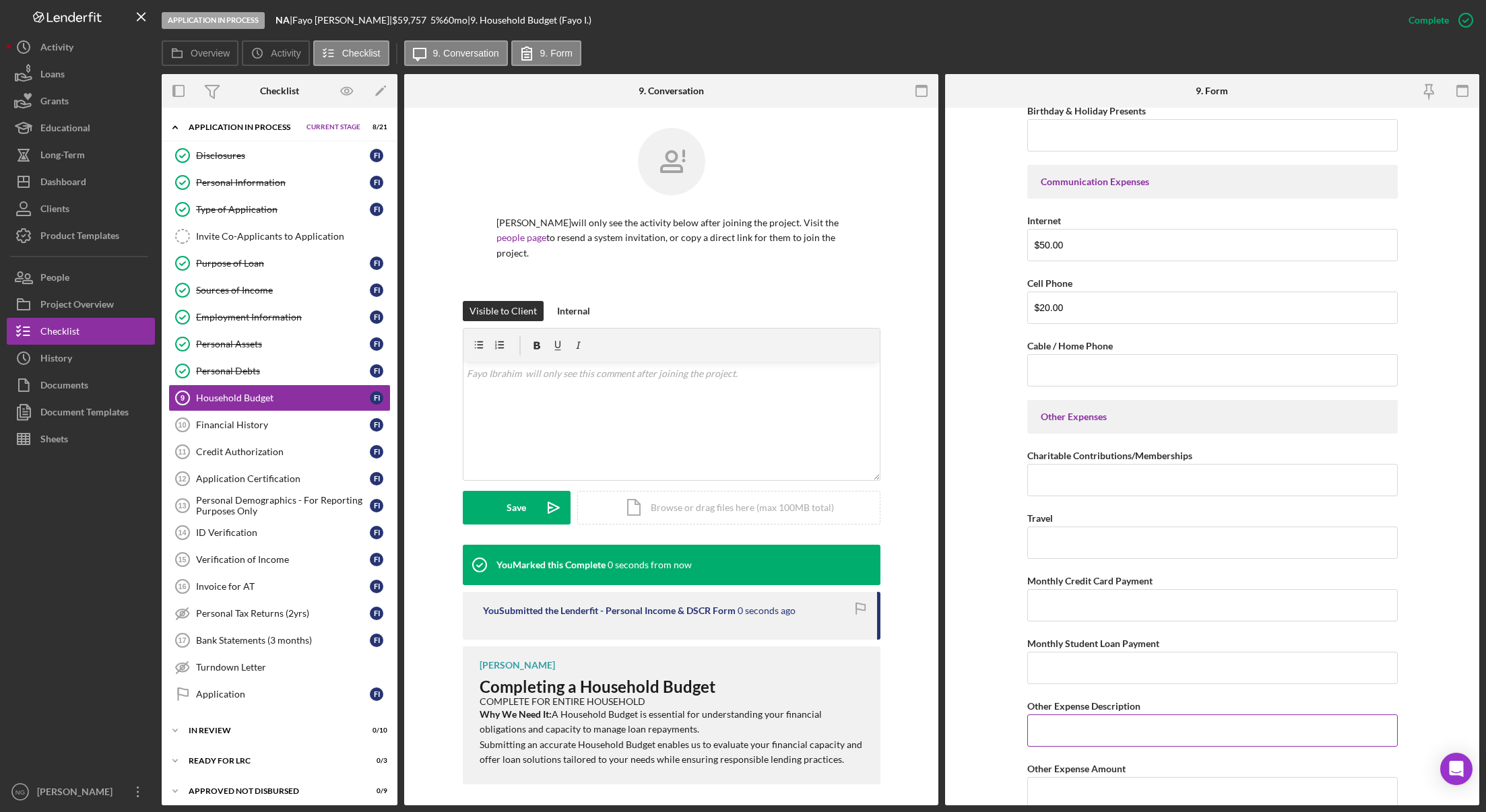
scroll to position [2544, 0]
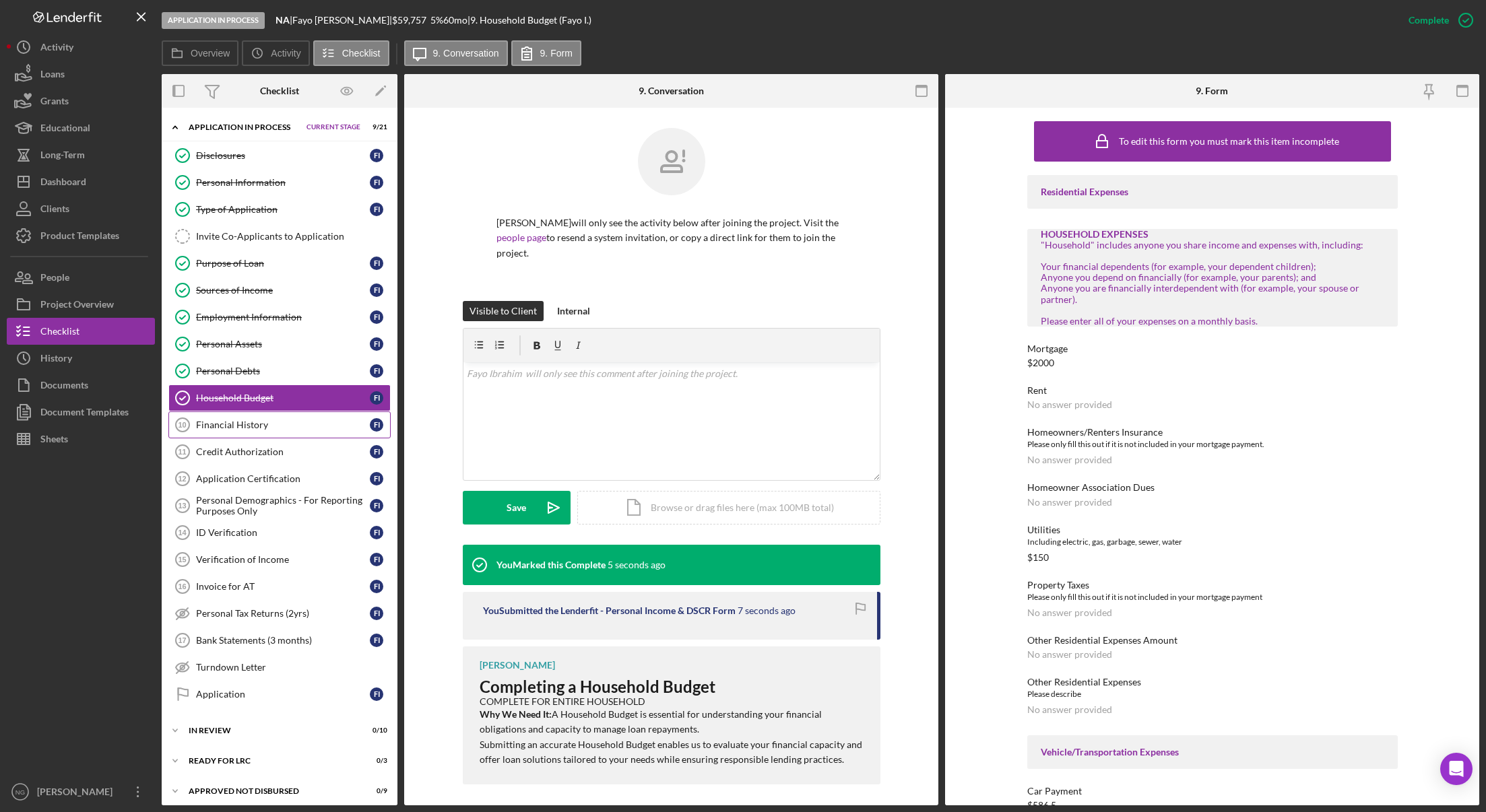
click at [276, 428] on div "Financial History" at bounding box center [283, 425] width 174 height 11
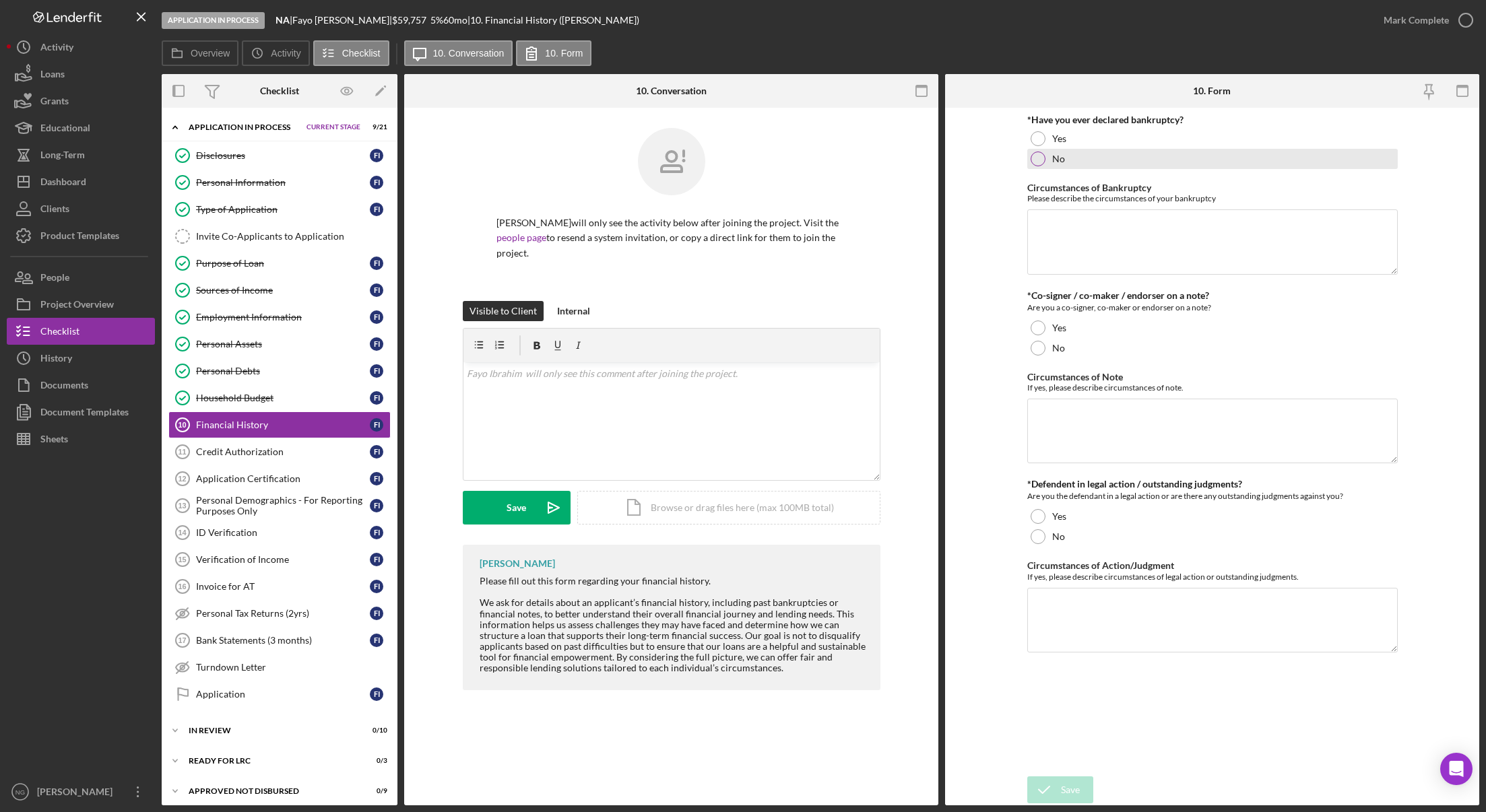
click at [1033, 160] on div at bounding box center [1038, 159] width 15 height 15
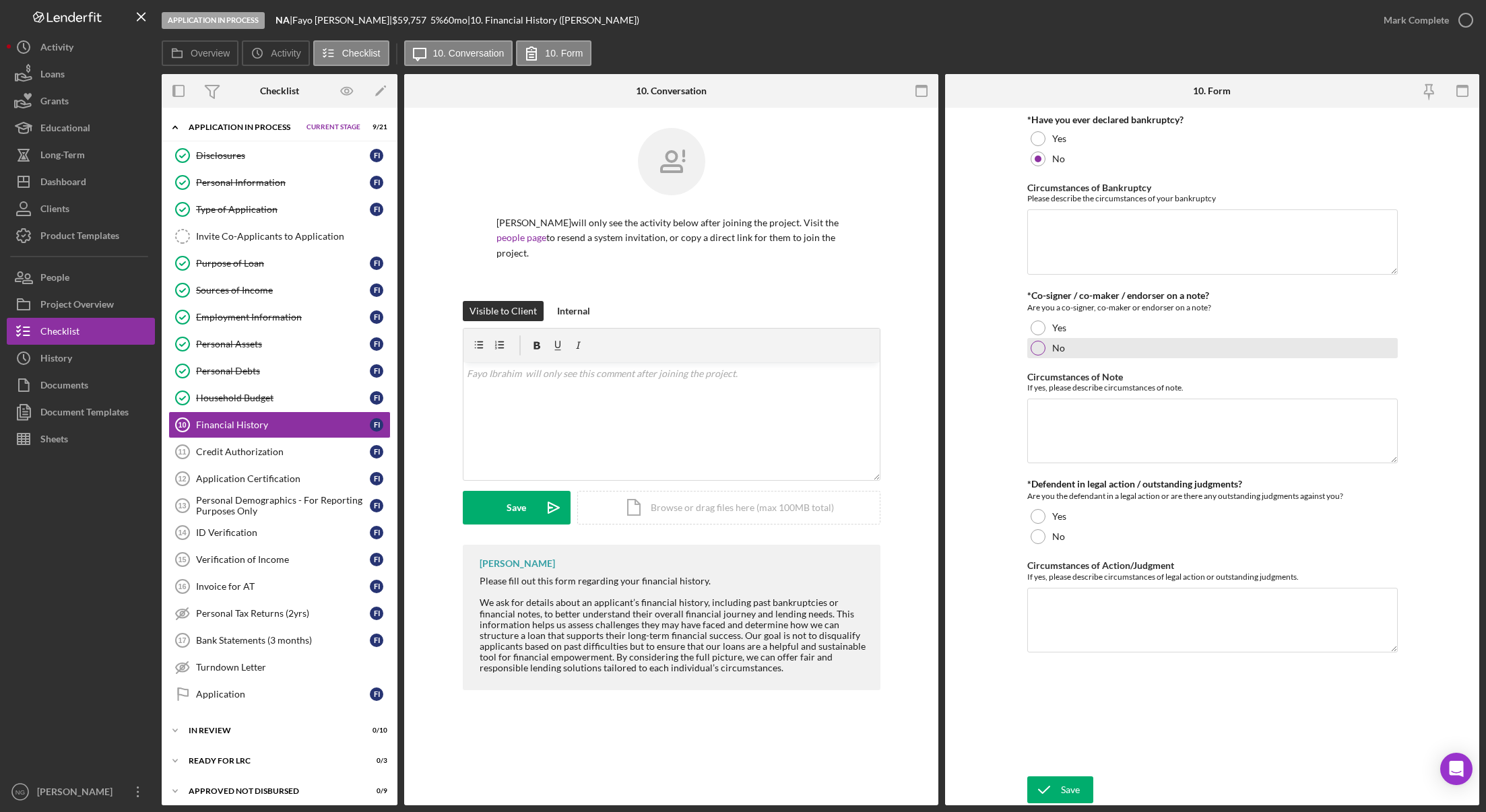
click at [1041, 348] on div at bounding box center [1038, 348] width 15 height 15
click at [1041, 541] on div at bounding box center [1038, 536] width 15 height 15
click at [1077, 784] on div "Save" at bounding box center [1070, 790] width 19 height 27
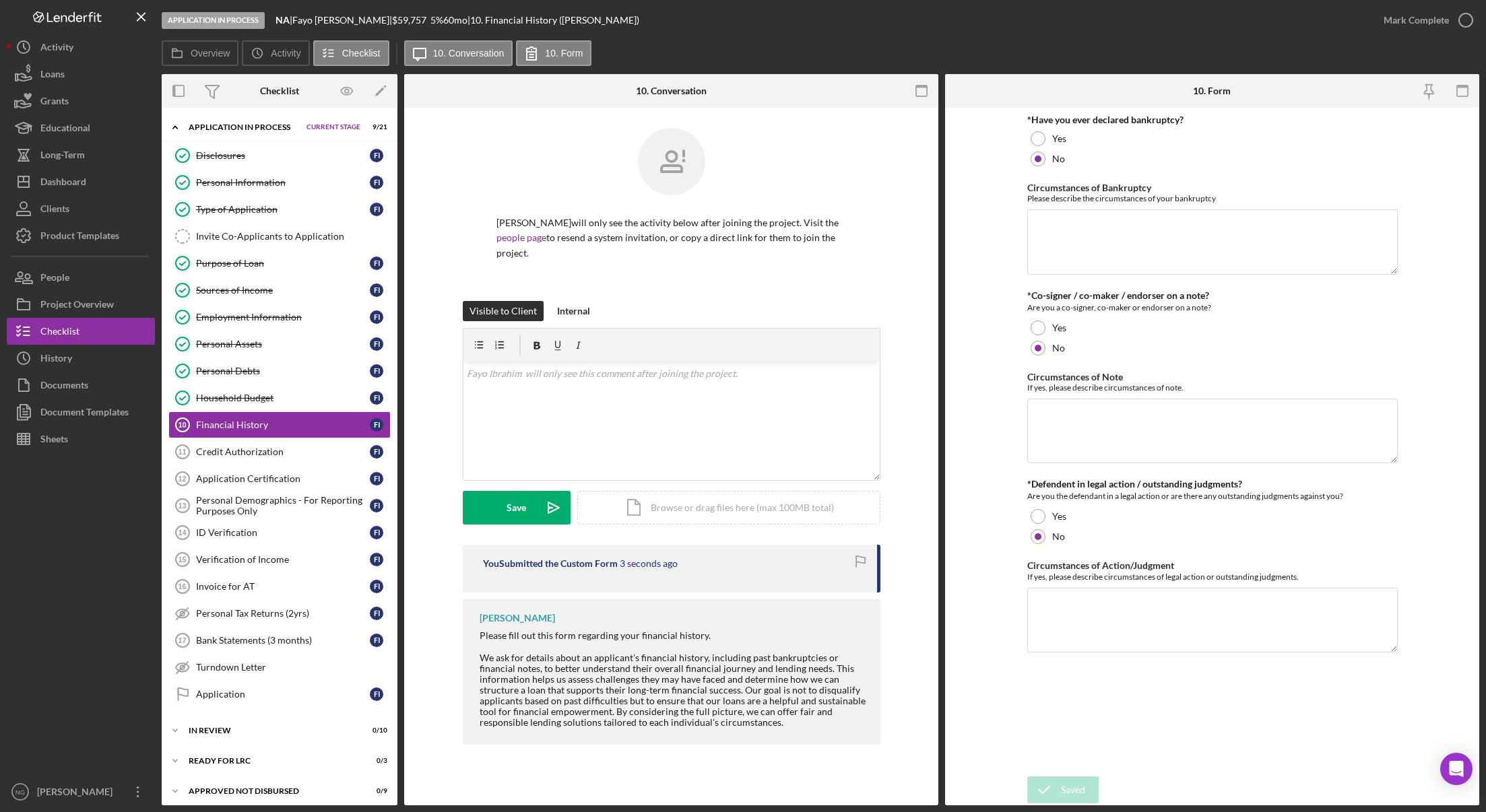
click at [1465, 16] on div "Saved" at bounding box center [1367, 14] width 216 height 6
click at [1464, 19] on icon "button" at bounding box center [1465, 20] width 33 height 33
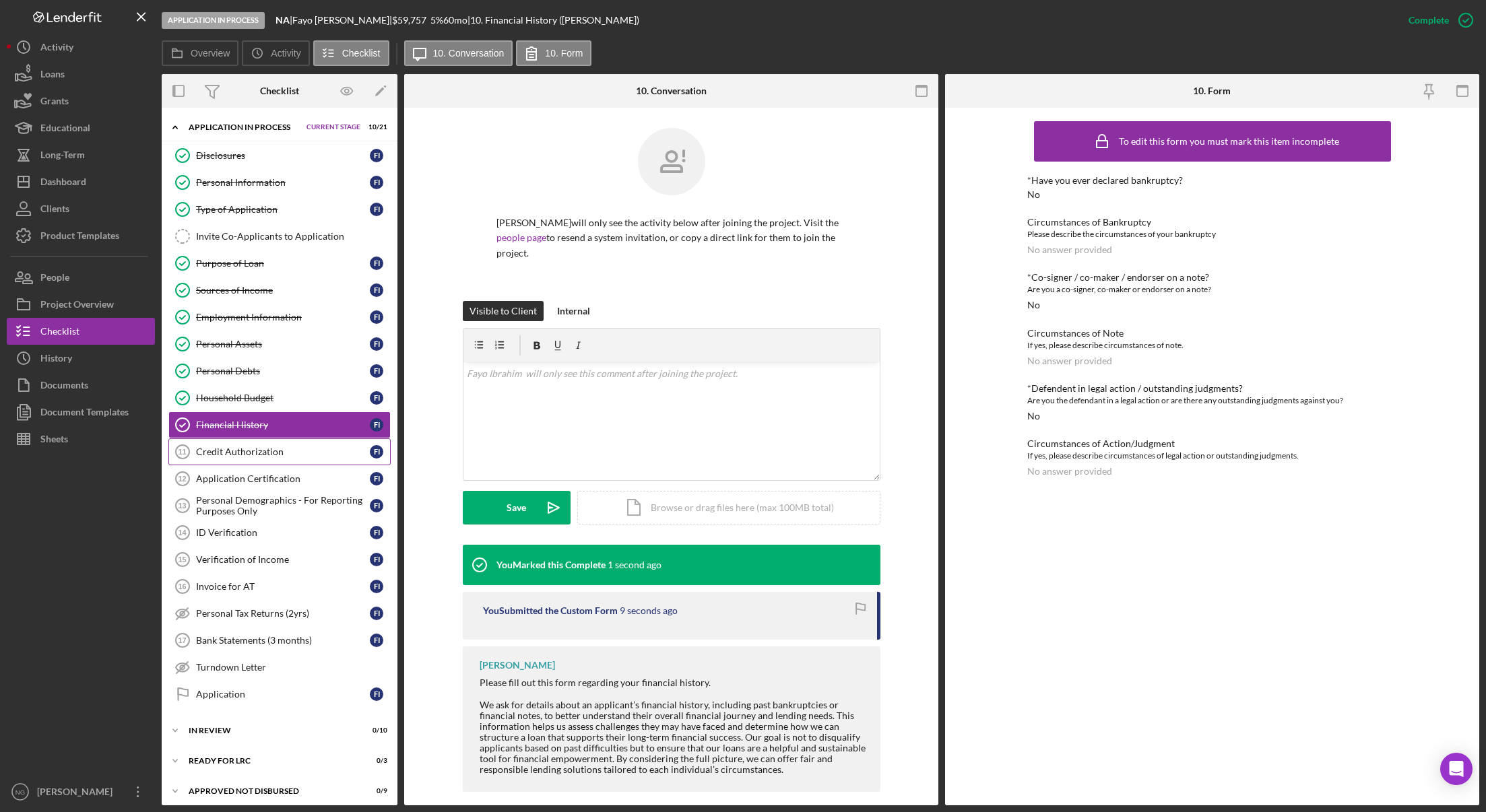
click at [297, 452] on div "Credit Authorization" at bounding box center [283, 452] width 174 height 11
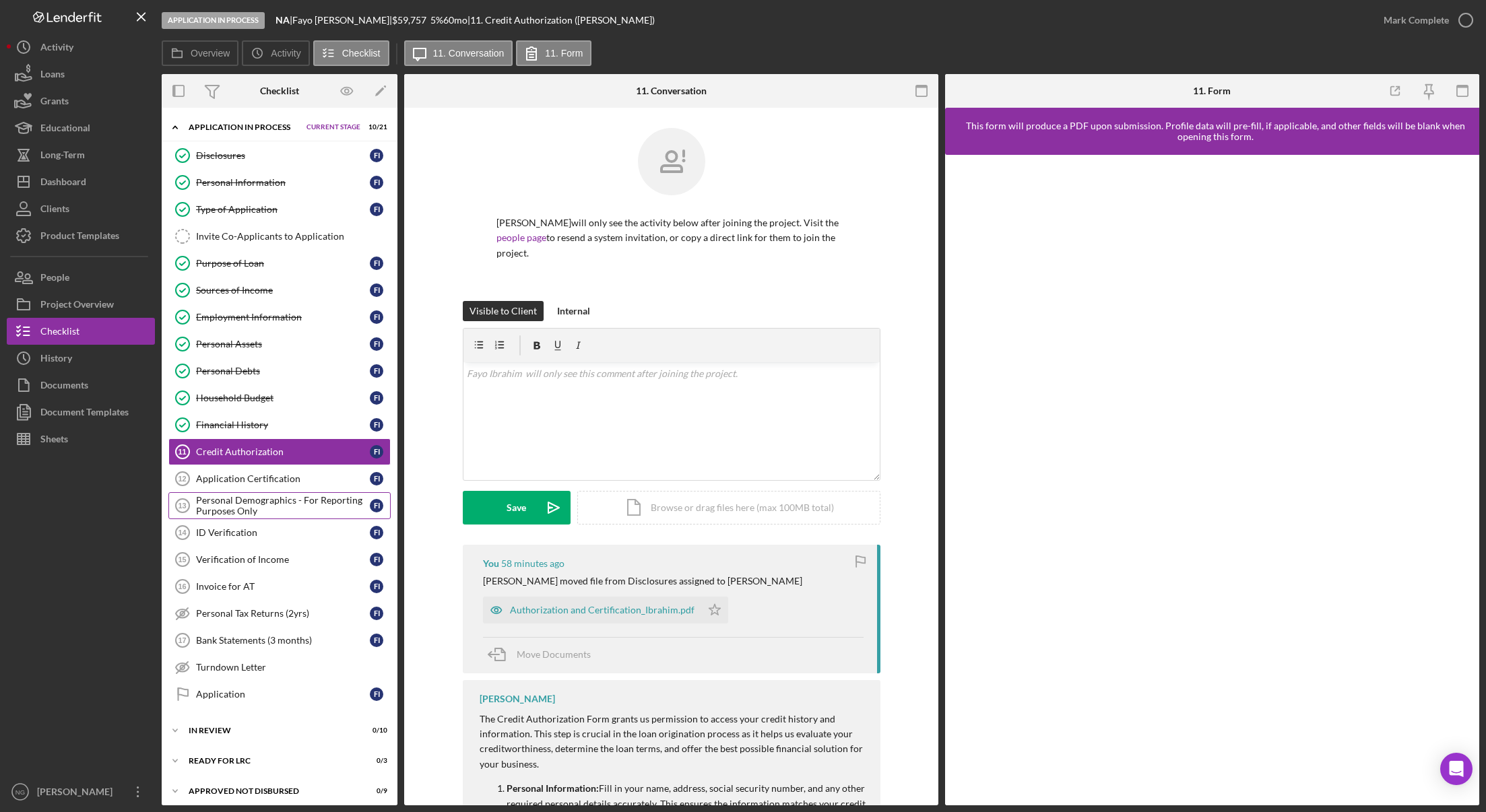
click at [251, 506] on div "Personal Demographics - For Reporting Purposes Only" at bounding box center [283, 506] width 174 height 21
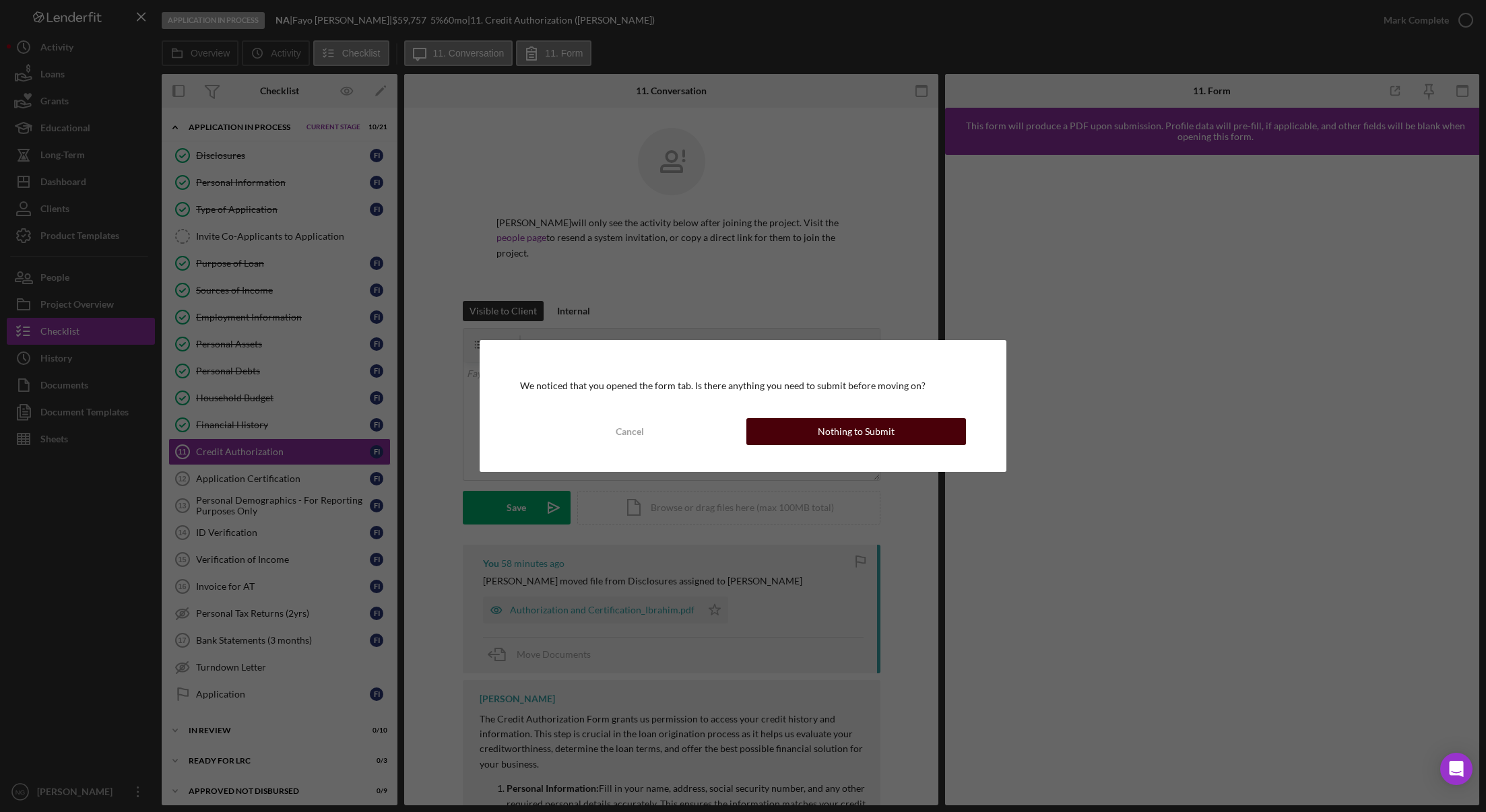
click at [879, 434] on div "Nothing to Submit" at bounding box center [856, 432] width 77 height 27
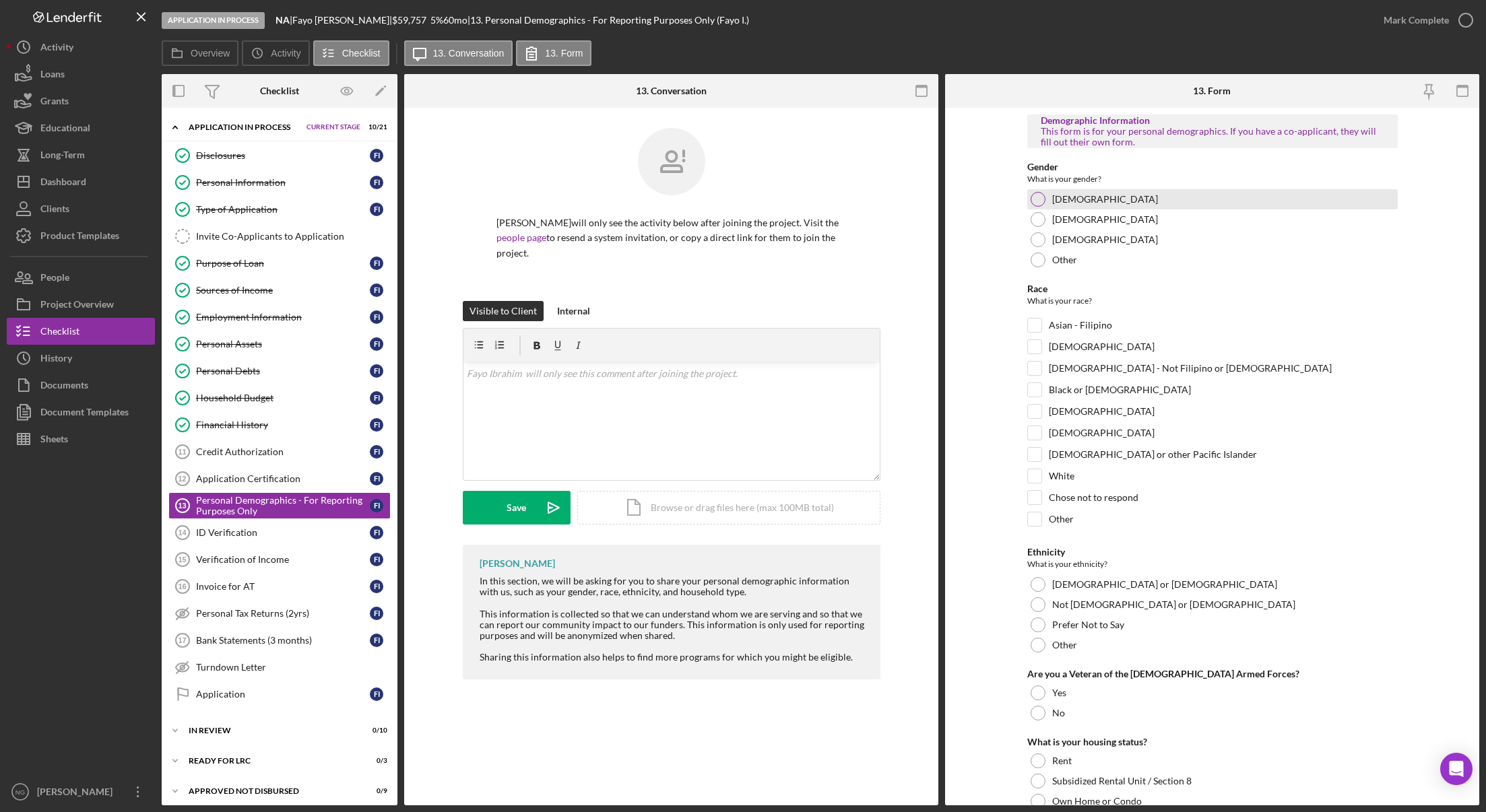
click at [1039, 202] on div at bounding box center [1038, 199] width 15 height 15
click at [1039, 480] on input "White" at bounding box center [1034, 476] width 14 height 14
checkbox input "true"
click at [1039, 389] on div at bounding box center [1034, 390] width 15 height 15
click at [1033, 391] on input "Black or [DEMOGRAPHIC_DATA]" at bounding box center [1034, 390] width 14 height 14
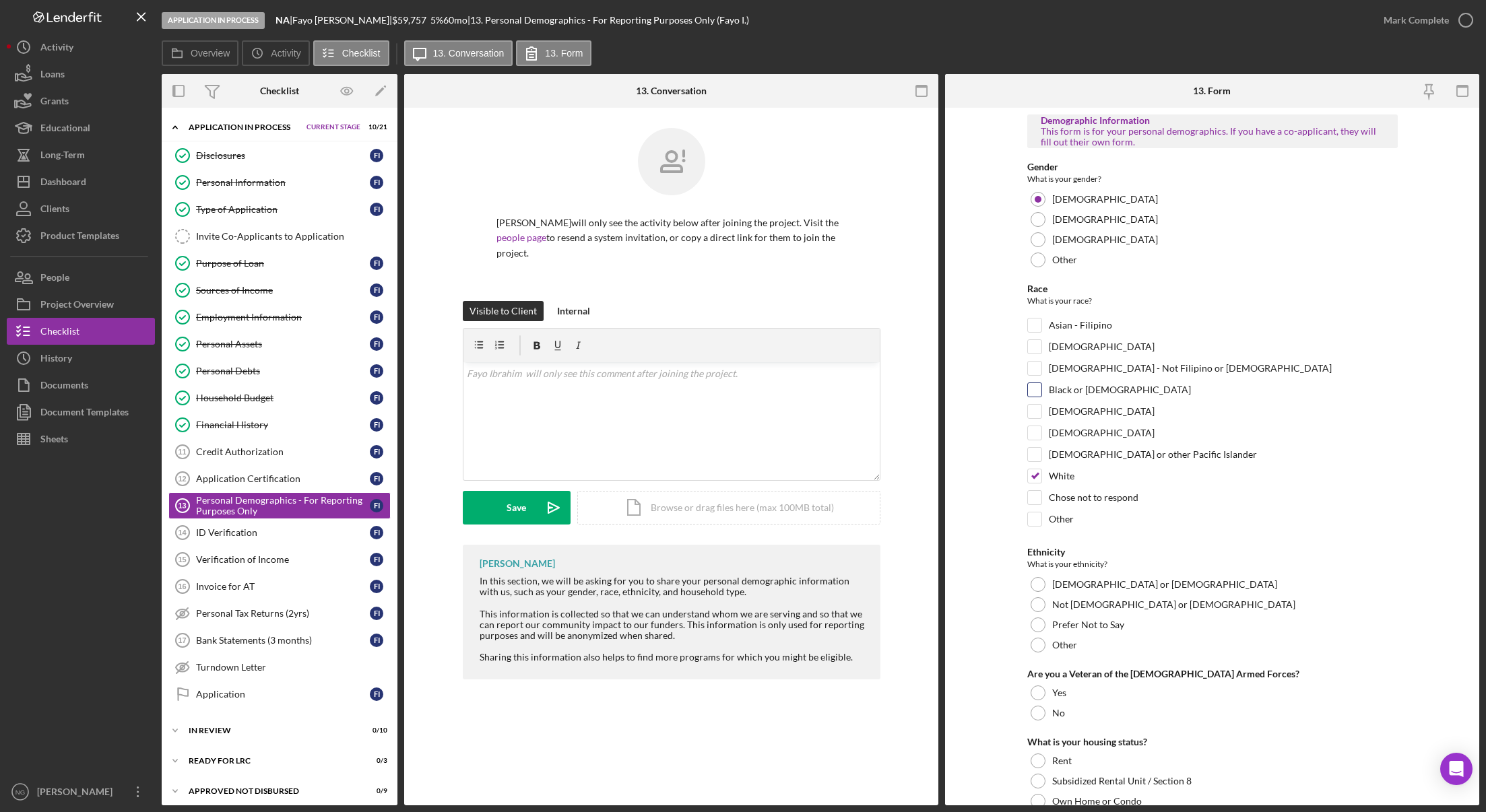
checkbox input "true"
click at [1035, 610] on div at bounding box center [1038, 605] width 15 height 15
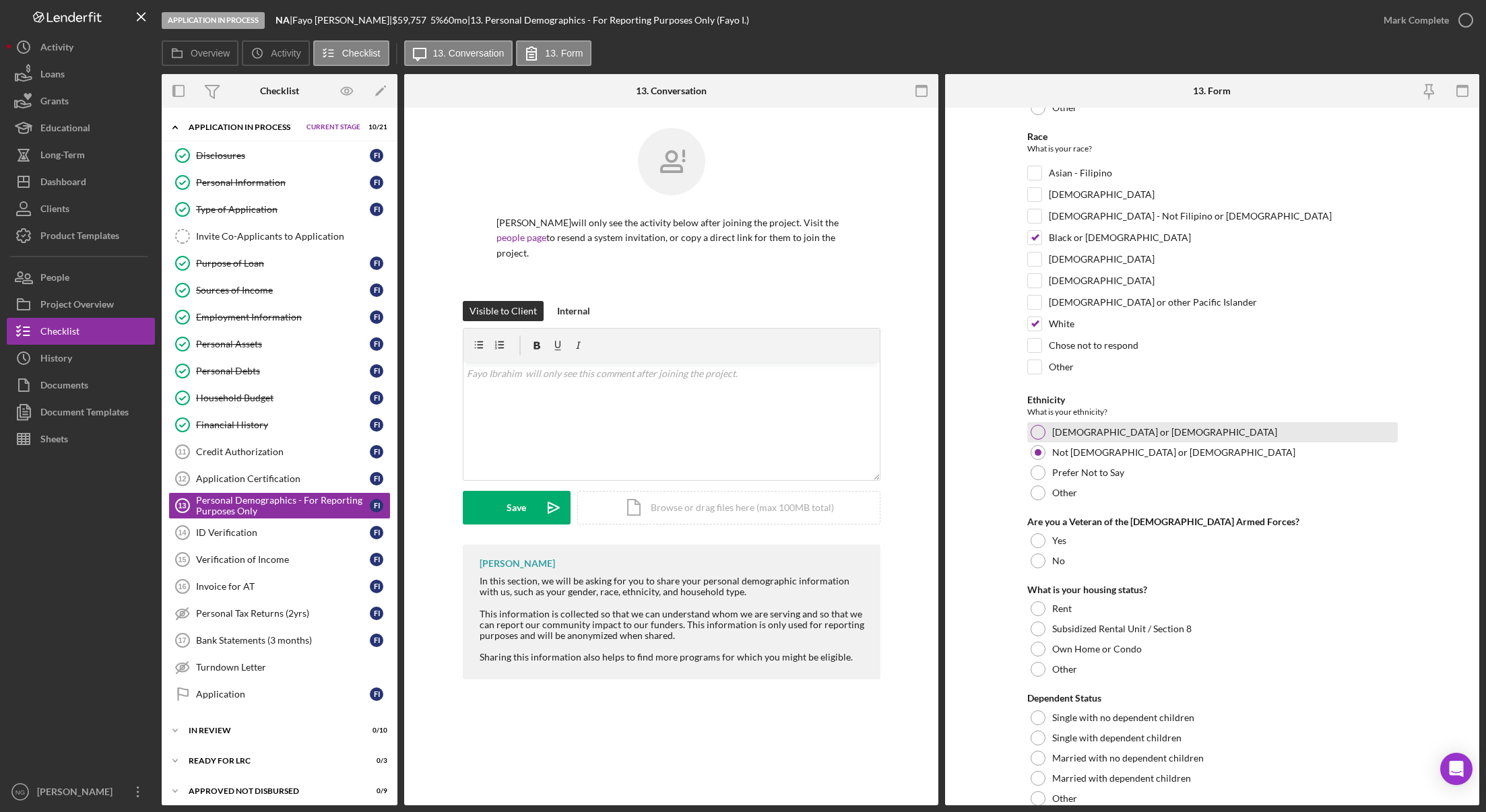
scroll to position [204, 0]
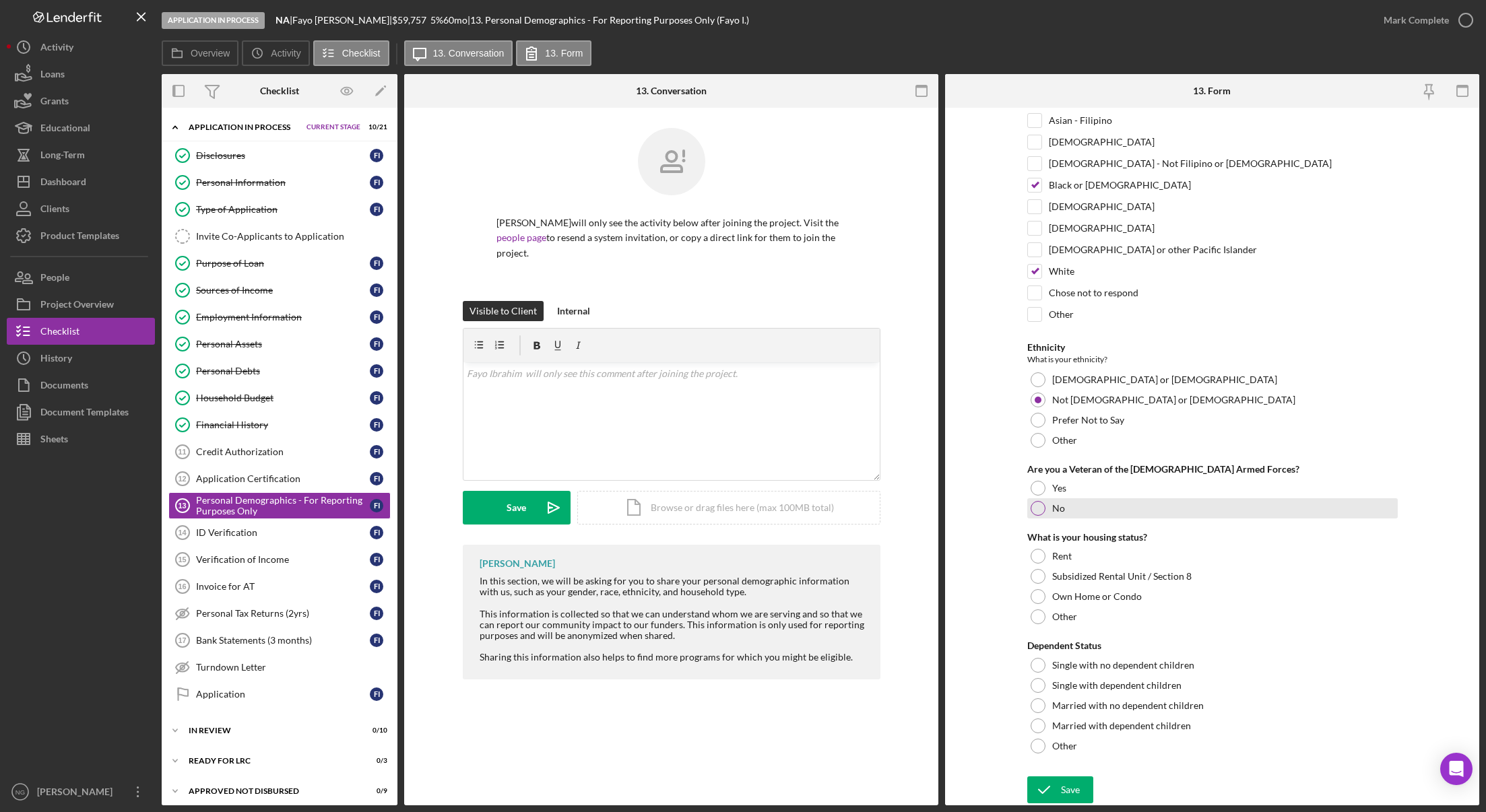
click at [1041, 504] on div at bounding box center [1038, 508] width 15 height 15
click at [1035, 557] on div at bounding box center [1038, 556] width 15 height 15
click at [1039, 682] on div at bounding box center [1038, 685] width 15 height 15
click at [1061, 794] on div "Save" at bounding box center [1070, 790] width 19 height 27
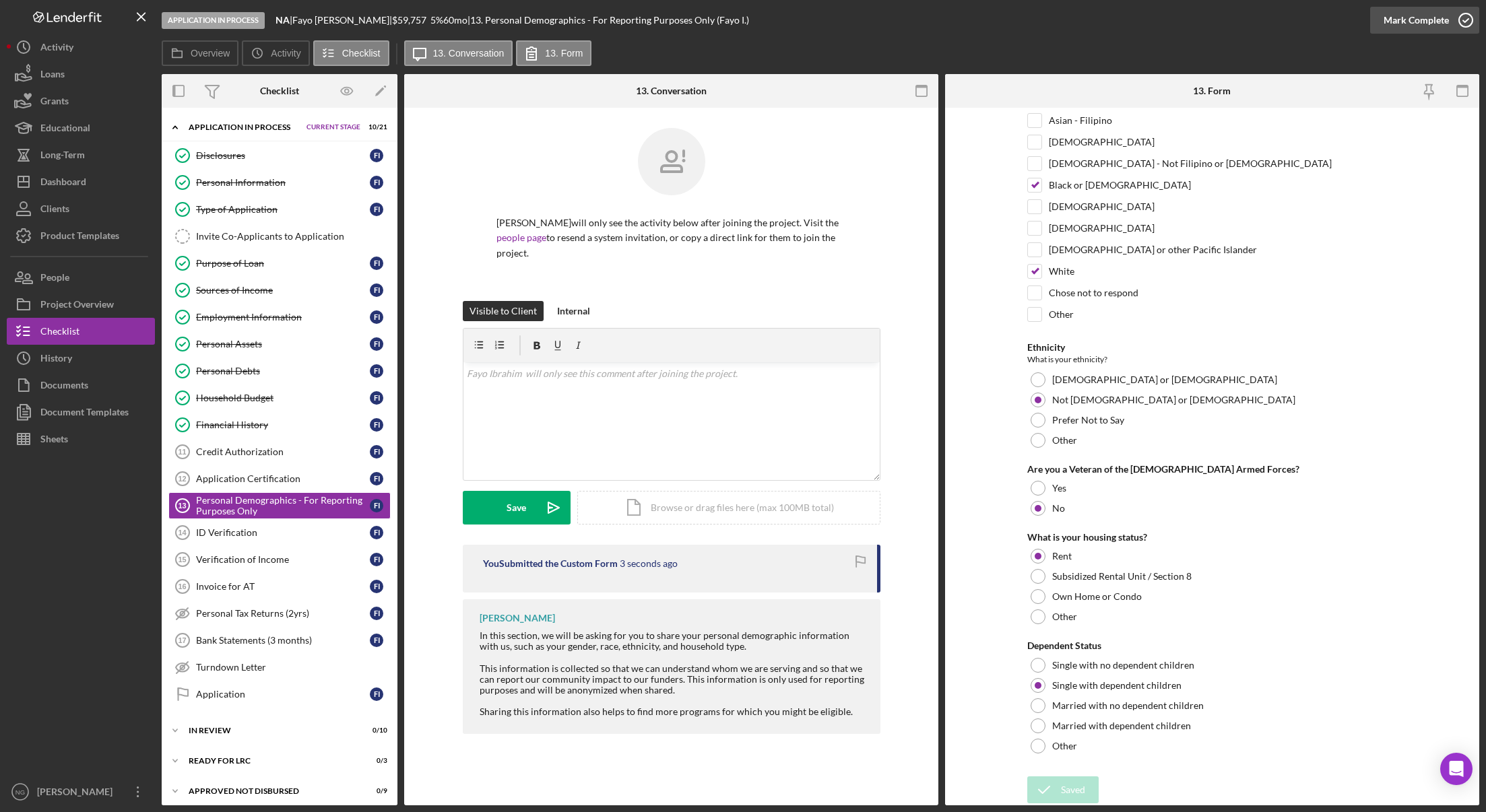
click at [1466, 10] on icon "button" at bounding box center [1465, 20] width 33 height 33
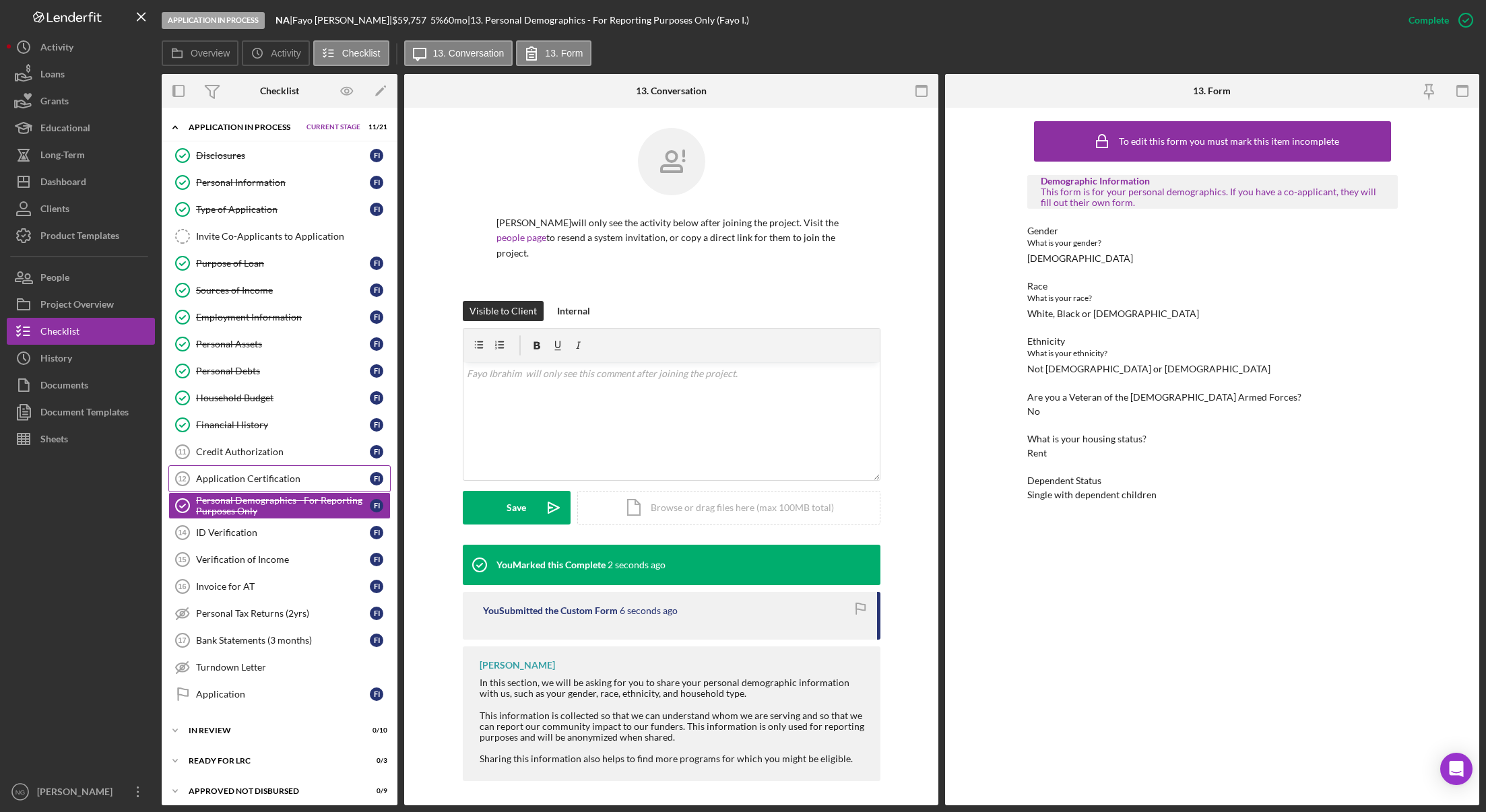
click at [314, 485] on link "Application Certification 12 Application Certification F I" at bounding box center [279, 479] width 222 height 27
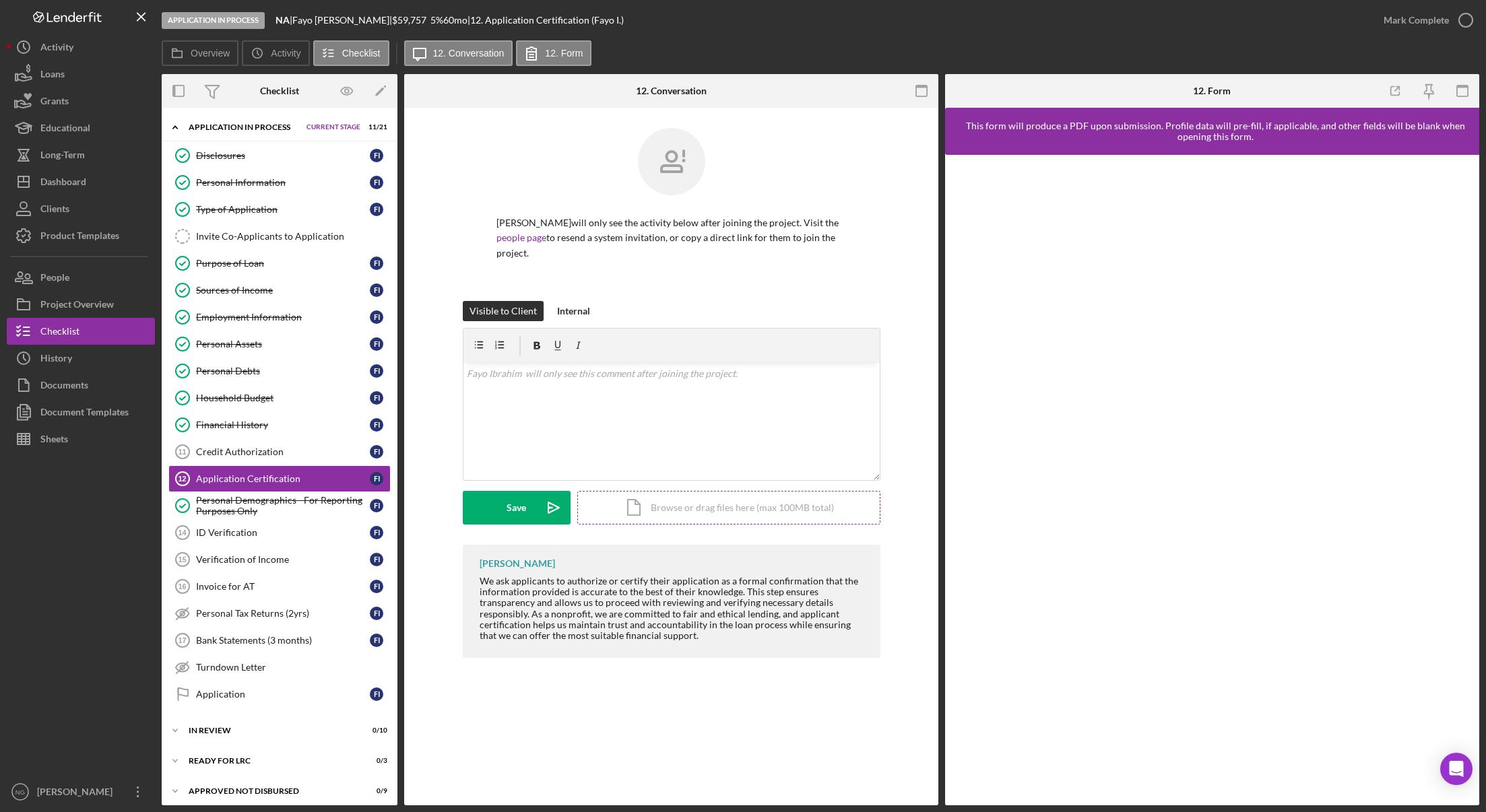
click at [693, 494] on div "Icon/Document Browse or drag files here (max 100MB total) Tap to choose files o…" at bounding box center [728, 507] width 303 height 33
click at [540, 499] on icon "Icon/Upload" at bounding box center [554, 507] width 33 height 33
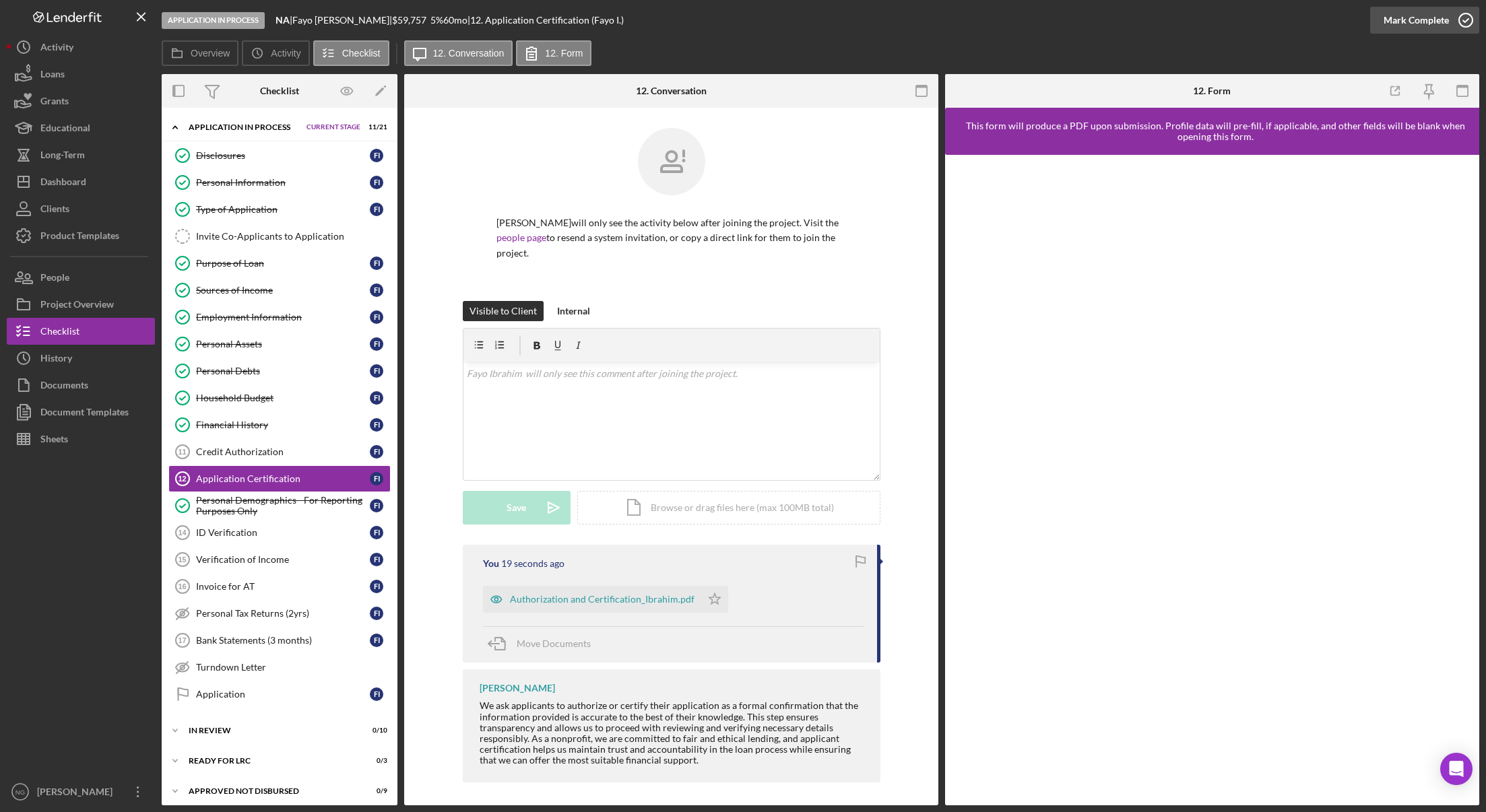
click at [1464, 22] on icon "button" at bounding box center [1465, 20] width 33 height 33
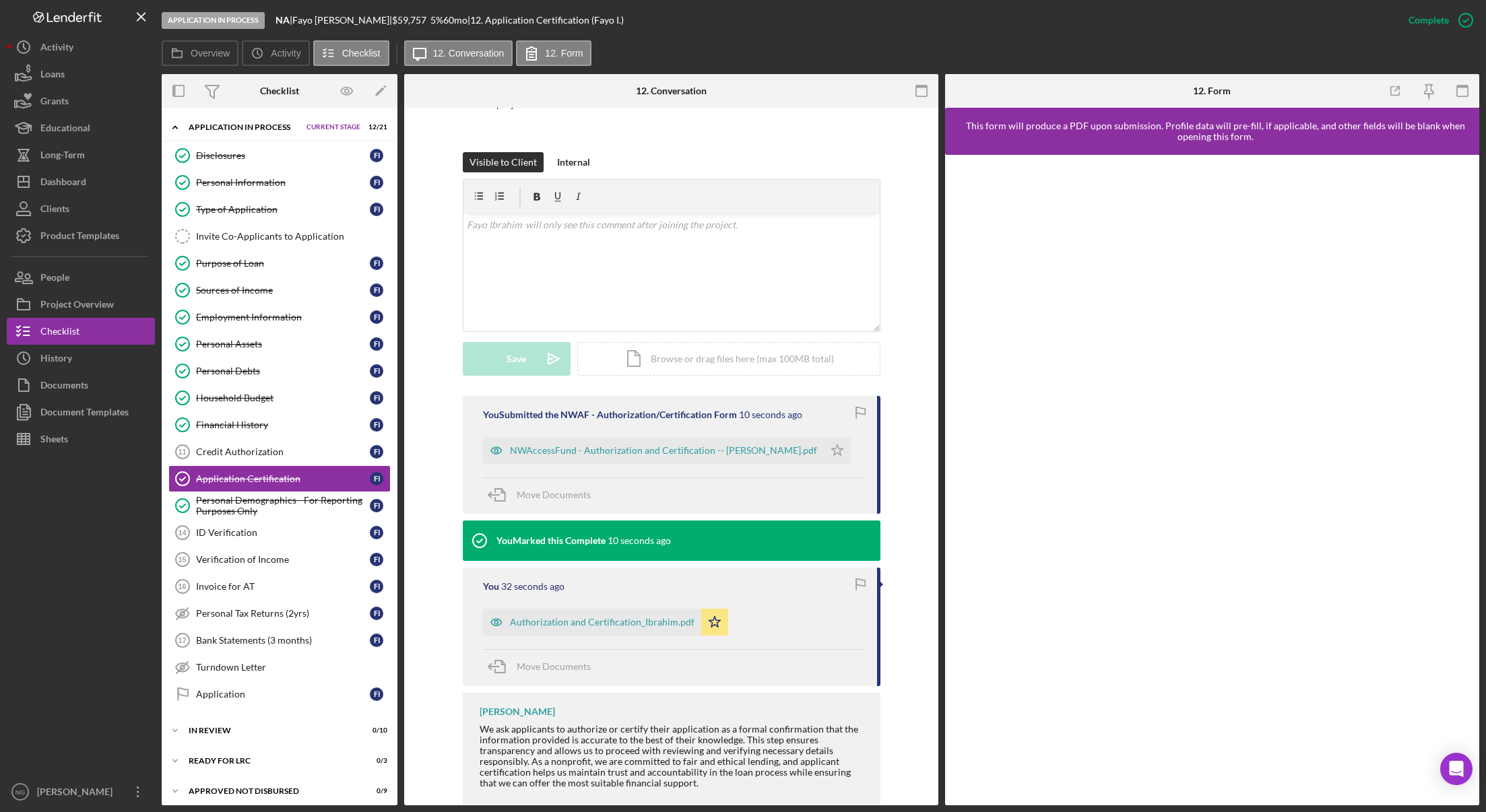
scroll to position [161, 0]
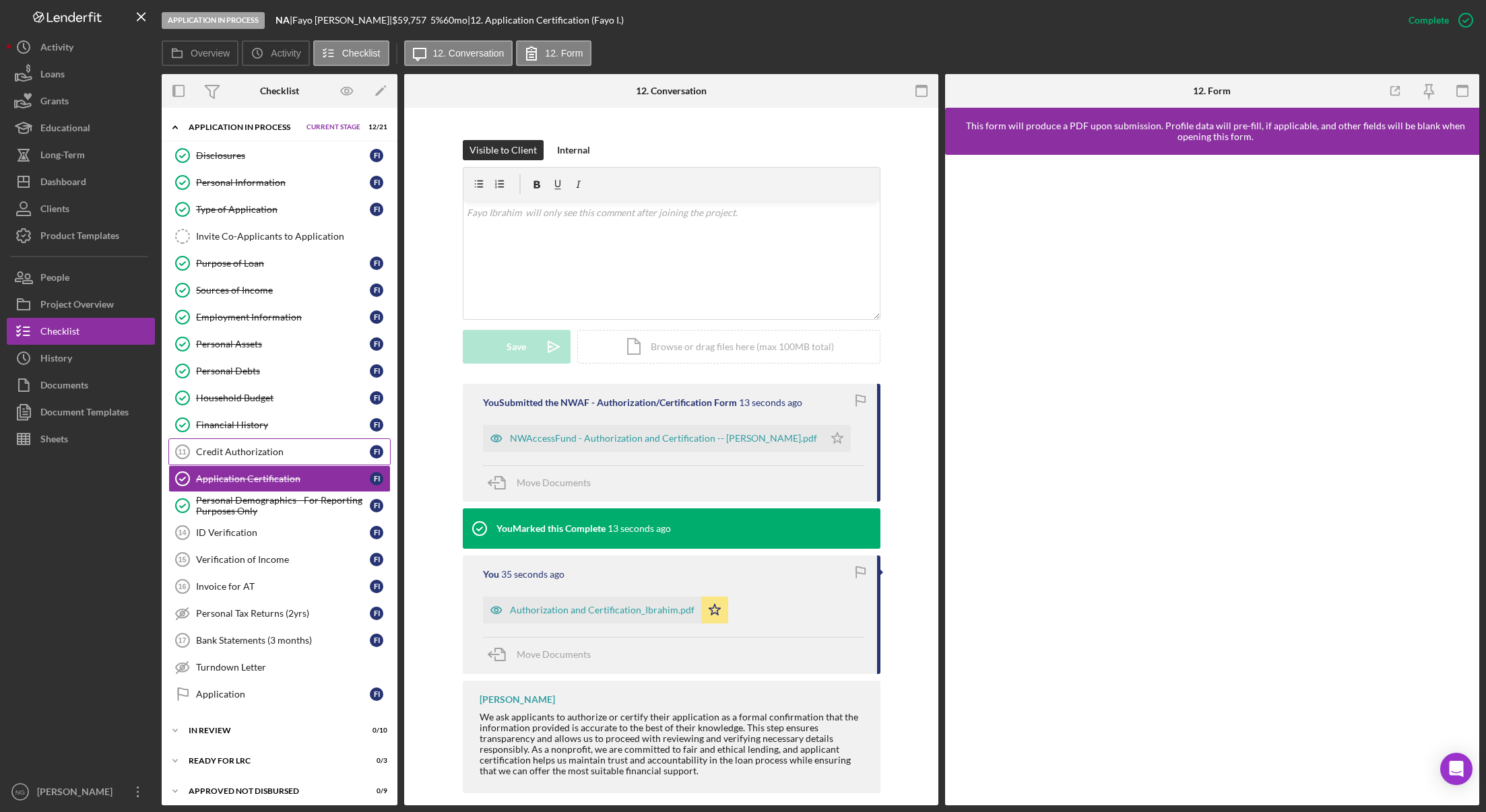
click at [276, 453] on div "Credit Authorization" at bounding box center [283, 452] width 174 height 11
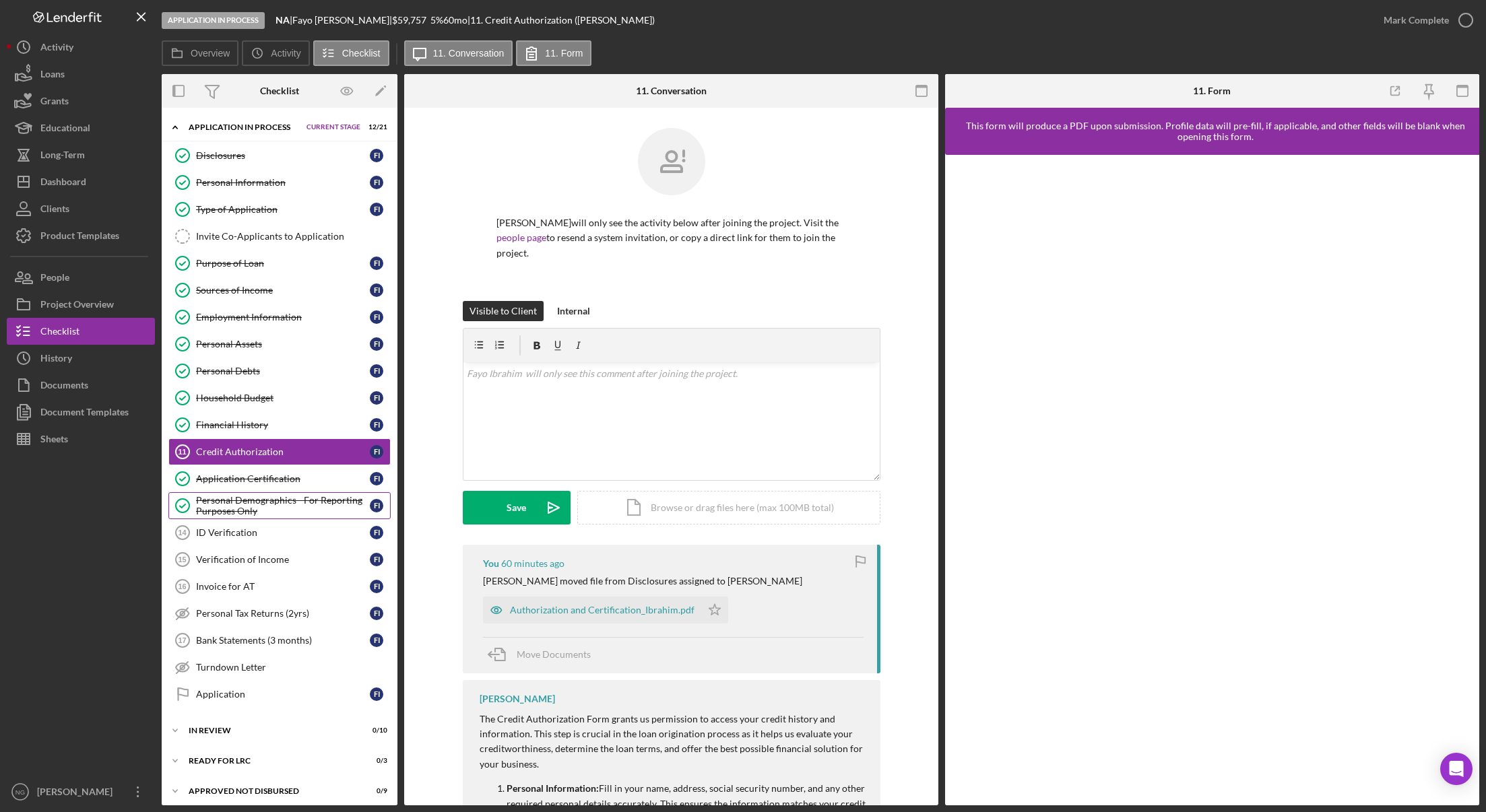
click at [279, 497] on div "Personal Demographics - For Reporting Purposes Only" at bounding box center [283, 506] width 174 height 21
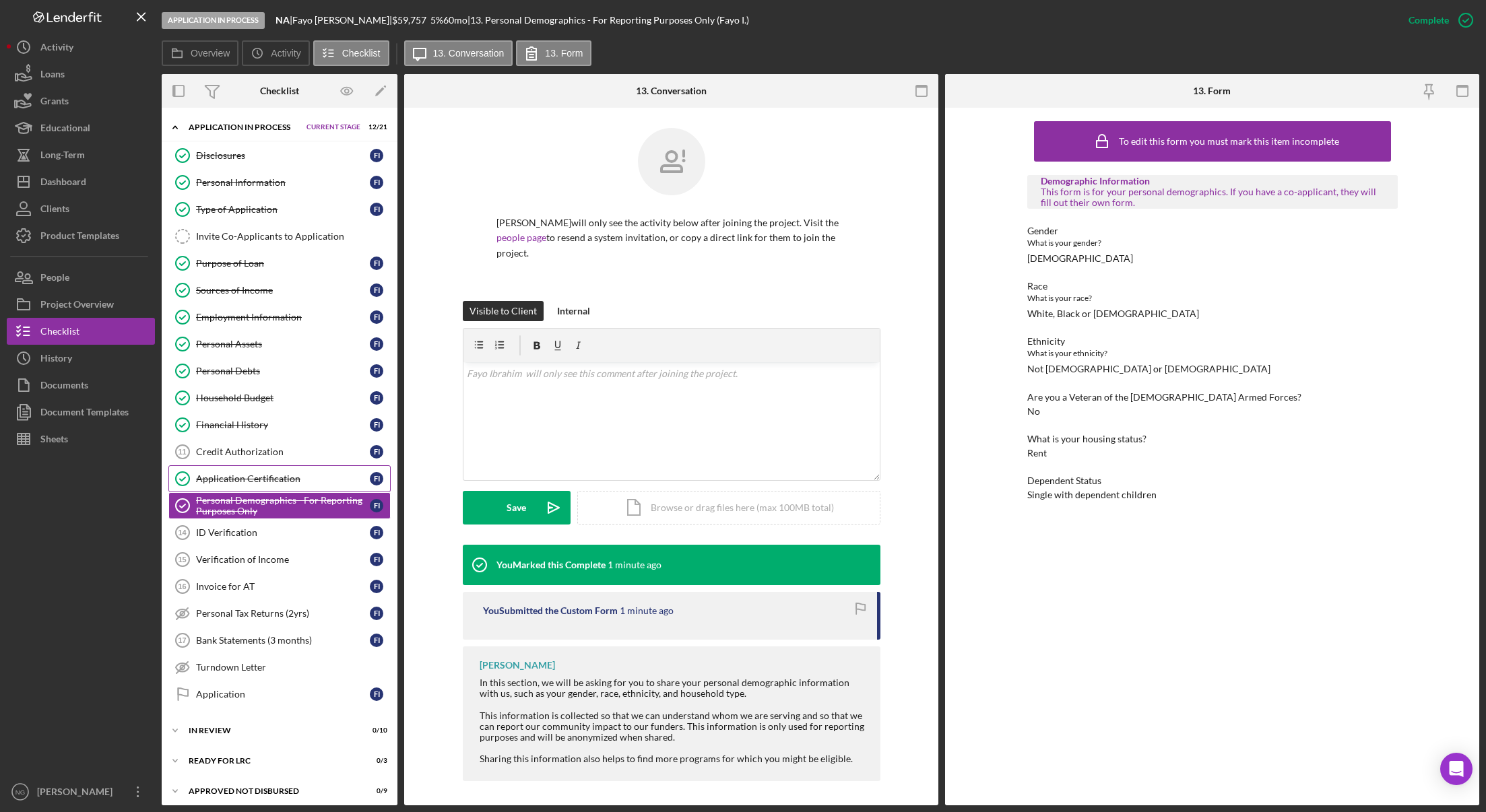
click at [289, 484] on div "Application Certification" at bounding box center [283, 479] width 174 height 11
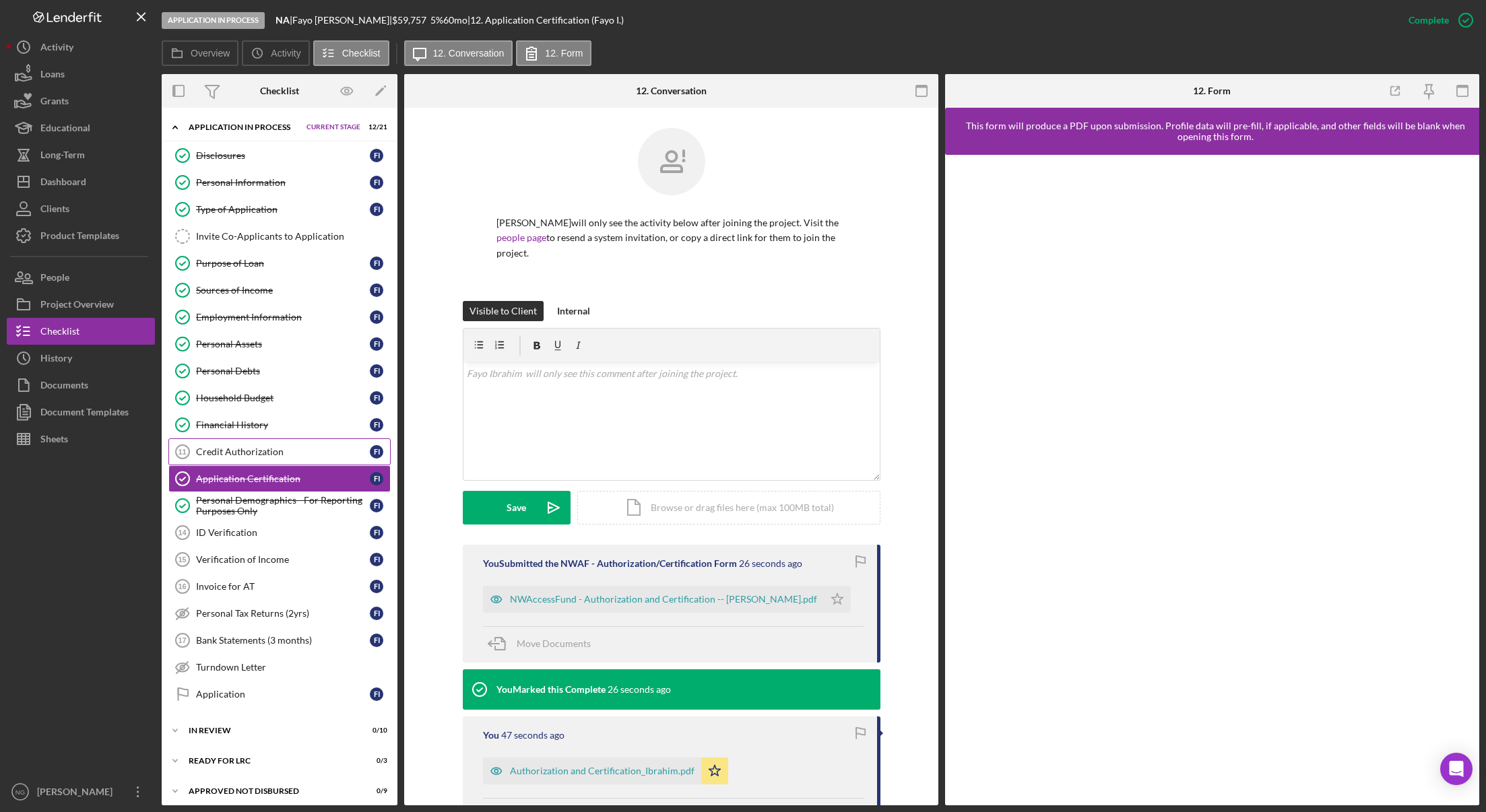
click at [282, 459] on link "Credit Authorization 11 Credit Authorization F I" at bounding box center [279, 452] width 222 height 27
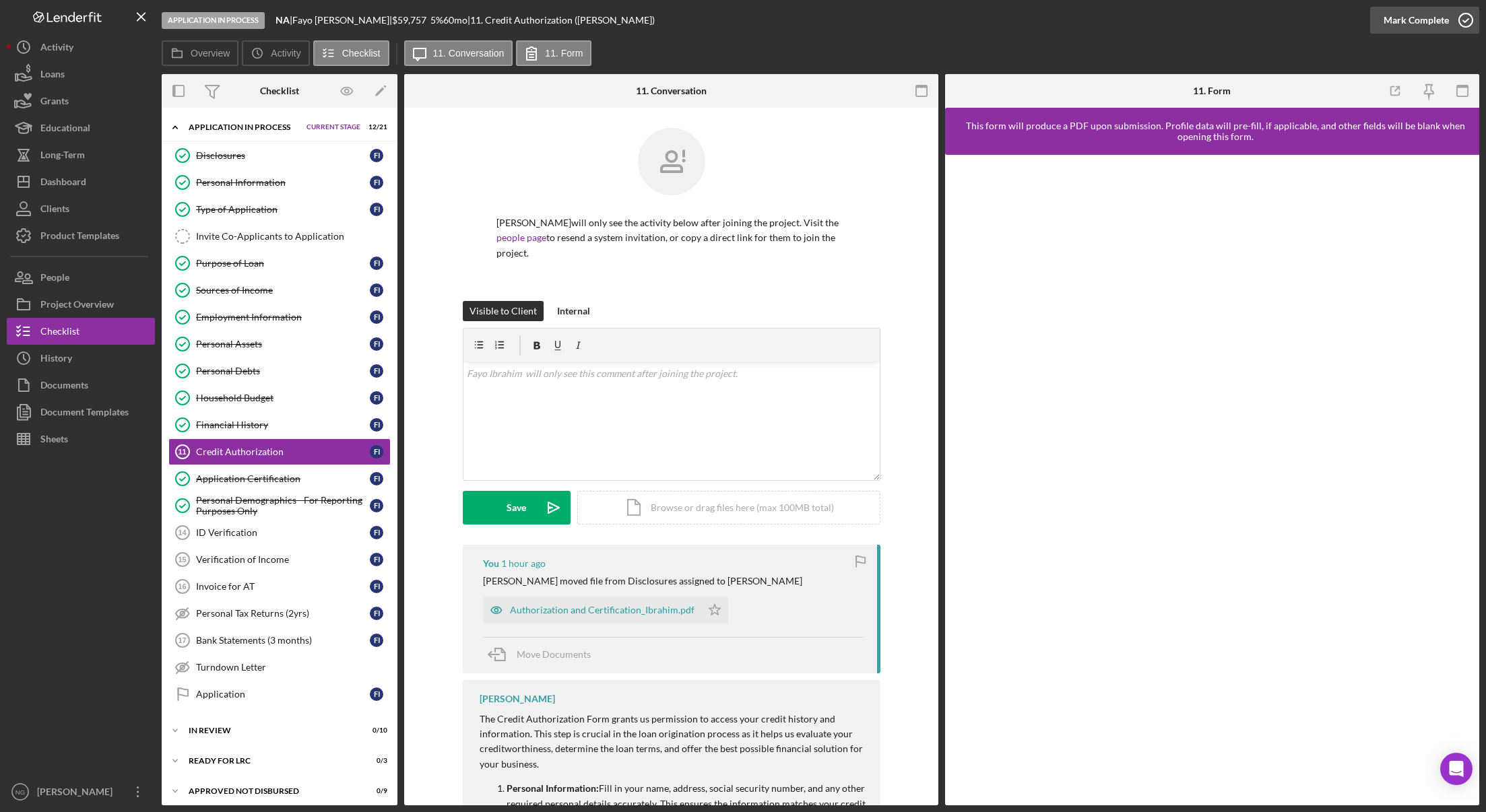
click at [1467, 19] on icon "button" at bounding box center [1465, 20] width 33 height 33
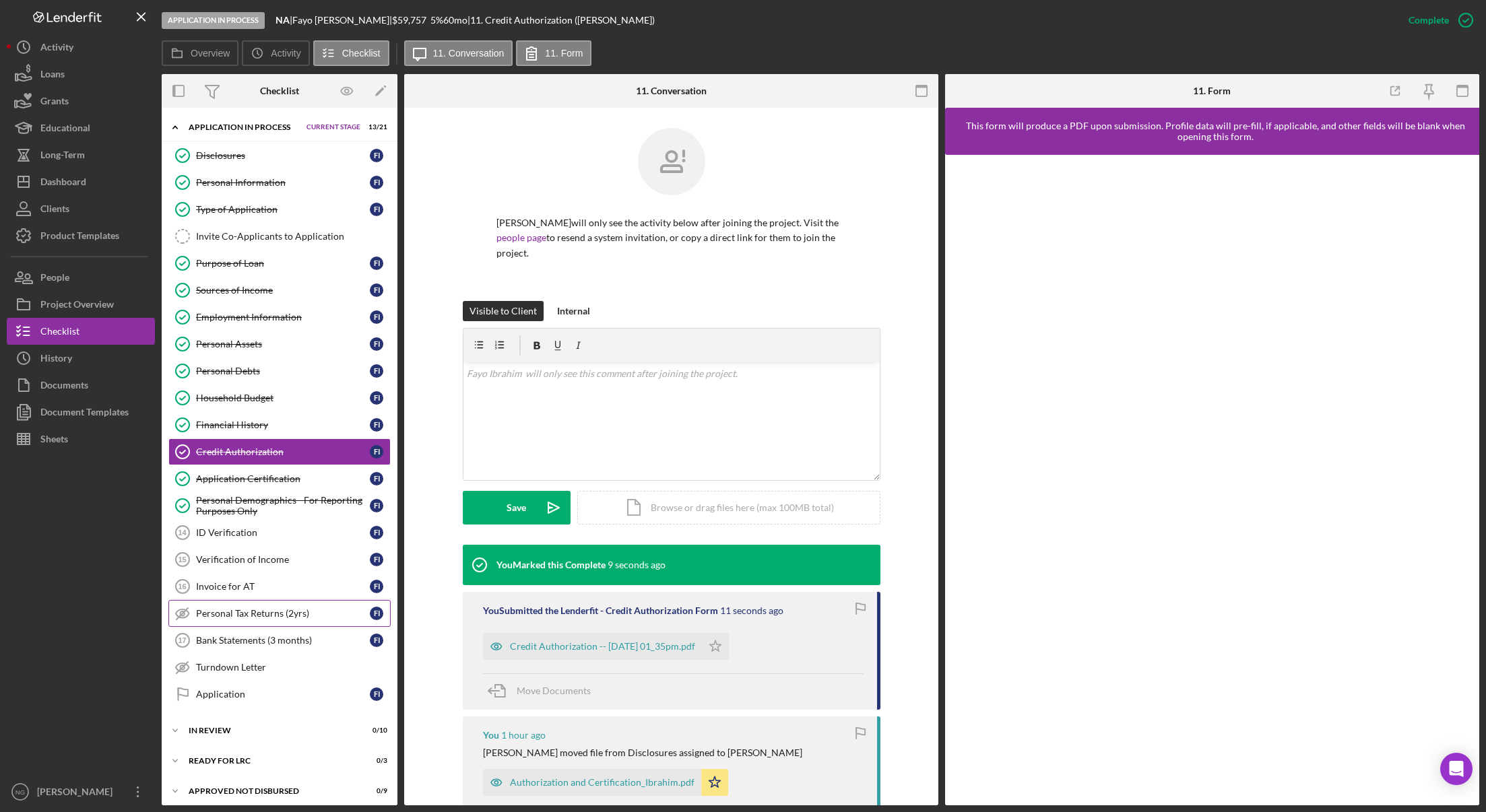
scroll to position [37, 0]
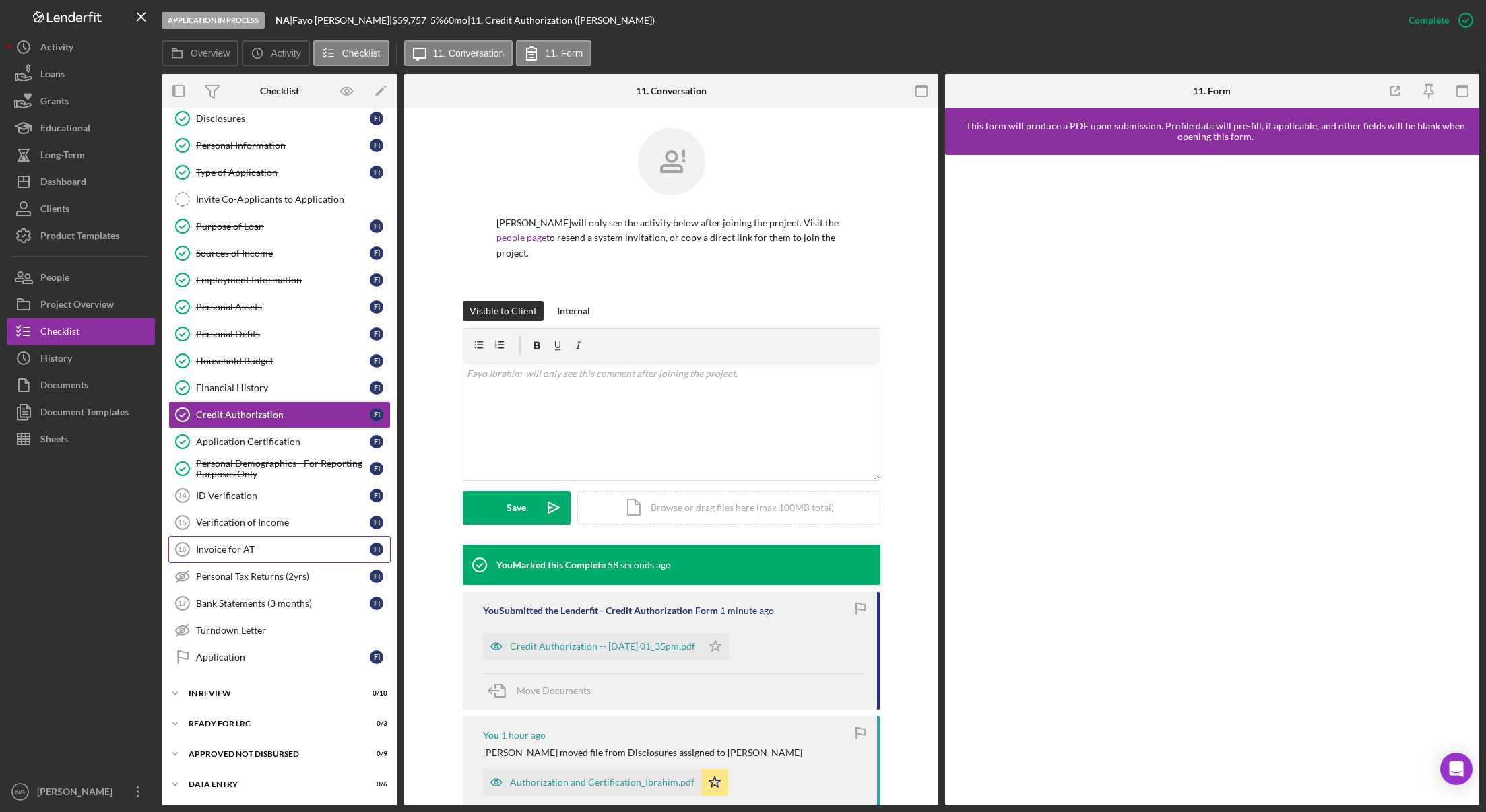
click at [254, 554] on div "Invoice for AT" at bounding box center [283, 549] width 174 height 11
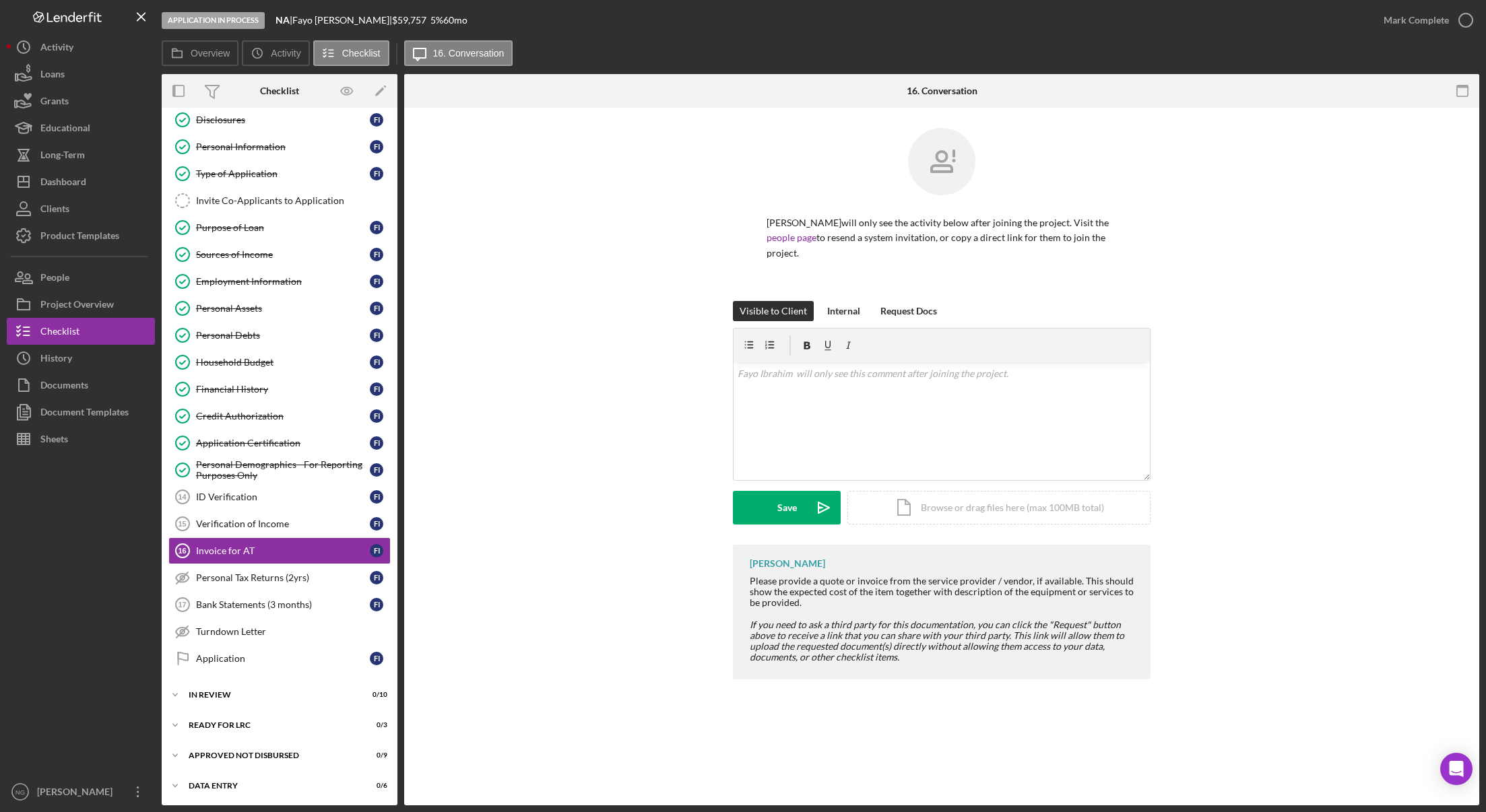
scroll to position [37, 0]
click at [789, 377] on div "v Color teal Color pink Remove color Add row above Add row below Add column bef…" at bounding box center [942, 396] width 416 height 67
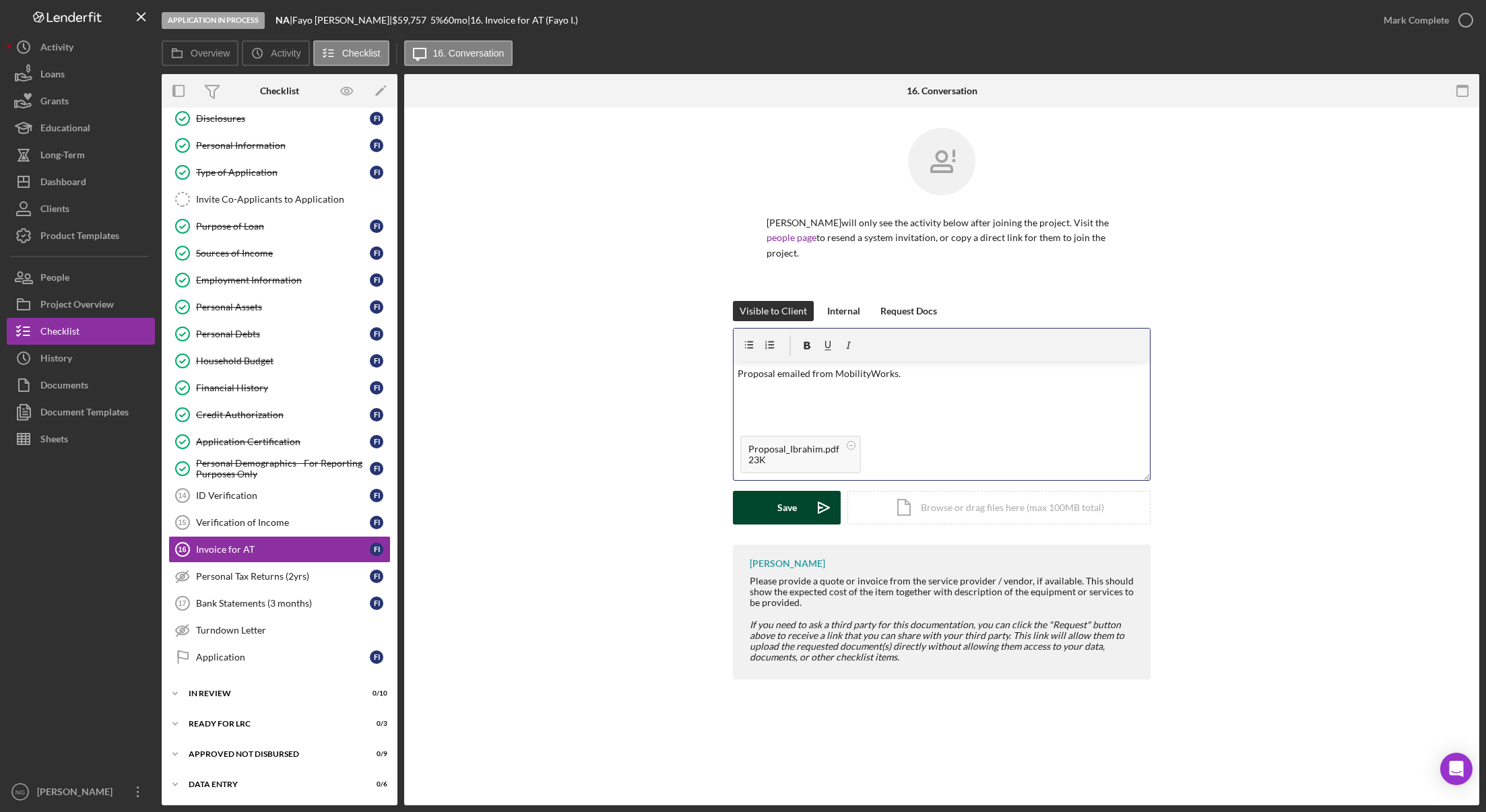
click at [804, 491] on button "Save Icon/icon-invite-send" at bounding box center [786, 507] width 108 height 33
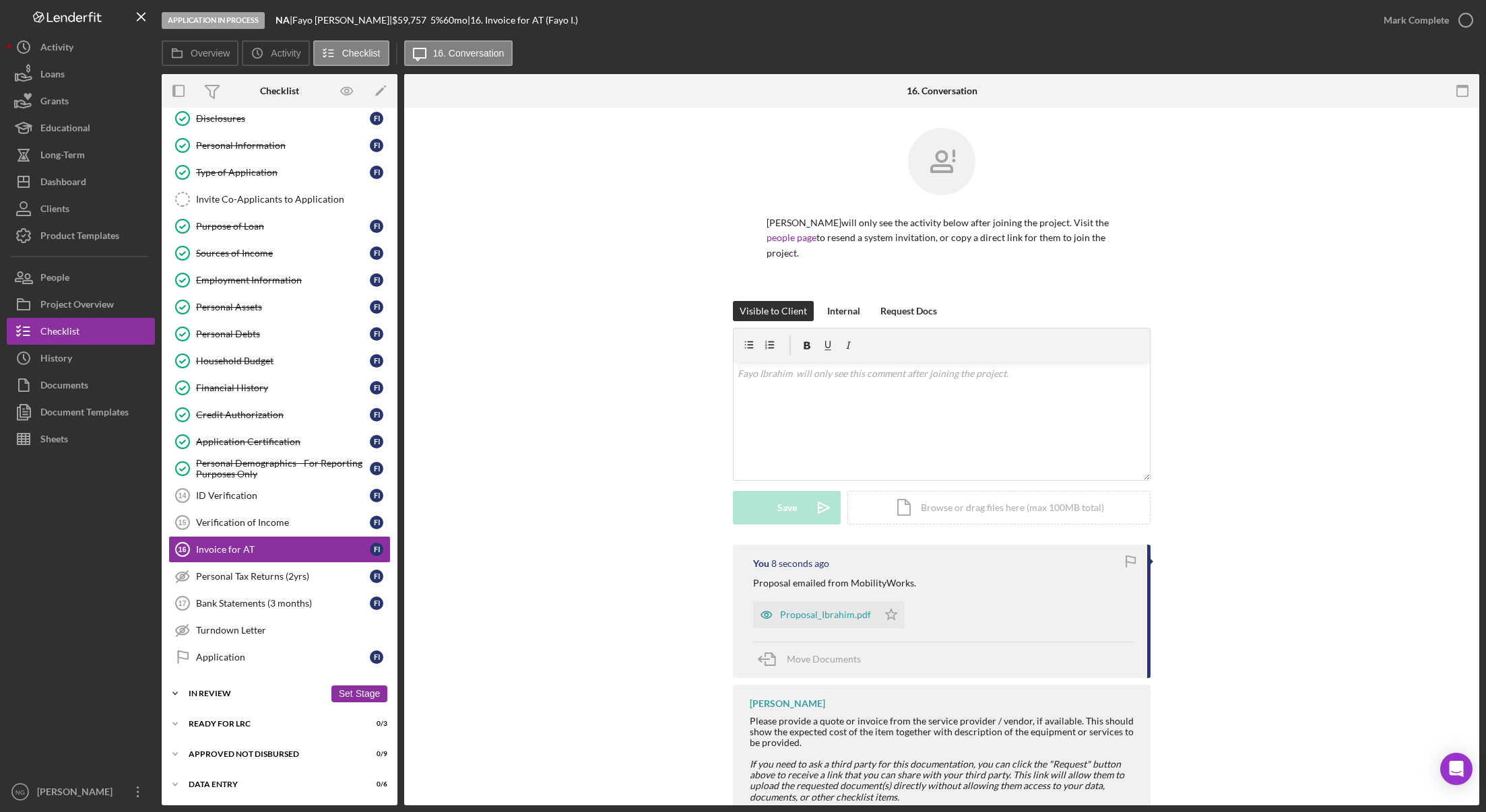
click at [239, 692] on div "In Review" at bounding box center [256, 693] width 136 height 8
click at [232, 723] on div "Assign Application Number" at bounding box center [293, 722] width 194 height 11
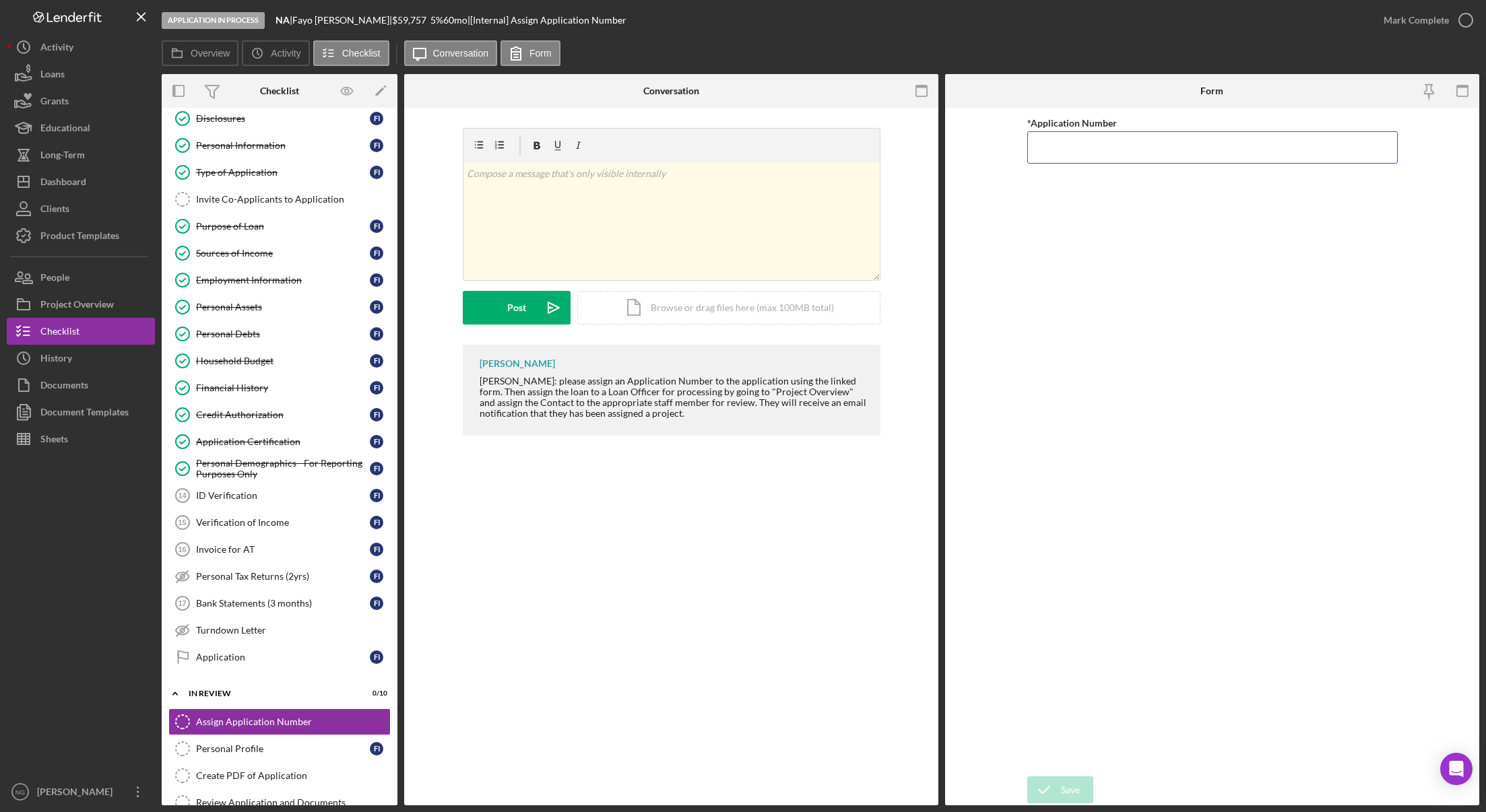
click at [1137, 141] on input "*Application Number" at bounding box center [1212, 147] width 370 height 32
click at [1074, 159] on input "*Application Number" at bounding box center [1212, 147] width 370 height 32
type input "5540"
click at [1056, 793] on icon "submit" at bounding box center [1044, 789] width 33 height 33
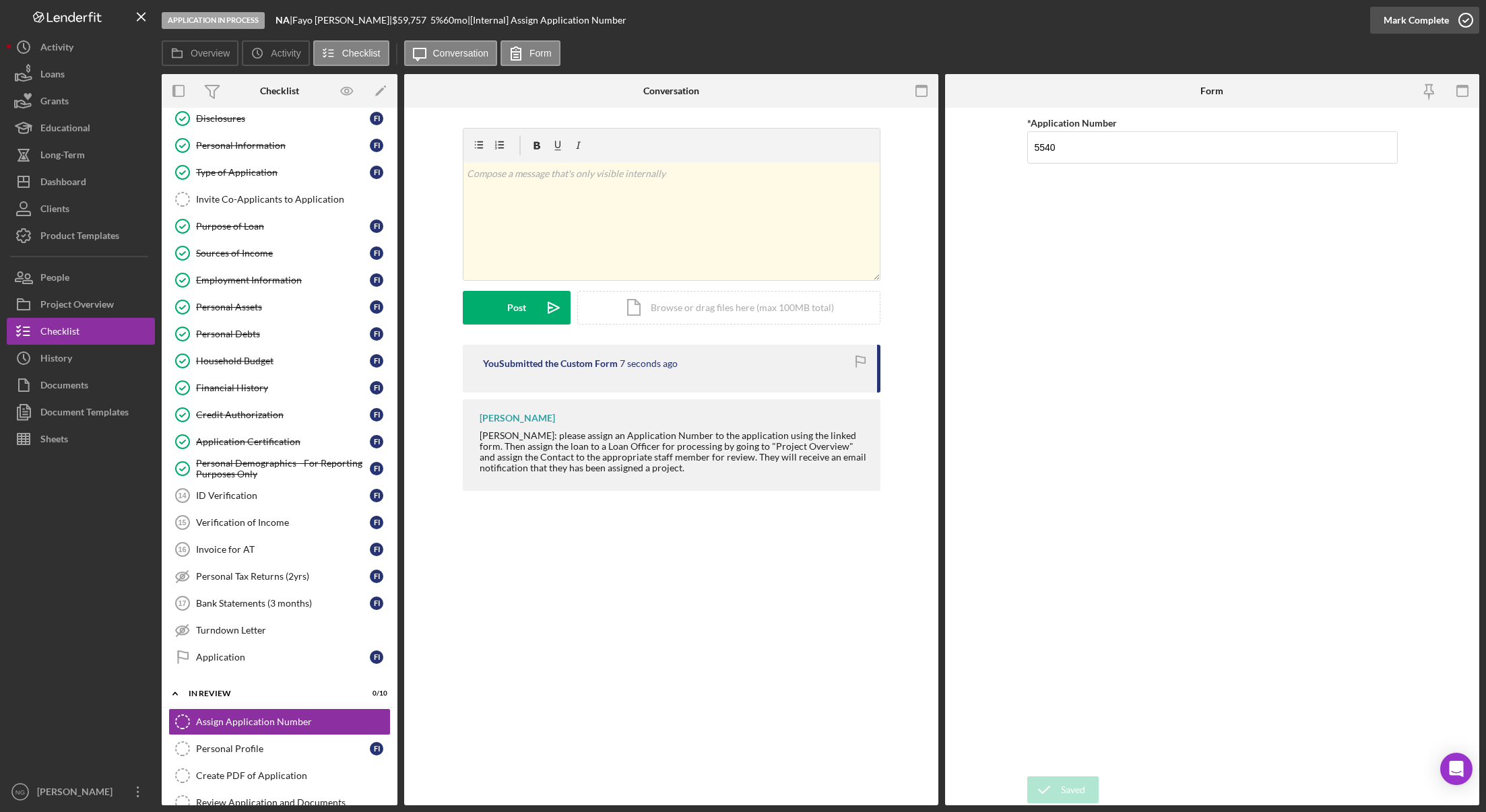
click at [1465, 24] on icon "button" at bounding box center [1465, 20] width 33 height 33
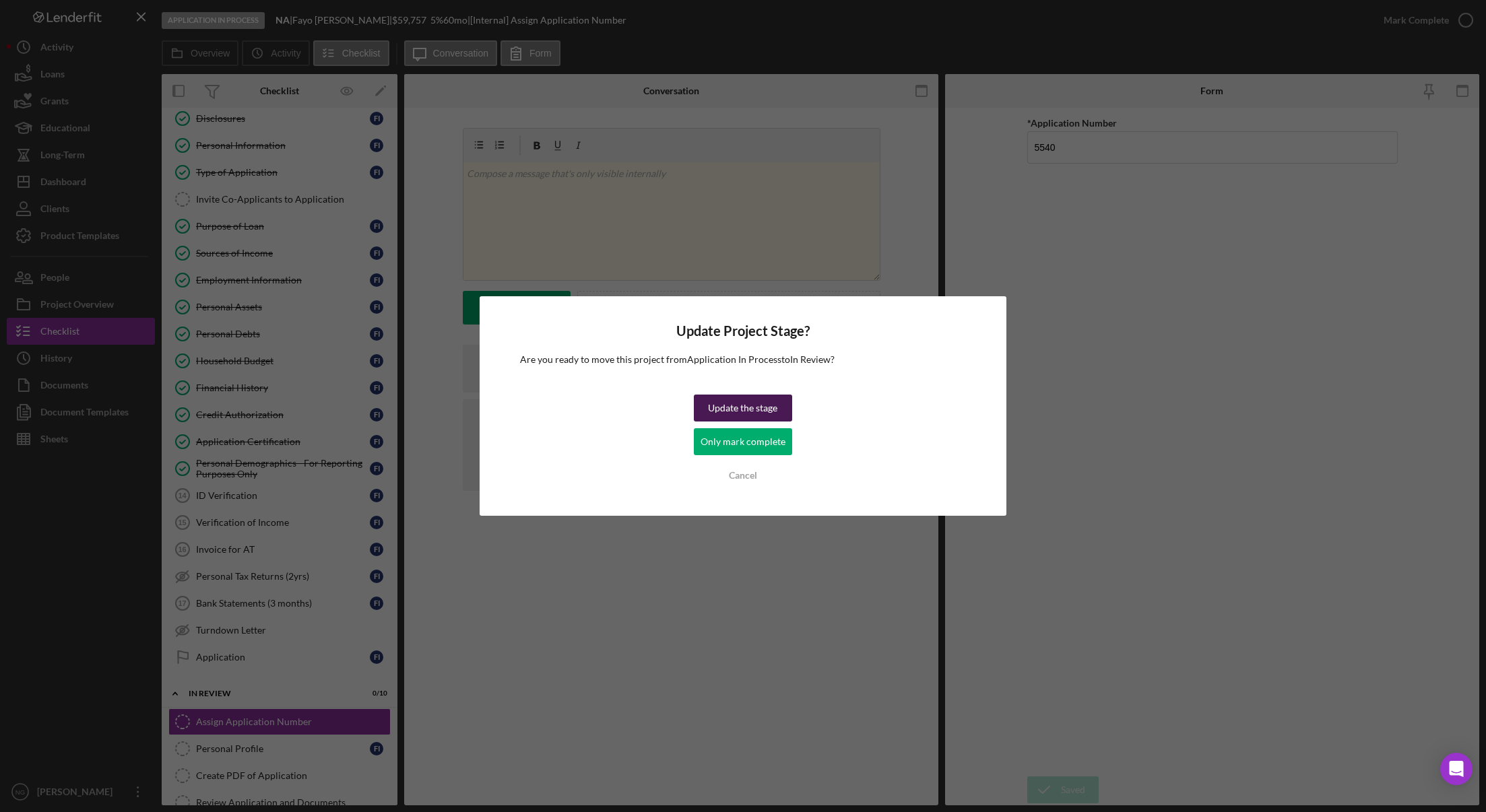
click at [750, 407] on div "Update the stage" at bounding box center [742, 408] width 69 height 27
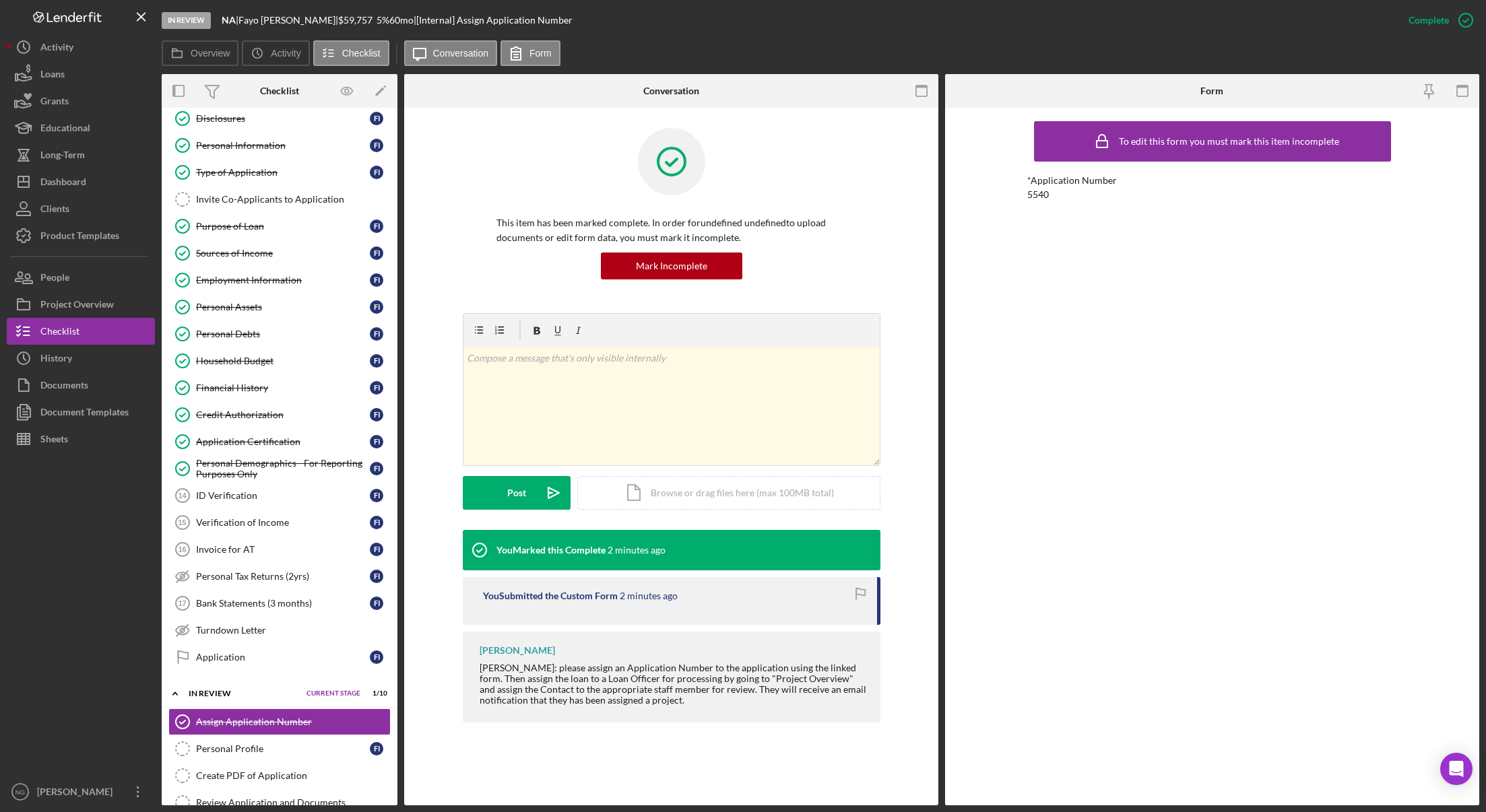
click at [587, 781] on div "Assign Application Number Assign Application Number This item has been marked c…" at bounding box center [671, 457] width 534 height 698
click at [264, 751] on div "Personal Profile" at bounding box center [283, 749] width 174 height 11
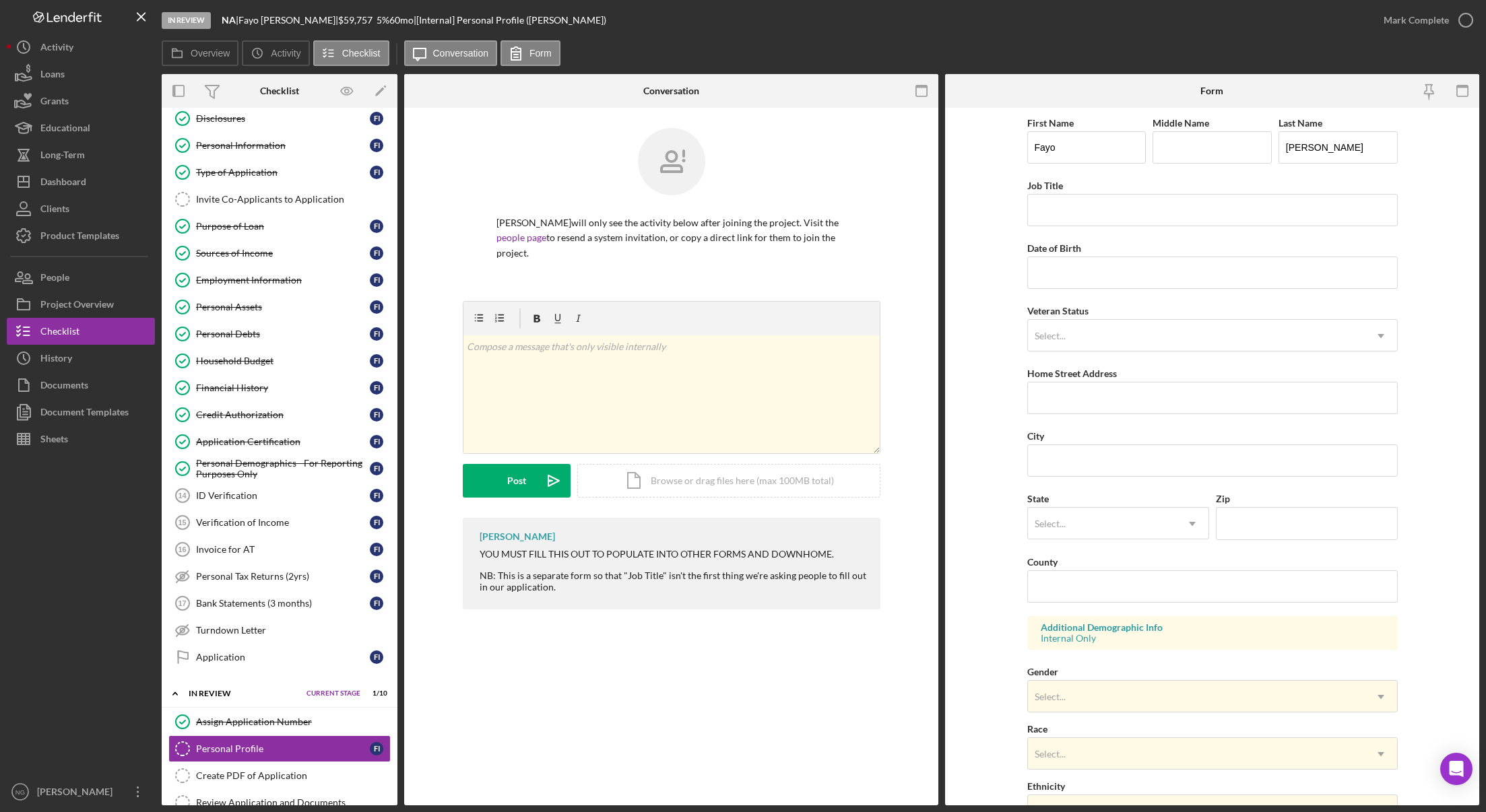
click at [921, 93] on icon "button" at bounding box center [921, 91] width 31 height 31
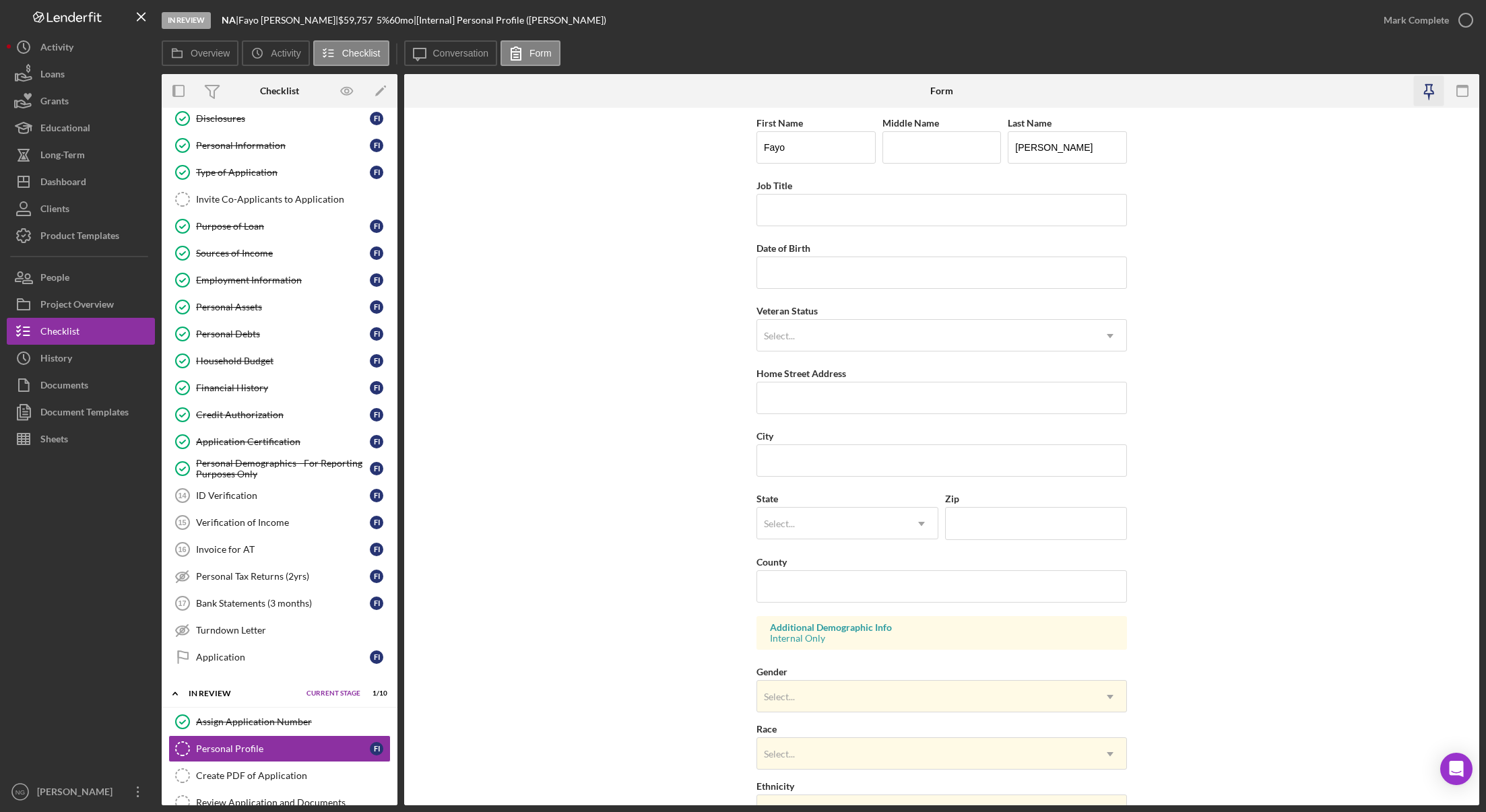
click at [1429, 94] on icon "button" at bounding box center [1428, 97] width 3 height 6
click at [298, 152] on link "Personal Information Personal Information F I" at bounding box center [279, 145] width 222 height 27
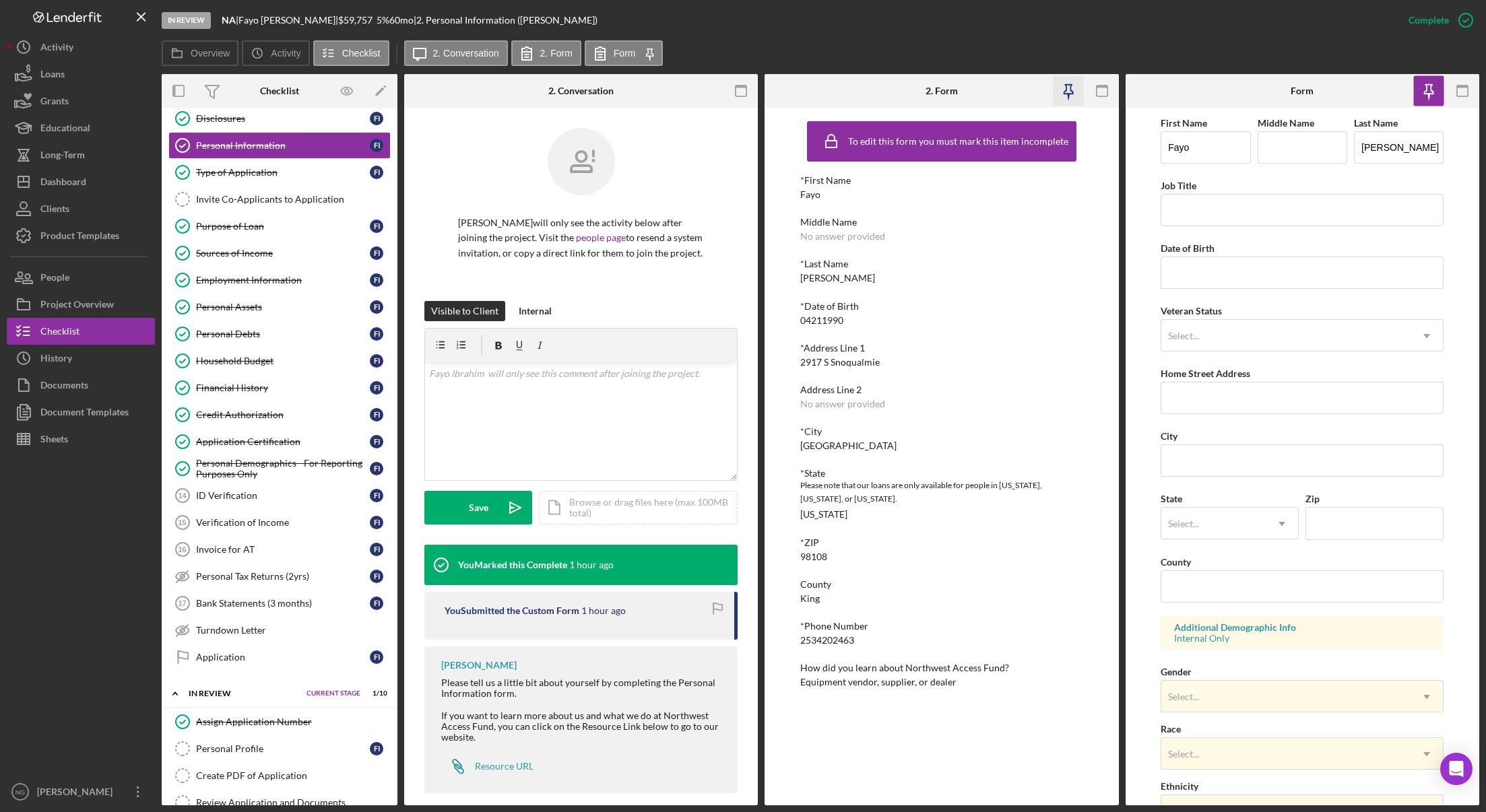
click at [1070, 90] on icon "button" at bounding box center [1068, 89] width 9 height 9
click at [741, 89] on icon "button" at bounding box center [741, 91] width 31 height 31
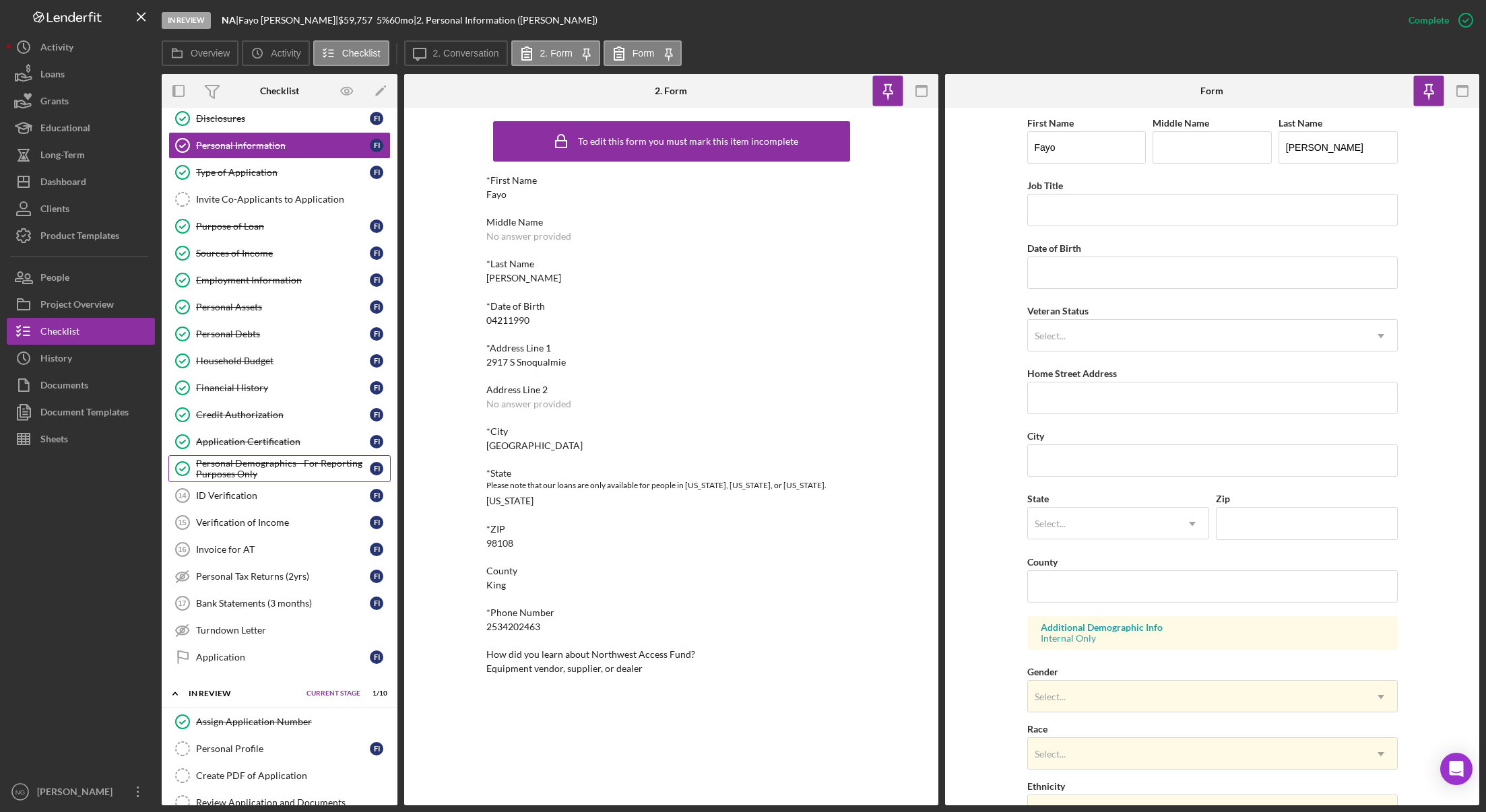
click at [265, 473] on div "Personal Demographics - For Reporting Purposes Only" at bounding box center [283, 469] width 174 height 21
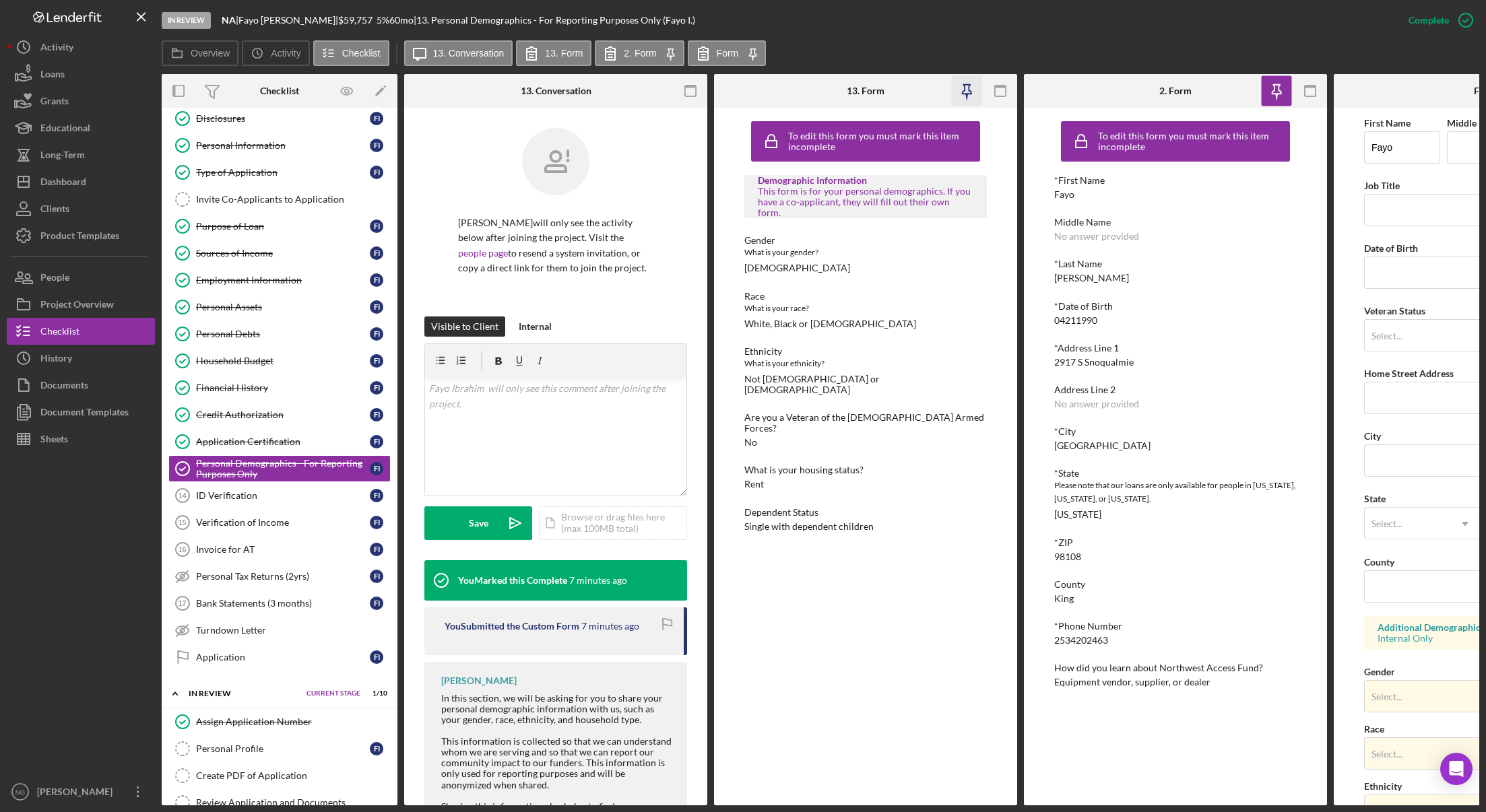
click at [964, 93] on icon "button" at bounding box center [967, 91] width 31 height 31
click at [696, 91] on rect "button" at bounding box center [690, 90] width 11 height 11
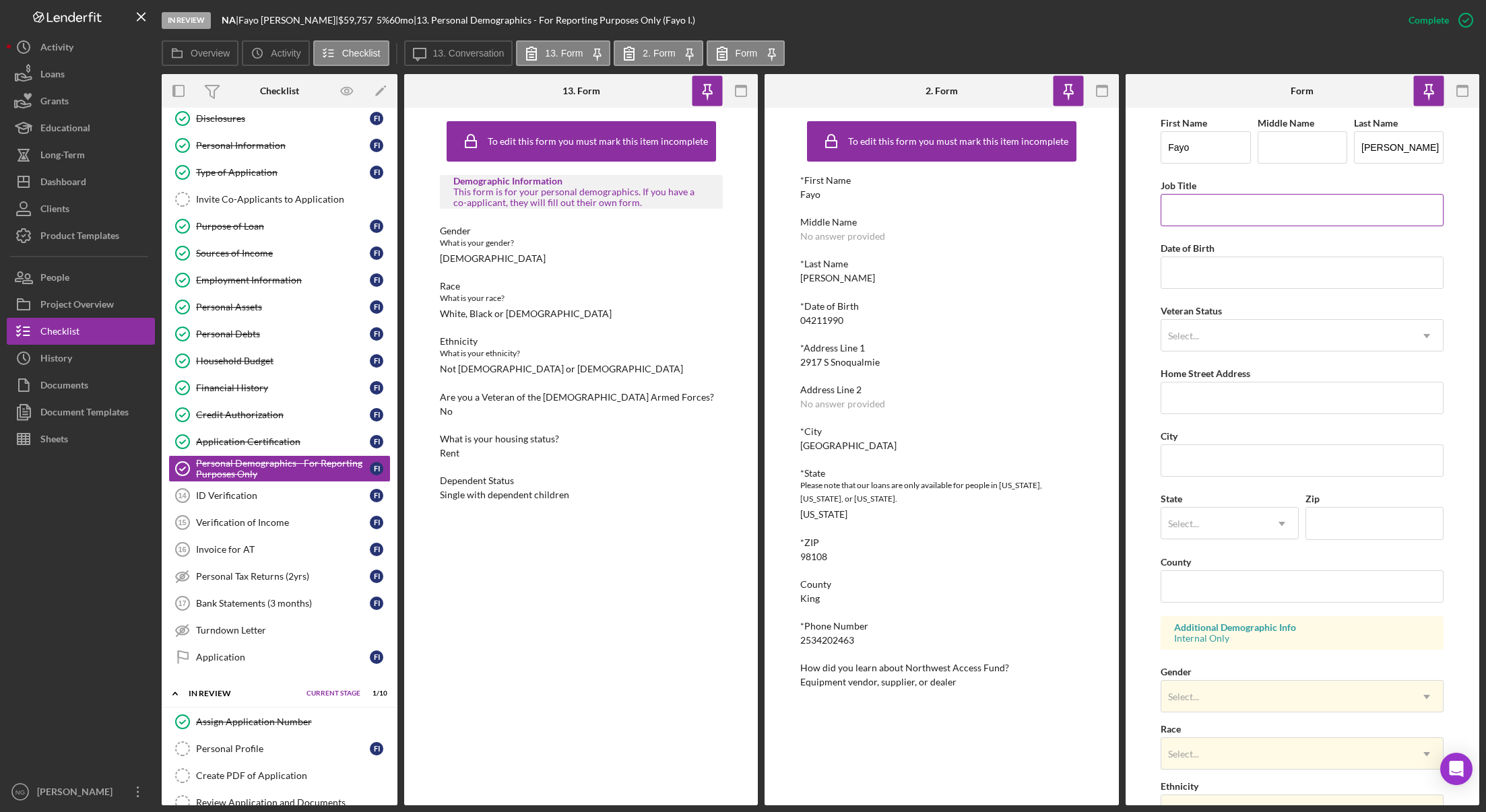
click at [1252, 218] on input "Job Title" at bounding box center [1301, 209] width 283 height 32
click at [241, 286] on link "Employment Information Employment Information F I" at bounding box center [279, 280] width 222 height 27
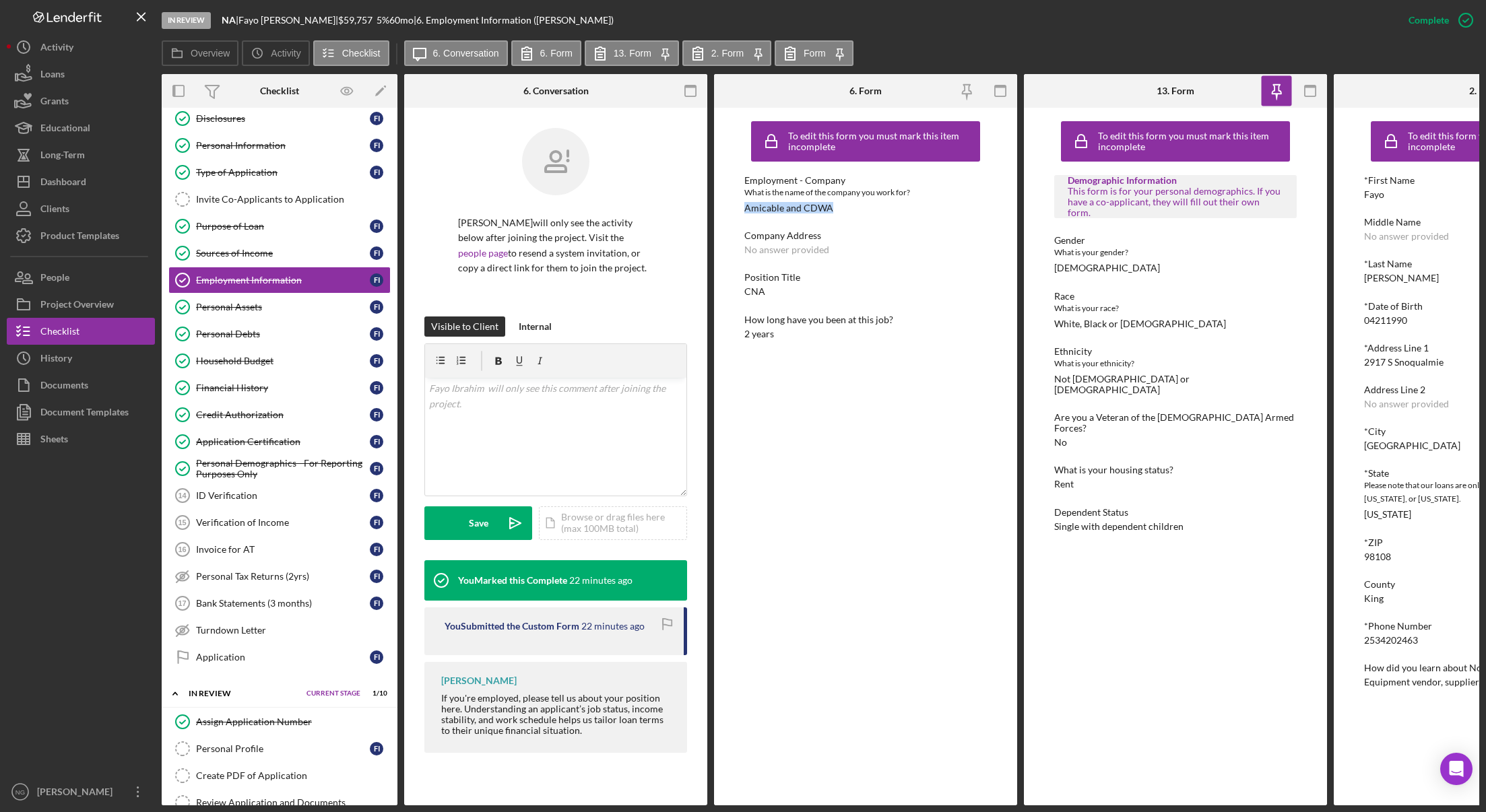
drag, startPoint x: 847, startPoint y: 207, endPoint x: 743, endPoint y: 209, distance: 104.0
click at [743, 209] on div "To edit this form you must mark this item incomplete Employment - Company What …" at bounding box center [865, 457] width 303 height 698
drag, startPoint x: 781, startPoint y: 291, endPoint x: 744, endPoint y: 291, distance: 37.0
click at [744, 291] on div "Position Title CNA" at bounding box center [866, 284] width 242 height 25
copy div "CNA"
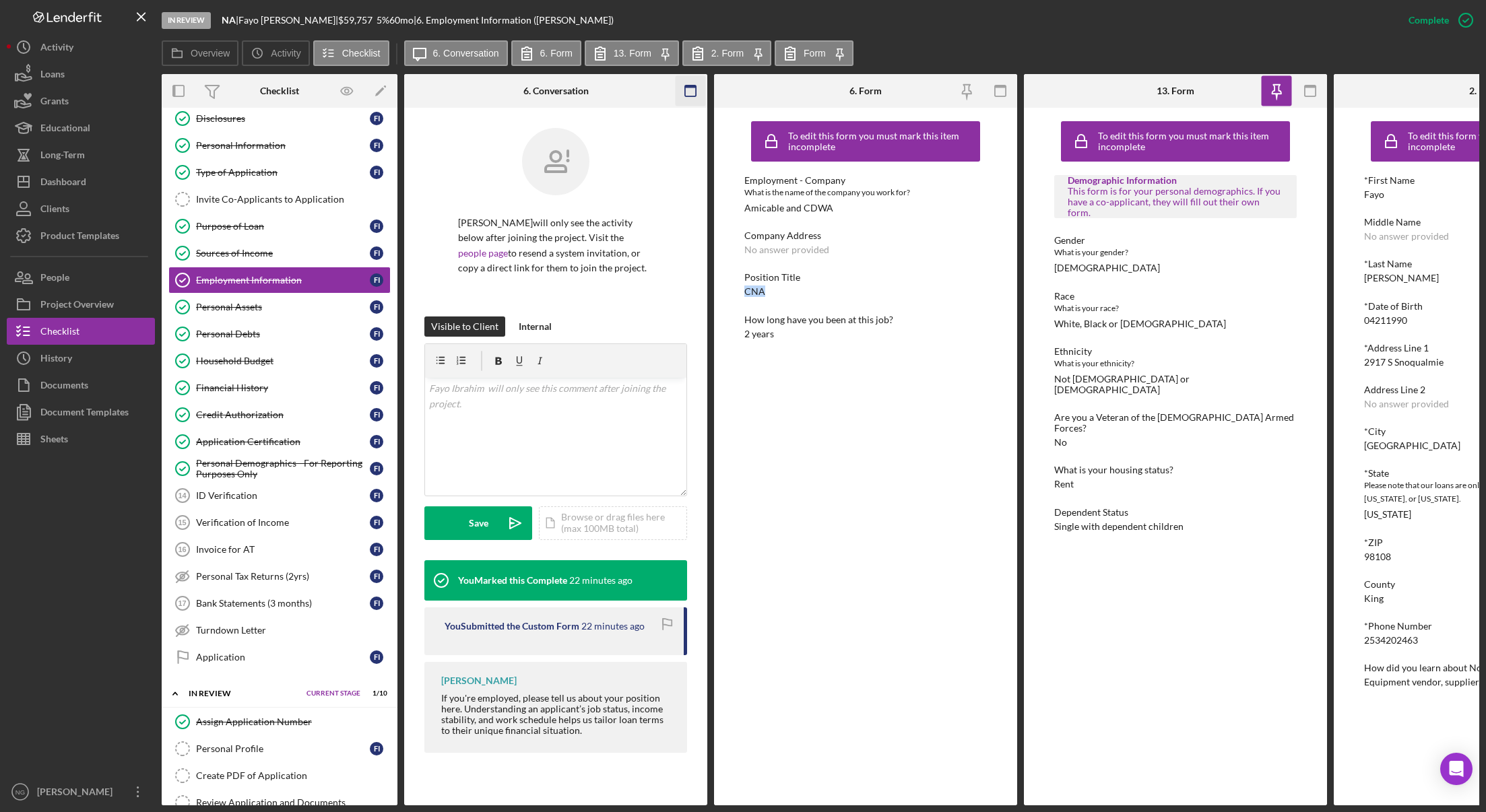
click at [688, 86] on rect "button" at bounding box center [690, 87] width 11 height 3
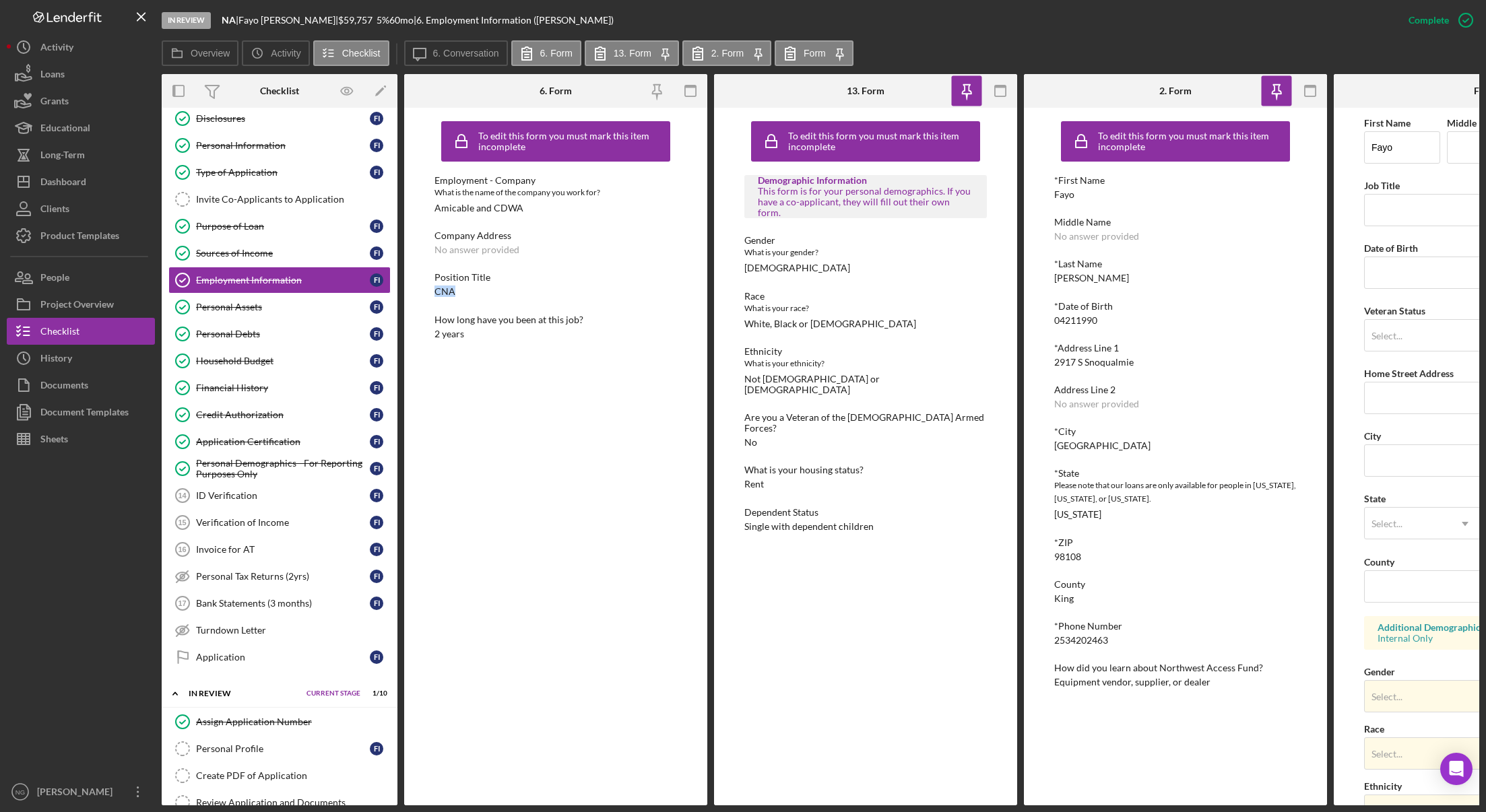
click at [688, 86] on rect "button" at bounding box center [690, 87] width 11 height 3
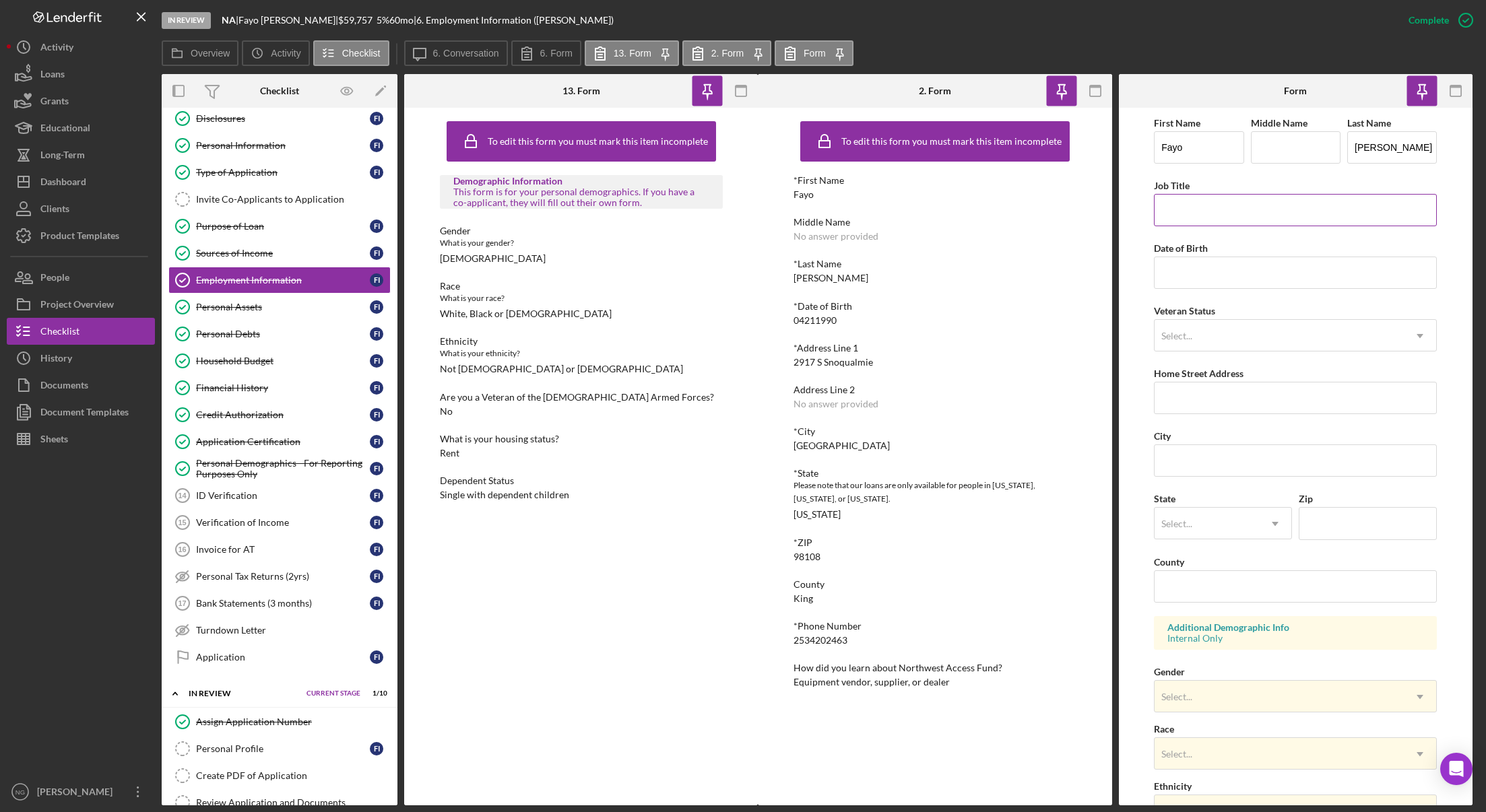
click at [1214, 217] on input "Job Title" at bounding box center [1295, 209] width 283 height 32
paste input "CNA"
type input "CNA"
click at [1241, 279] on input "Date of Birth" at bounding box center [1295, 272] width 283 height 32
type input "[DATE]"
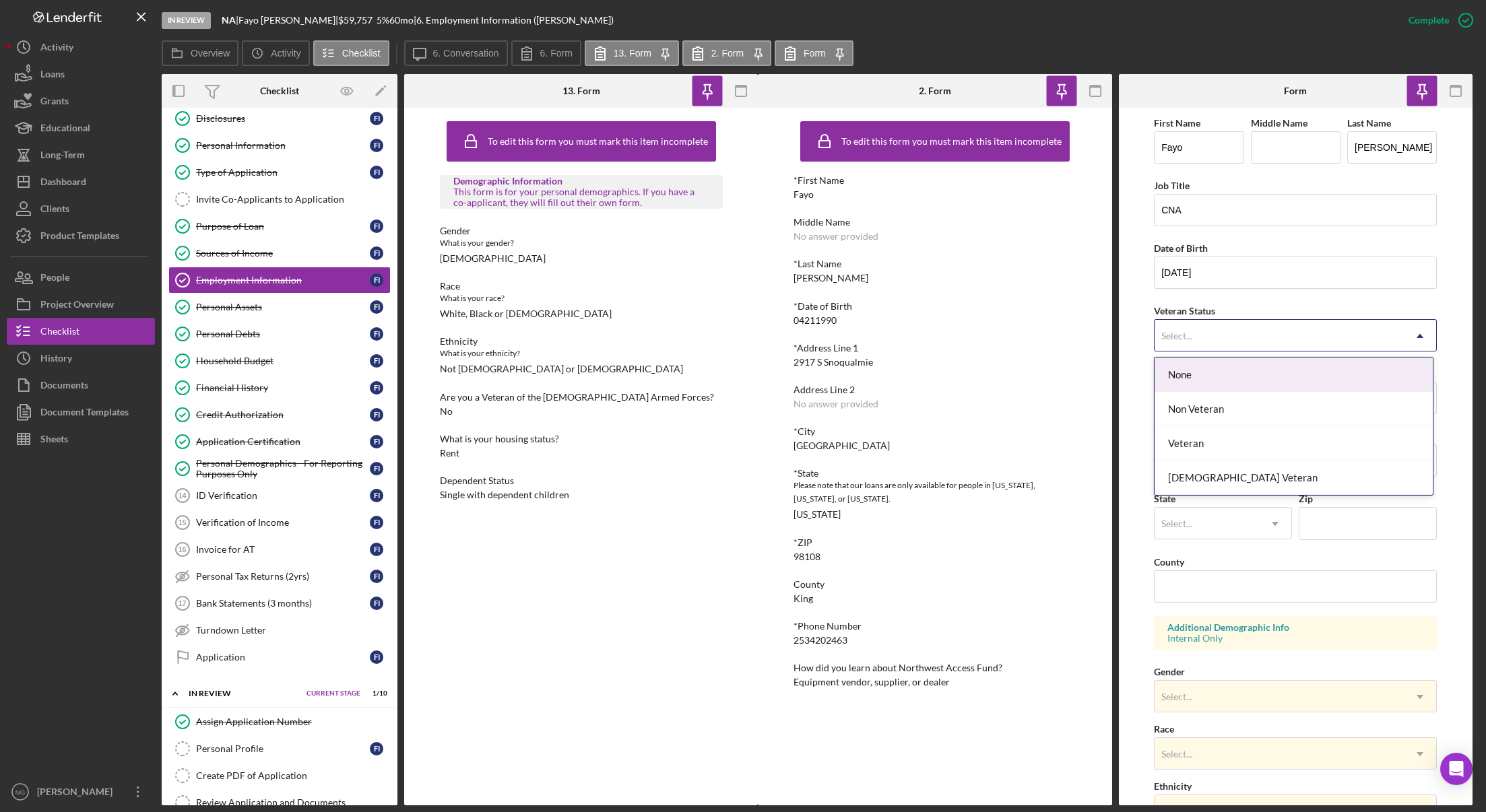
click at [1249, 333] on div "Select..." at bounding box center [1279, 335] width 249 height 31
click at [1245, 414] on div "Non Veteran" at bounding box center [1294, 409] width 278 height 34
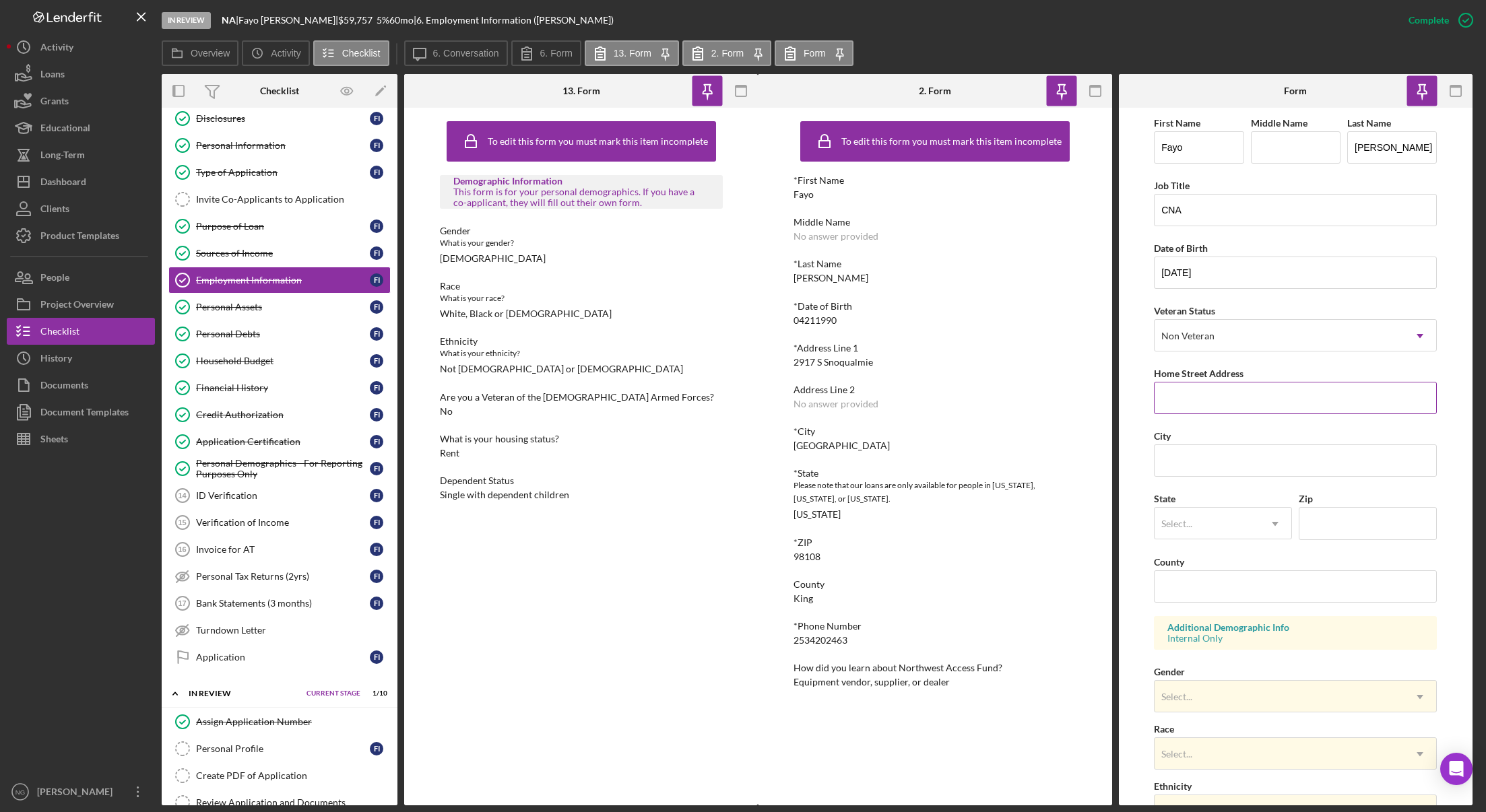
click at [1234, 403] on input "Home Street Address" at bounding box center [1295, 397] width 283 height 32
drag, startPoint x: 878, startPoint y: 365, endPoint x: 792, endPoint y: 365, distance: 86.0
click at [792, 365] on div "To edit this form you must mark this item incomplete *First Name [PERSON_NAME] …" at bounding box center [935, 457] width 353 height 698
copy div "2917 S Snoqualmie"
click at [1235, 395] on input "Home Street Address" at bounding box center [1295, 397] width 283 height 32
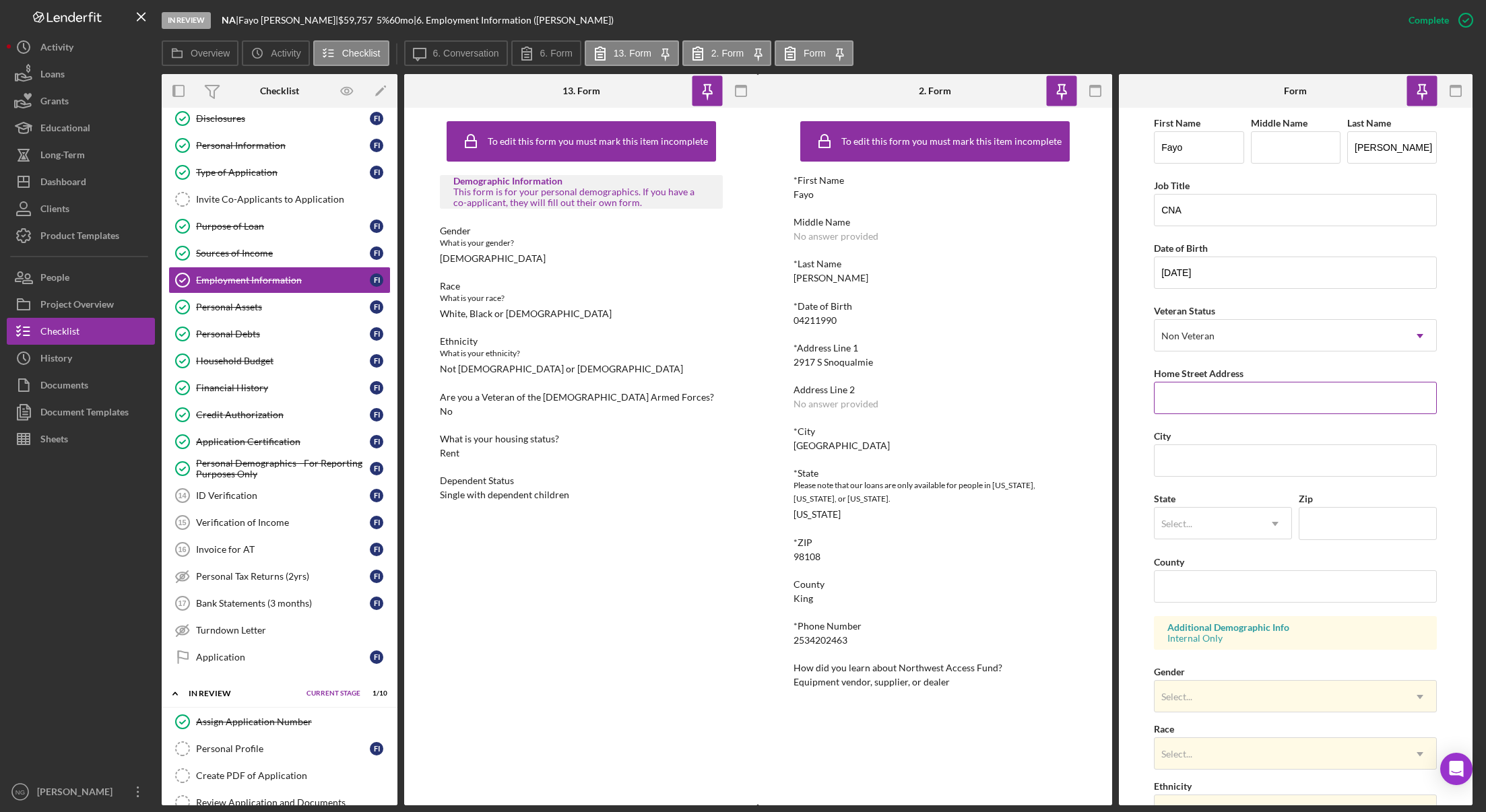
paste input "2917 S Snoqualmie"
type input "2917 S Snoqualmie"
click at [1202, 467] on input "City" at bounding box center [1295, 460] width 283 height 32
type input "[GEOGRAPHIC_DATA]"
type input "WA"
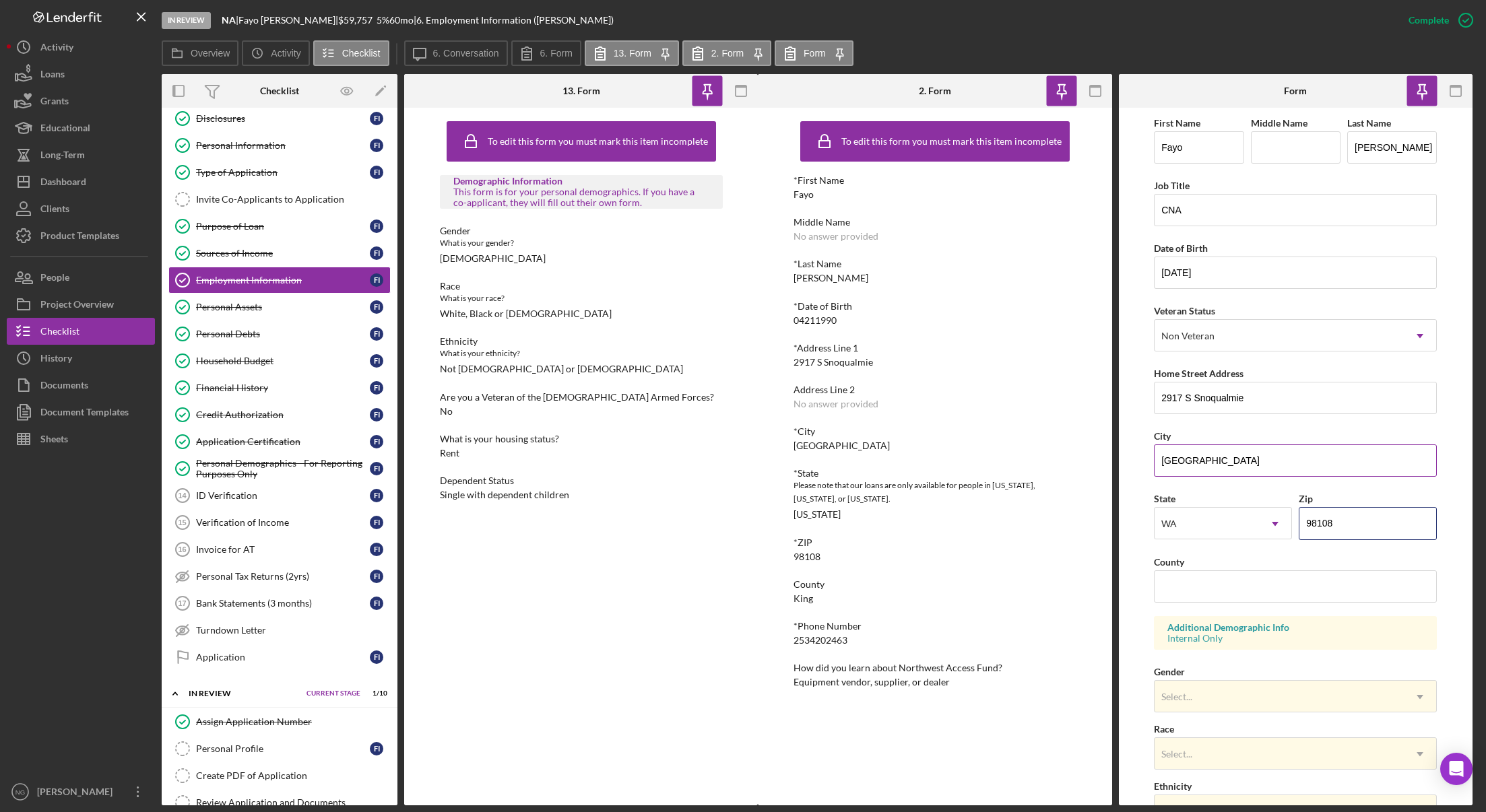
type input "98108"
type input "King"
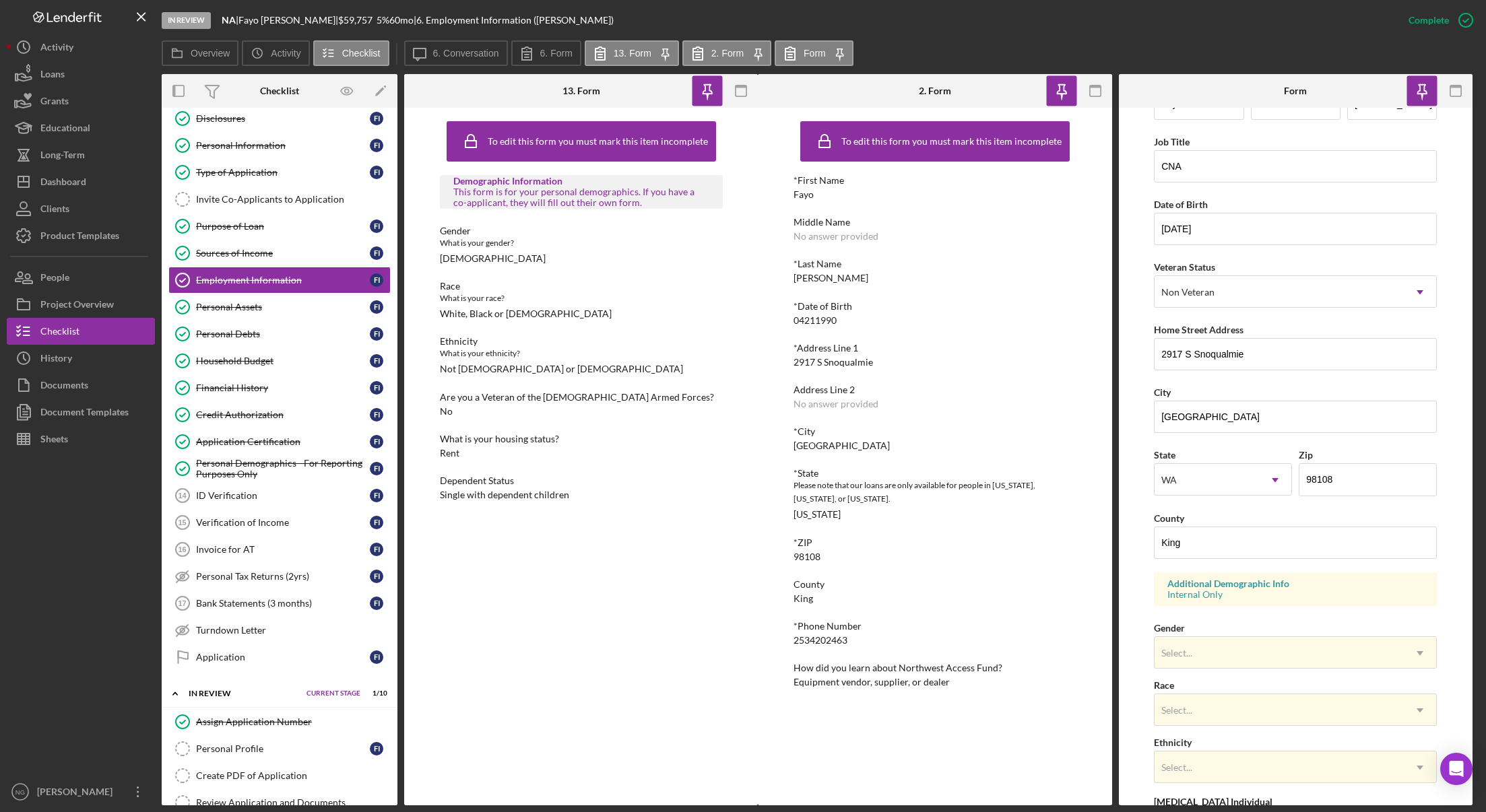
scroll to position [68, 0]
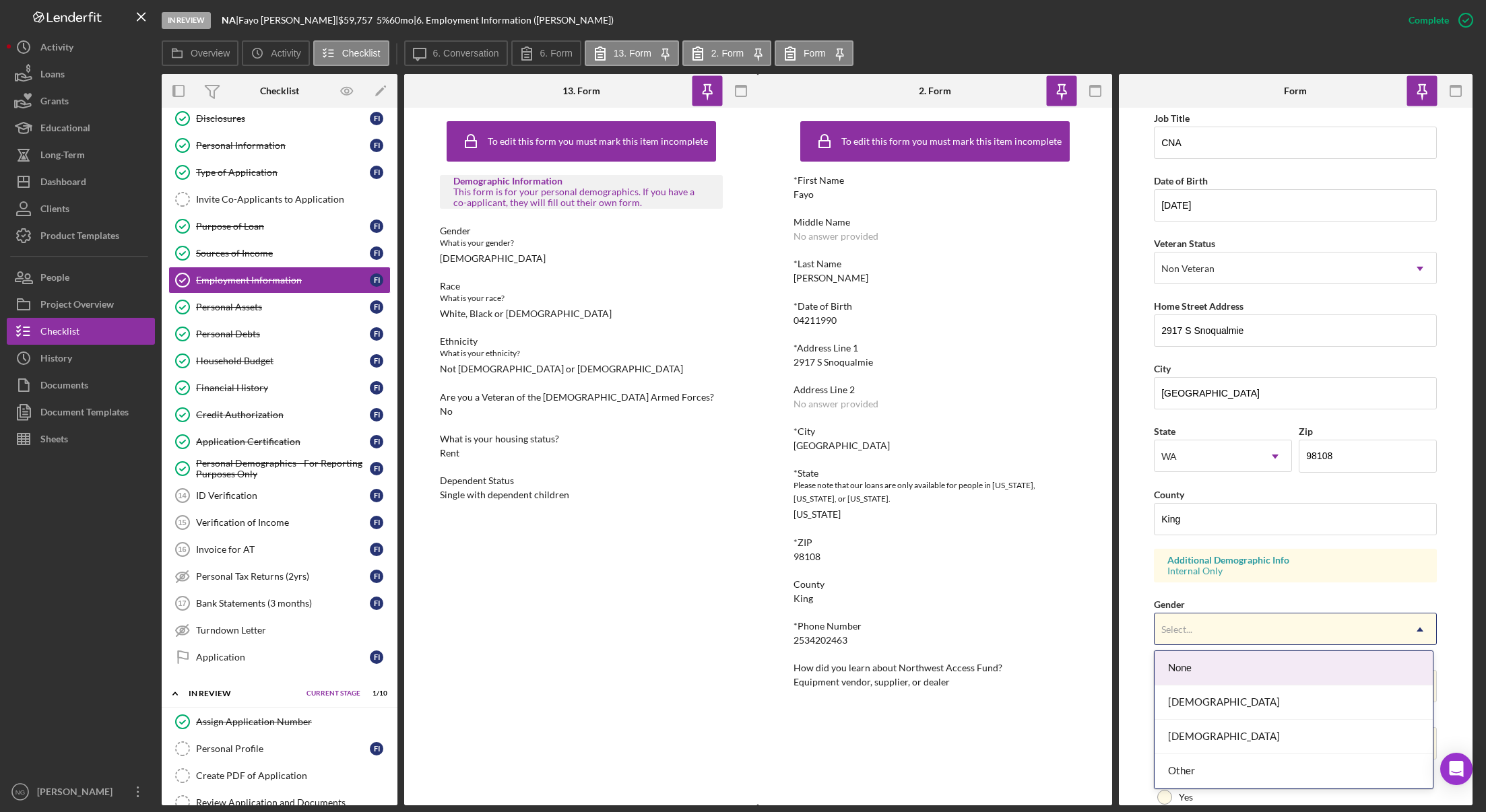
click at [1235, 622] on div "Select..." at bounding box center [1279, 629] width 249 height 31
click at [1224, 689] on div "[DEMOGRAPHIC_DATA]" at bounding box center [1294, 703] width 278 height 34
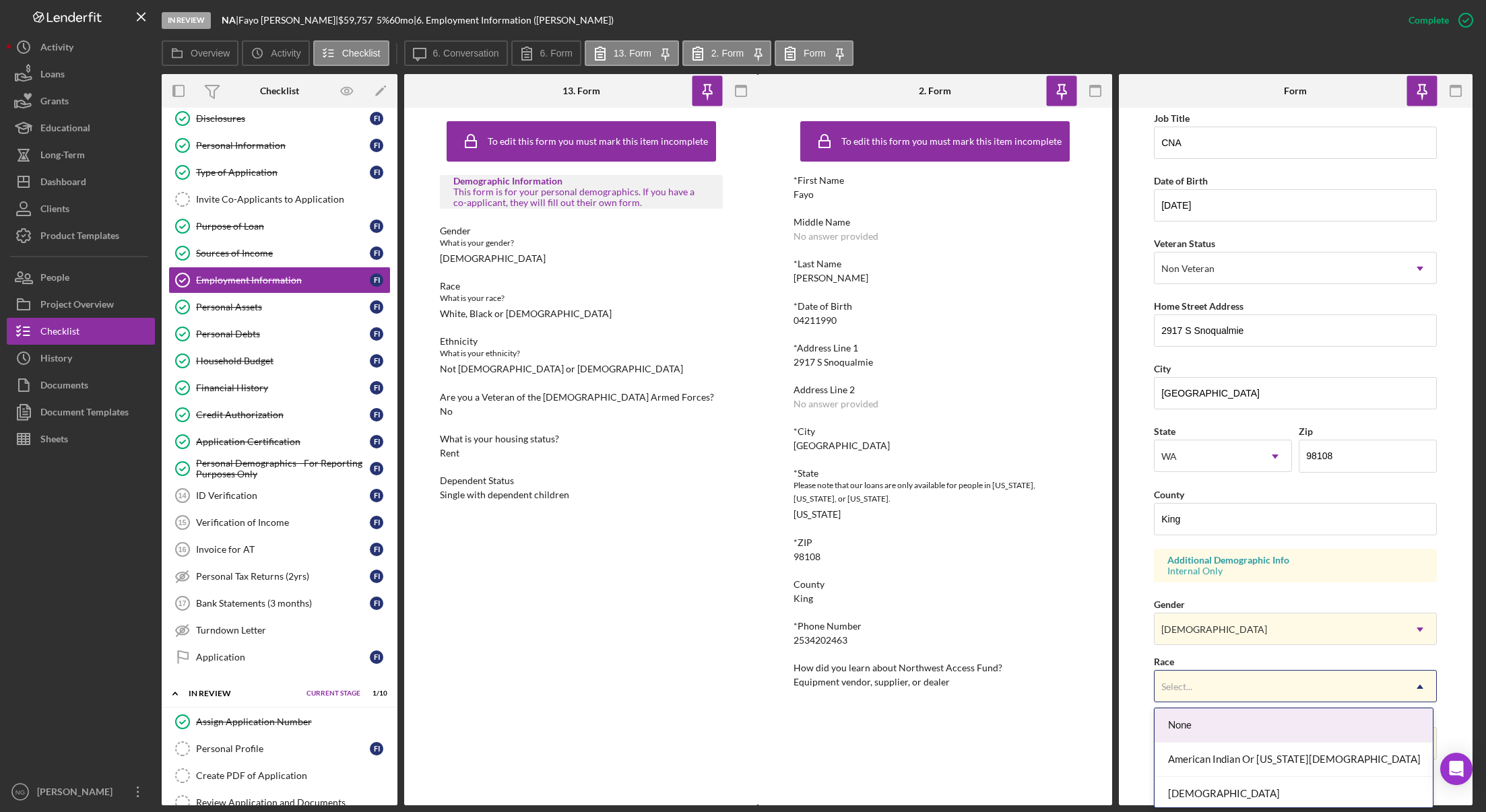
click at [1226, 687] on div "Select..." at bounding box center [1279, 687] width 249 height 31
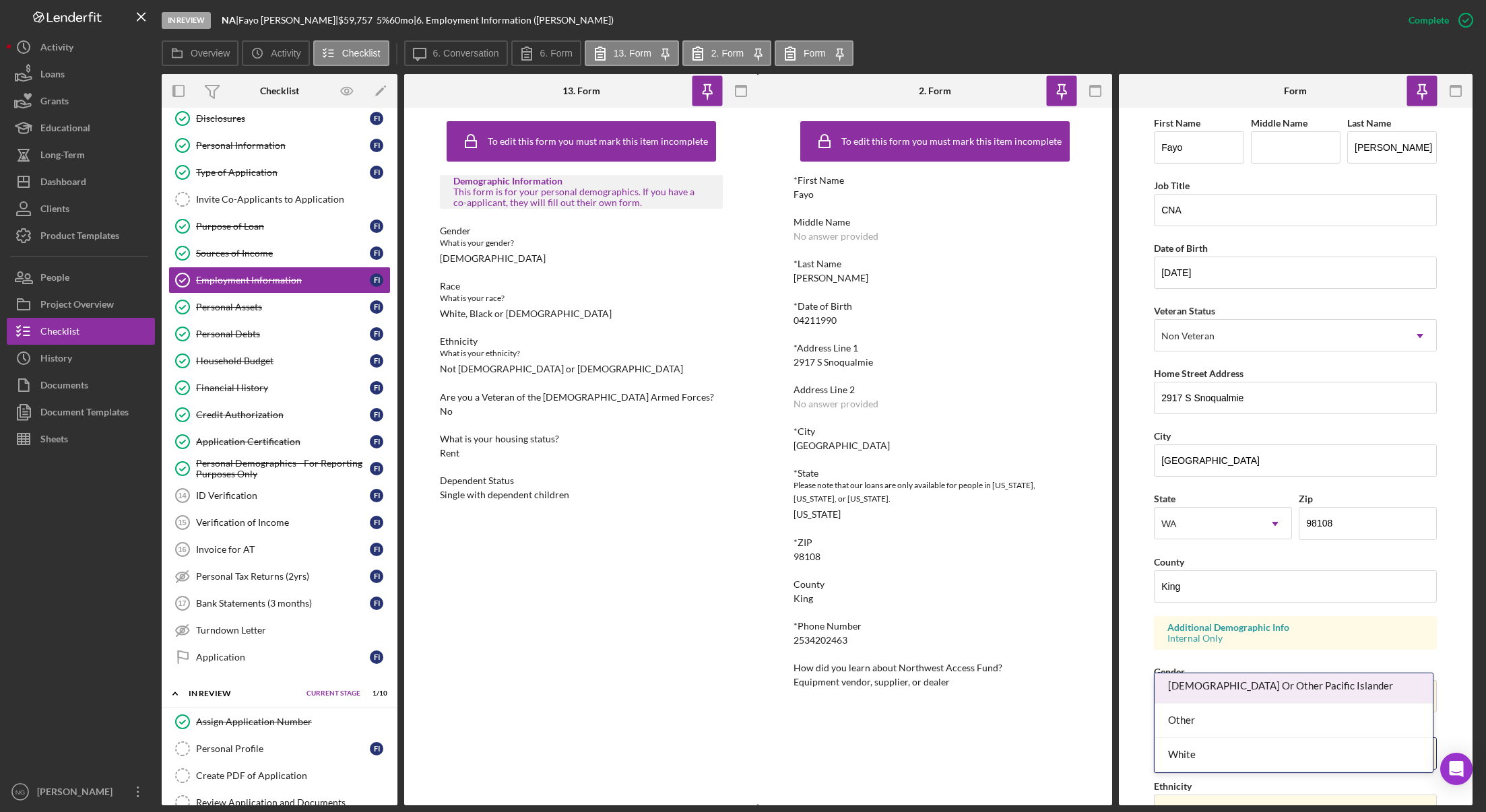
scroll to position [202, 0]
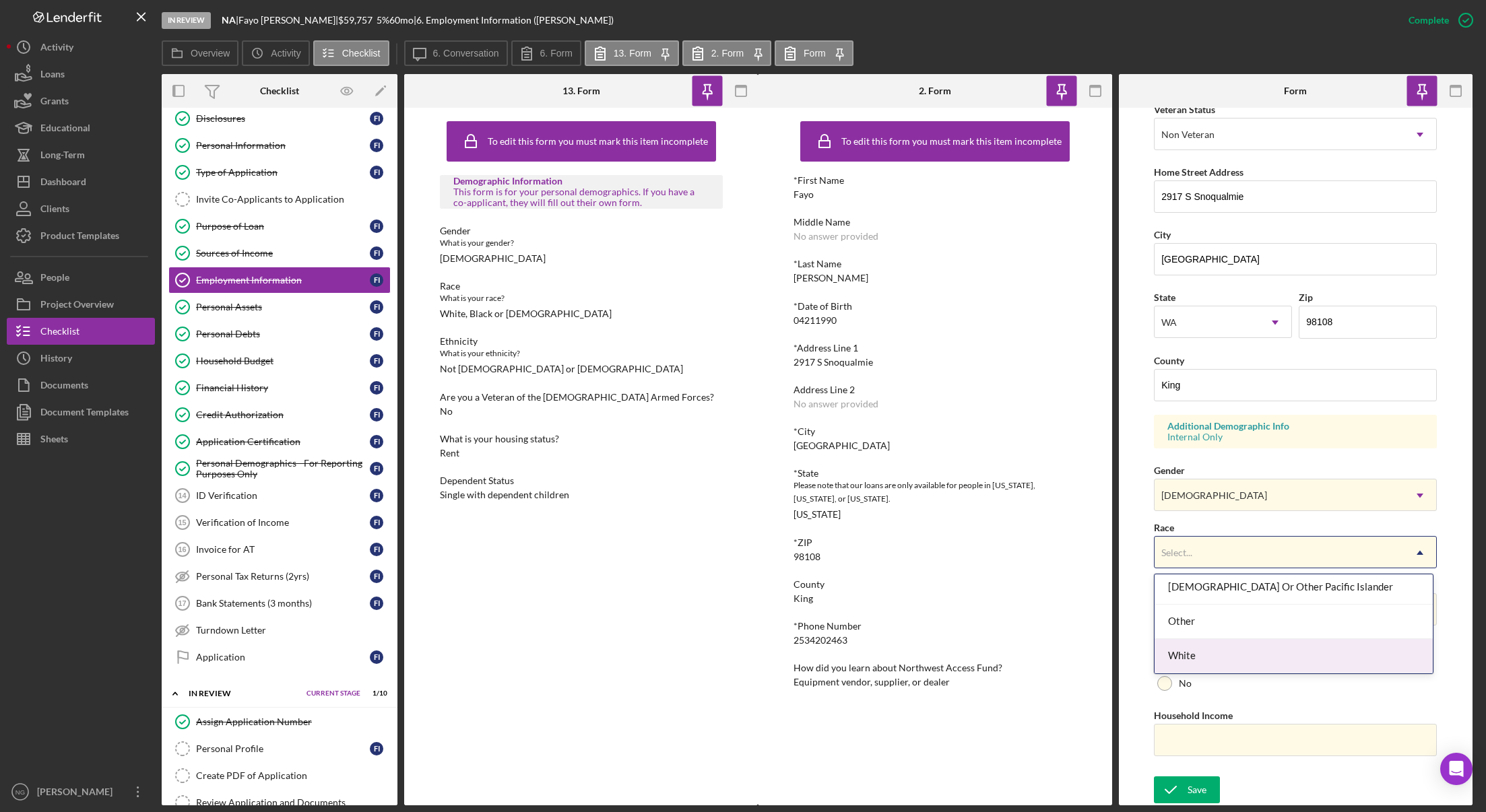
click at [1231, 656] on div "White" at bounding box center [1294, 656] width 278 height 34
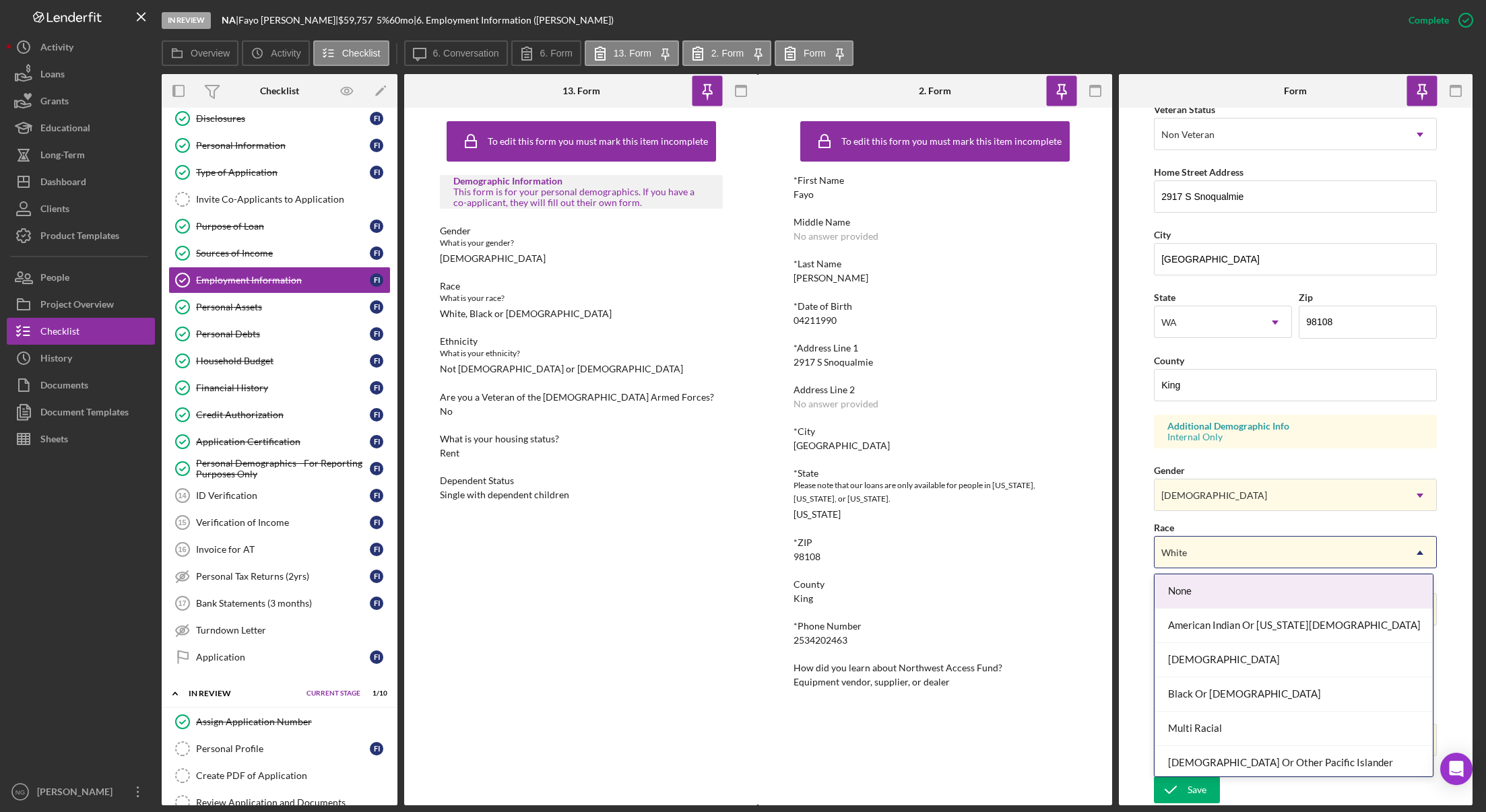
click at [1220, 549] on div "White" at bounding box center [1279, 552] width 249 height 31
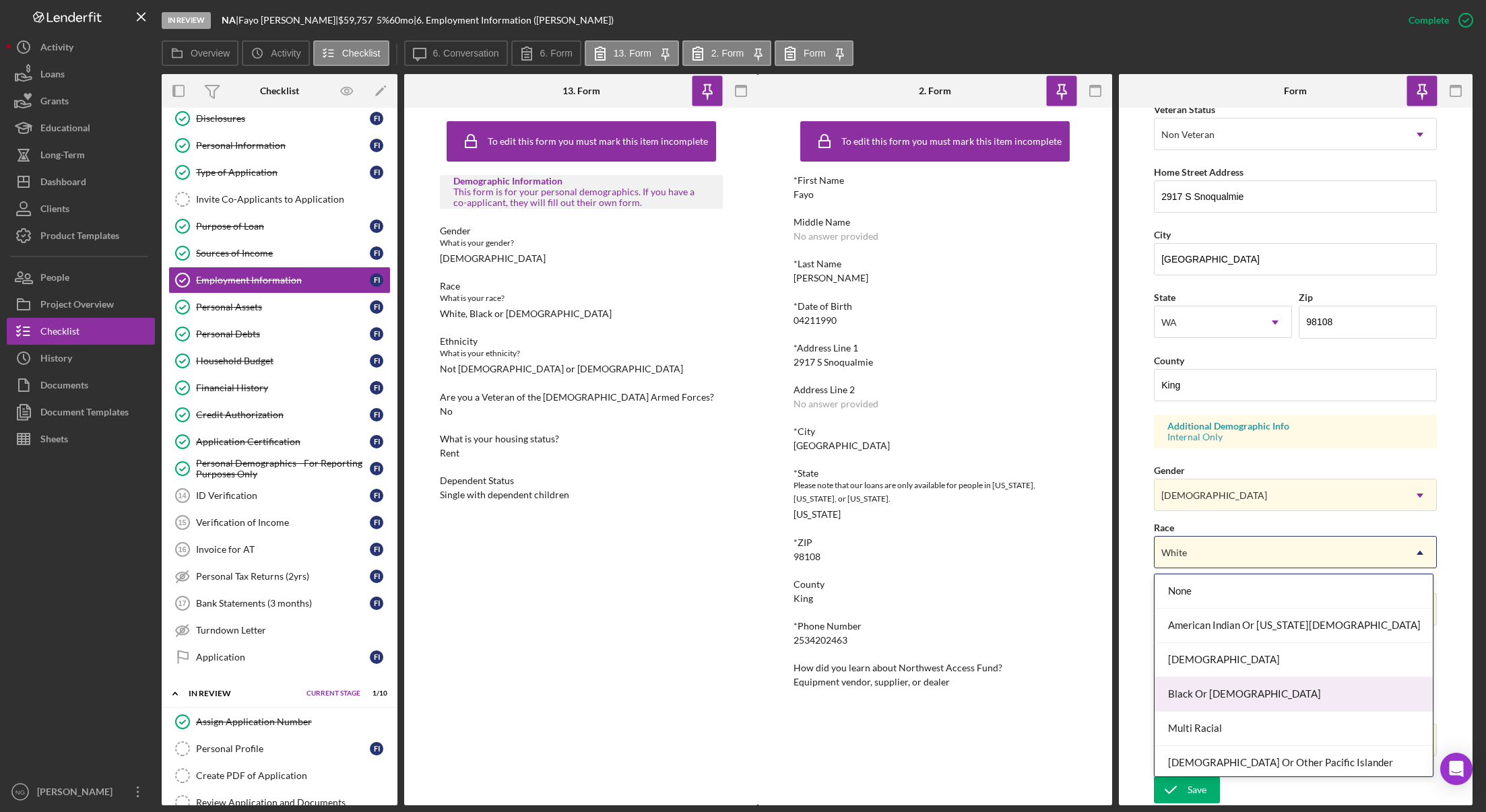
click at [1230, 698] on div "Black Or [DEMOGRAPHIC_DATA]" at bounding box center [1294, 694] width 278 height 34
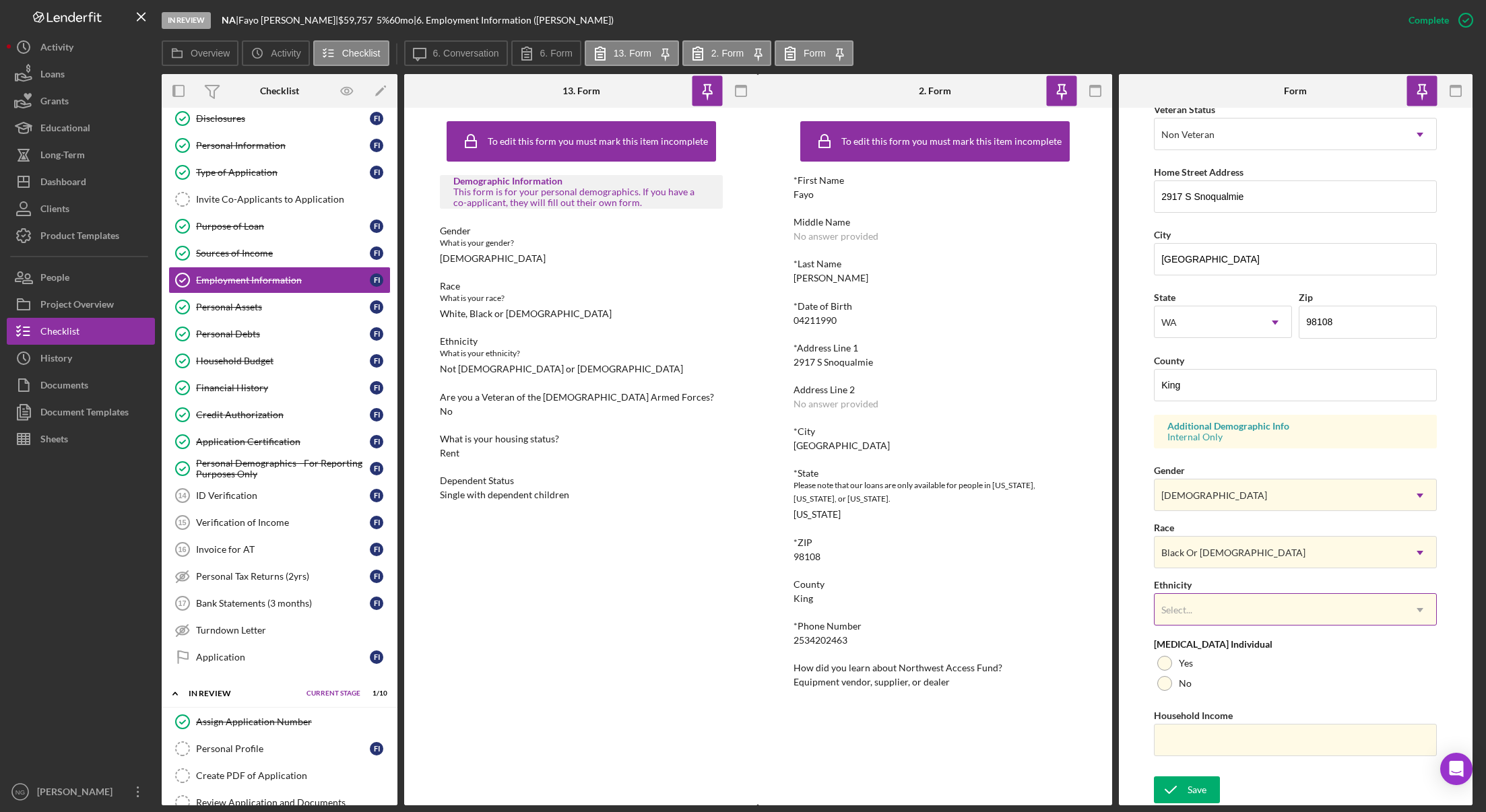
click at [1206, 607] on div "Select..." at bounding box center [1279, 610] width 249 height 31
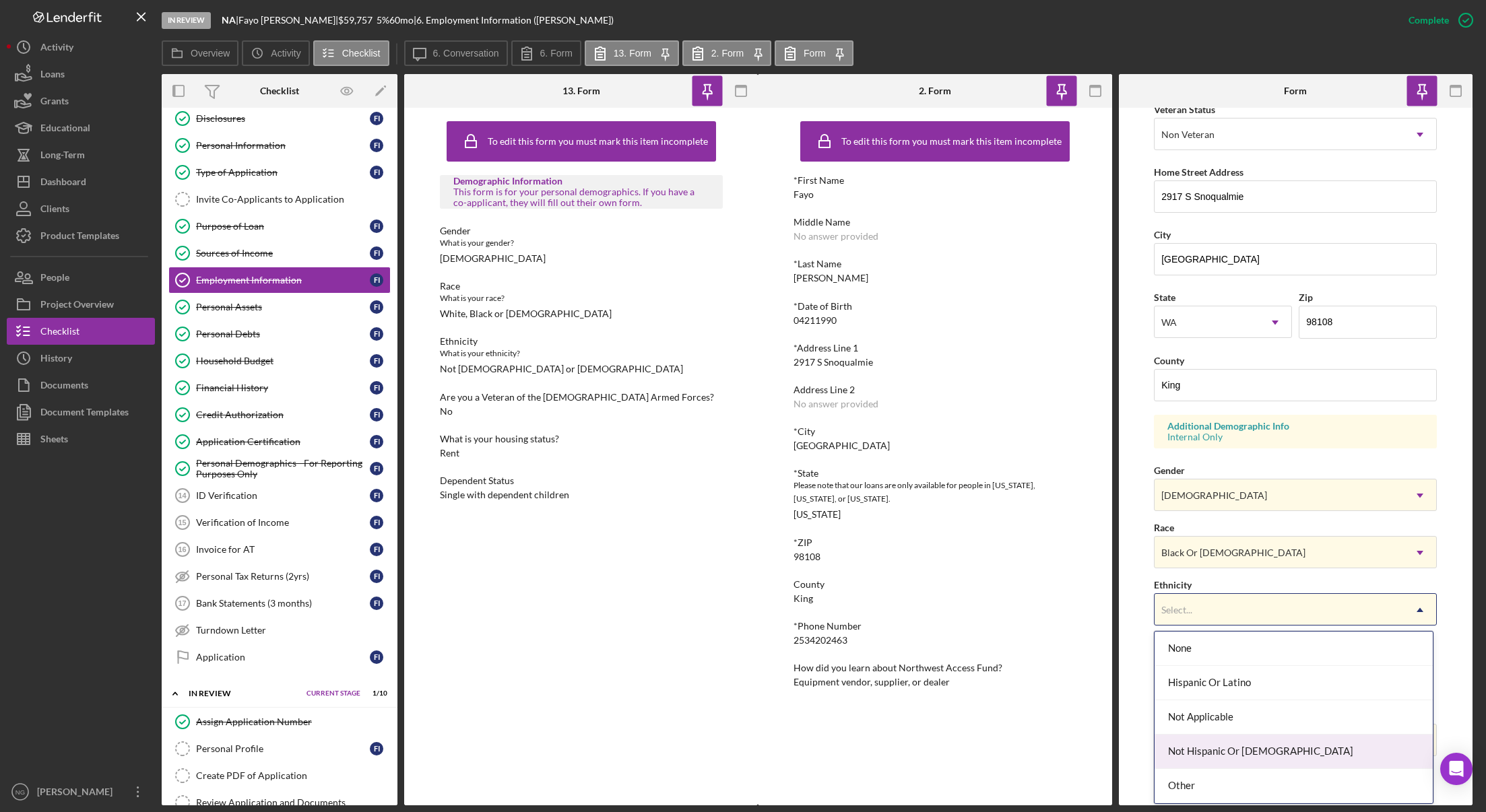
click at [1207, 754] on div "Not Hispanic Or [DEMOGRAPHIC_DATA]" at bounding box center [1294, 752] width 278 height 34
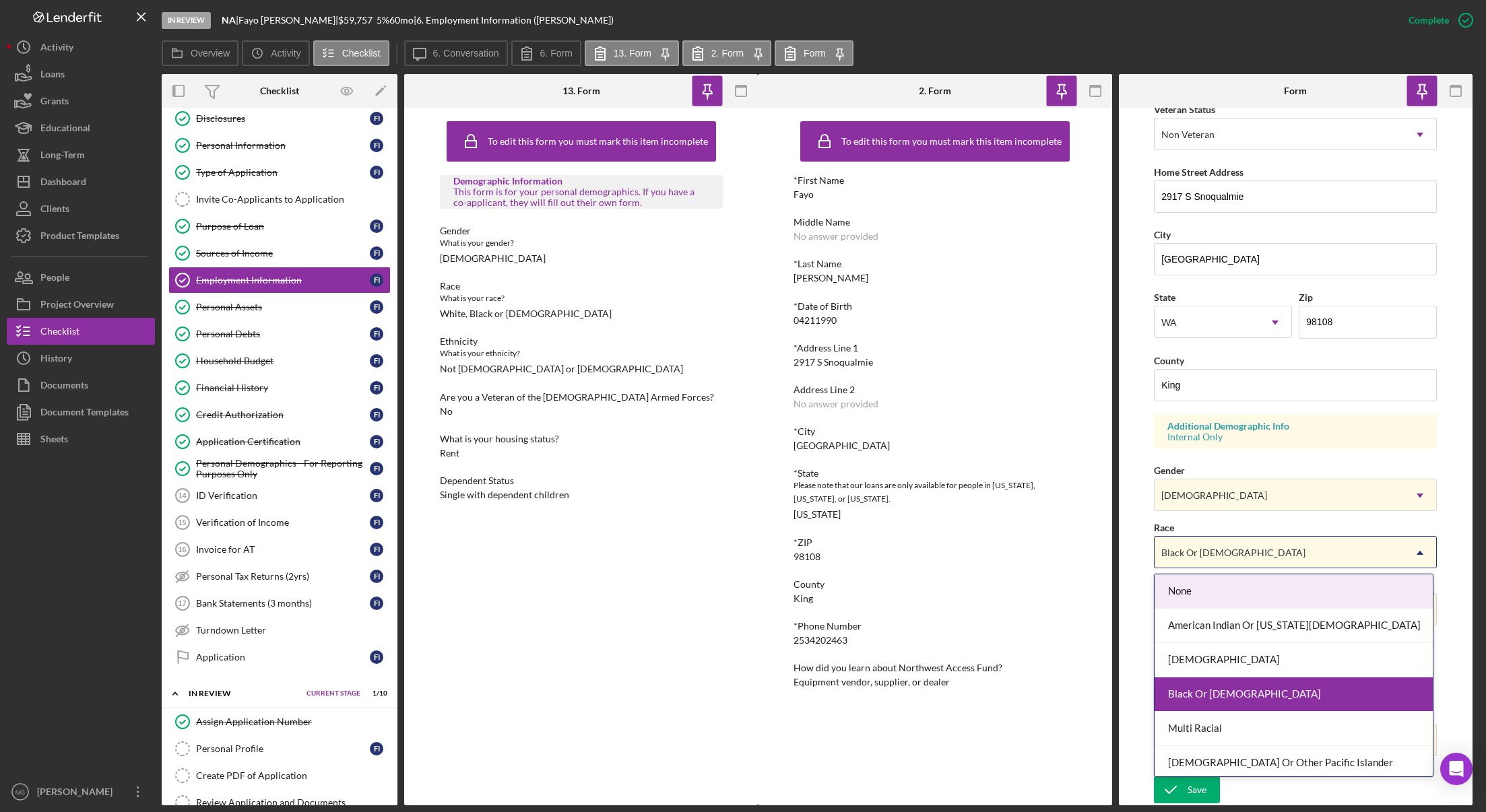
click at [1233, 558] on div "Black Or [DEMOGRAPHIC_DATA]" at bounding box center [1279, 552] width 249 height 31
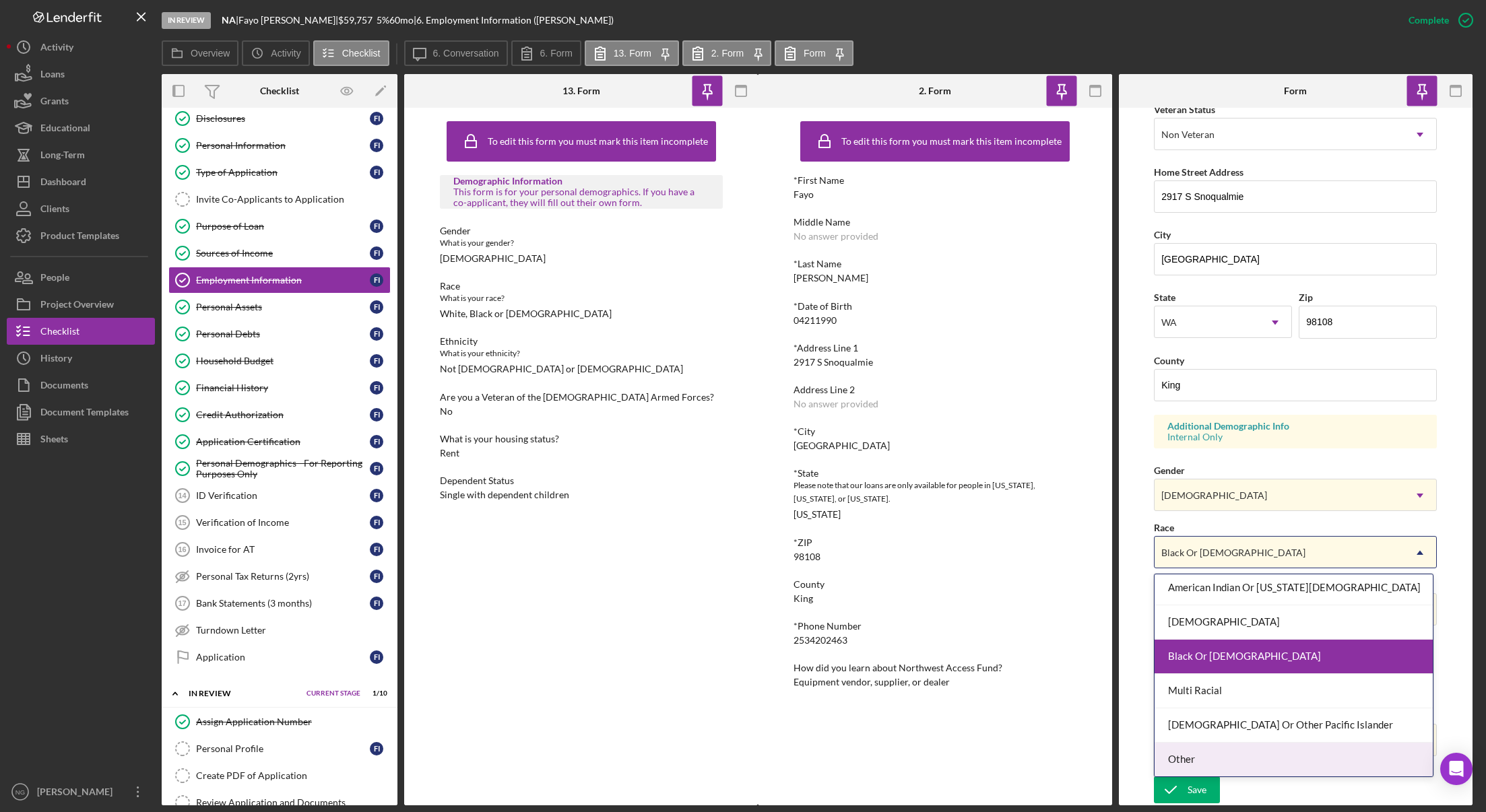
scroll to position [73, 0]
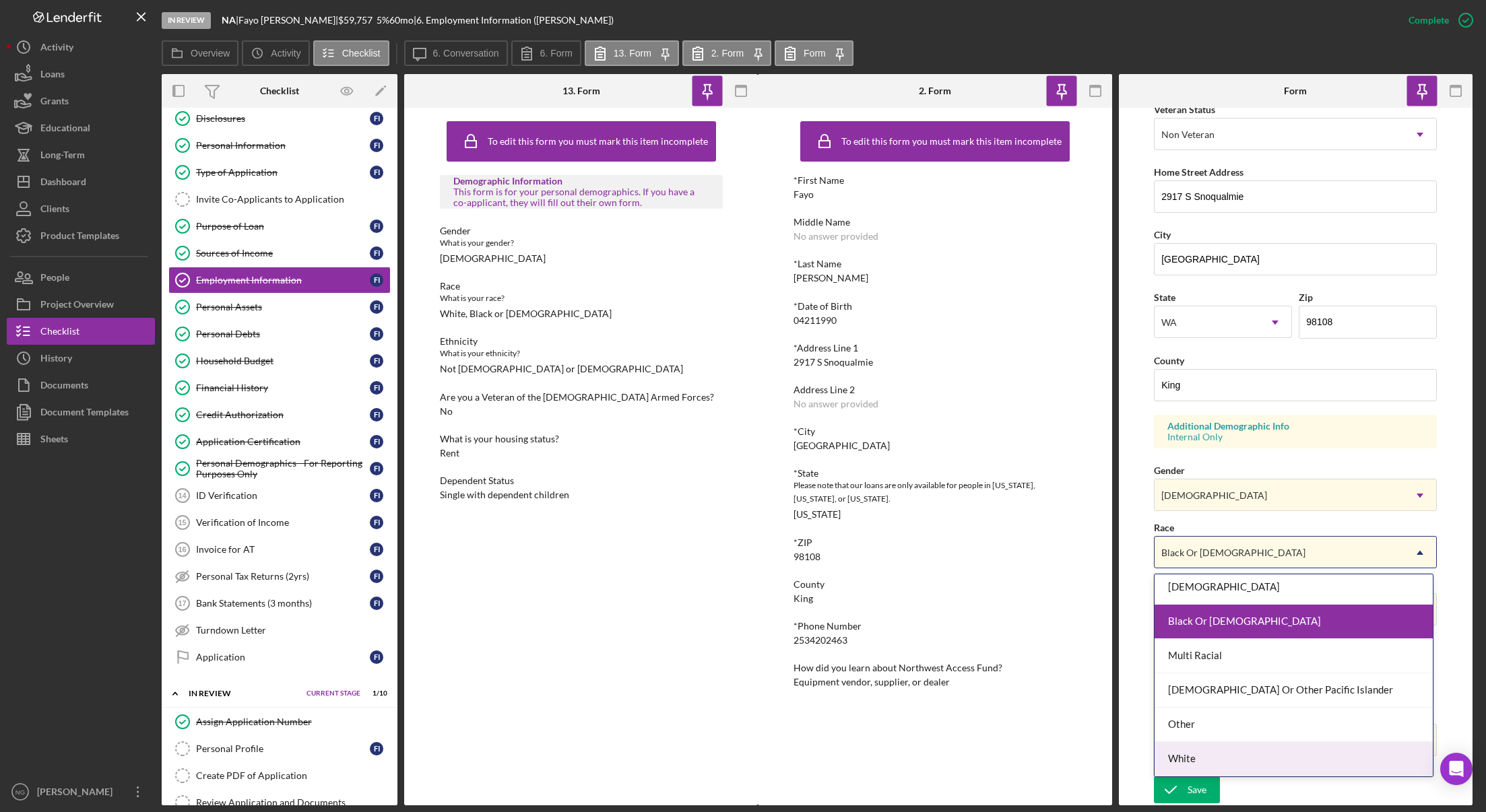
click at [1207, 745] on div "White" at bounding box center [1294, 759] width 278 height 34
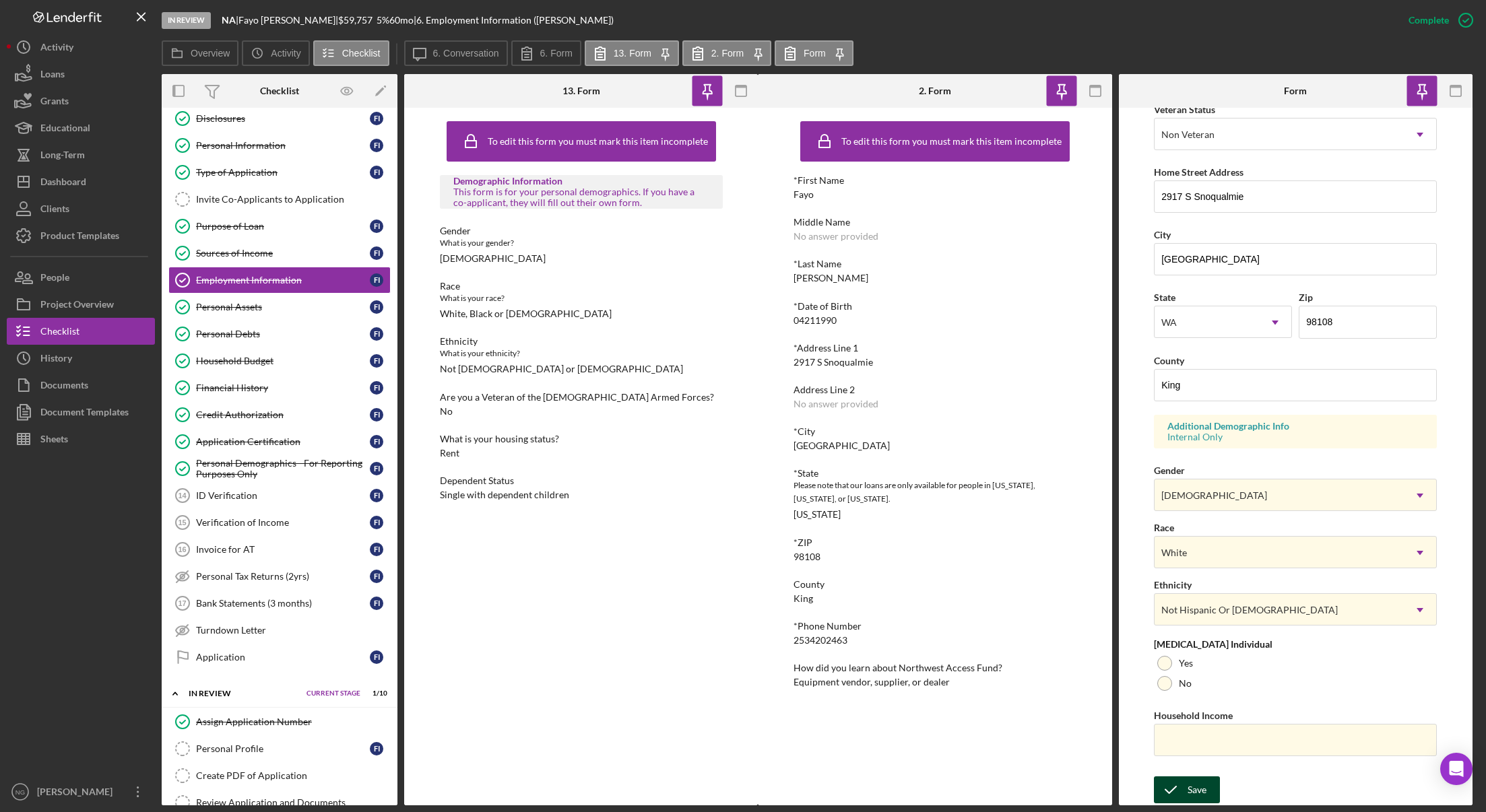
click at [1196, 784] on div "Save" at bounding box center [1197, 790] width 19 height 27
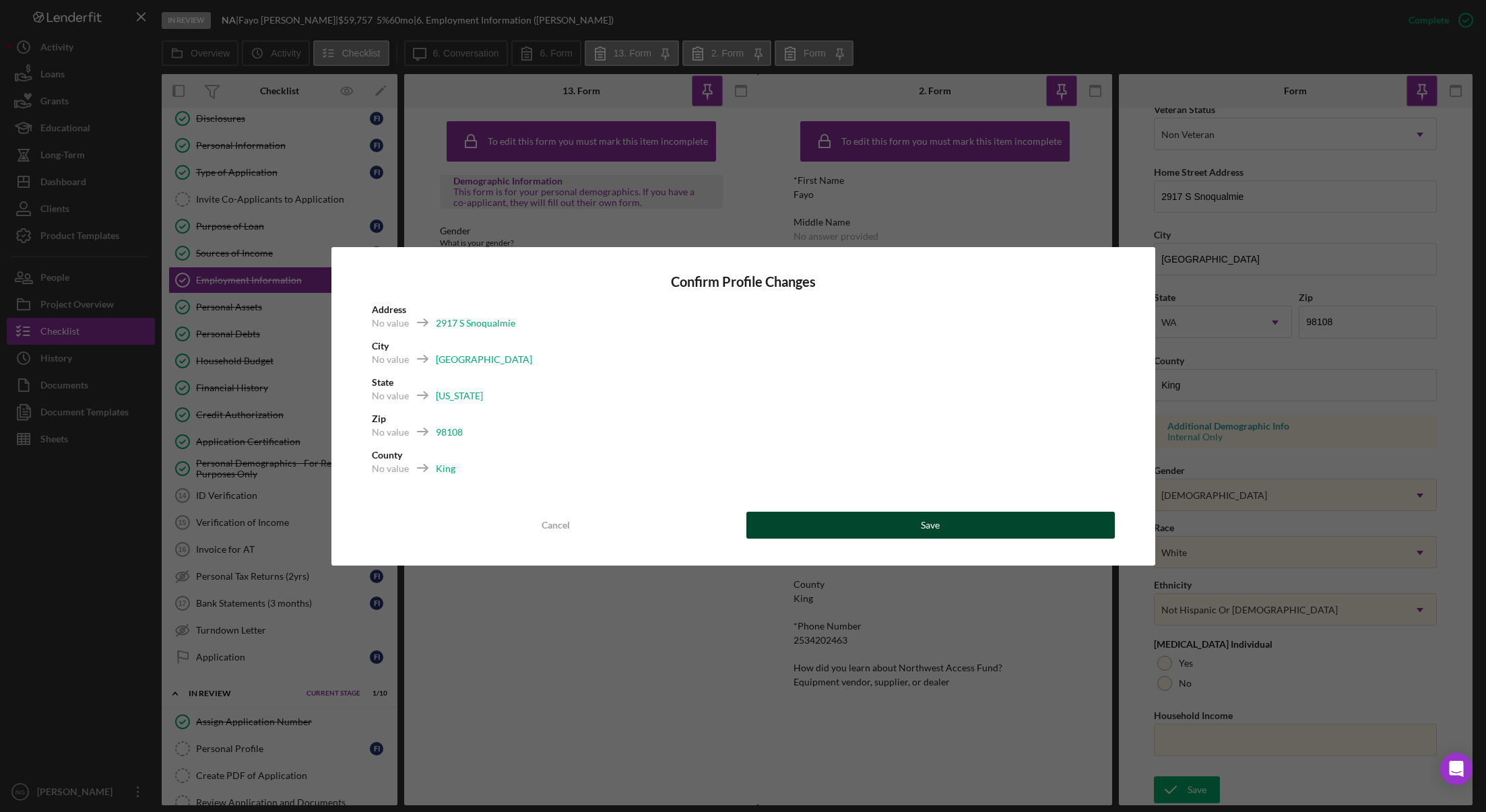
click at [888, 526] on button "Save" at bounding box center [930, 526] width 368 height 27
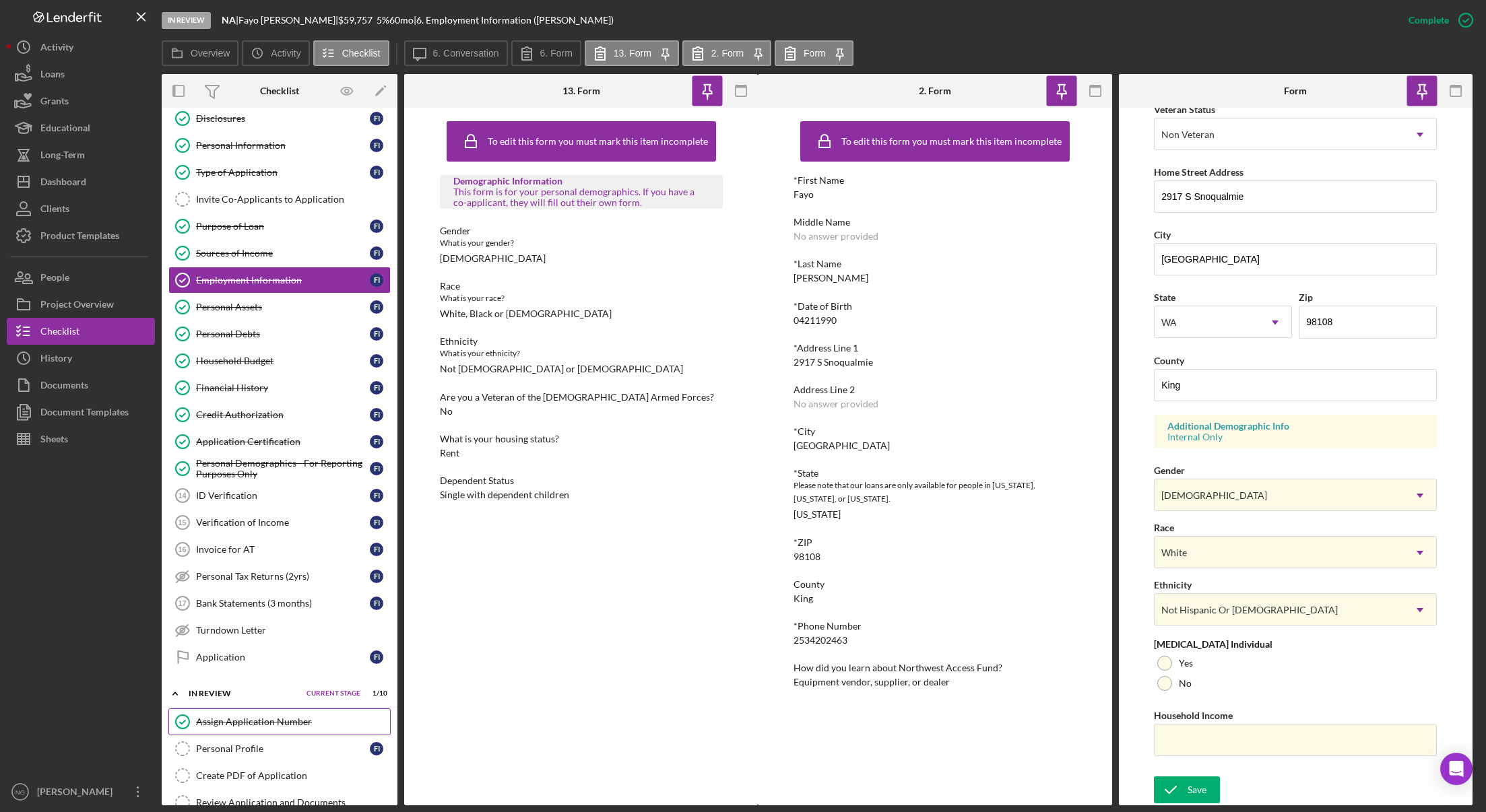
drag, startPoint x: 278, startPoint y: 739, endPoint x: 320, endPoint y: 734, distance: 42.3
click at [278, 739] on link "Personal Profile Personal Profile F I" at bounding box center [279, 749] width 222 height 27
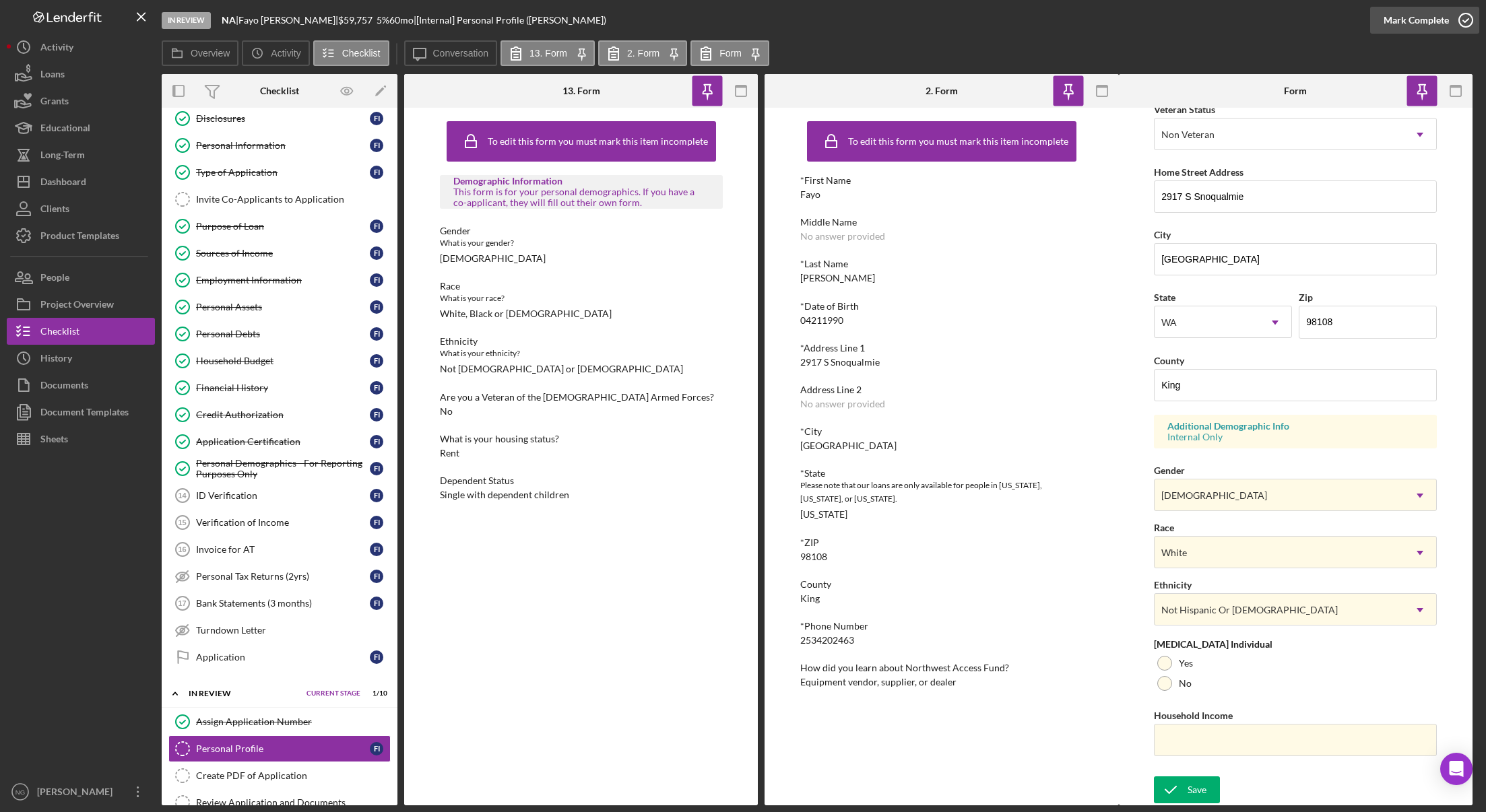
click at [1465, 22] on icon "button" at bounding box center [1465, 20] width 33 height 33
click at [1457, 85] on rect "button" at bounding box center [1455, 87] width 11 height 3
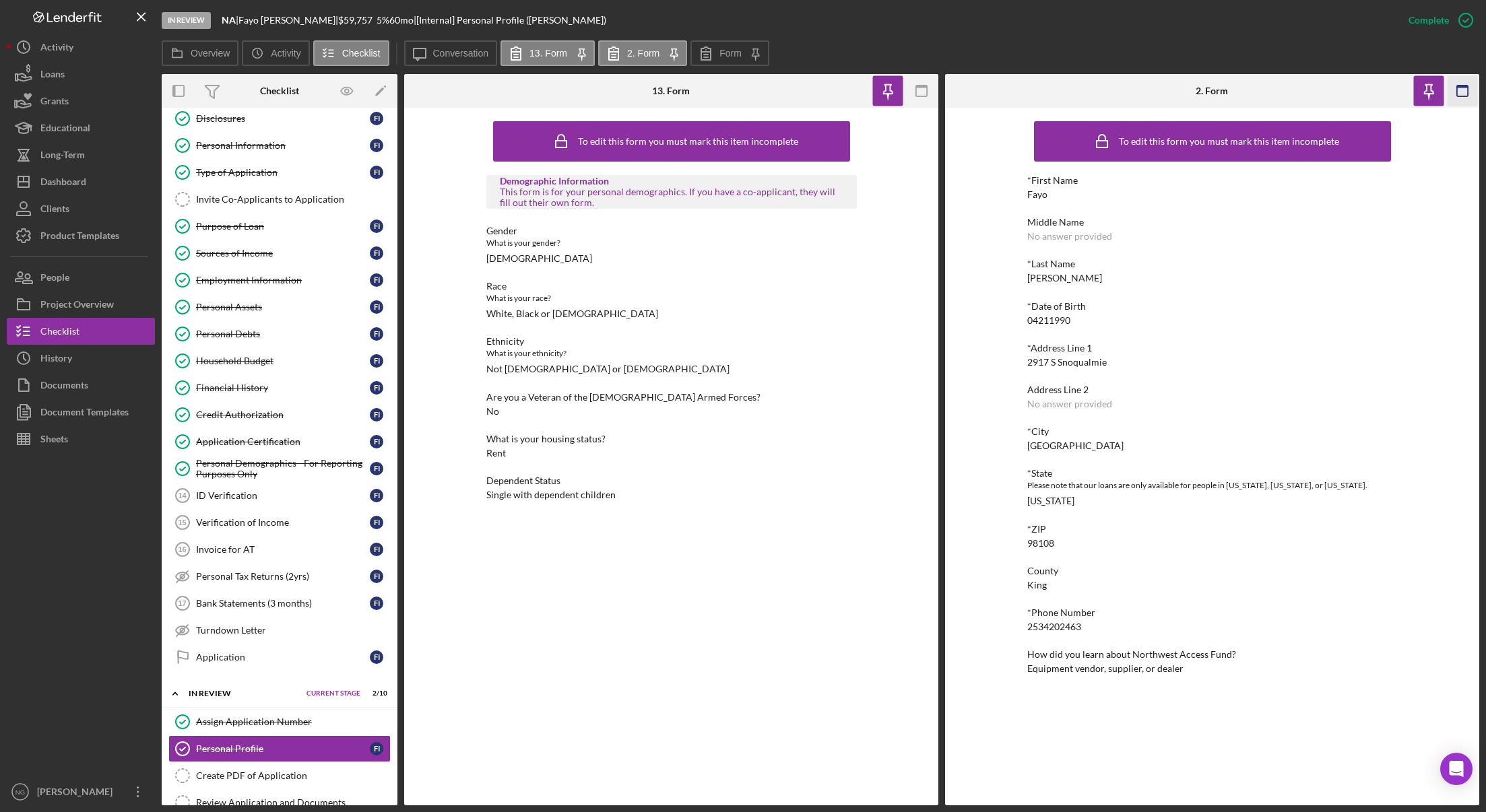
click at [1458, 85] on rect "button" at bounding box center [1462, 87] width 11 height 3
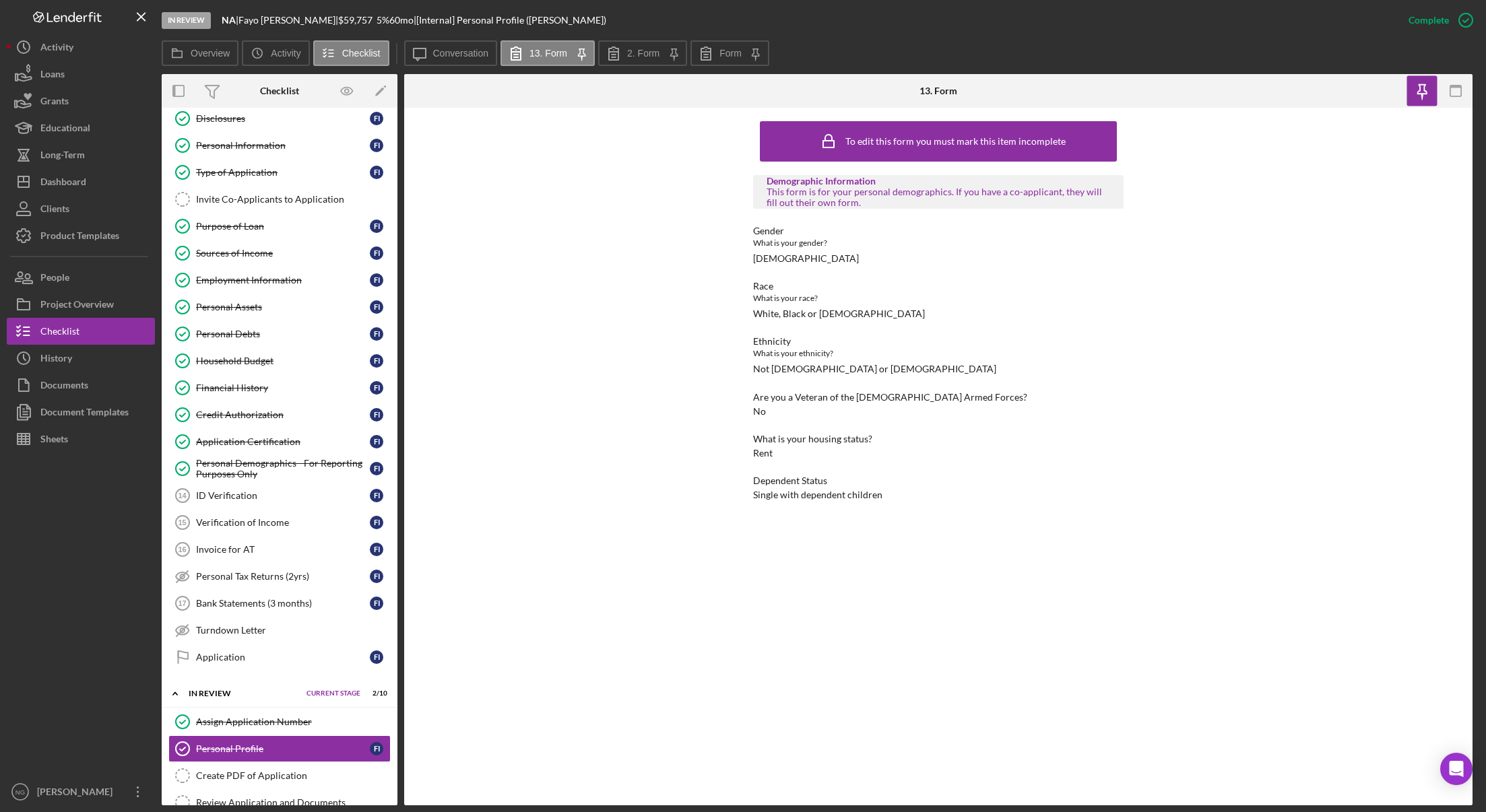
click at [1458, 85] on rect "button" at bounding box center [1455, 87] width 11 height 3
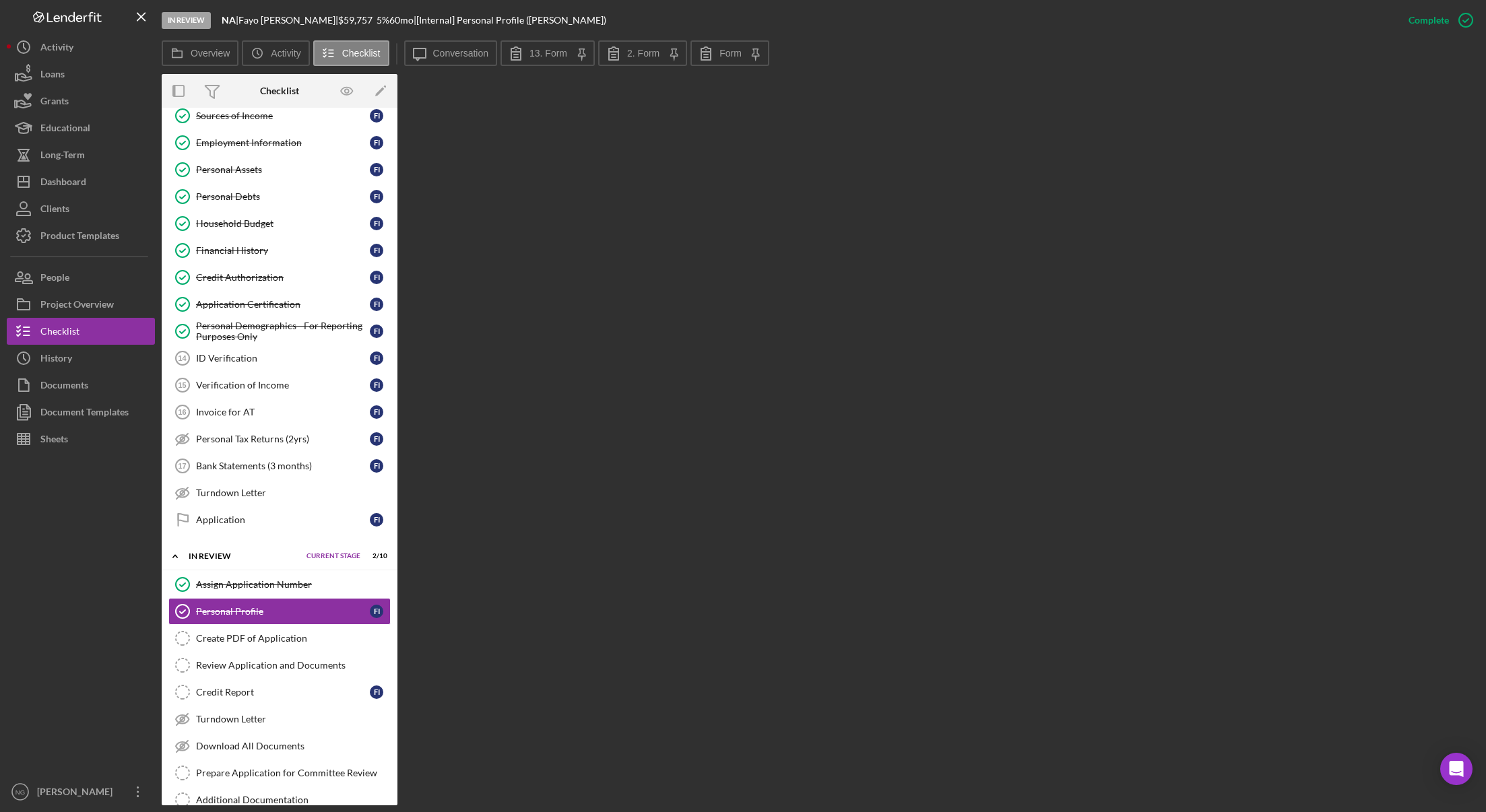
scroll to position [239, 0]
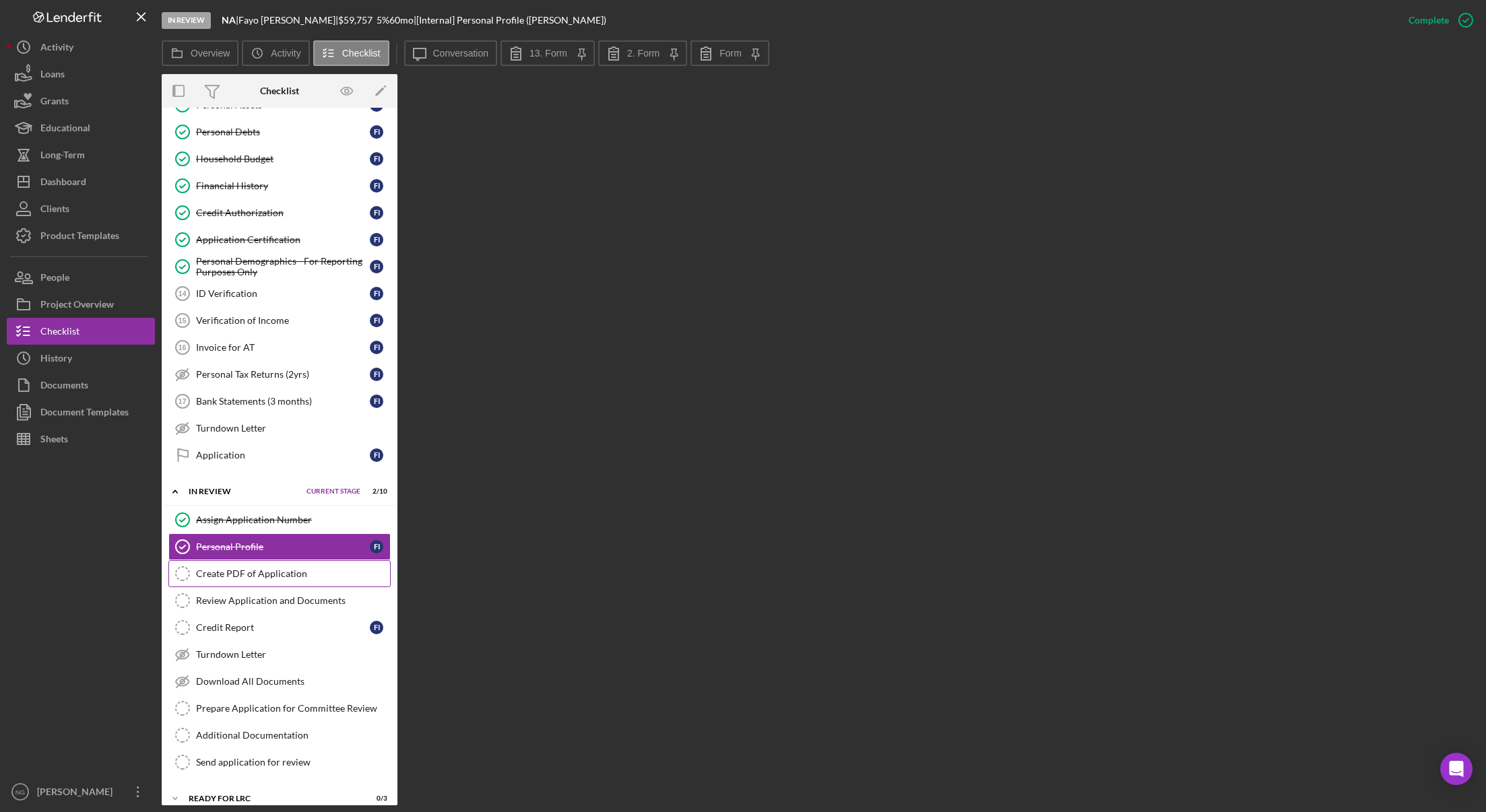
click at [258, 574] on div "Create PDF of Application" at bounding box center [293, 573] width 194 height 11
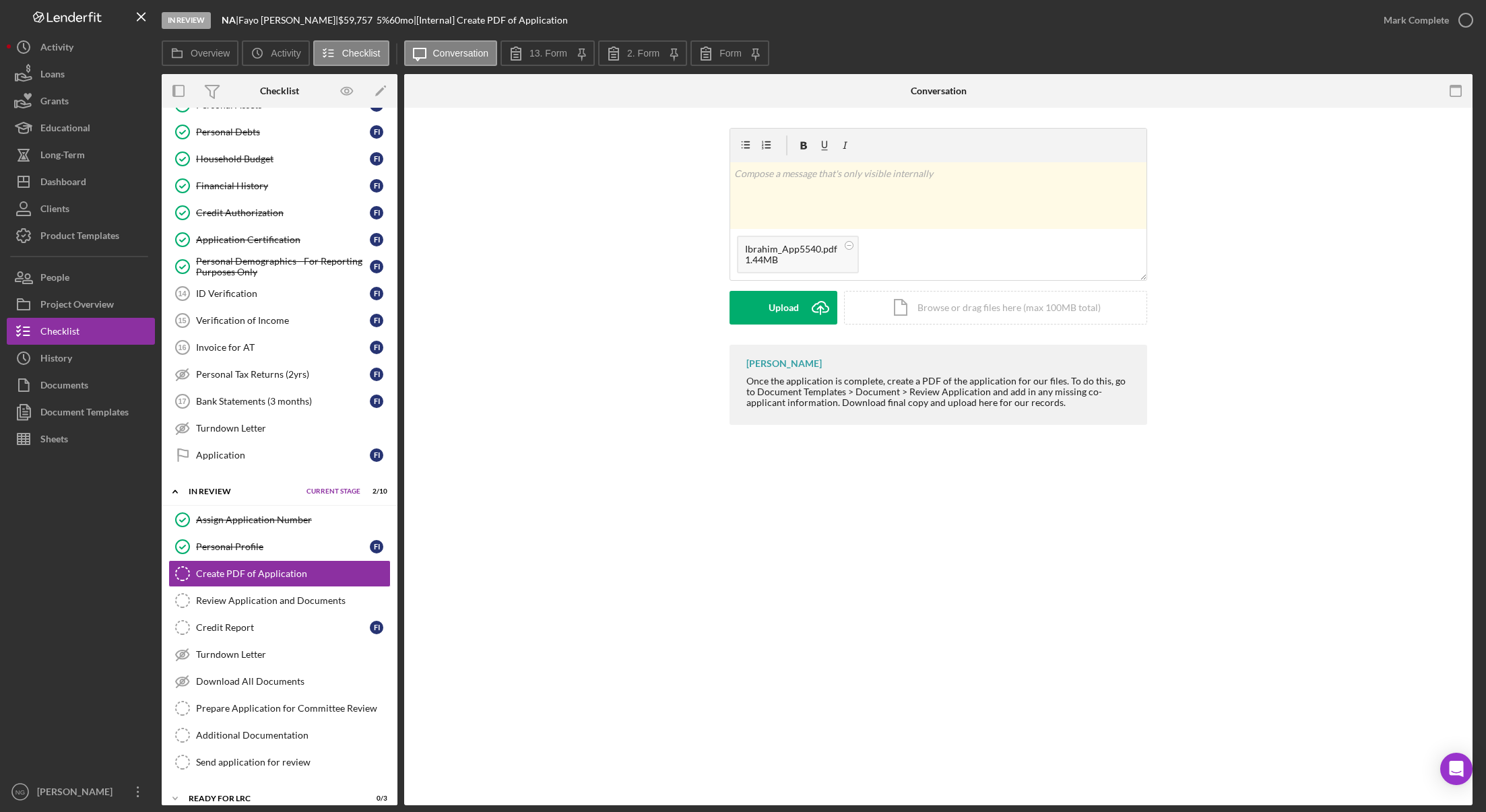
drag, startPoint x: 780, startPoint y: 314, endPoint x: 665, endPoint y: 314, distance: 115.0
click at [634, 342] on div "v Color teal Color pink Remove color Add row above Add row below Add column bef…" at bounding box center [938, 236] width 1028 height 217
click at [850, 243] on circle at bounding box center [849, 244] width 8 height 8
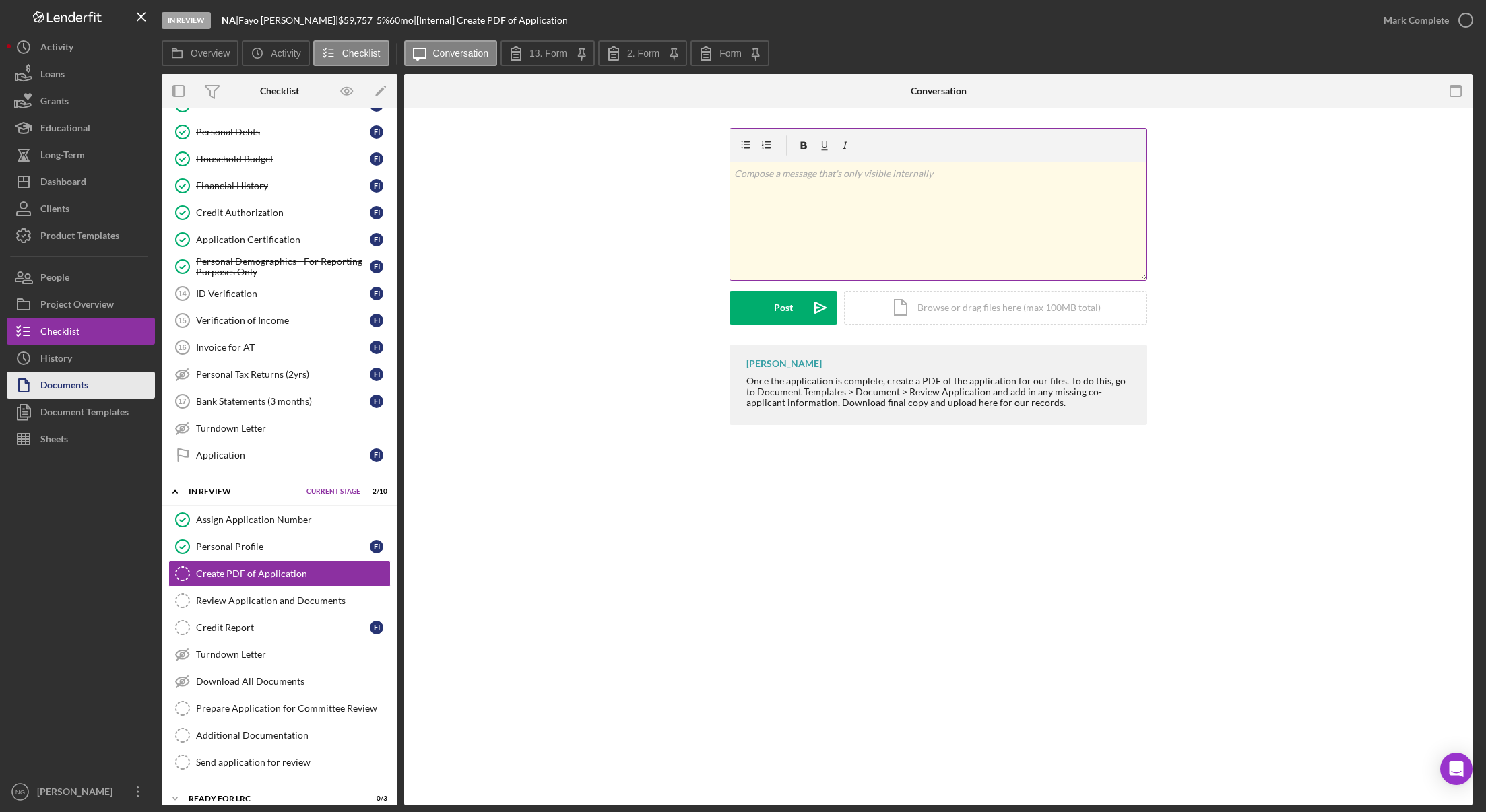
click at [88, 398] on div "Documents" at bounding box center [64, 387] width 48 height 31
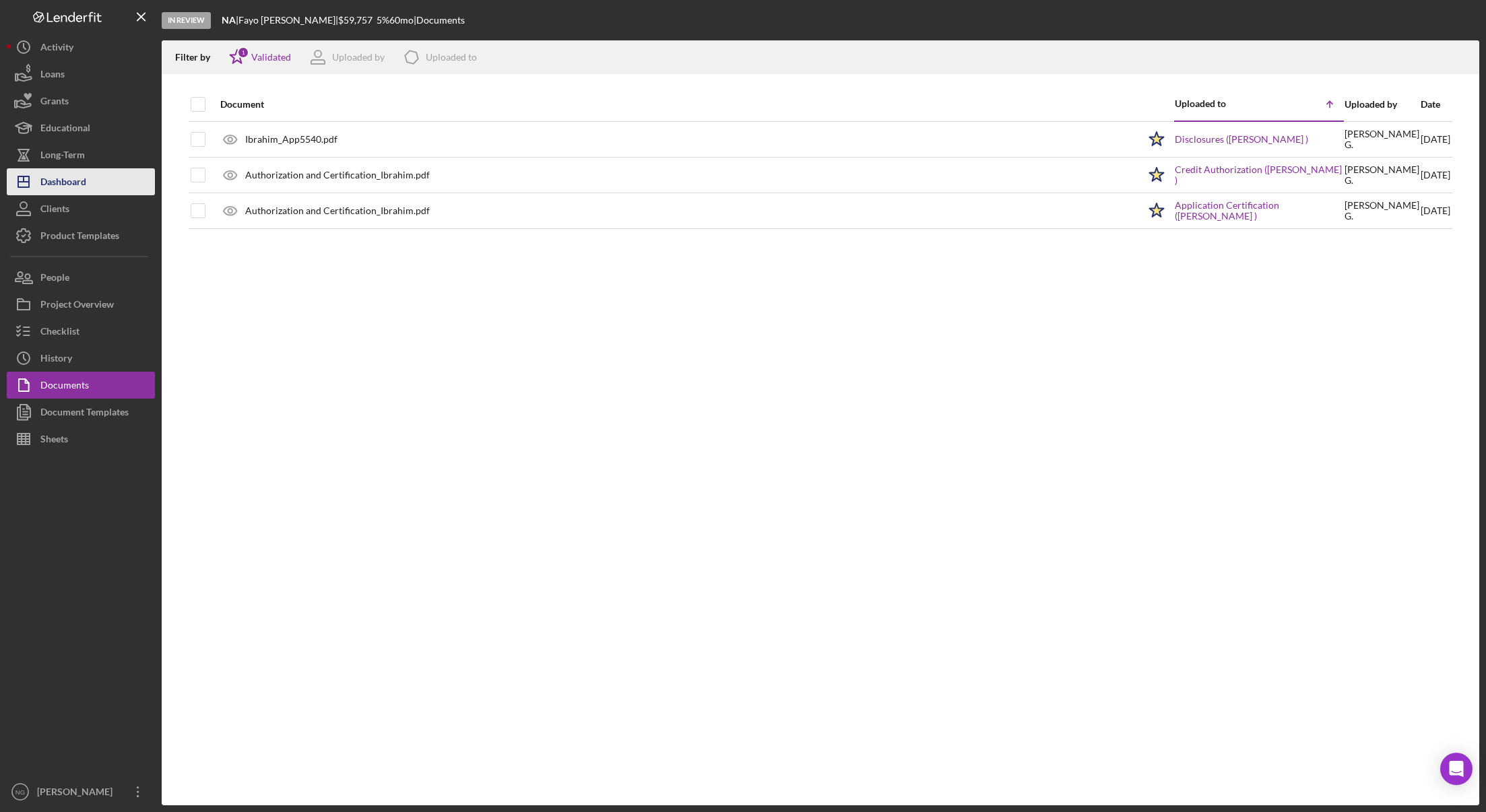
click at [81, 187] on div "Dashboard" at bounding box center [63, 183] width 46 height 31
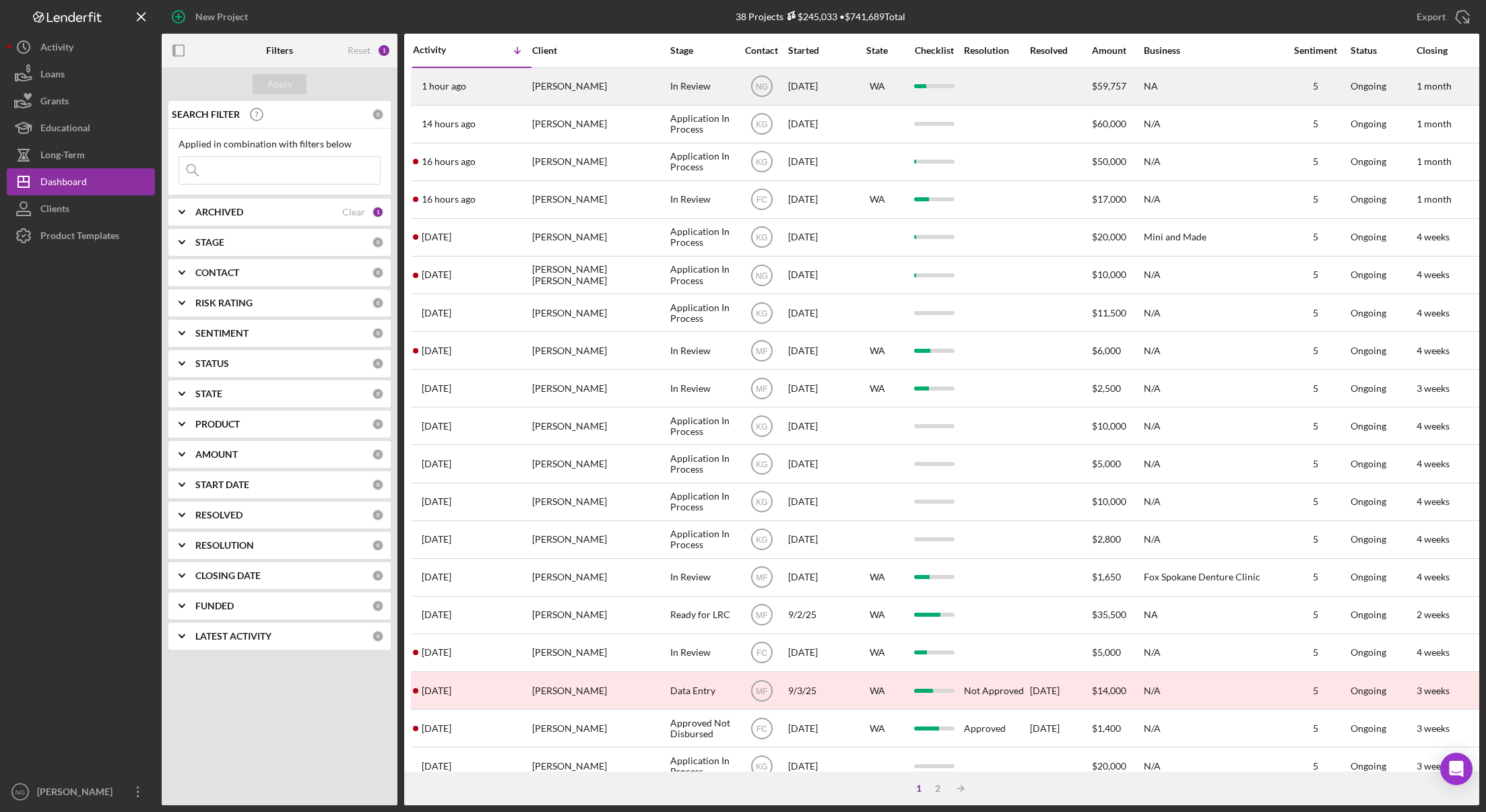
click at [569, 89] on div "[PERSON_NAME]" at bounding box center [599, 86] width 135 height 36
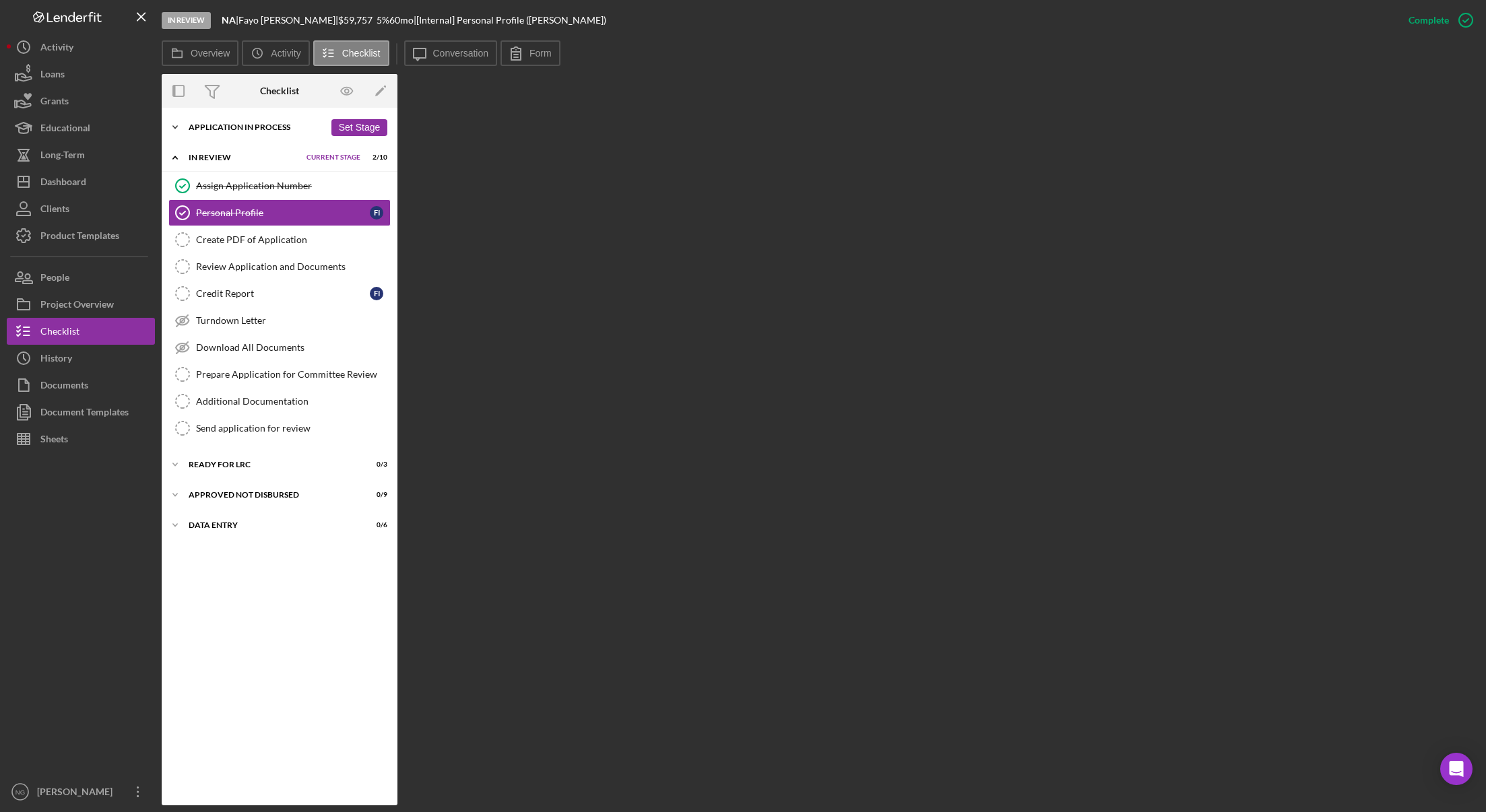
click at [279, 124] on div "Application In Process" at bounding box center [256, 127] width 136 height 8
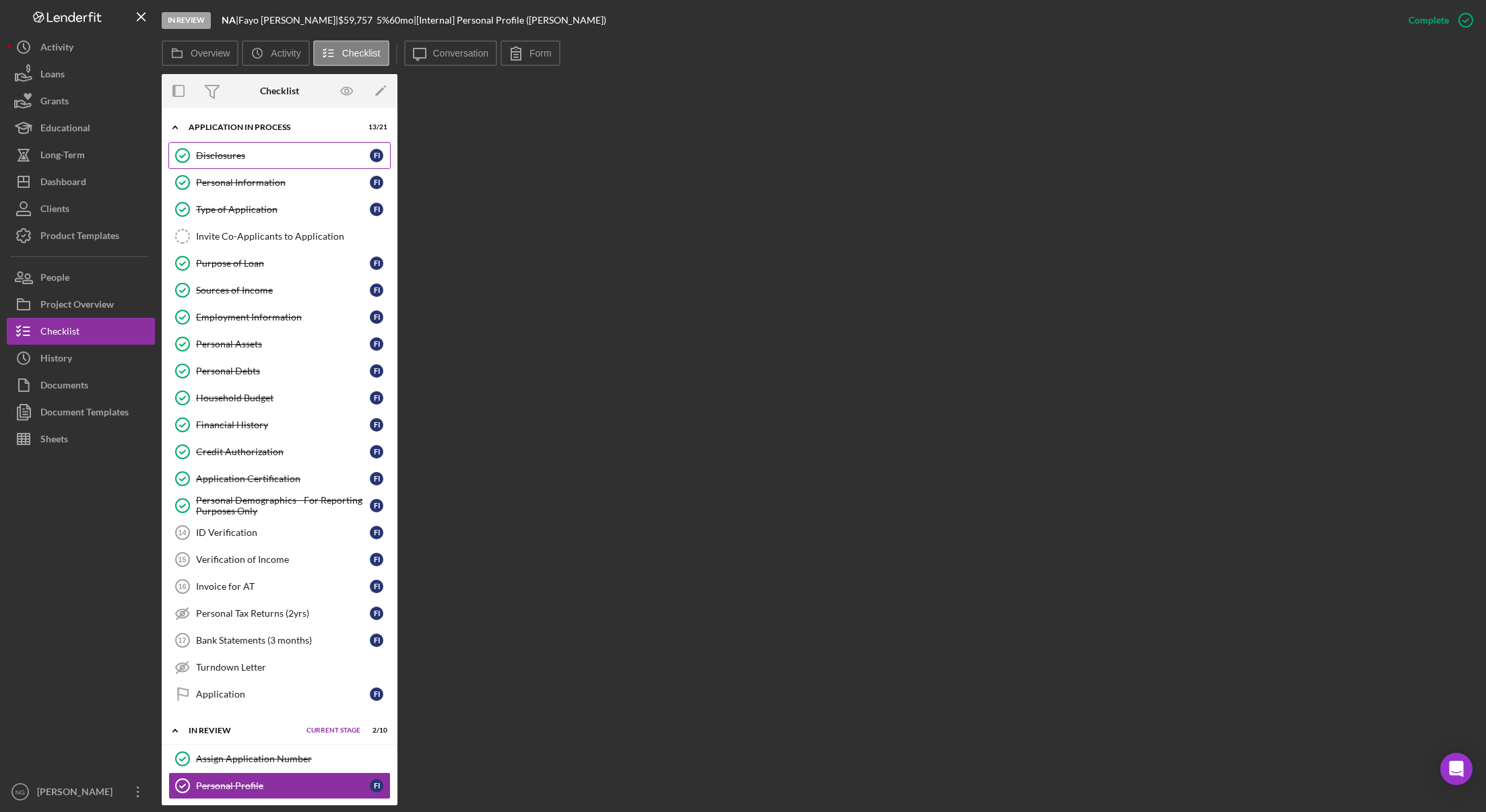
click at [265, 162] on link "Disclosures Disclosures F I" at bounding box center [279, 155] width 222 height 27
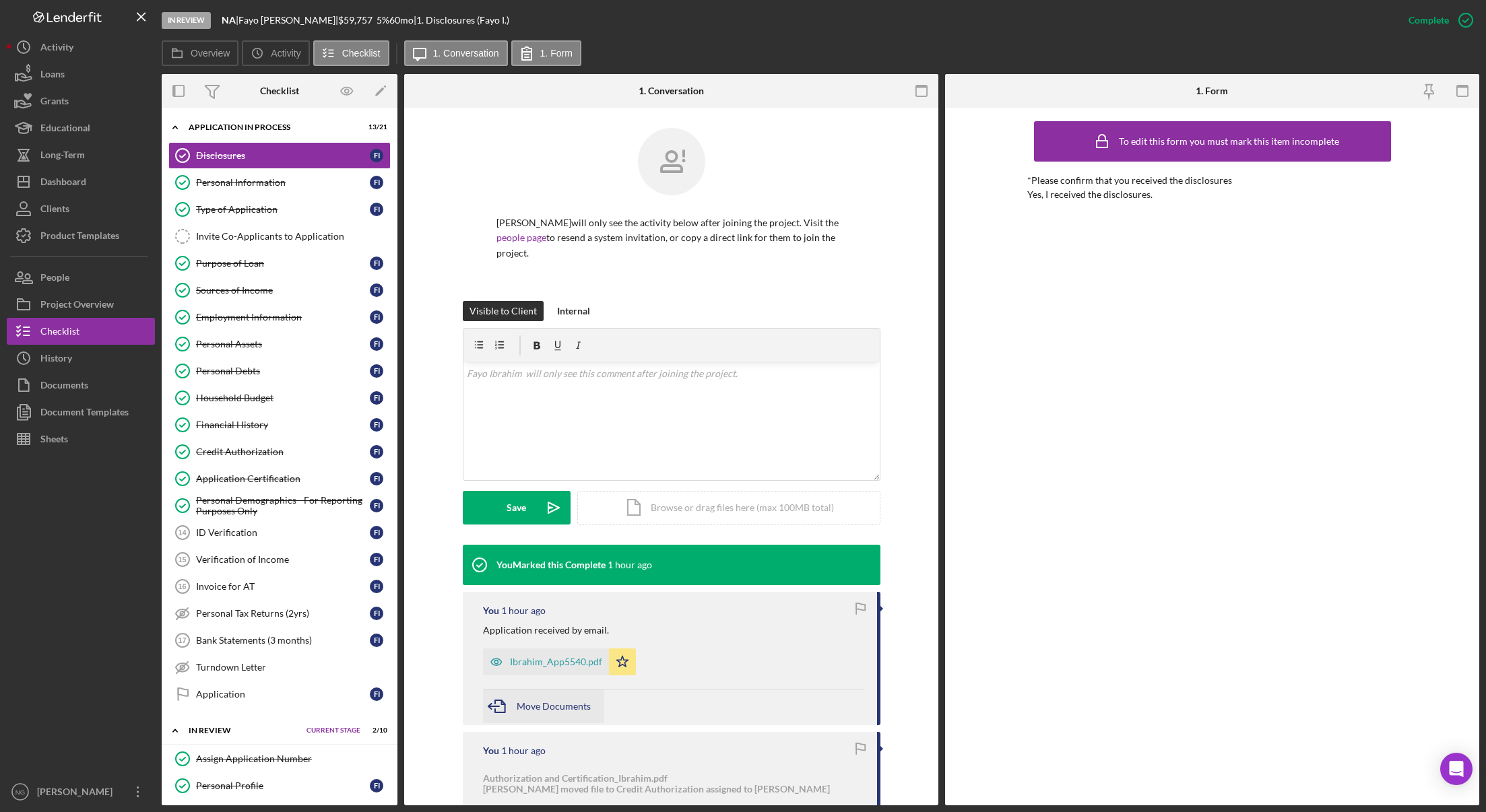
click at [556, 700] on span "Move Documents" at bounding box center [554, 706] width 74 height 11
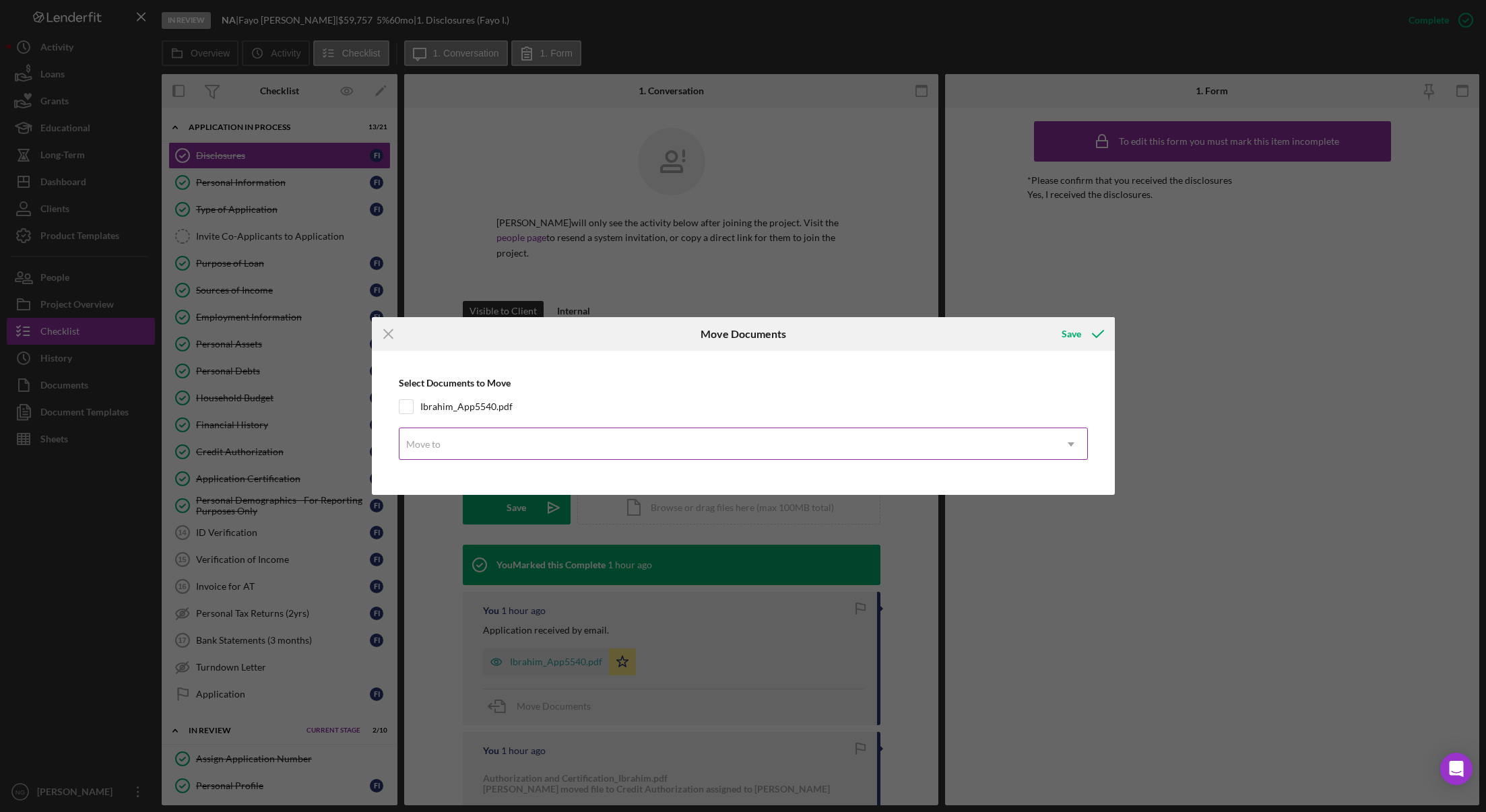
click at [485, 439] on div "Move to" at bounding box center [727, 444] width 655 height 31
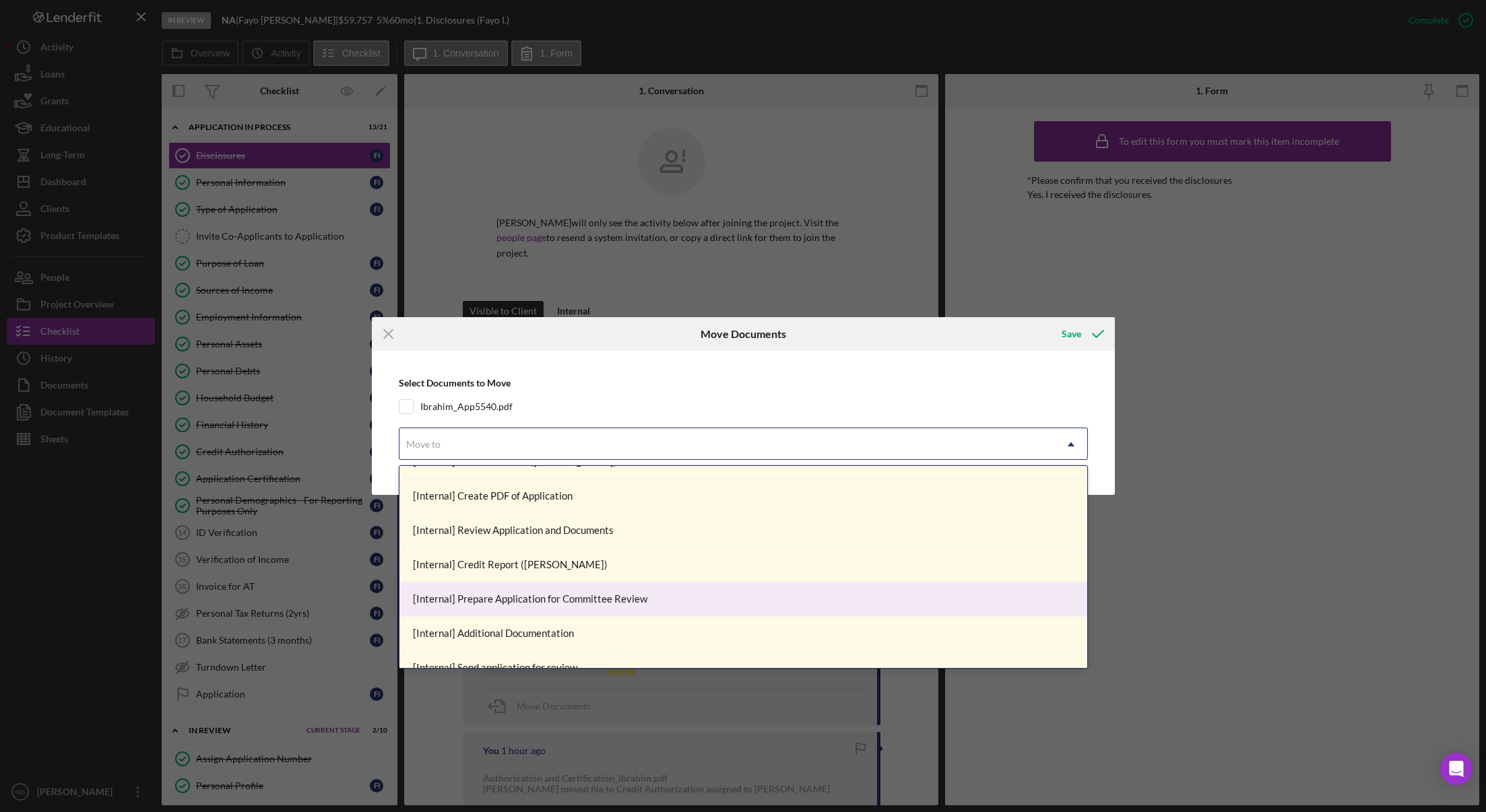
scroll to position [606, 0]
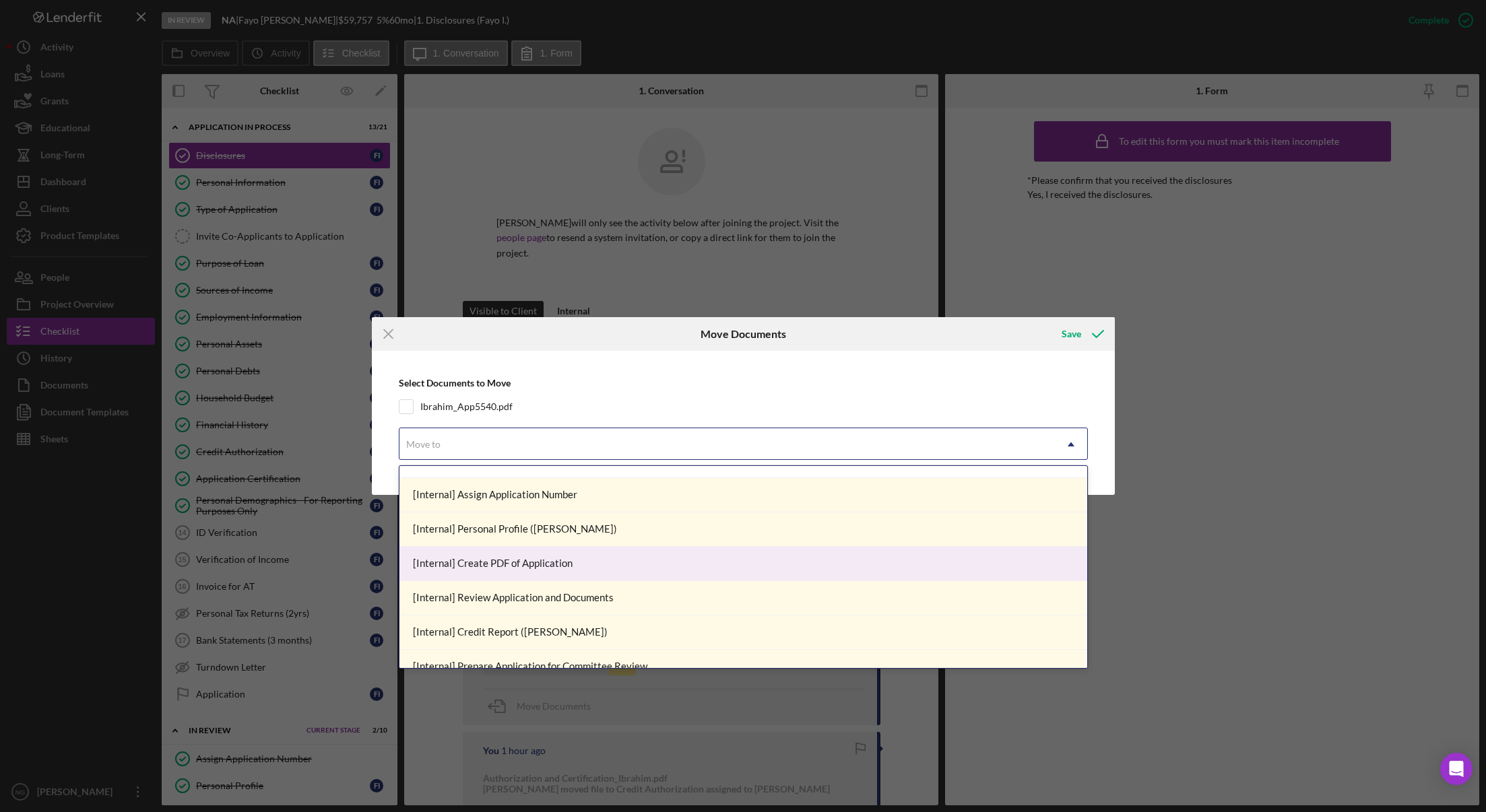
click at [524, 573] on div "[Internal] Create PDF of Application" at bounding box center [743, 564] width 687 height 34
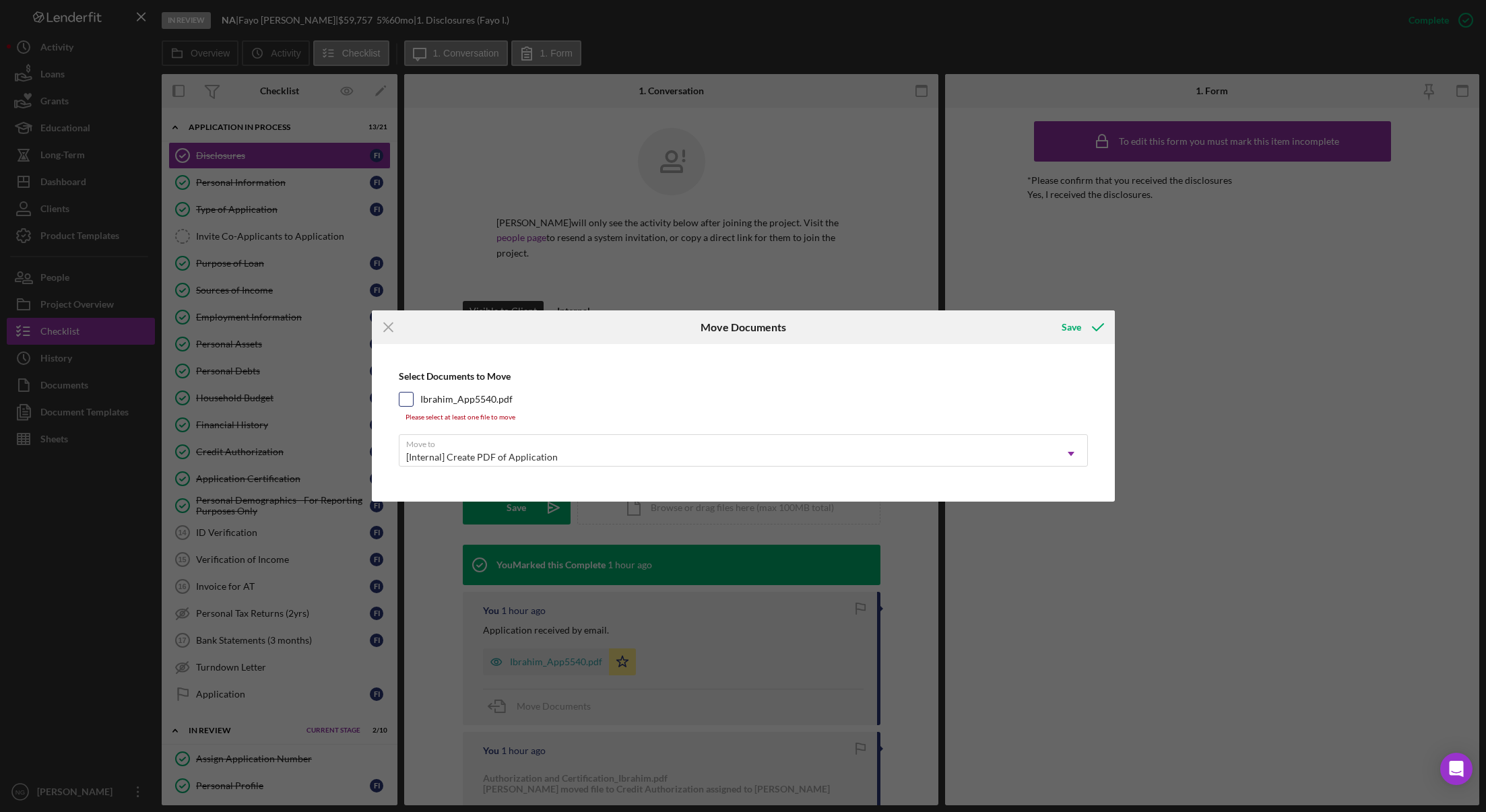
click at [406, 392] on input "Ibrahim_App5540.pdf" at bounding box center [406, 399] width 14 height 14
checkbox input "true"
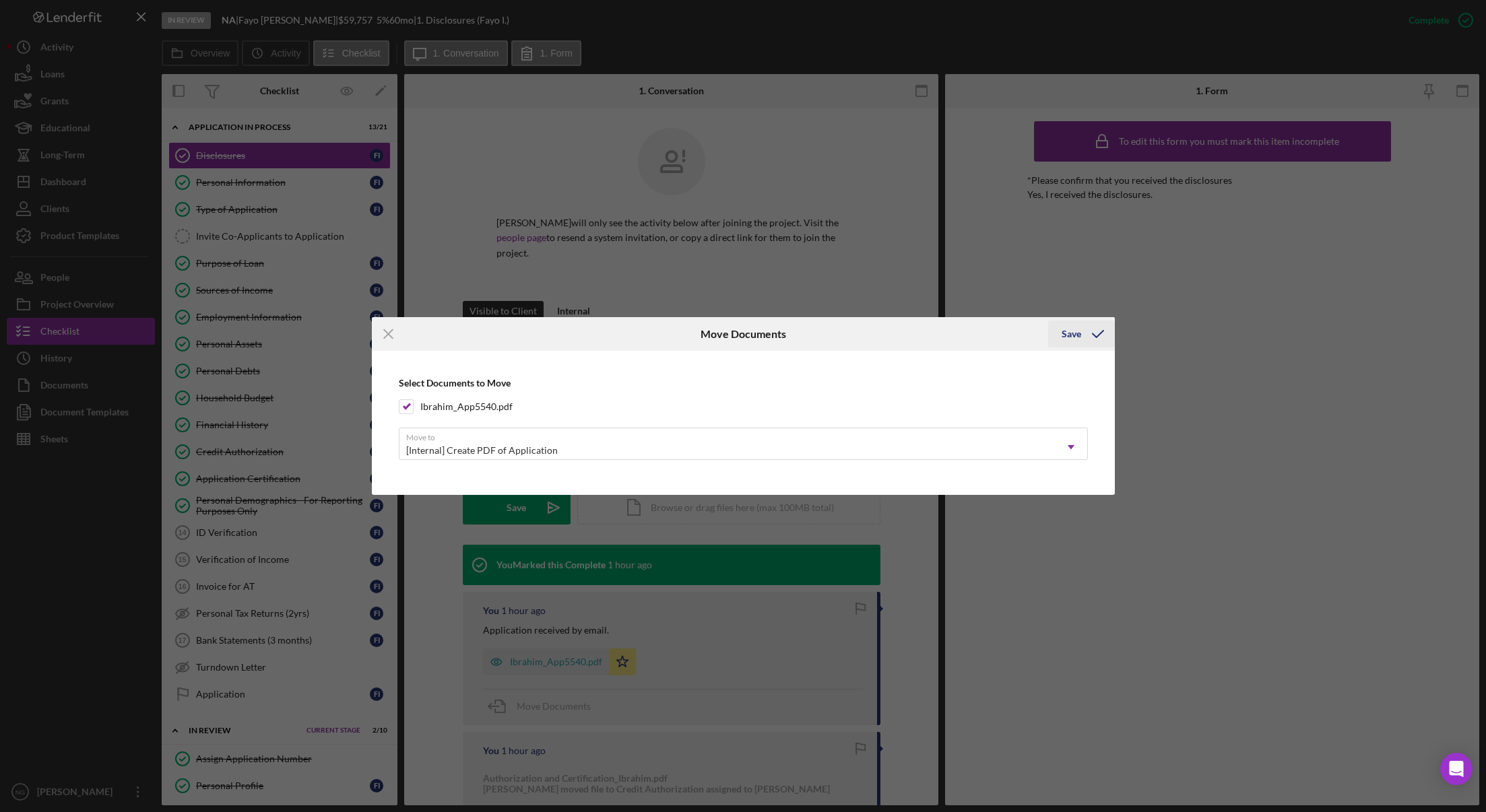
click at [1086, 333] on icon "submit" at bounding box center [1098, 333] width 33 height 33
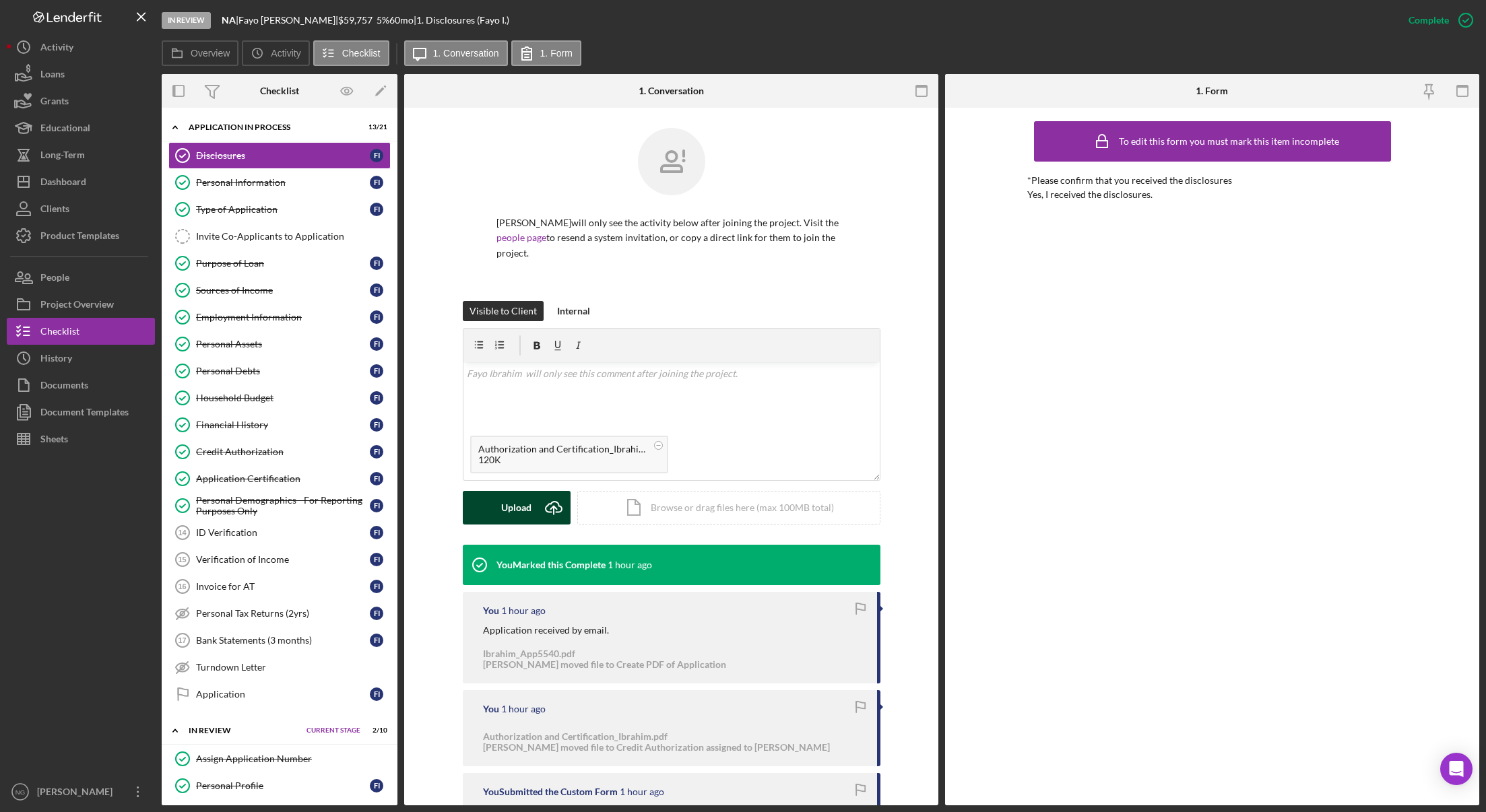
click at [531, 499] on button "Upload Icon/Upload" at bounding box center [516, 507] width 108 height 33
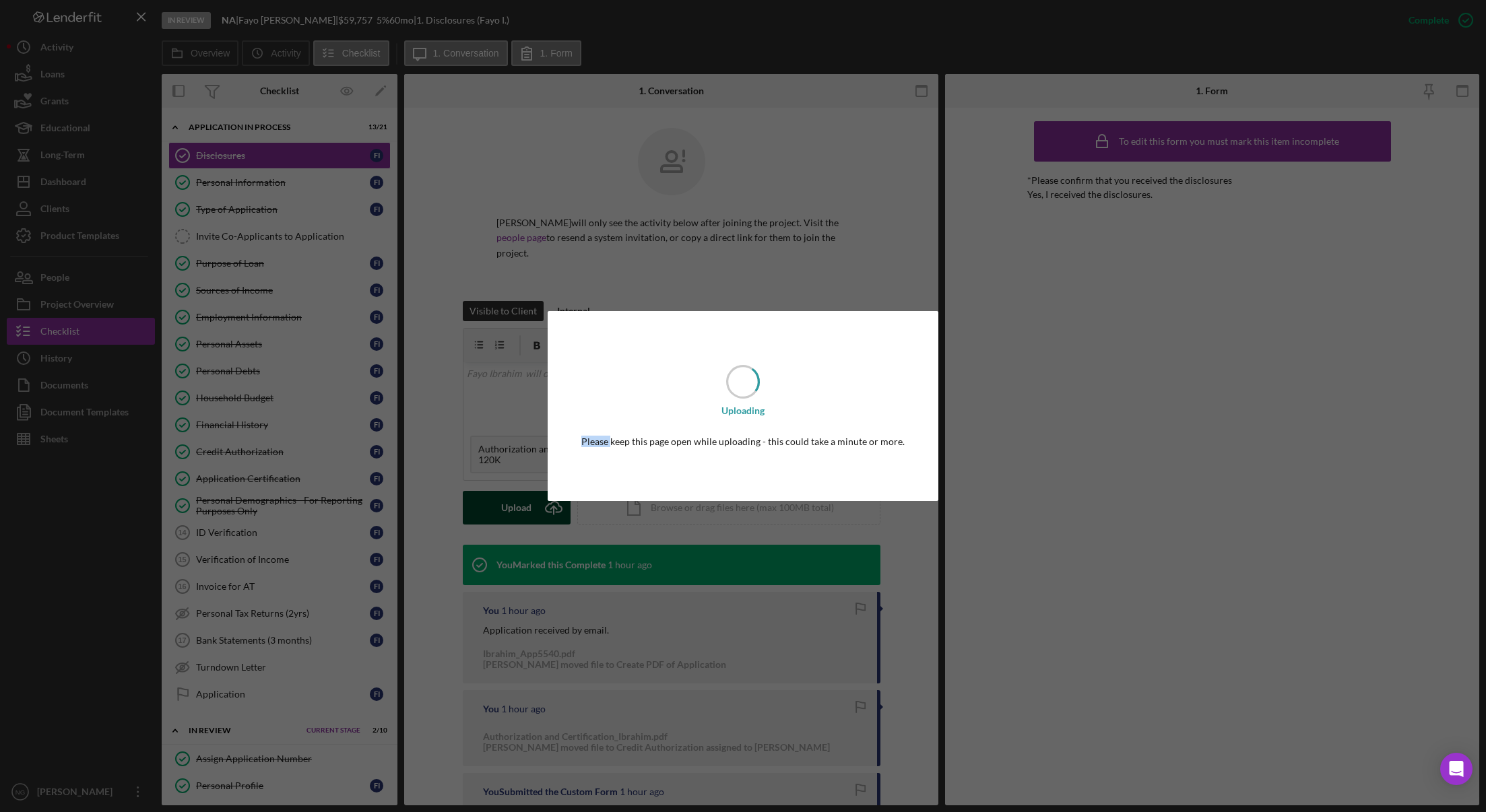
click at [531, 499] on div "Uploading Please keep this page open while uploading - this could take a minute…" at bounding box center [743, 406] width 1486 height 812
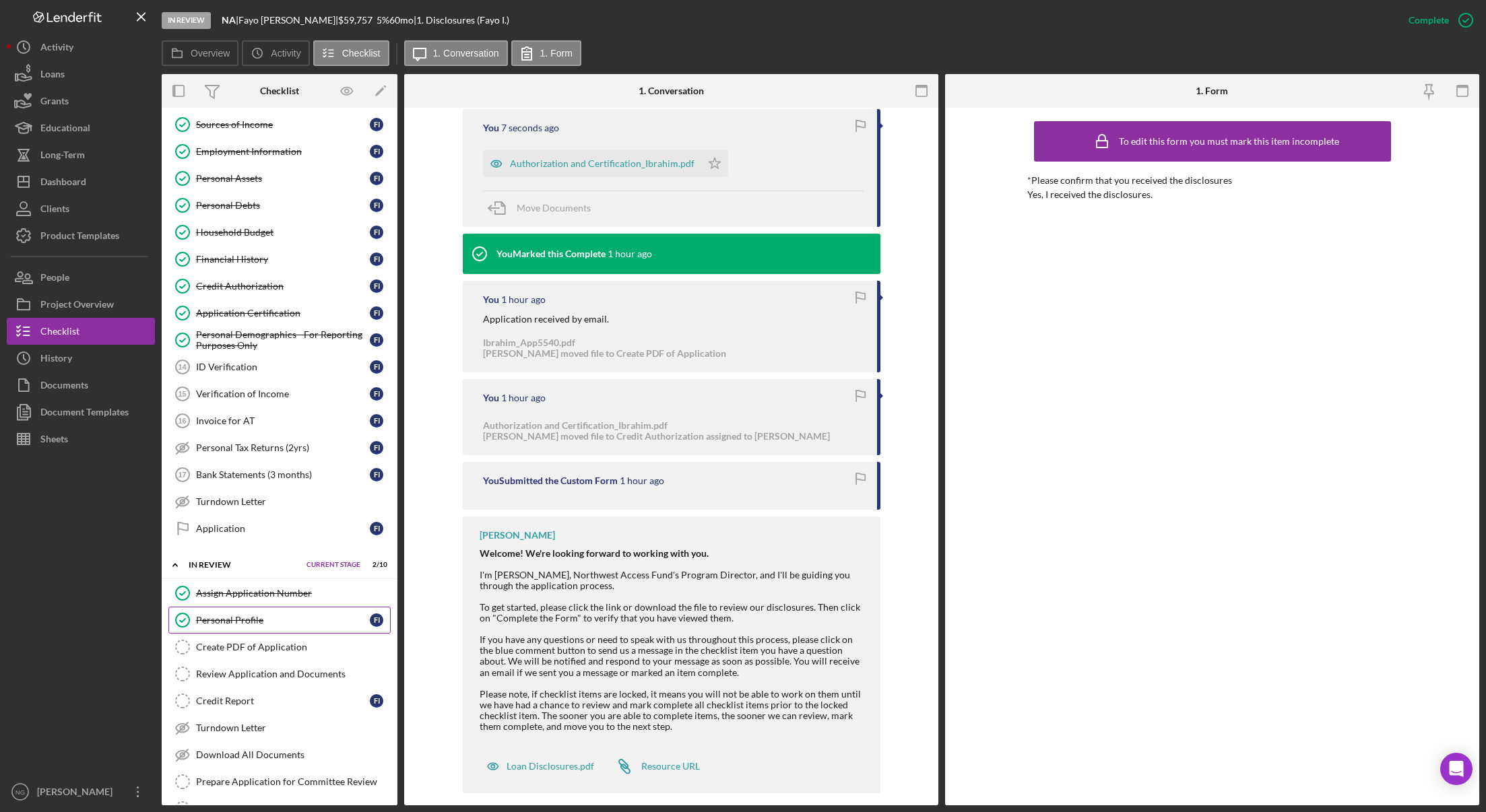
scroll to position [314, 0]
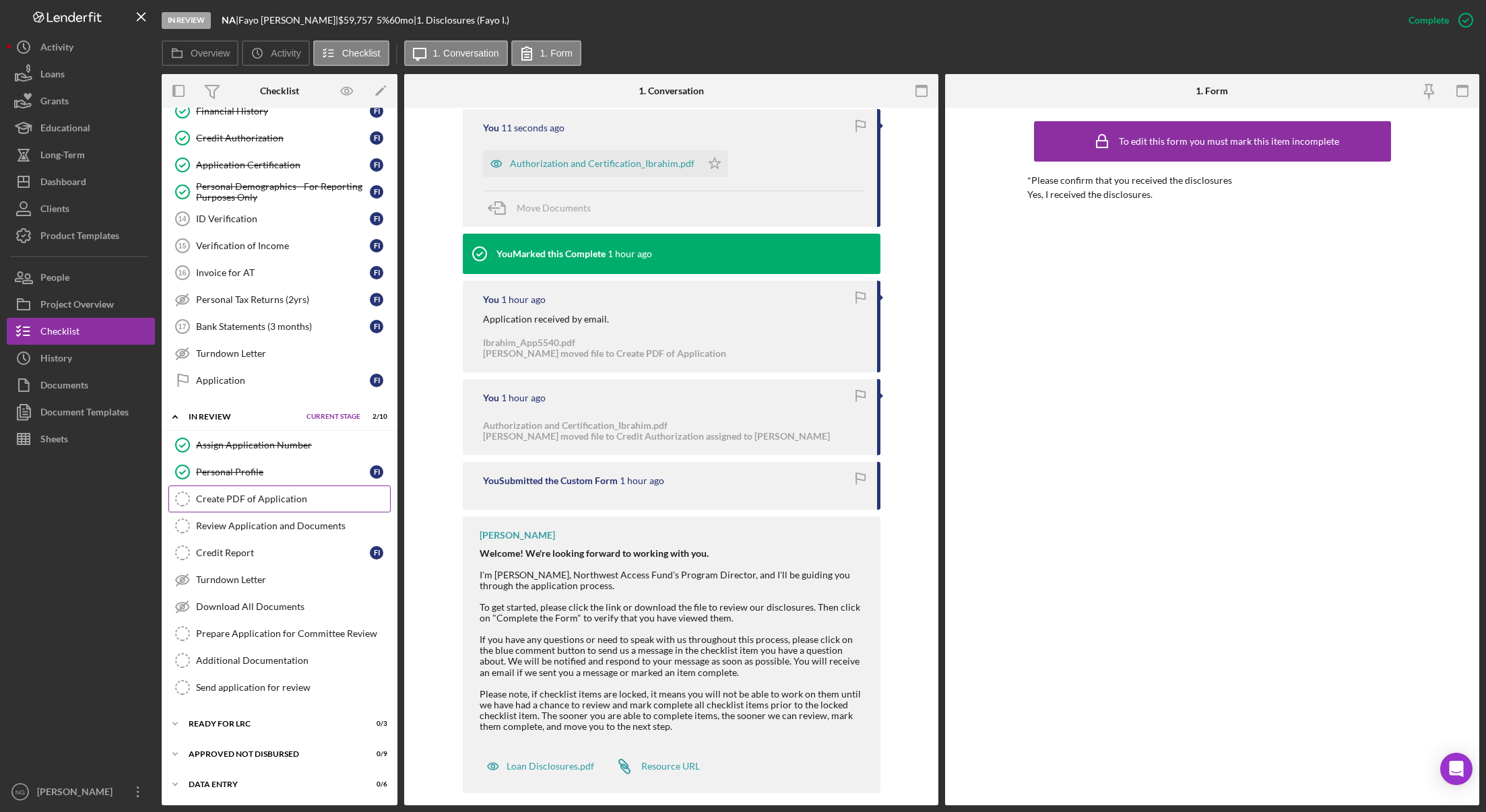
click at [298, 504] on div "Create PDF of Application" at bounding box center [293, 499] width 194 height 11
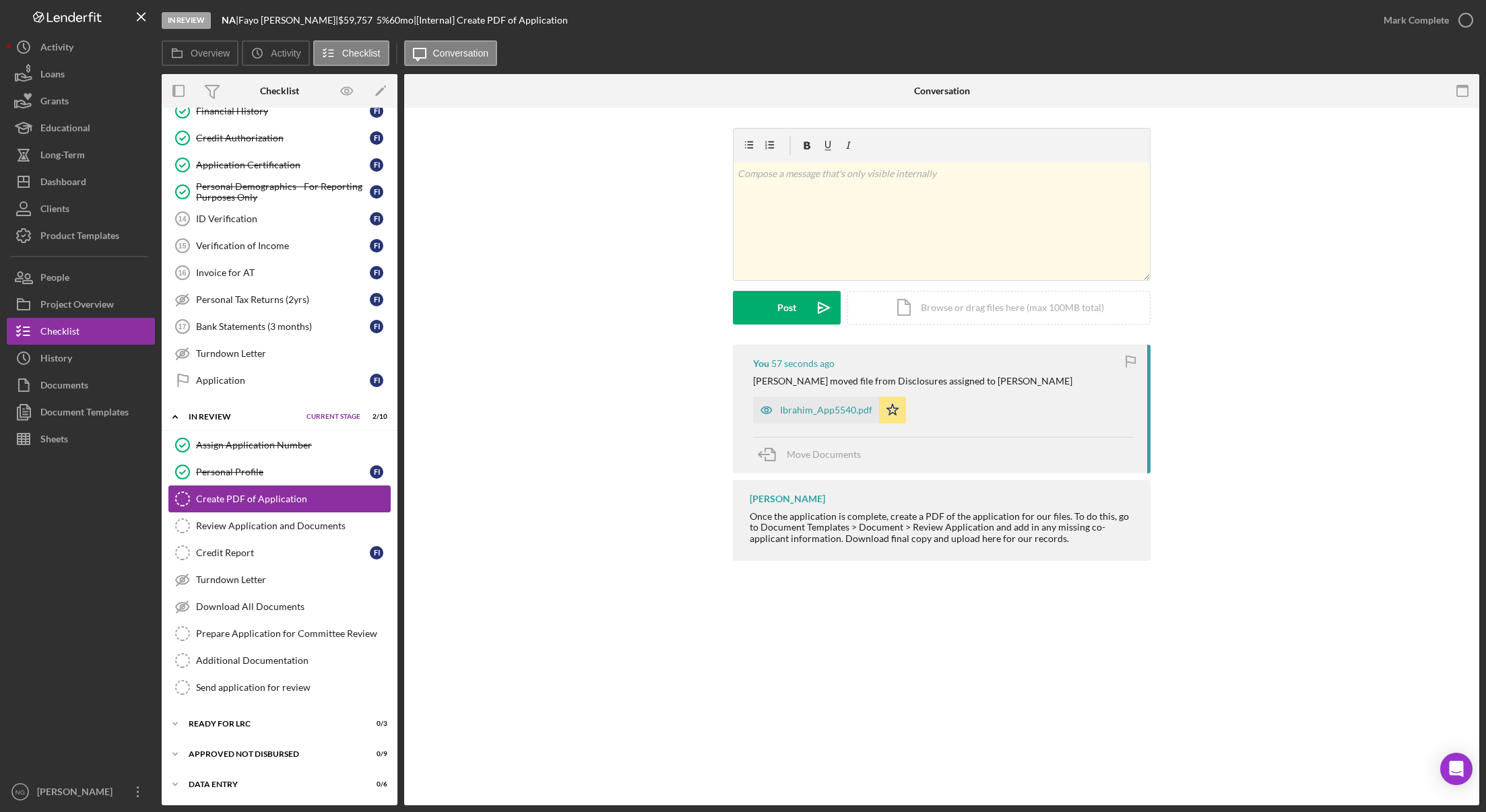
click at [293, 504] on div "Create PDF of Application" at bounding box center [293, 499] width 194 height 11
click at [1468, 19] on icon "button" at bounding box center [1465, 20] width 33 height 33
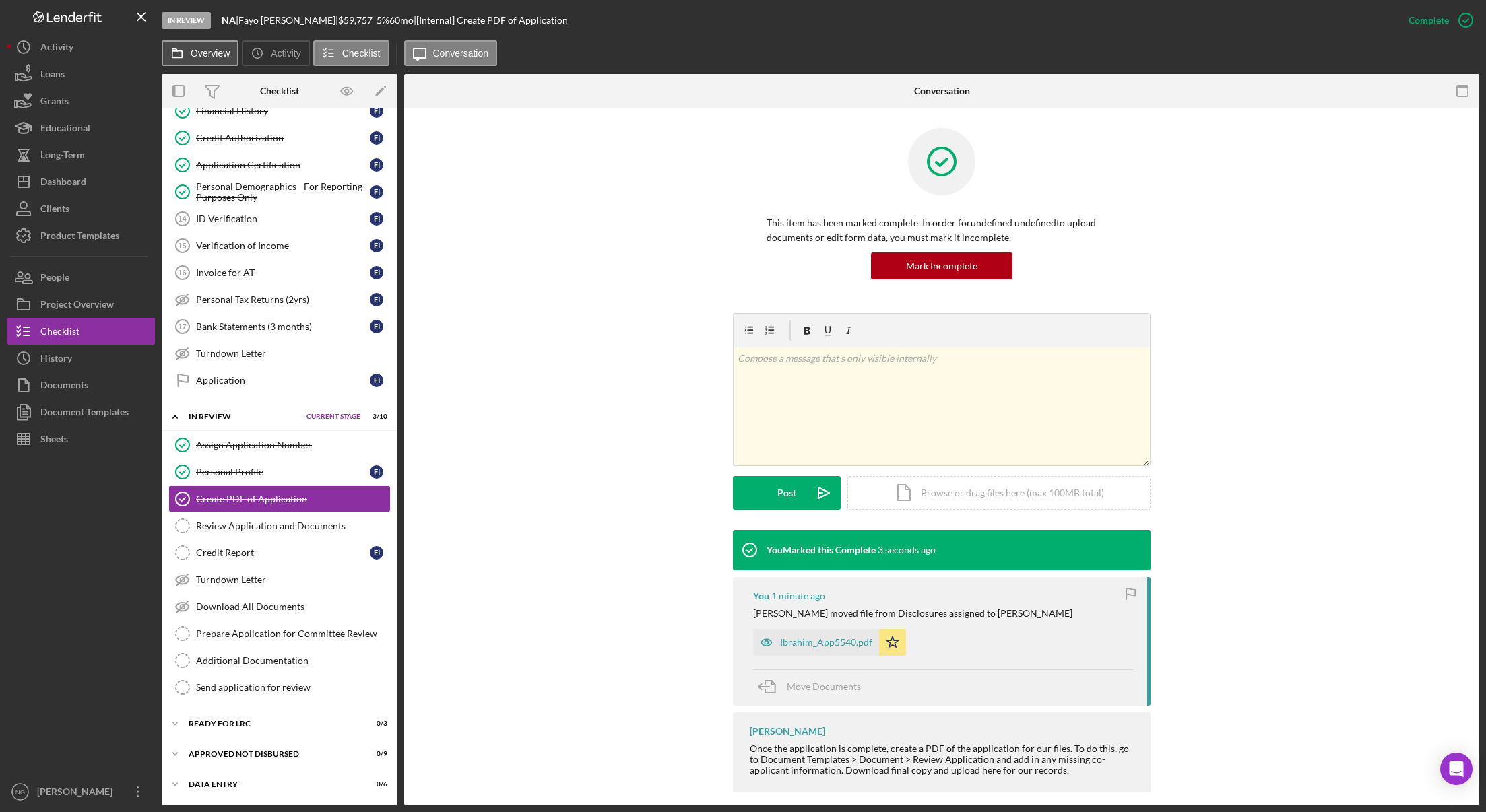
click at [199, 58] on label "Overview" at bounding box center [210, 53] width 39 height 11
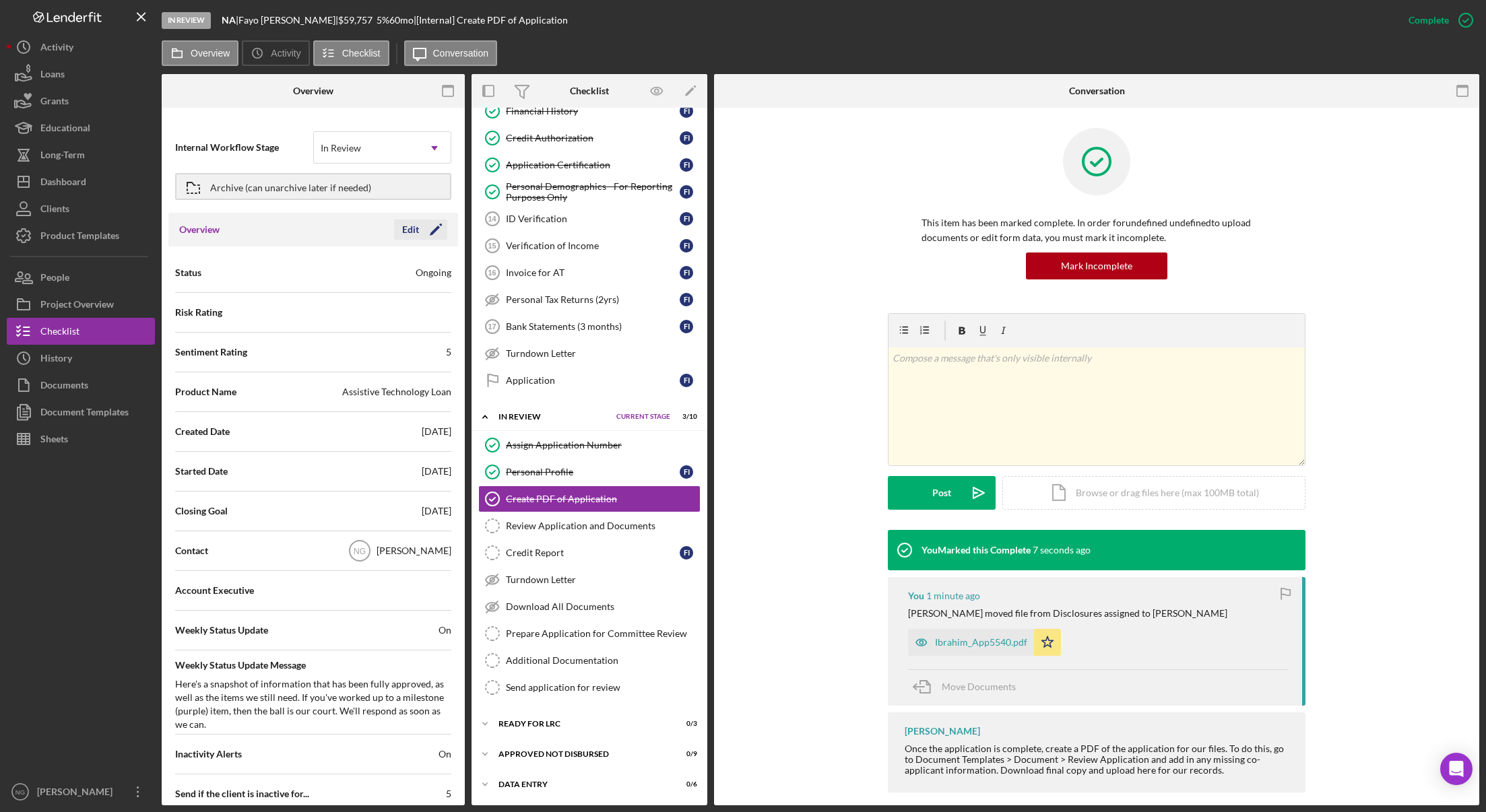
click at [427, 228] on icon "Icon/Edit" at bounding box center [435, 229] width 33 height 33
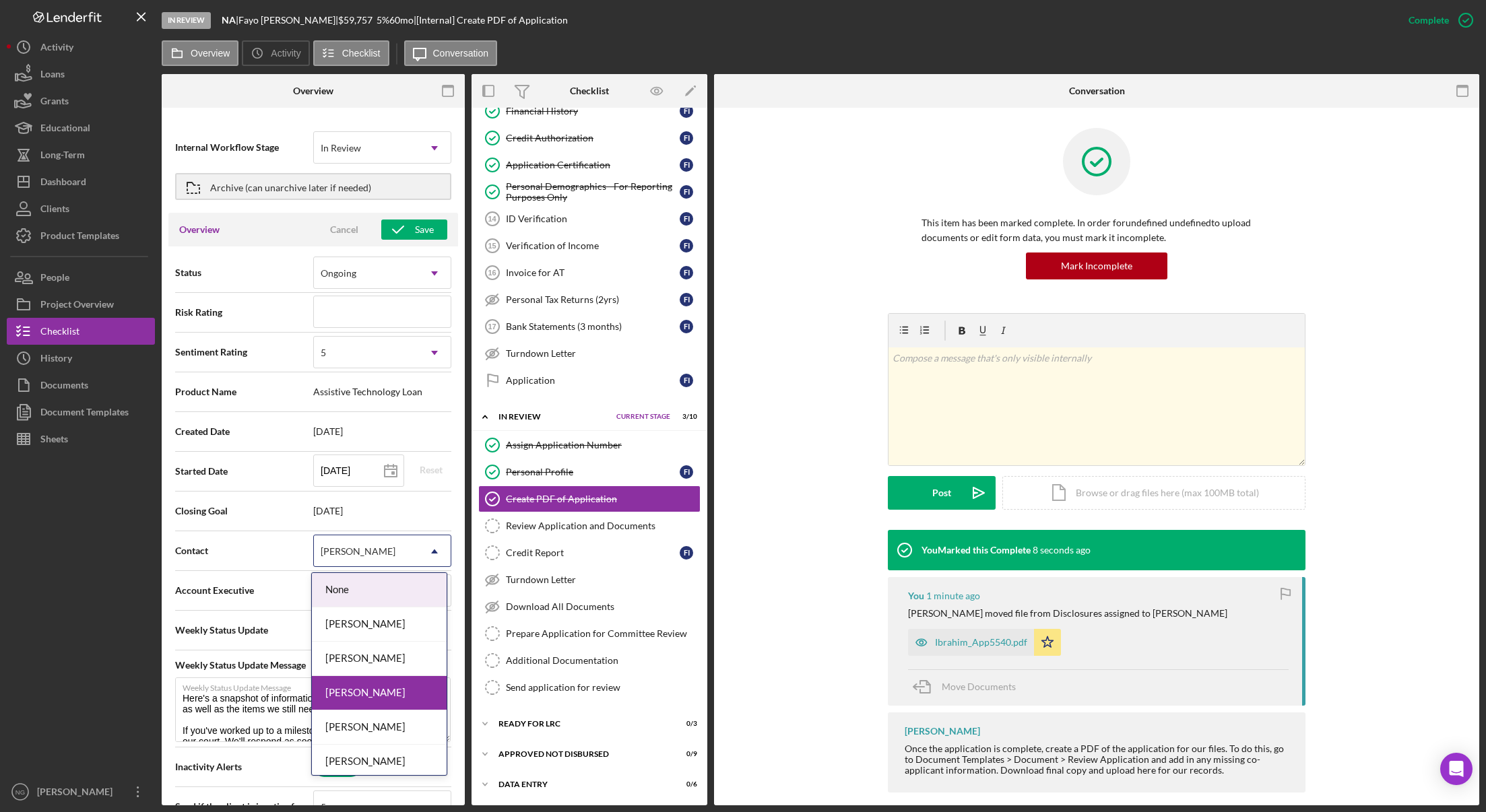
click at [385, 560] on div "[PERSON_NAME]" at bounding box center [366, 551] width 105 height 31
click at [368, 667] on div "[PERSON_NAME]" at bounding box center [379, 659] width 135 height 34
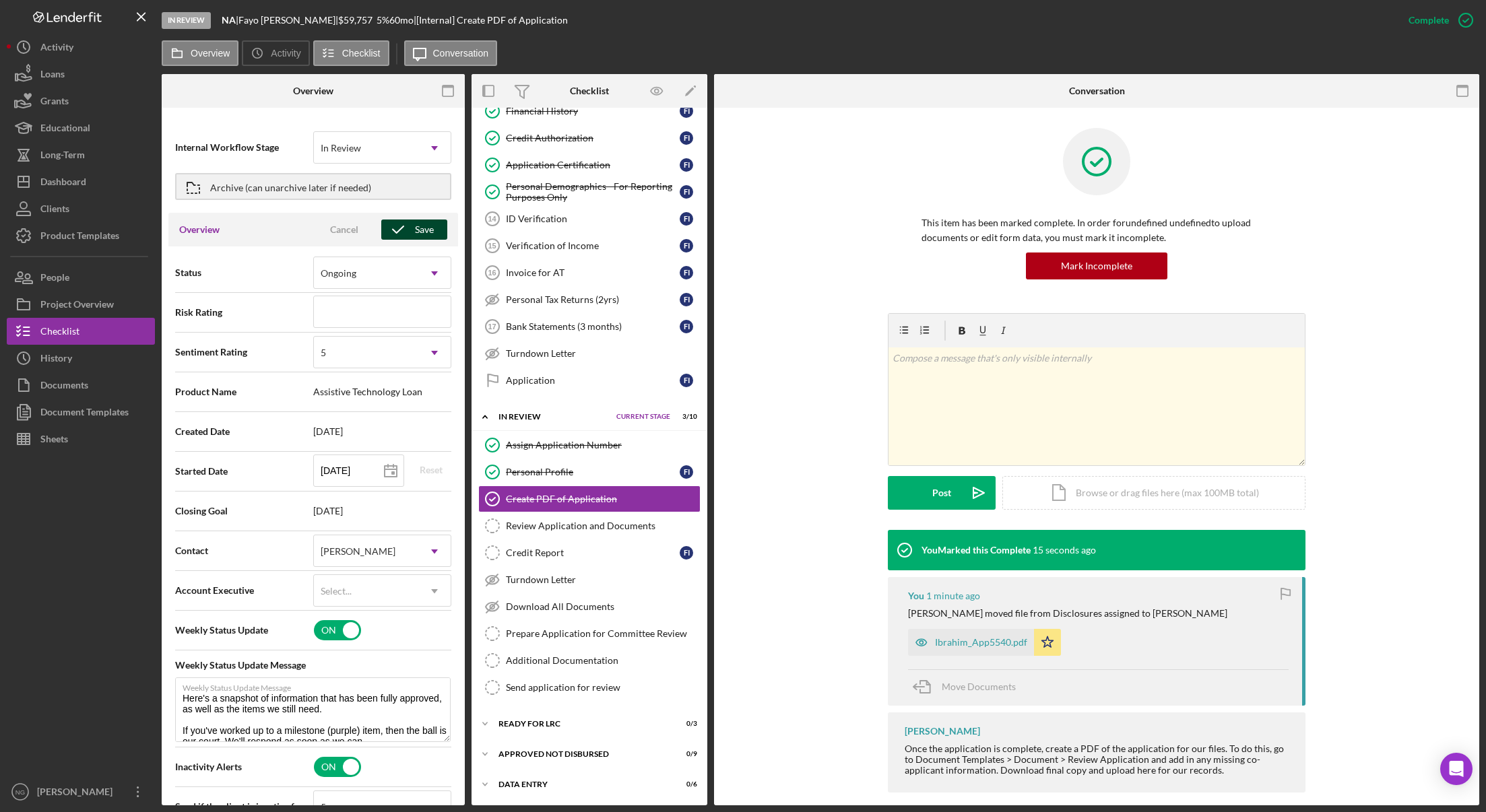
click at [405, 231] on icon "button" at bounding box center [398, 229] width 33 height 33
type textarea "Here's a snapshot of information that has been fully approved, as well as the i…"
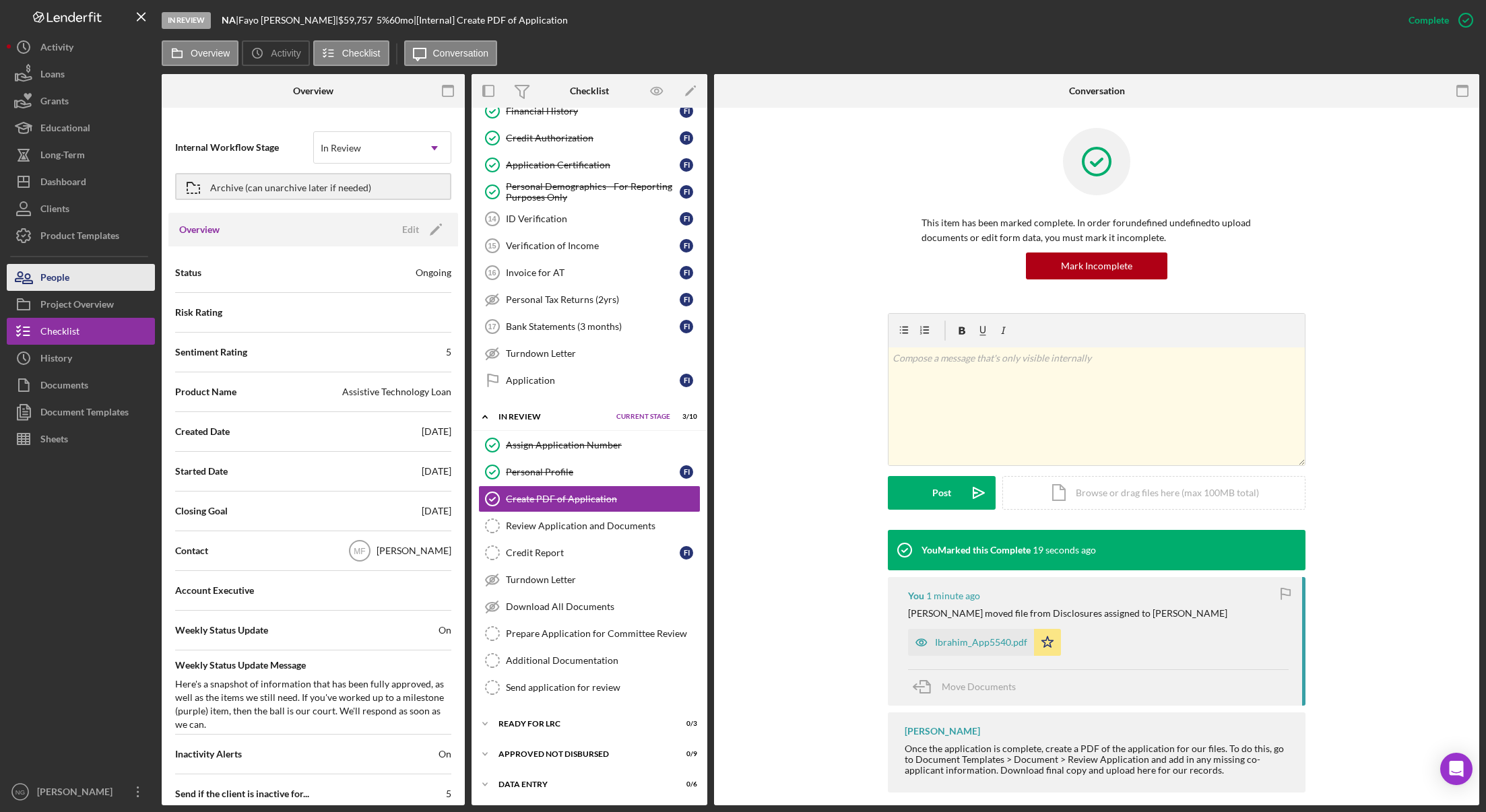
click at [80, 272] on button "People" at bounding box center [80, 278] width 148 height 27
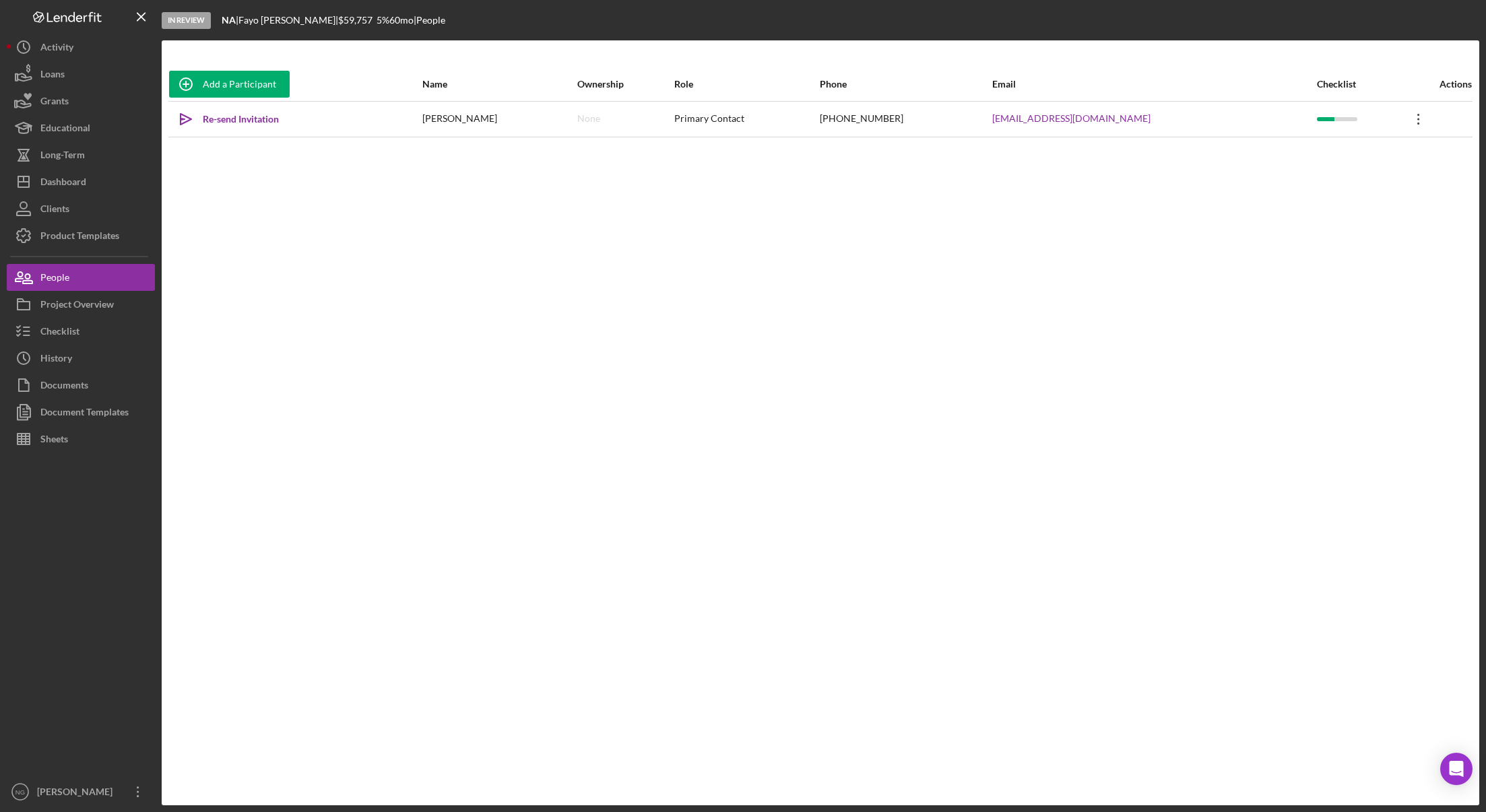
click at [1402, 122] on icon "Icon/Overflow" at bounding box center [1418, 119] width 33 height 33
click at [88, 181] on button "Icon/Dashboard Dashboard" at bounding box center [80, 182] width 148 height 27
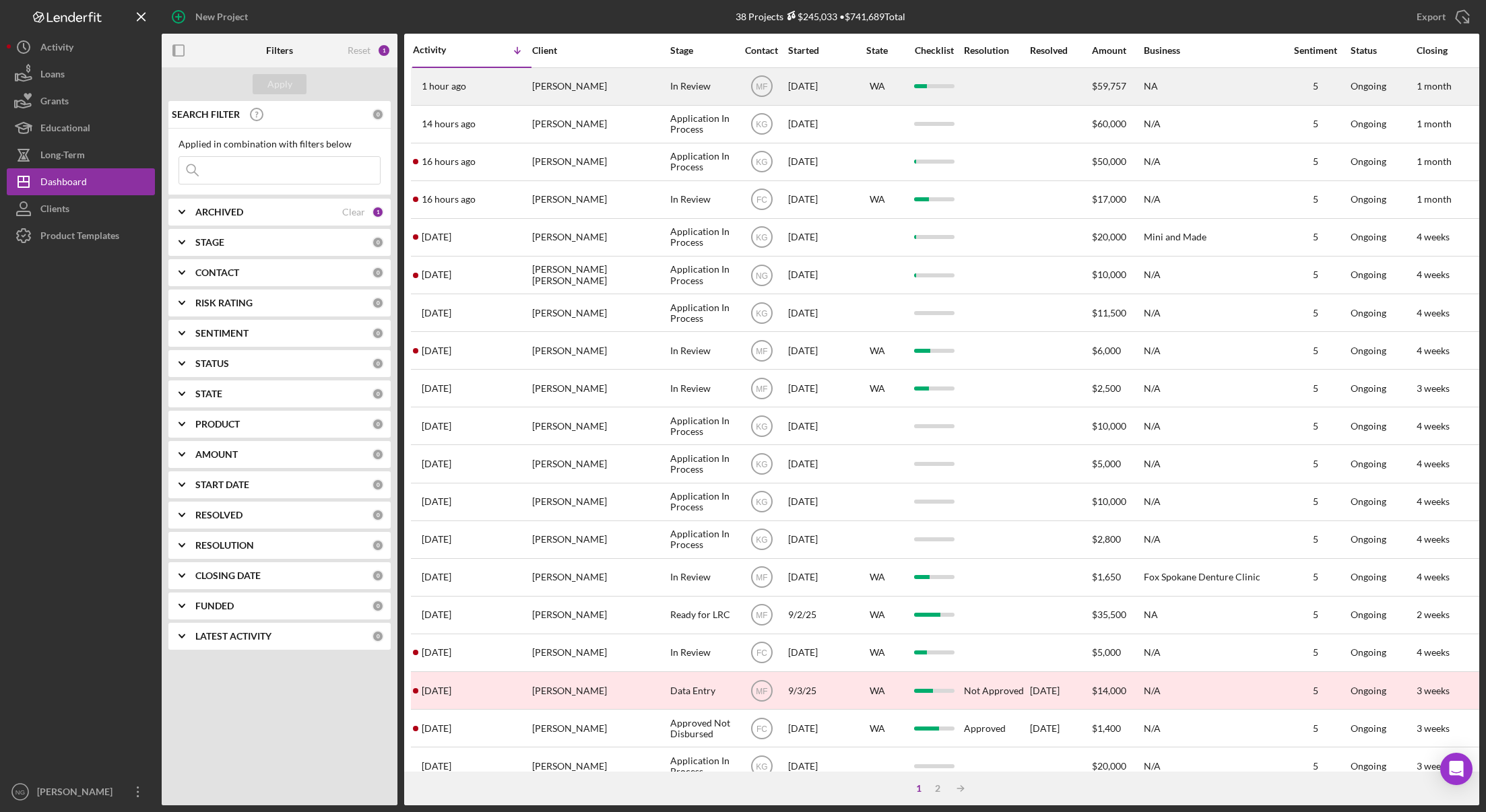
click at [637, 97] on div "[PERSON_NAME]" at bounding box center [599, 86] width 135 height 36
